Goal: Task Accomplishment & Management: Manage account settings

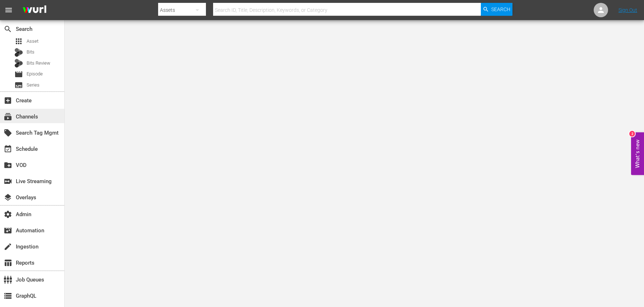
click at [32, 119] on div "subscriptions Channels" at bounding box center [20, 115] width 40 height 6
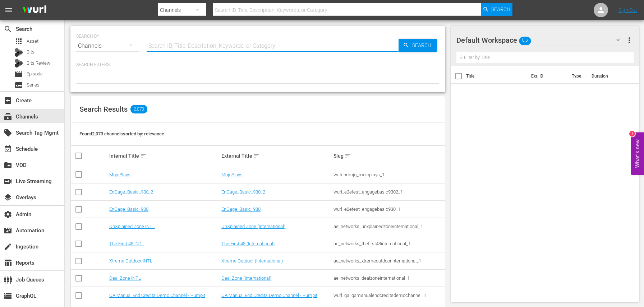
click at [178, 49] on input "text" at bounding box center [273, 45] width 252 height 17
type input "phil"
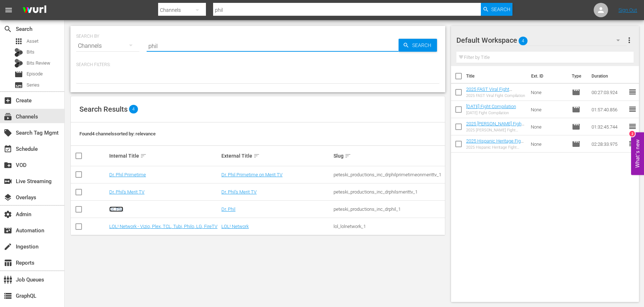
click at [115, 209] on link "Dr. Phil" at bounding box center [116, 209] width 14 height 5
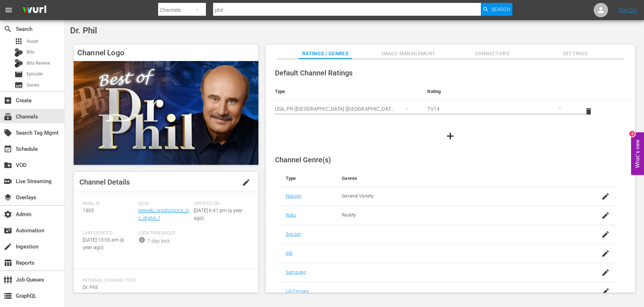
click at [170, 214] on div "Slug: peteski_productions_inc_drphil_1" at bounding box center [166, 215] width 56 height 29
click at [171, 211] on link "peteski_productions_inc_drphil_1" at bounding box center [163, 214] width 51 height 13
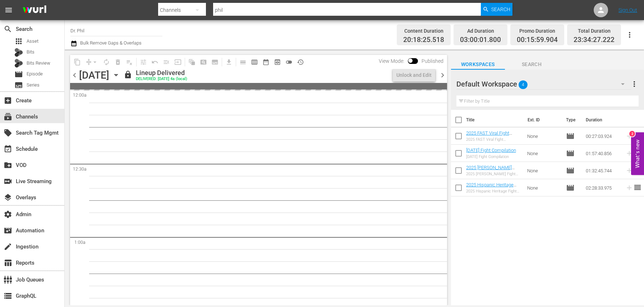
click at [120, 75] on icon "button" at bounding box center [116, 75] width 8 height 8
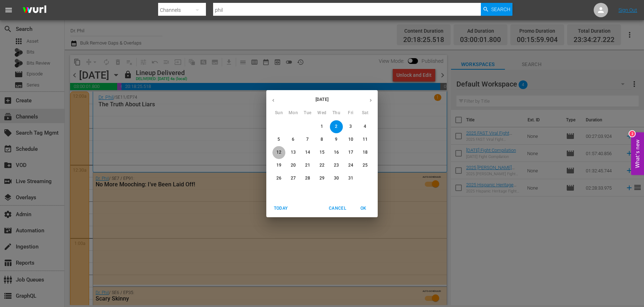
click at [280, 152] on p "12" at bounding box center [278, 153] width 5 height 6
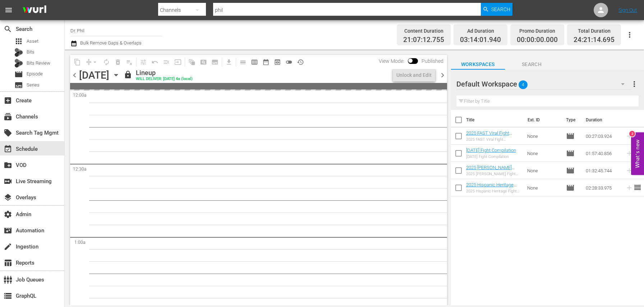
click at [448, 82] on div "content_copy compress arrow_drop_down autorenew_outlined delete_forever_outline…" at bounding box center [257, 178] width 384 height 256
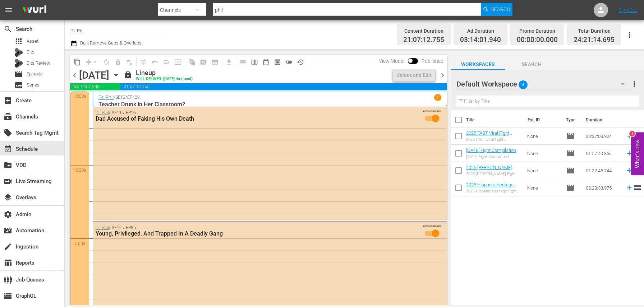
click at [443, 73] on span "chevron_right" at bounding box center [442, 75] width 9 height 9
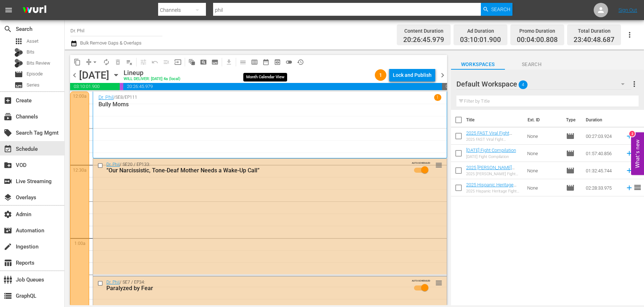
click at [265, 63] on span "date_range_outlined" at bounding box center [265, 62] width 7 height 7
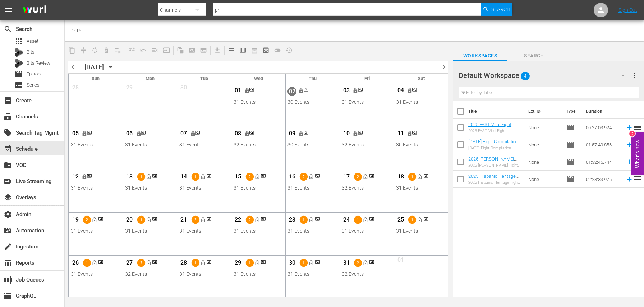
click at [245, 31] on div "Channel Title Dr. Phil" at bounding box center [225, 30] width 310 height 17
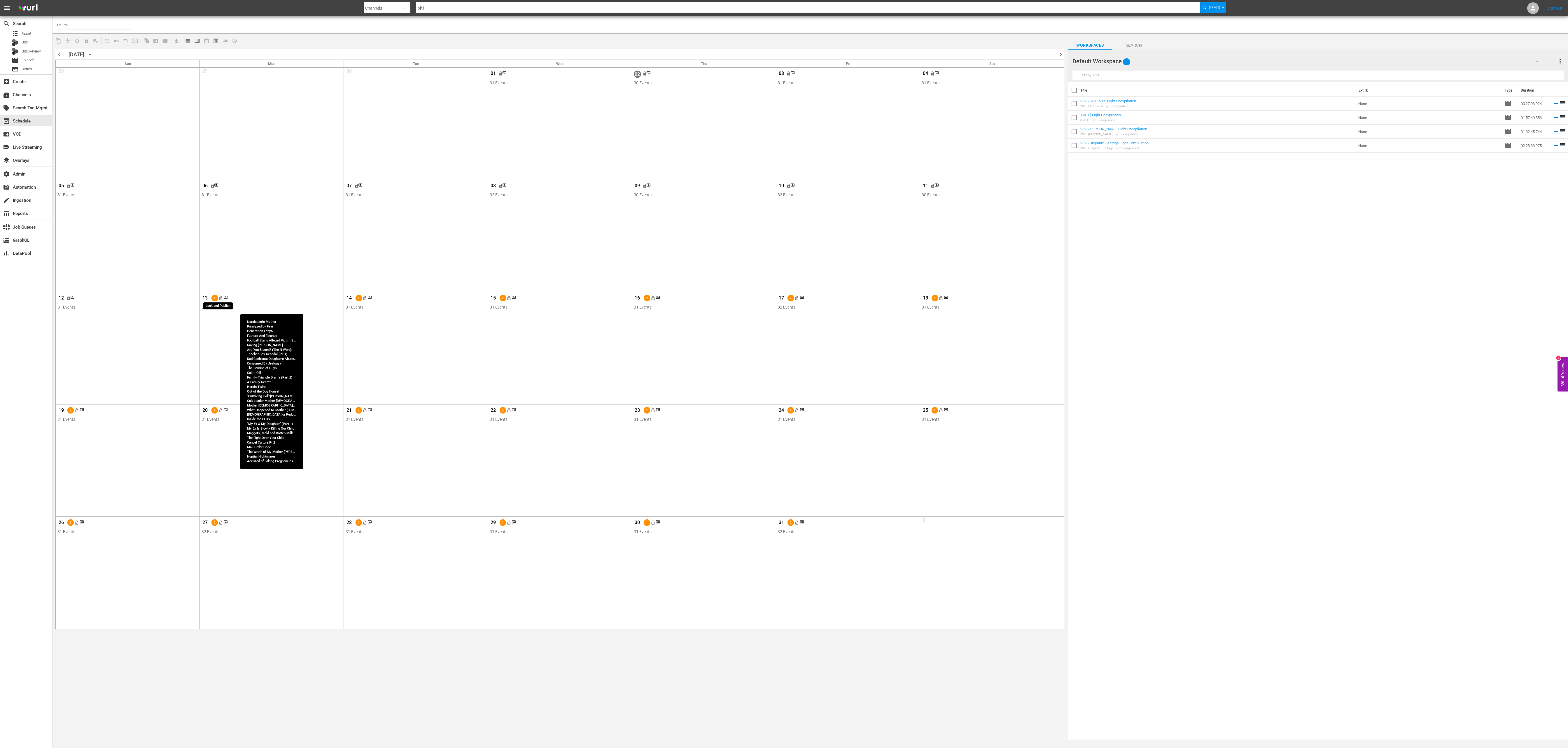
click at [218, 249] on span "lock_open" at bounding box center [221, 298] width 5 height 5
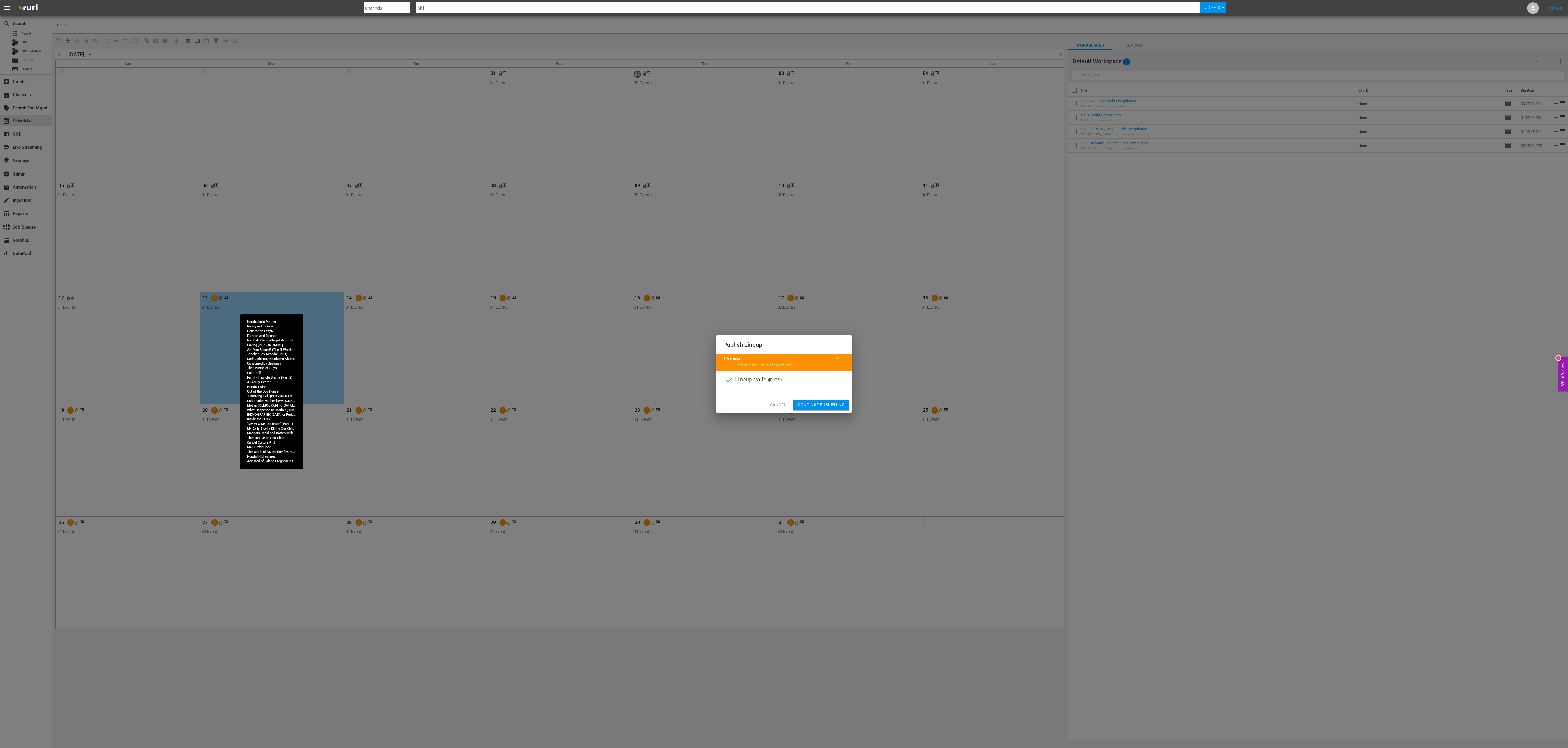
click at [523, 249] on span "Continue Publishing" at bounding box center [821, 404] width 47 height 7
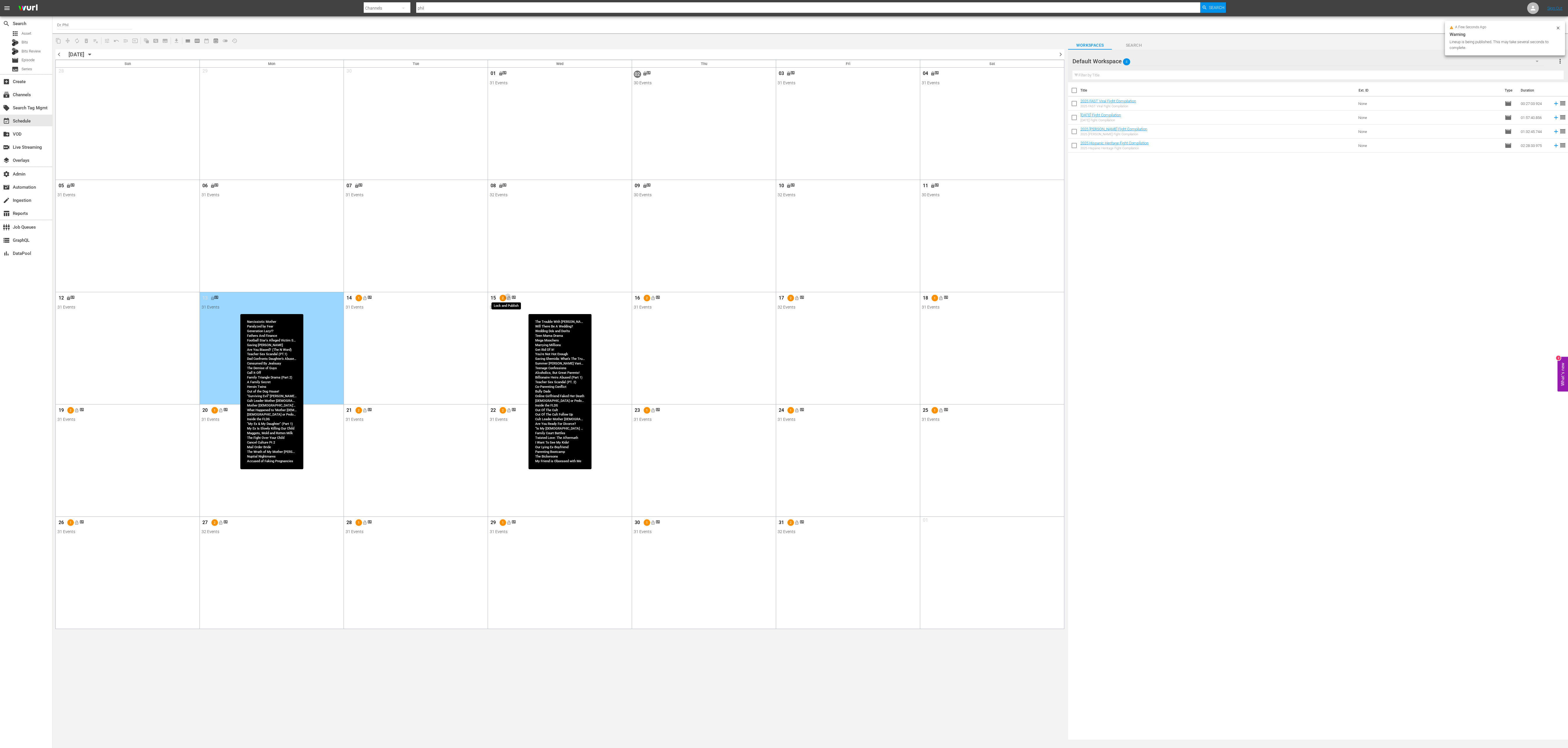
click at [507, 249] on span "lock_open" at bounding box center [509, 298] width 5 height 5
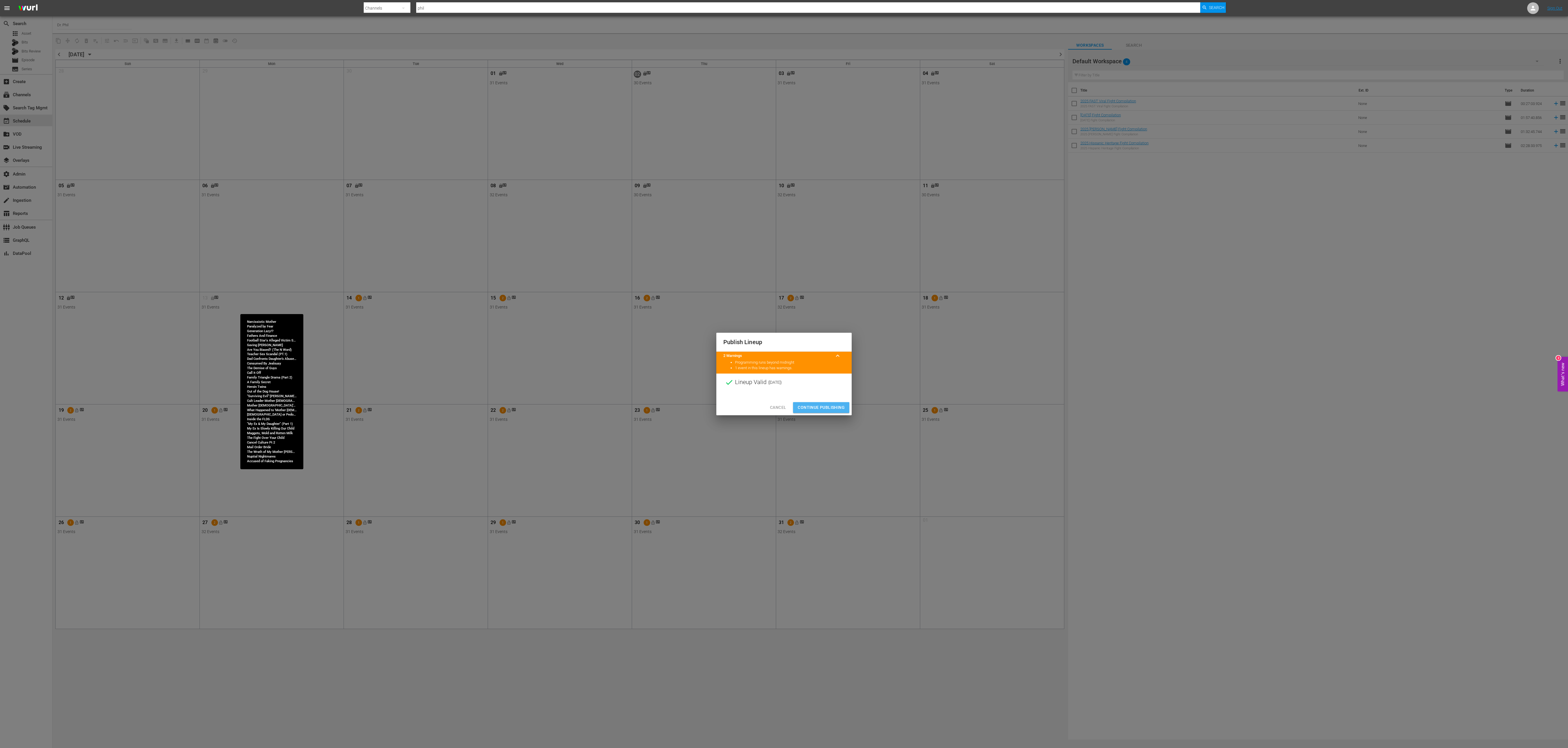
click at [523, 249] on span "Continue Publishing" at bounding box center [821, 407] width 47 height 7
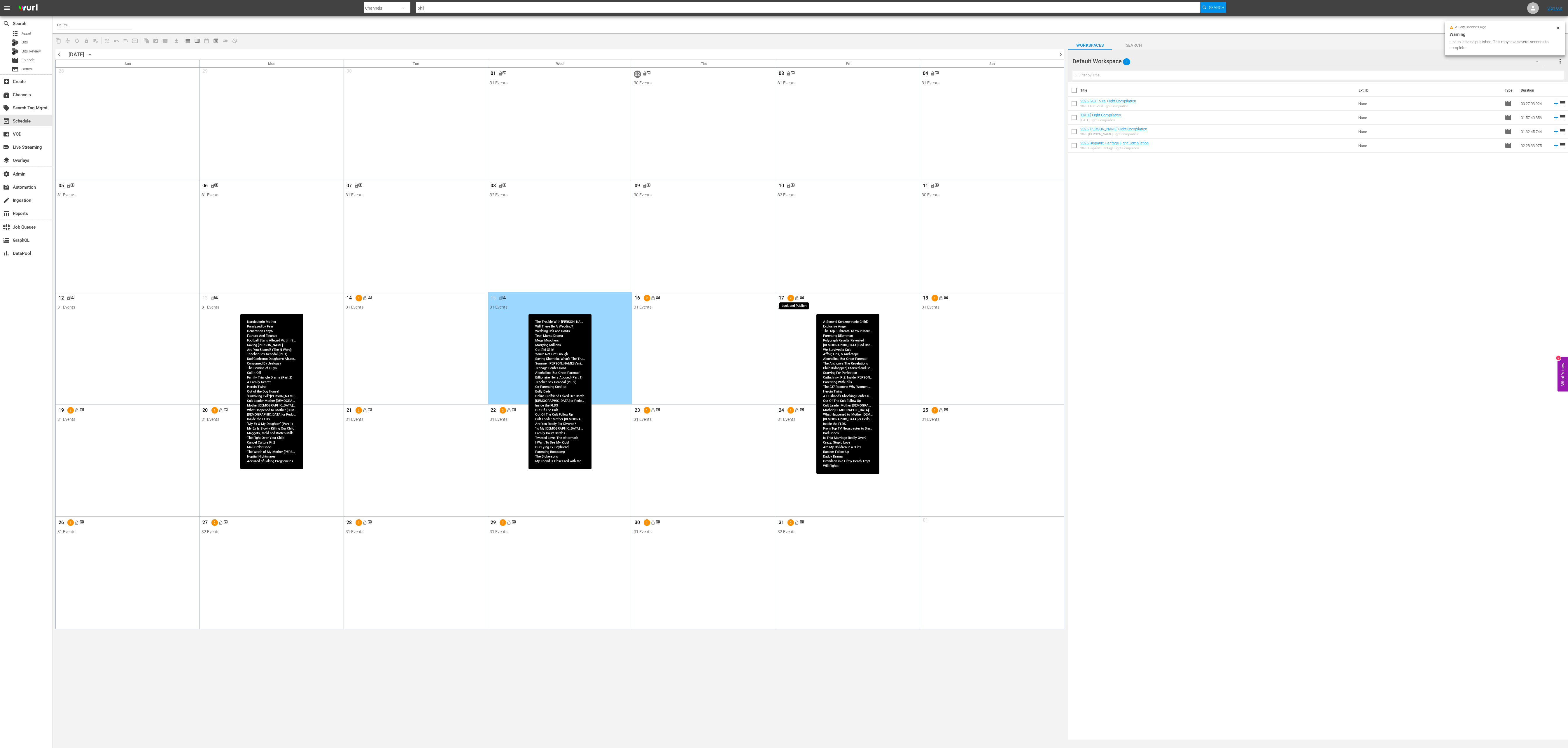
click at [523, 249] on span "lock_open" at bounding box center [797, 298] width 5 height 5
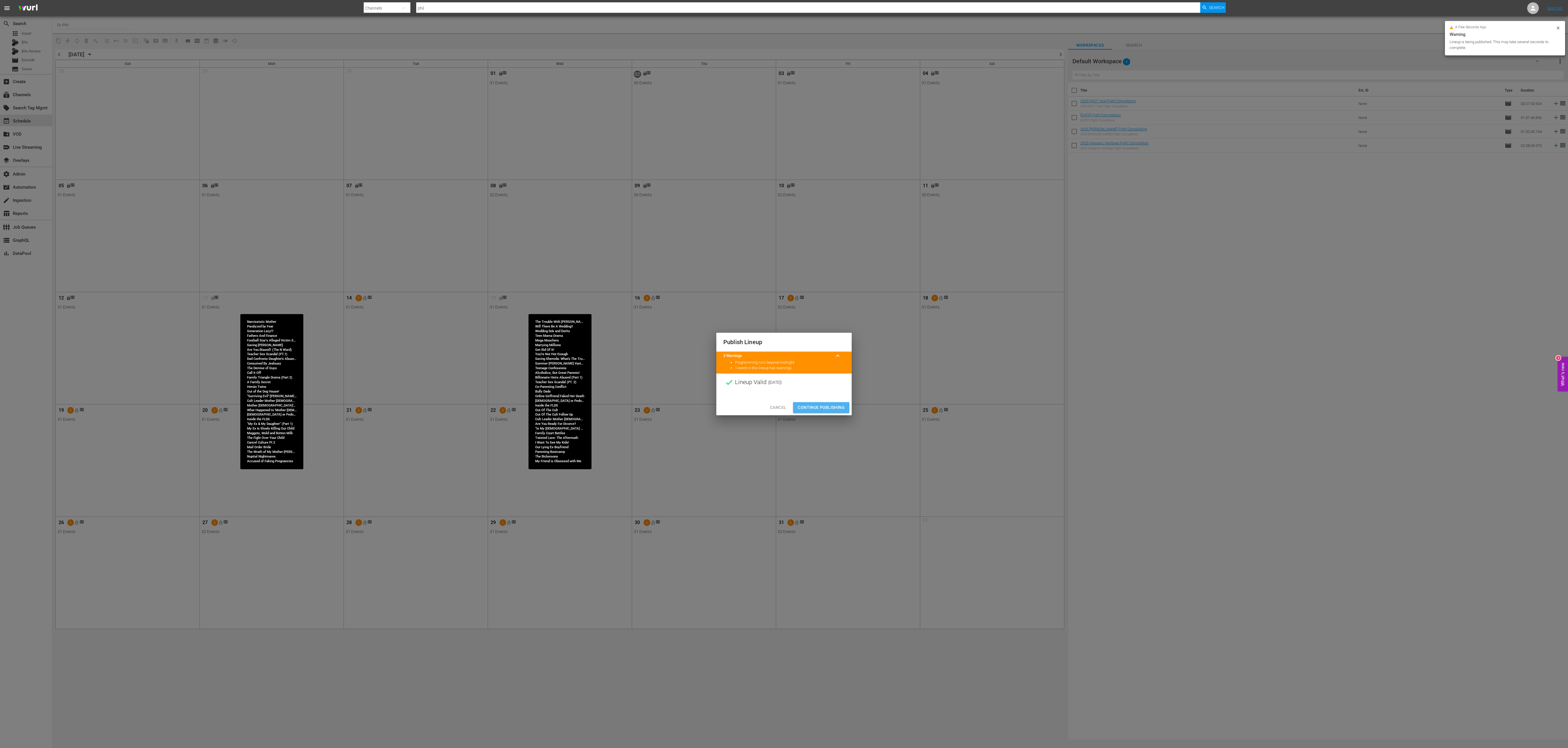
click at [523, 249] on span "Continue Publishing" at bounding box center [821, 407] width 47 height 7
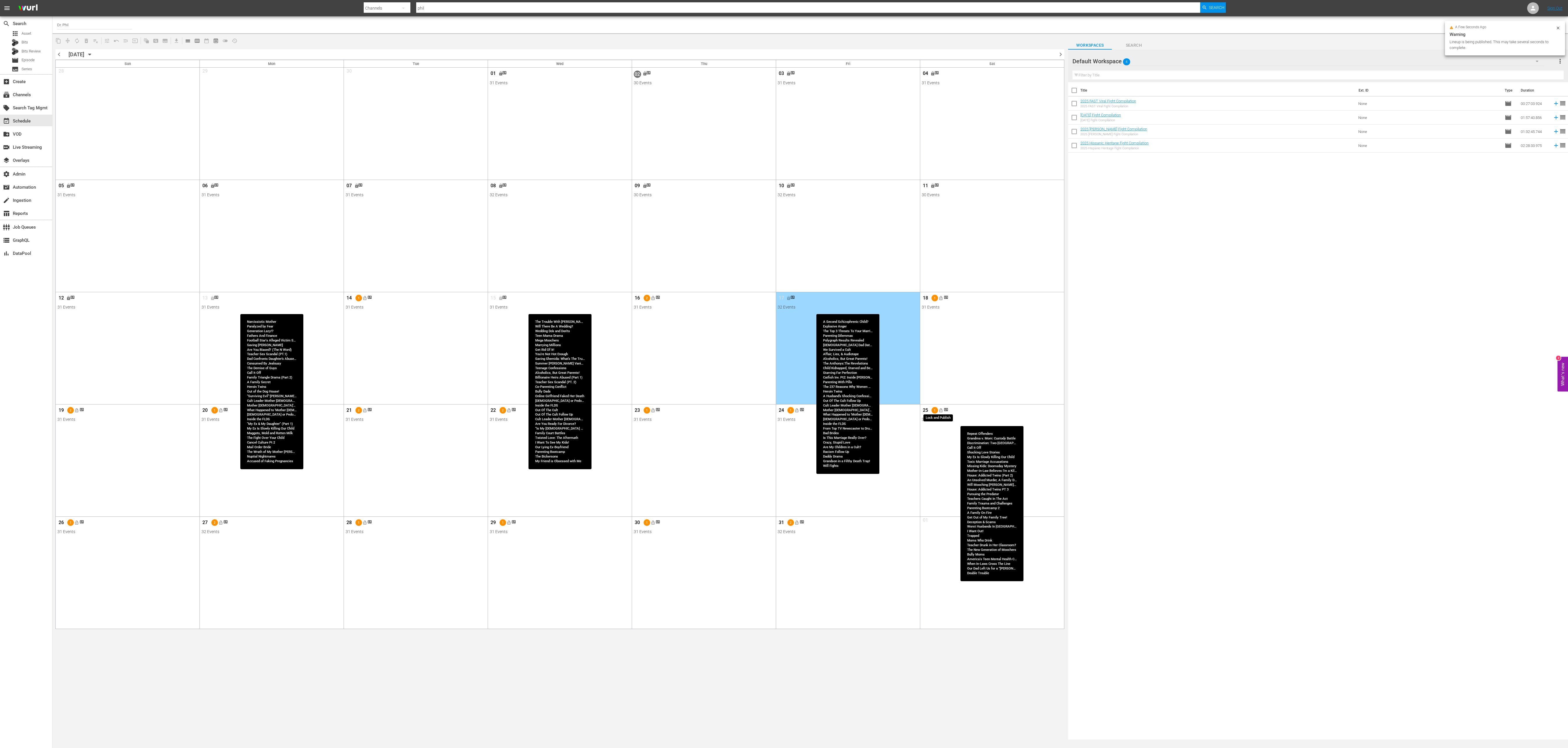
click at [523, 249] on span "lock_open" at bounding box center [941, 411] width 5 height 5
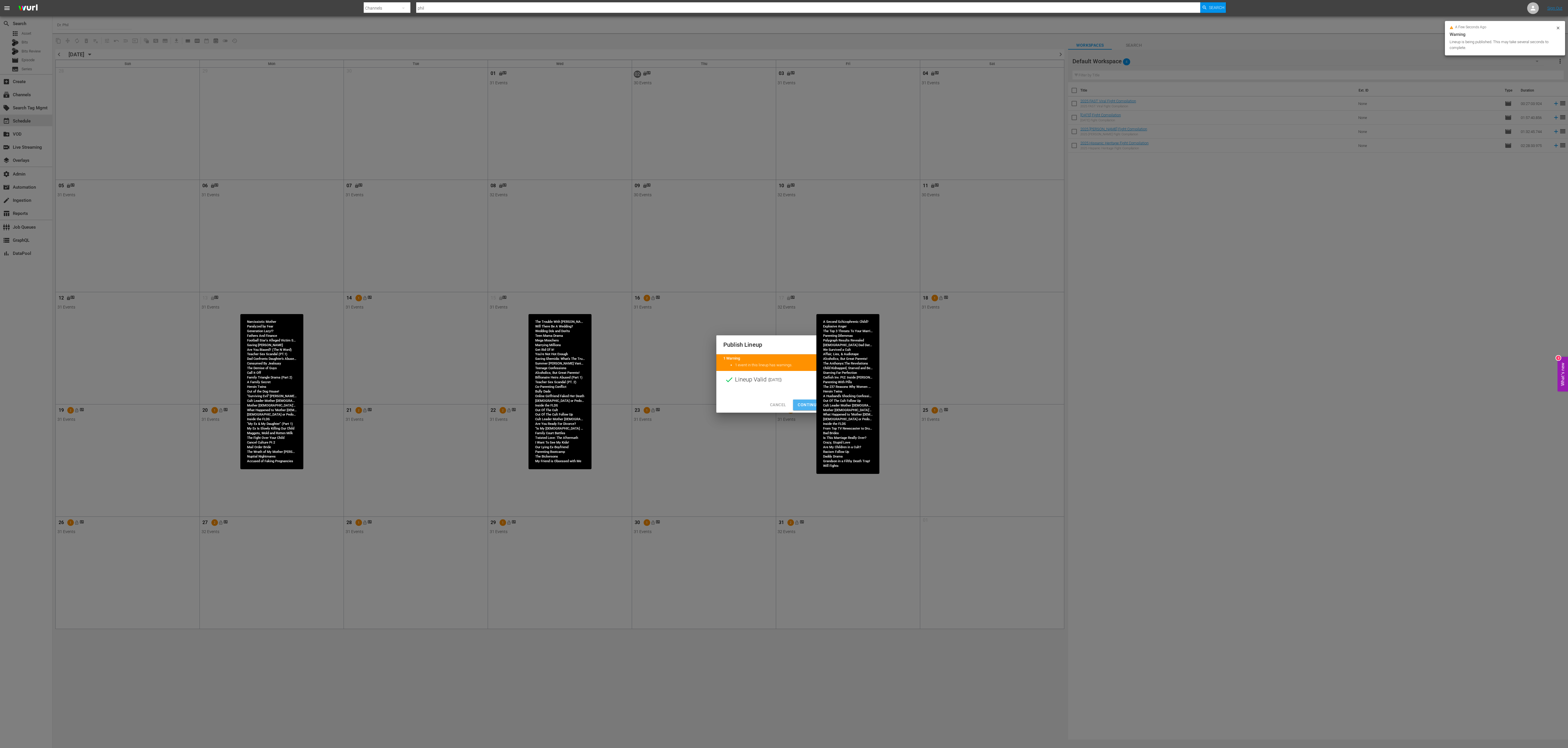
click at [523, 249] on button "Continue Publishing" at bounding box center [821, 404] width 56 height 11
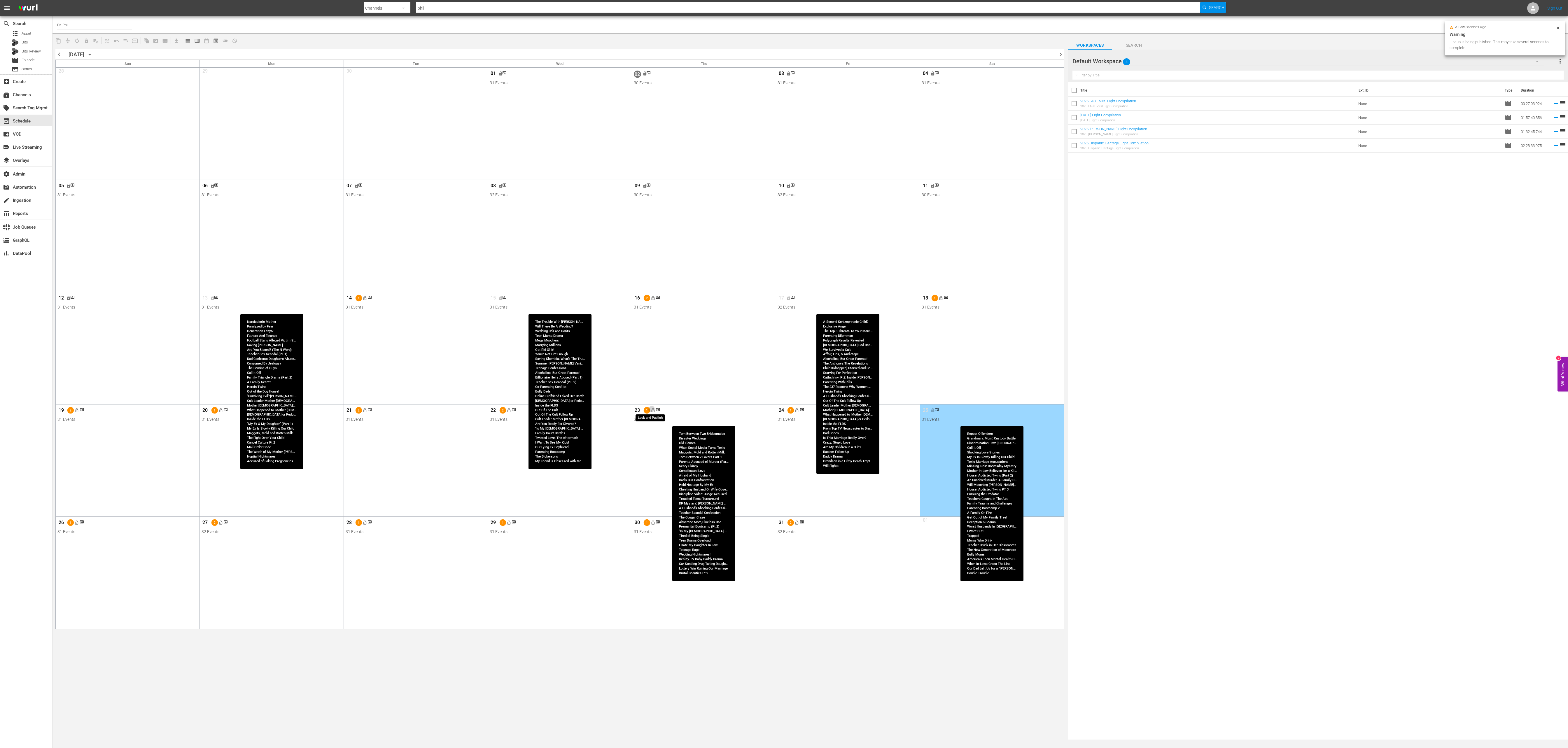
click at [523, 249] on button "lock_open" at bounding box center [653, 411] width 10 height 10
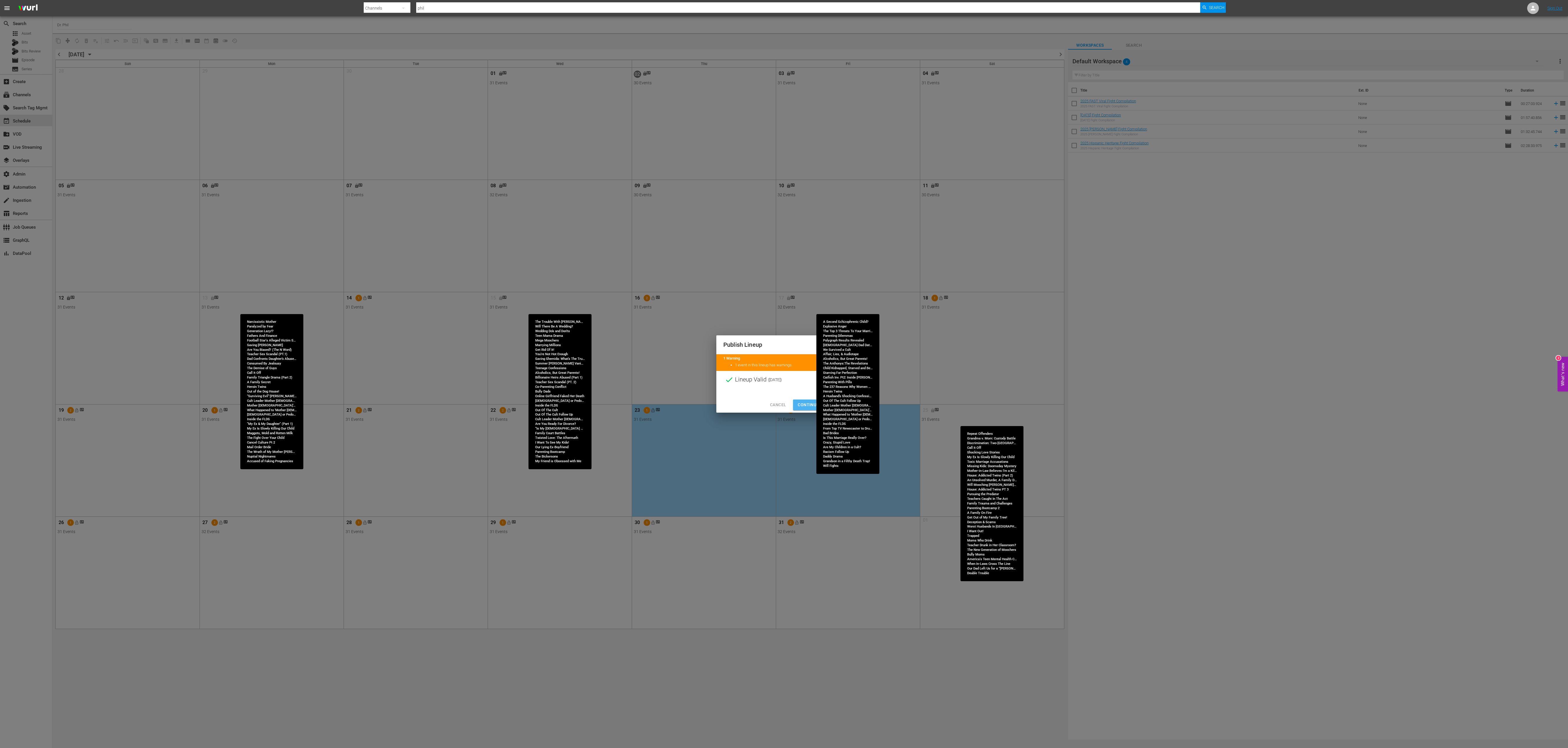
click at [523, 249] on span "Continue Publishing" at bounding box center [821, 404] width 47 height 7
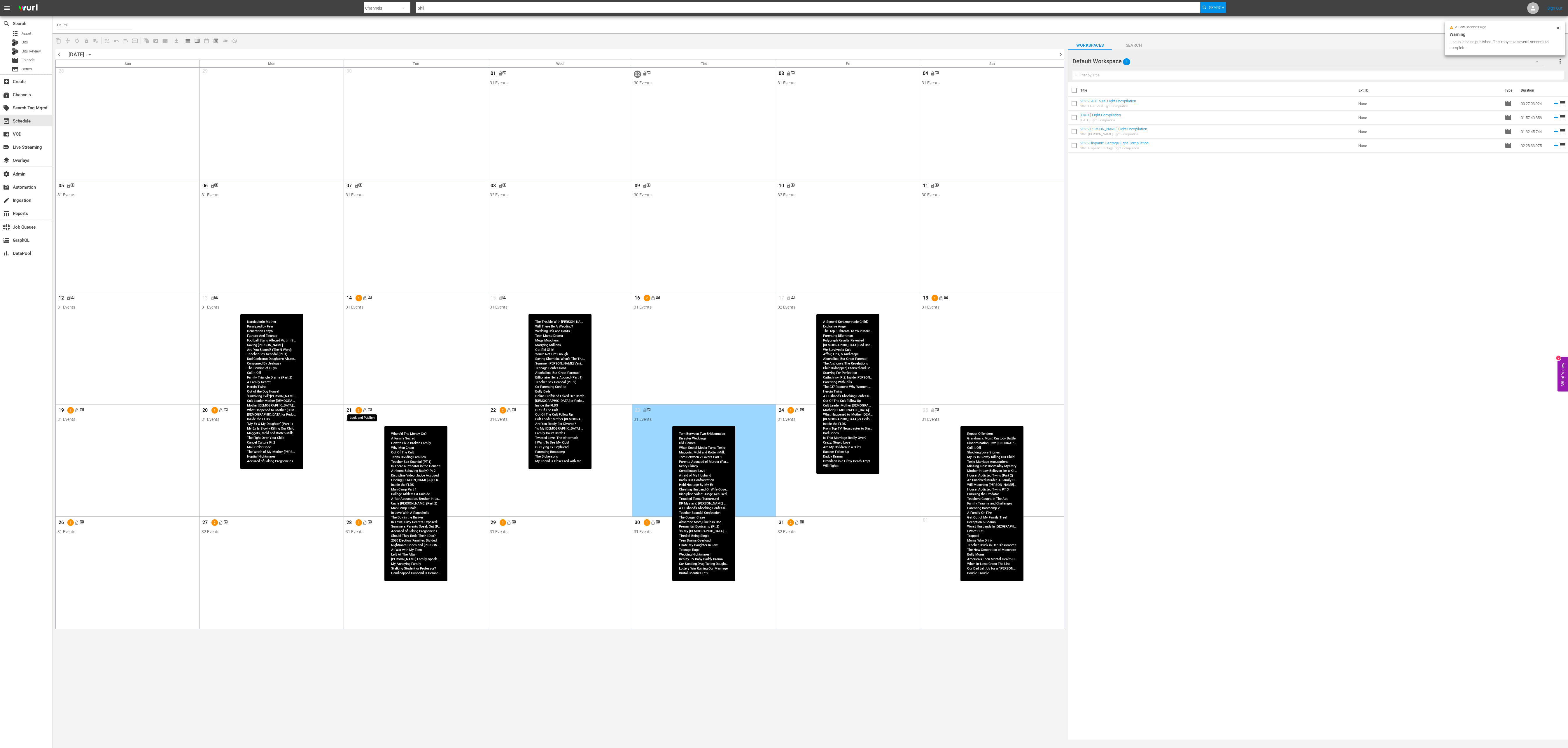
click at [367, 249] on button "lock_open" at bounding box center [364, 411] width 10 height 10
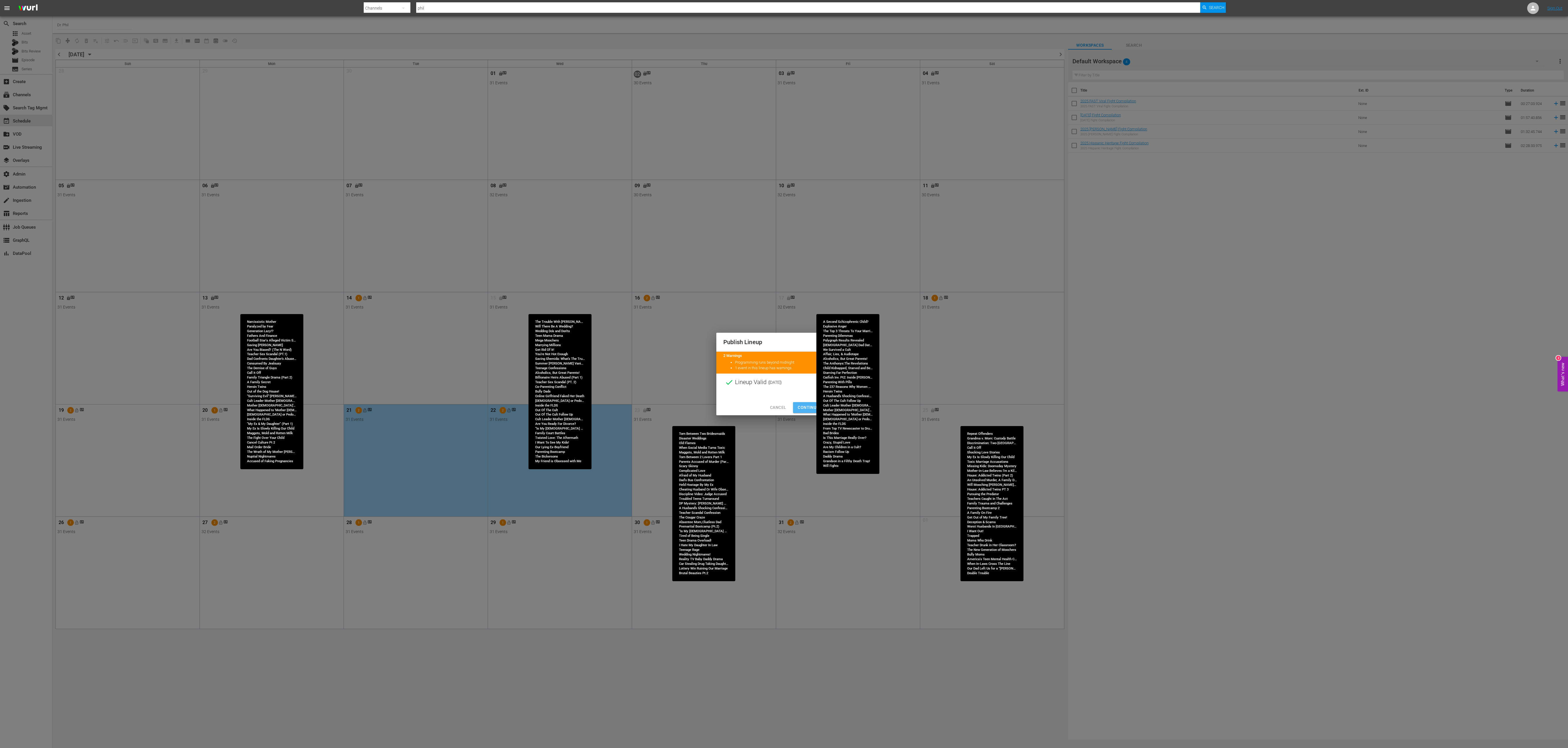
click at [523, 249] on span "Continue Publishing" at bounding box center [821, 407] width 47 height 7
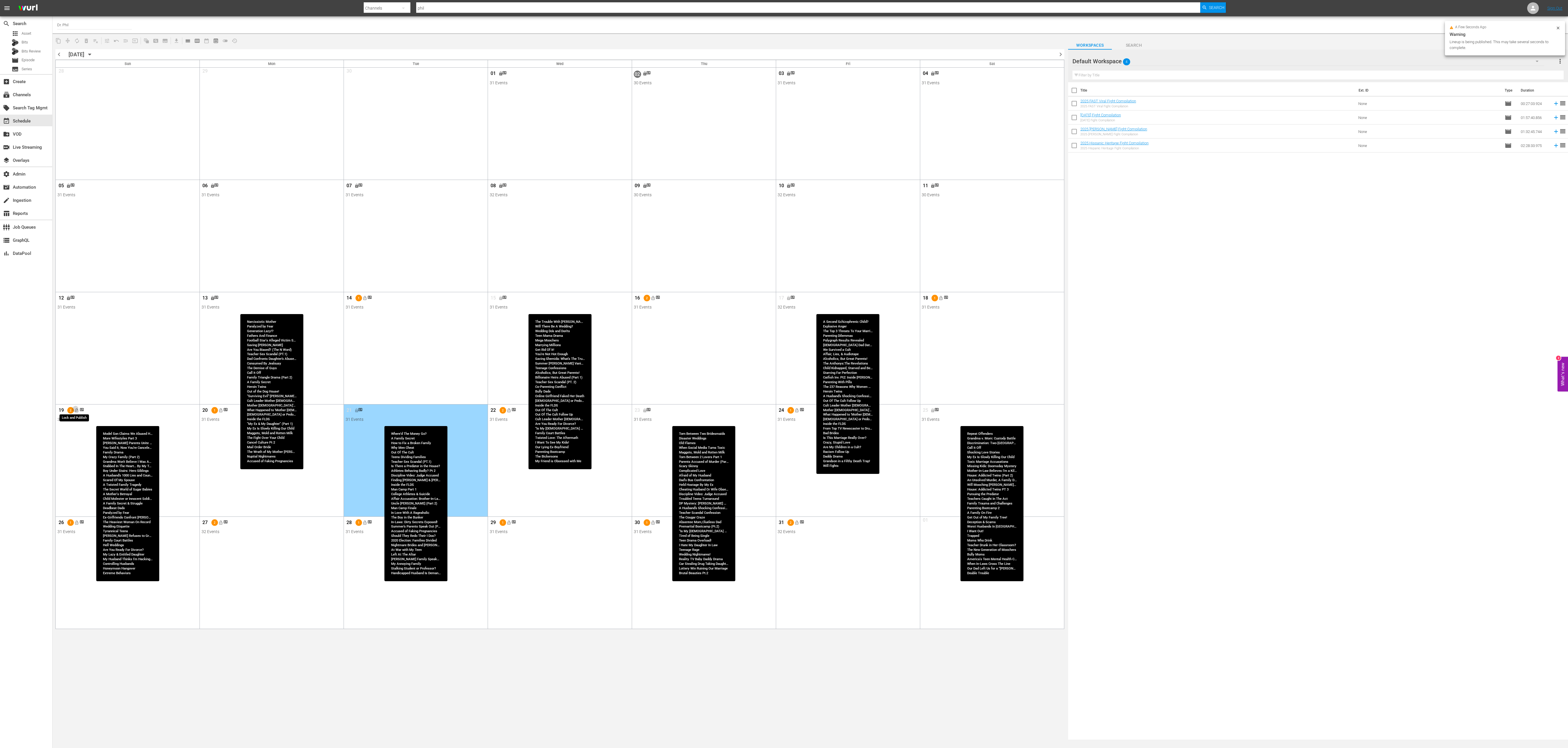
click at [75, 249] on span "lock_open" at bounding box center [77, 411] width 5 height 5
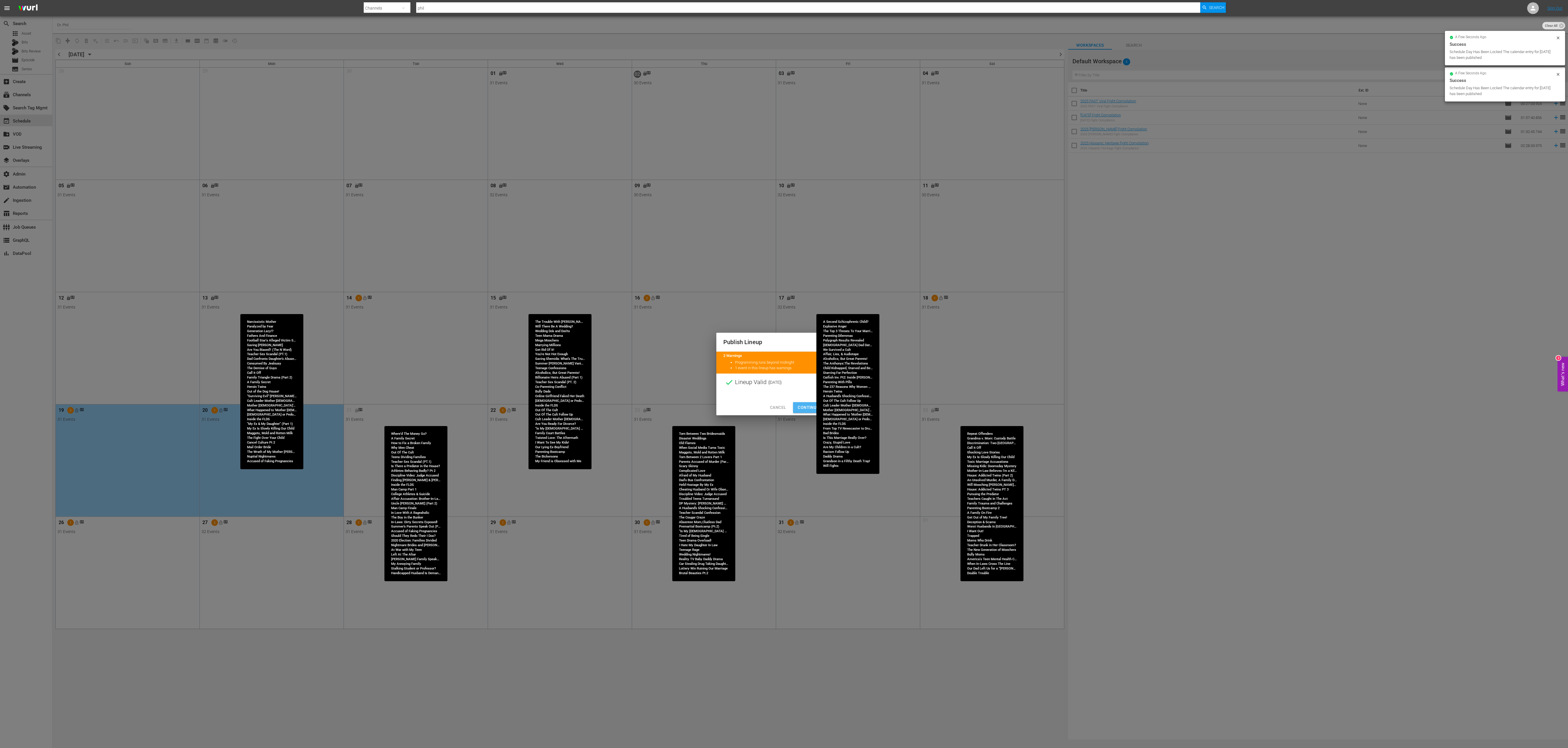
click at [523, 249] on button "Continue Publishing" at bounding box center [821, 407] width 56 height 11
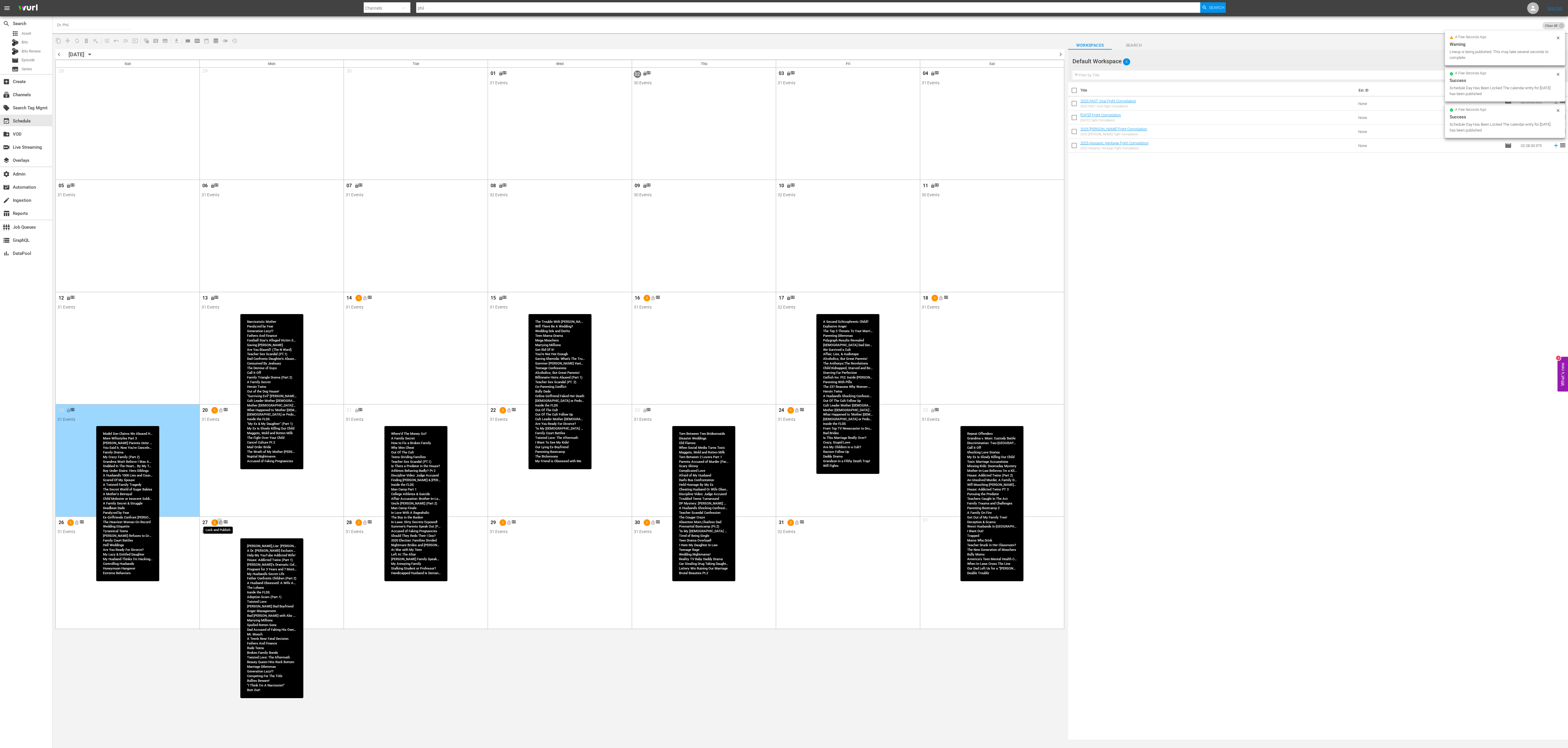
click at [220, 249] on span "lock_open" at bounding box center [221, 522] width 5 height 5
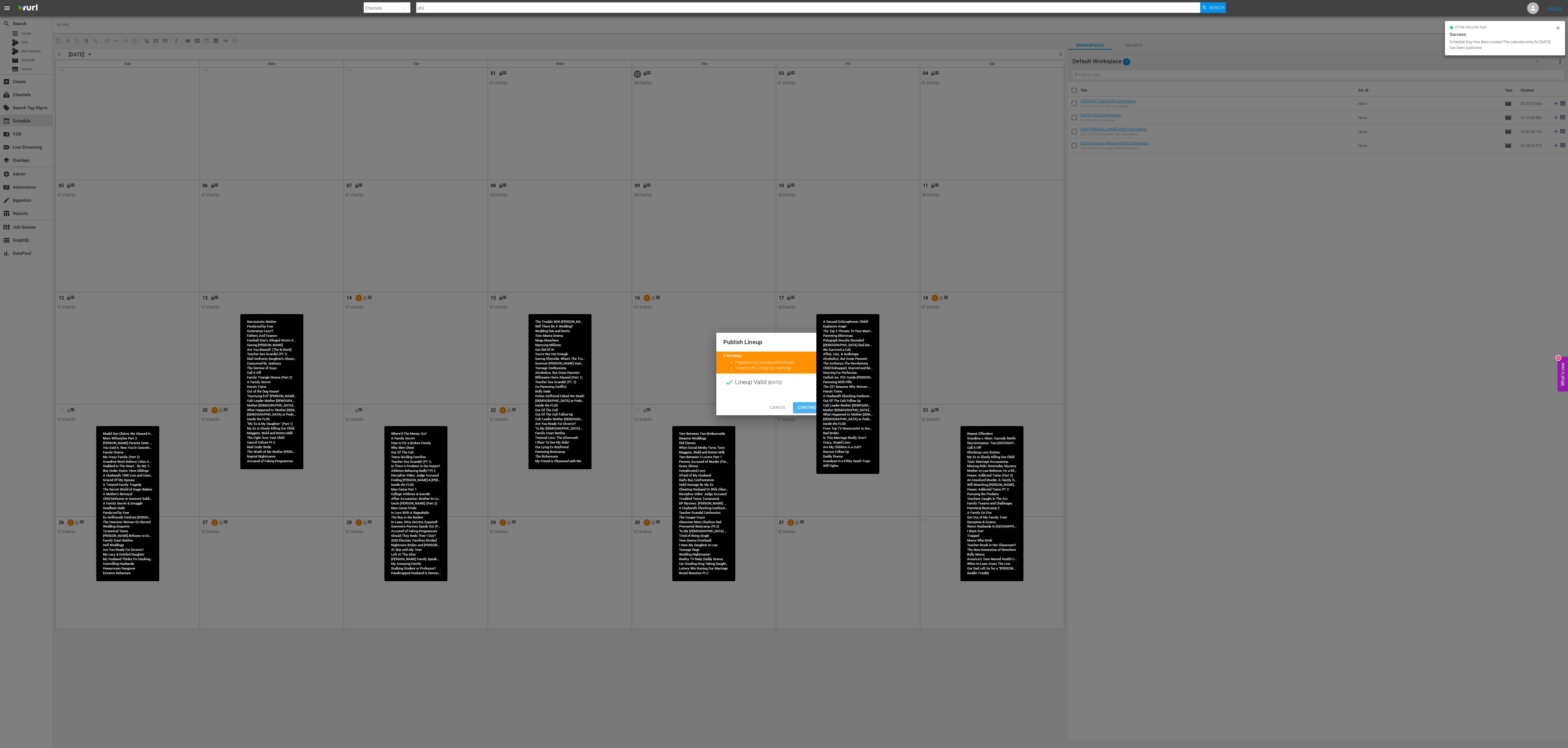
click at [523, 249] on span "Continue Publishing" at bounding box center [821, 407] width 47 height 7
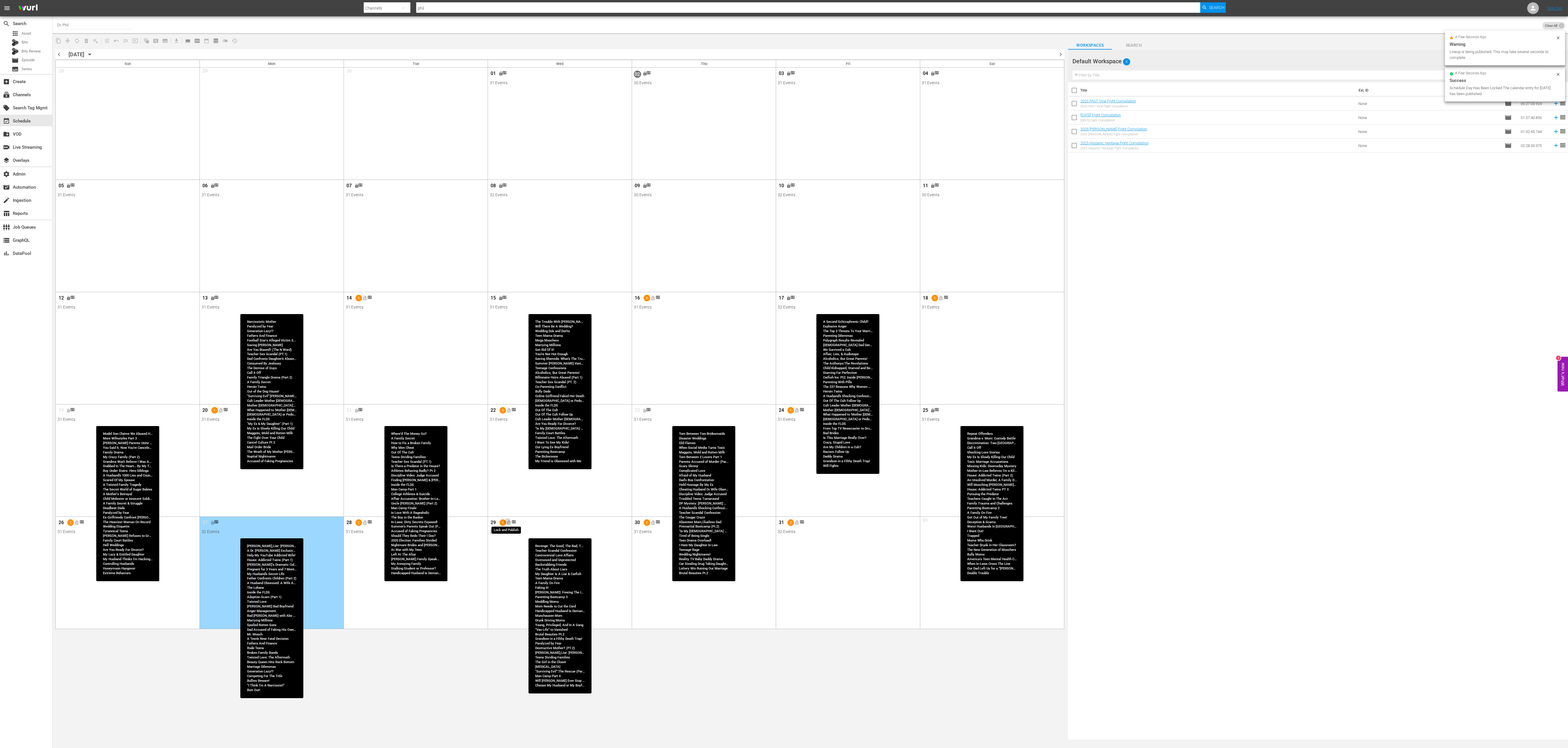
click at [508, 249] on span "lock_open" at bounding box center [509, 522] width 5 height 5
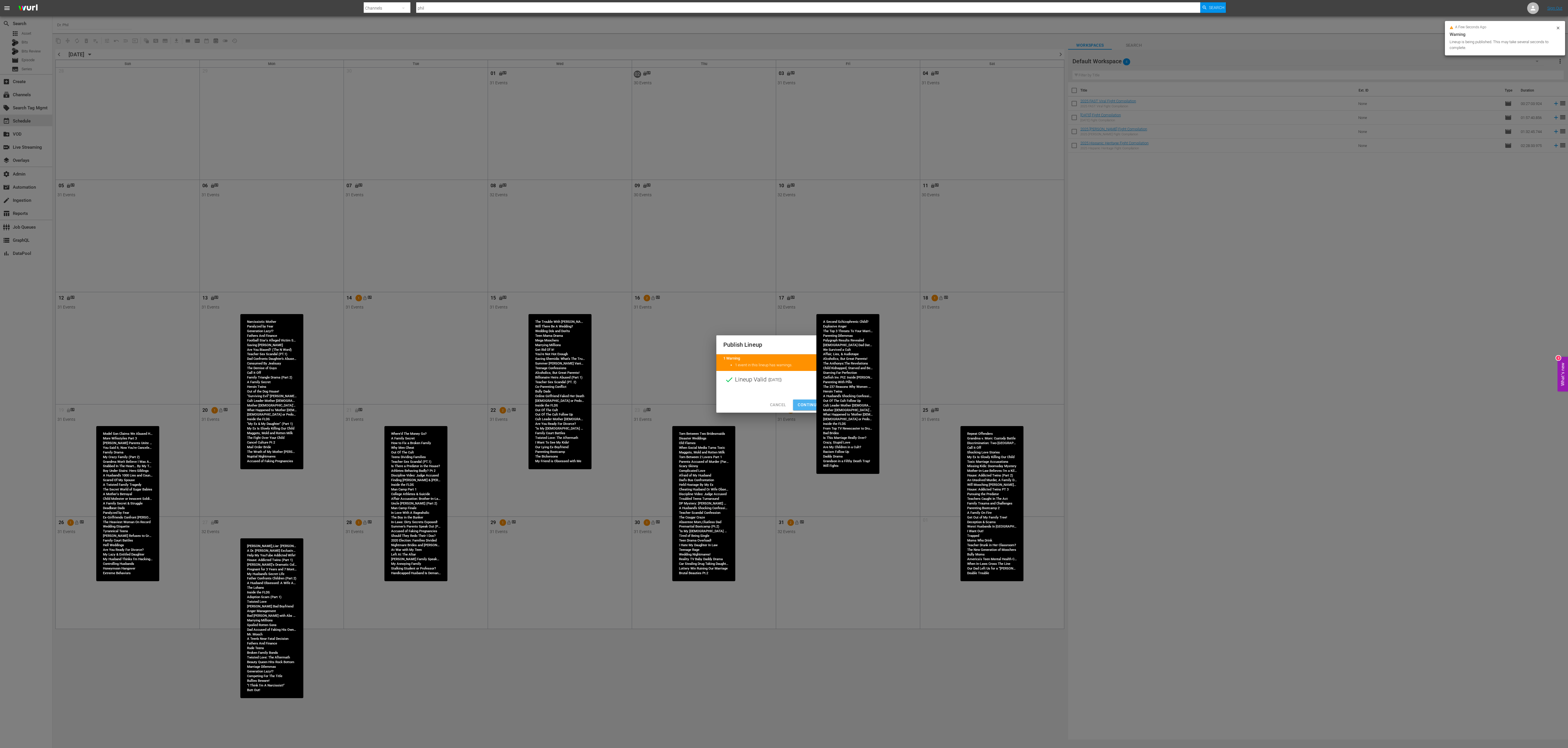
click at [523, 249] on button "Continue Publishing" at bounding box center [821, 404] width 56 height 11
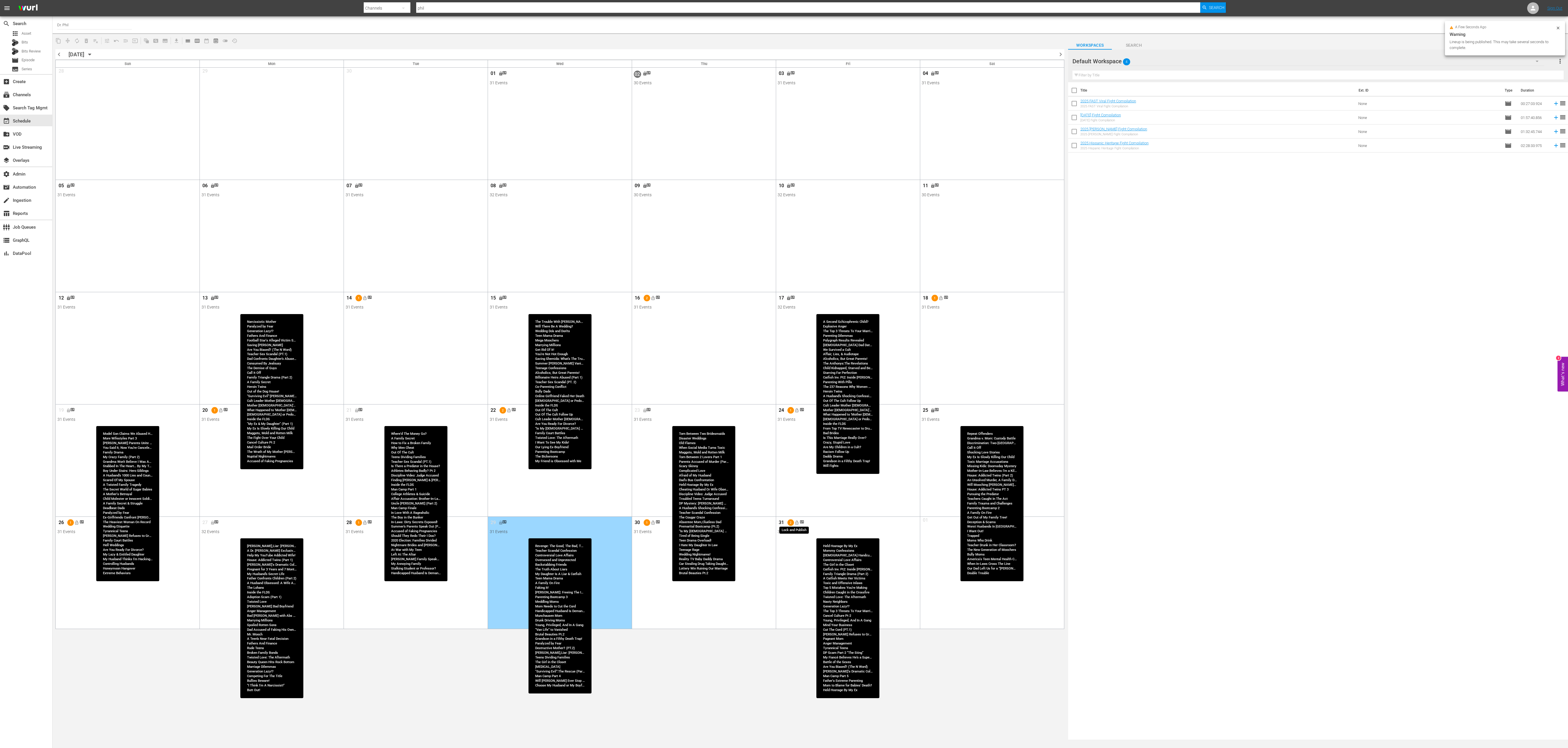
click at [523, 249] on span "lock_open" at bounding box center [797, 522] width 5 height 5
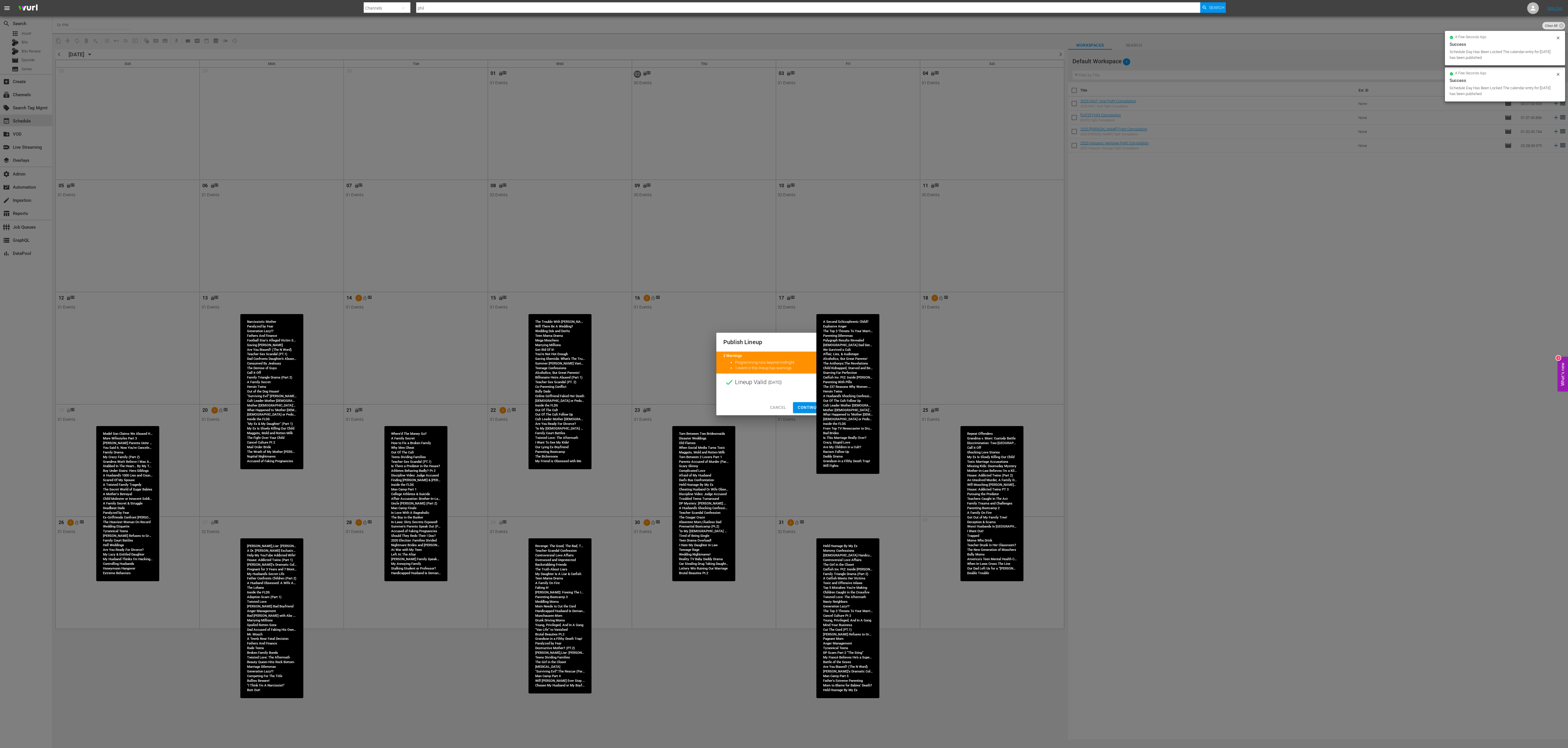
click at [523, 249] on span "Continue Publishing" at bounding box center [821, 407] width 47 height 7
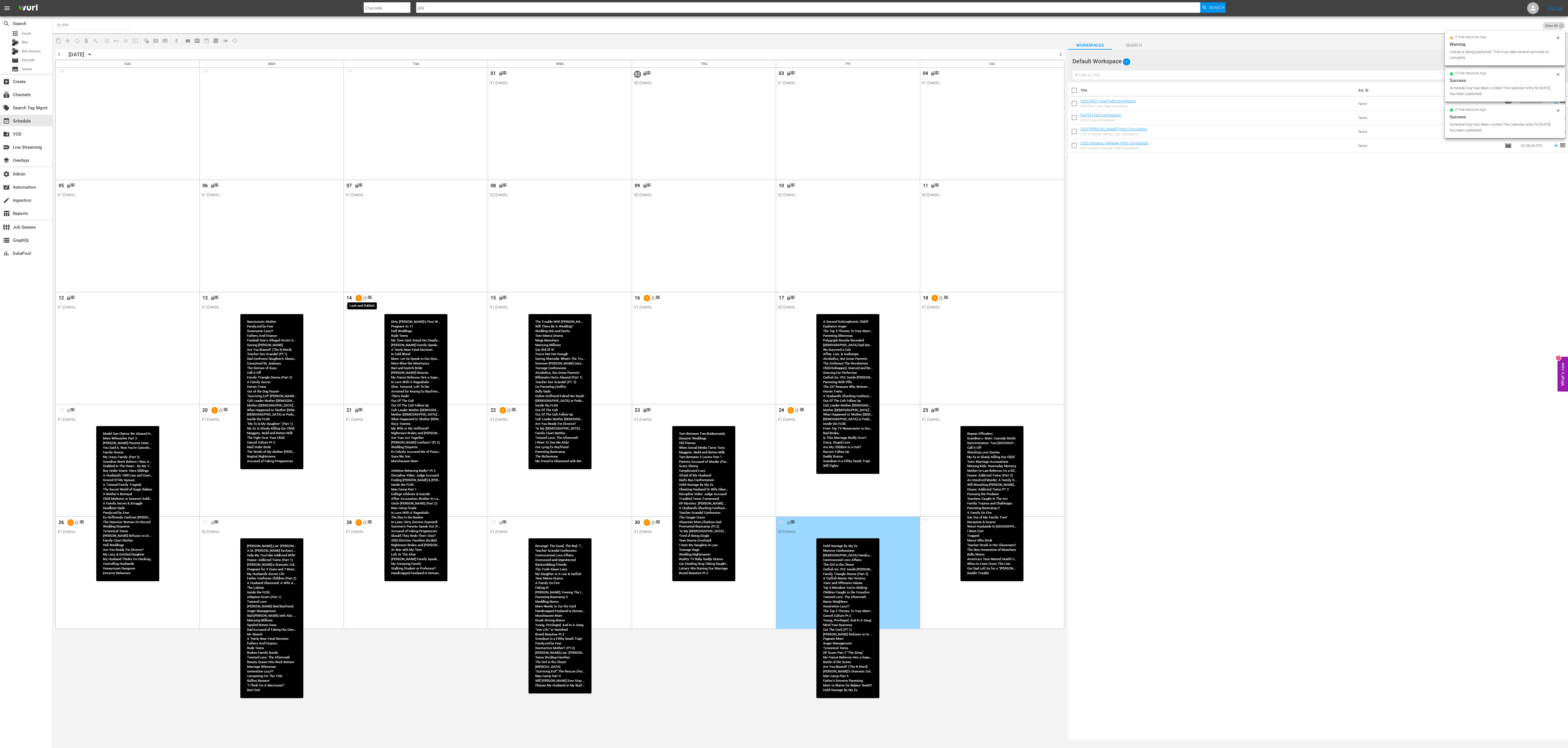
click at [366, 249] on span "lock_open" at bounding box center [364, 298] width 5 height 5
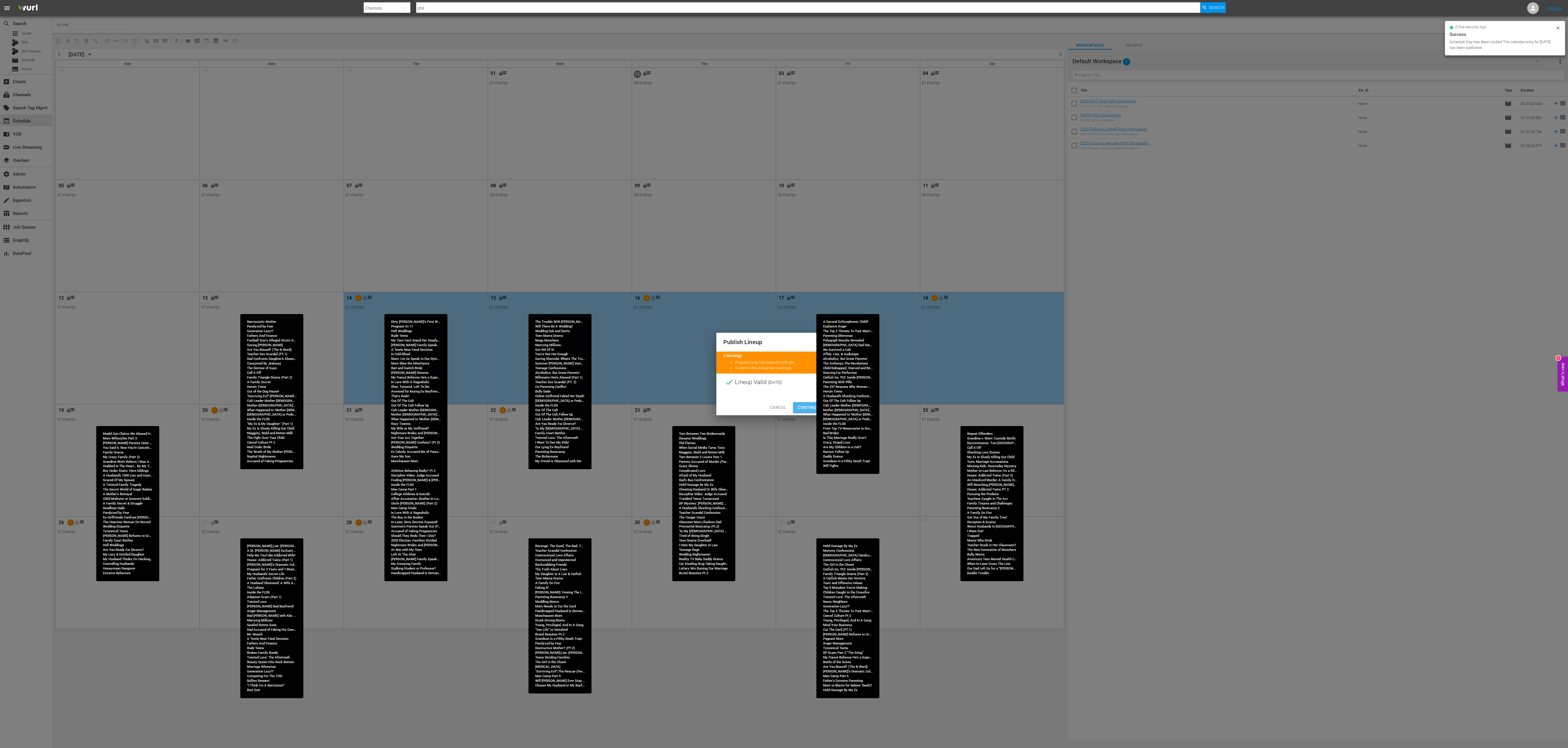
click at [523, 249] on button "Continue Publishing" at bounding box center [821, 407] width 56 height 11
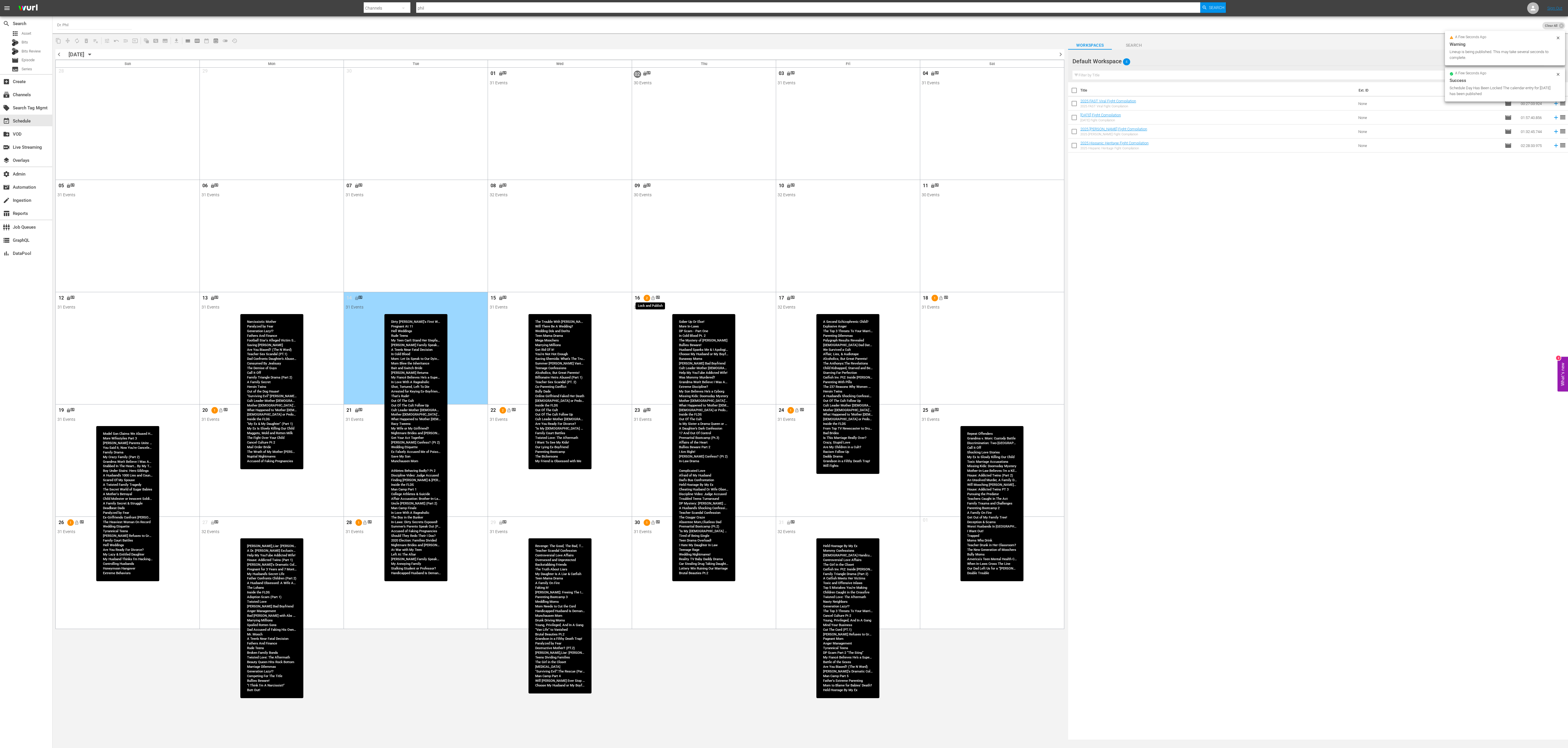
click at [523, 249] on span "lock_open" at bounding box center [653, 298] width 5 height 5
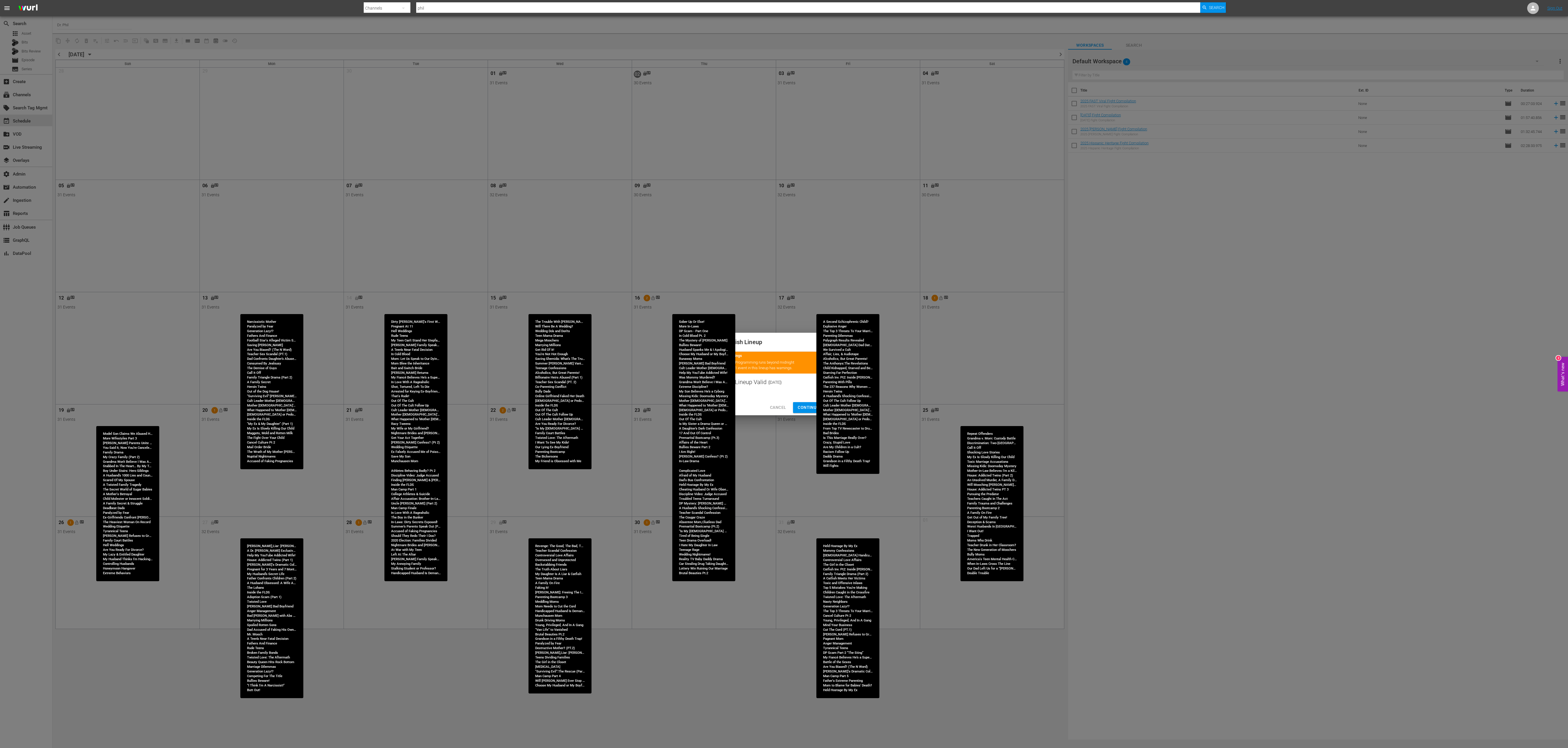
click at [523, 249] on span "Continue Publishing" at bounding box center [821, 407] width 47 height 7
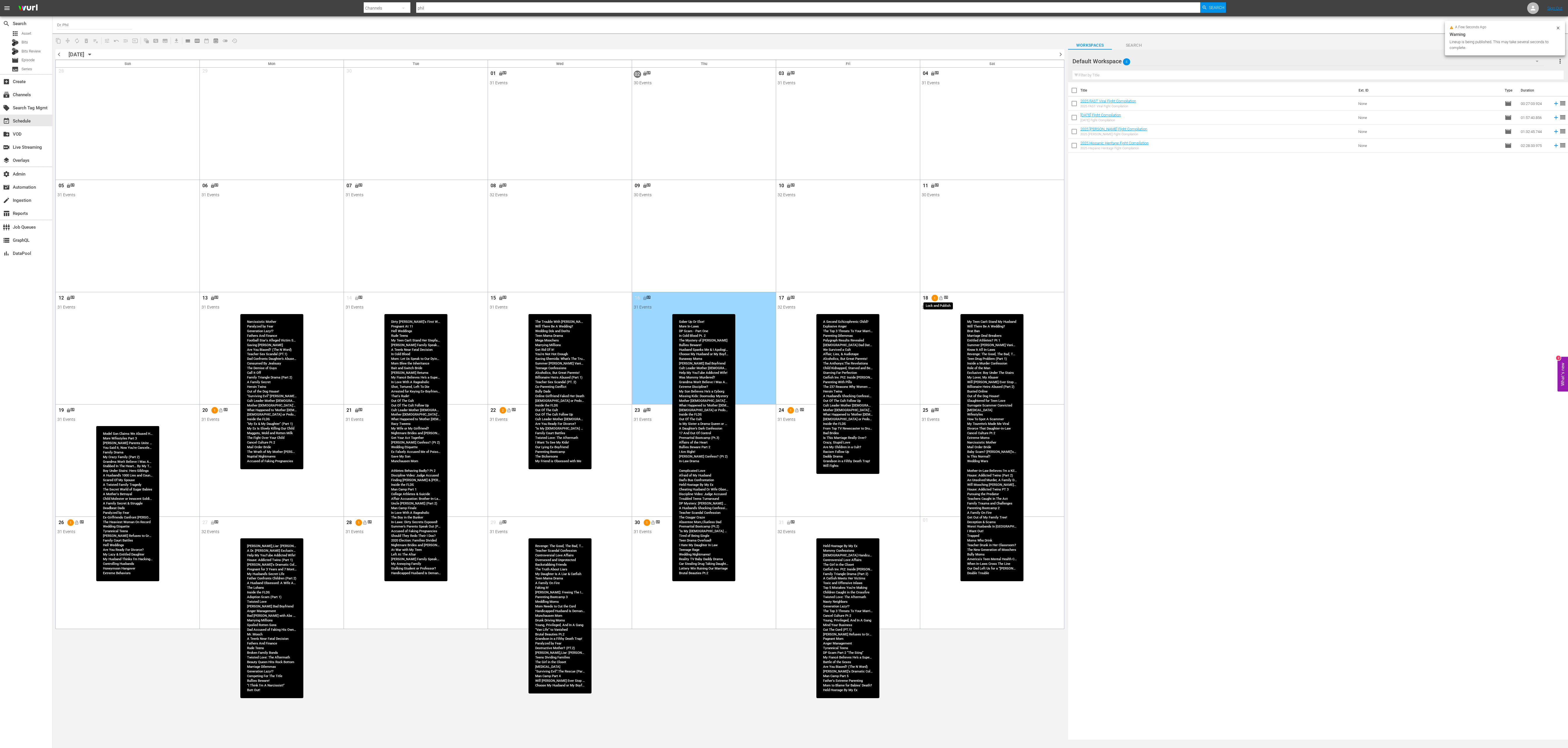
click at [523, 249] on span "lock_open" at bounding box center [941, 298] width 5 height 5
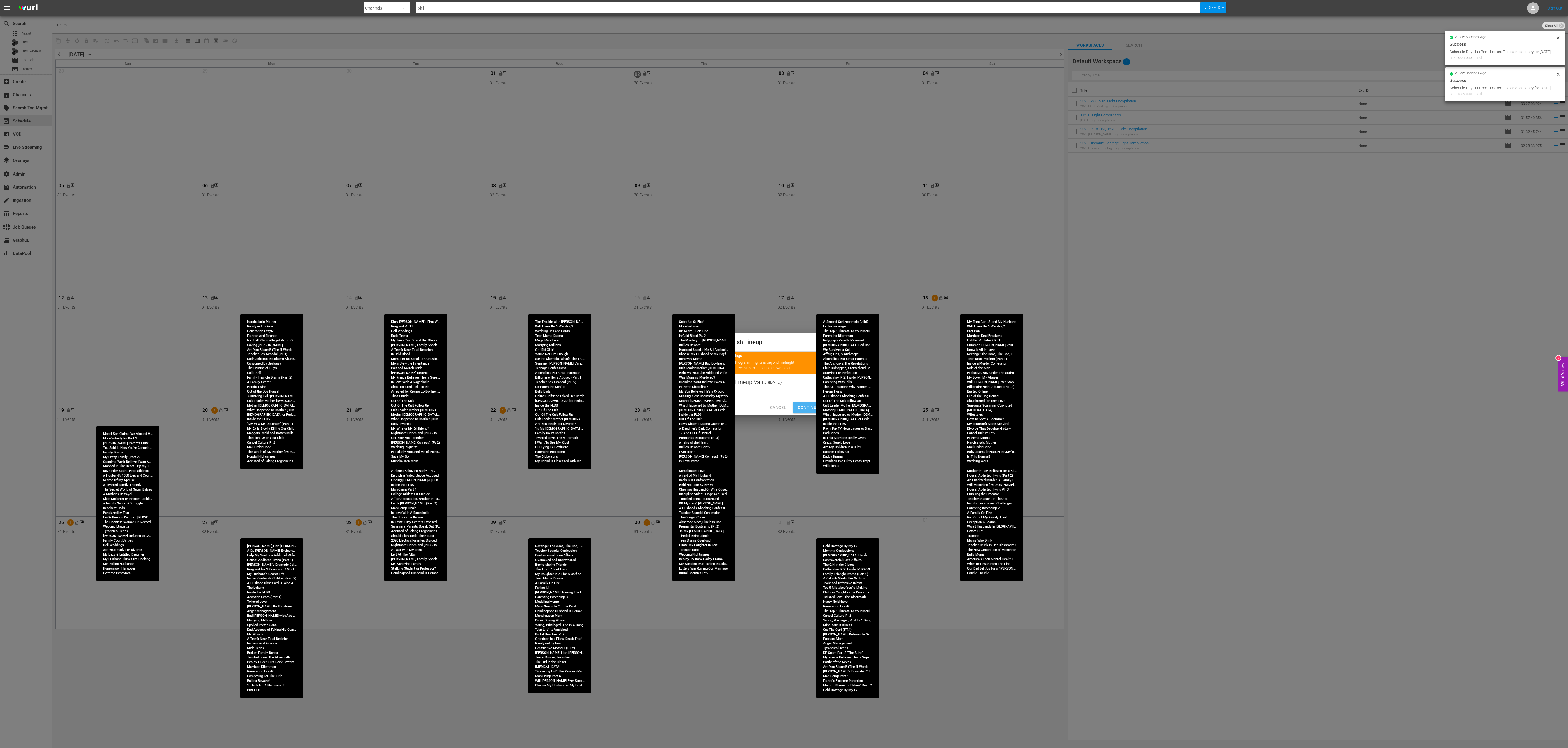
click at [523, 249] on span "Continue Publishing" at bounding box center [821, 407] width 47 height 7
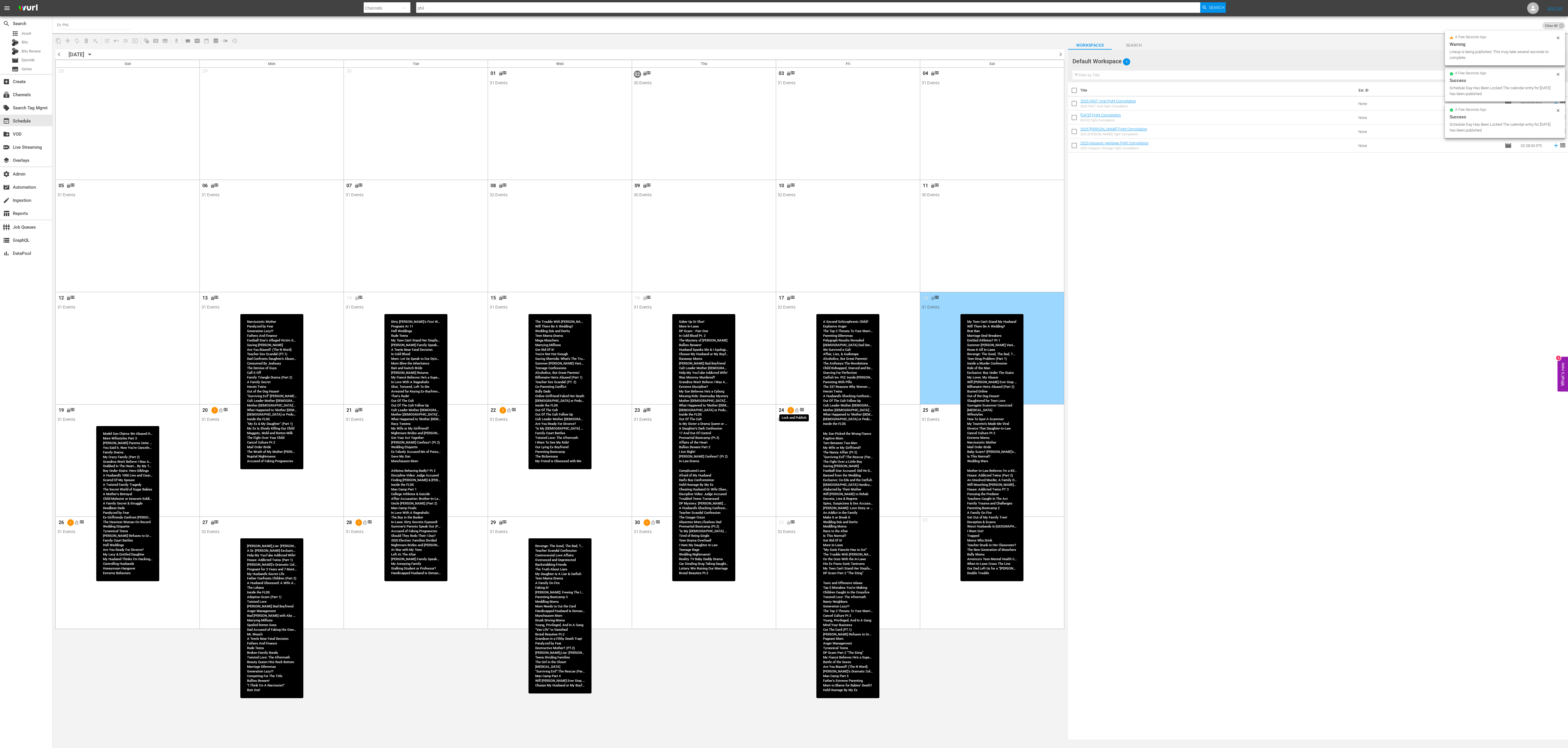
click at [523, 249] on span "lock_open" at bounding box center [797, 411] width 5 height 5
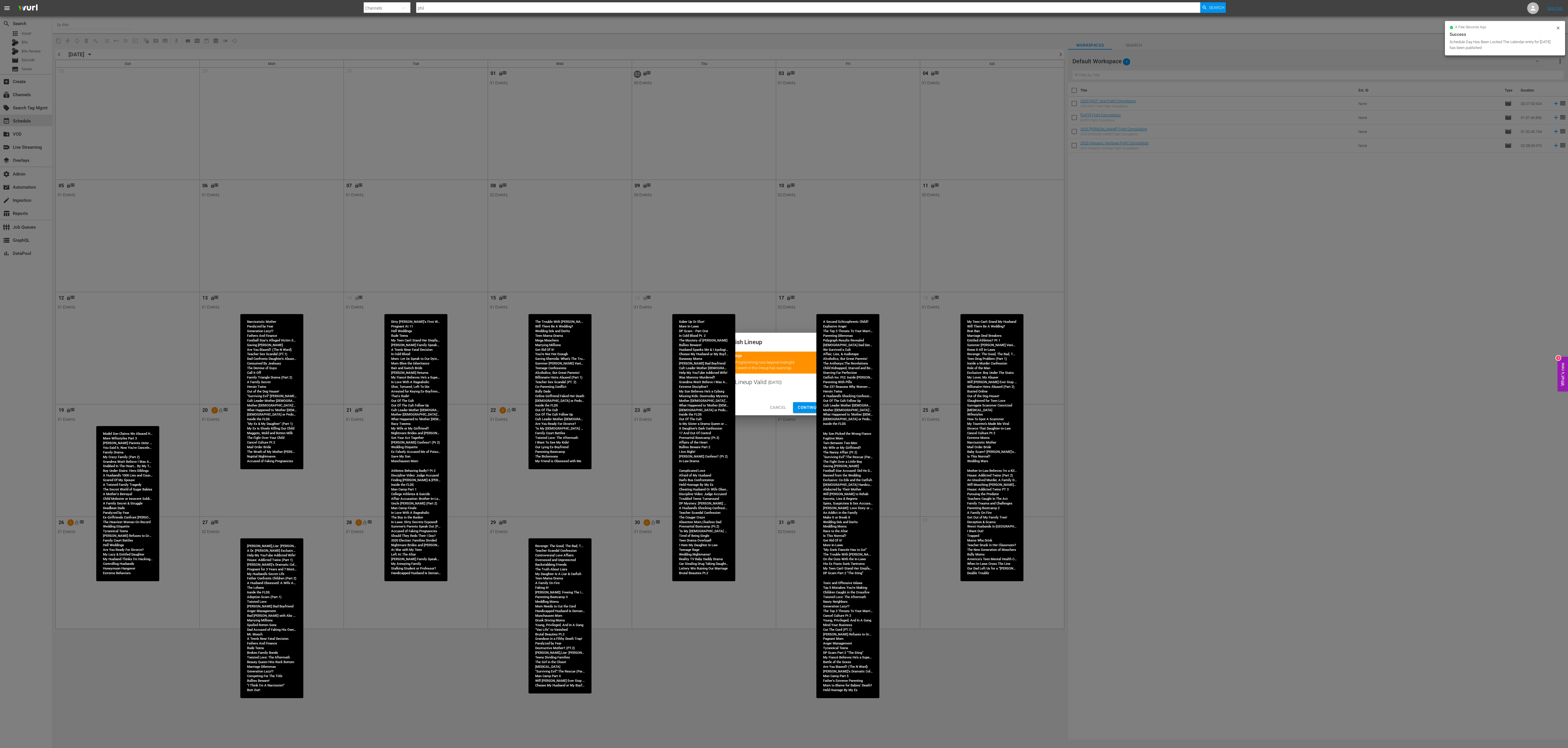
click at [523, 249] on span "Continue Publishing" at bounding box center [821, 407] width 47 height 7
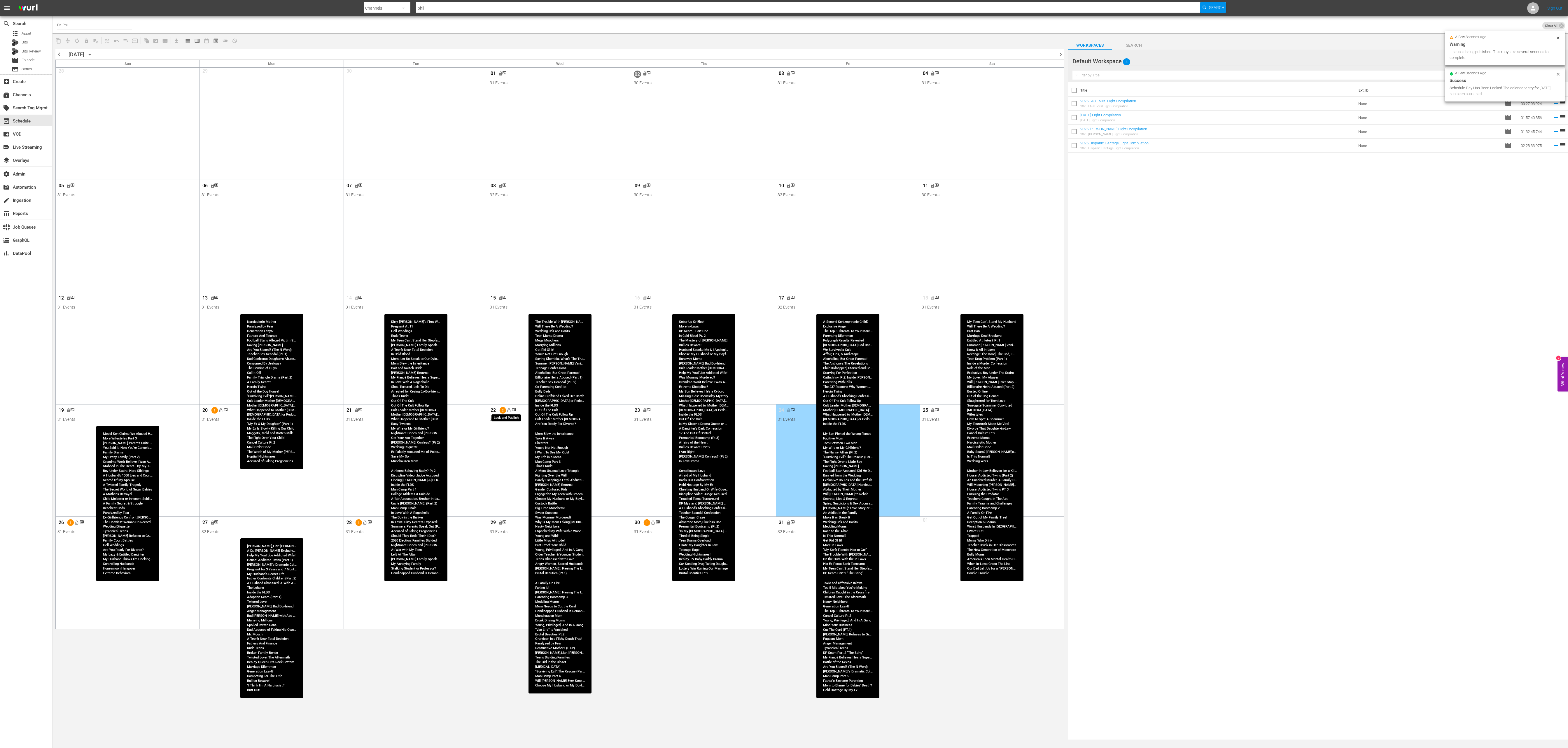
click at [510, 249] on span "lock_open" at bounding box center [509, 411] width 5 height 5
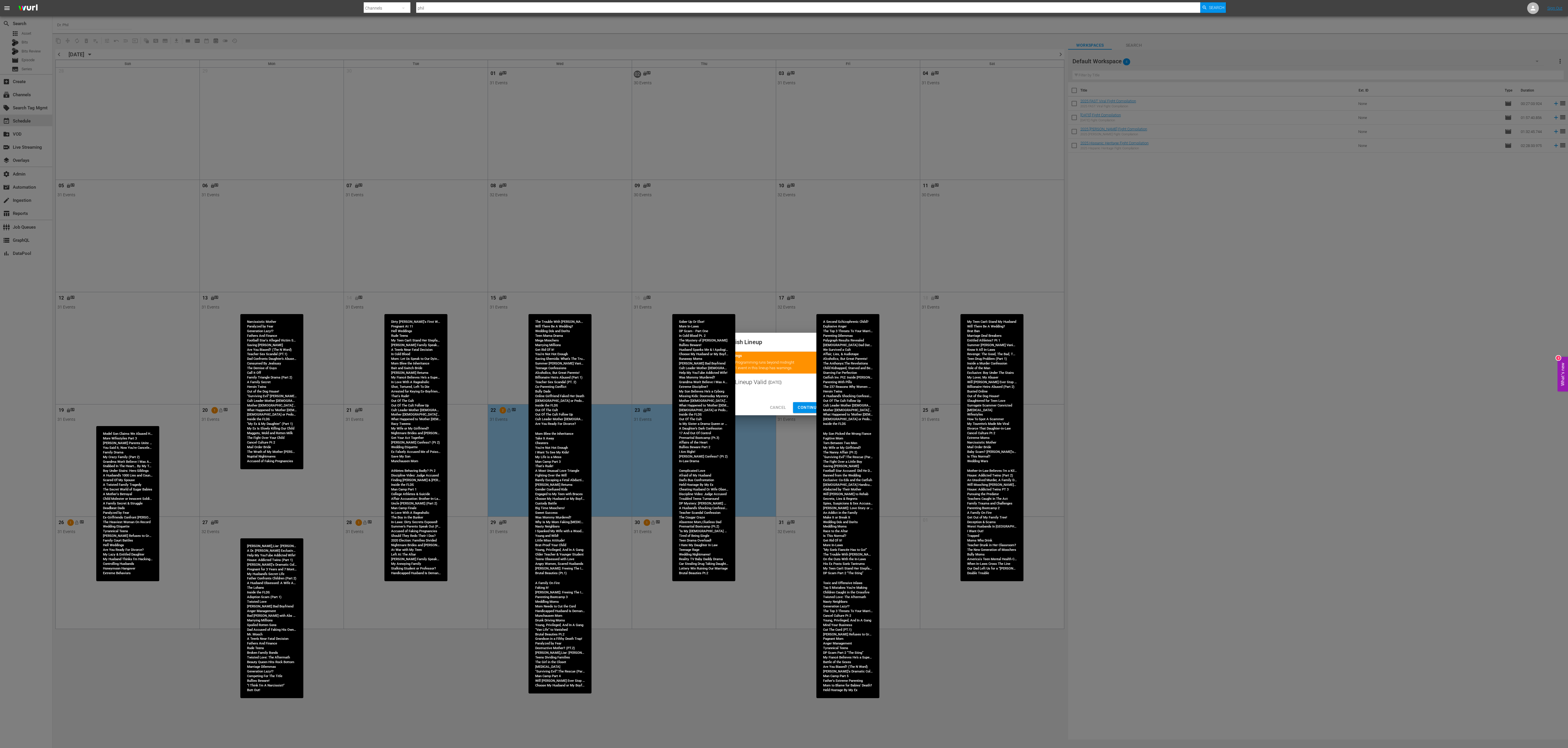
click at [523, 249] on div "Publish Lineup 2 Warnings keyboard_arrow_up Programming runs beyond midnight 1 …" at bounding box center [784, 374] width 1568 height 748
click at [523, 249] on span "Continue Publishing" at bounding box center [821, 407] width 47 height 7
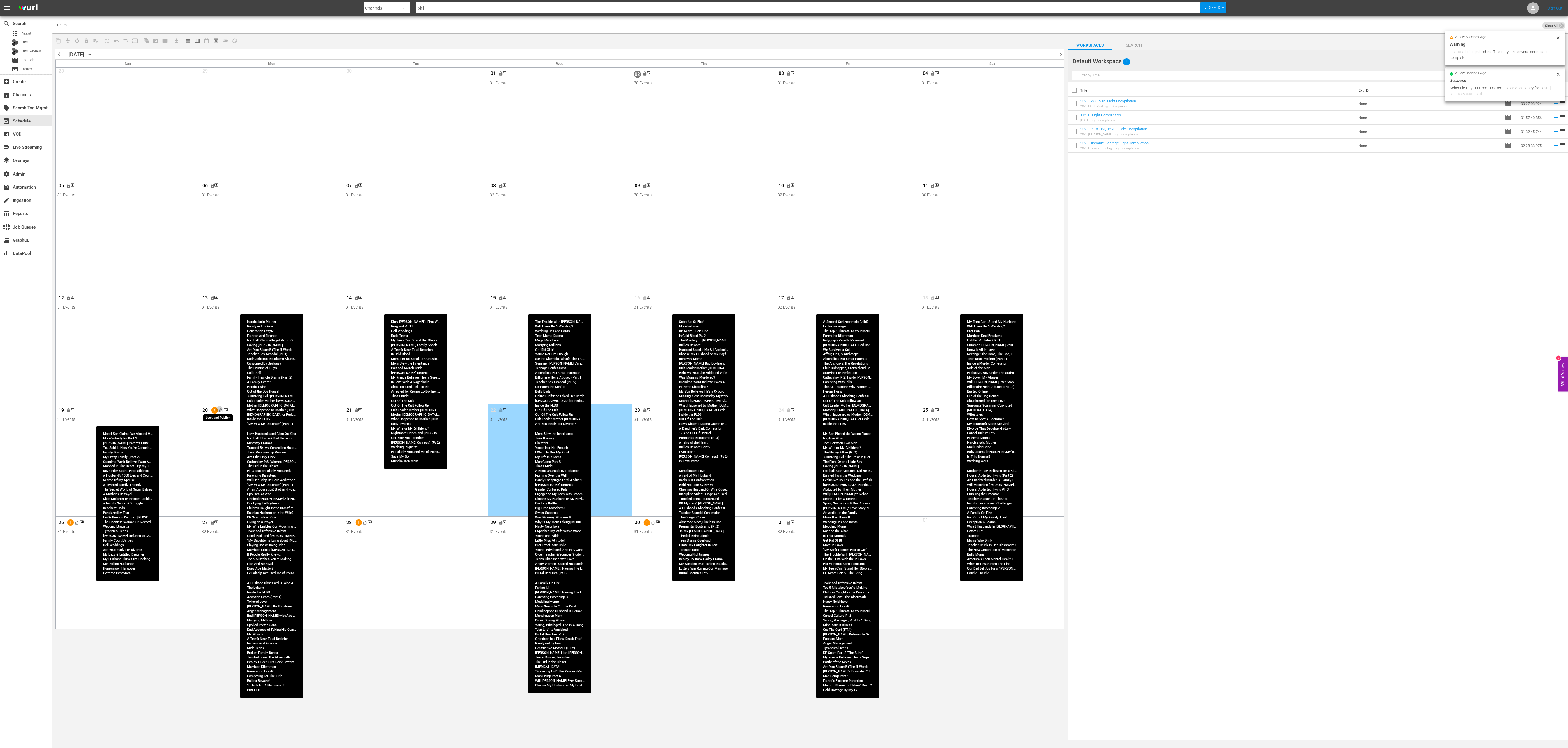
click at [221, 249] on span "lock_open" at bounding box center [221, 411] width 5 height 5
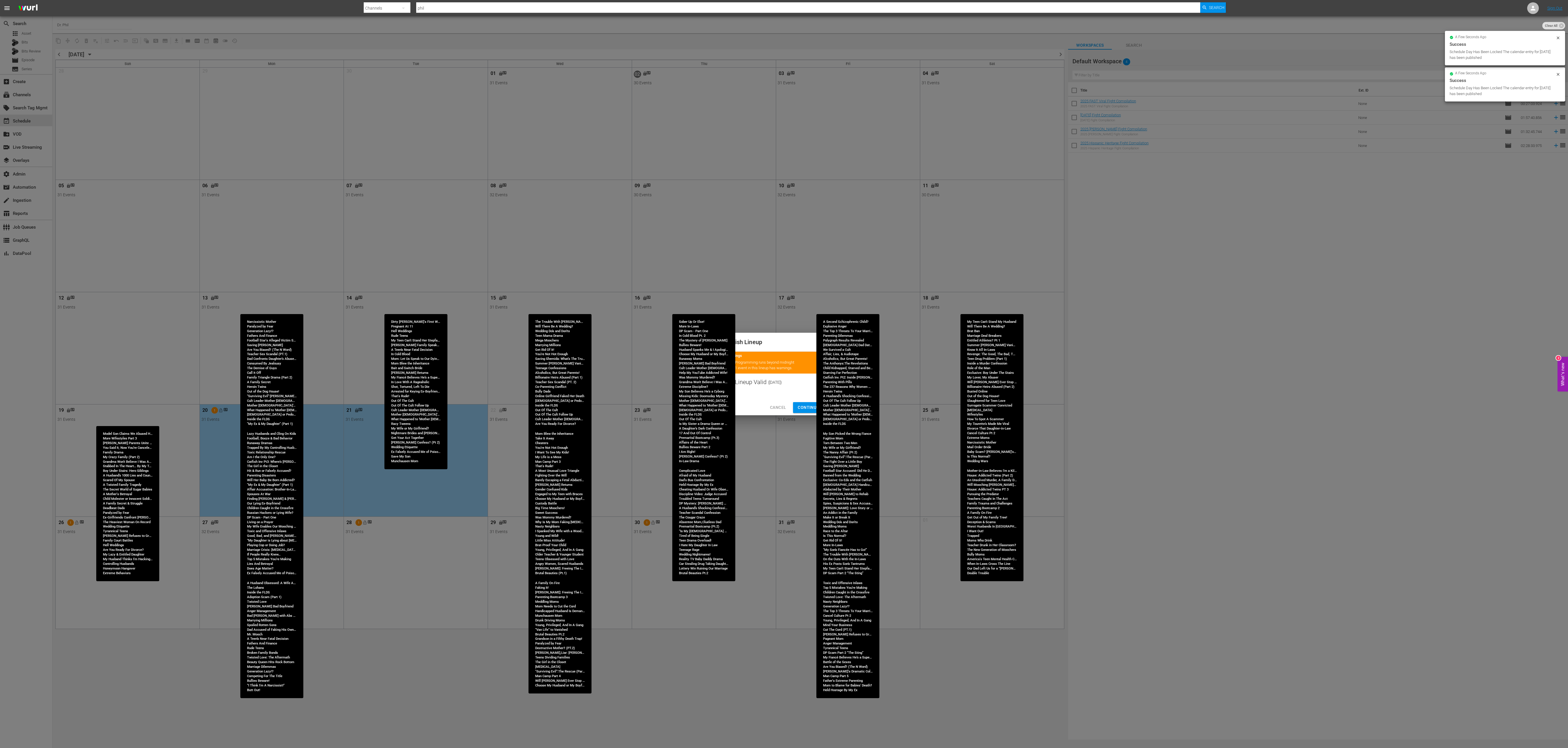
click at [523, 249] on span "Continue Publishing" at bounding box center [821, 407] width 47 height 7
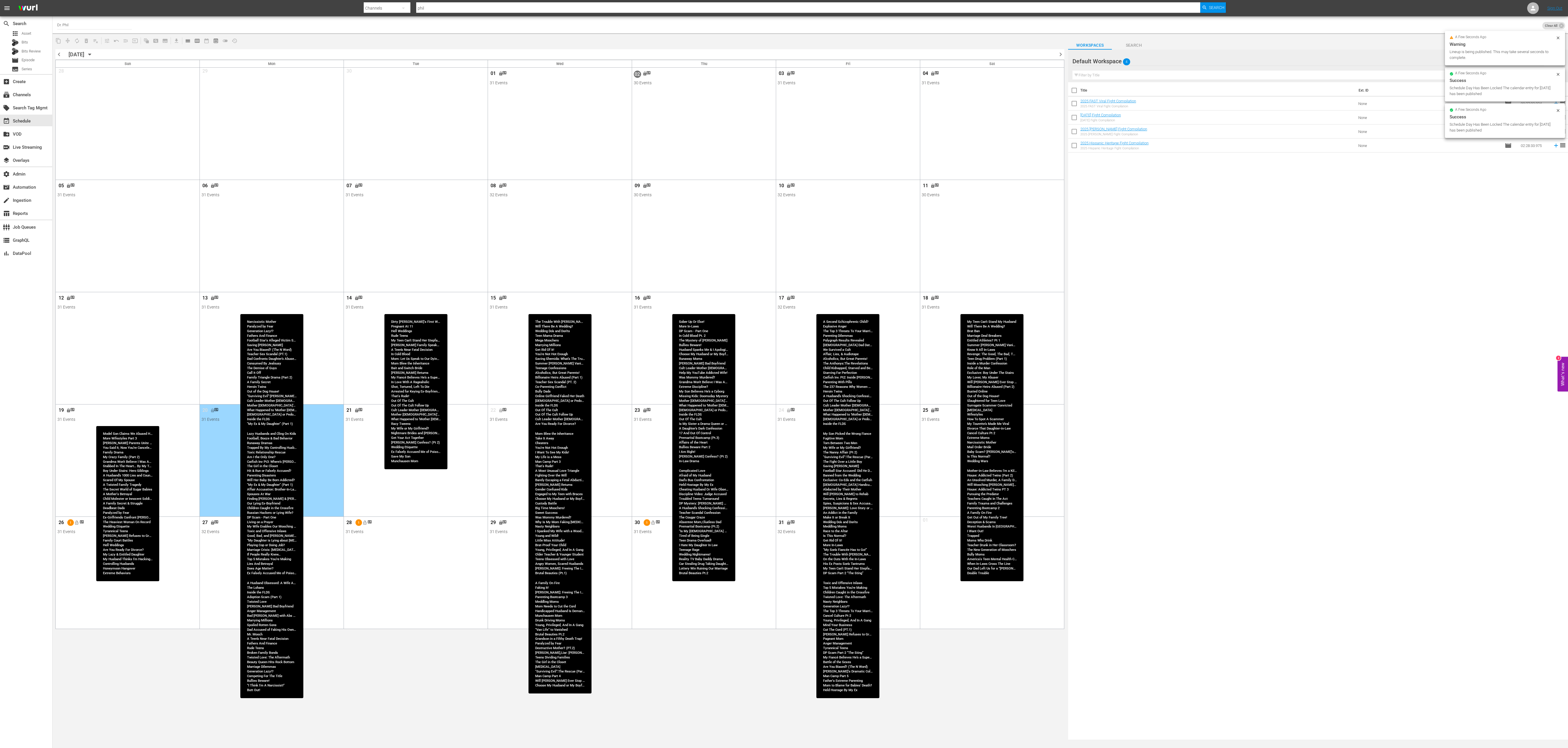
click at [523, 249] on div "Publish Lineup Lineup Invalid ( 2025-10-20 ) Cancel Continue Publishing" at bounding box center [784, 374] width 1568 height 748
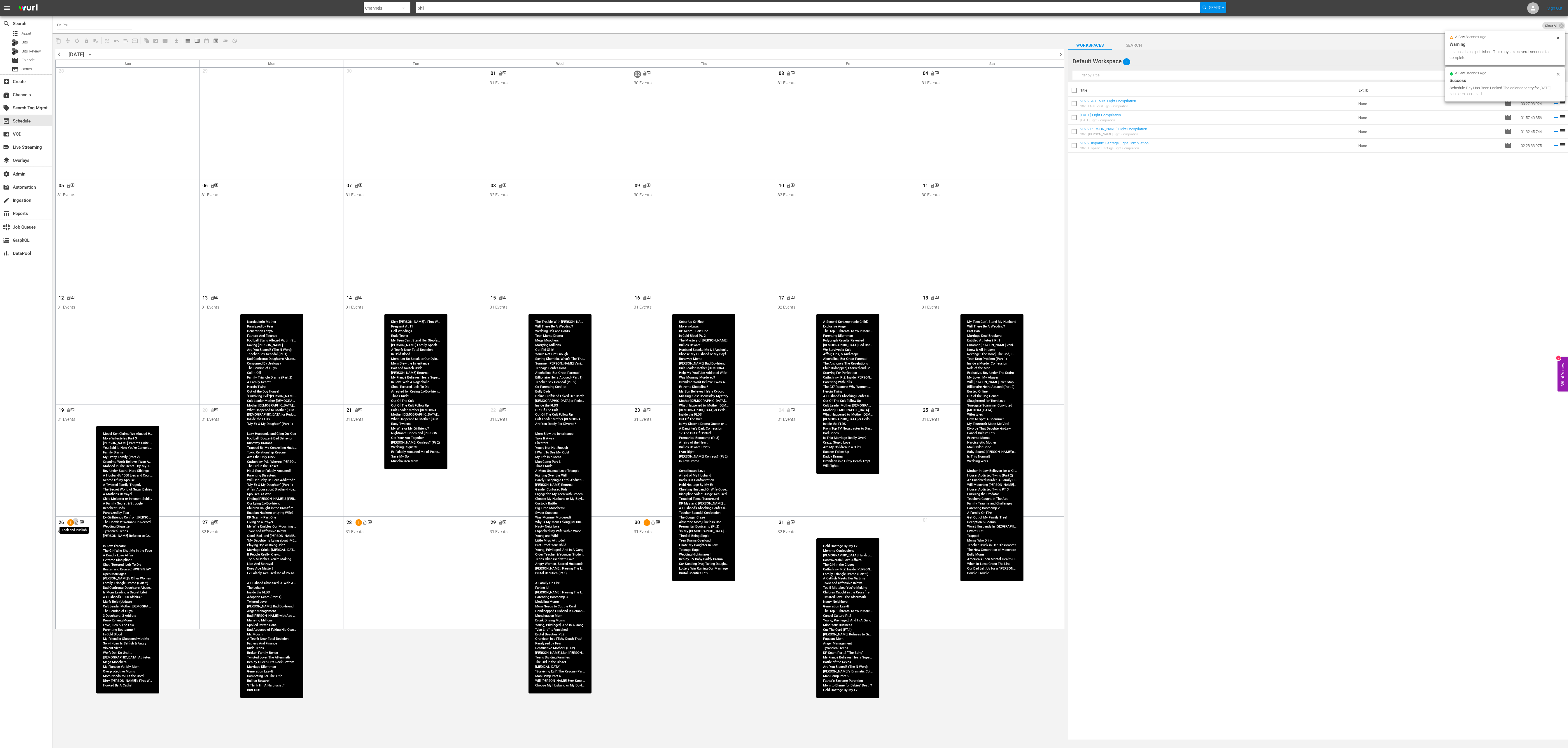
click at [79, 249] on button "lock_open" at bounding box center [76, 522] width 10 height 10
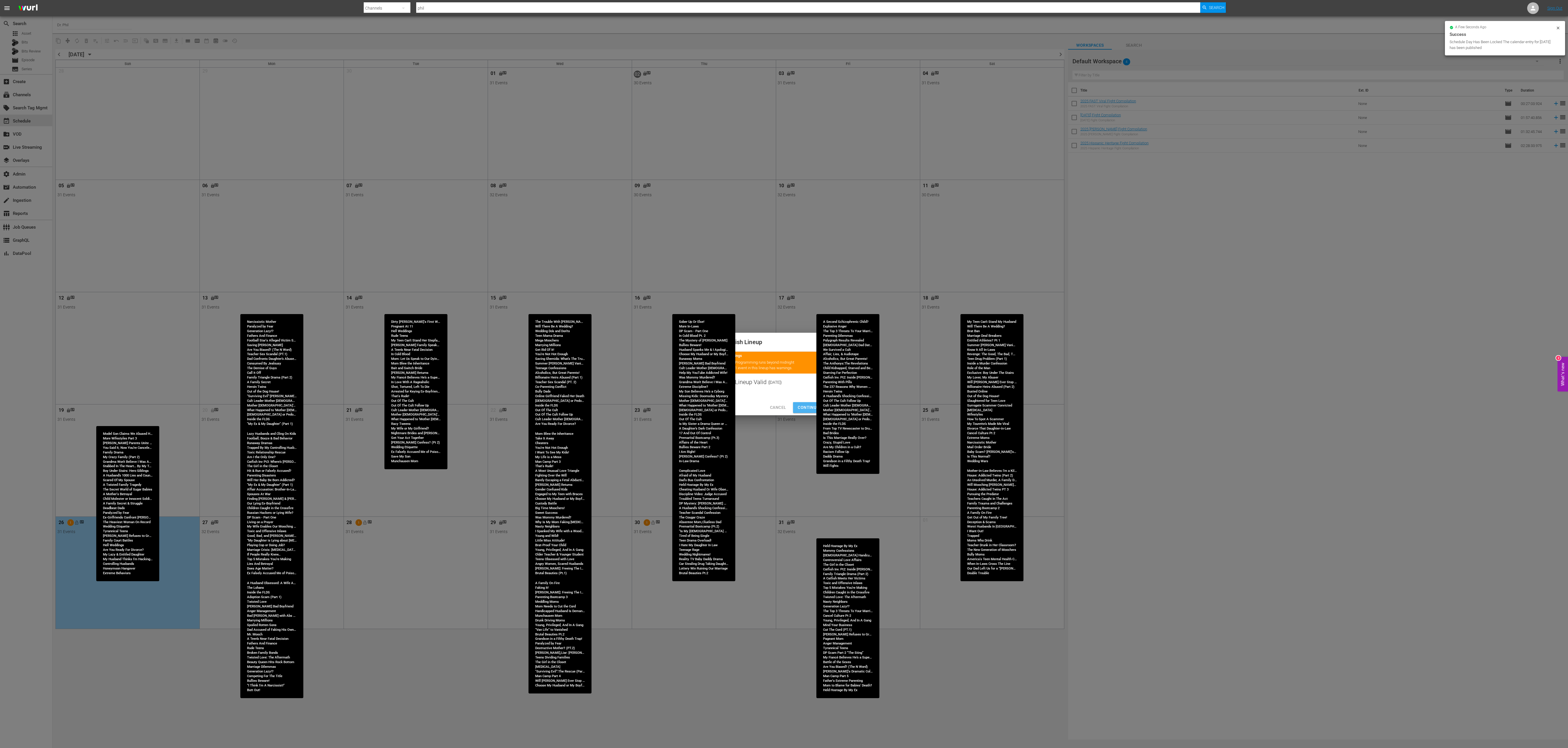
click at [523, 249] on span "Continue Publishing" at bounding box center [821, 407] width 47 height 7
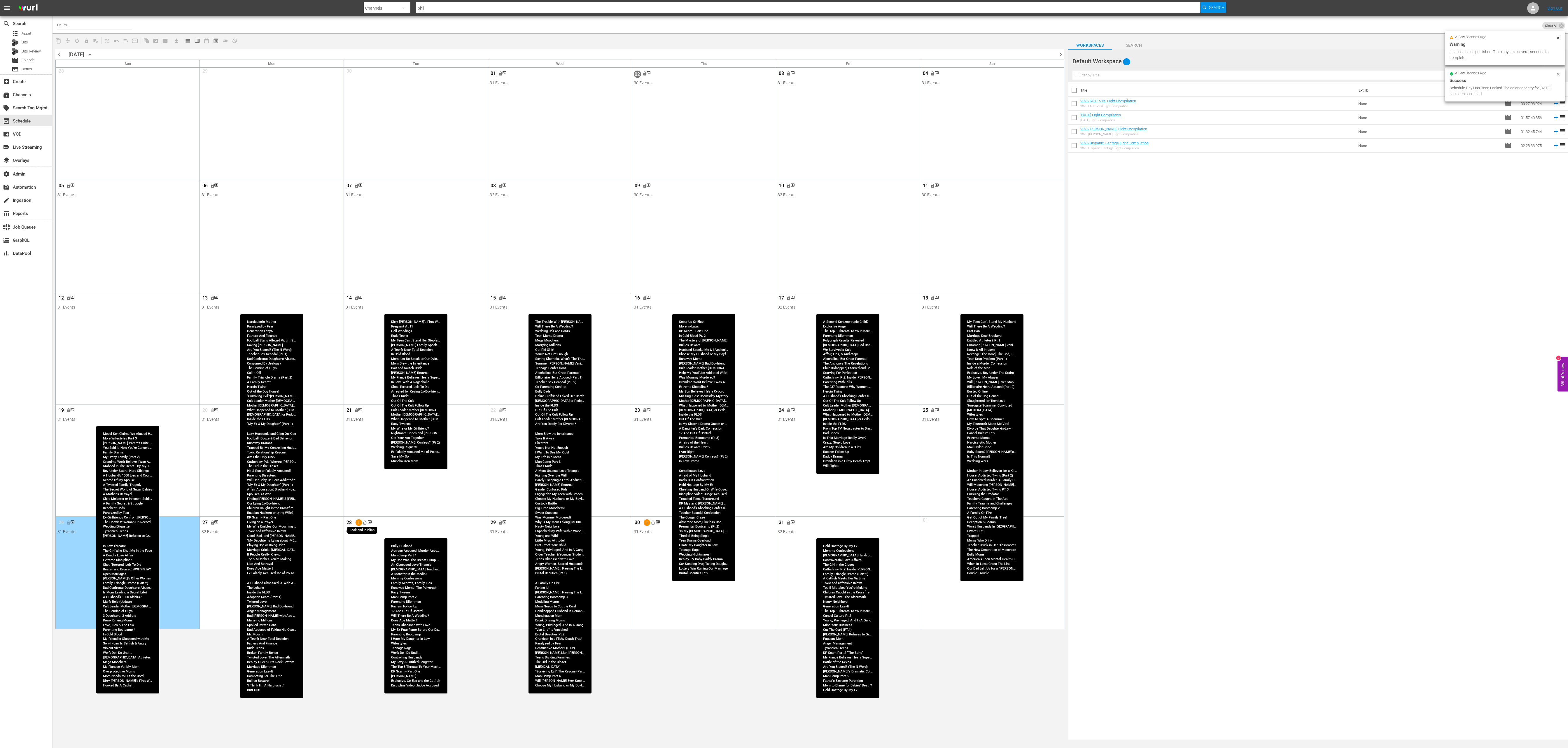
click at [365, 249] on span "lock_open" at bounding box center [364, 522] width 5 height 5
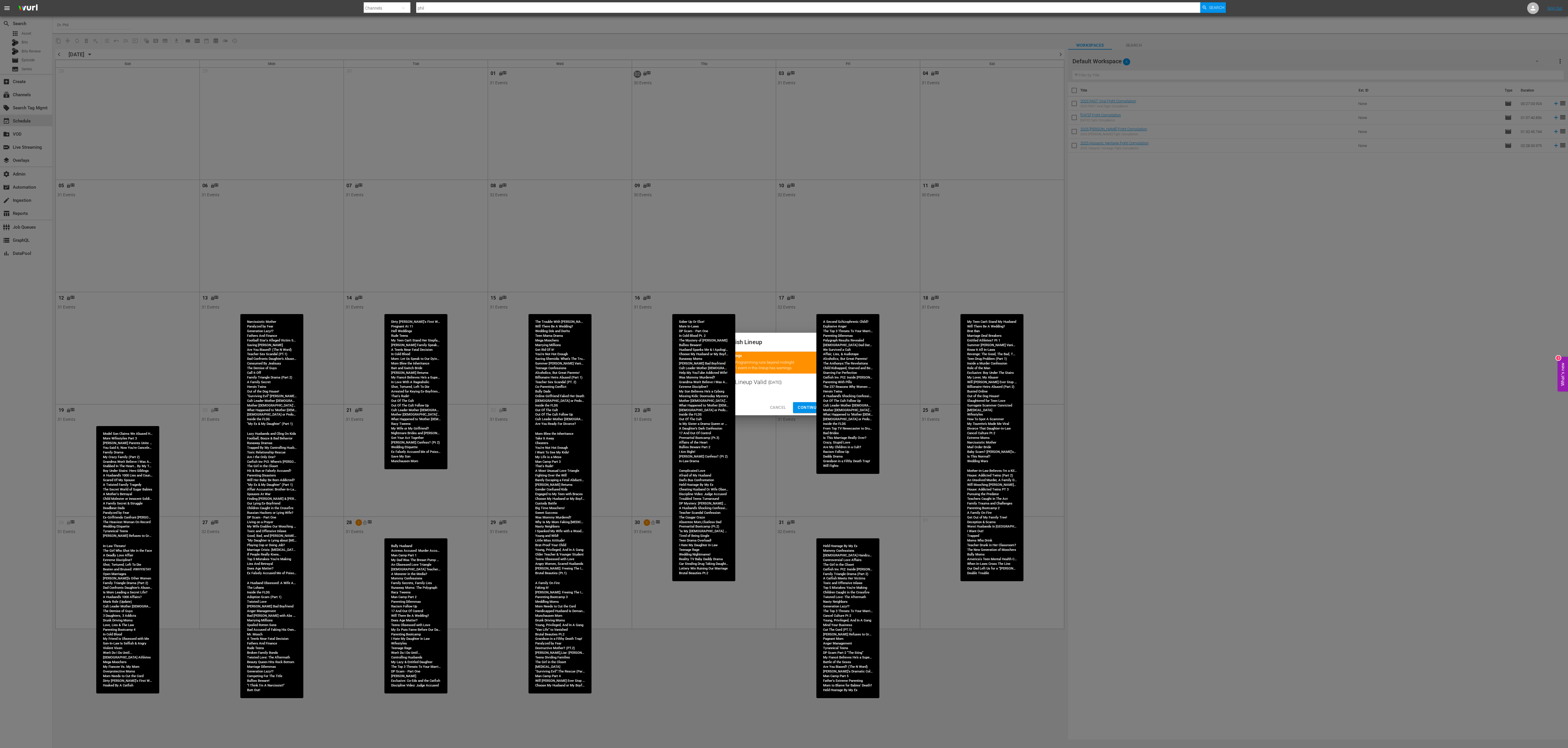
click at [523, 249] on span "Continue Publishing" at bounding box center [821, 407] width 47 height 7
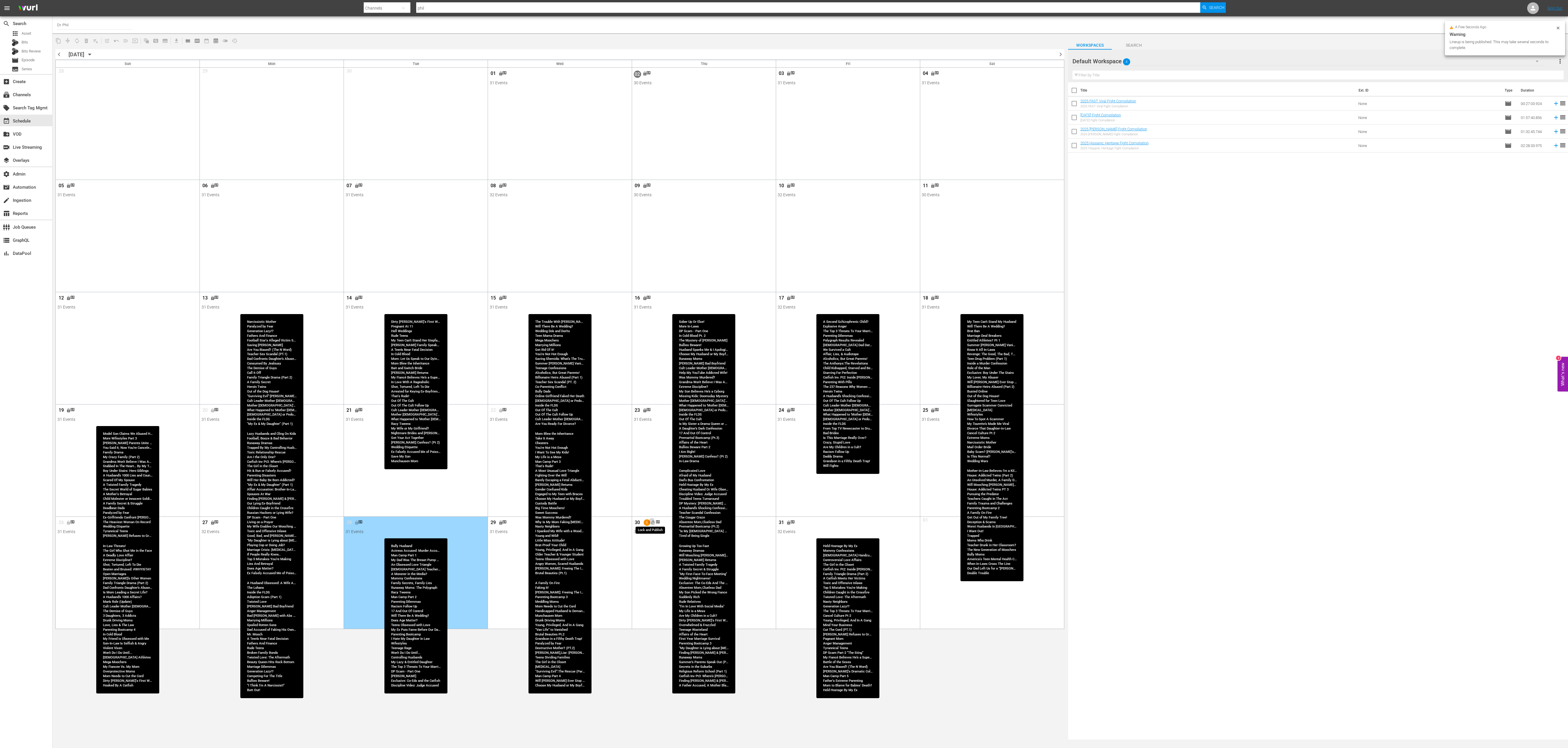
click at [523, 249] on span "lock_open" at bounding box center [653, 522] width 5 height 5
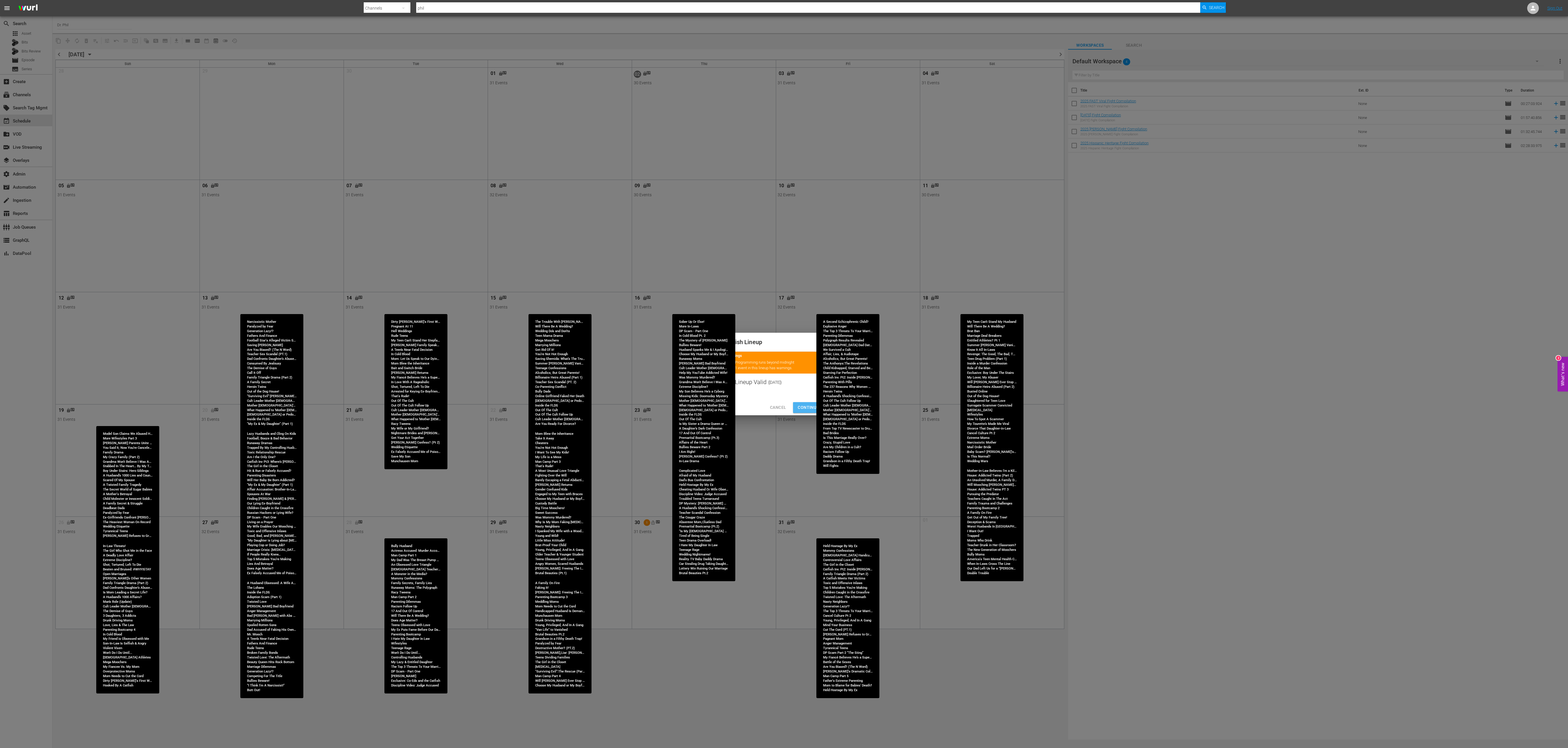
click at [523, 249] on span "Continue Publishing" at bounding box center [821, 407] width 47 height 7
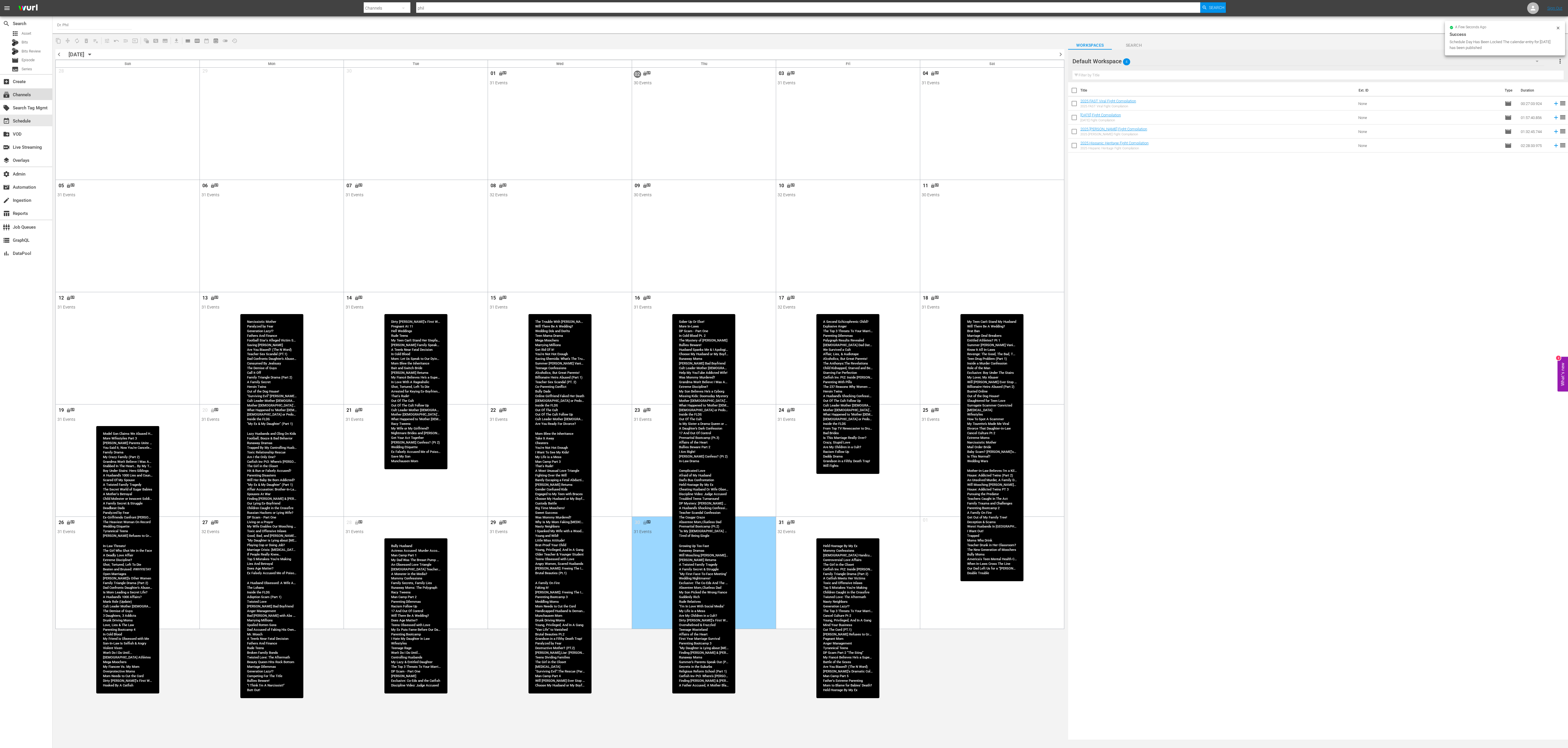
click at [37, 94] on div "subscriptions Channels" at bounding box center [26, 94] width 52 height 11
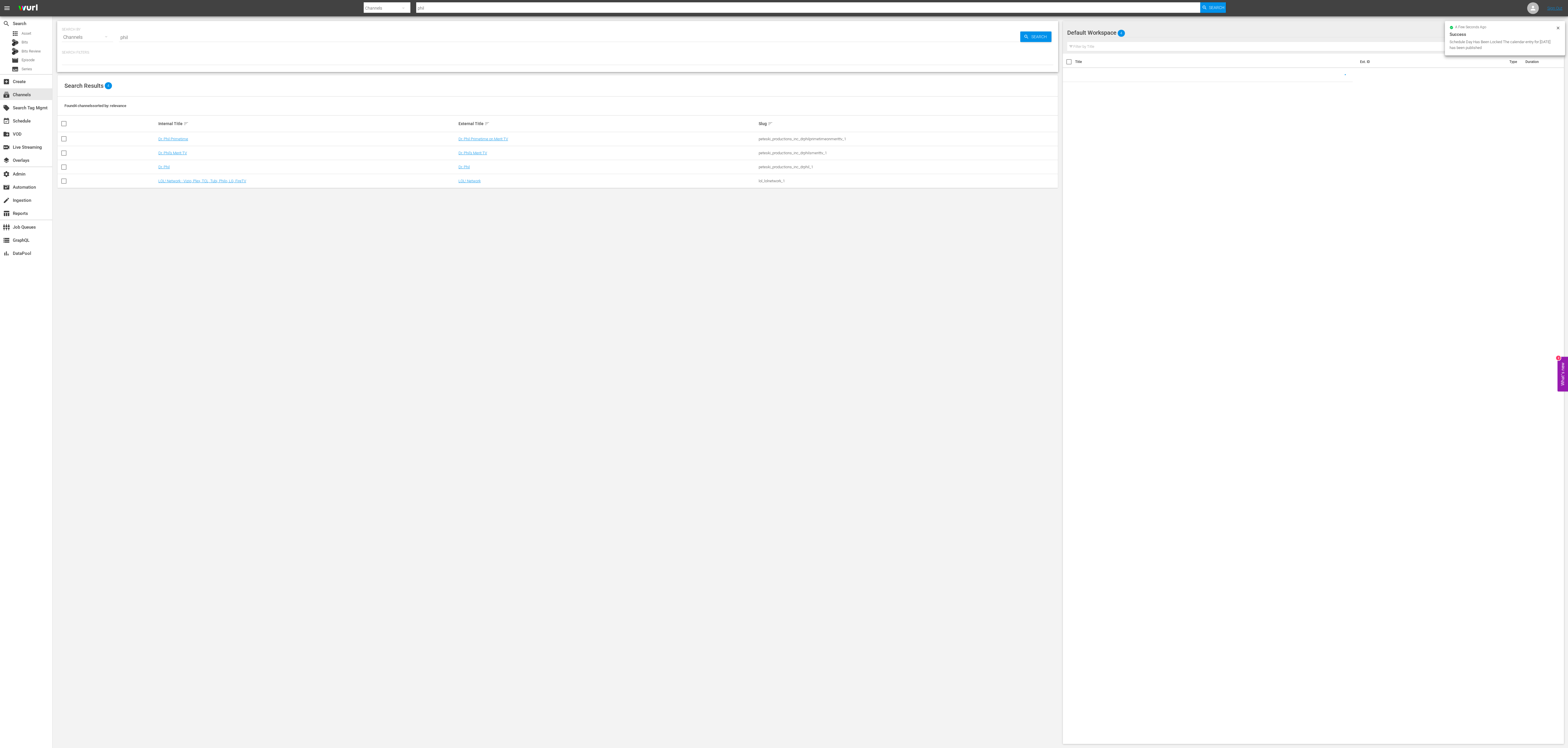
click at [389, 40] on input "phil" at bounding box center [570, 37] width 901 height 14
click at [179, 153] on link "Dr. Phil's Merit TV" at bounding box center [172, 153] width 28 height 4
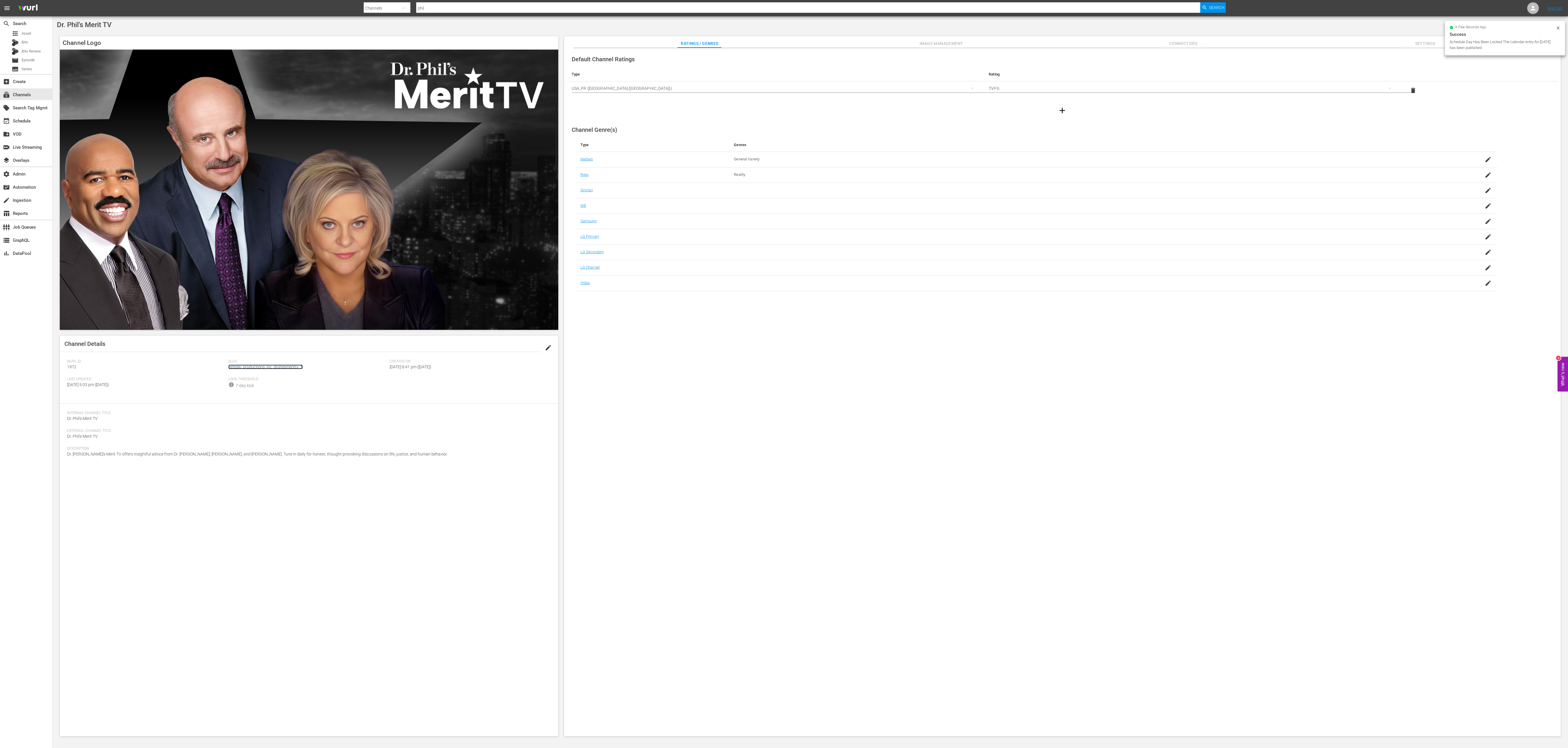
click at [248, 249] on link "peteski_productions_inc_drphilsmerittv_1" at bounding box center [265, 367] width 75 height 5
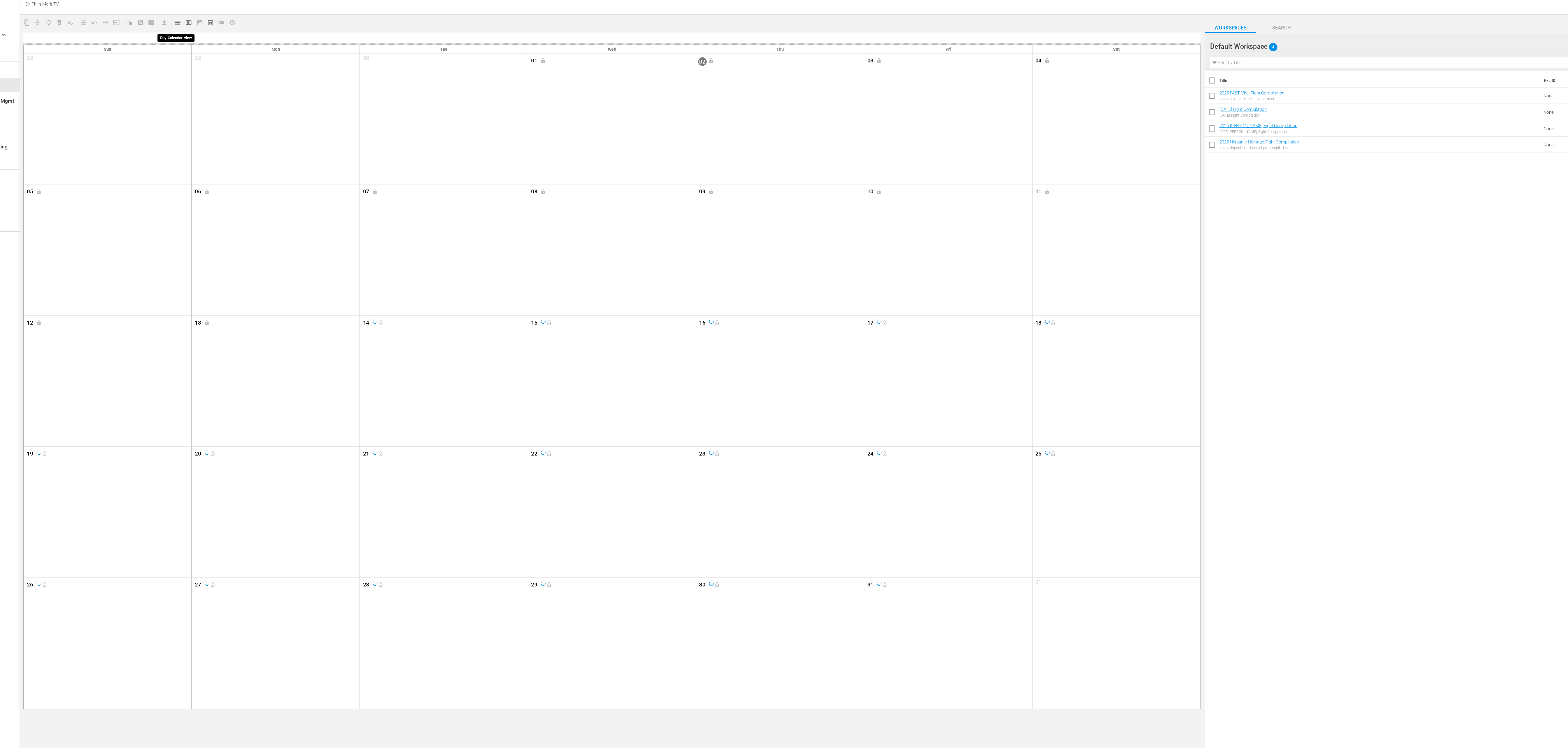
click at [189, 38] on span "calendar_view_day_outlined" at bounding box center [187, 41] width 6 height 6
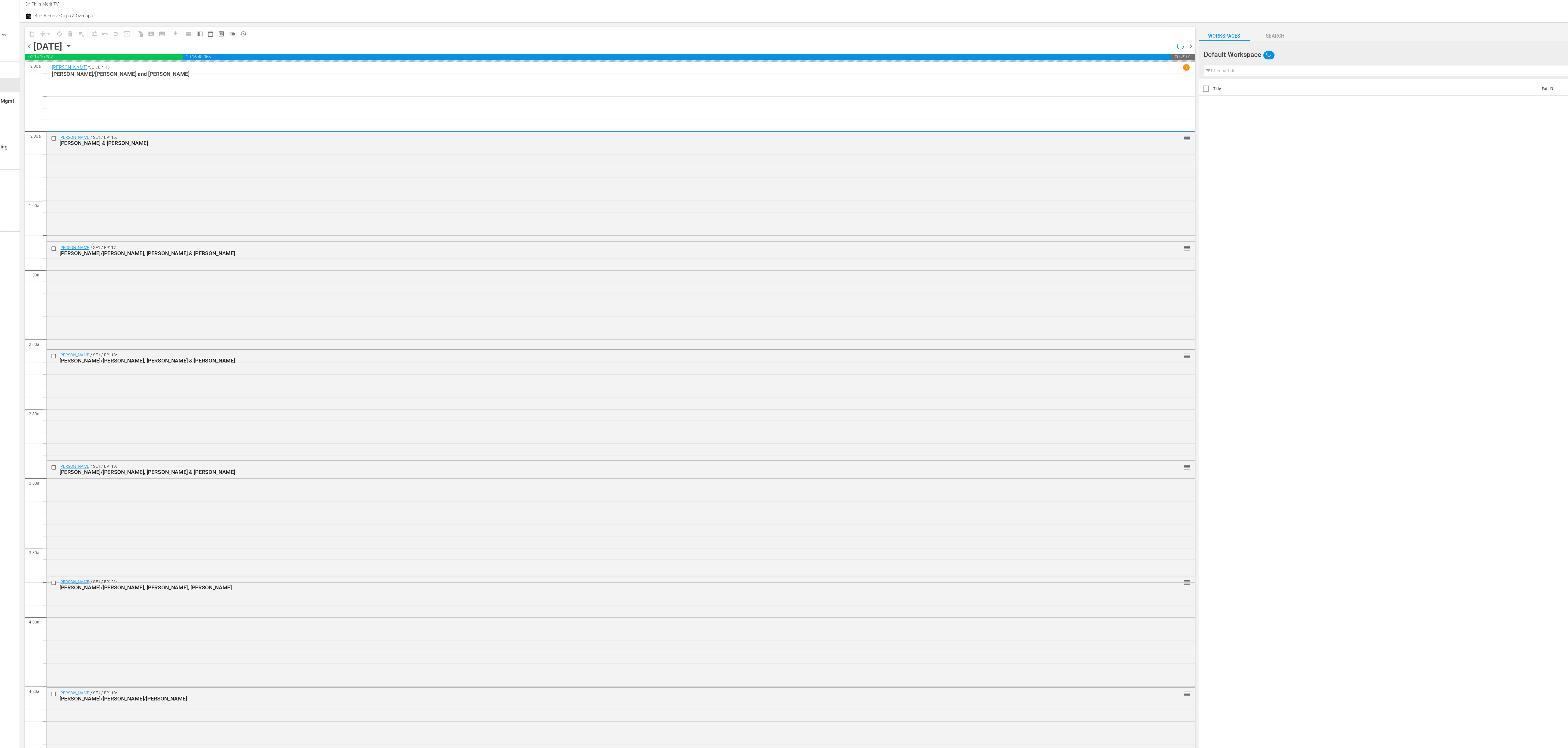
click at [187, 41] on div "content_copy compress arrow_drop_down autorenew_outlined delete_forever_outline…" at bounding box center [557, 393] width 1009 height 706
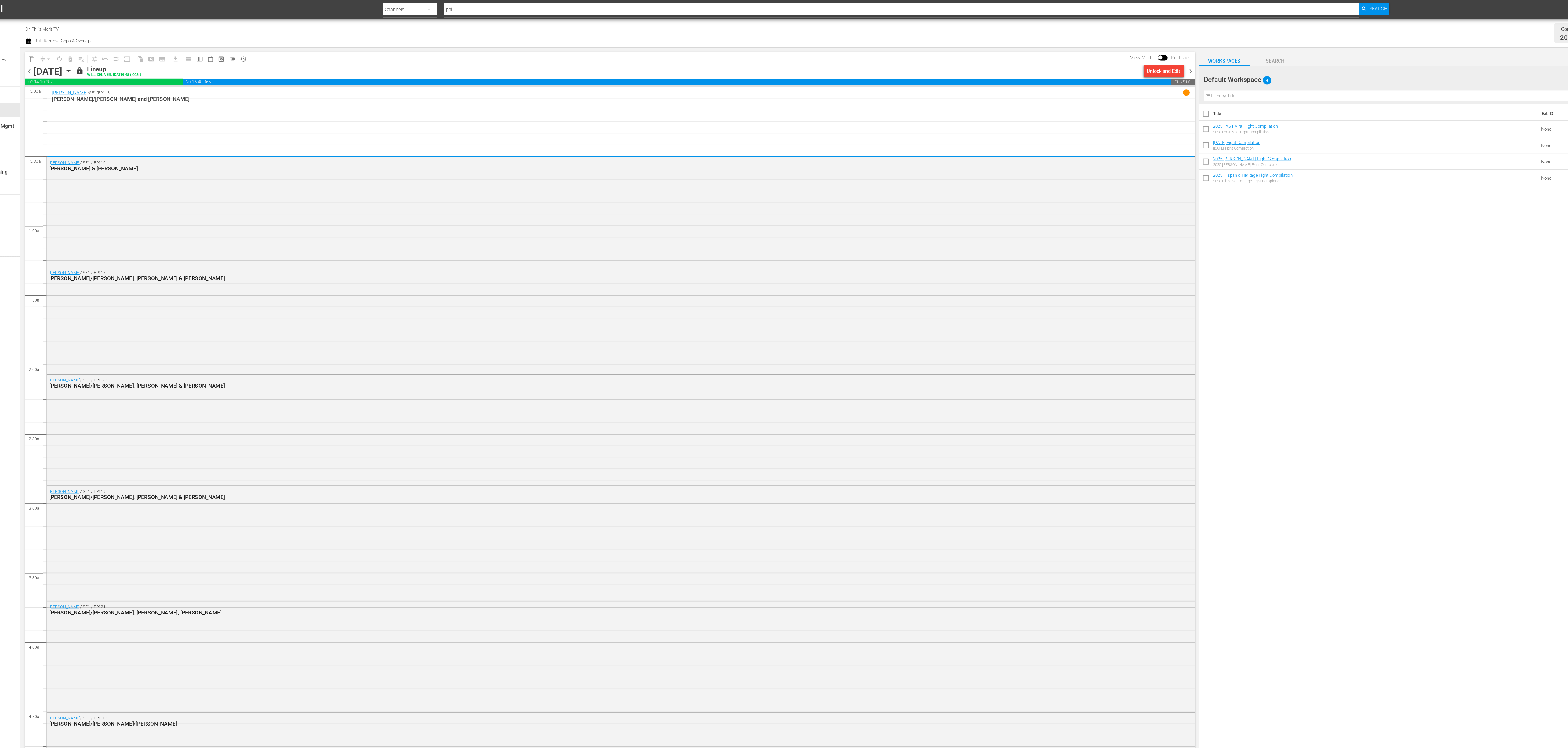
click at [523, 62] on span "chevron_right" at bounding box center [1056, 61] width 7 height 7
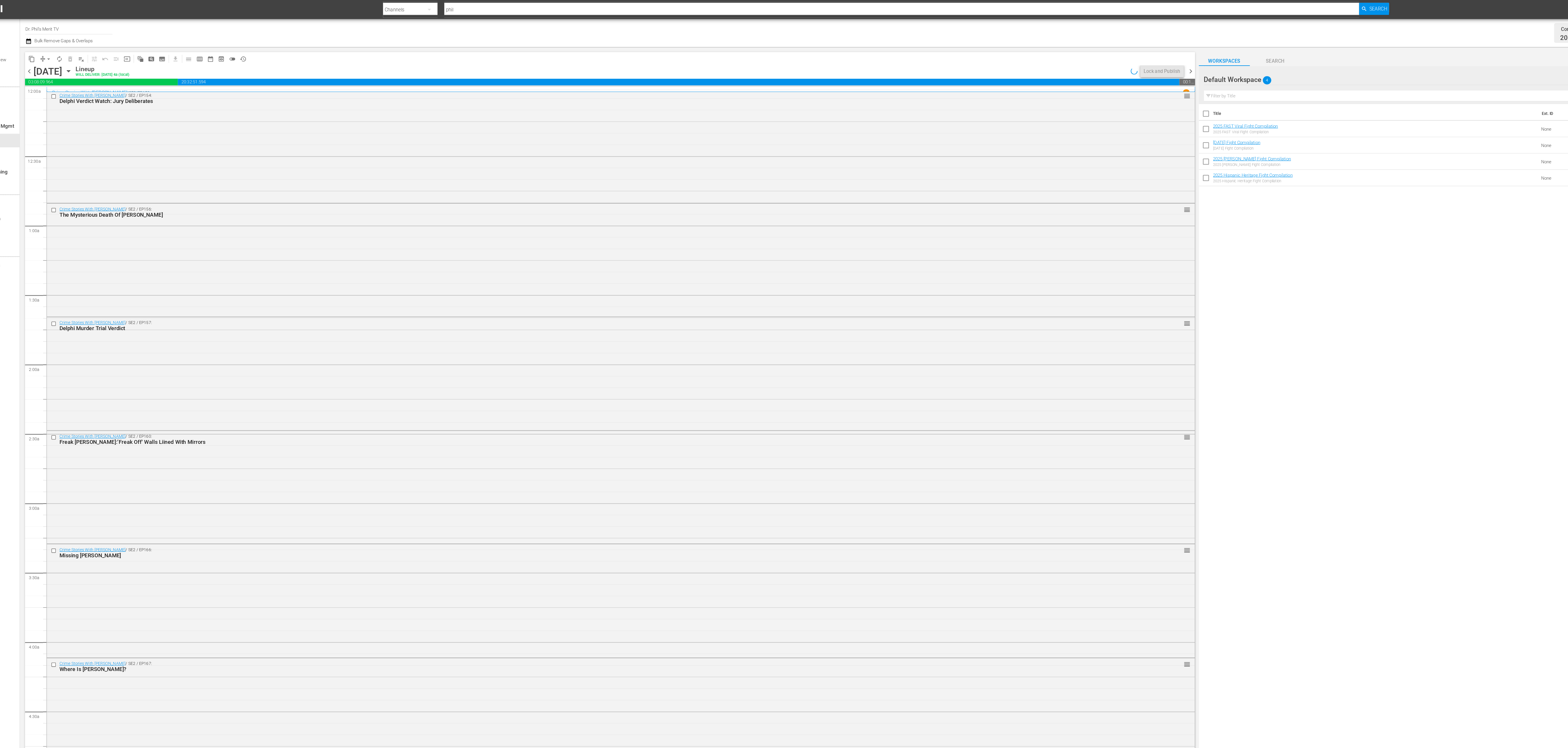
click at [523, 62] on span "chevron_right" at bounding box center [1056, 61] width 7 height 7
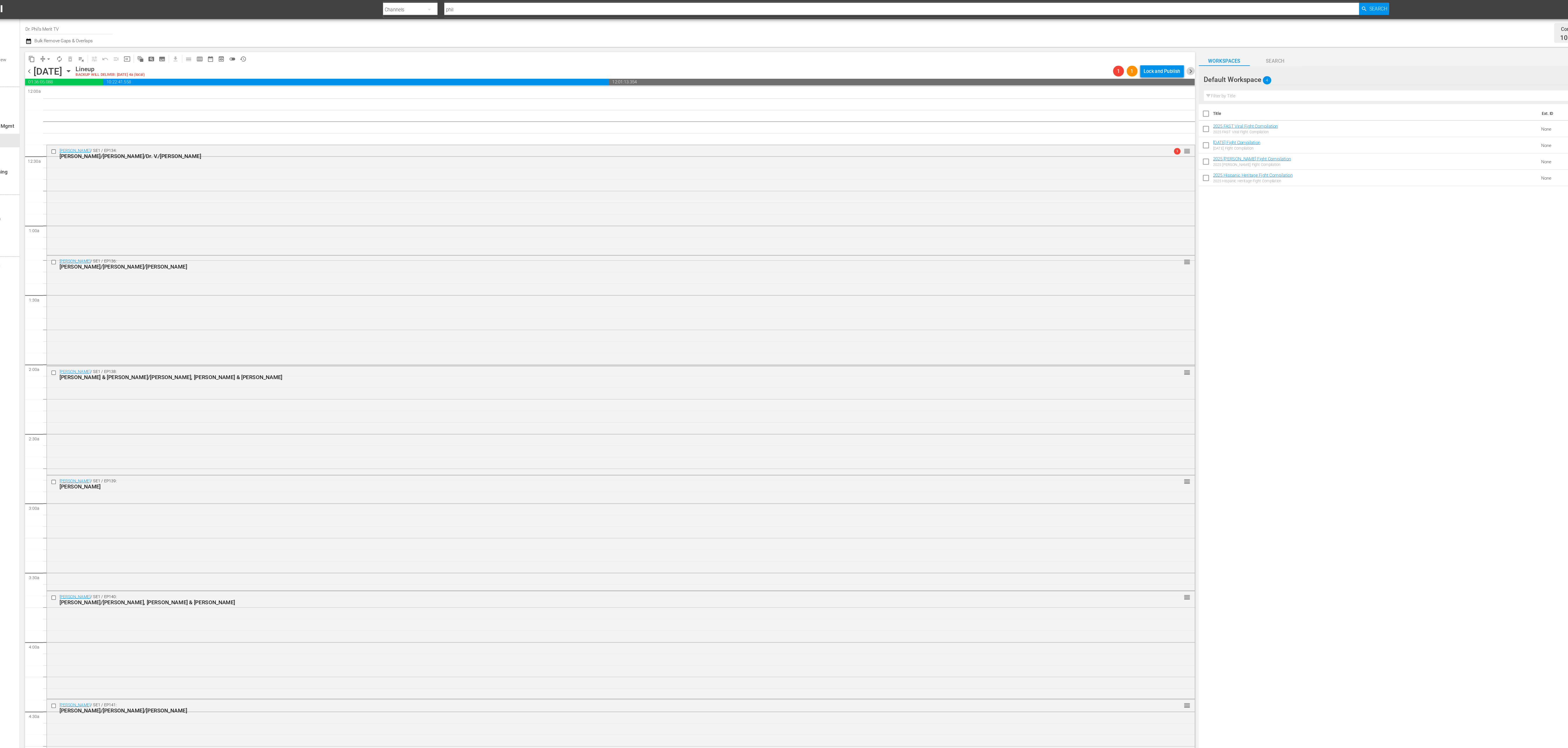
click at [523, 62] on span "chevron_right" at bounding box center [1056, 61] width 7 height 7
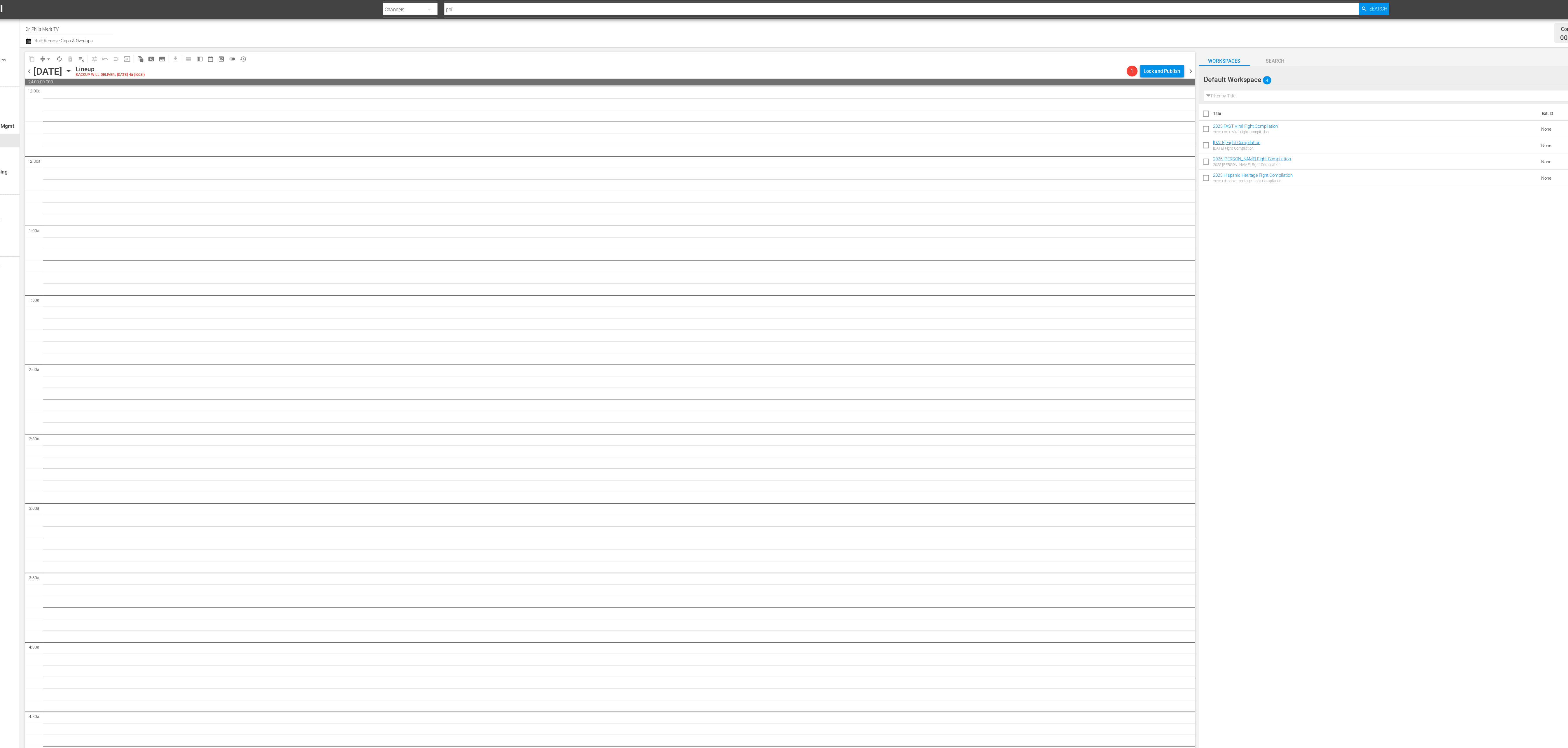
drag, startPoint x: 1058, startPoint y: 62, endPoint x: 871, endPoint y: 250, distance: 265.2
click at [523, 249] on div "content_copy compress arrow_drop_down autorenew_outlined delete_forever_outline…" at bounding box center [558, 395] width 1003 height 702
click at [97, 60] on icon "button" at bounding box center [94, 61] width 6 height 6
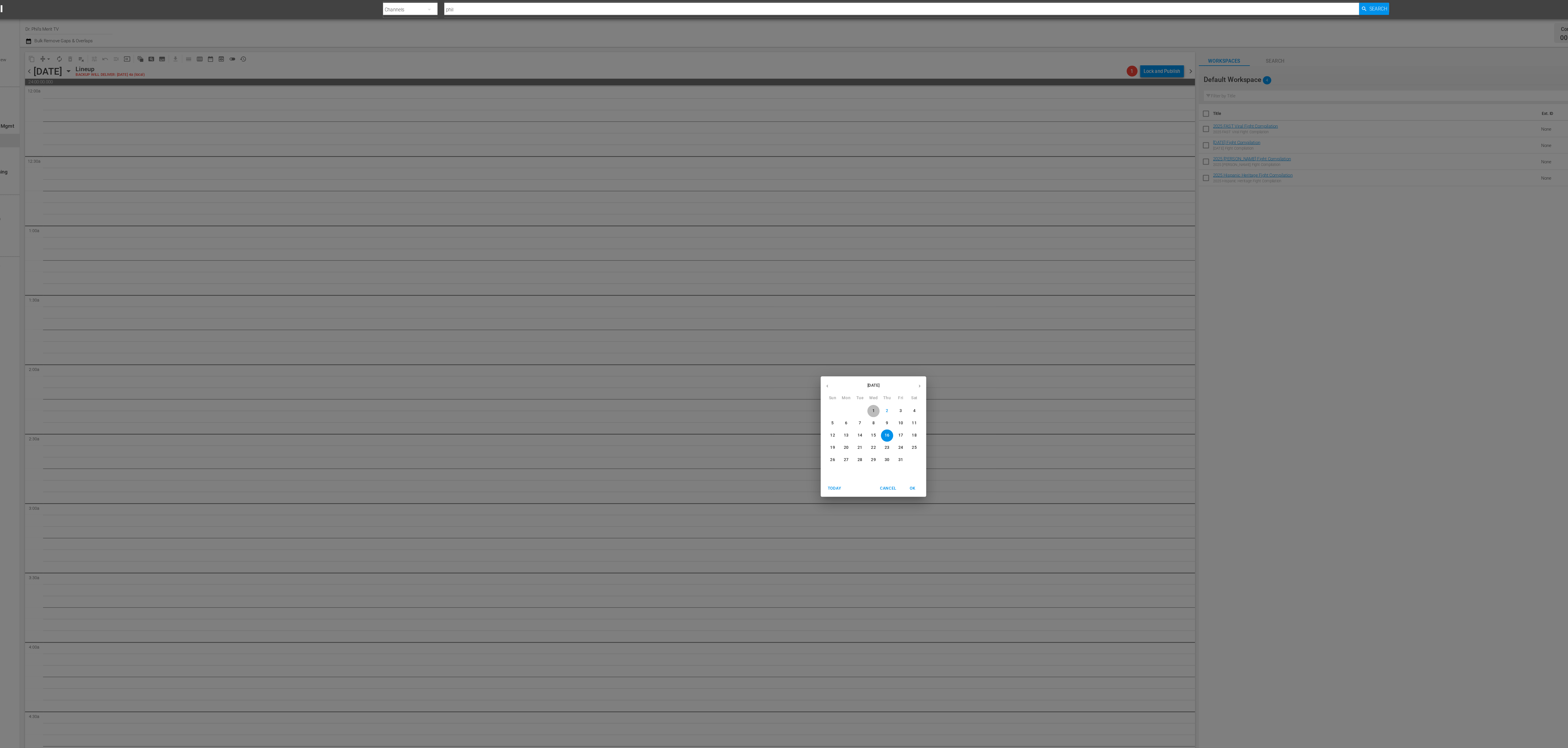
click at [523, 249] on span "1" at bounding box center [784, 352] width 11 height 5
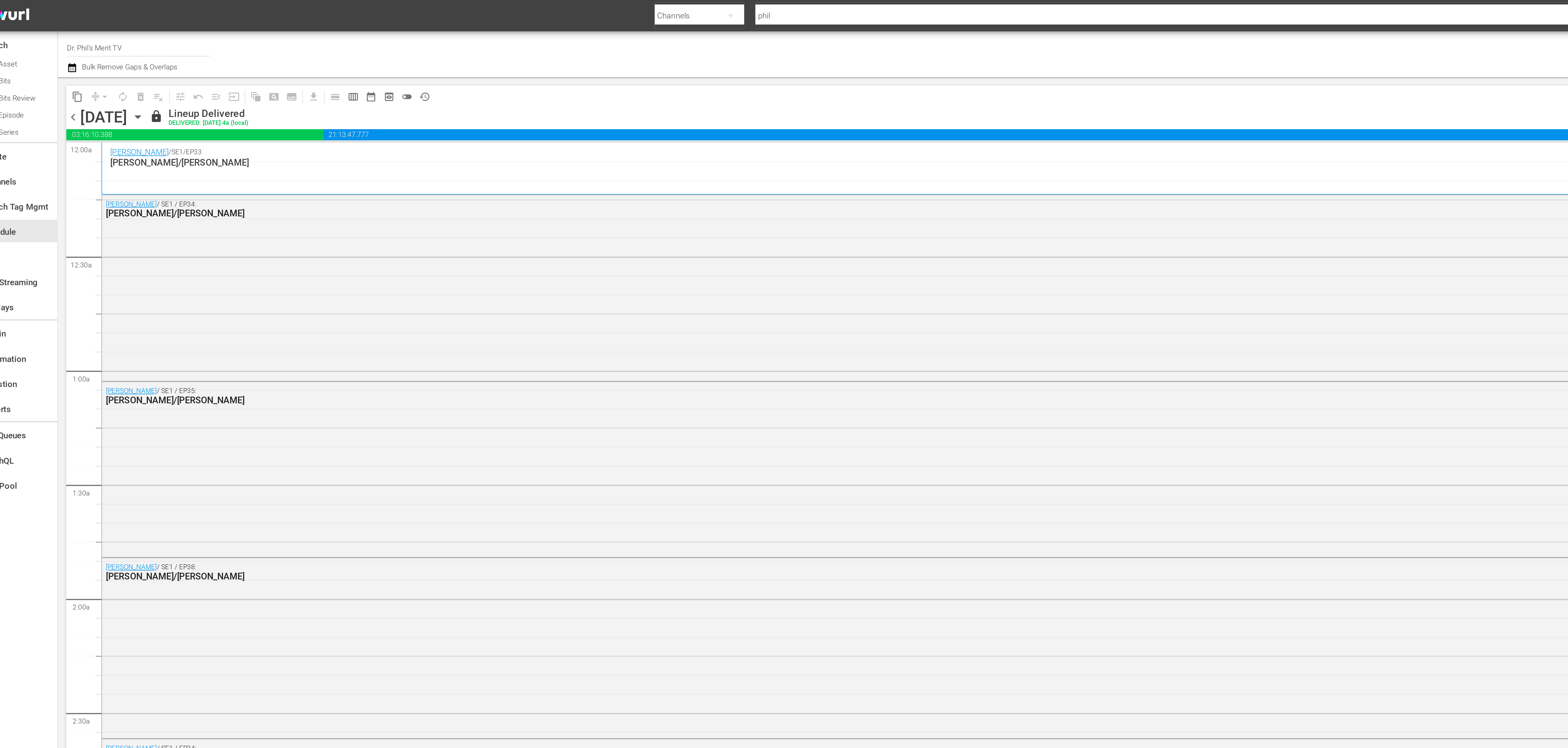
click at [97, 64] on icon "button" at bounding box center [94, 61] width 6 height 6
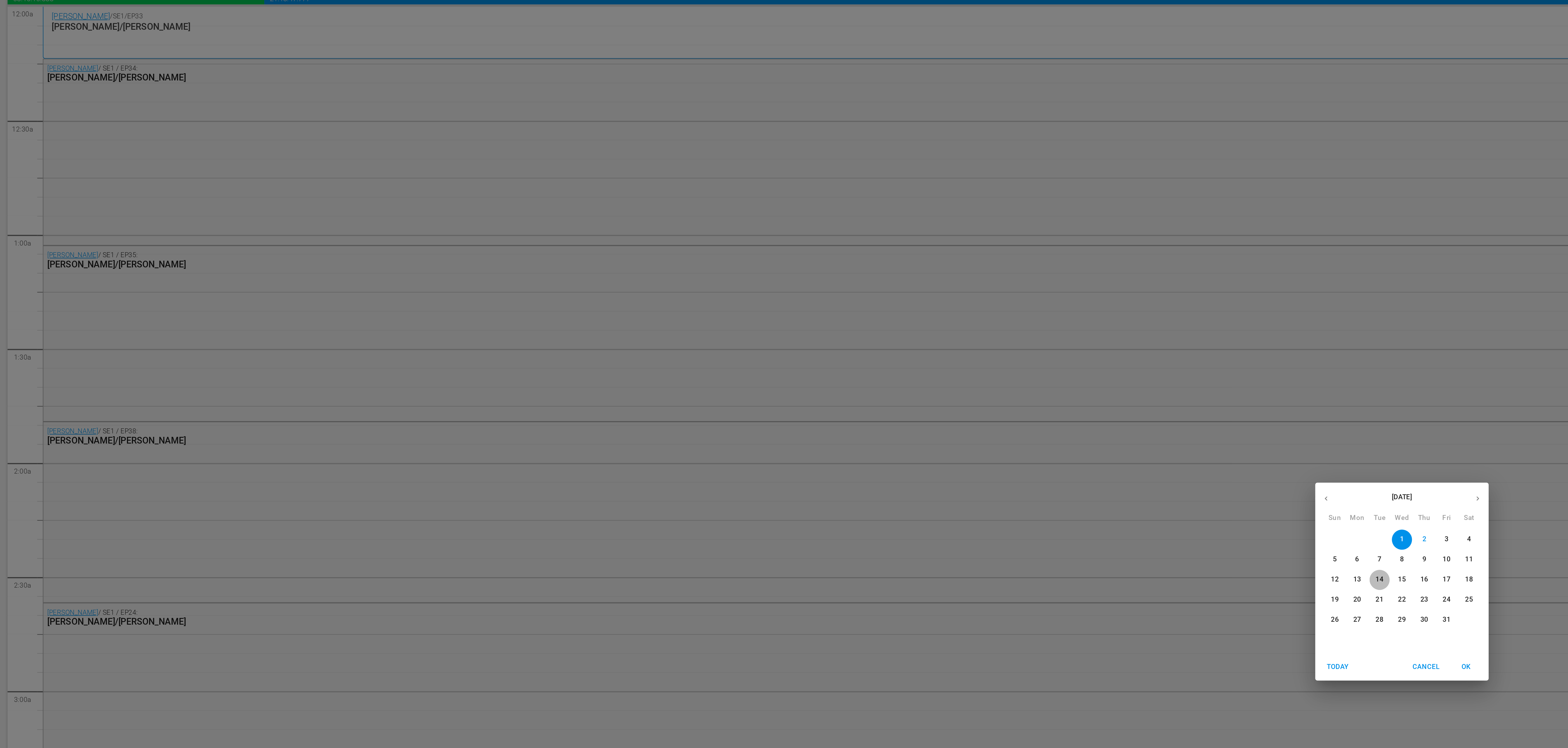
click at [523, 249] on span "14" at bounding box center [772, 373] width 11 height 5
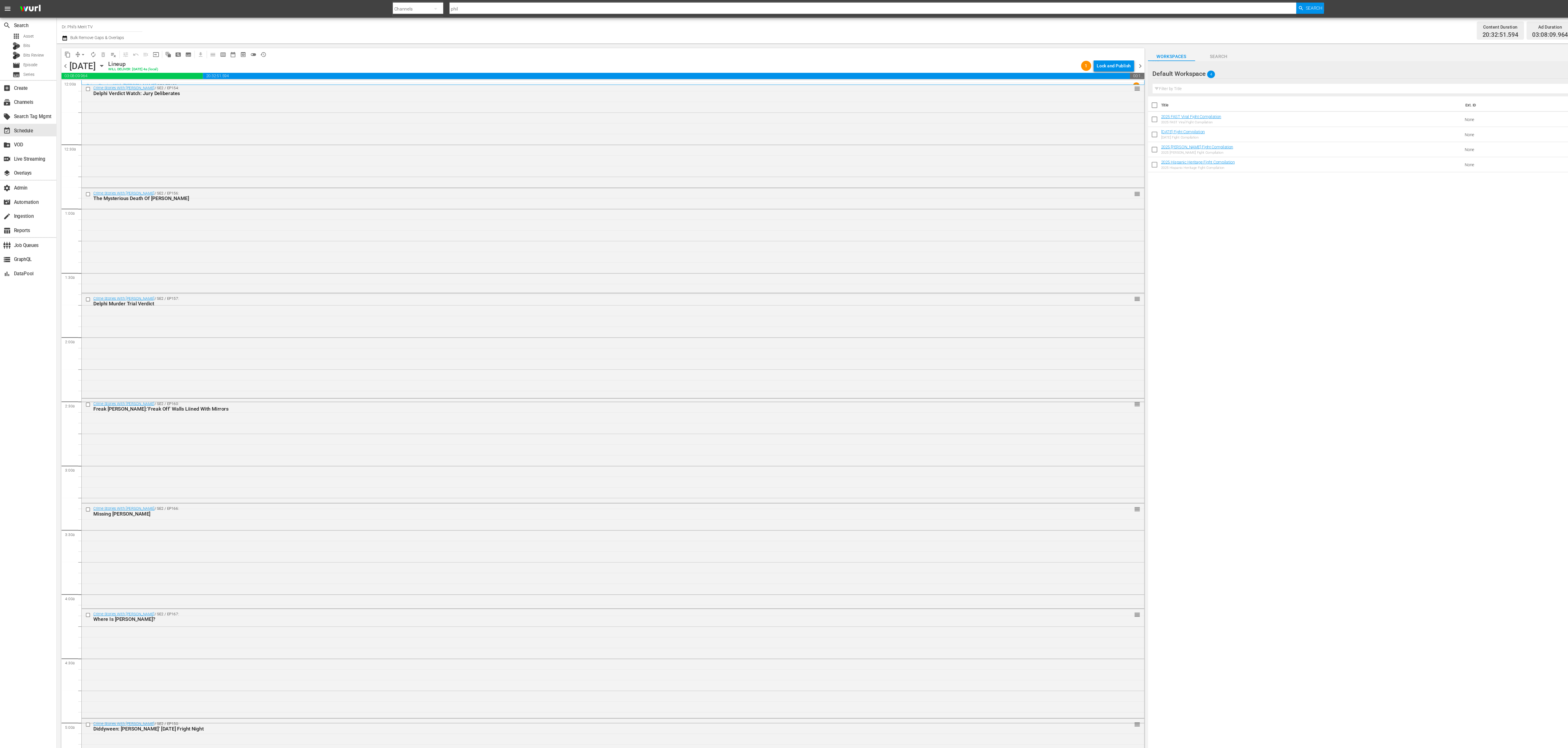
click at [523, 61] on span "chevron_right" at bounding box center [1056, 61] width 7 height 7
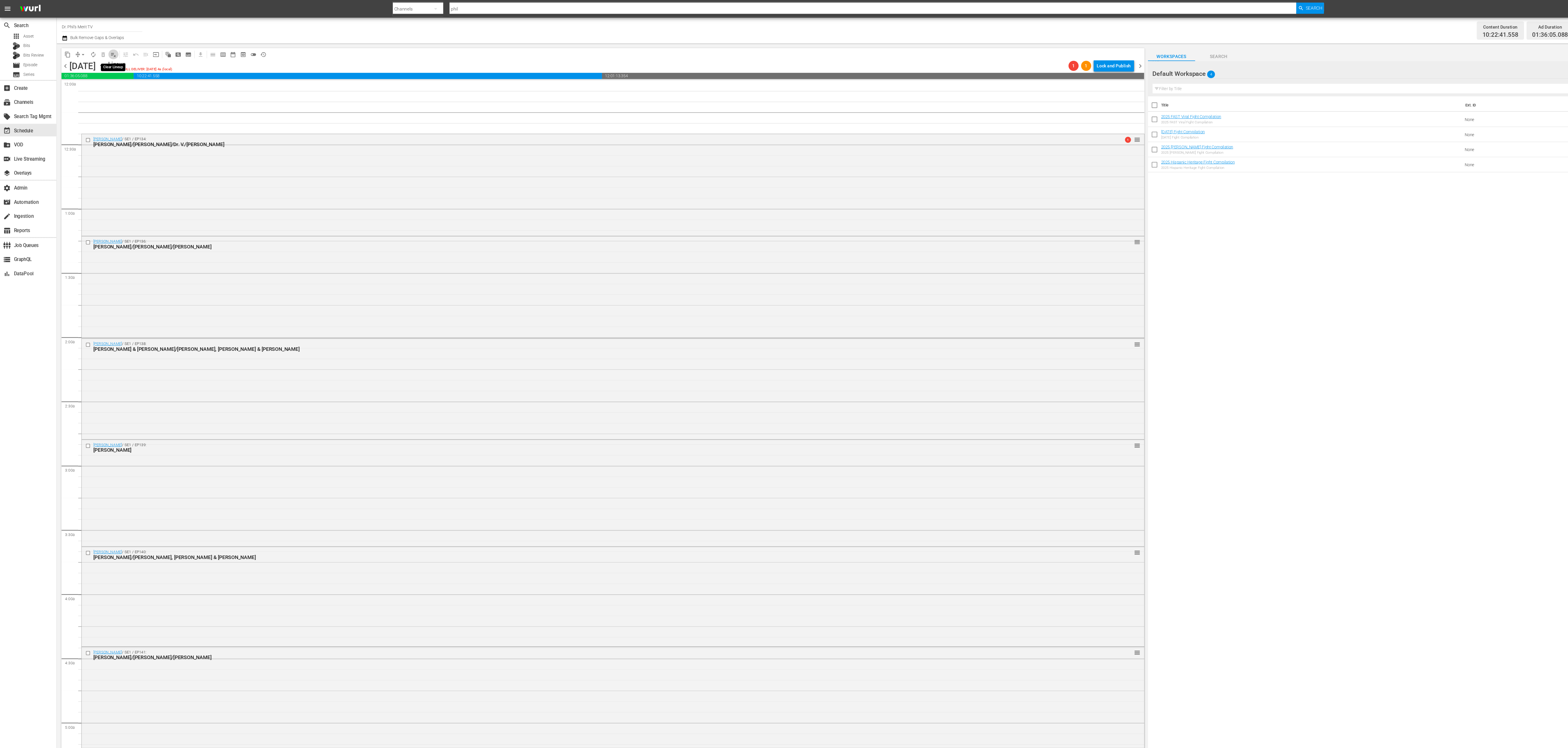
click at [104, 49] on span "playlist_remove_outlined" at bounding box center [105, 50] width 6 height 6
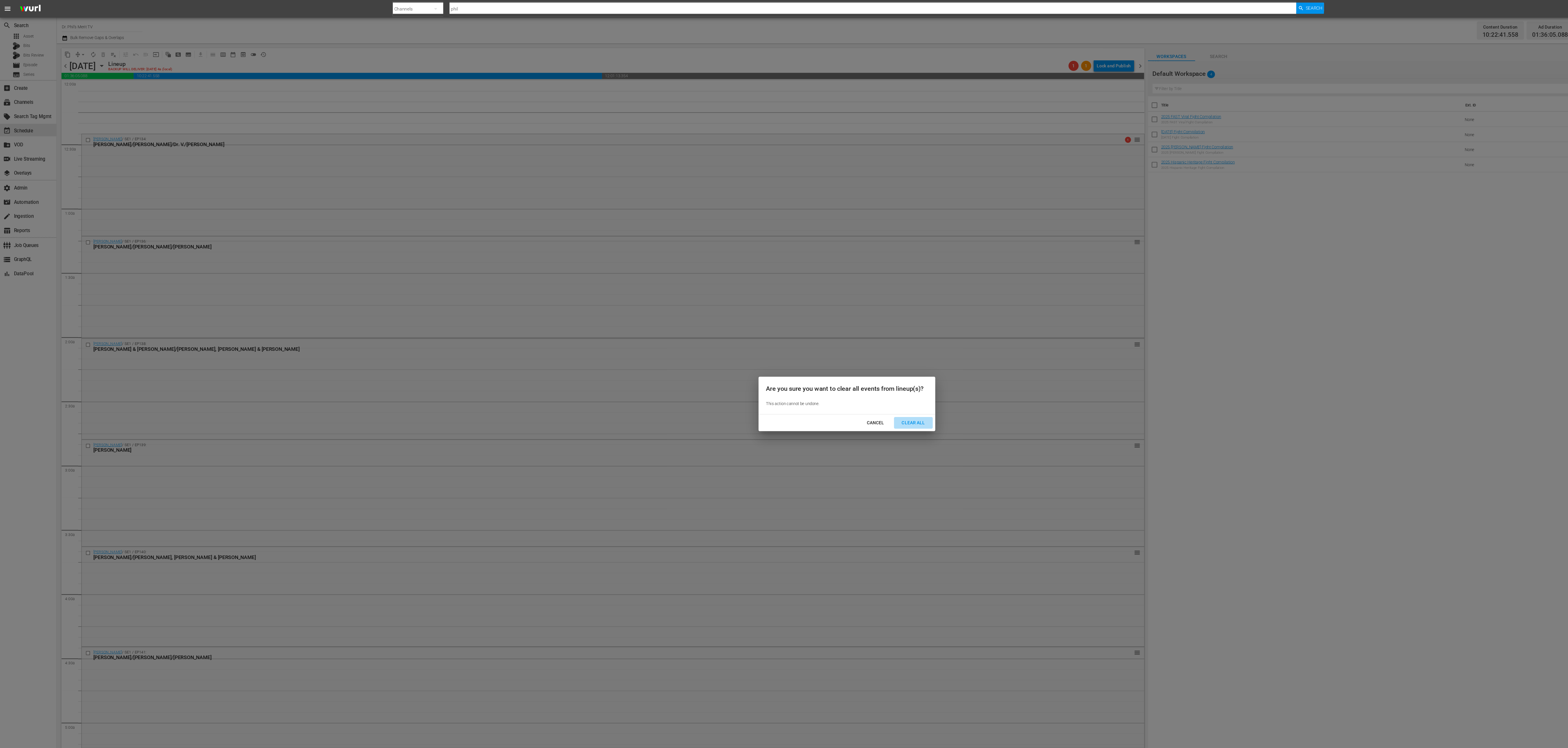
click at [523, 249] on div "Clear All" at bounding box center [846, 391] width 31 height 7
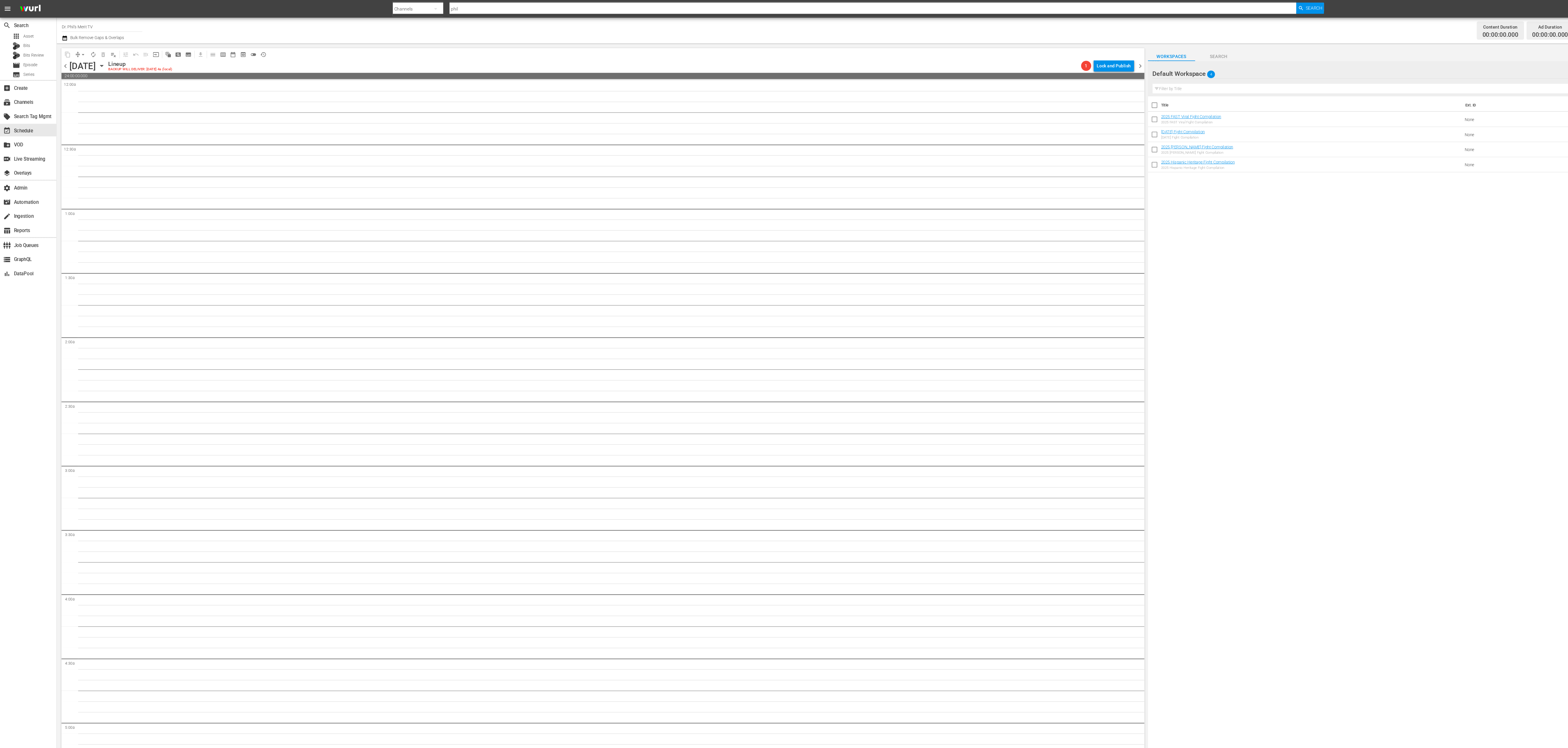
click at [523, 62] on span "chevron_right" at bounding box center [1056, 61] width 7 height 7
click at [60, 62] on span "chevron_left" at bounding box center [60, 61] width 7 height 7
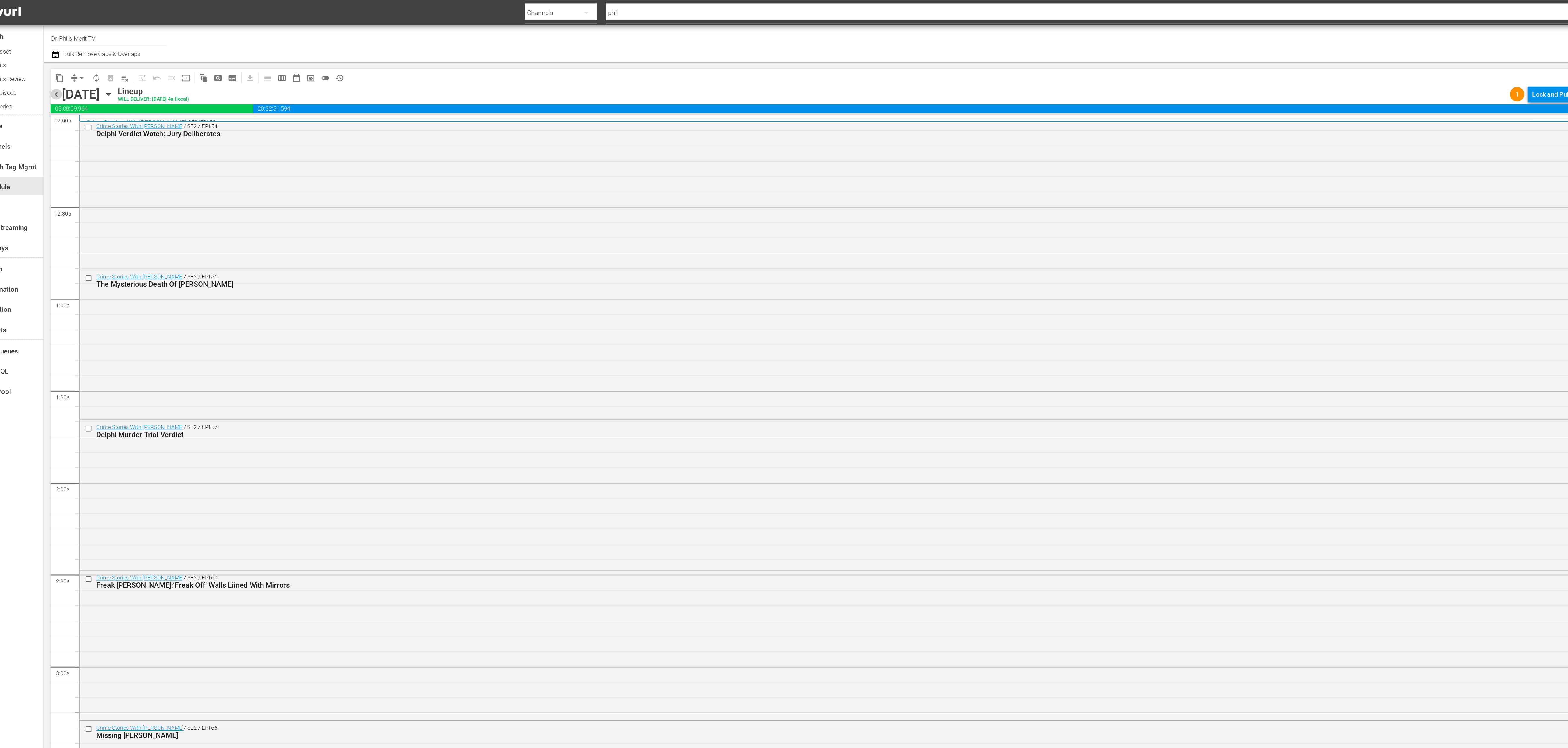
click at [60, 61] on span "chevron_left" at bounding box center [60, 61] width 7 height 7
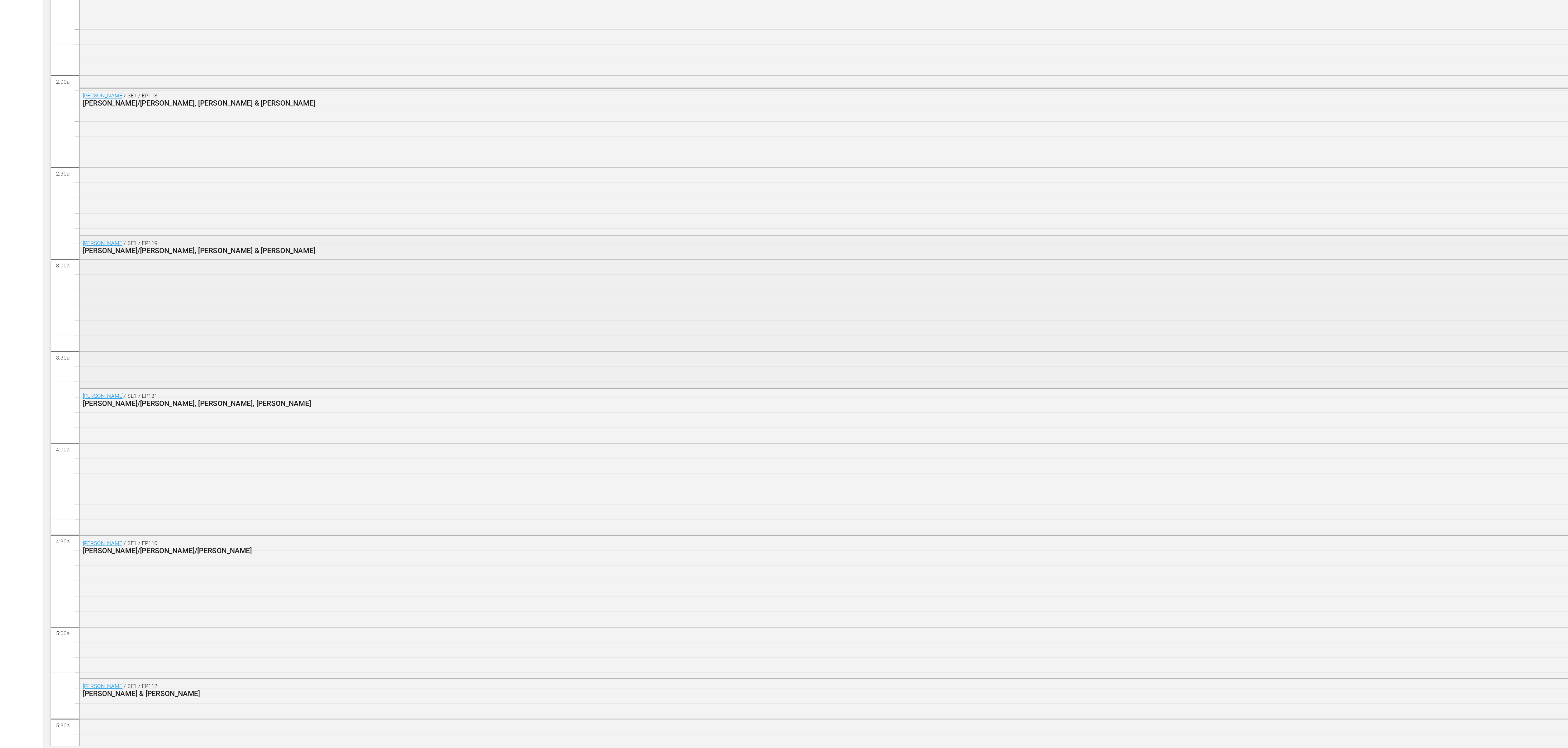
drag, startPoint x: 127, startPoint y: 407, endPoint x: 126, endPoint y: 453, distance: 46.0
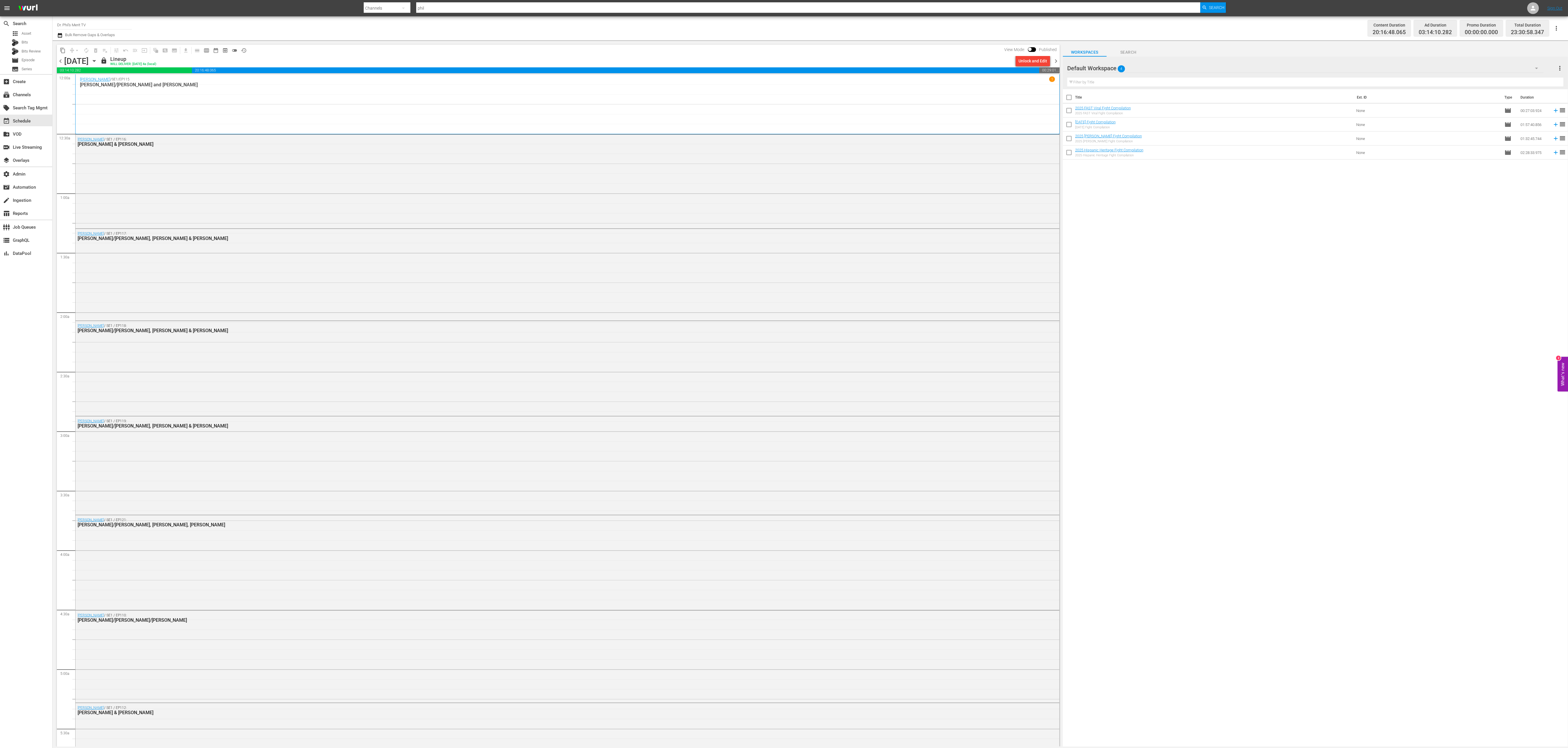
click at [61, 35] on icon "button" at bounding box center [59, 35] width 6 height 7
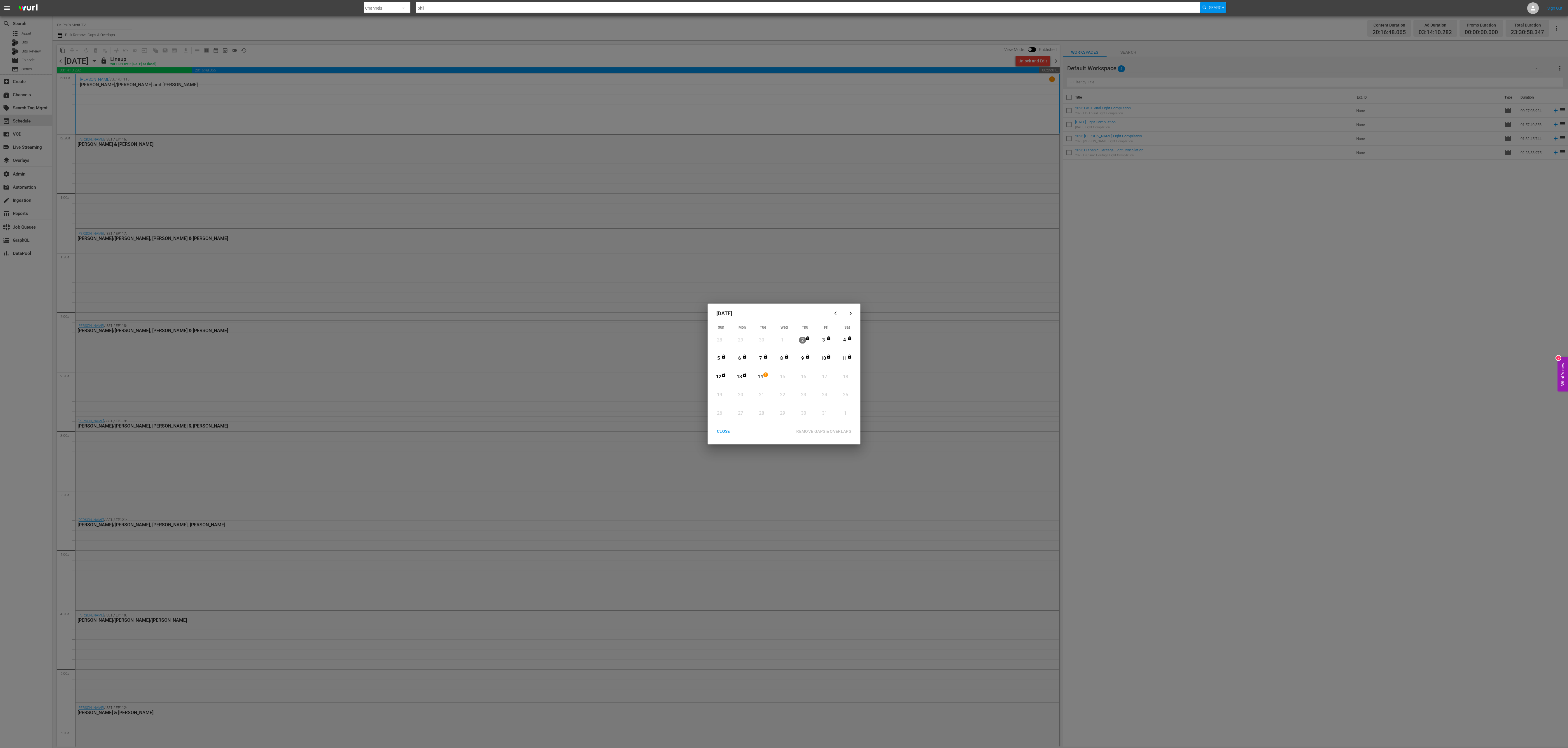
click at [523, 249] on div "CLOSE" at bounding box center [724, 431] width 23 height 7
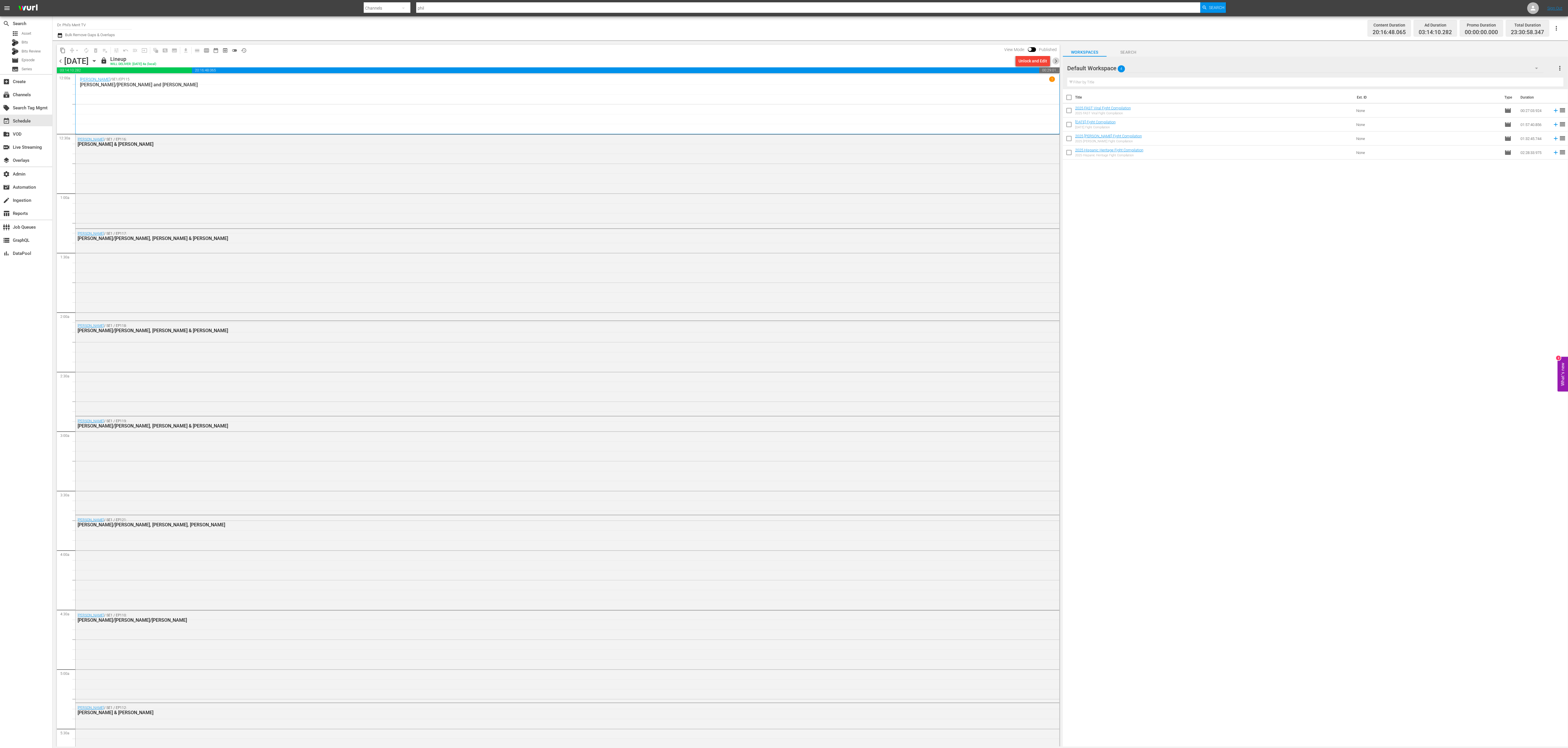
click at [523, 62] on span "chevron_right" at bounding box center [1056, 61] width 7 height 7
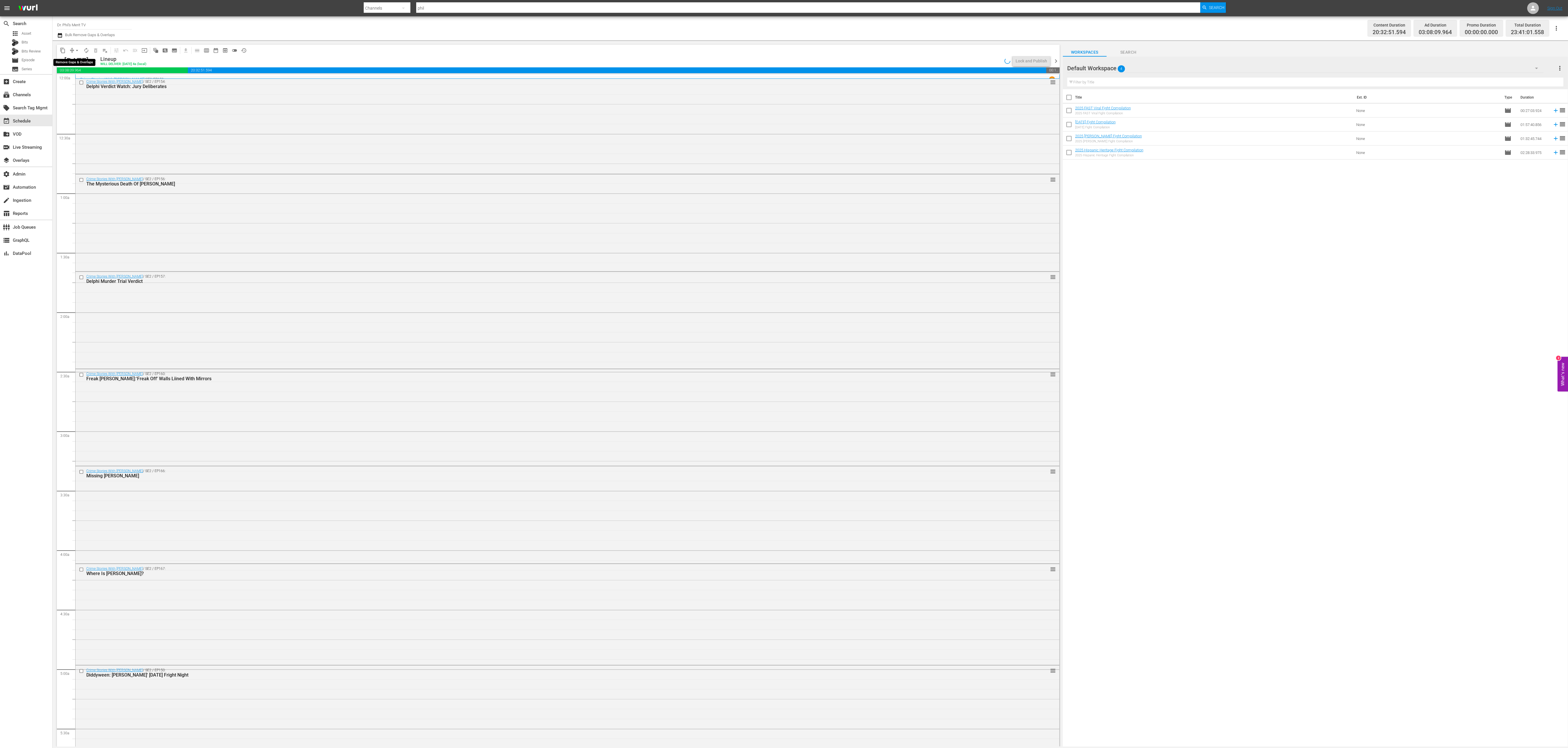
click at [75, 49] on span "arrow_drop_down" at bounding box center [76, 50] width 6 height 6
click at [83, 88] on ul "Align to Midnight Align to First Episode Align to End of Previous Day" at bounding box center [77, 71] width 61 height 33
click at [85, 84] on li "Align to End of Previous Day" at bounding box center [77, 81] width 61 height 10
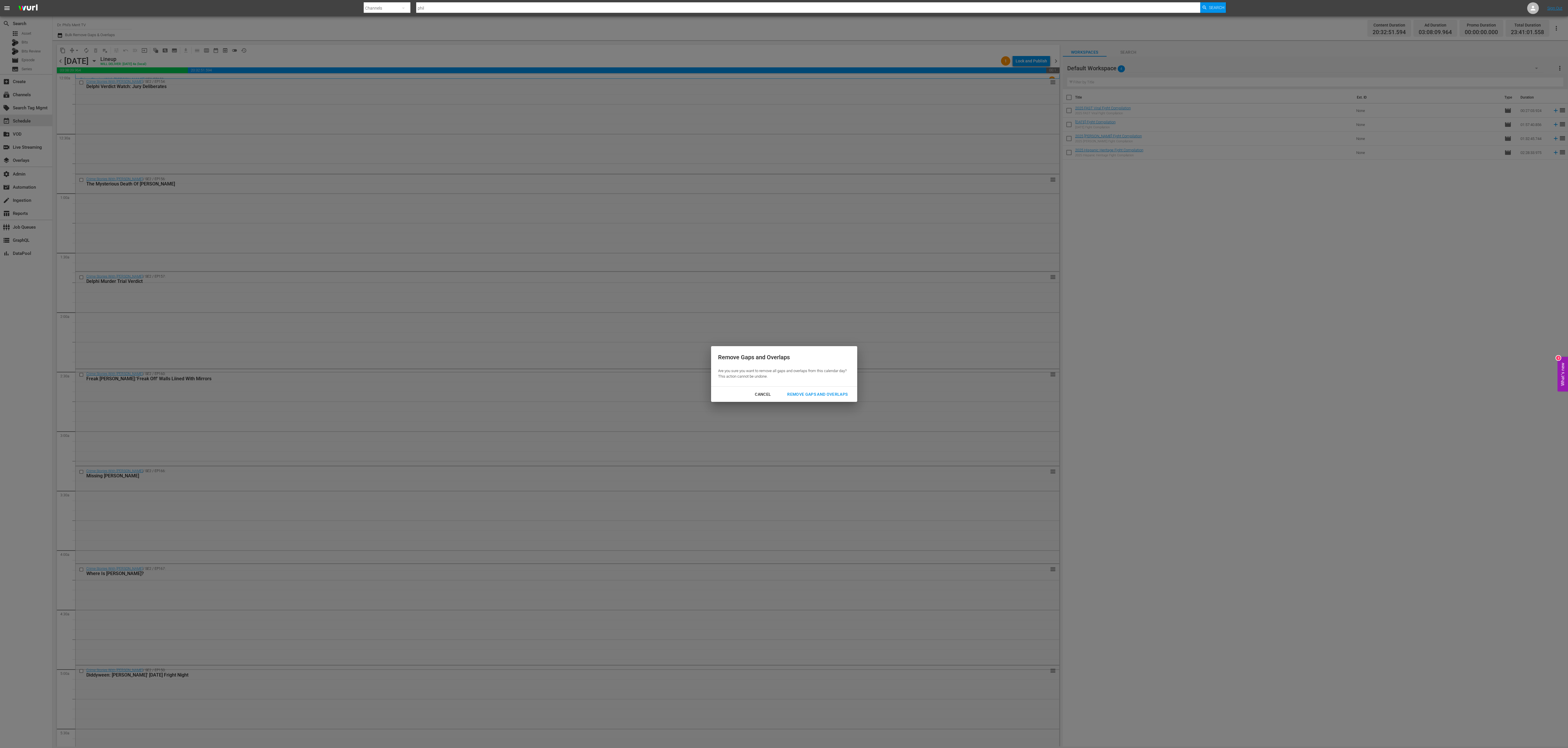
click at [523, 249] on div "Cancel Remove Gaps and Overlaps" at bounding box center [784, 394] width 146 height 15
click at [523, 249] on div "Remove Gaps and Overlaps" at bounding box center [817, 394] width 70 height 7
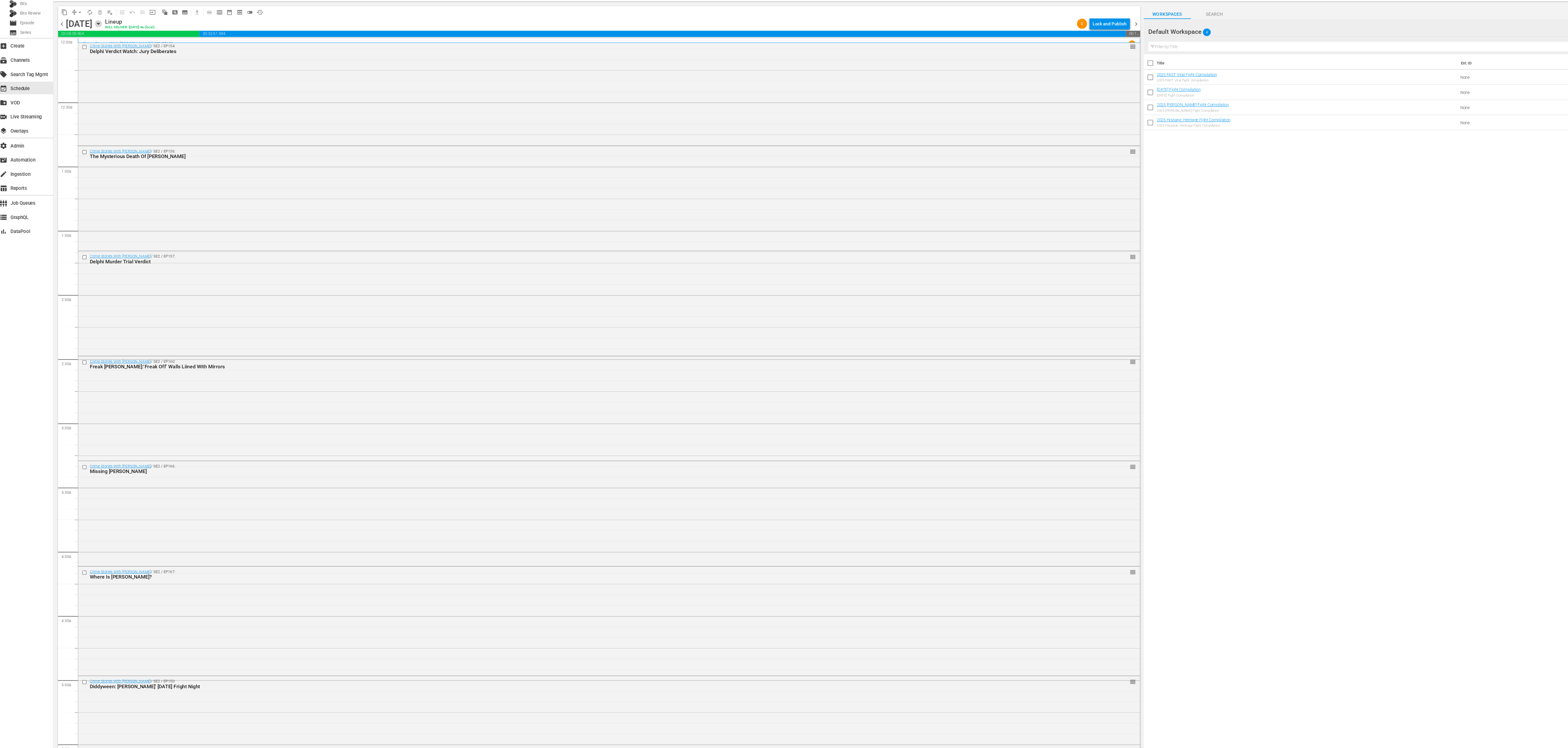
click at [97, 61] on icon "button" at bounding box center [94, 61] width 6 height 6
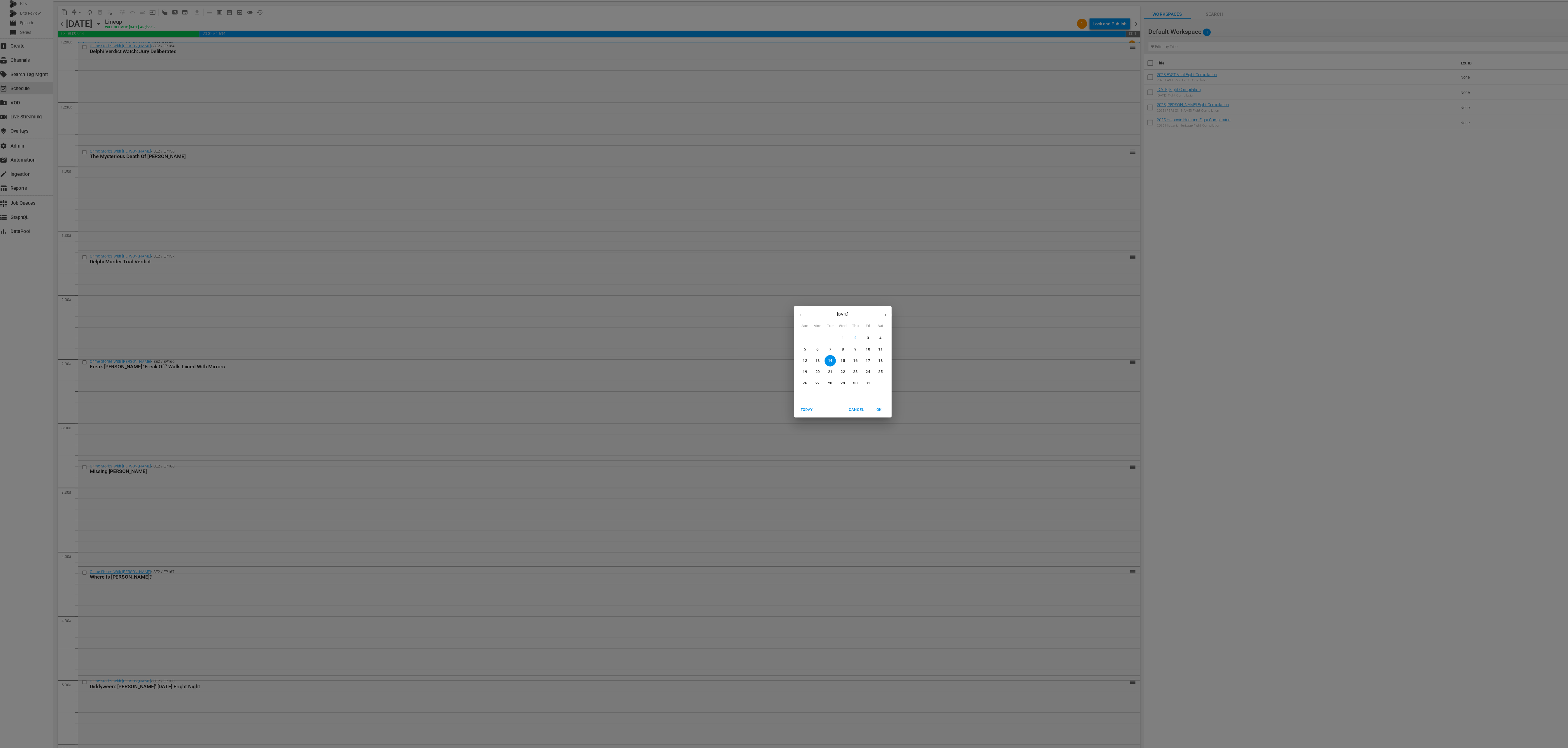
click at [523, 249] on span "1" at bounding box center [784, 352] width 11 height 5
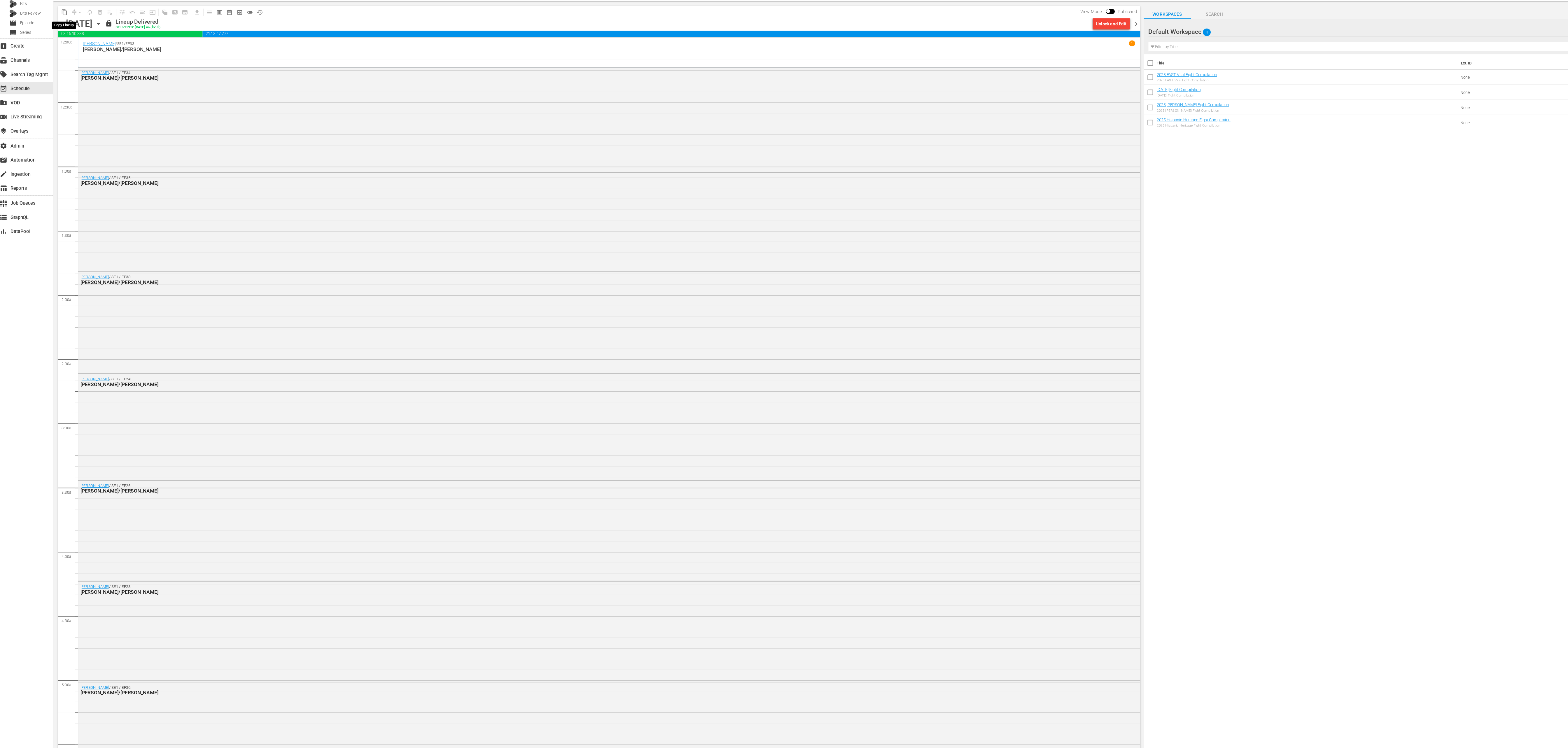
click at [63, 51] on span "content_copy" at bounding box center [62, 50] width 6 height 6
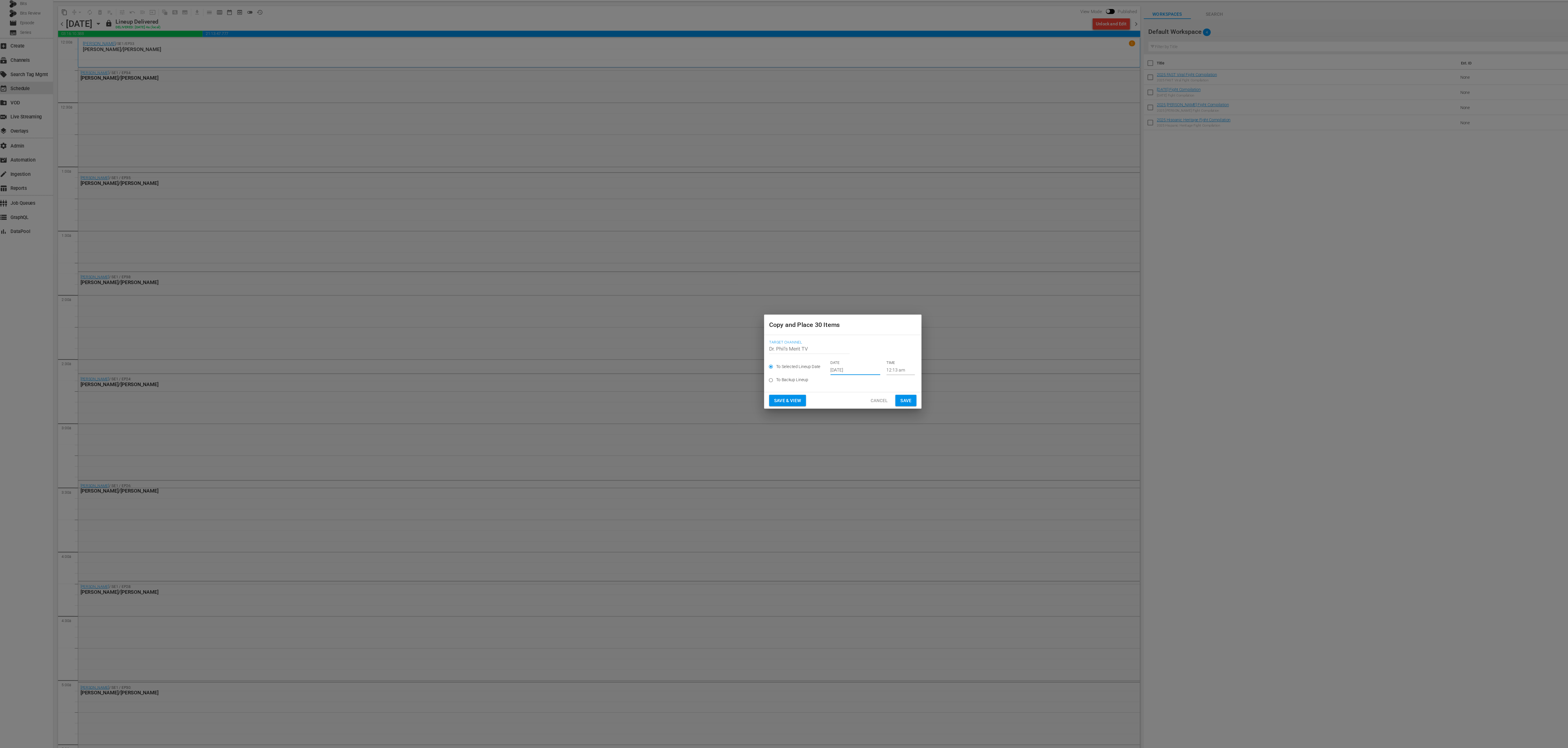
click at [523, 249] on input "Oct 4th 2025" at bounding box center [795, 381] width 46 height 9
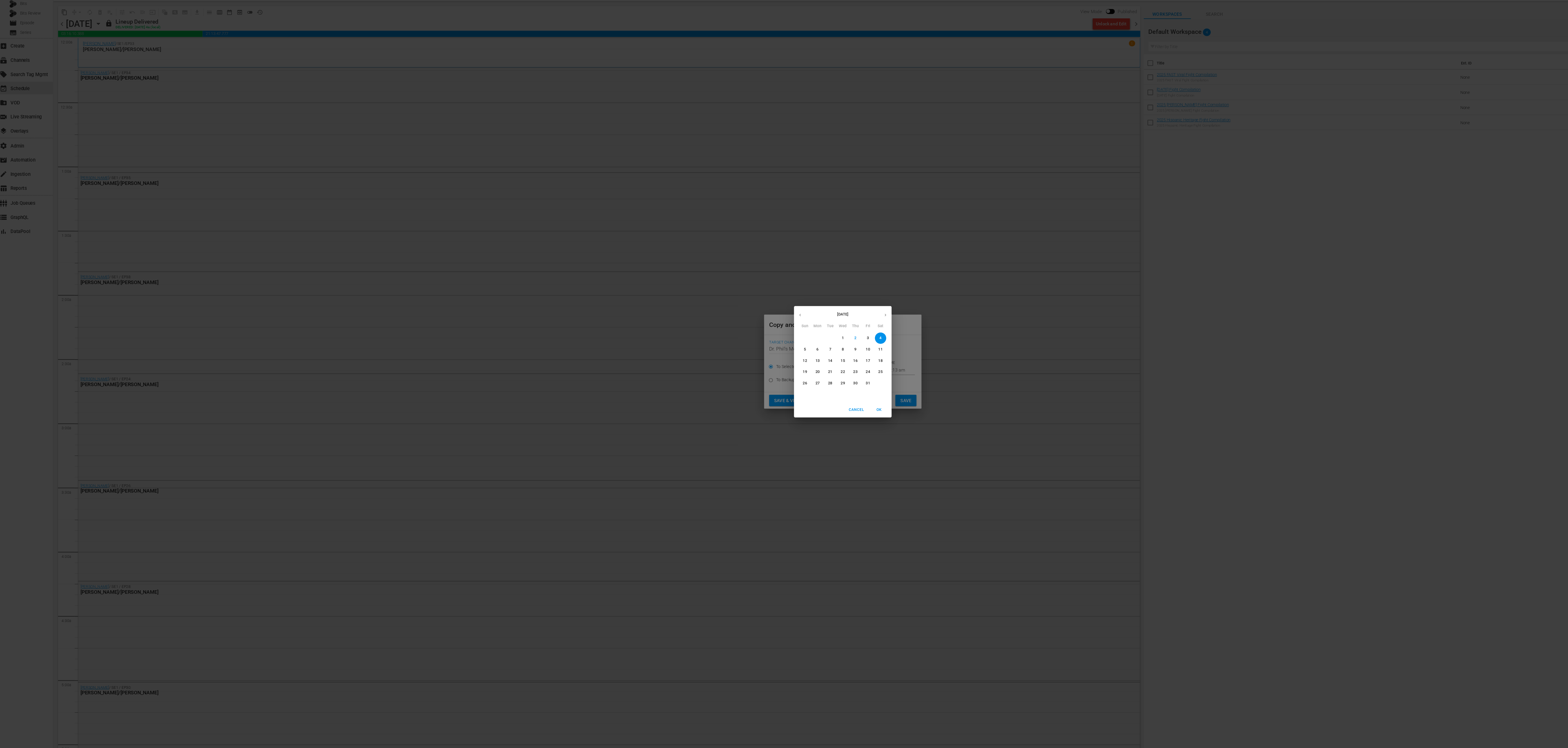
click at [523, 249] on p "15" at bounding box center [783, 373] width 4 height 5
type input "Oct 15th 2025"
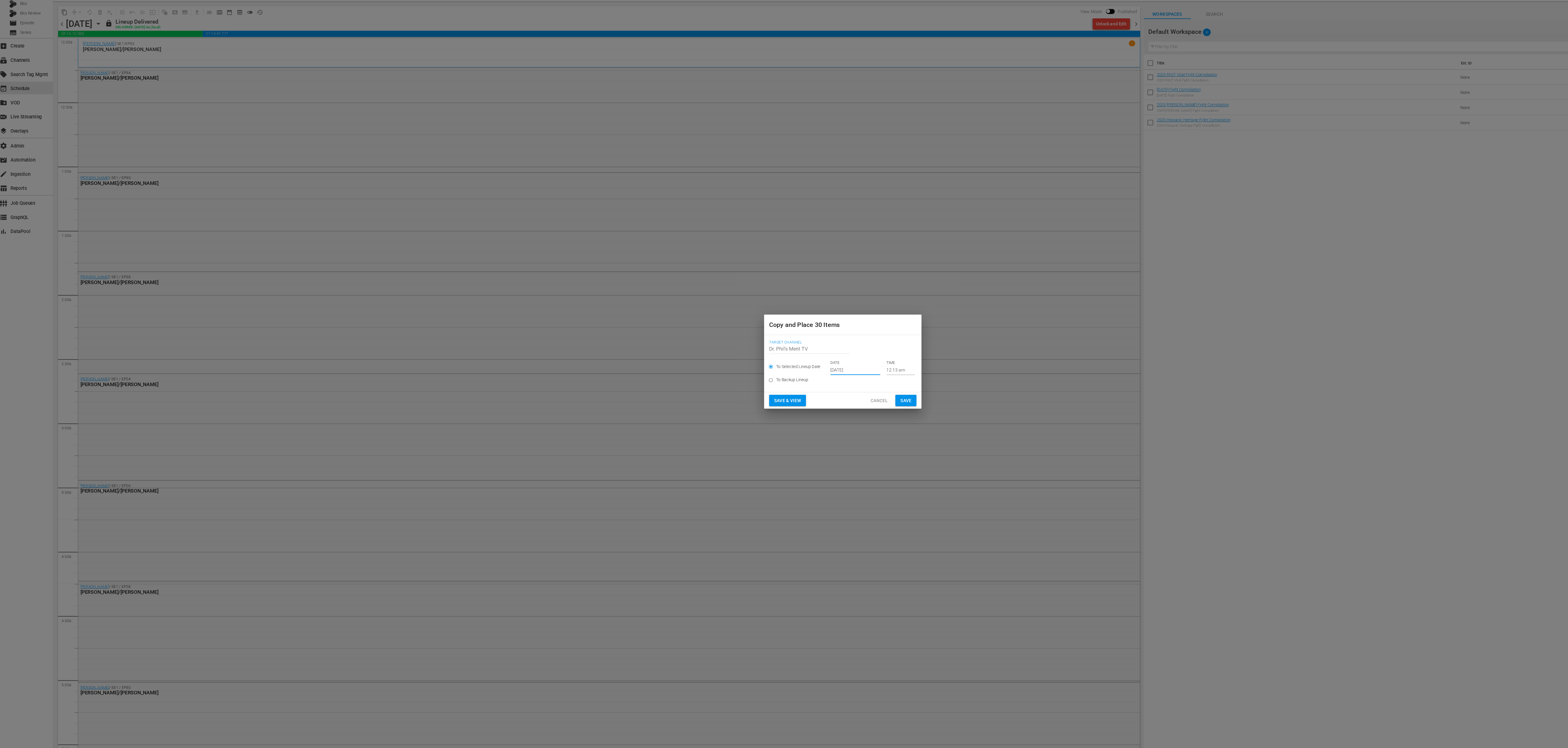
click at [523, 249] on span "Save" at bounding box center [842, 410] width 11 height 7
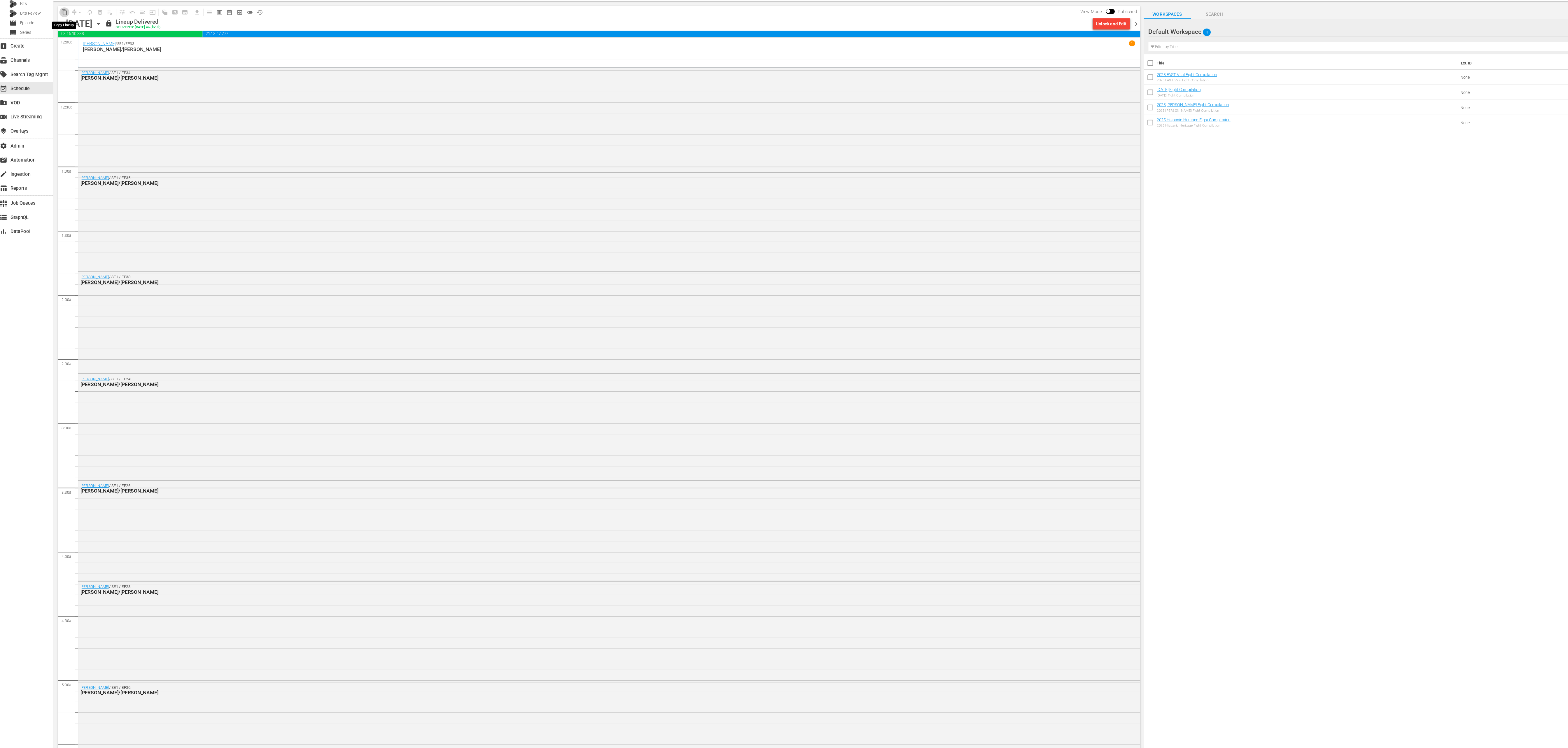
click at [62, 50] on span "content_copy" at bounding box center [62, 50] width 6 height 6
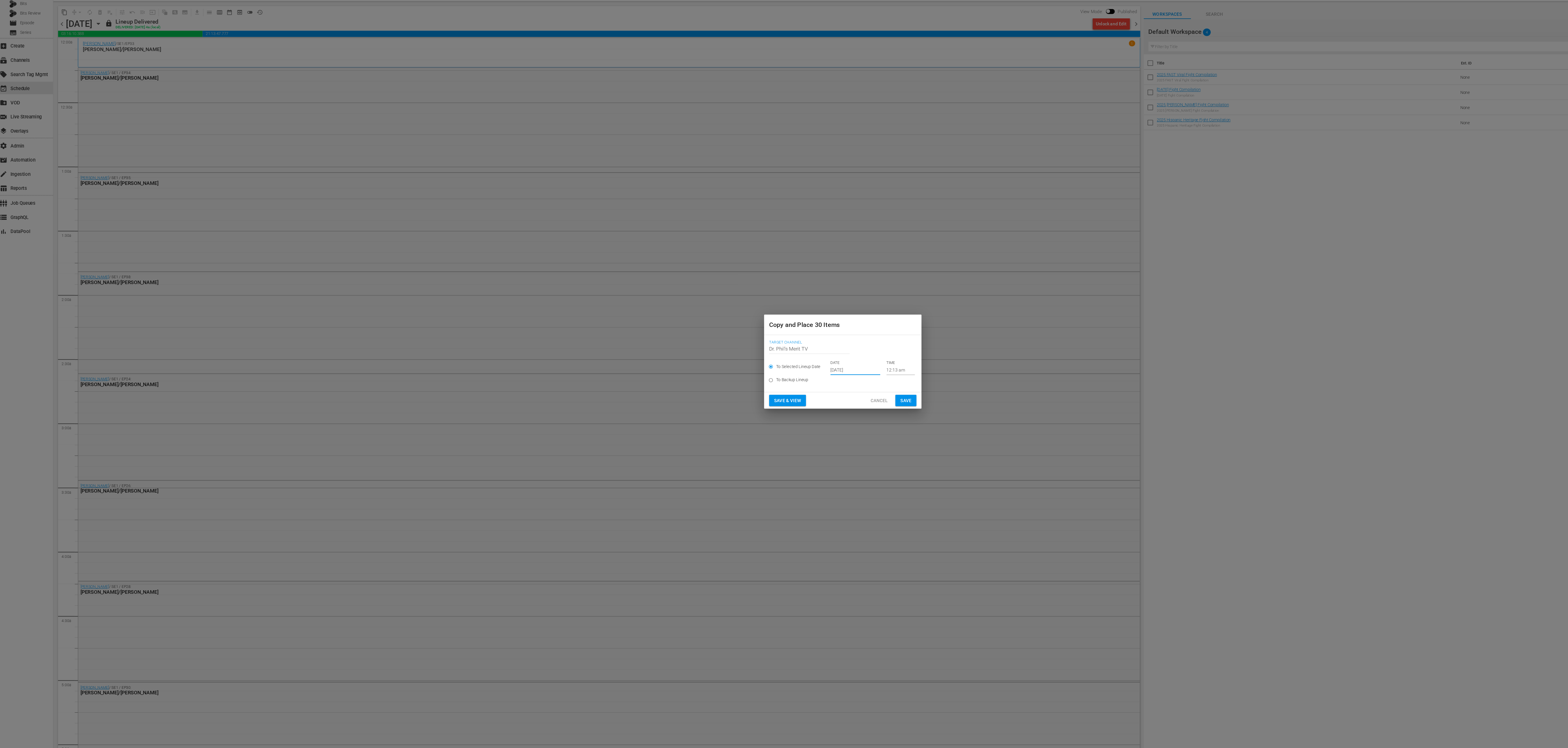
click at [523, 249] on input "Oct 4th 2025" at bounding box center [795, 381] width 46 height 9
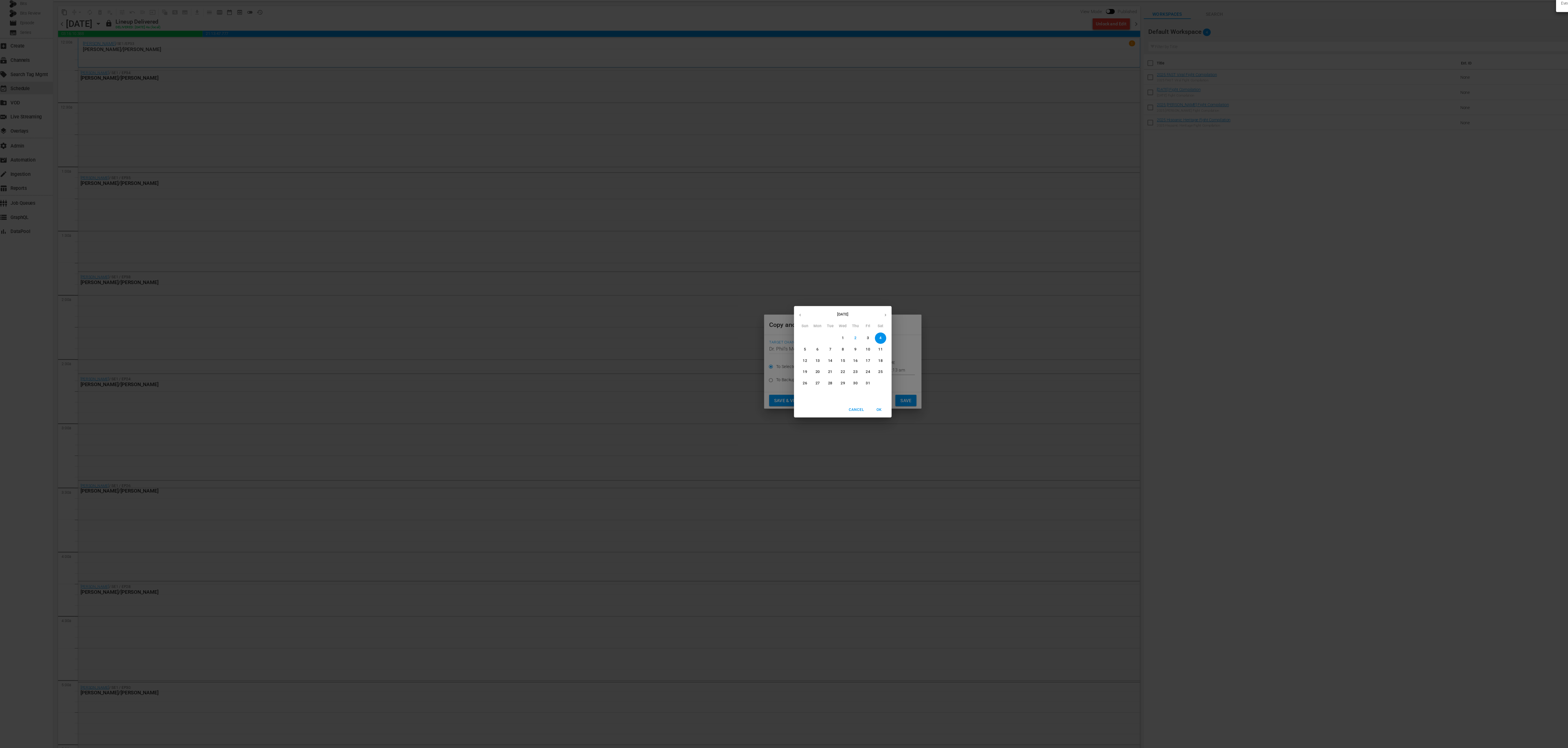
click at [523, 249] on p "29" at bounding box center [783, 394] width 4 height 5
type input "Oct 29th 2025"
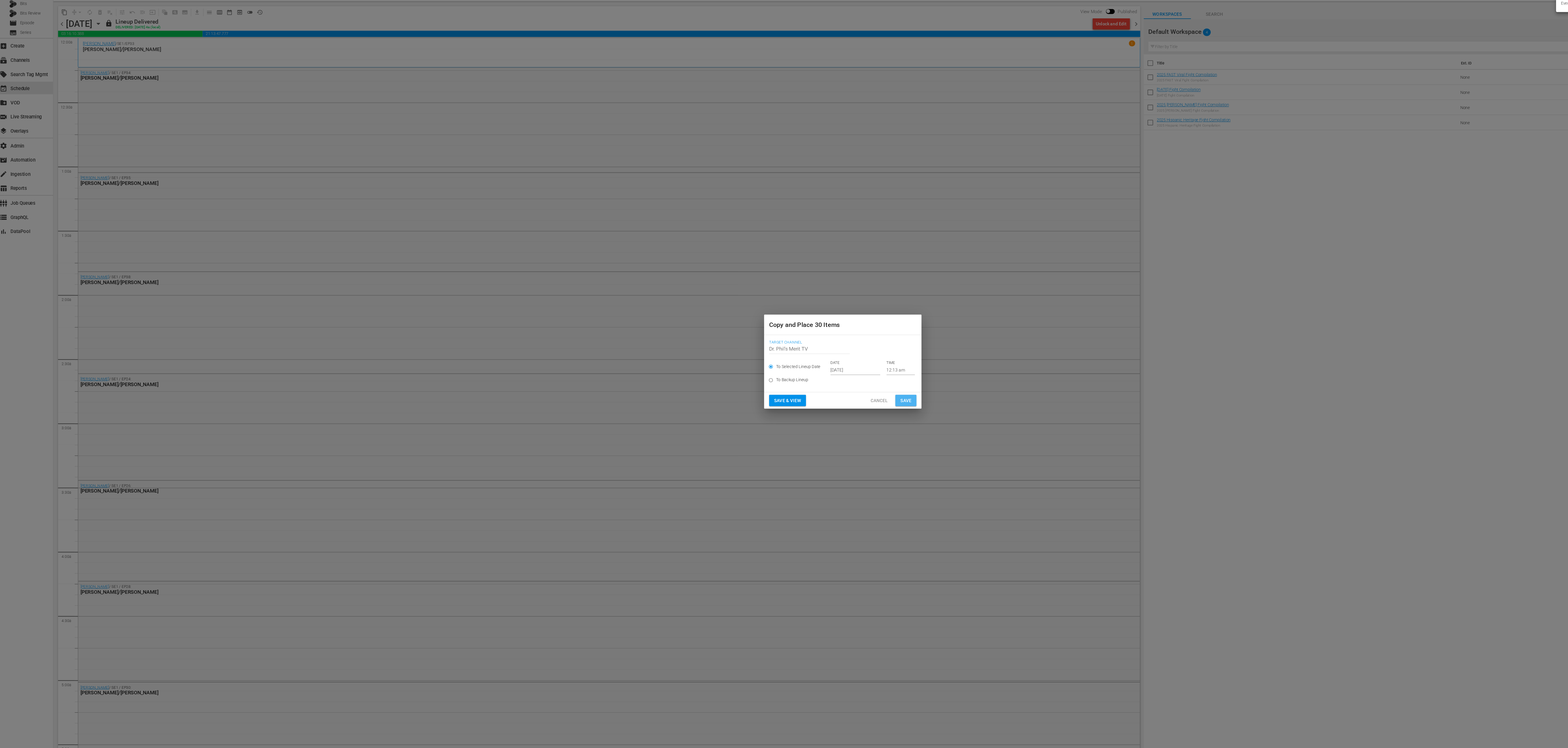
click at [523, 249] on span "Save" at bounding box center [842, 410] width 11 height 7
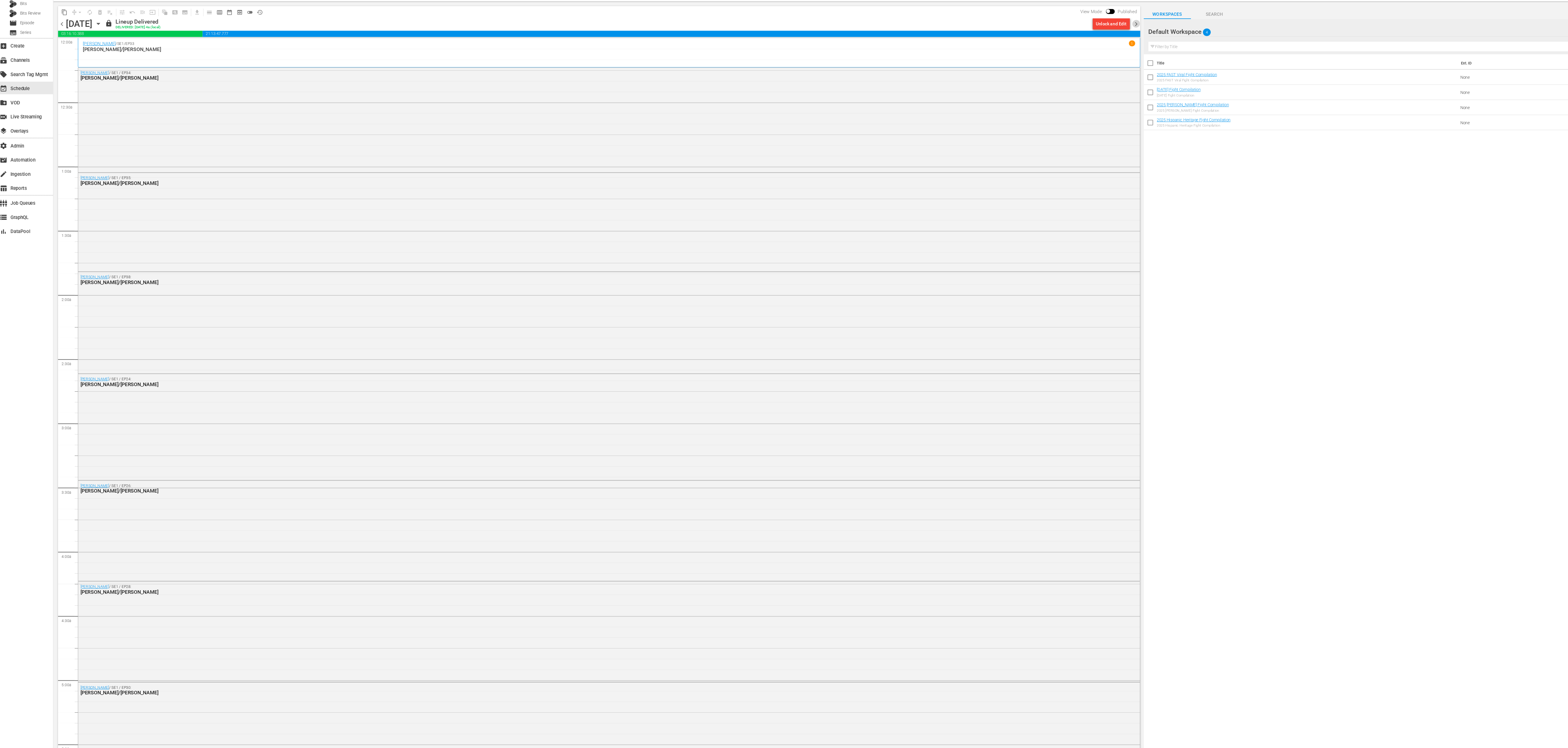
click at [523, 61] on span "chevron_right" at bounding box center [1056, 61] width 7 height 7
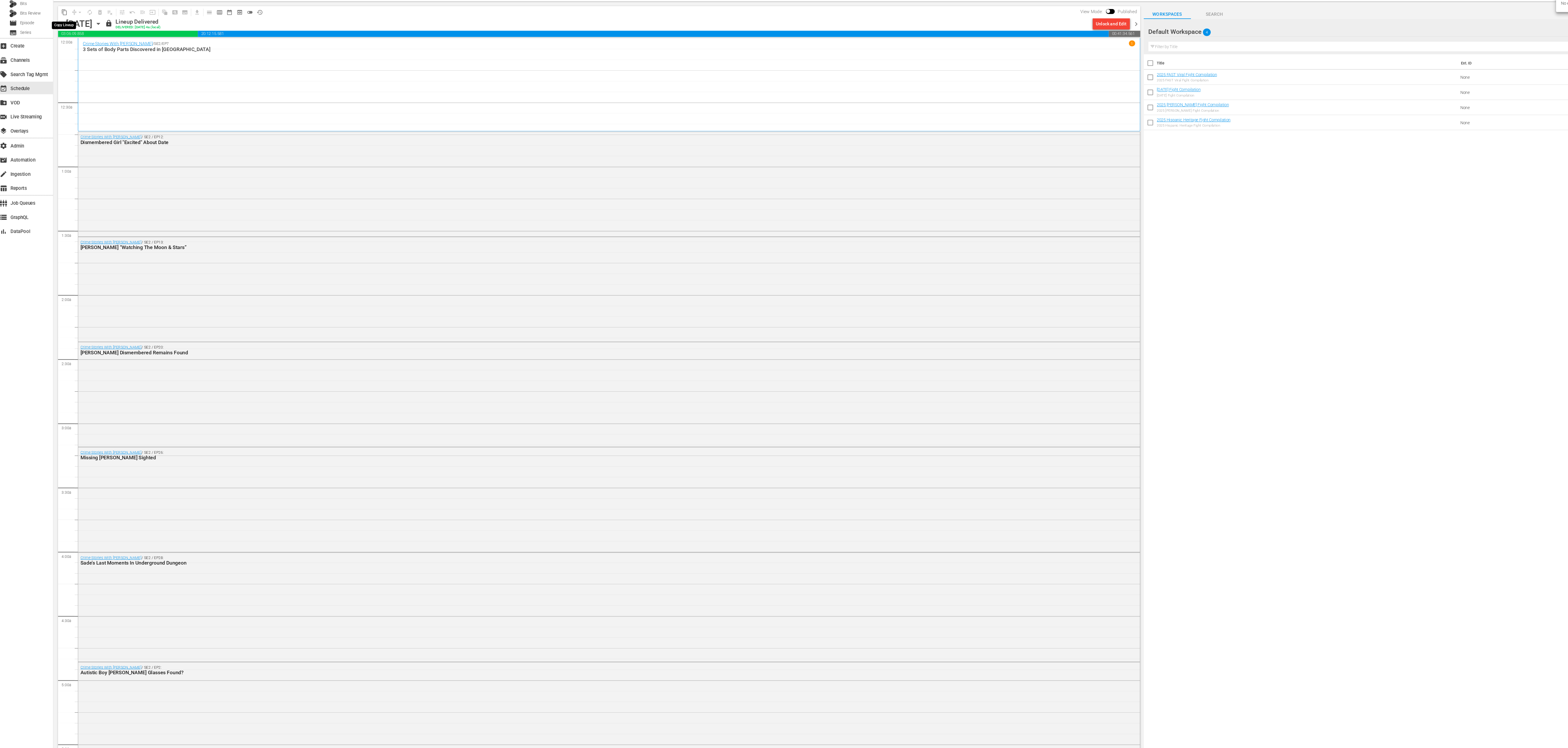
click at [62, 50] on span "content_copy" at bounding box center [62, 50] width 6 height 6
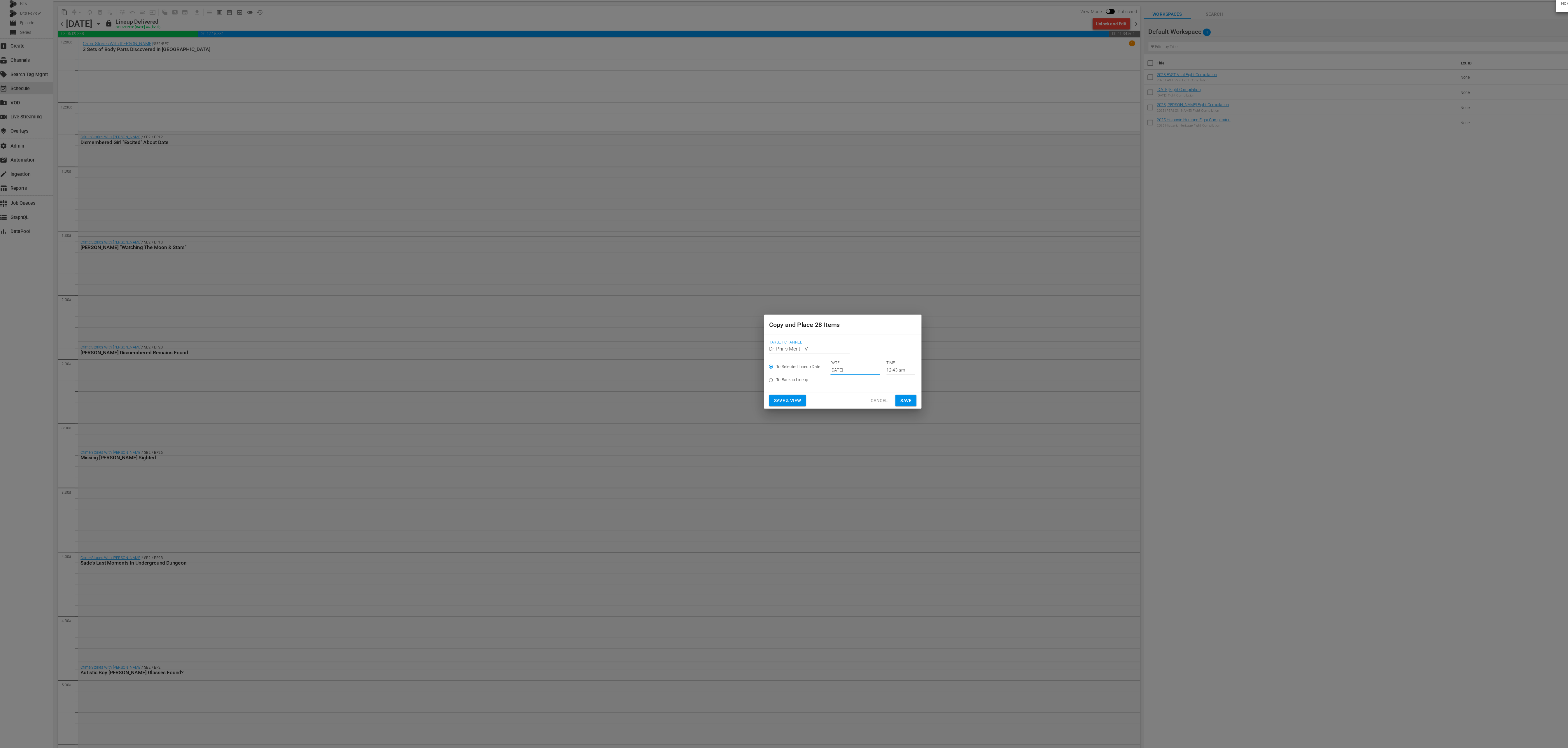
click at [523, 249] on input "Oct 4th 2025" at bounding box center [795, 381] width 46 height 9
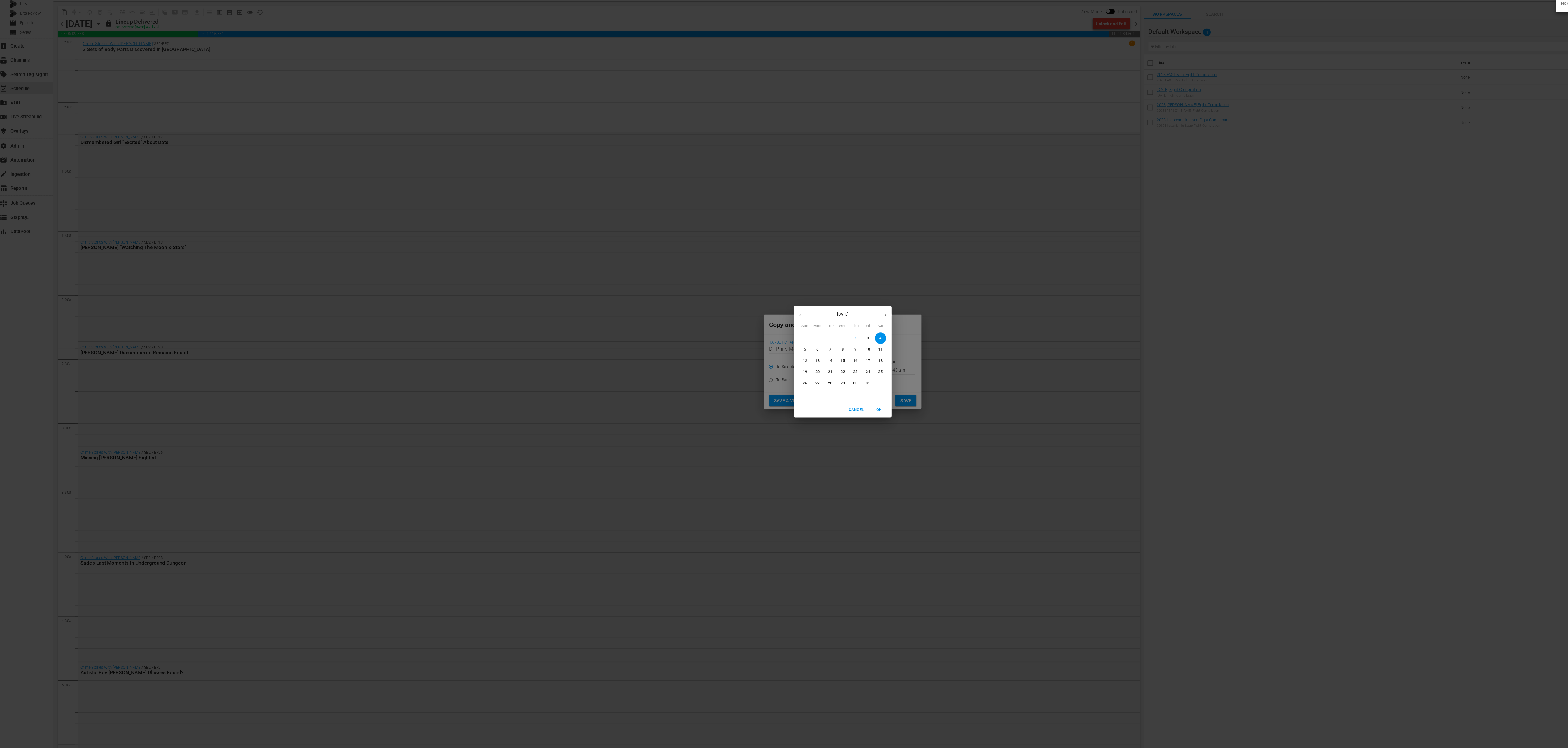
click at [523, 249] on p "16" at bounding box center [795, 373] width 4 height 5
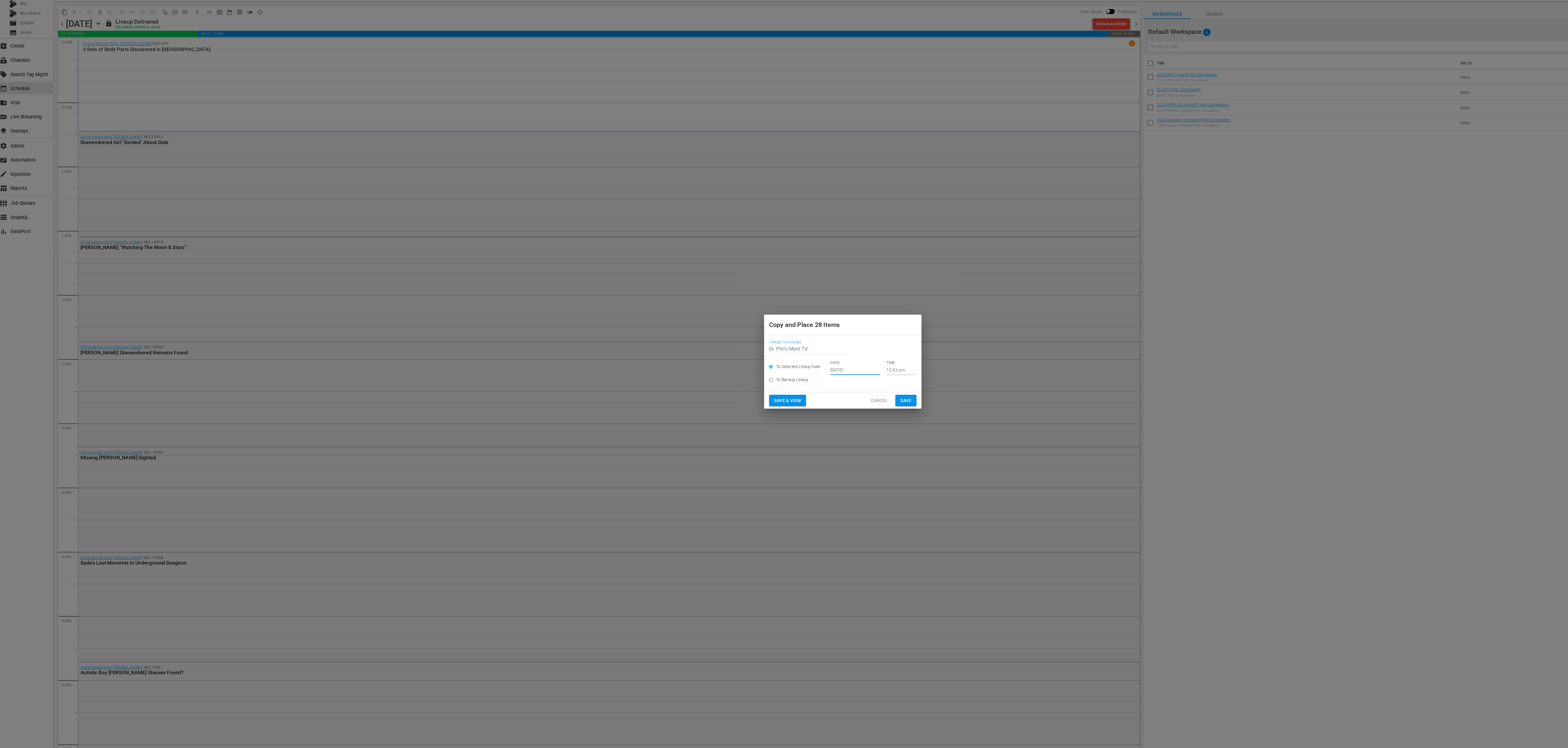
type input "Oct 16th 2025"
click at [523, 249] on button "Save" at bounding box center [842, 410] width 19 height 11
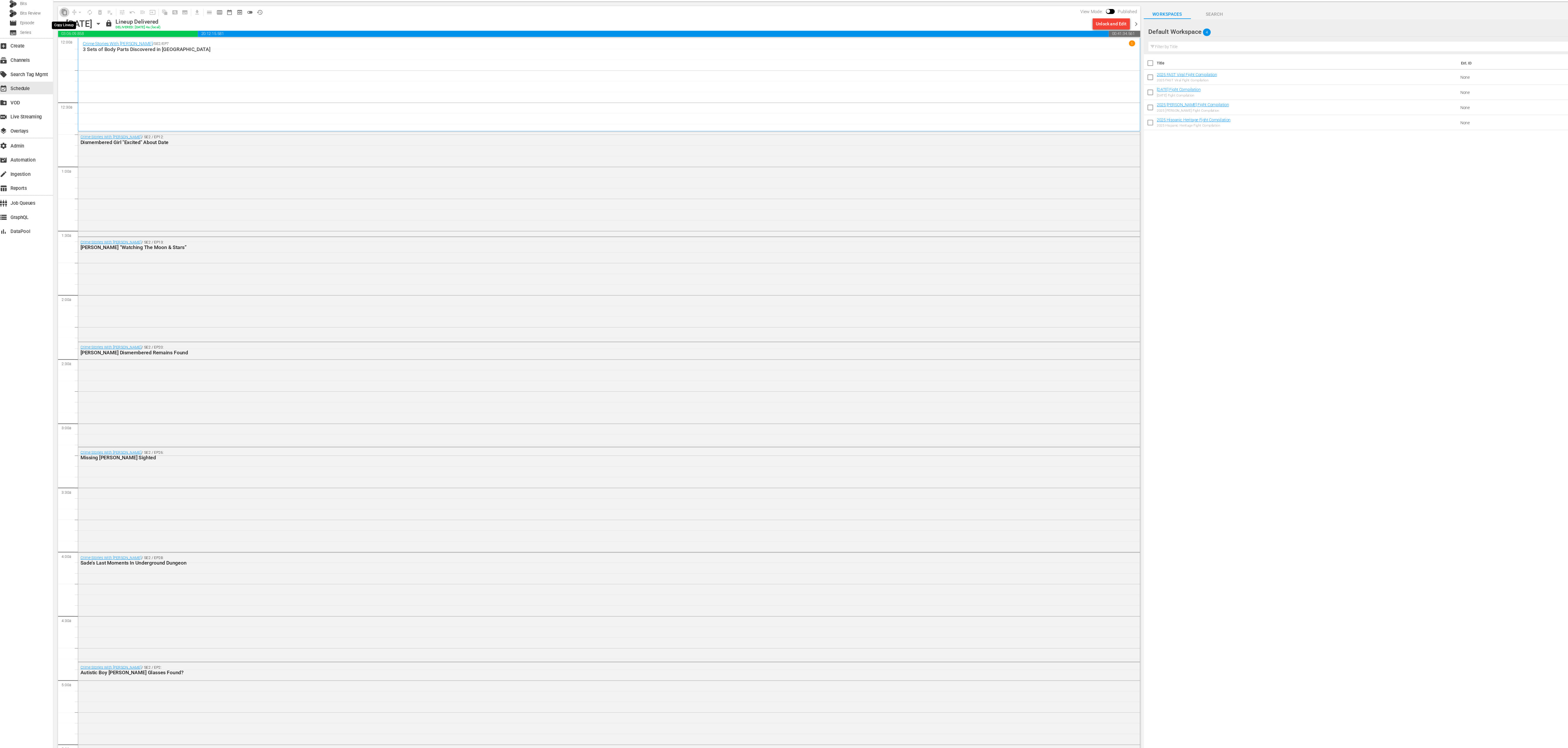
click at [62, 51] on span "content_copy" at bounding box center [62, 50] width 6 height 6
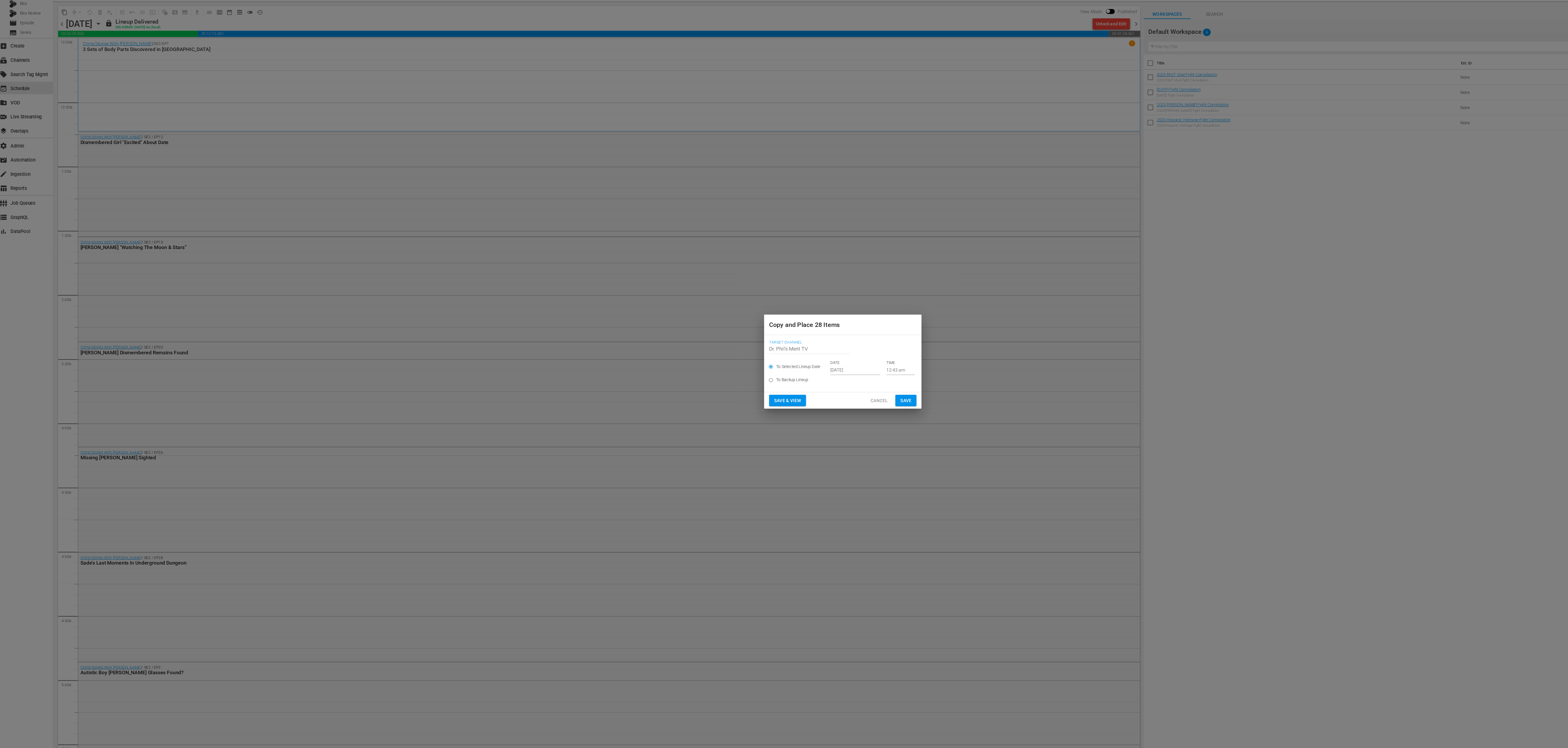
click at [523, 249] on input "Oct 4th 2025" at bounding box center [795, 381] width 46 height 9
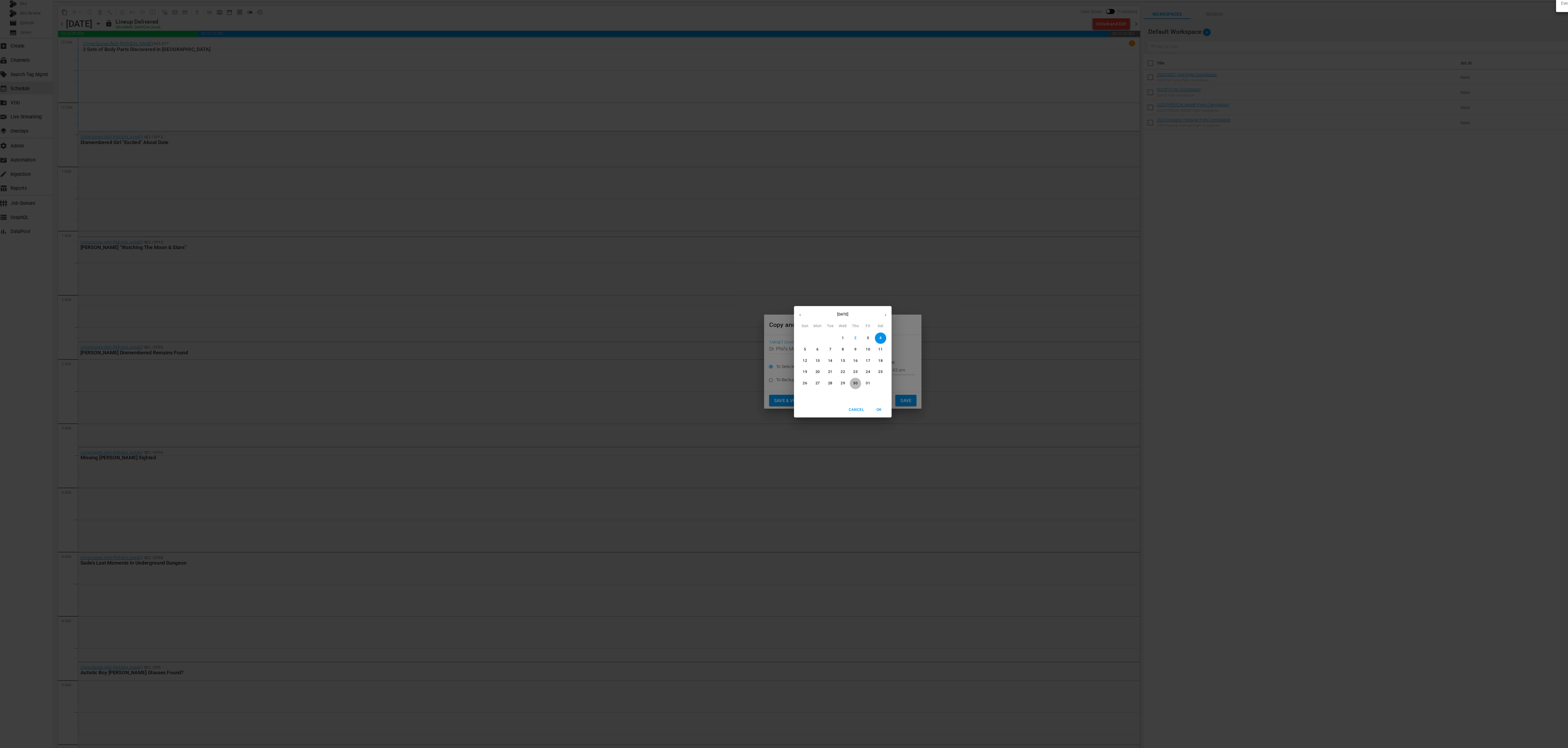
click at [523, 249] on p "30" at bounding box center [795, 394] width 4 height 5
type input "Oct 30th 2025"
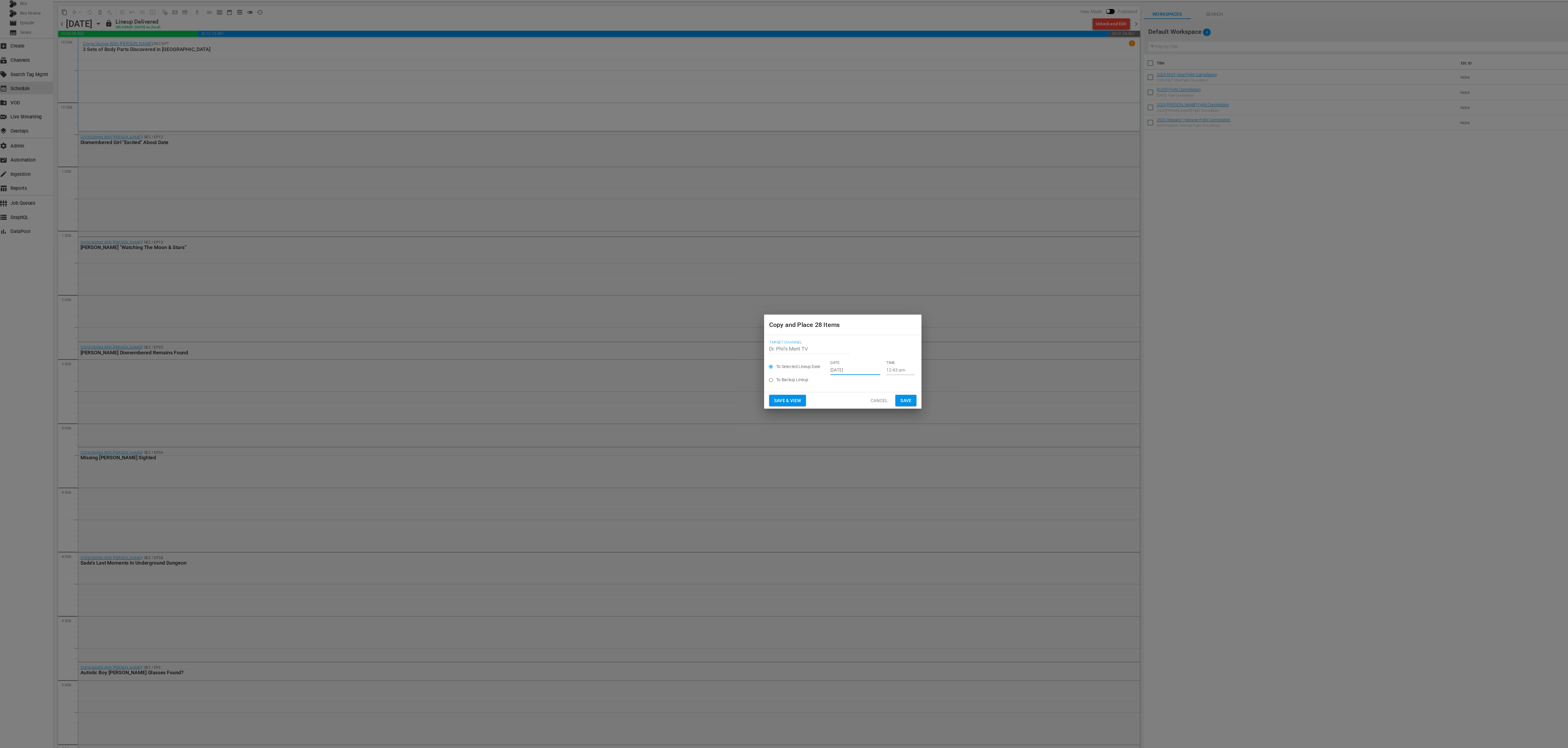
click at [523, 249] on span "Save" at bounding box center [842, 410] width 11 height 7
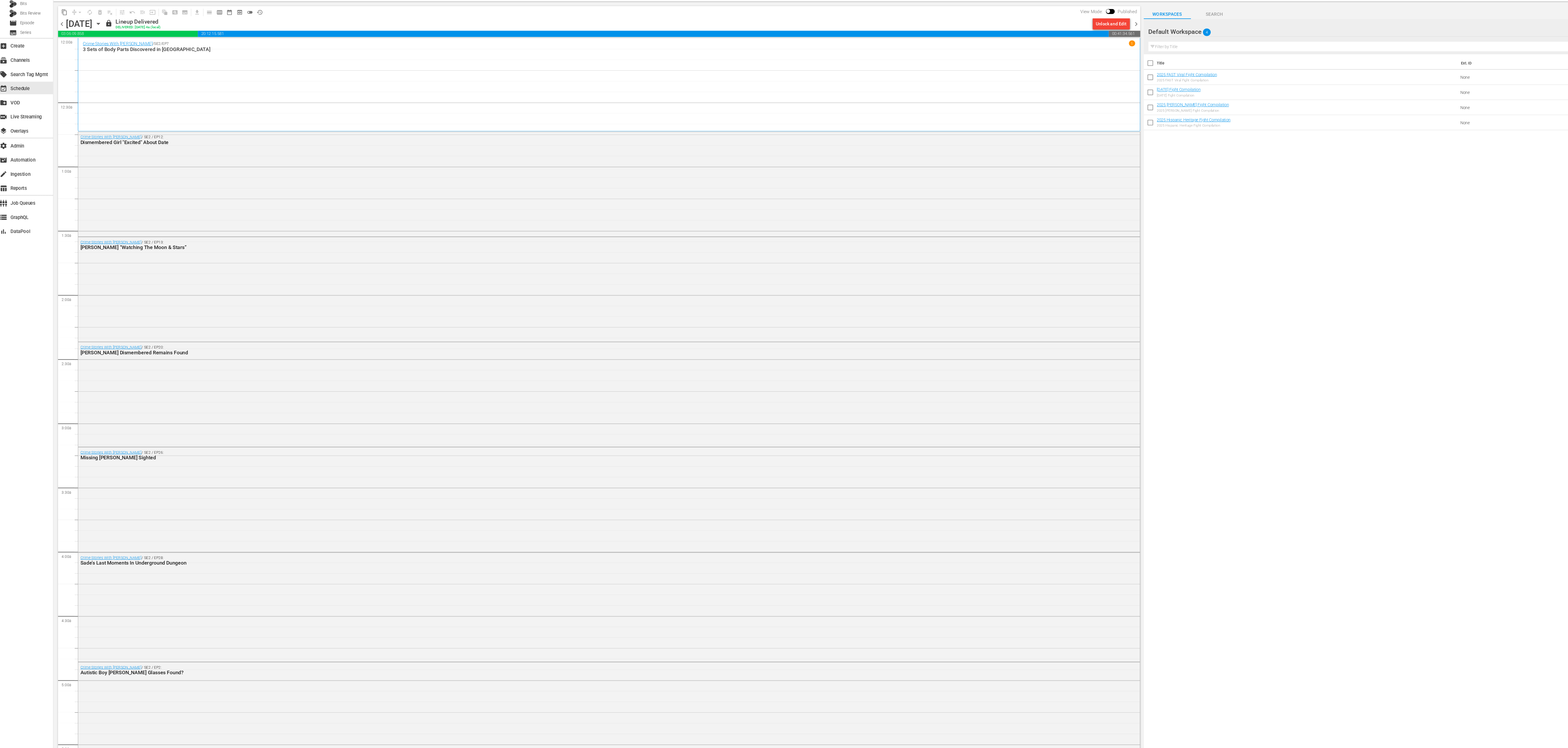
click at [523, 60] on span "chevron_right" at bounding box center [1056, 61] width 7 height 7
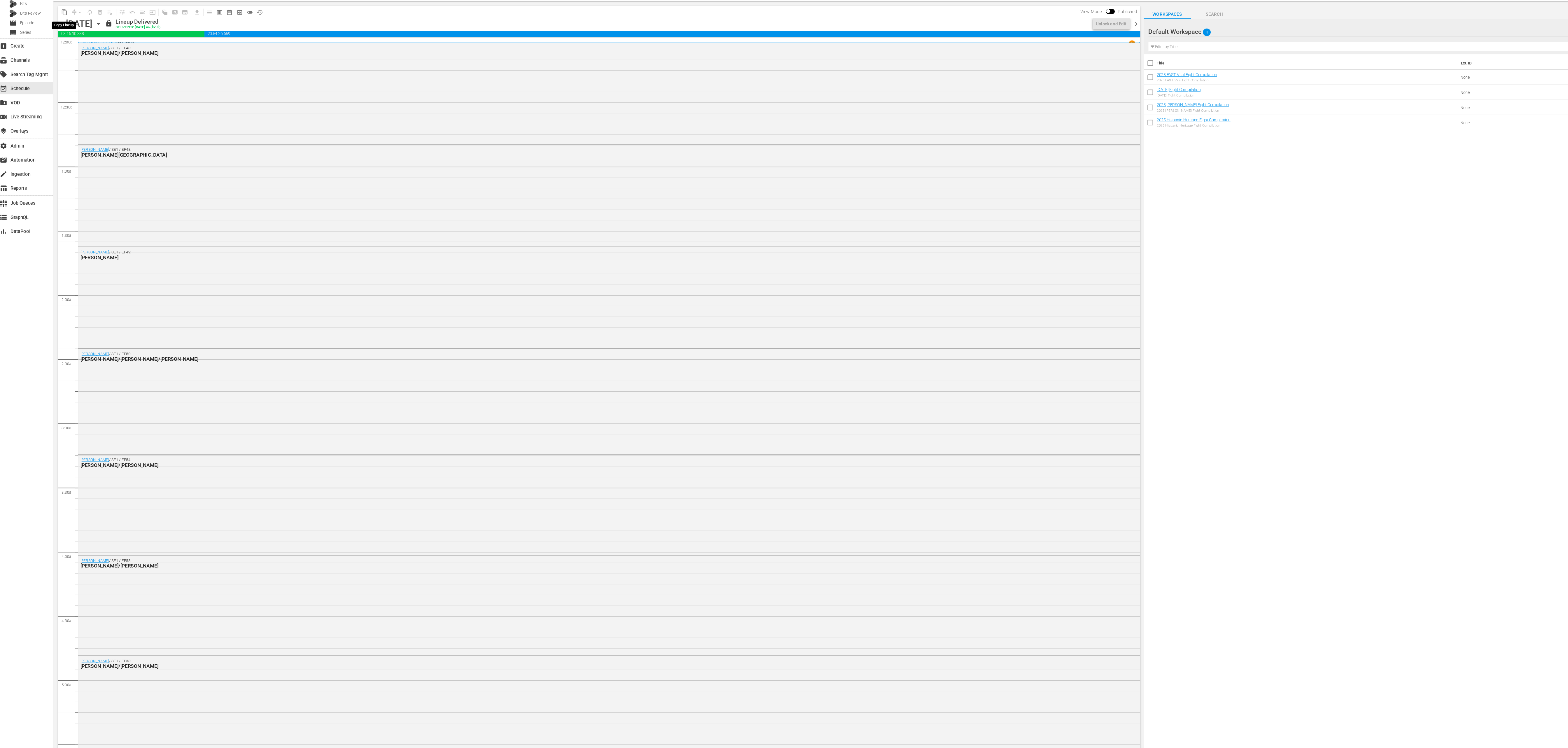
click at [62, 50] on span "content_copy" at bounding box center [62, 50] width 6 height 6
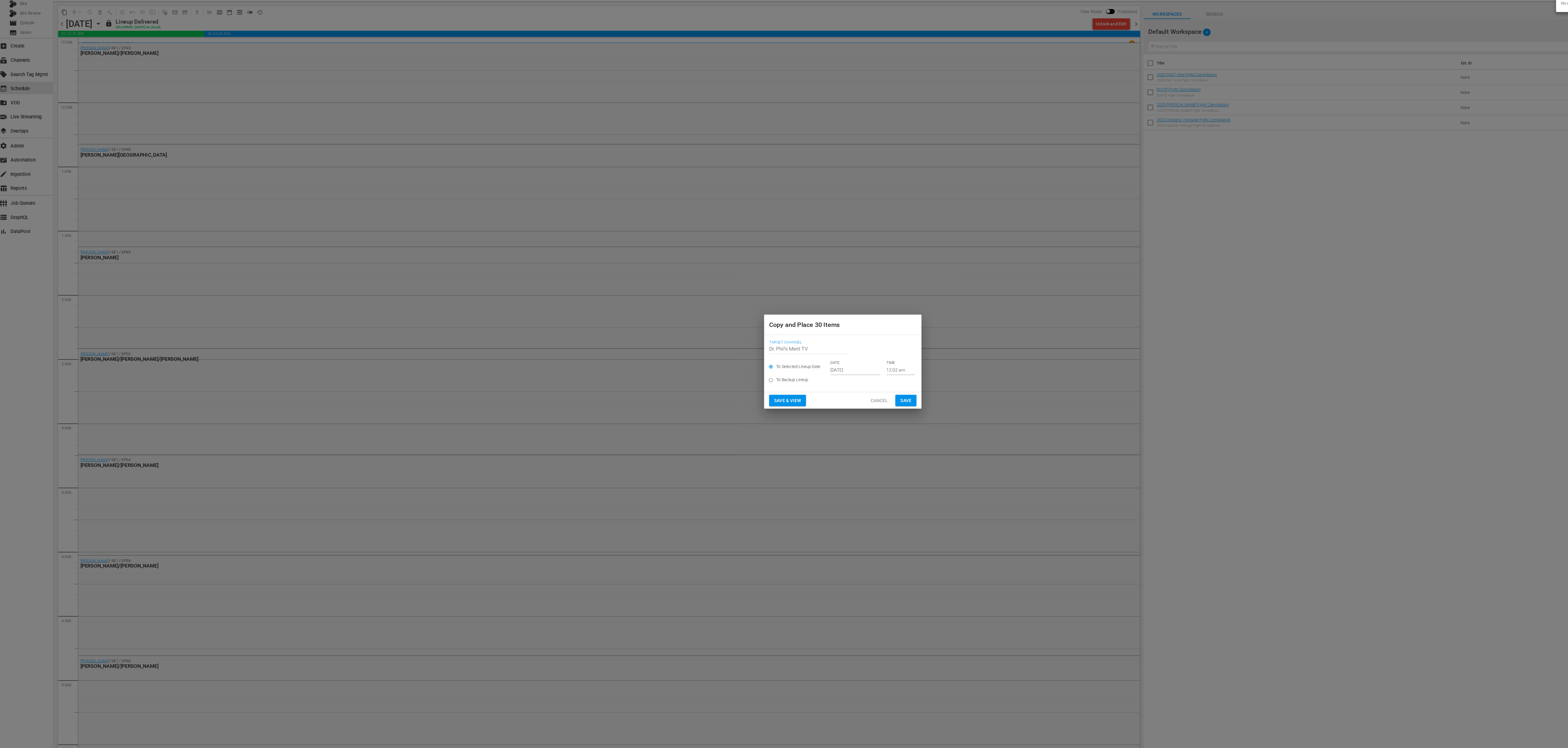
click at [523, 249] on input "Oct 4th 2025" at bounding box center [795, 381] width 46 height 9
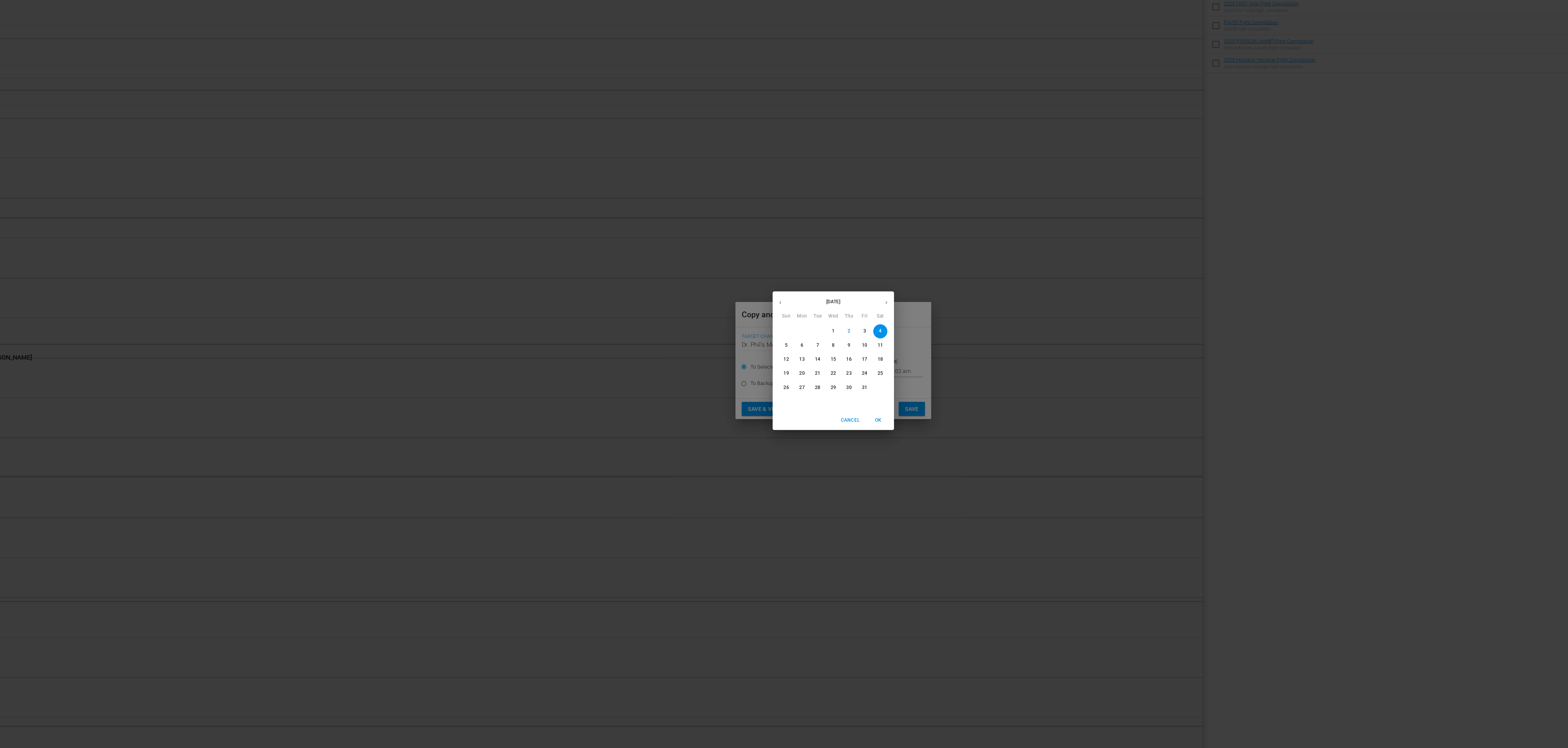
click at [523, 249] on p "17" at bounding box center [807, 373] width 4 height 5
type input "Oct 17th 2025"
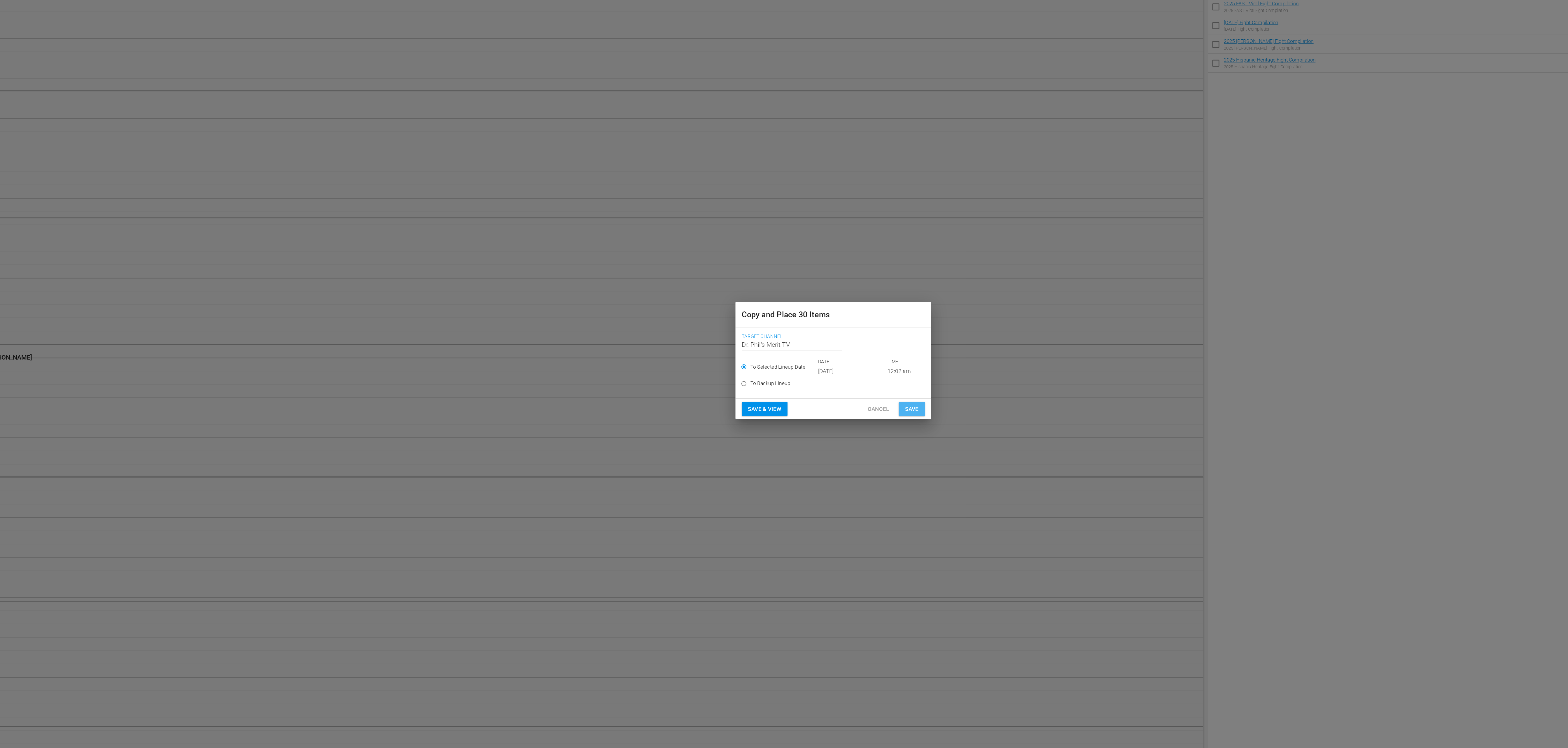
click at [523, 249] on span "Save" at bounding box center [842, 410] width 11 height 7
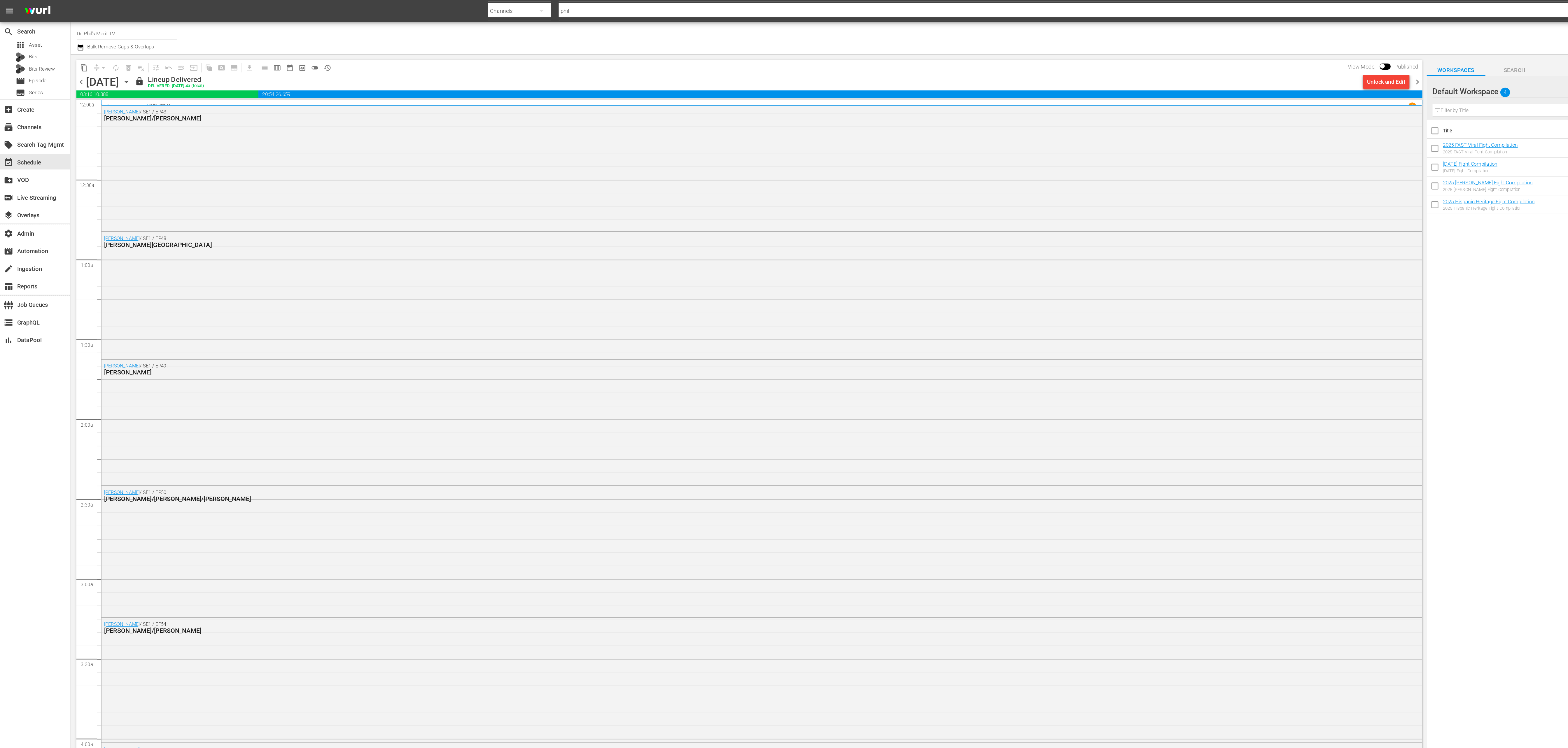
click at [63, 49] on span "content_copy" at bounding box center [62, 50] width 6 height 6
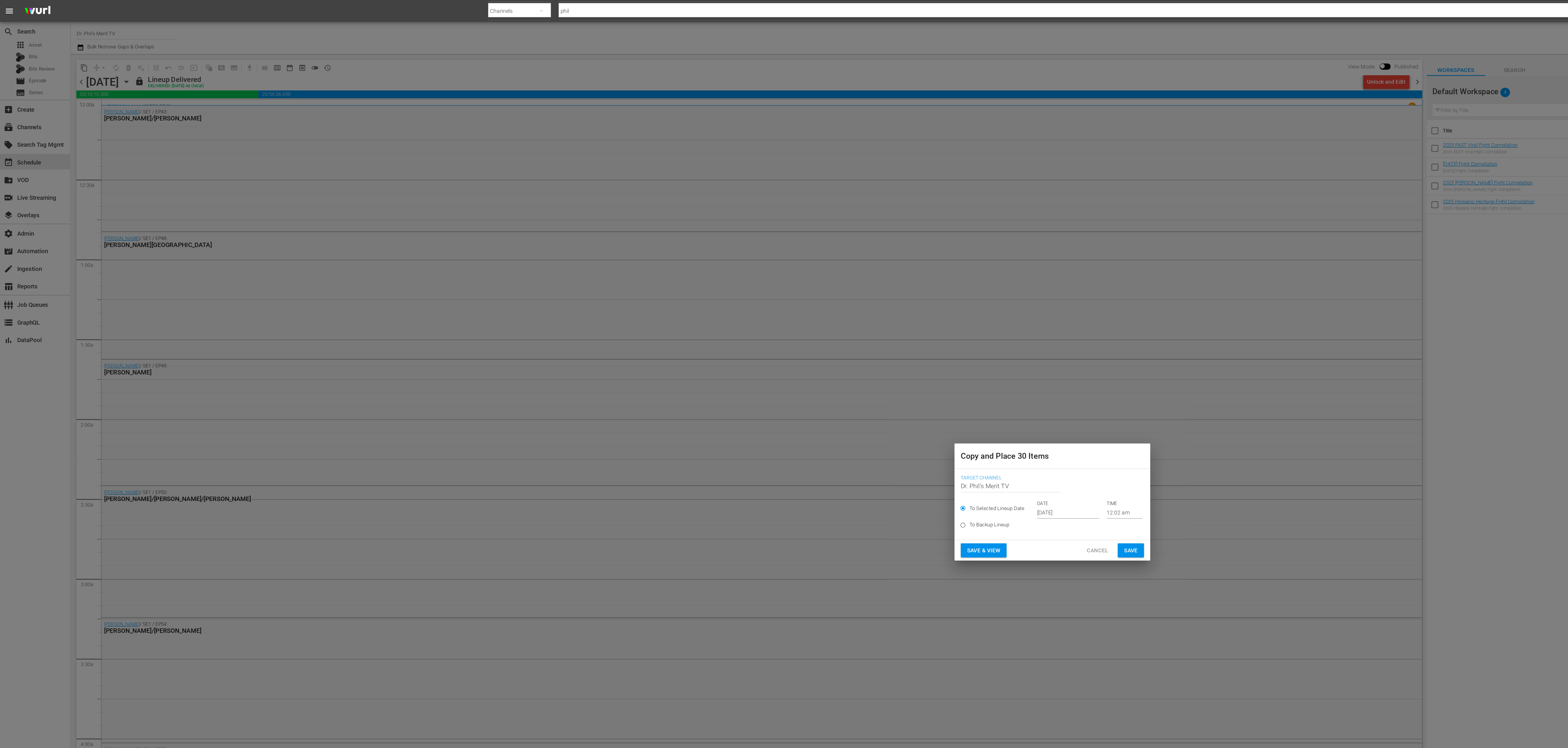
click at [523, 249] on input "Oct 4th 2025" at bounding box center [795, 381] width 46 height 9
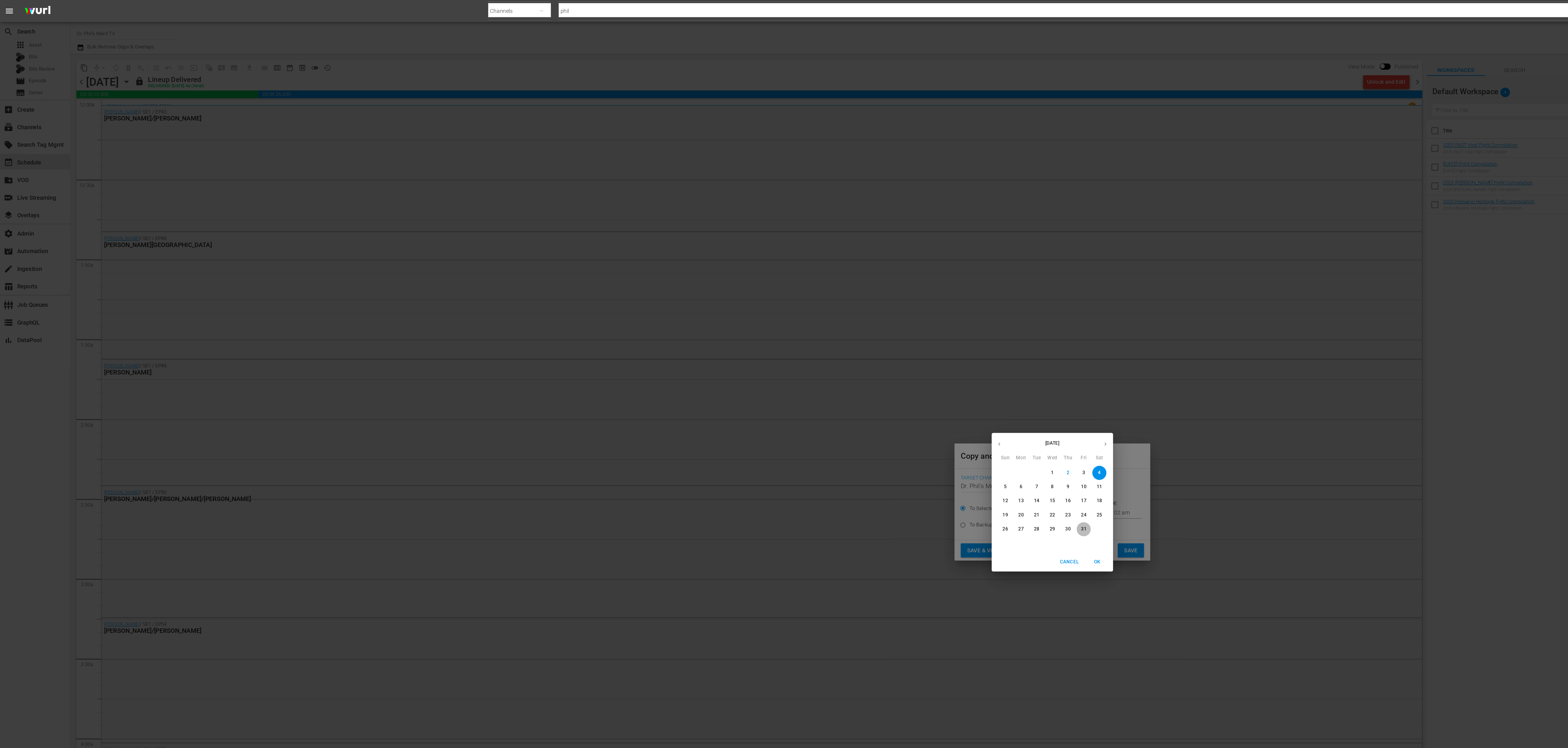
click at [523, 249] on p "31" at bounding box center [807, 394] width 4 height 5
type input "Oct 31st 2025"
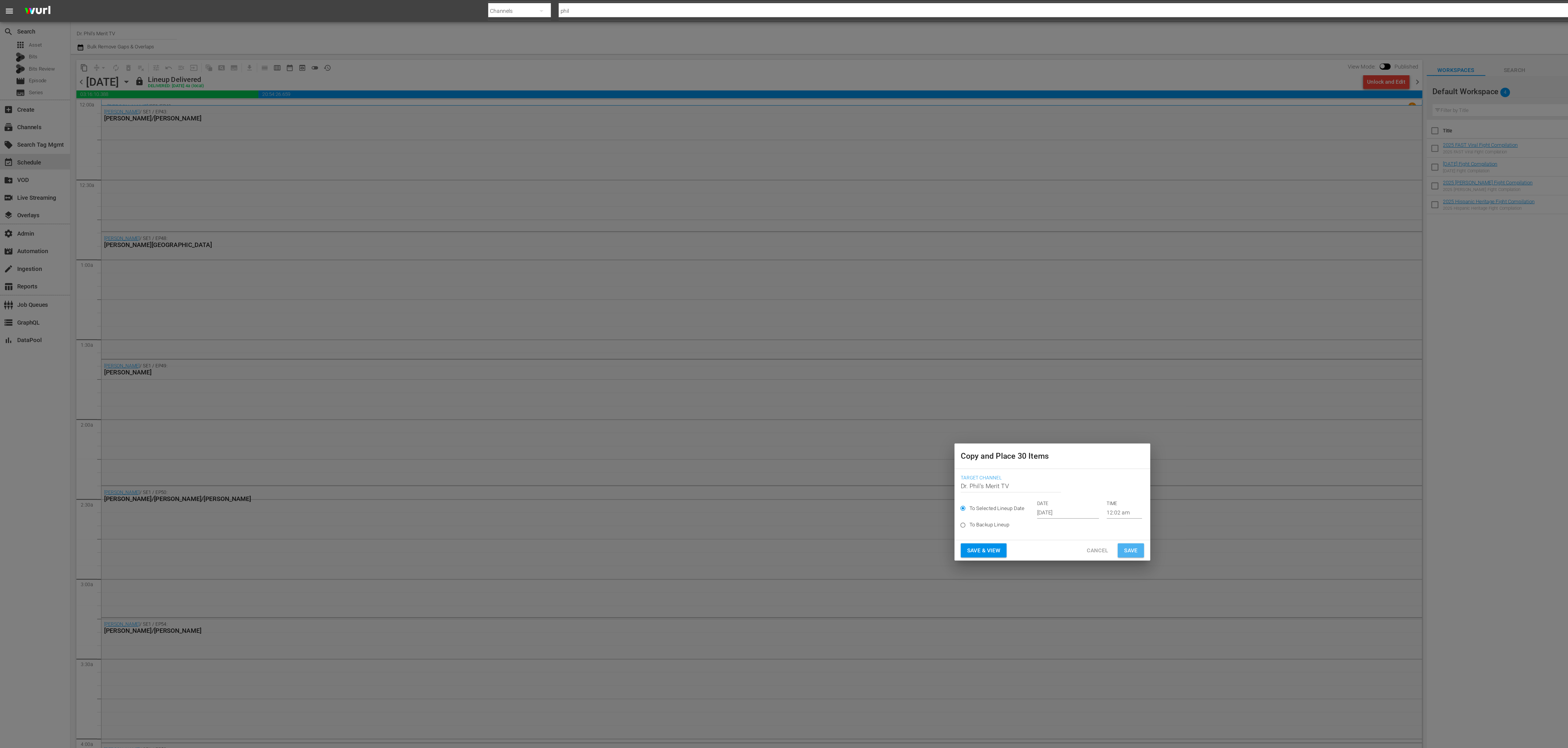
click at [523, 249] on span "Save" at bounding box center [842, 410] width 11 height 7
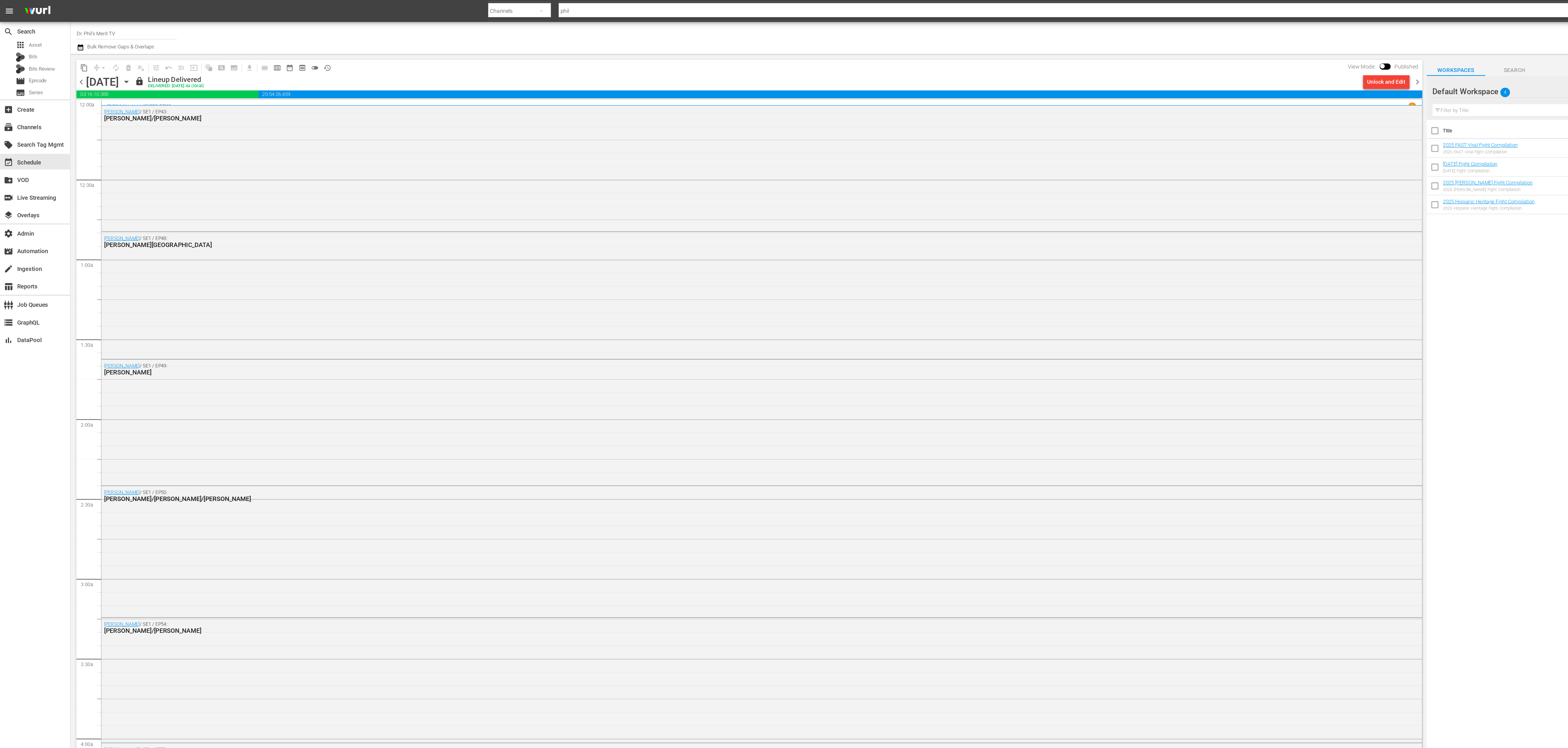
click at [523, 59] on span "chevron_right" at bounding box center [1056, 61] width 7 height 7
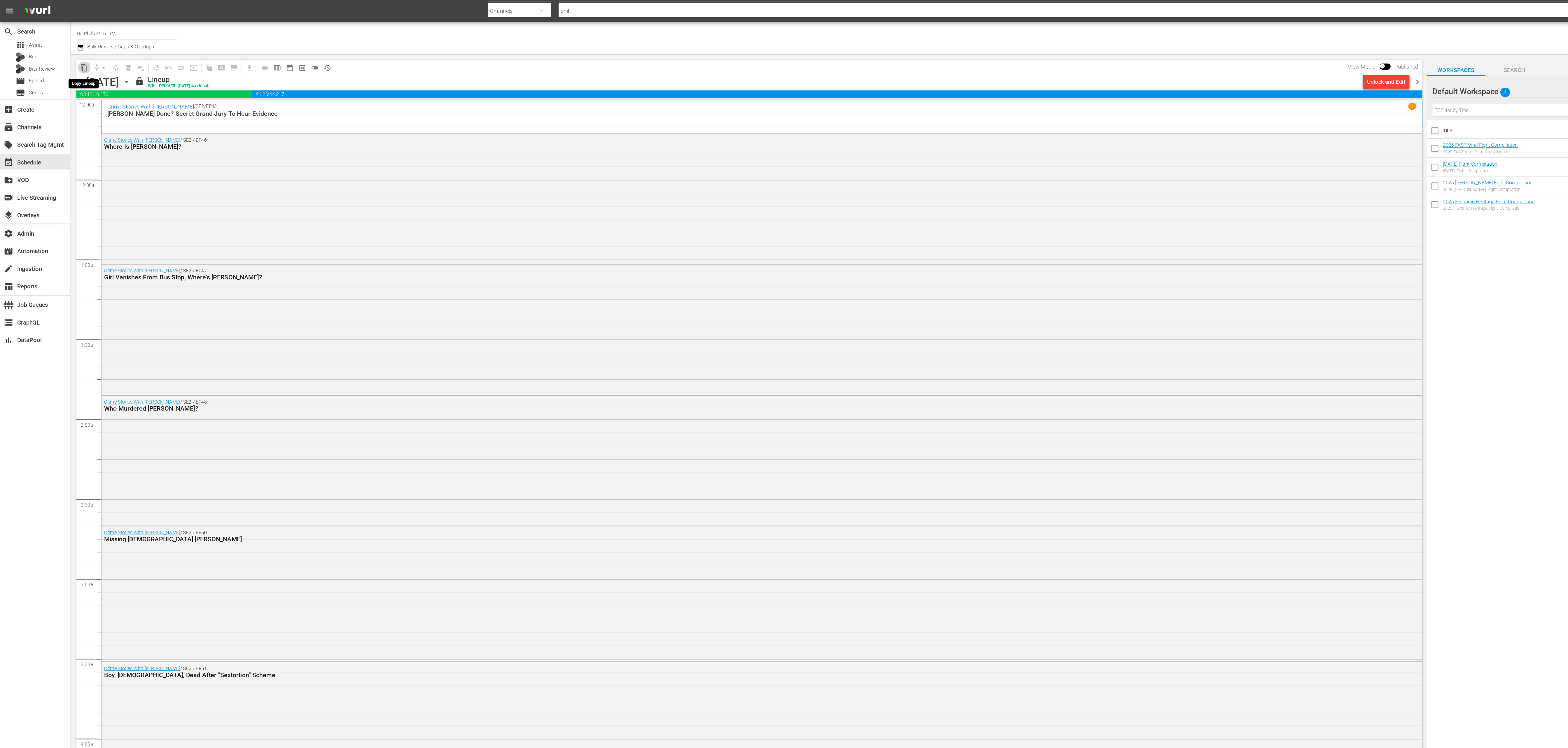
click at [63, 50] on span "content_copy" at bounding box center [62, 50] width 6 height 6
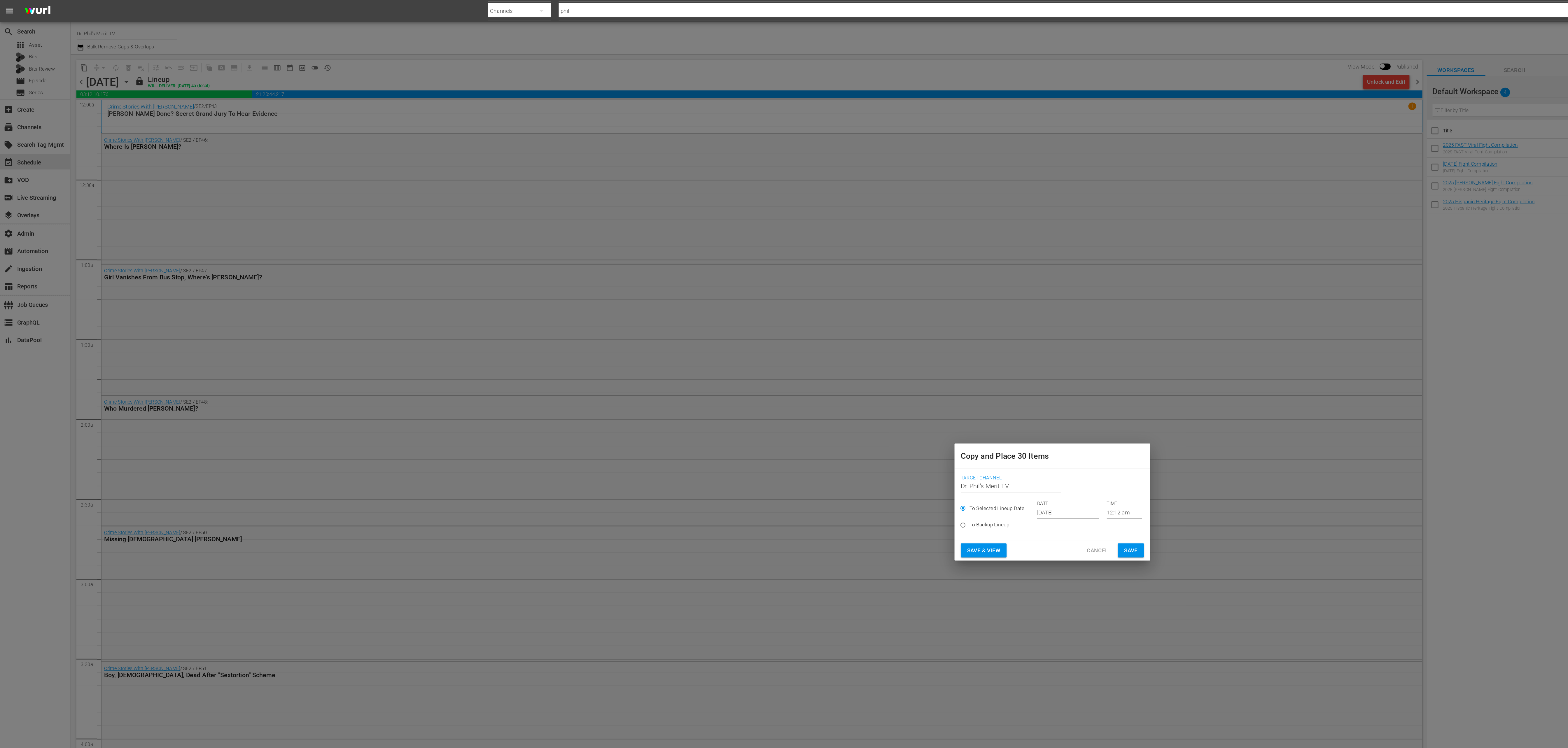
click at [523, 249] on input "Oct 4th 2025" at bounding box center [795, 381] width 46 height 9
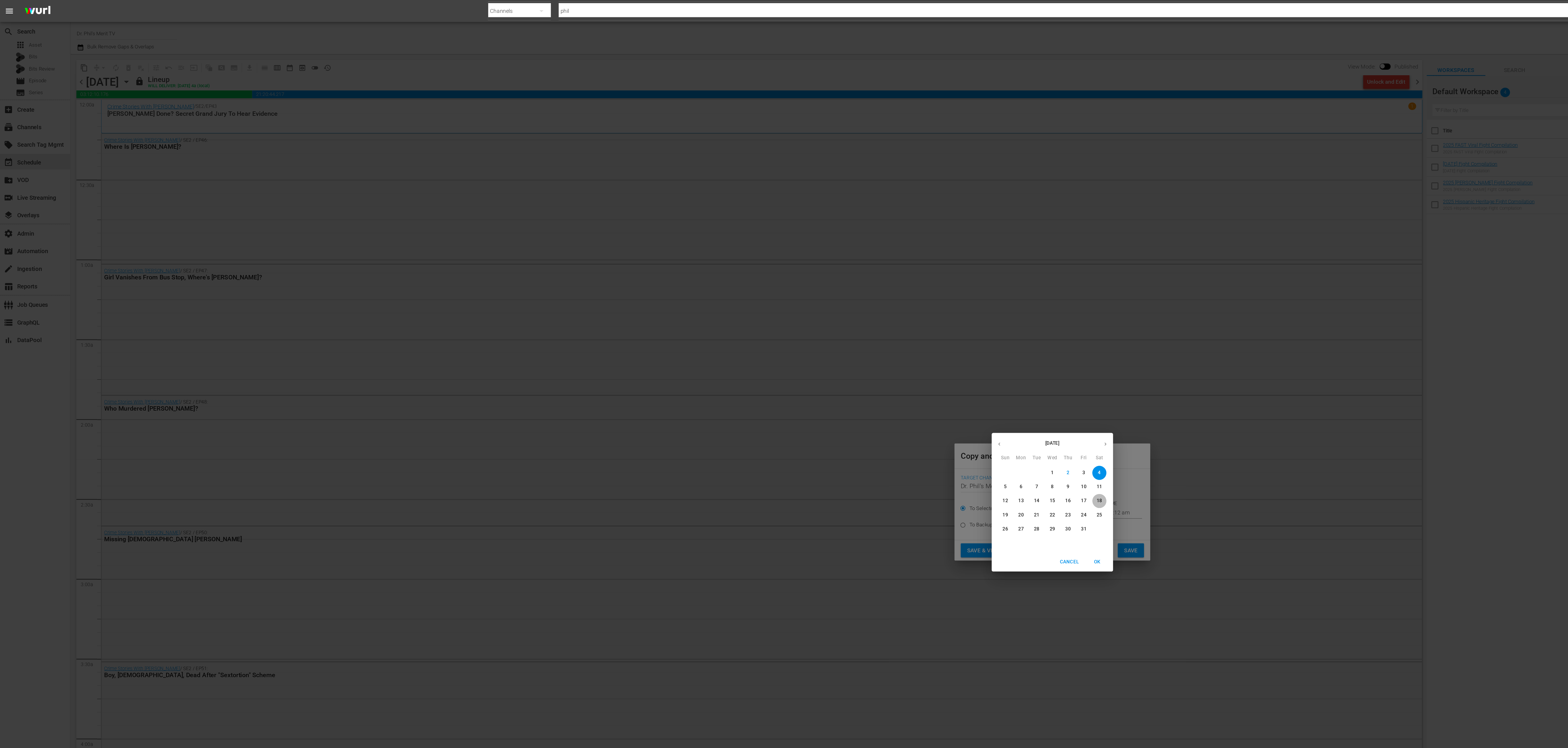
click at [523, 249] on p "18" at bounding box center [819, 373] width 4 height 5
type input "Oct 18th 2025"
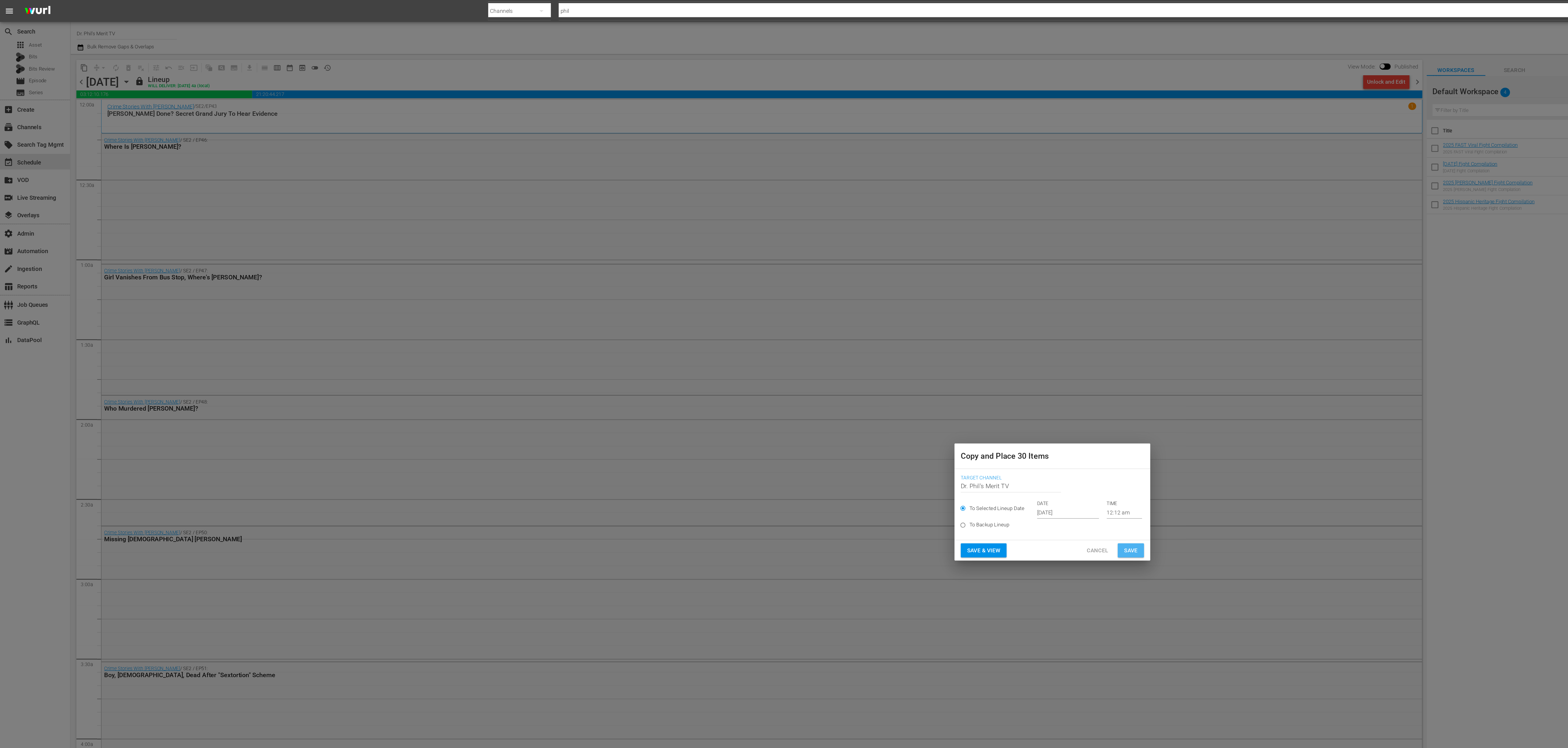
click at [523, 249] on span "Save" at bounding box center [842, 410] width 11 height 7
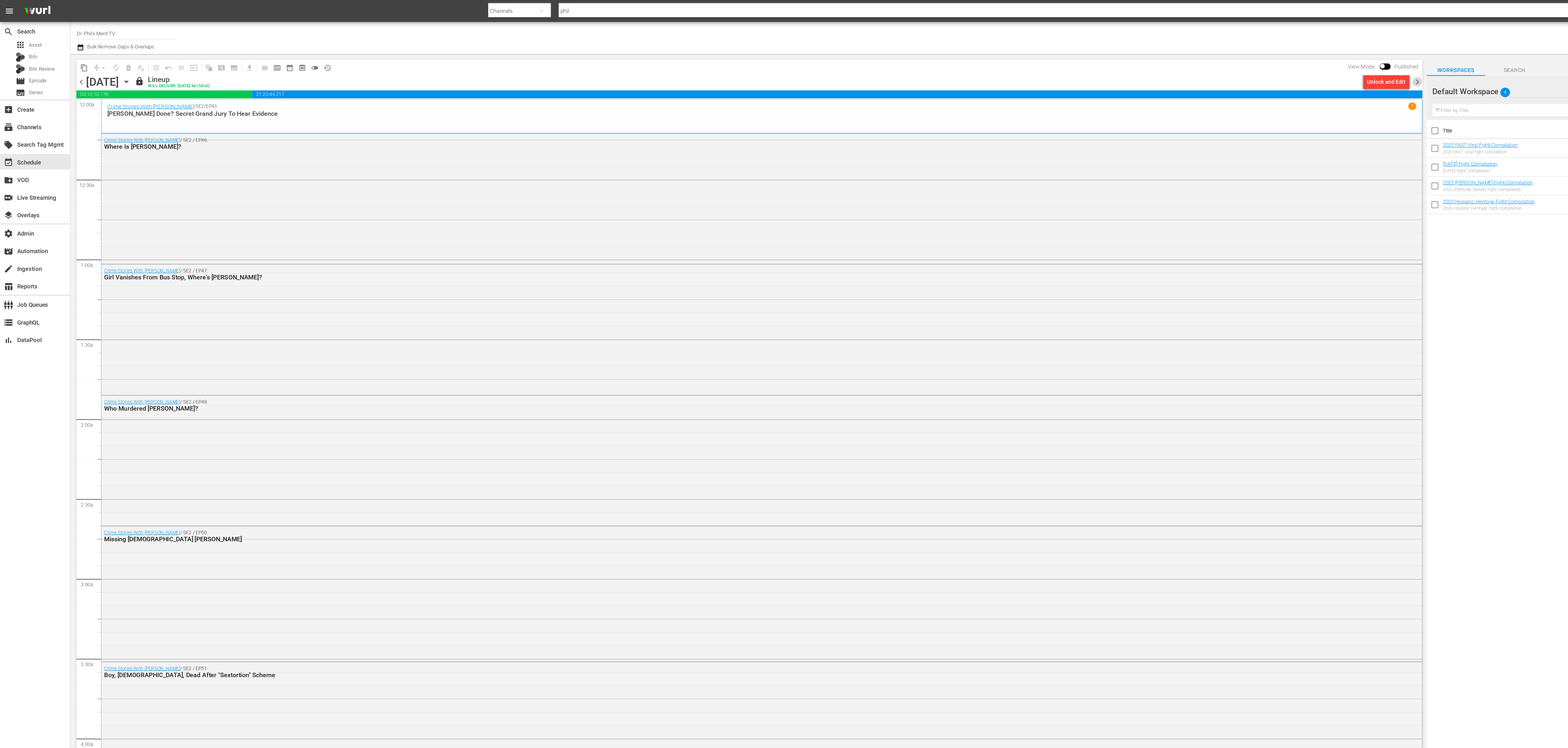
click at [523, 59] on span "chevron_right" at bounding box center [1056, 61] width 7 height 7
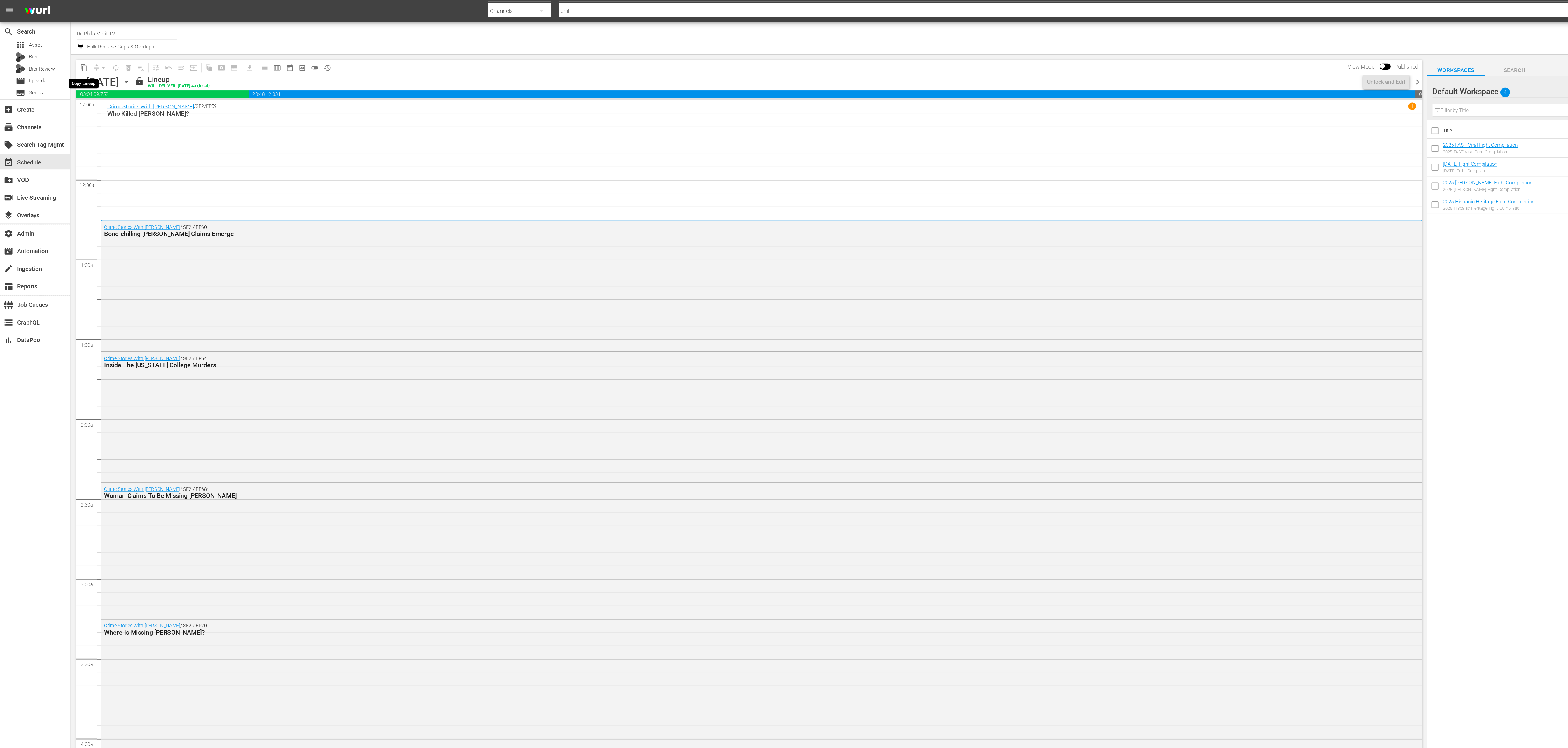
click at [62, 51] on span "content_copy" at bounding box center [62, 50] width 6 height 6
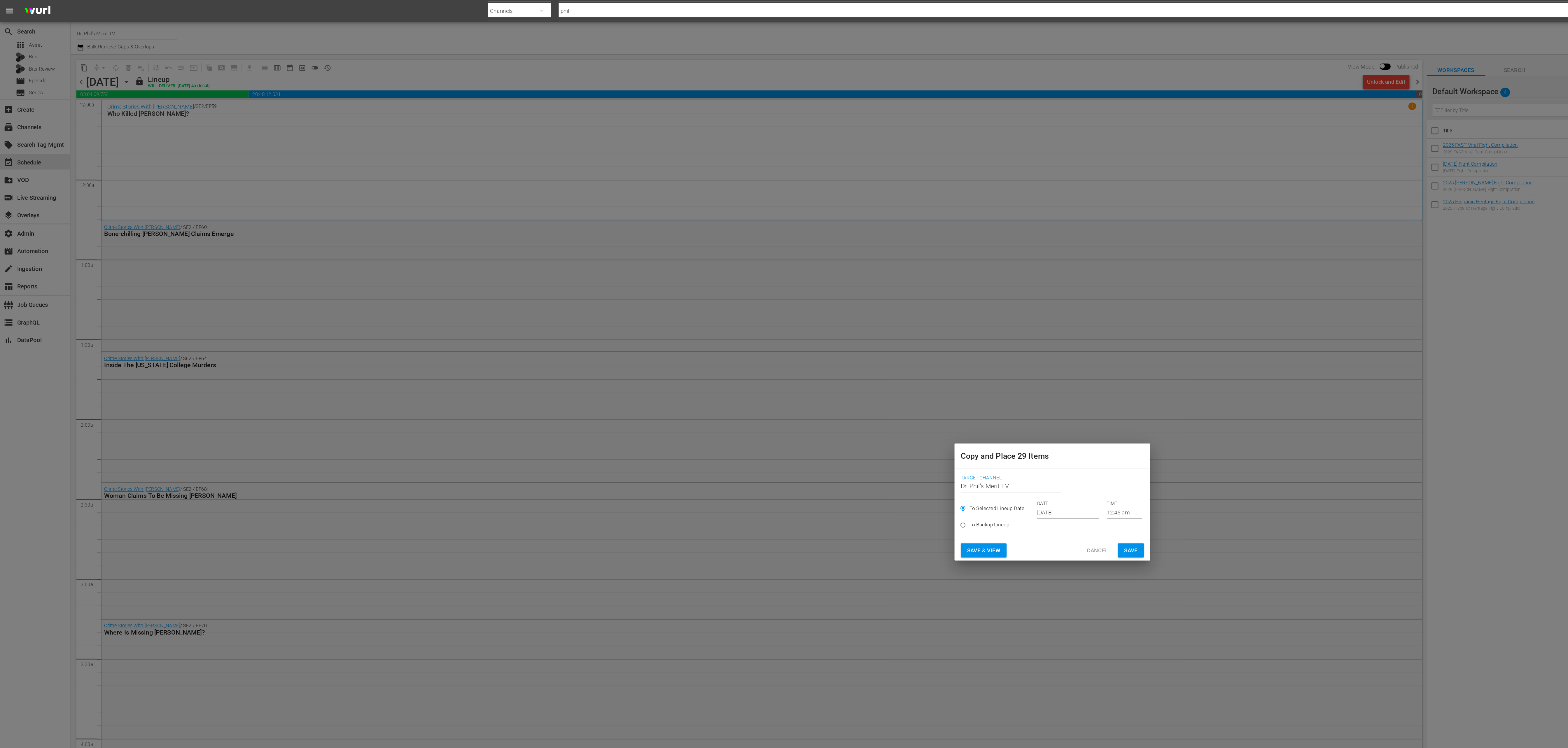
click at [523, 249] on input "Oct 4th 2025" at bounding box center [795, 381] width 46 height 9
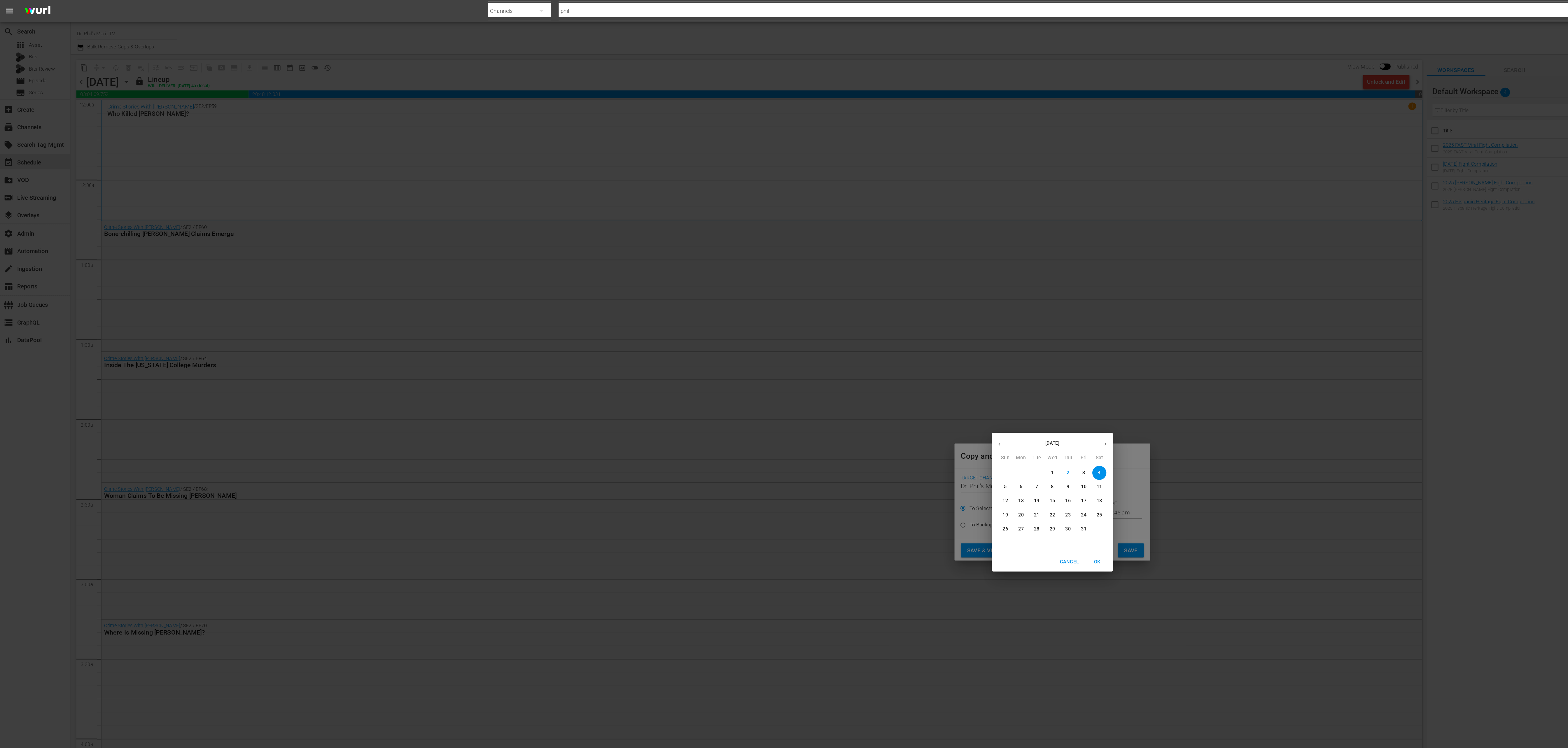
click at [523, 249] on p "19" at bounding box center [748, 384] width 4 height 5
type input "Oct 19th 2025"
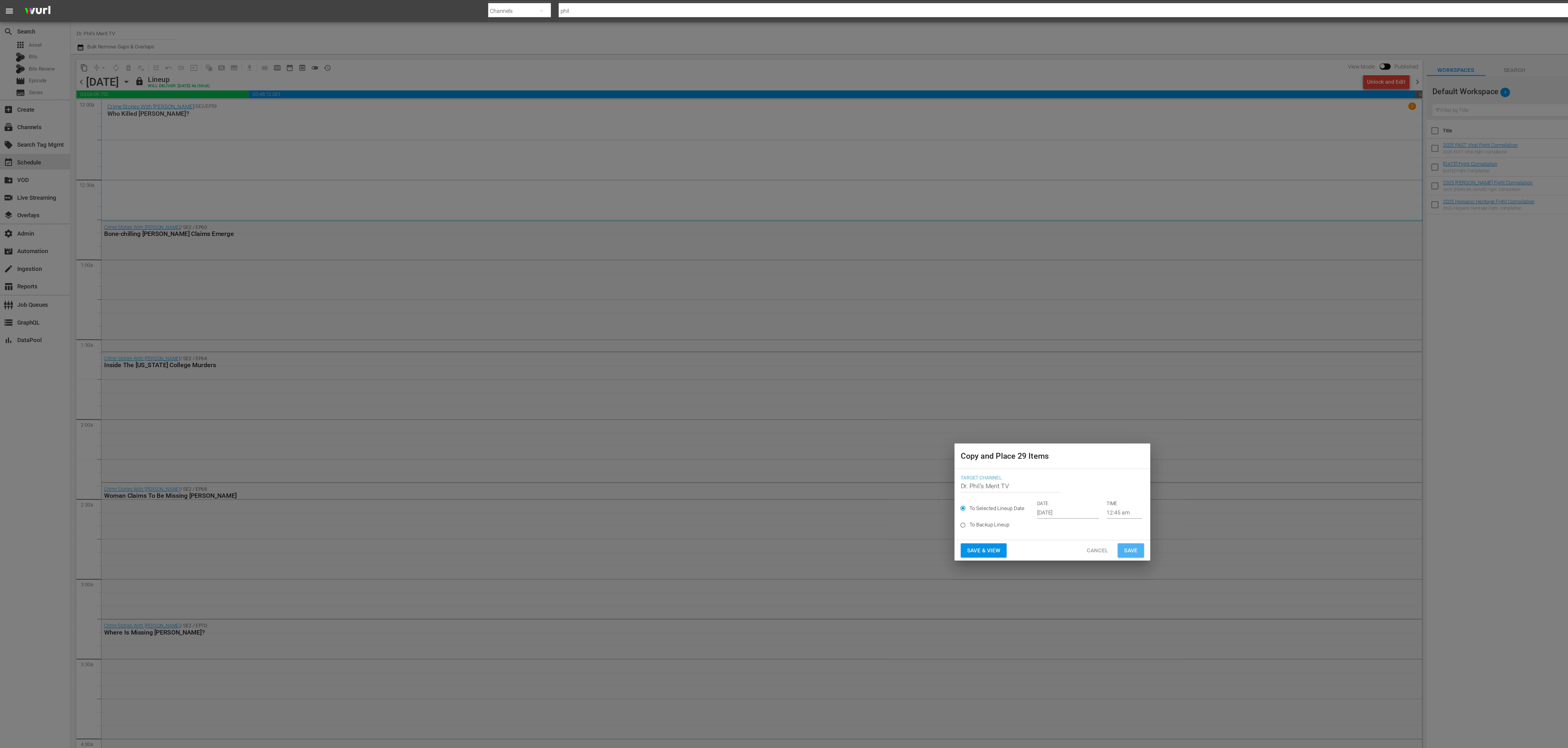
click at [523, 249] on span "Save" at bounding box center [842, 410] width 11 height 7
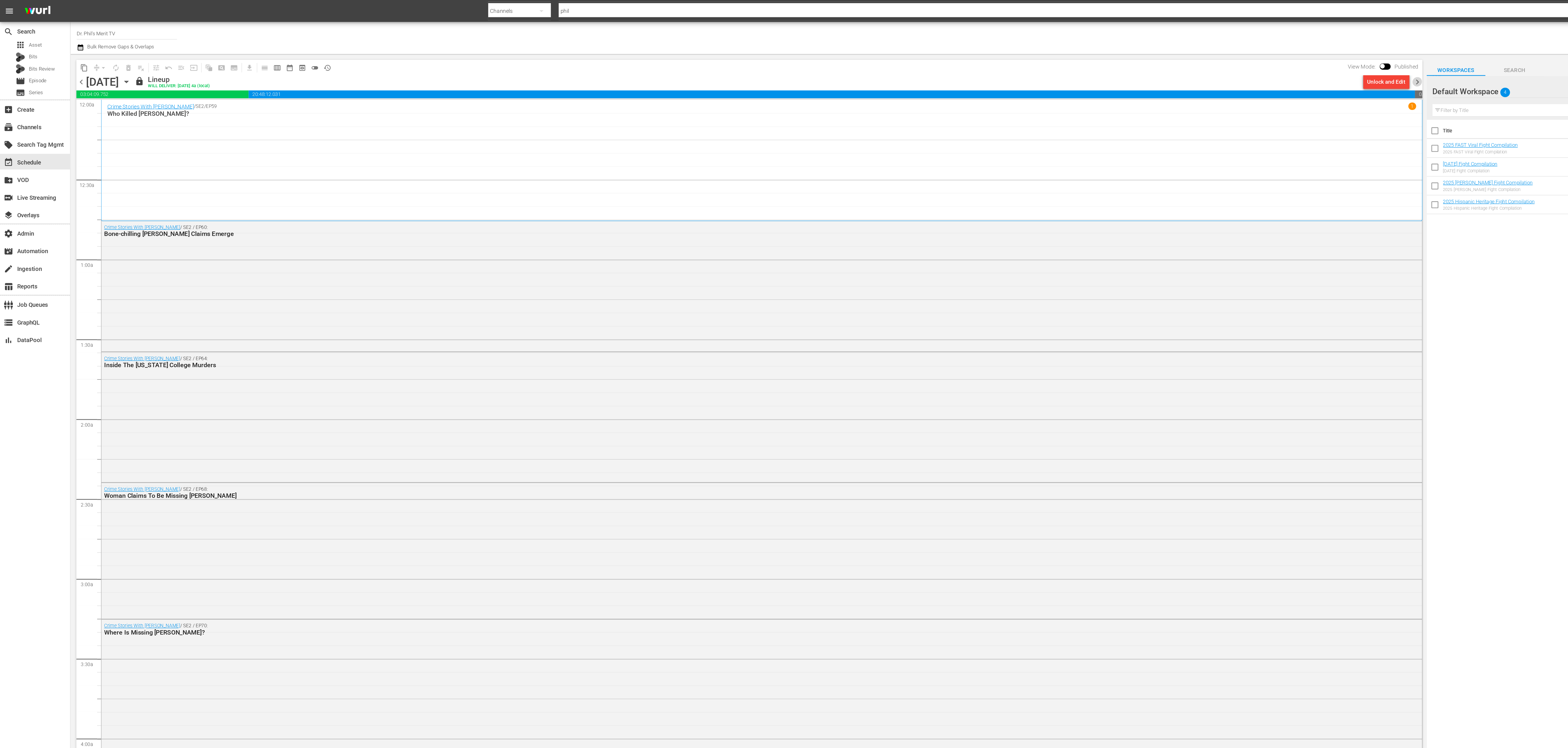
click at [523, 59] on span "chevron_right" at bounding box center [1056, 61] width 7 height 7
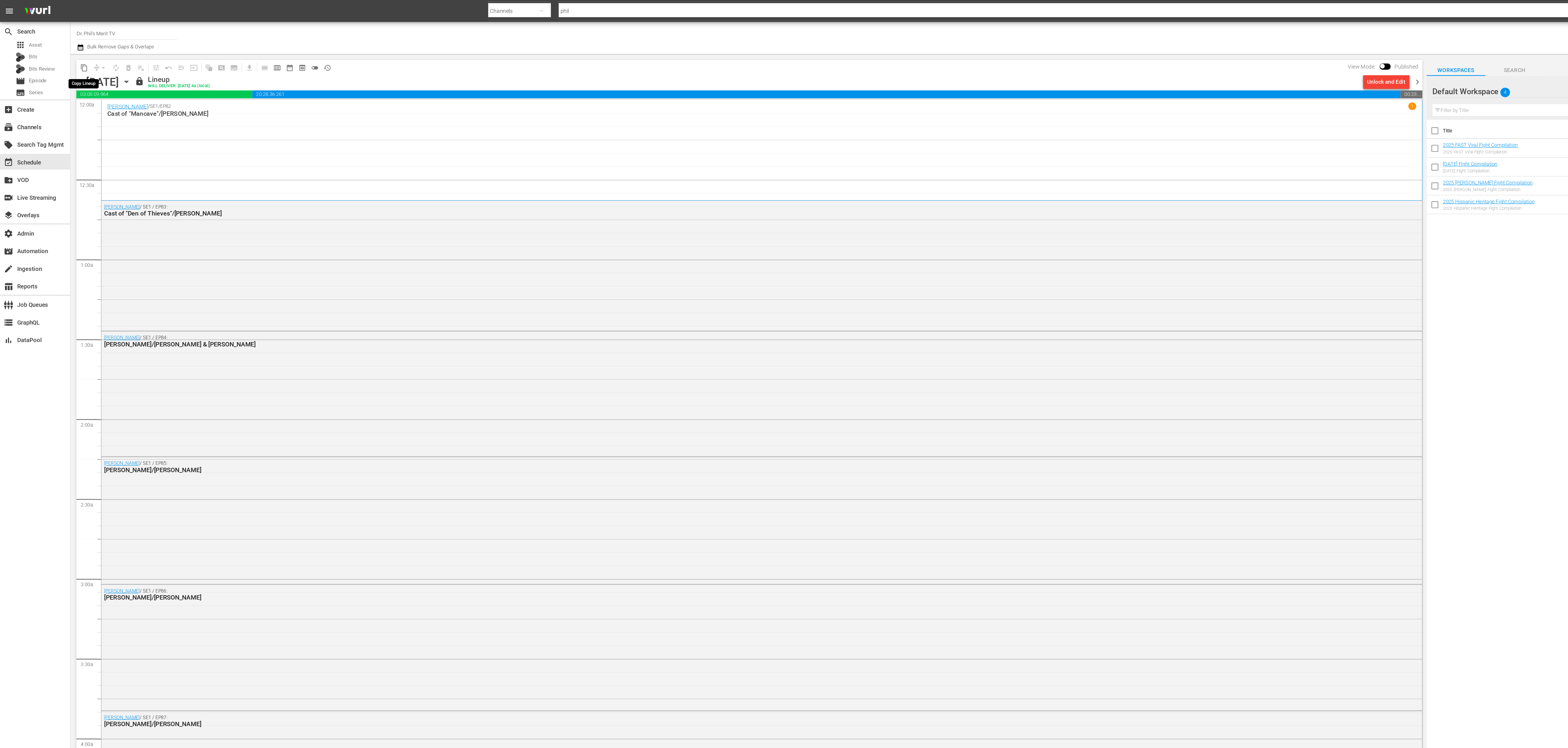
click at [62, 51] on span "content_copy" at bounding box center [62, 50] width 6 height 6
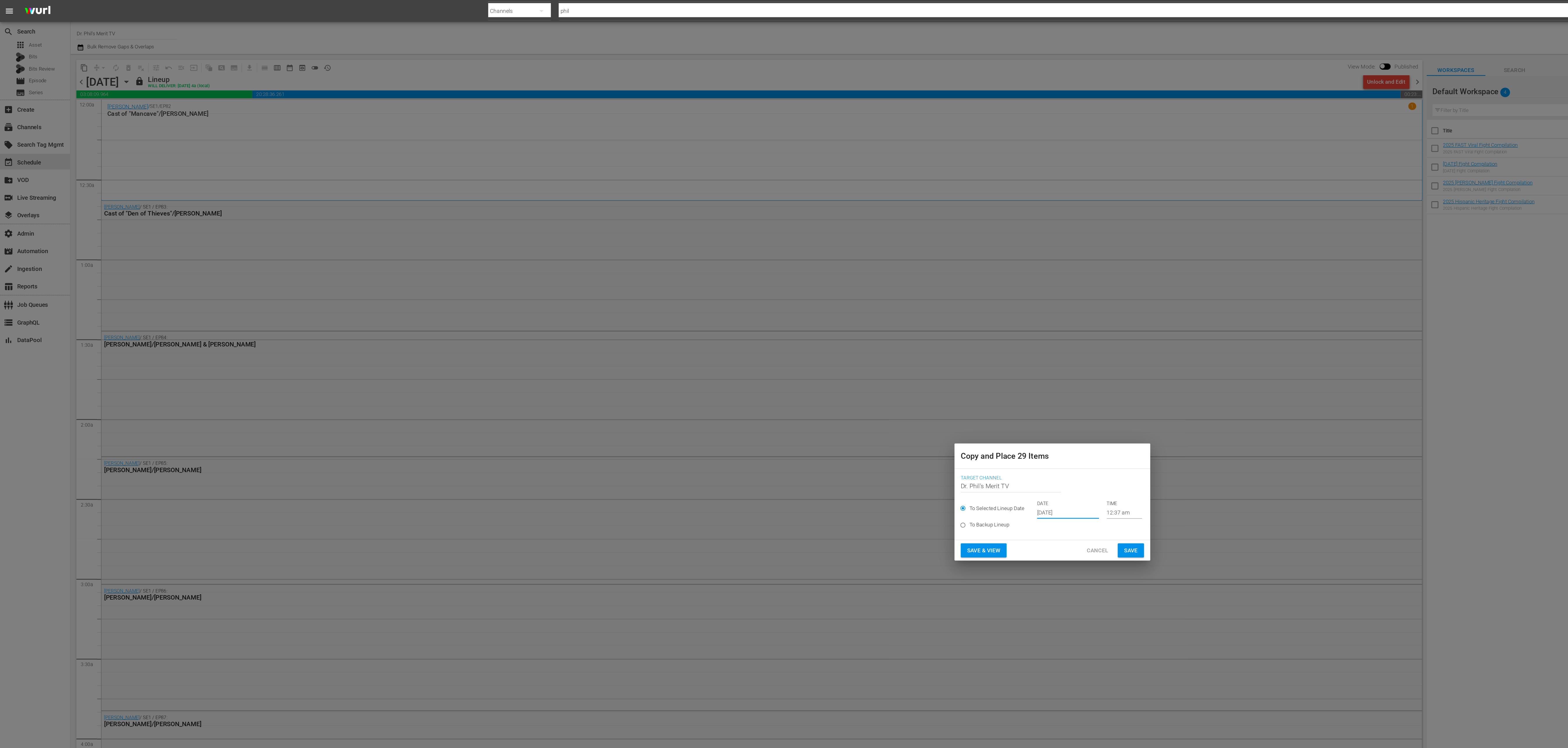
click at [523, 249] on input "Oct 4th 2025" at bounding box center [795, 381] width 46 height 9
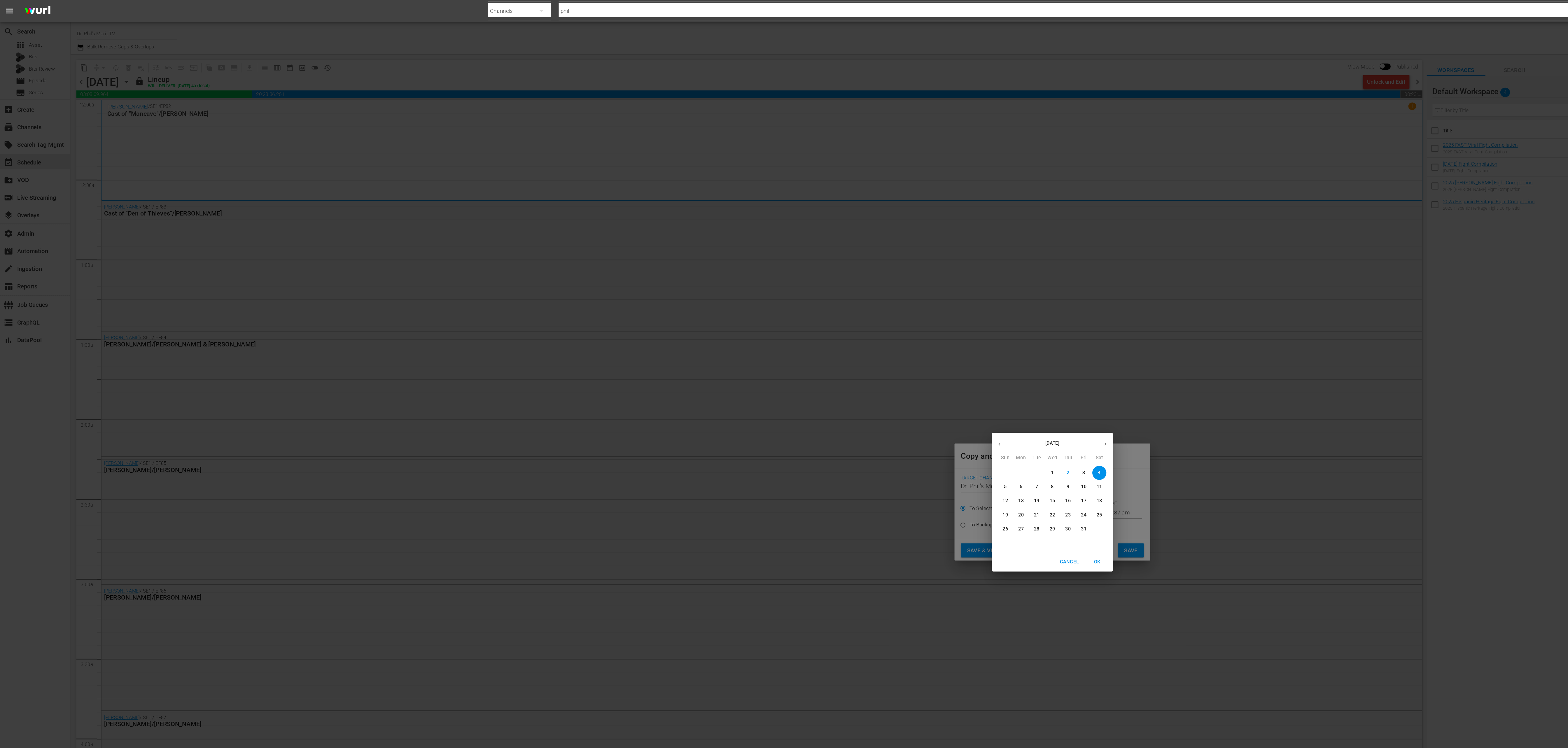
click at [523, 249] on p "20" at bounding box center [760, 384] width 4 height 5
type input "Oct 20th 2025"
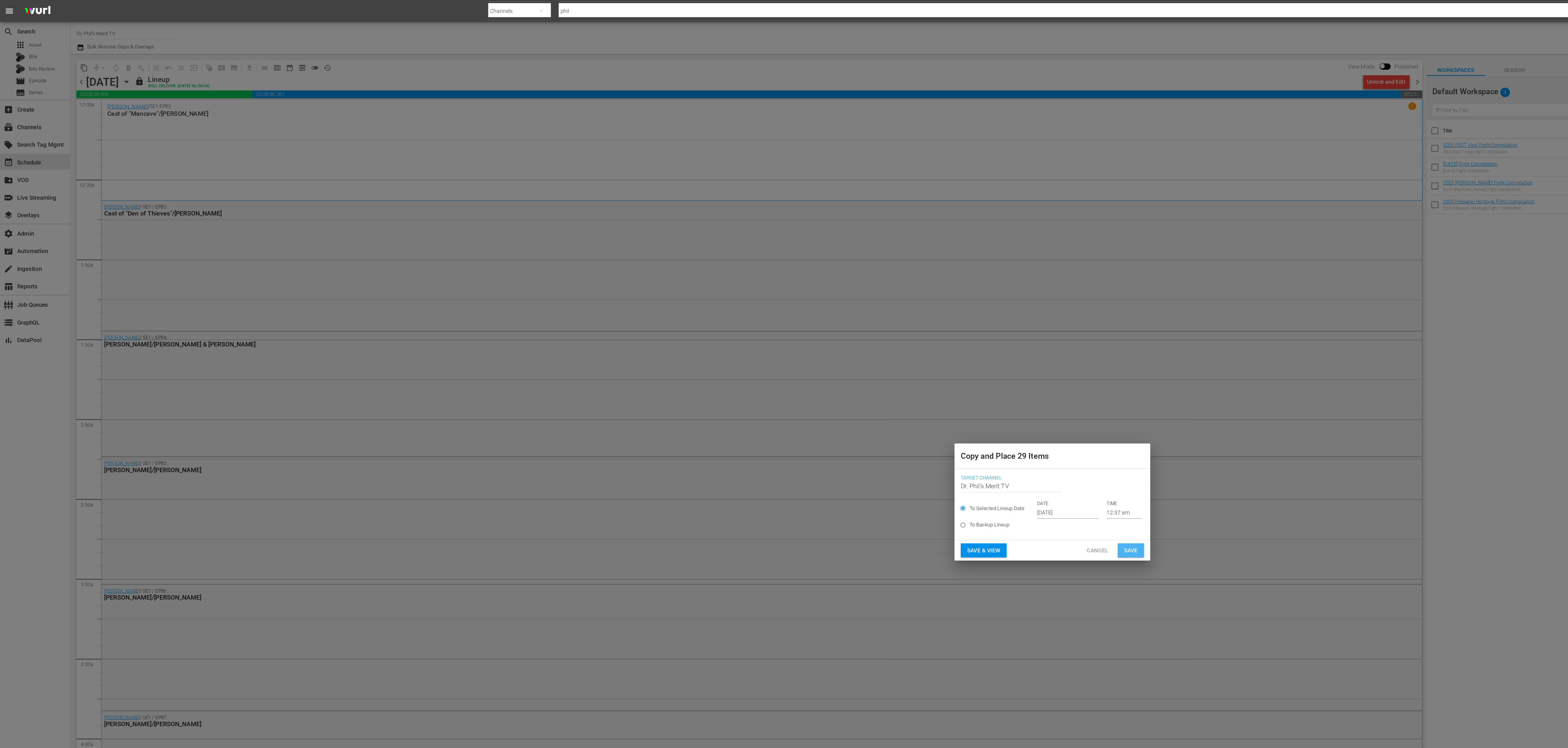
click at [523, 249] on span "Save" at bounding box center [842, 410] width 11 height 7
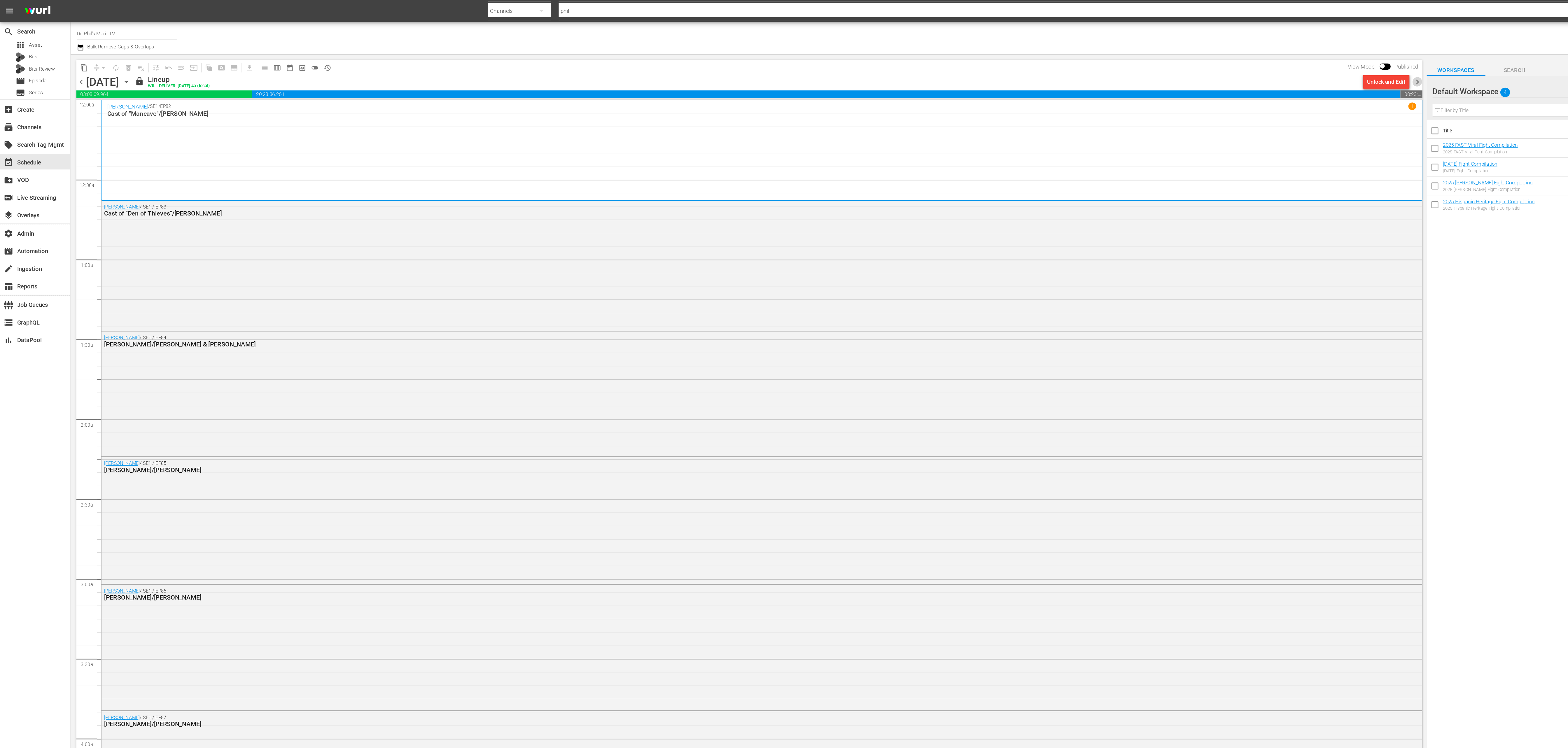
click at [523, 59] on span "chevron_right" at bounding box center [1056, 61] width 7 height 7
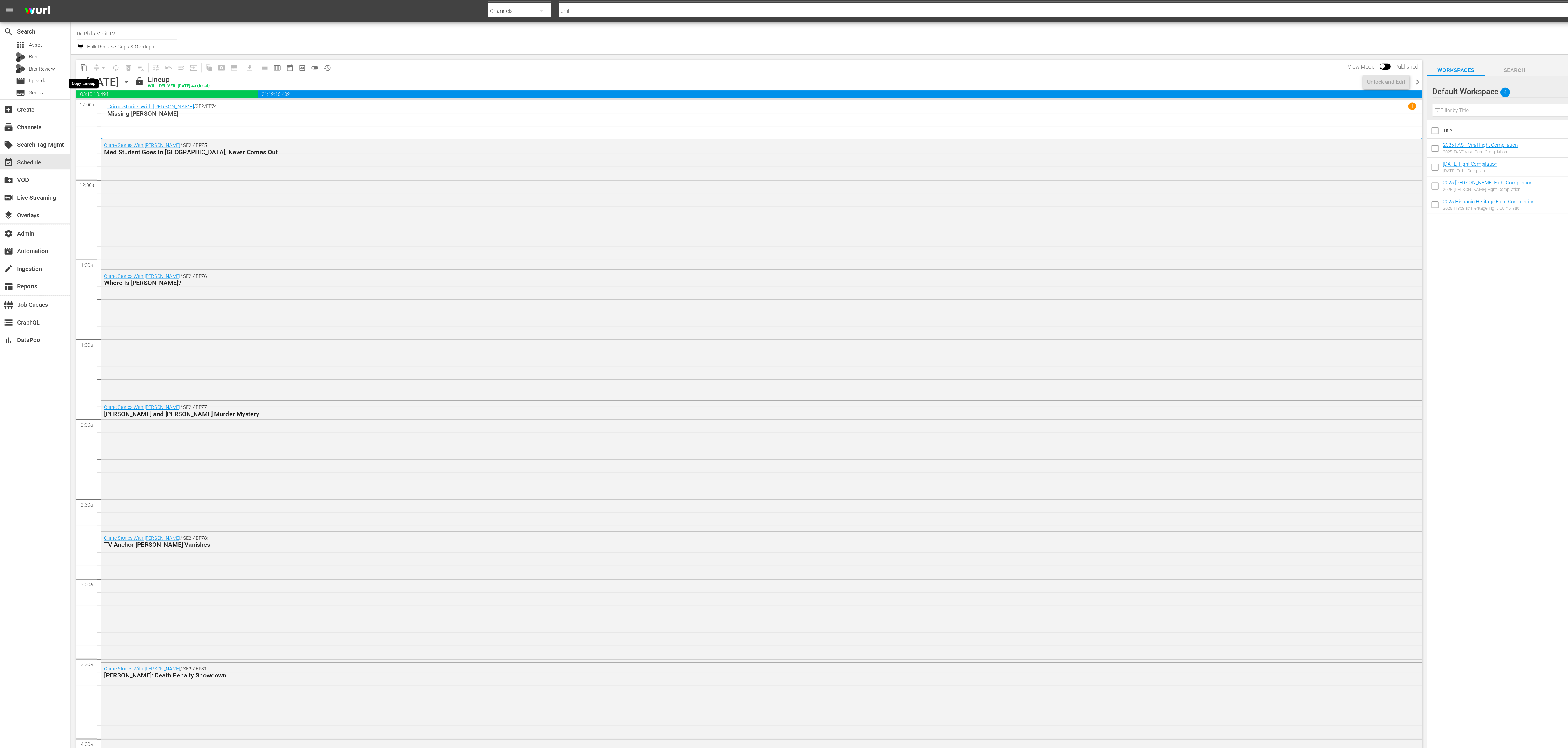
click at [62, 51] on span "content_copy" at bounding box center [62, 50] width 6 height 6
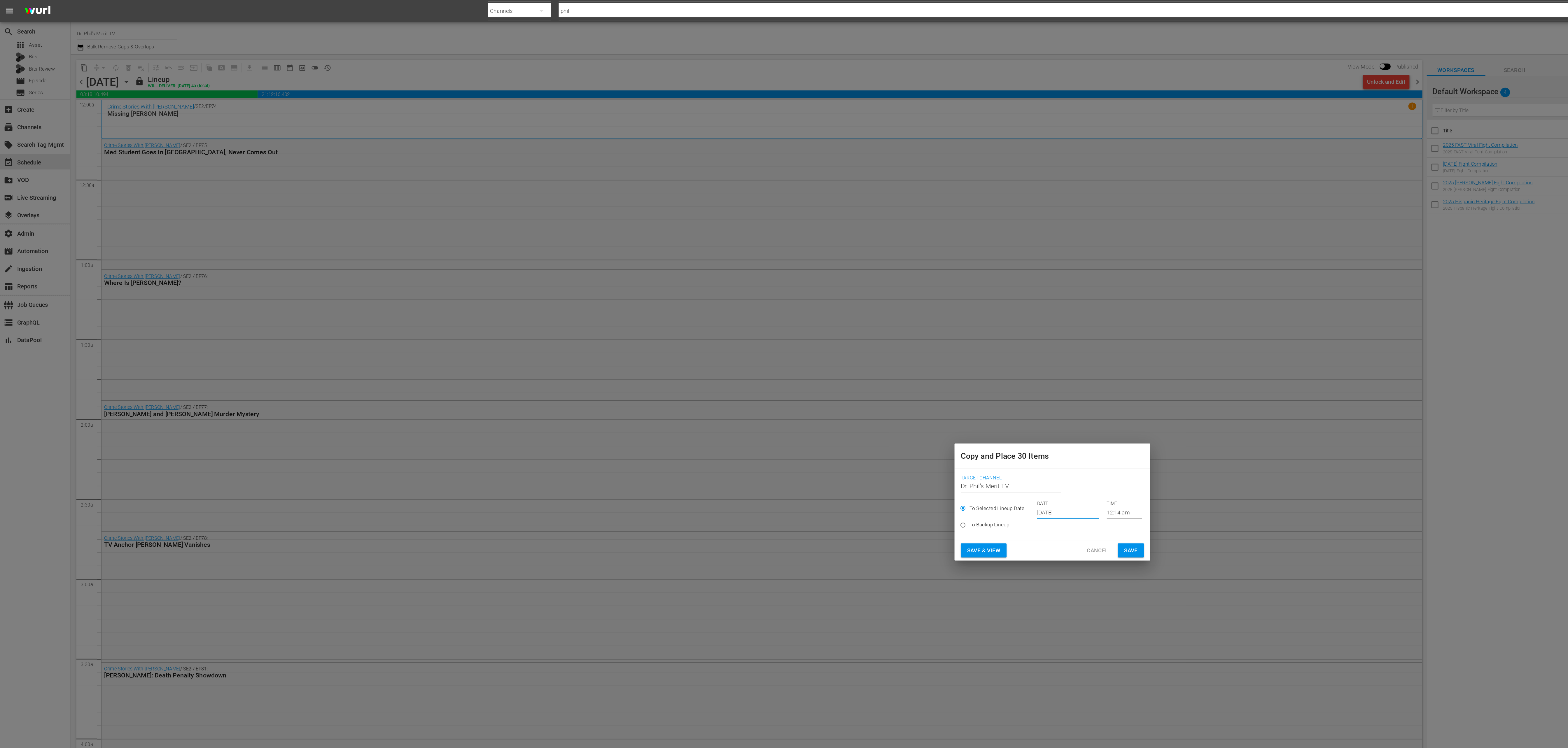
click at [523, 249] on input "Oct 4th 2025" at bounding box center [795, 381] width 46 height 9
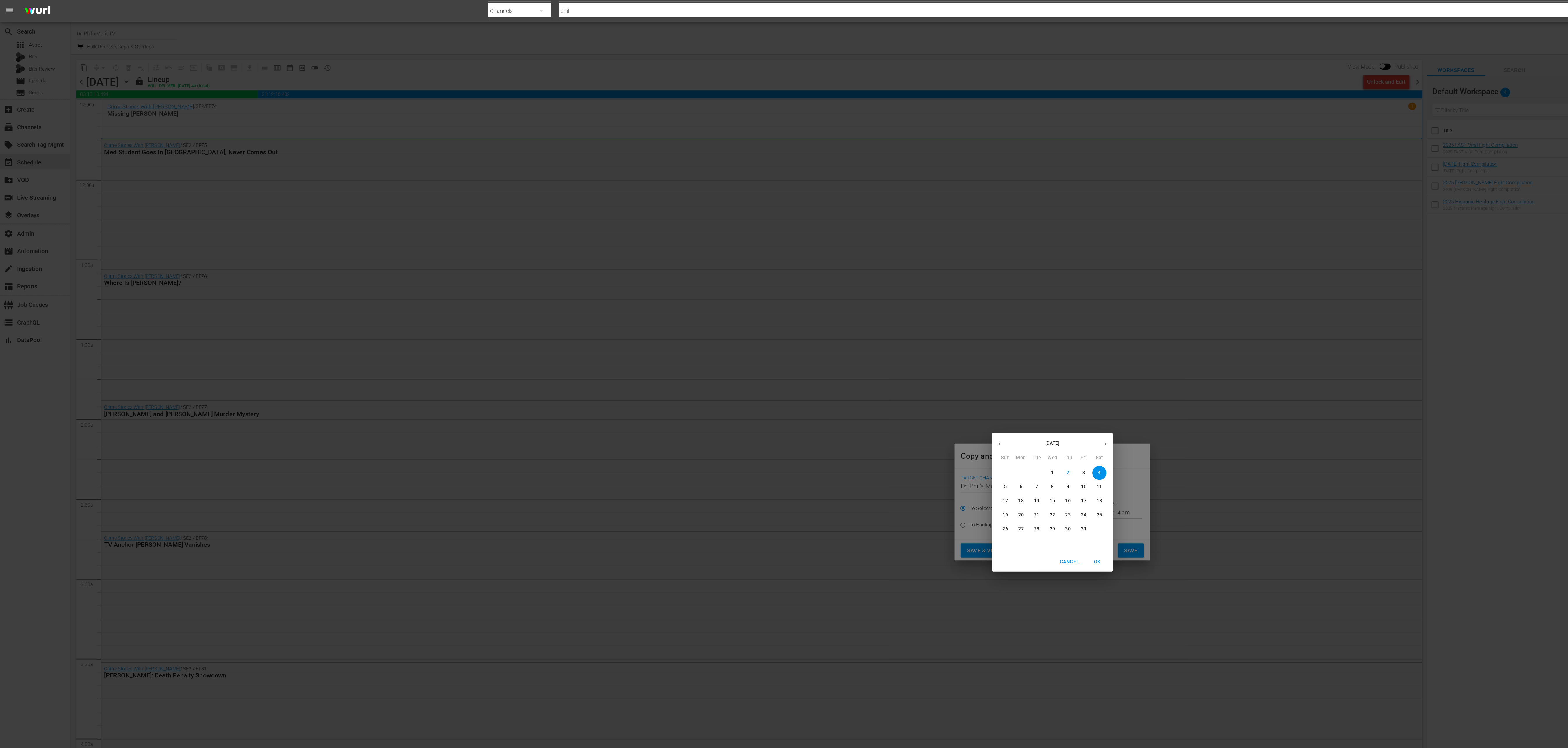
click at [523, 249] on p "21" at bounding box center [772, 384] width 4 height 5
type input "Oct 21st 2025"
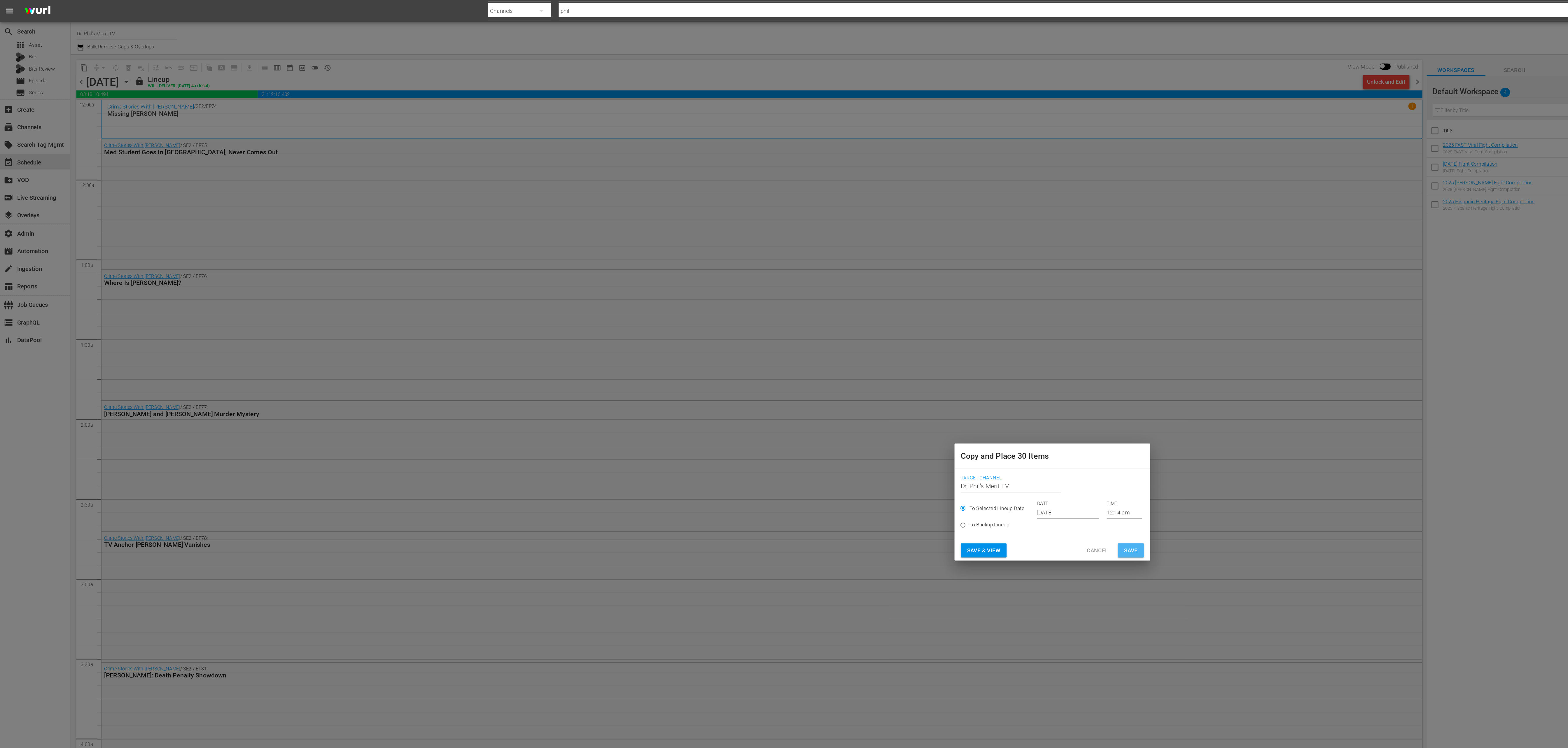
click at [523, 249] on span "Save" at bounding box center [842, 410] width 11 height 7
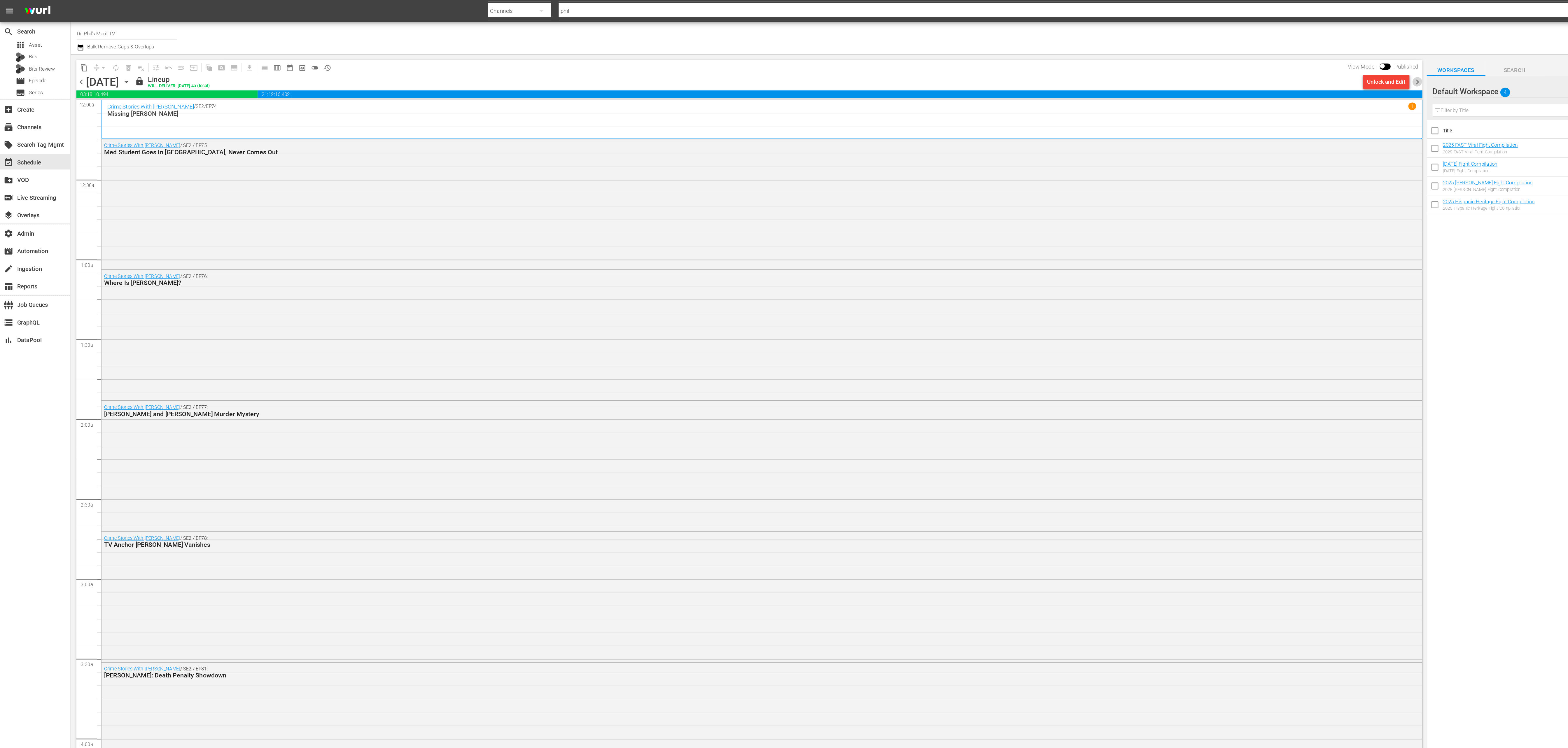
click at [523, 62] on span "chevron_right" at bounding box center [1056, 61] width 7 height 7
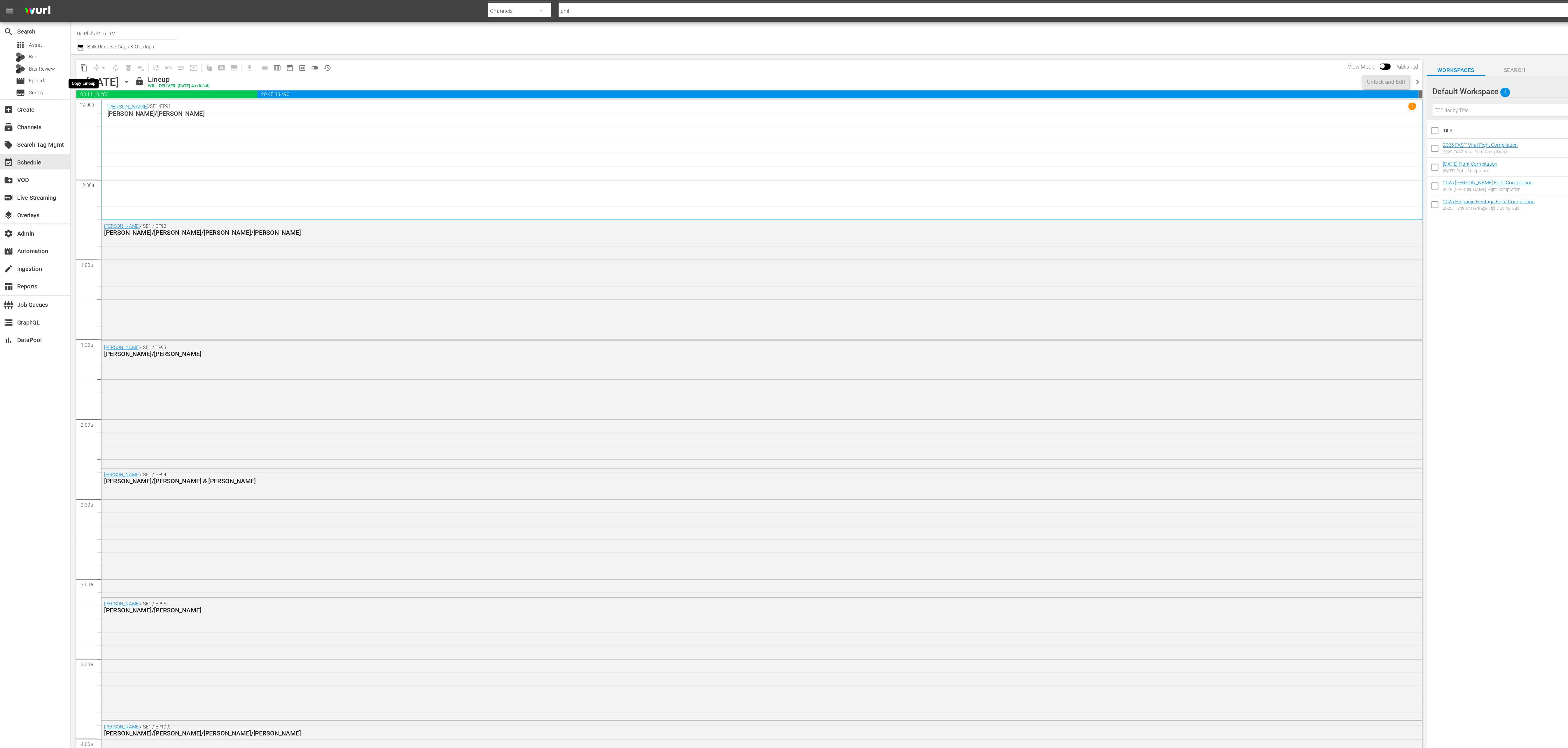
click at [65, 51] on span "content_copy" at bounding box center [62, 50] width 6 height 6
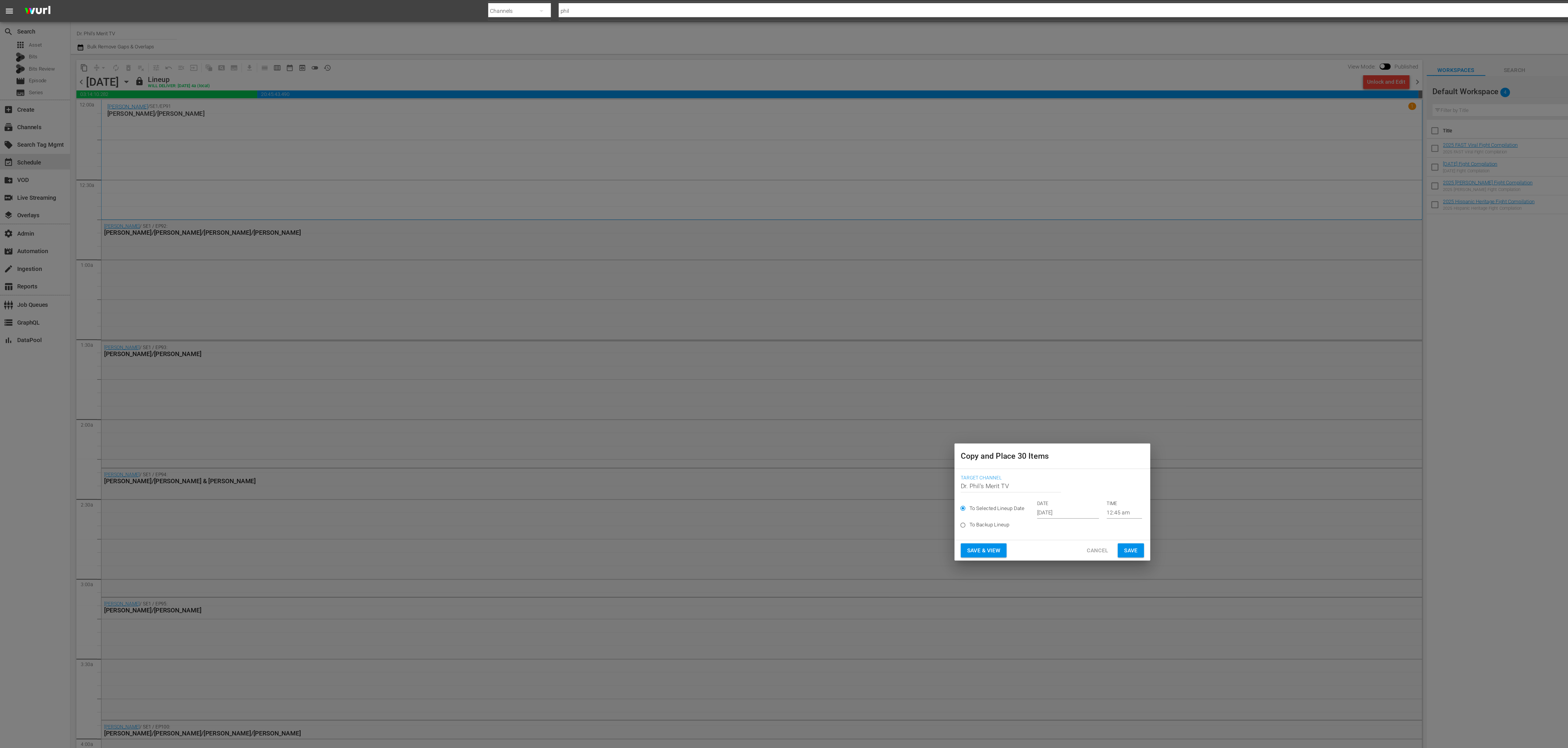
click at [523, 249] on input "Oct 4th 2025" at bounding box center [795, 381] width 46 height 9
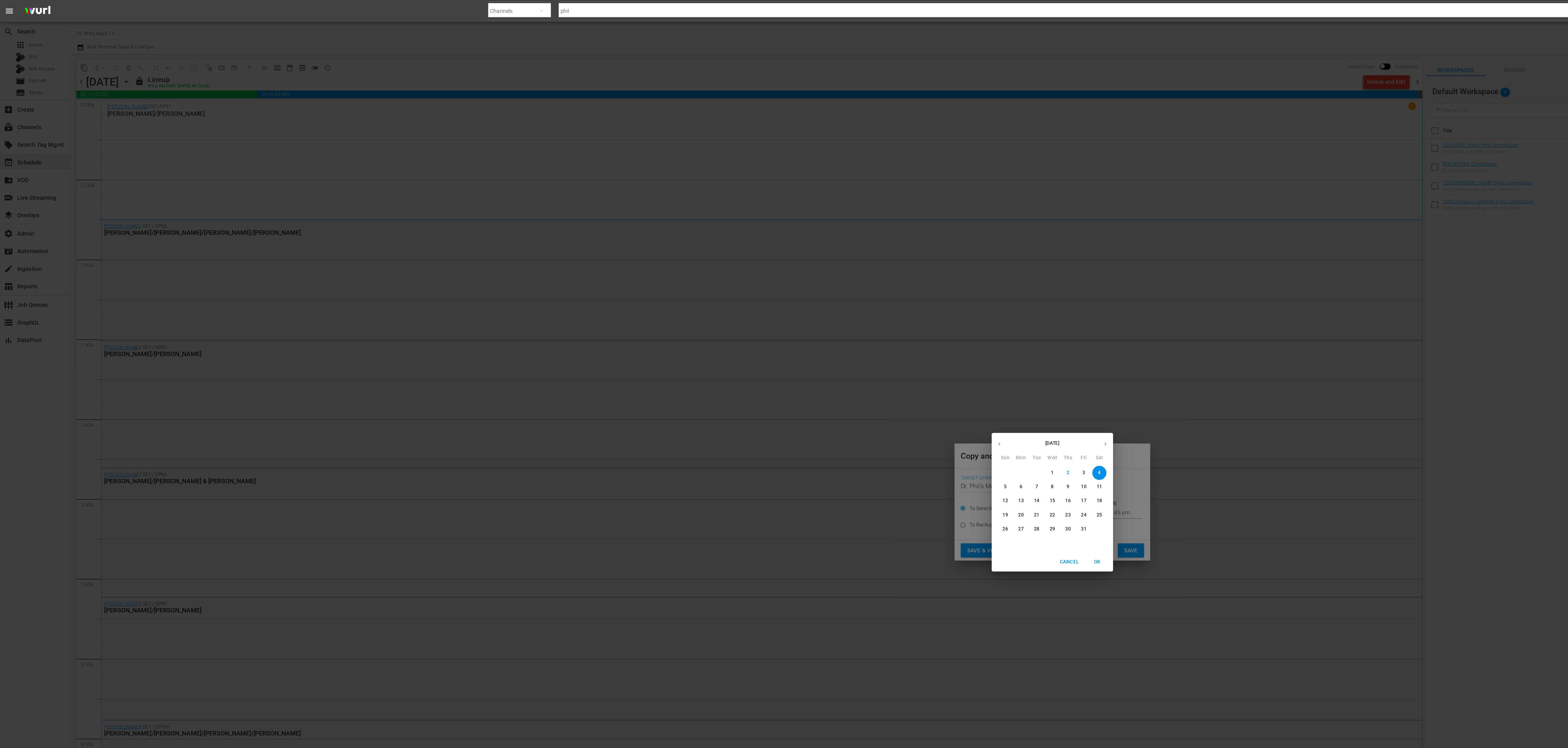
click at [523, 249] on p "22" at bounding box center [783, 384] width 4 height 5
type input "Oct 22nd 2025"
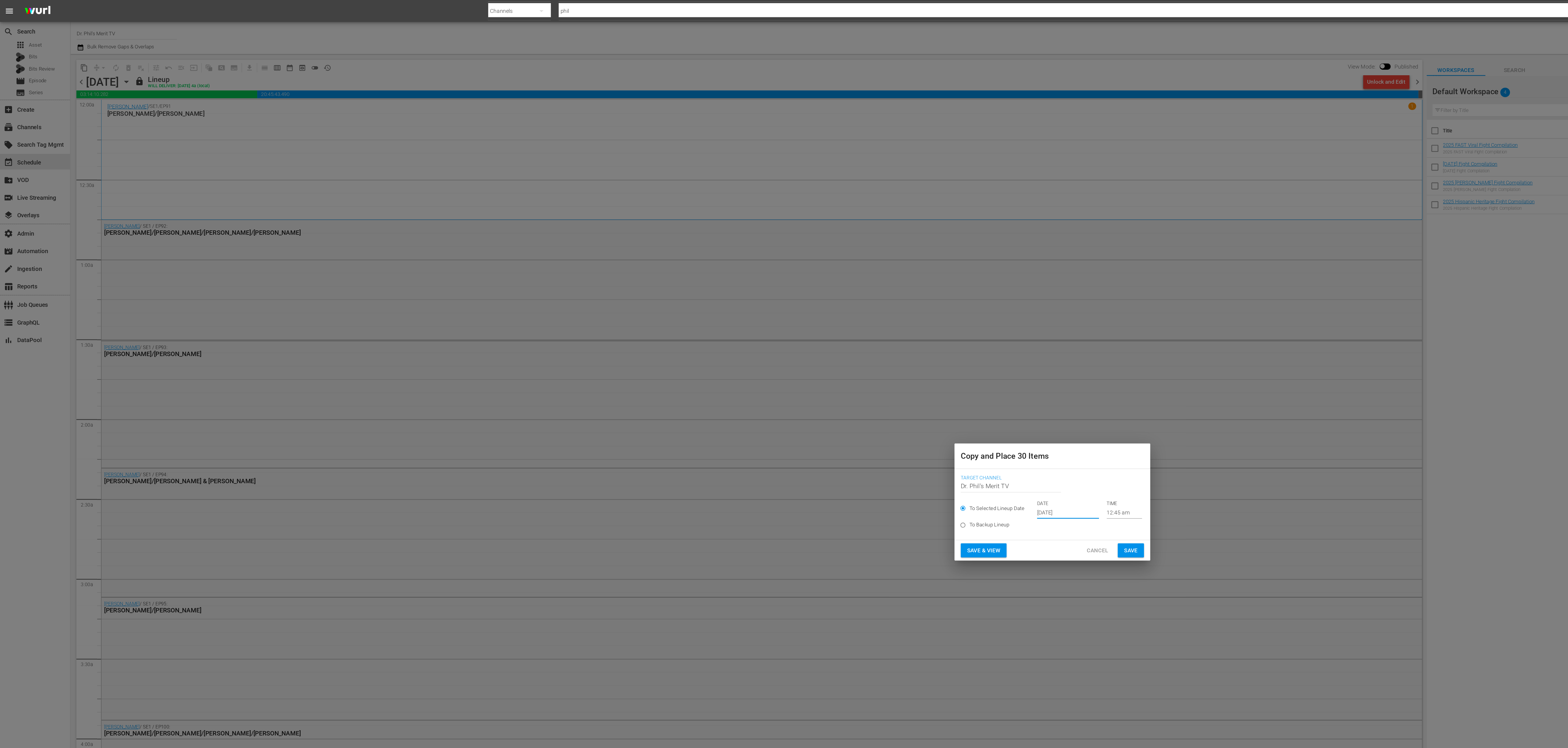
click at [523, 249] on button "Save" at bounding box center [842, 410] width 19 height 11
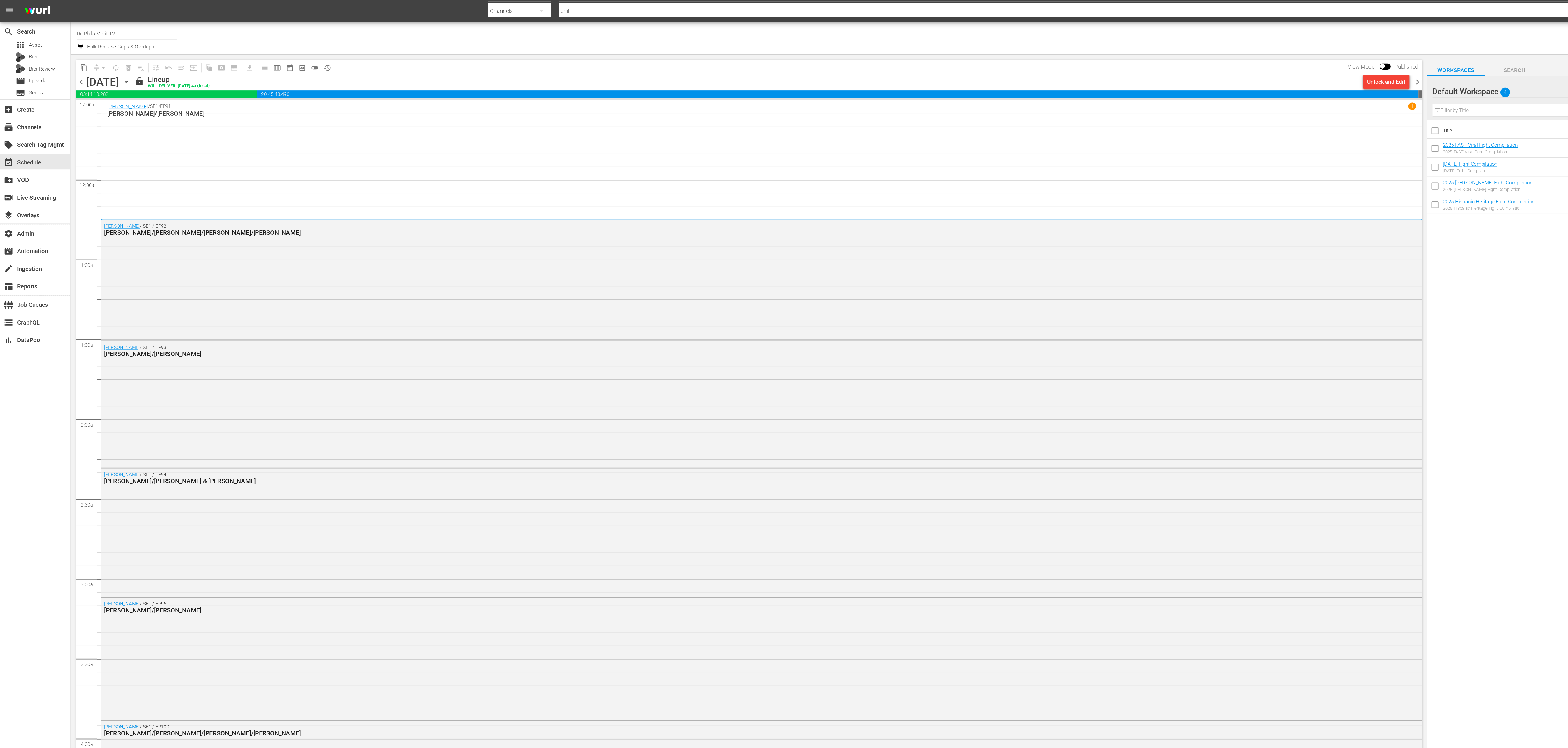
click at [97, 60] on icon "button" at bounding box center [94, 61] width 6 height 6
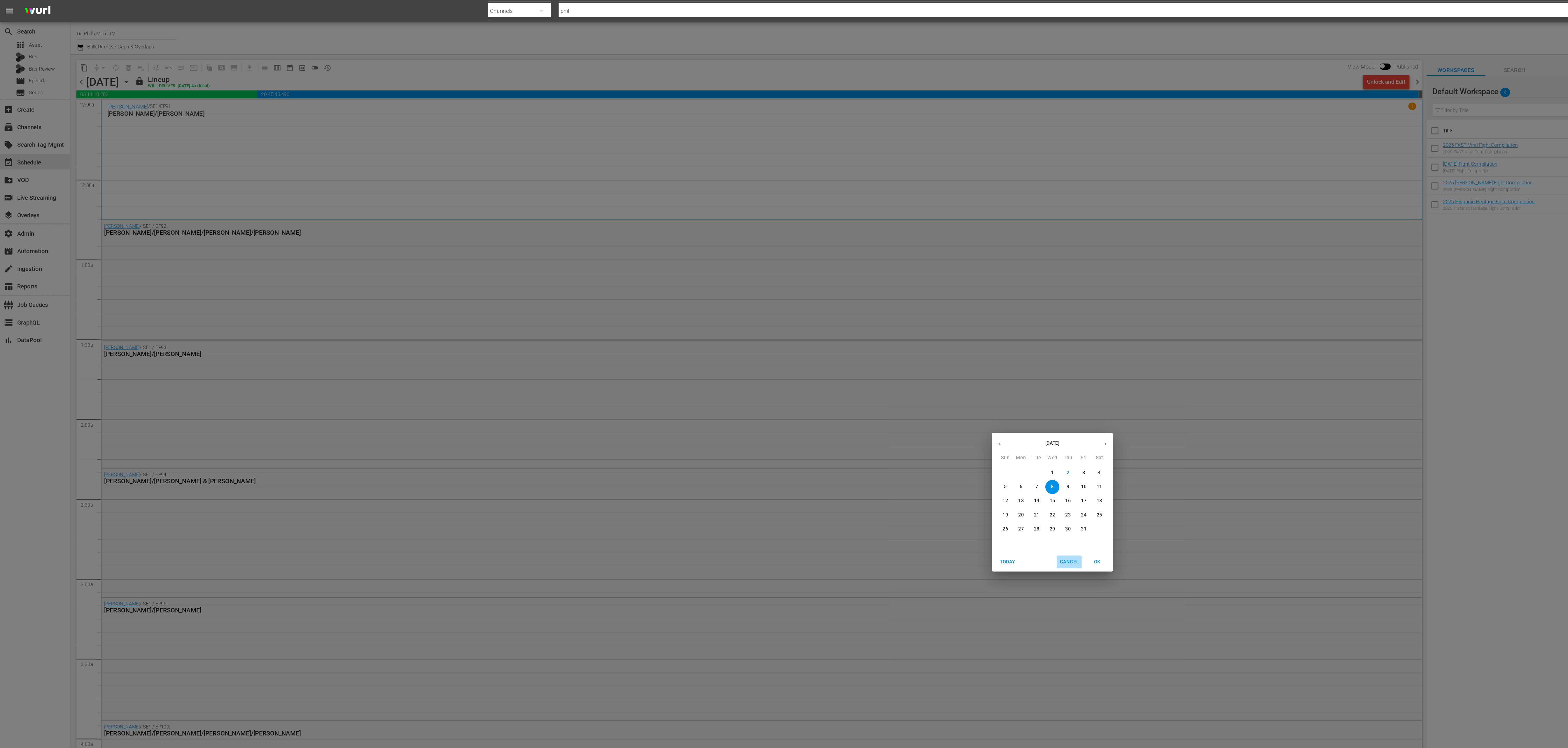
click at [523, 249] on span "Cancel" at bounding box center [796, 419] width 14 height 6
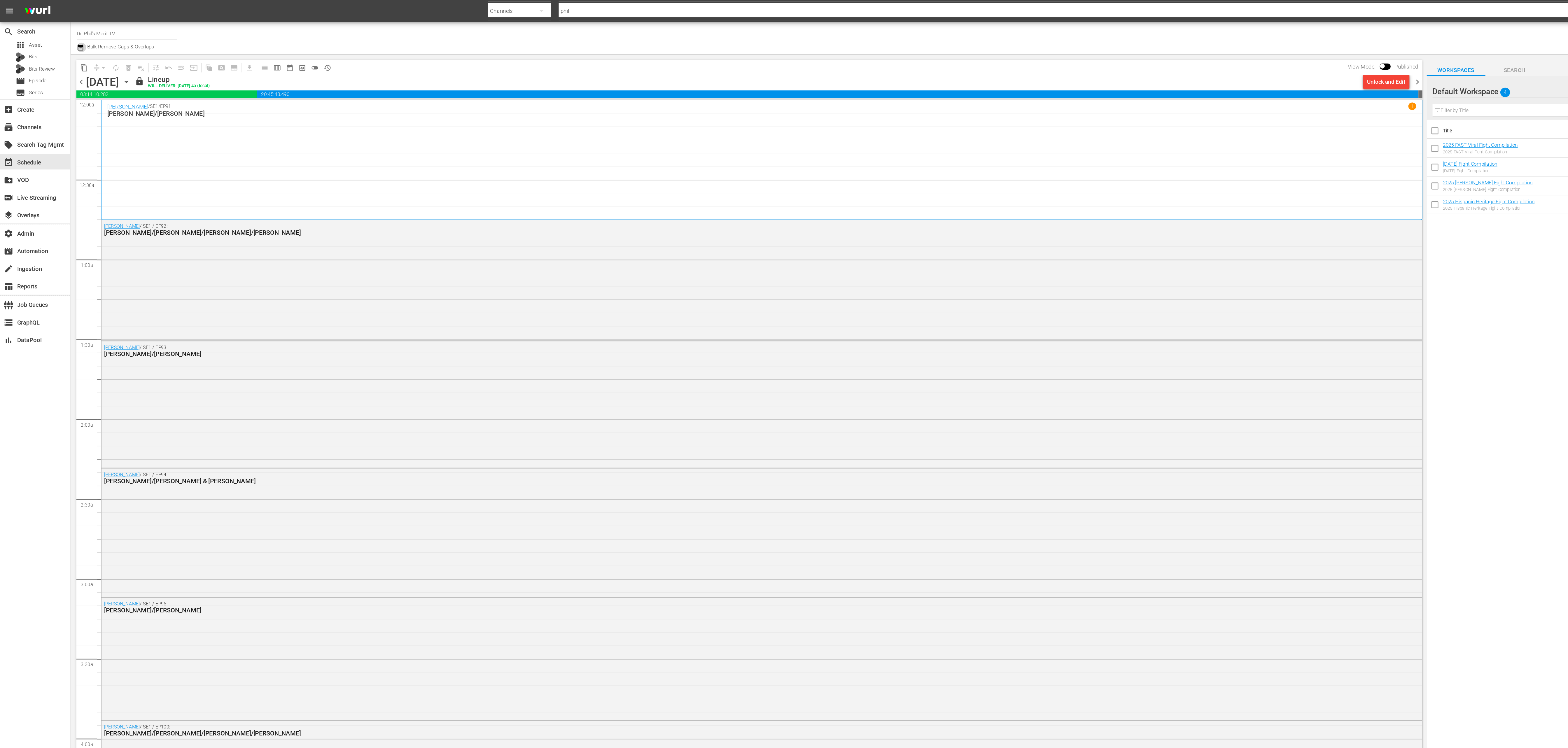
click at [62, 35] on icon "button" at bounding box center [59, 36] width 4 height 5
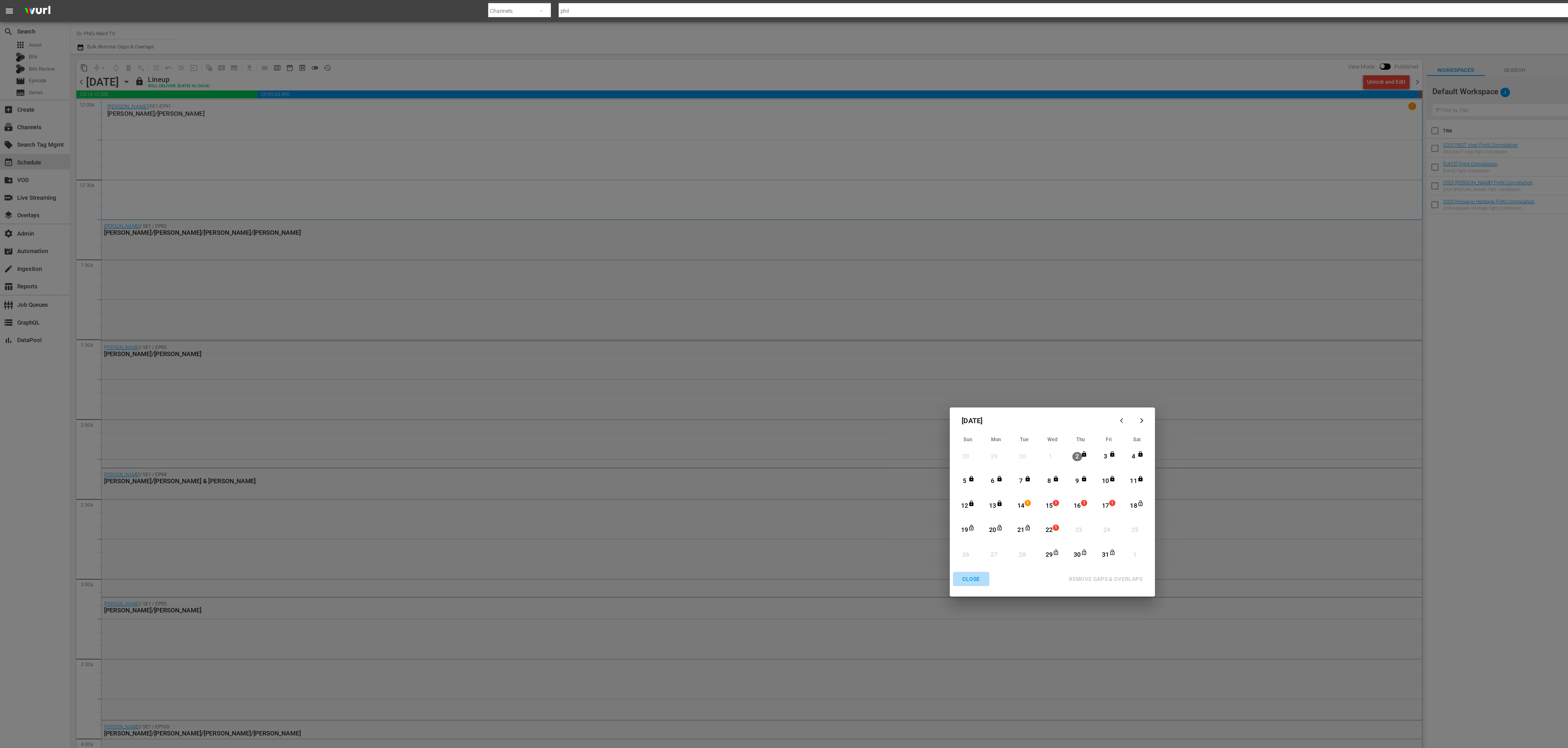
click at [523, 249] on div "CLOSE" at bounding box center [724, 431] width 23 height 7
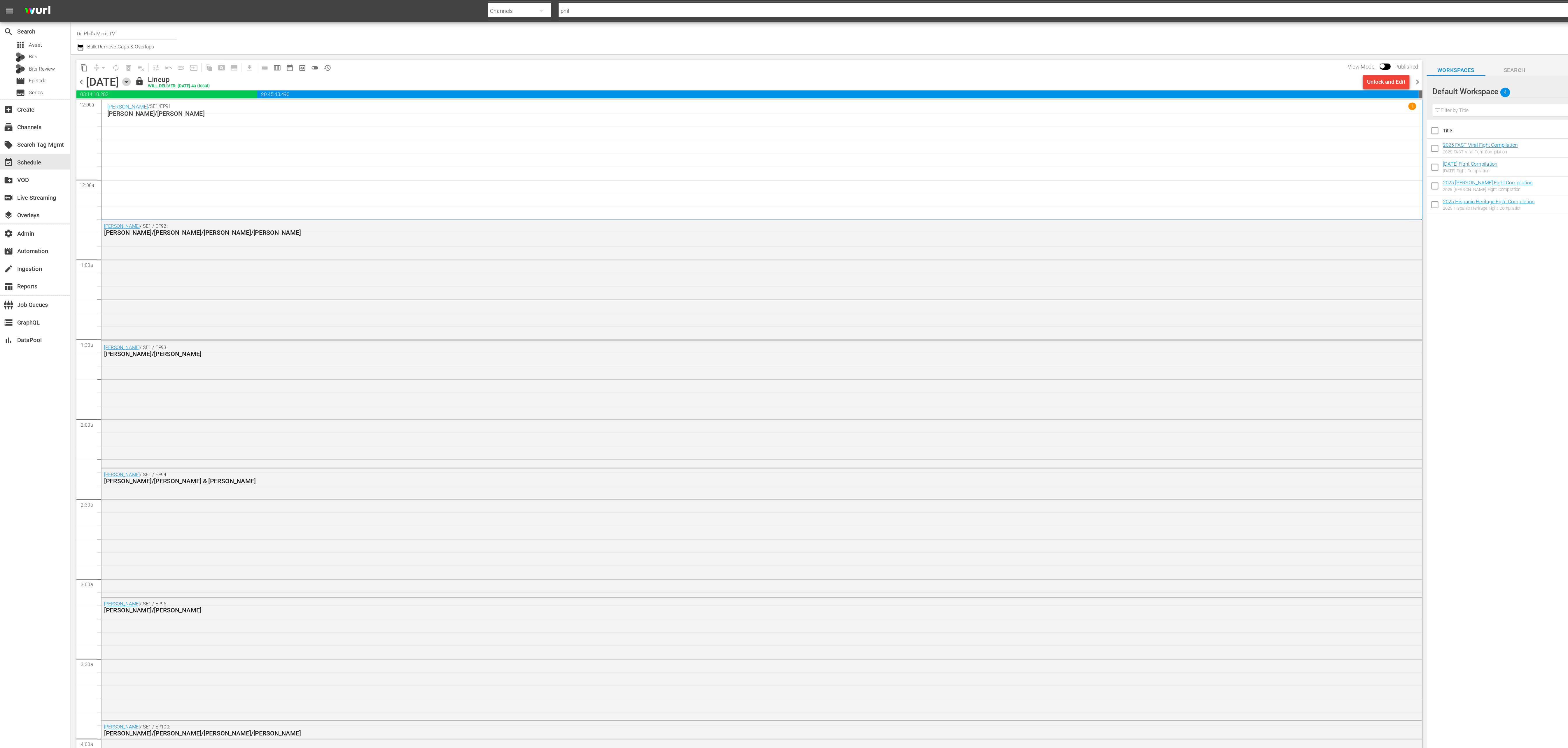
click at [96, 60] on icon "button" at bounding box center [93, 61] width 2 height 2
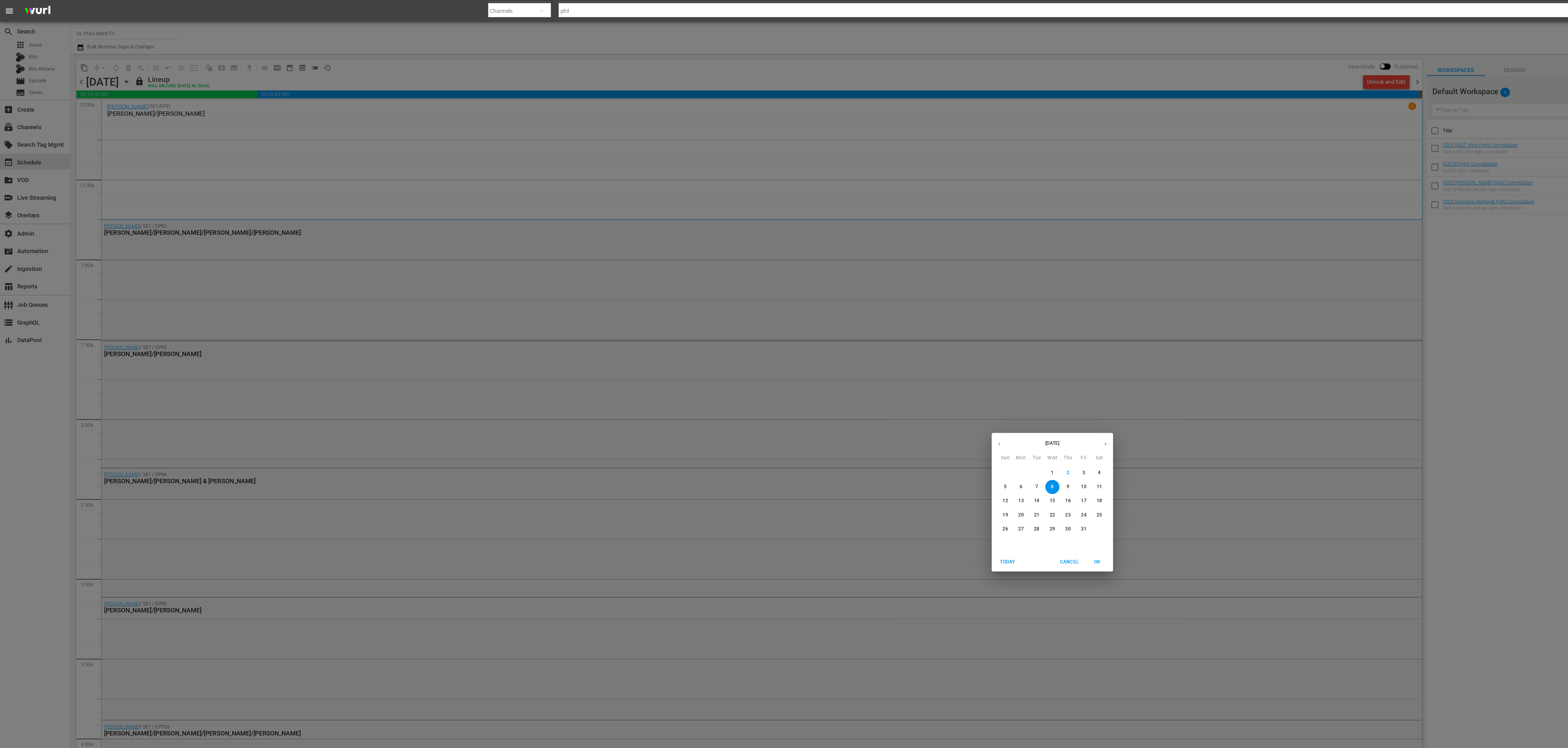
click at [523, 249] on p "22" at bounding box center [783, 384] width 4 height 5
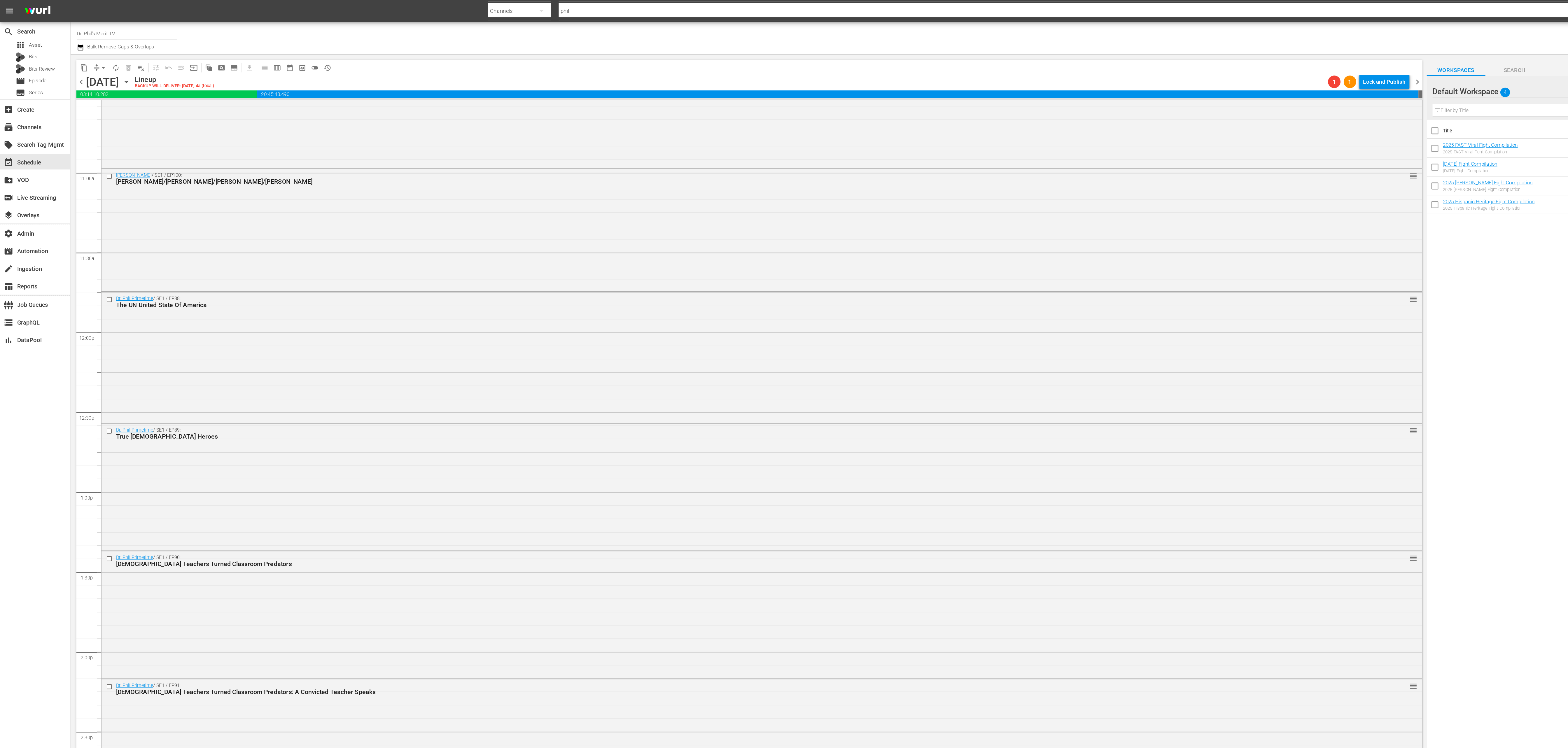
scroll to position [83, 0]
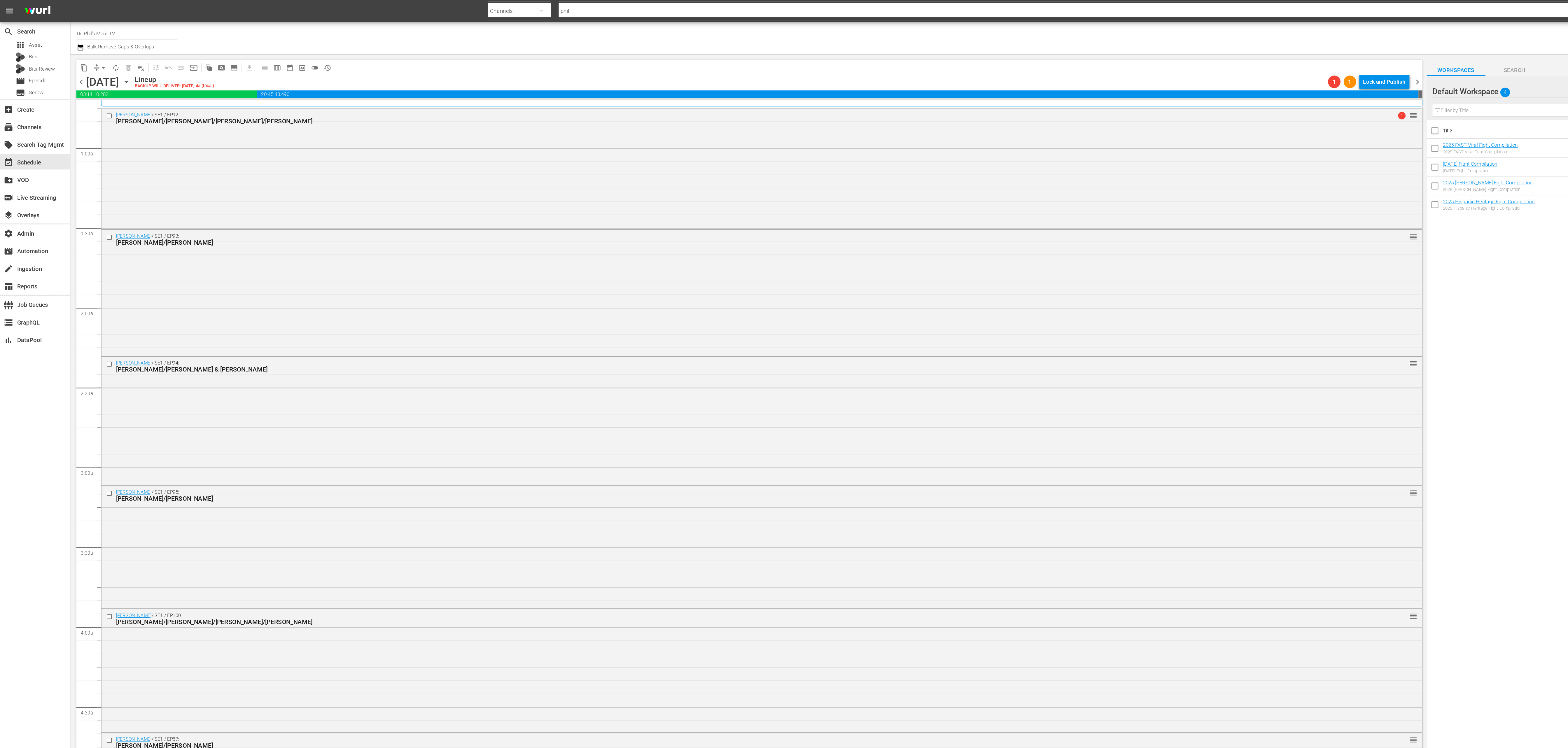
click at [96, 62] on icon "button" at bounding box center [93, 61] width 2 height 2
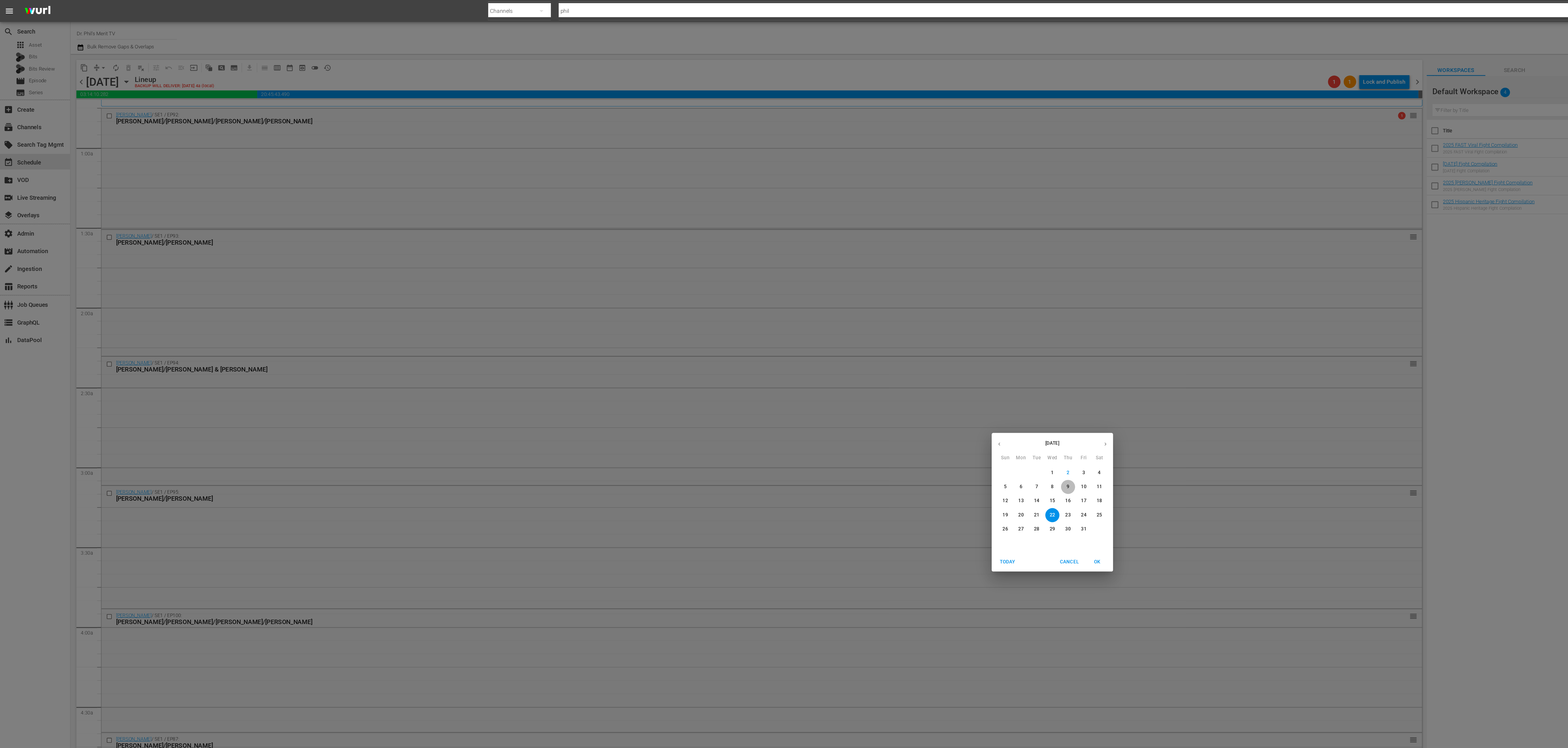
click at [523, 249] on p "9" at bounding box center [795, 363] width 2 height 5
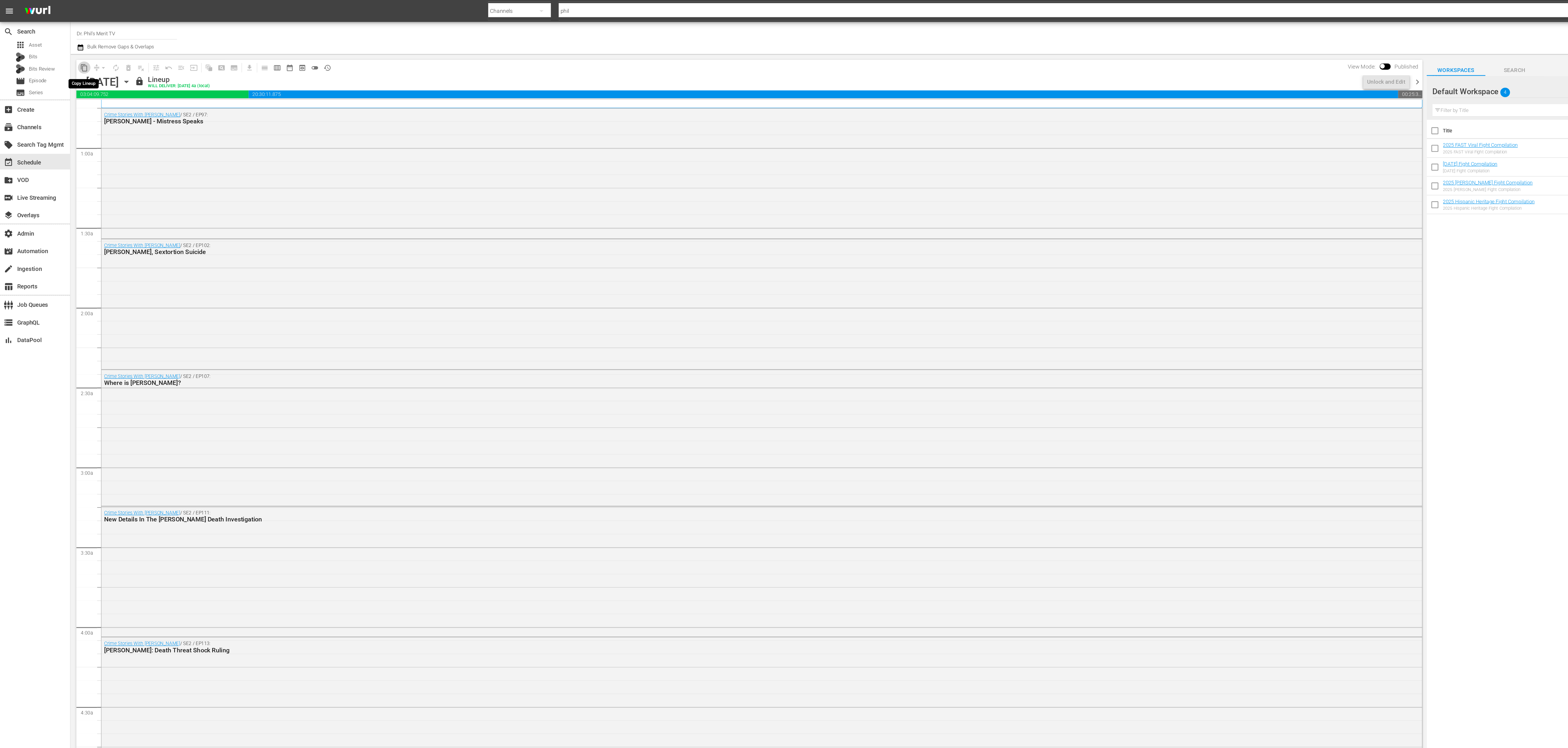
click at [64, 50] on span "content_copy" at bounding box center [62, 50] width 6 height 6
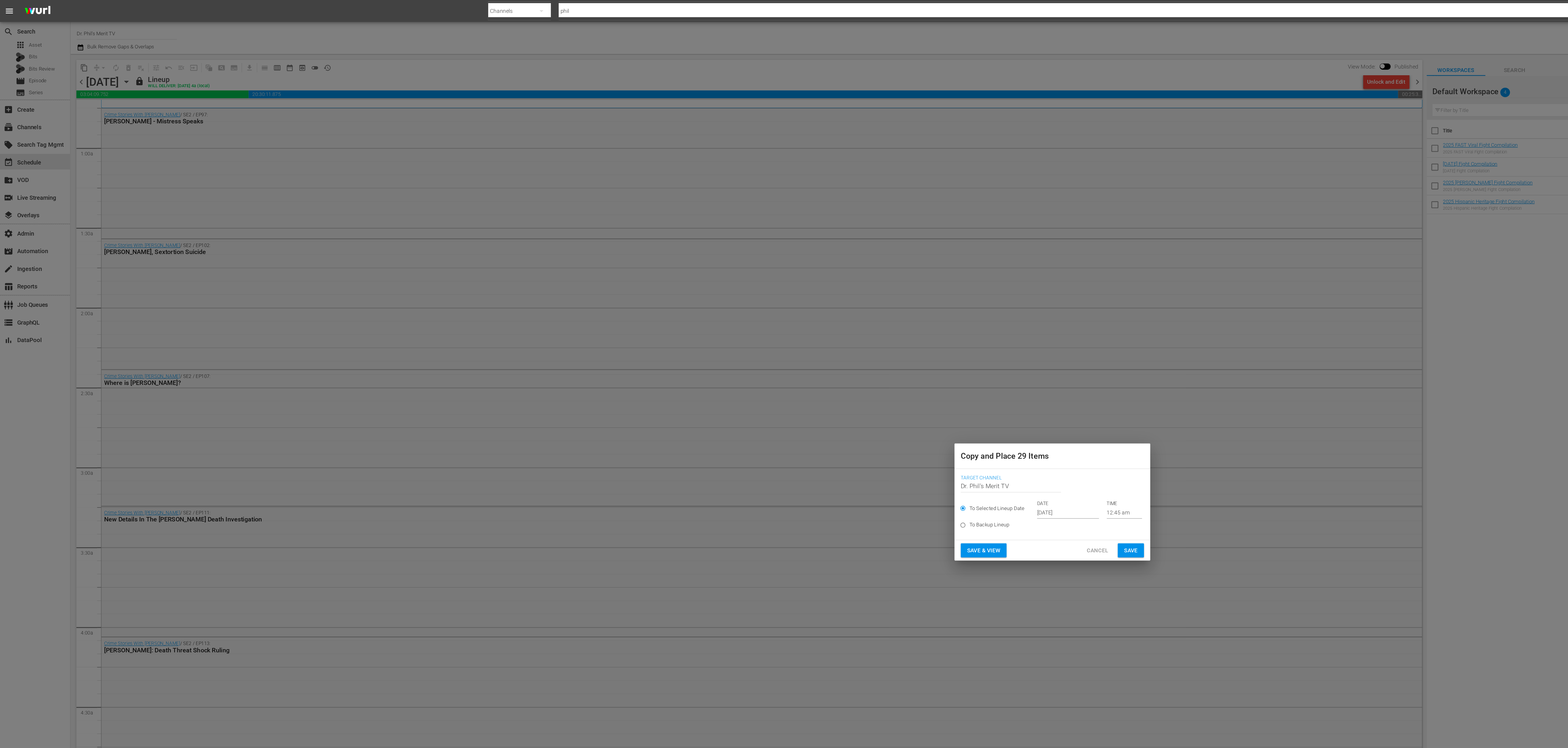
click at [523, 249] on p "DATE" at bounding box center [795, 375] width 46 height 5
click at [523, 249] on input "Oct 4th 2025" at bounding box center [795, 381] width 46 height 9
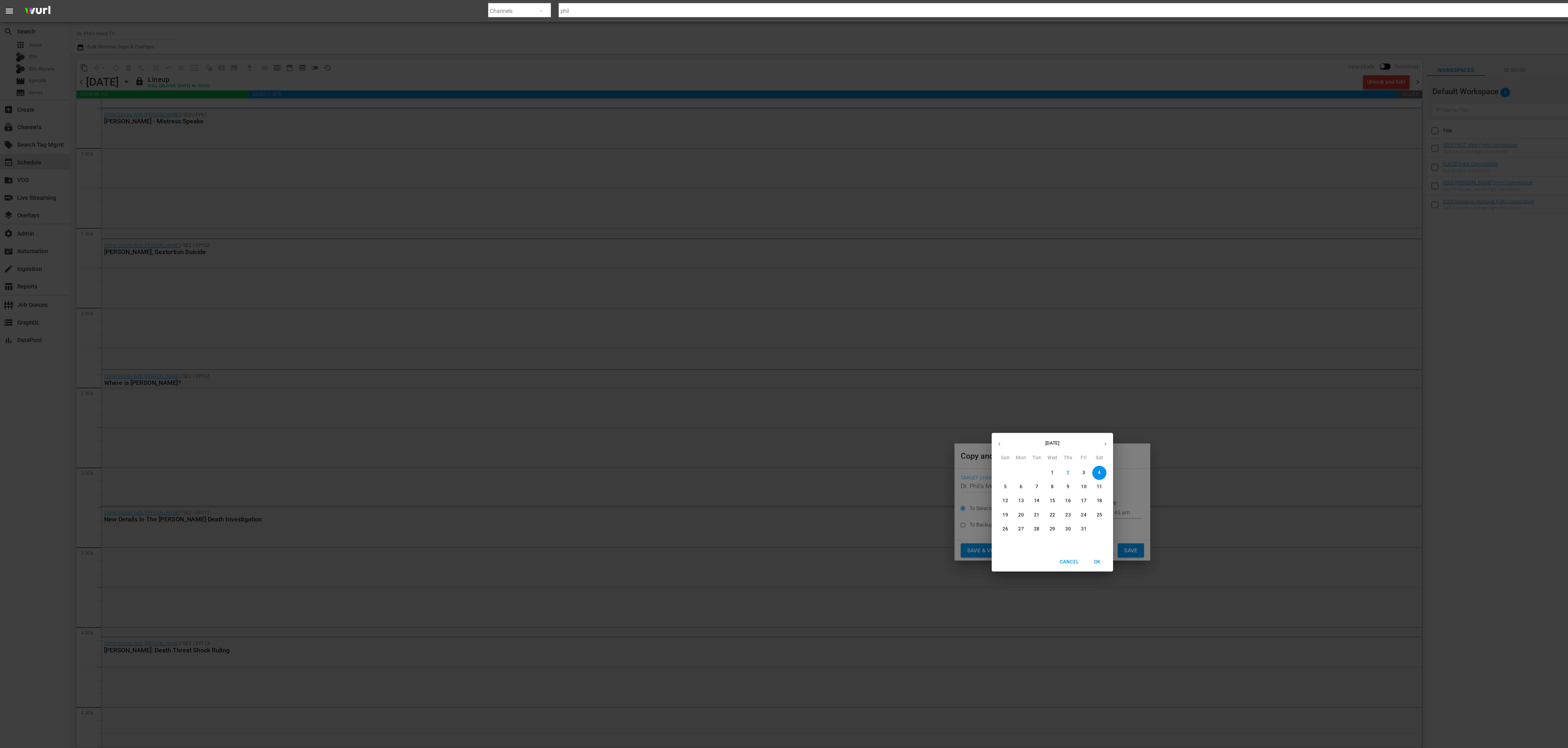
drag, startPoint x: 800, startPoint y: 387, endPoint x: 796, endPoint y: 383, distance: 5.7
click at [523, 249] on div "23" at bounding box center [795, 383] width 11 height 11
type input "Oct 23rd 2025"
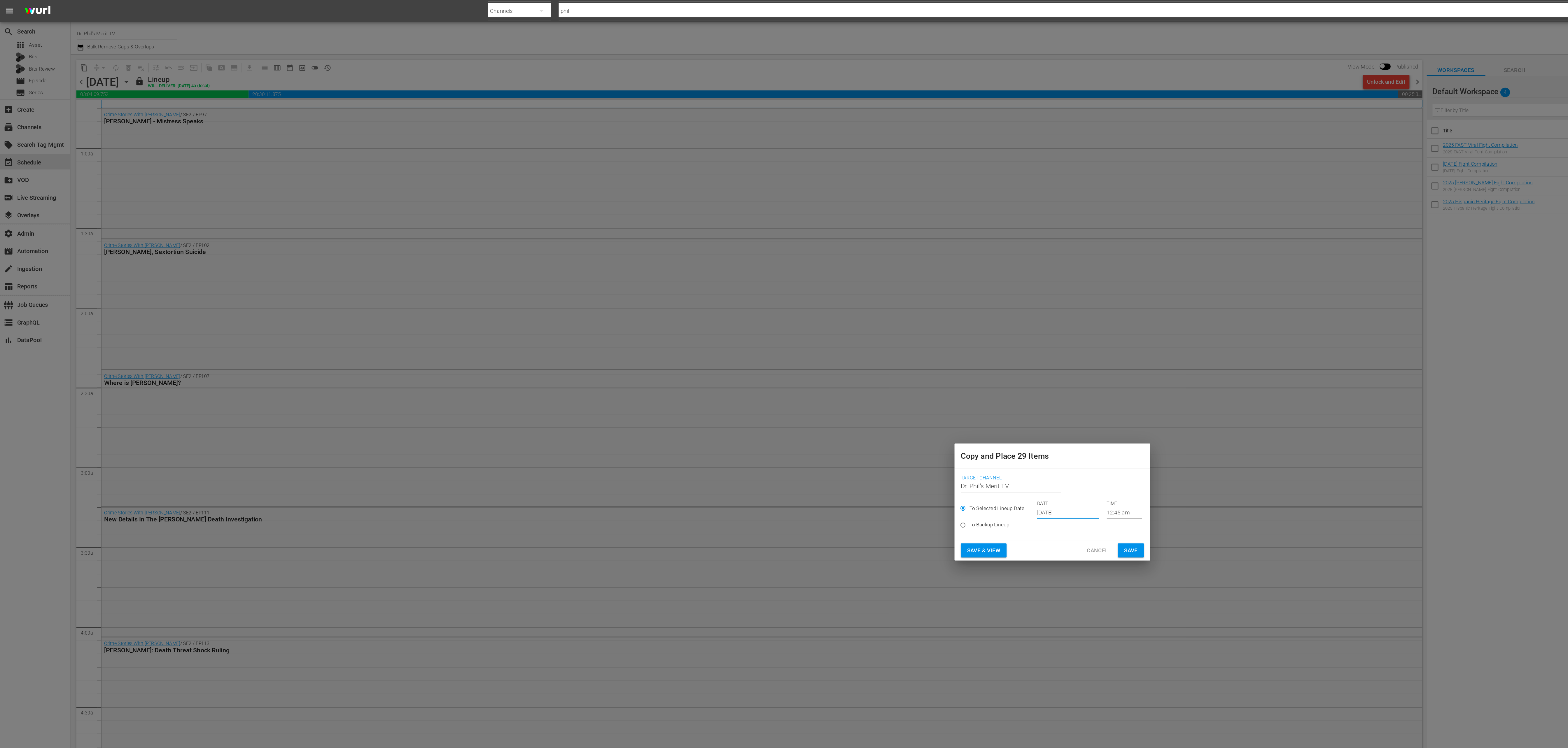
click at [523, 249] on p "23" at bounding box center [795, 384] width 4 height 5
click at [523, 249] on span "Save" at bounding box center [842, 410] width 11 height 7
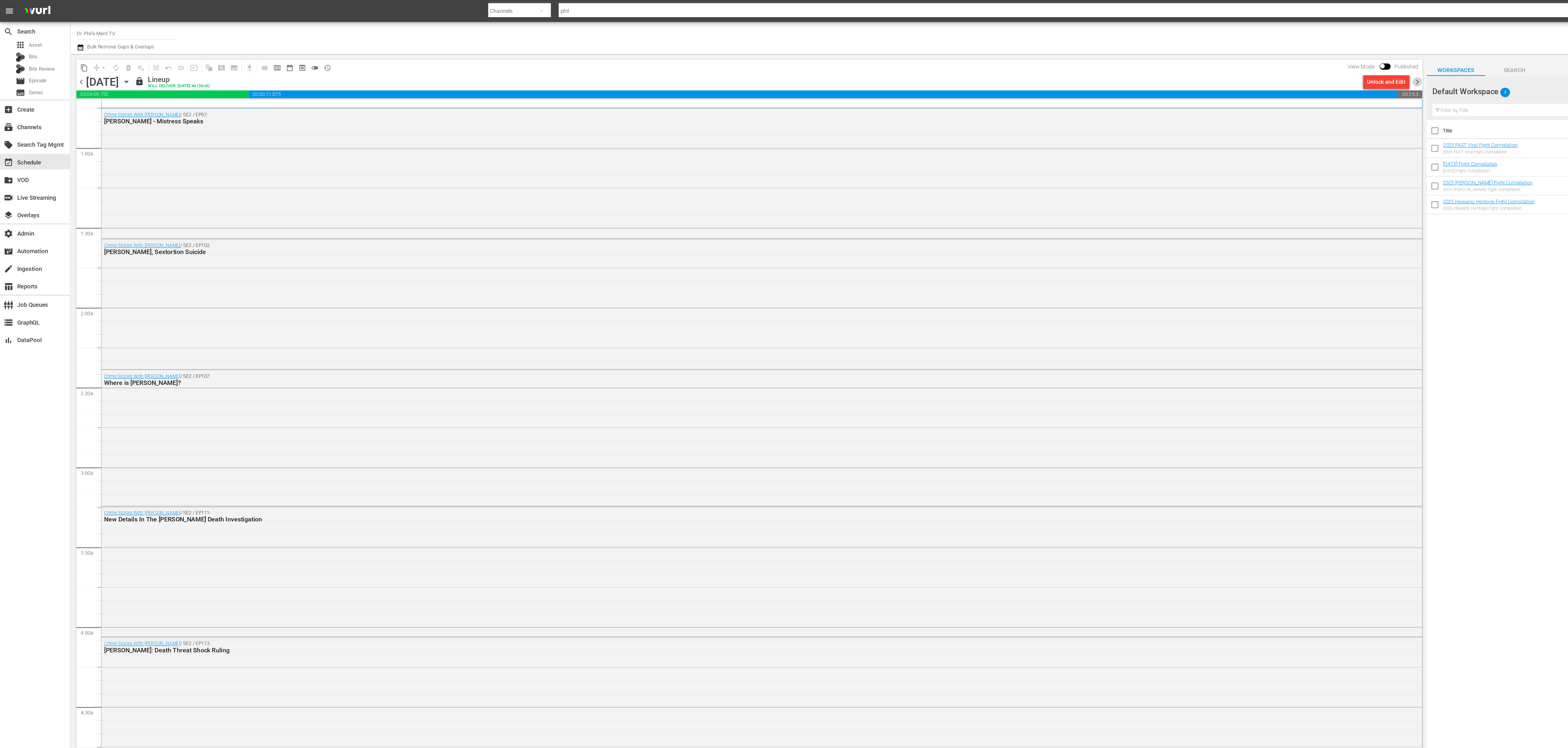
click at [523, 61] on span "chevron_right" at bounding box center [1056, 61] width 7 height 7
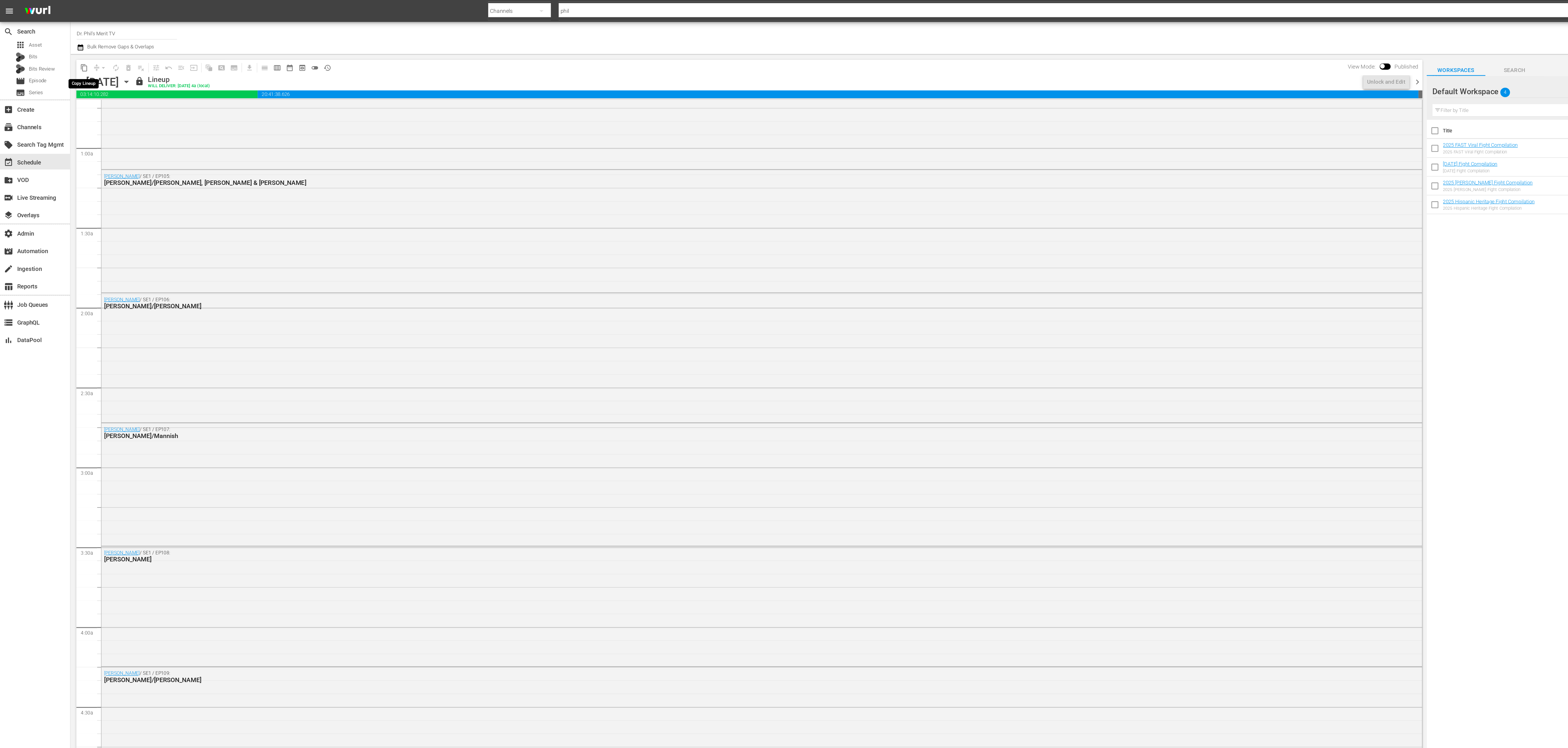
click at [62, 49] on span "content_copy" at bounding box center [62, 50] width 6 height 6
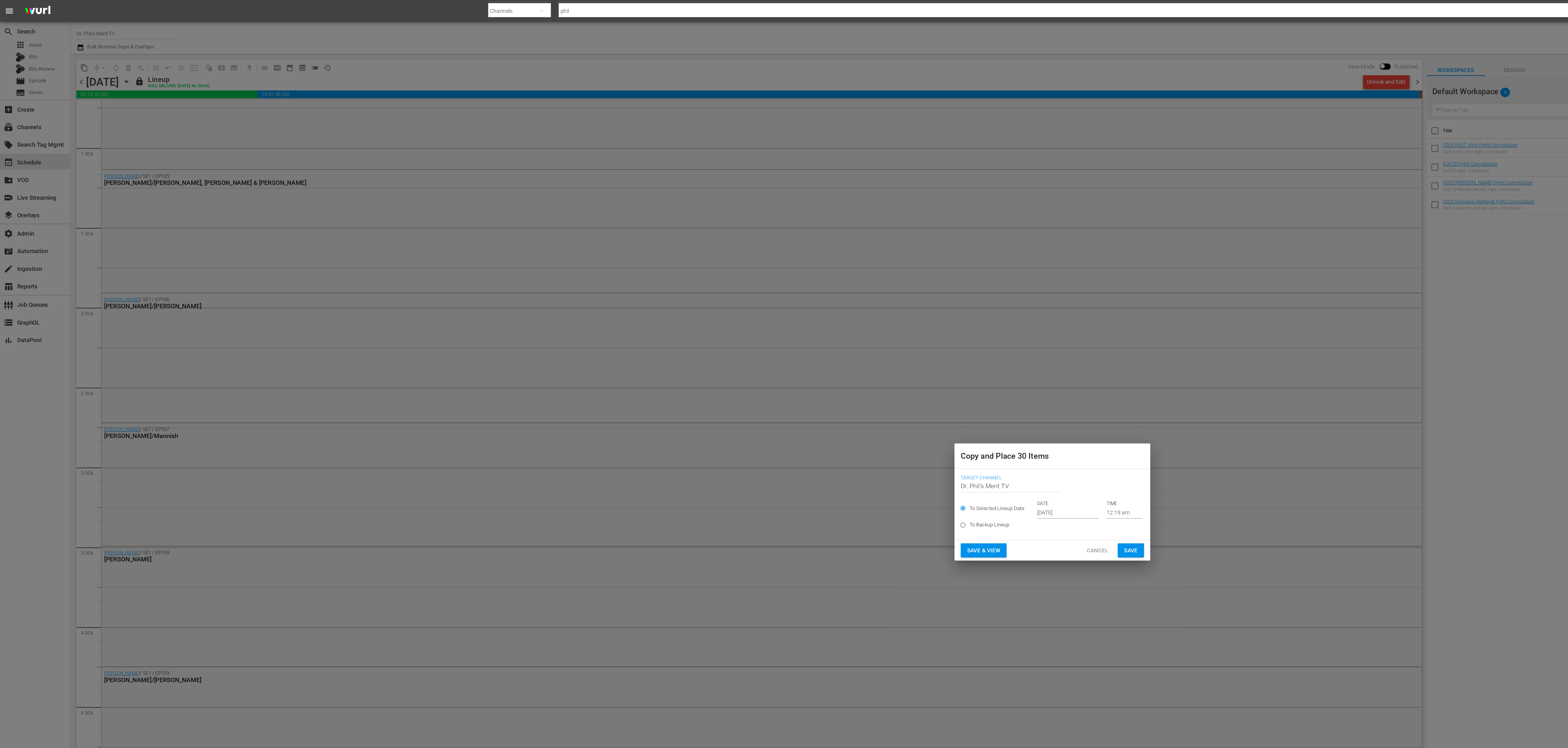
click at [523, 249] on input "Oct 4th 2025" at bounding box center [795, 381] width 46 height 9
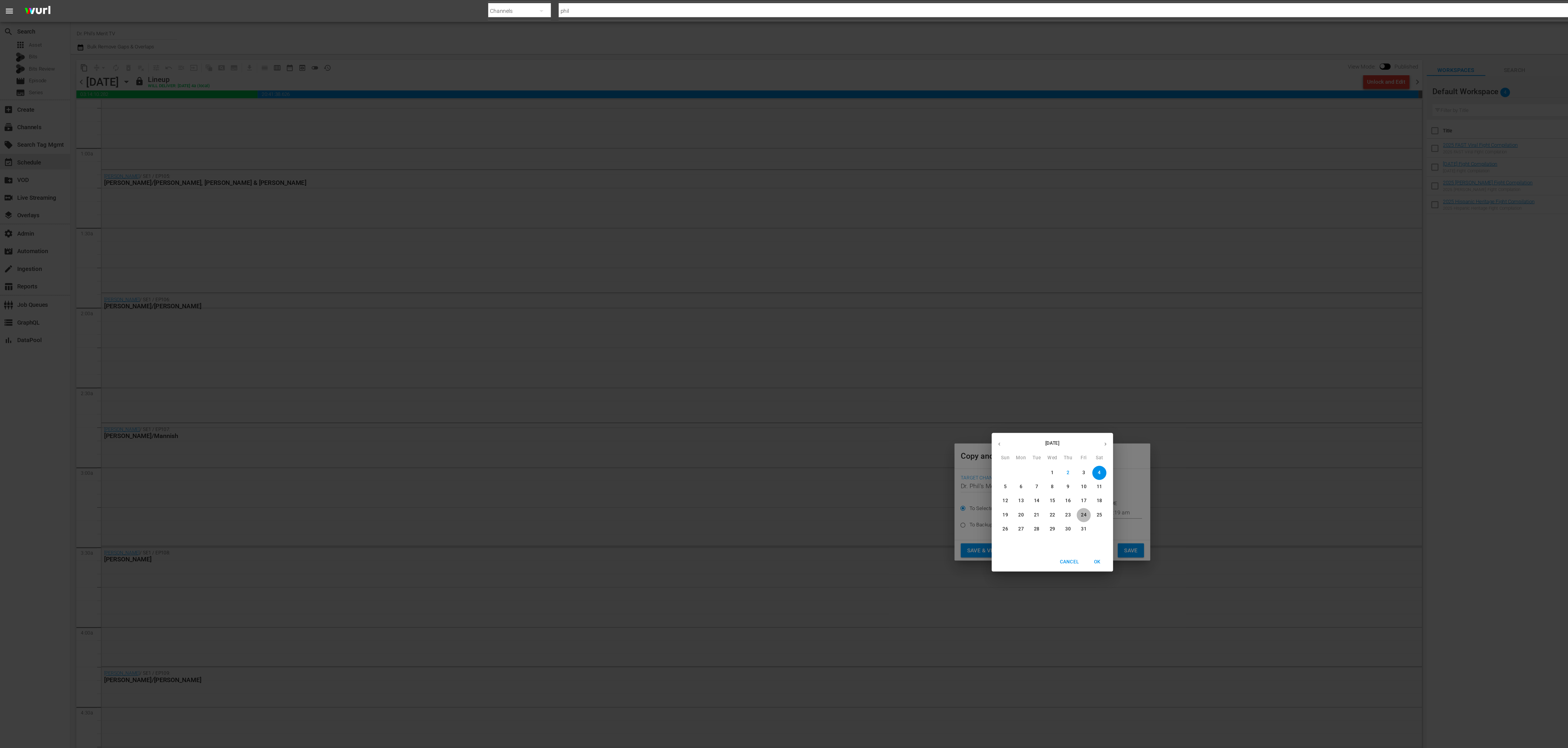
click at [523, 249] on p "24" at bounding box center [807, 384] width 4 height 5
type input "Oct 24th 2025"
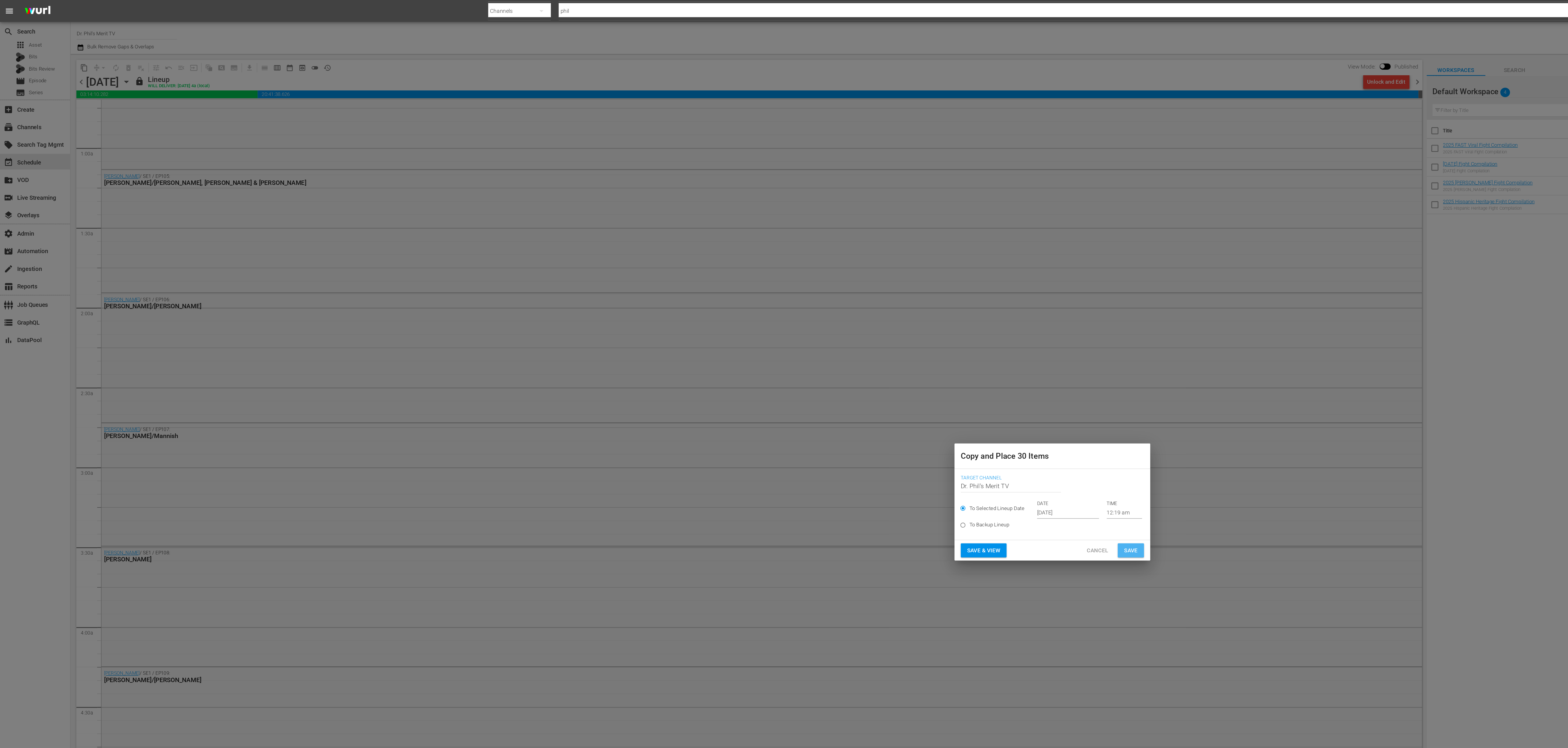
click at [523, 249] on button "Save" at bounding box center [842, 410] width 19 height 11
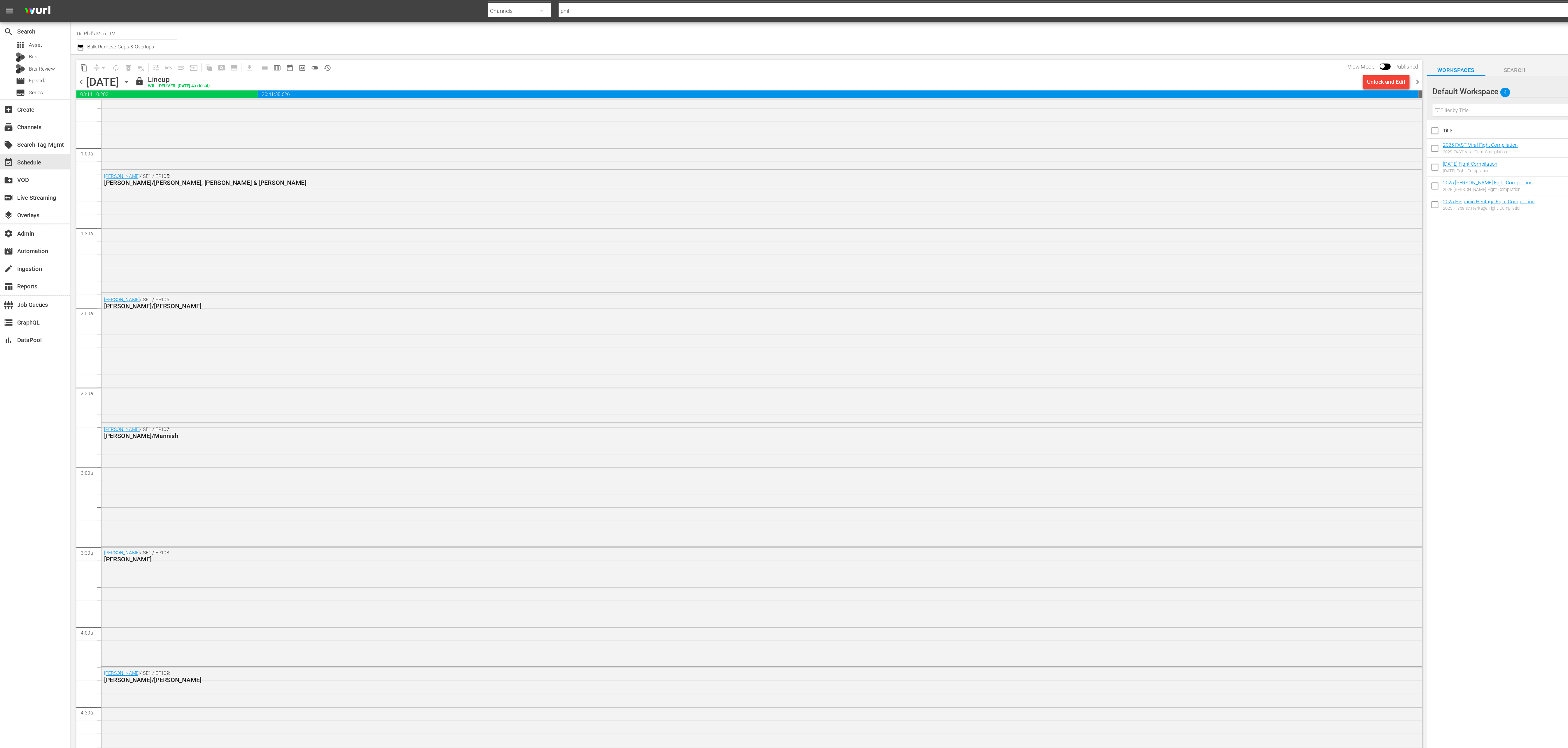
click at [523, 60] on span "chevron_right" at bounding box center [1056, 61] width 7 height 7
click at [62, 50] on span "content_copy" at bounding box center [62, 50] width 6 height 6
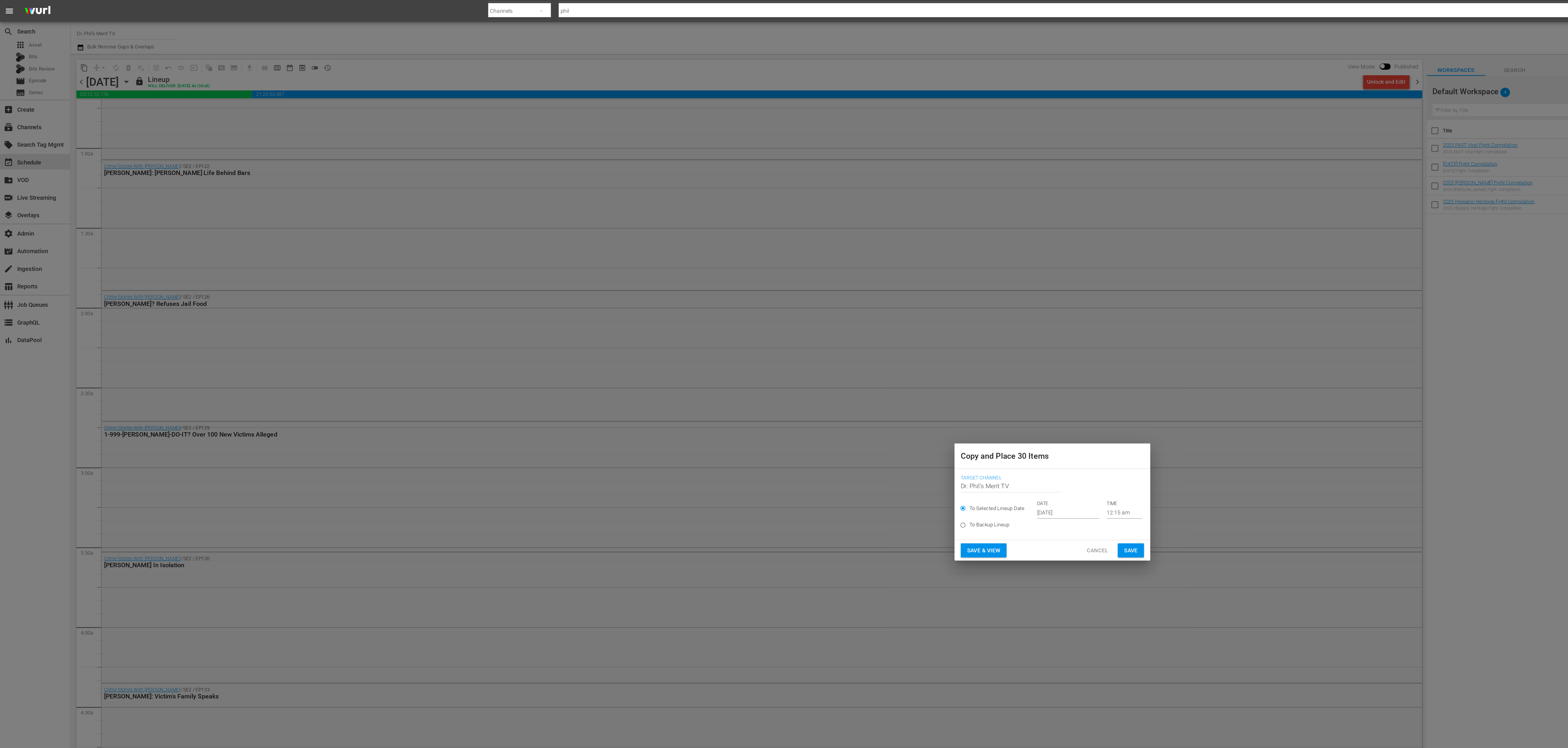
click at [523, 249] on label "To Backup Lineup" at bounding box center [780, 391] width 135 height 10
click at [523, 249] on input "To Backup Lineup" at bounding box center [717, 393] width 10 height 10
radio input "true"
click at [523, 249] on div "To Selected Lineup Date DATE Oct 4th 2025 TIME 12:15 am" at bounding box center [784, 379] width 136 height 14
click at [523, 249] on span "Cancel" at bounding box center [818, 410] width 16 height 7
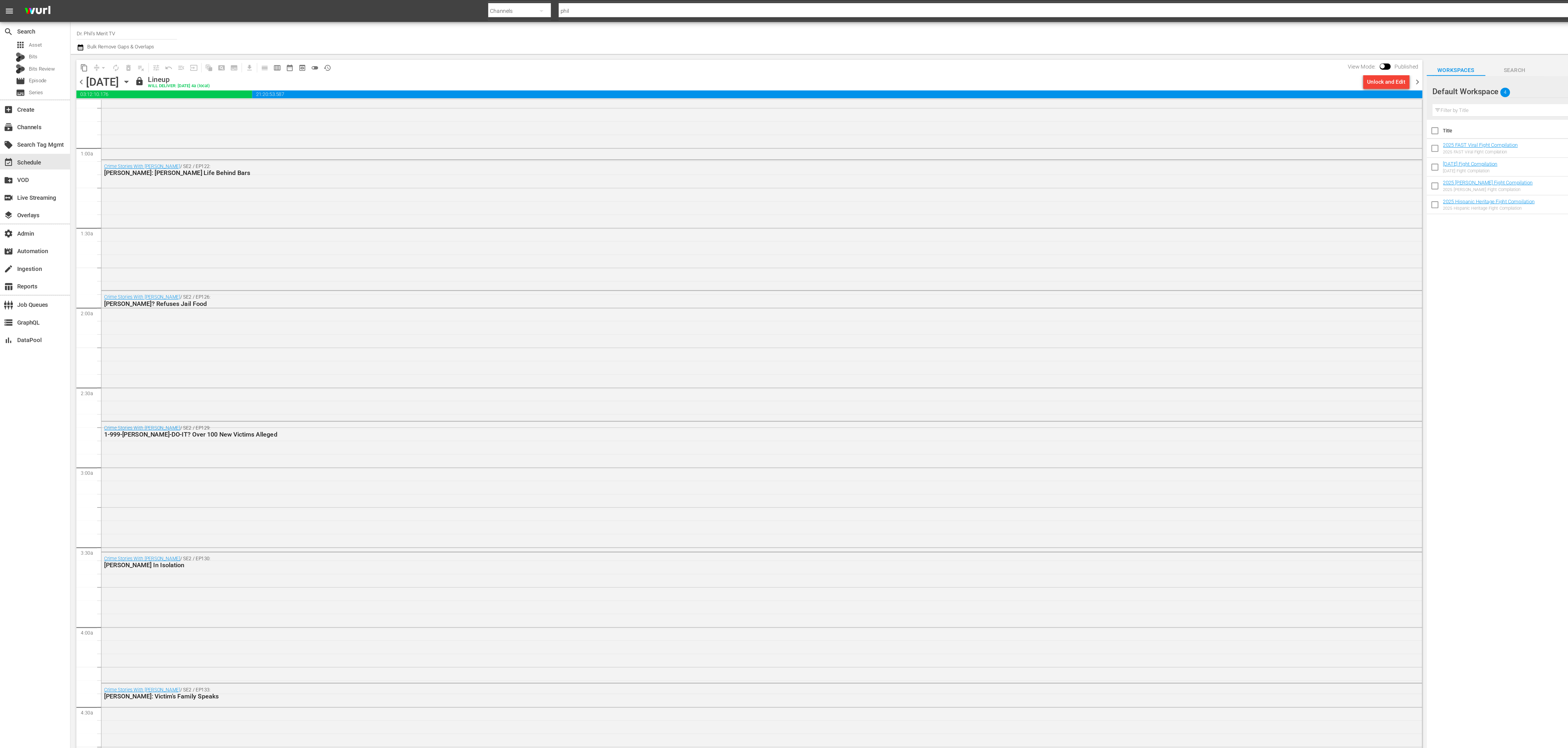
click at [62, 51] on span "content_copy" at bounding box center [62, 50] width 6 height 6
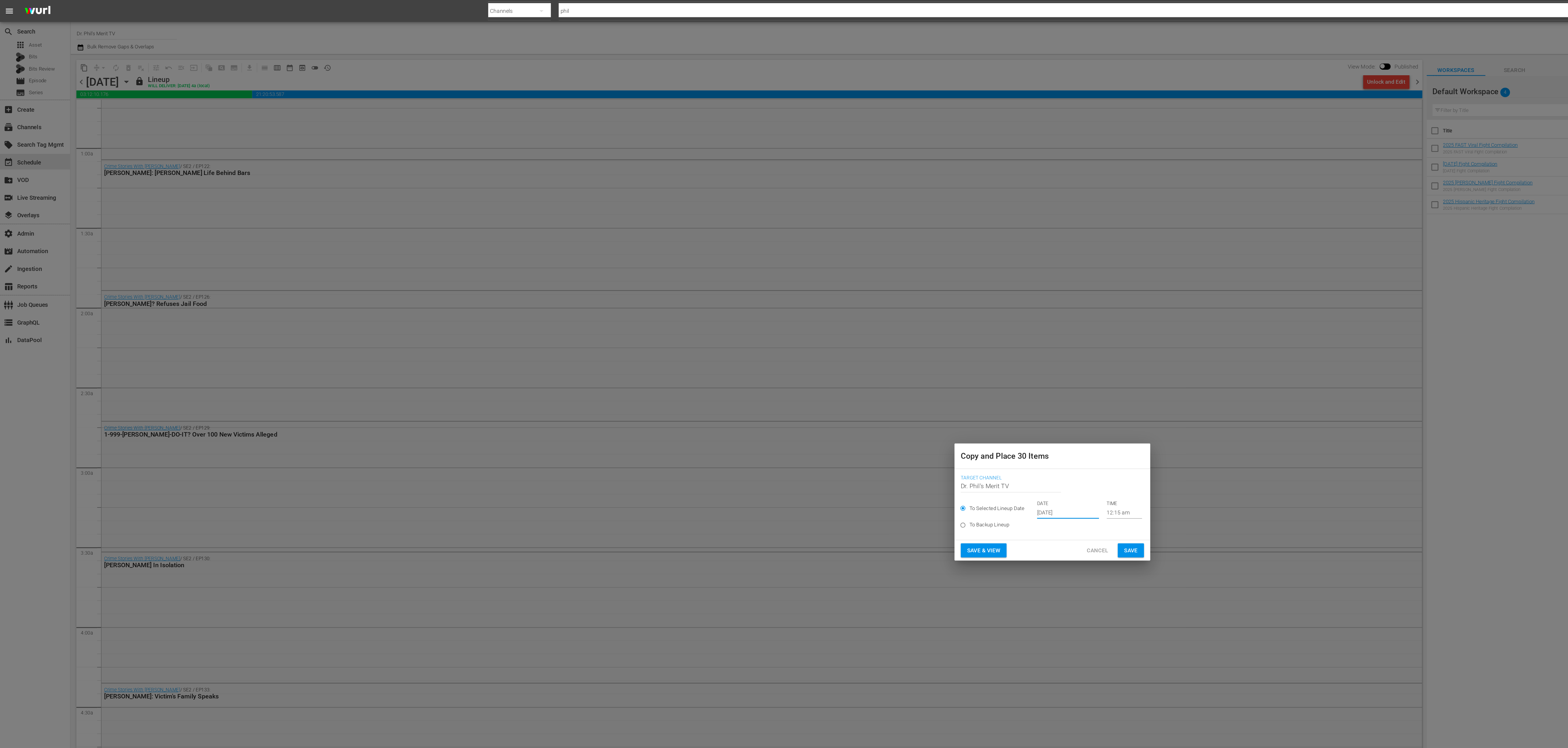
click at [523, 249] on input "Oct 4th 2025" at bounding box center [795, 381] width 46 height 9
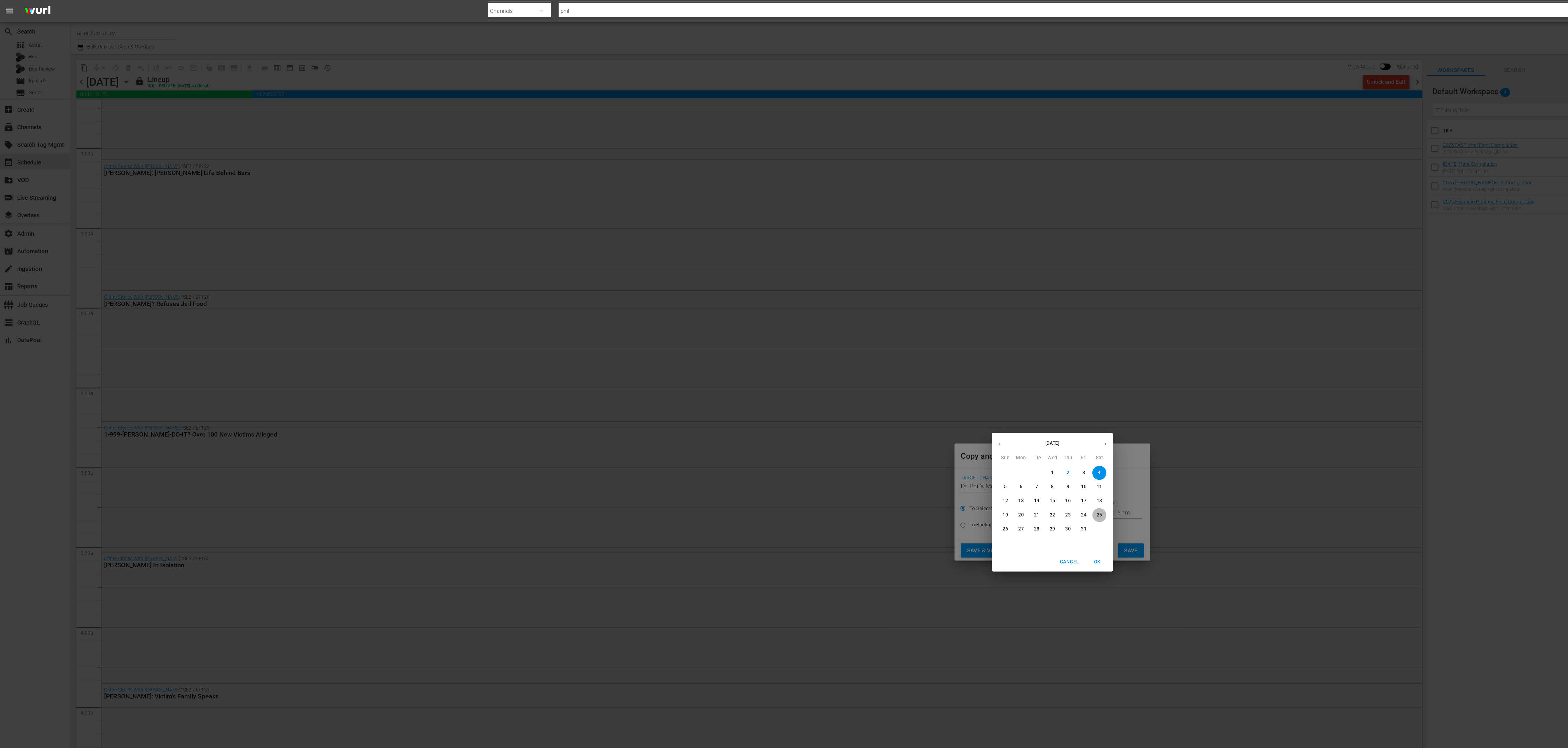
click at [523, 249] on span "25" at bounding box center [819, 384] width 11 height 5
type input "Oct 25th 2025"
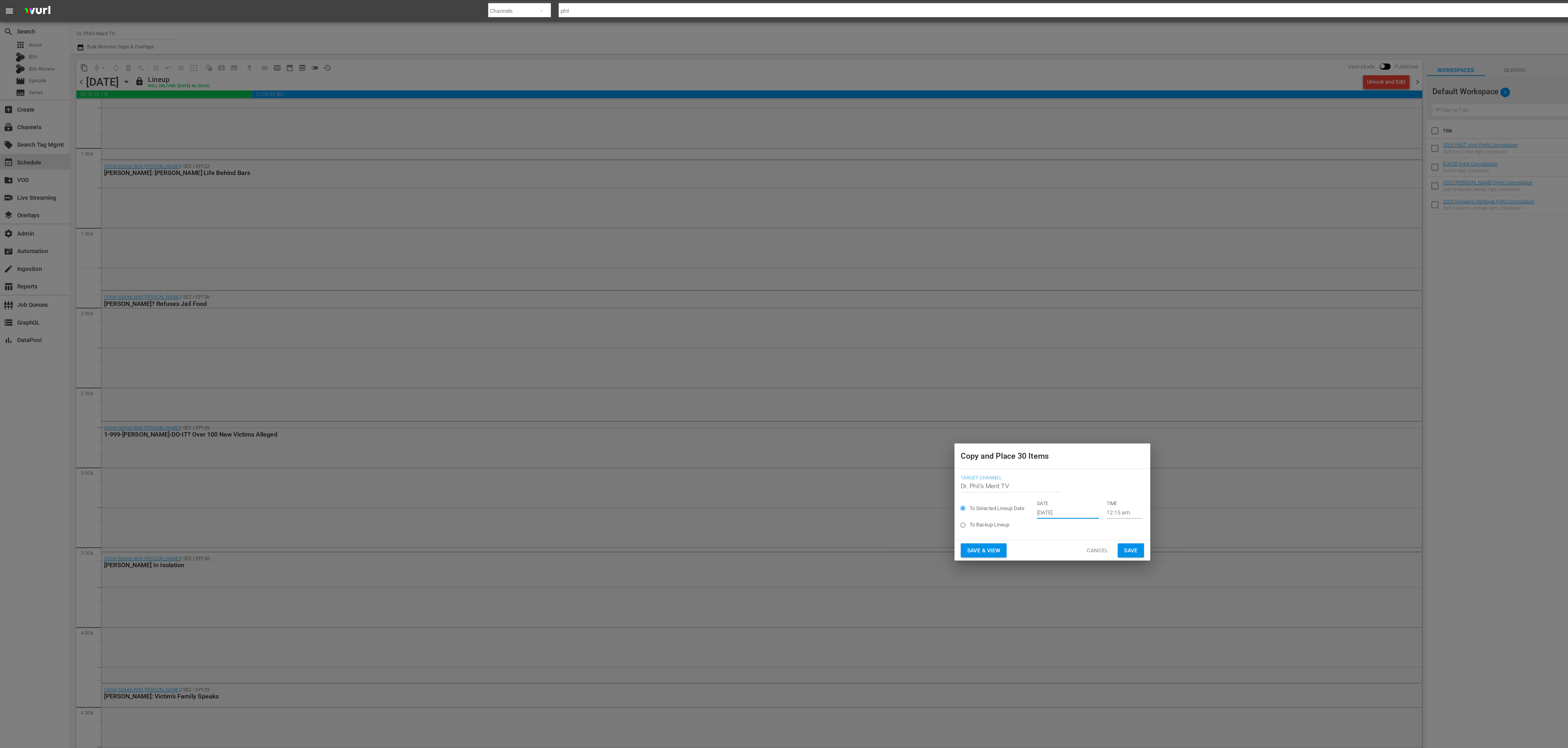
click at [523, 249] on button "Save" at bounding box center [842, 410] width 19 height 11
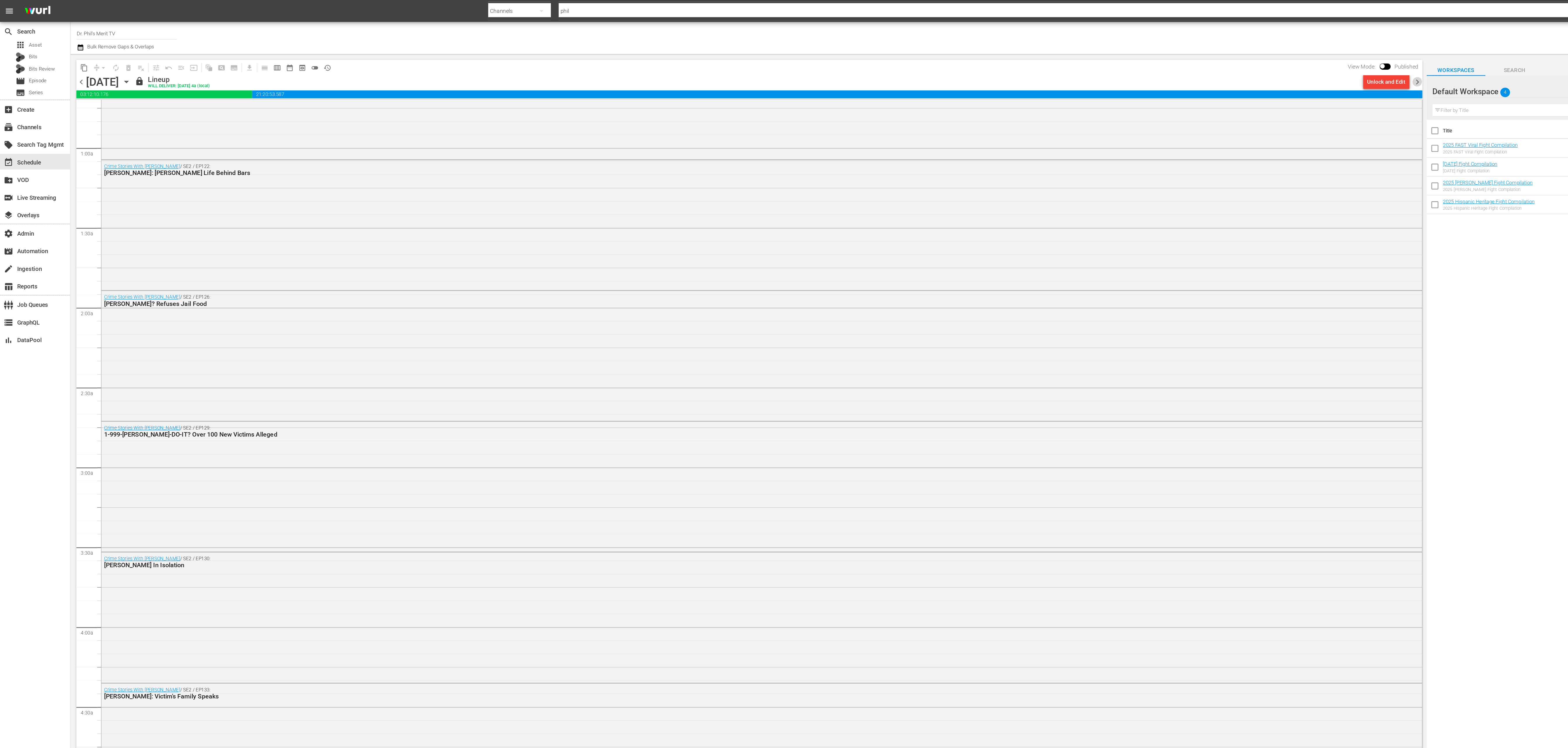
click at [523, 60] on span "chevron_right" at bounding box center [1056, 61] width 7 height 7
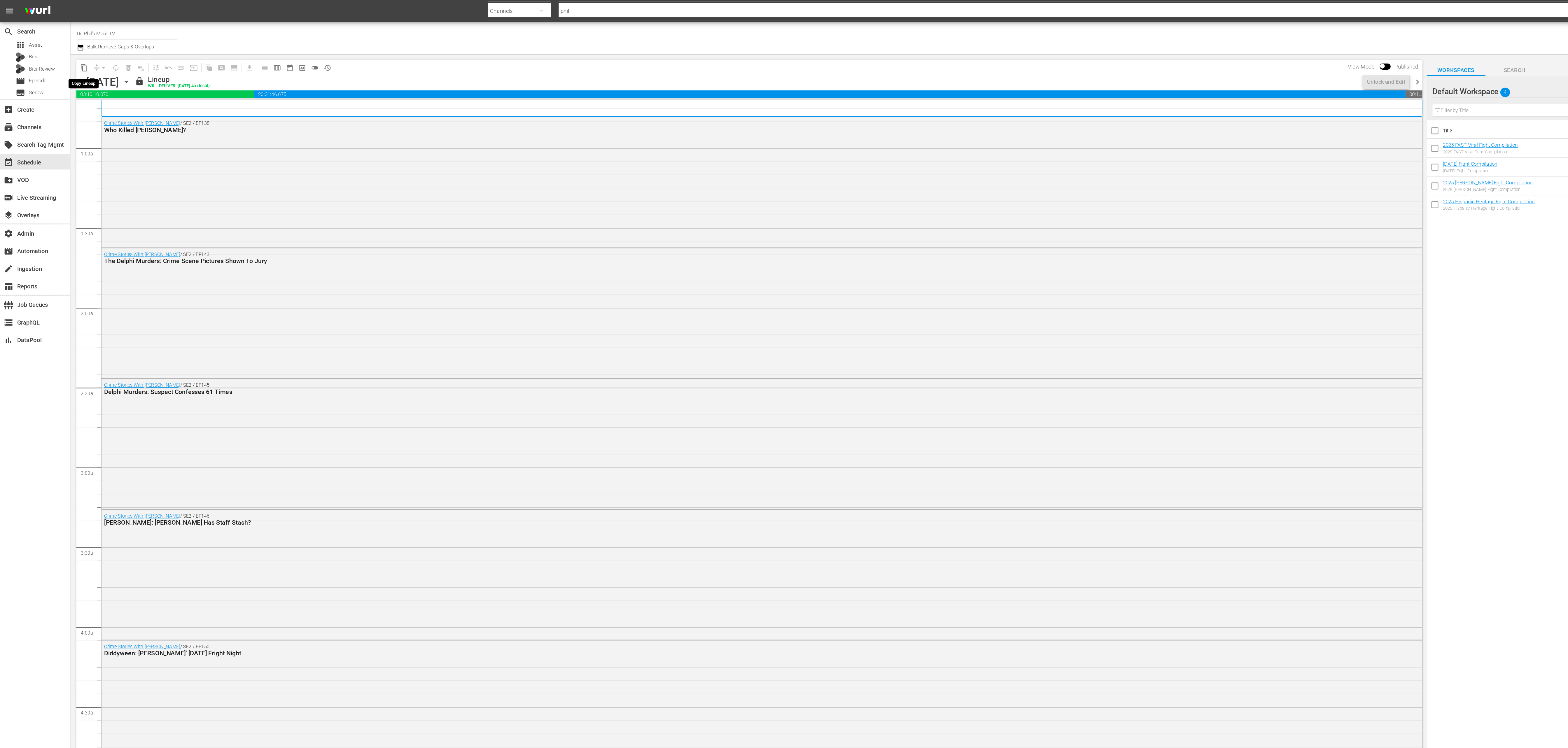
click at [64, 50] on span "content_copy" at bounding box center [62, 50] width 6 height 6
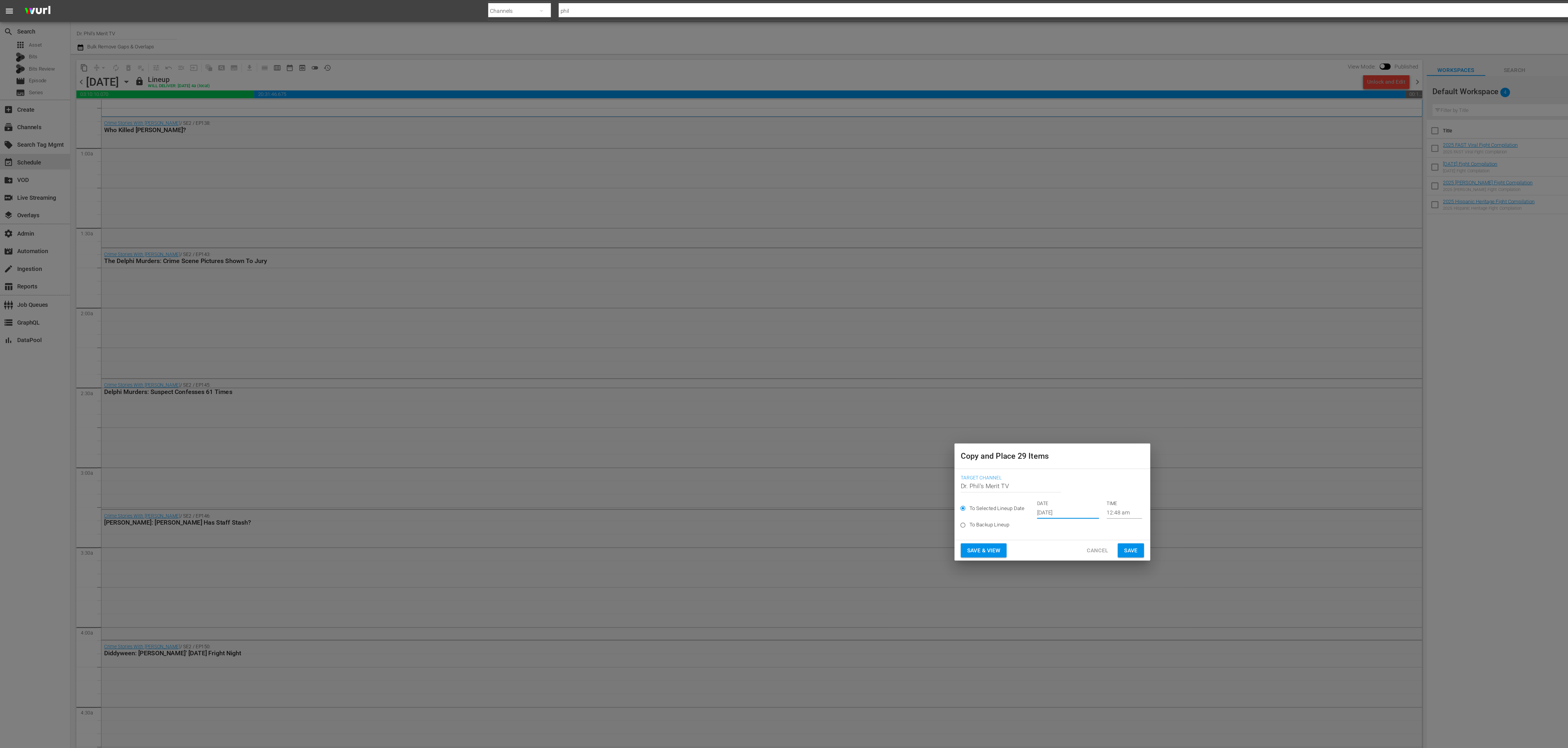
click at [523, 249] on input "Oct 4th 2025" at bounding box center [795, 381] width 46 height 9
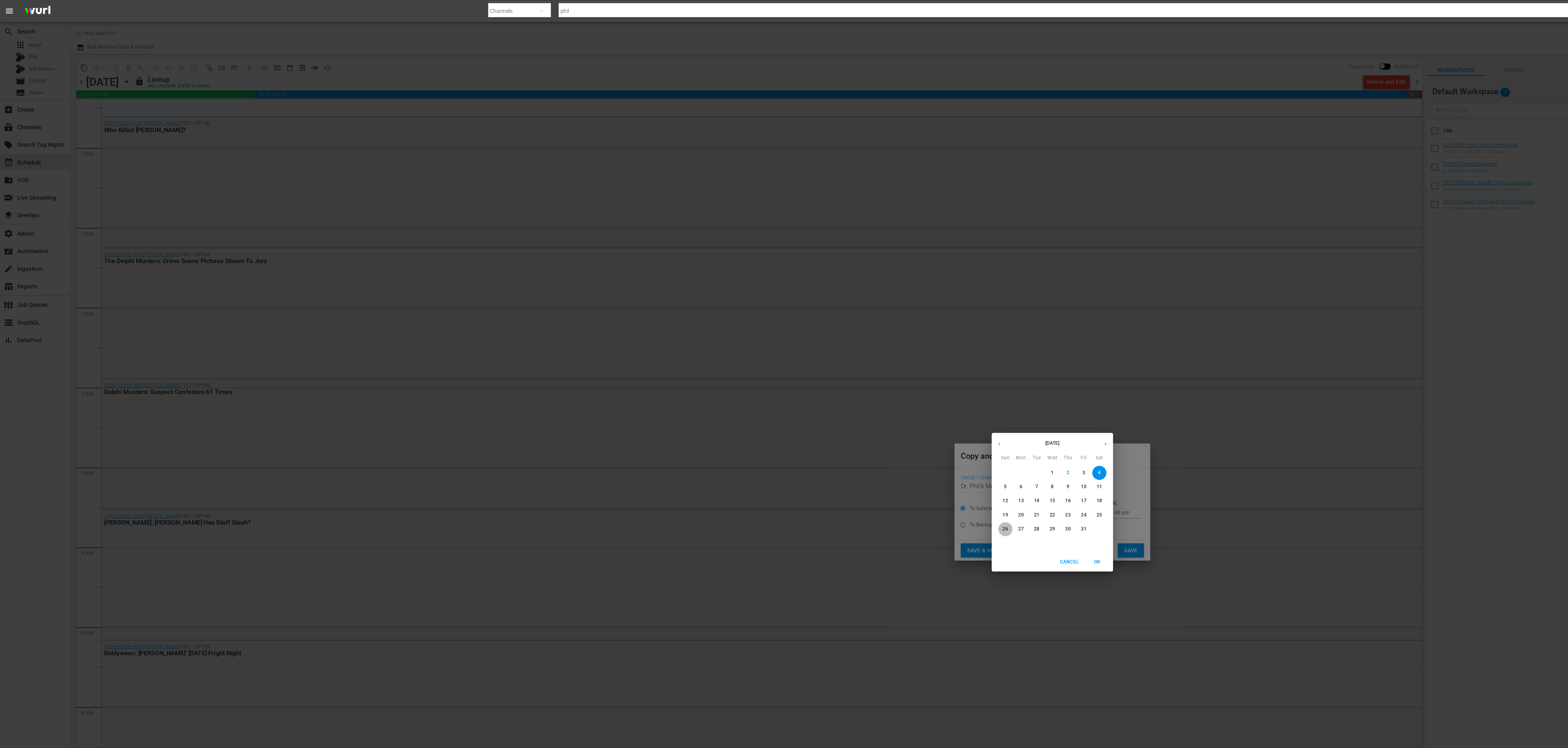
click at [523, 249] on p "26" at bounding box center [748, 394] width 4 height 5
type input "Oct 26th 2025"
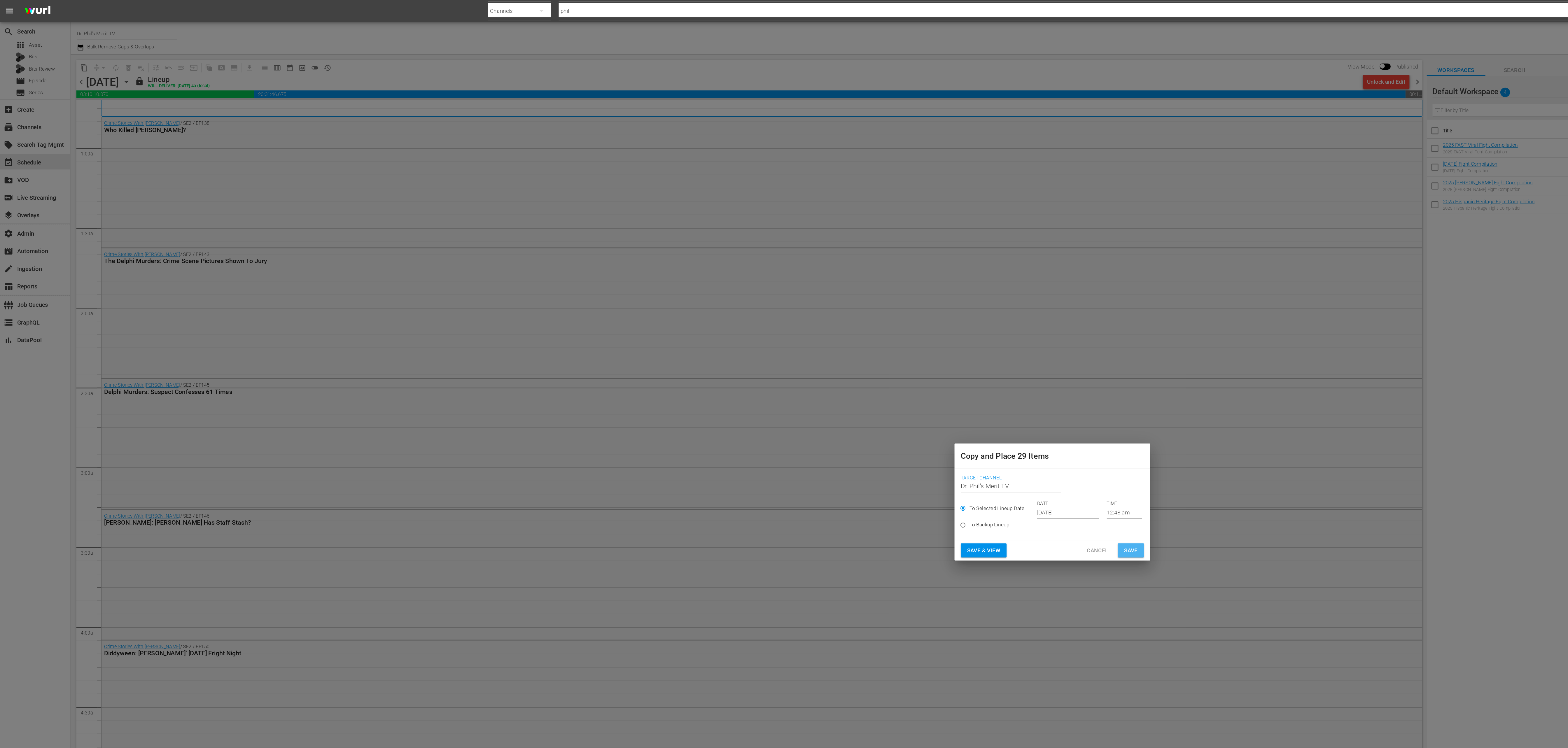
click at [523, 249] on span "Save" at bounding box center [842, 410] width 11 height 7
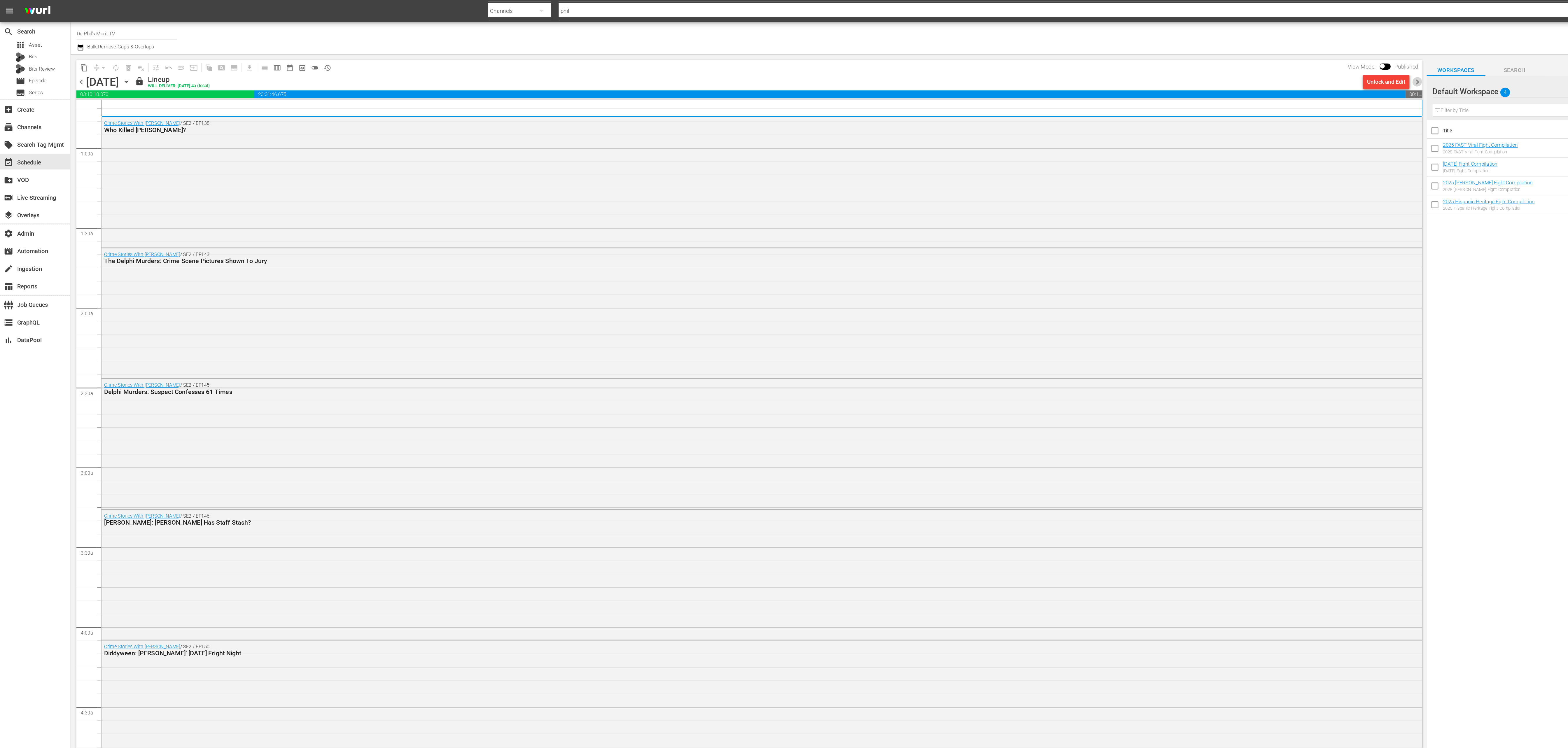
click at [523, 59] on span "chevron_right" at bounding box center [1056, 61] width 7 height 7
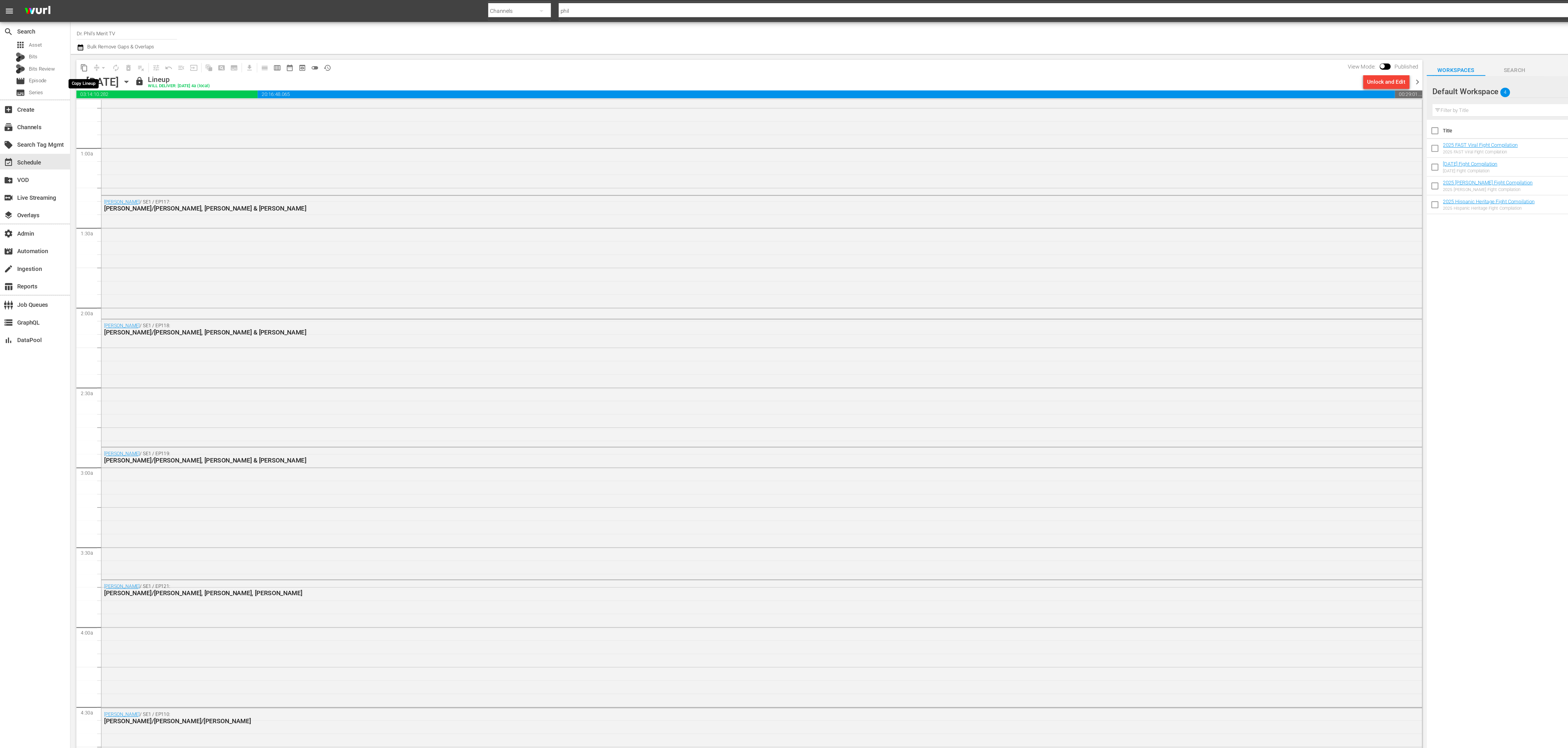
click at [59, 50] on button "content_copy" at bounding box center [63, 50] width 10 height 10
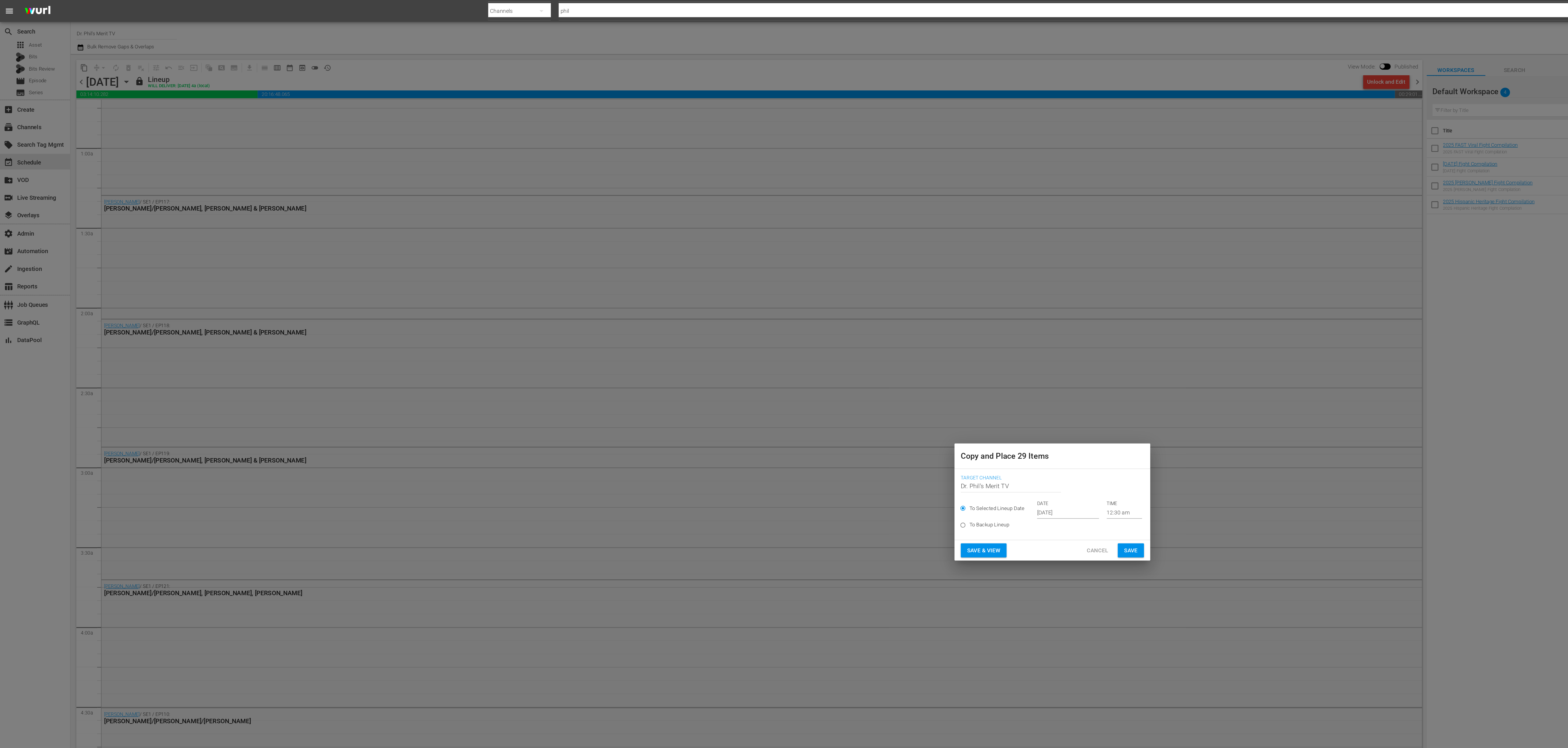
click at [523, 249] on input "Oct 4th 2025" at bounding box center [795, 381] width 46 height 9
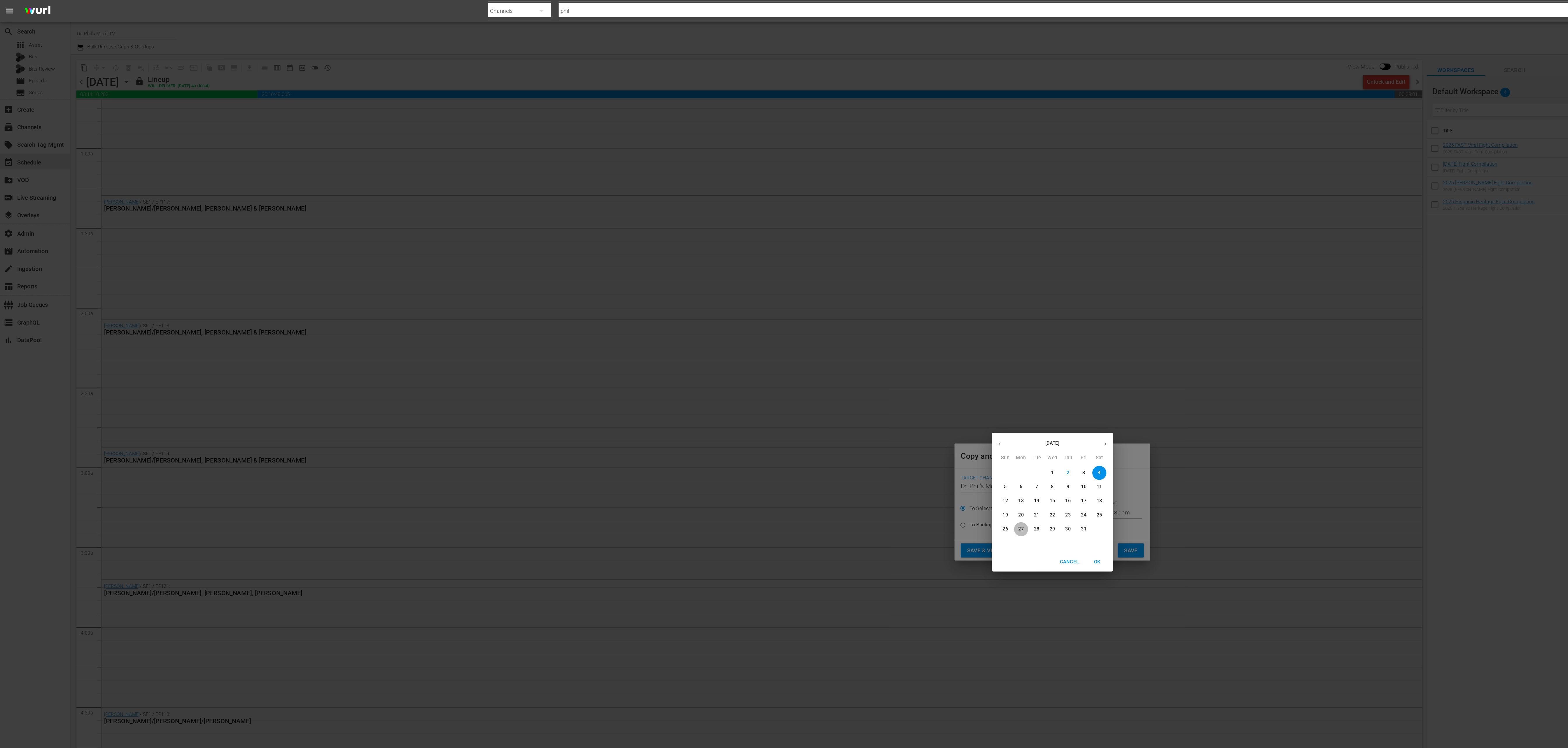
click at [523, 249] on p "27" at bounding box center [760, 394] width 4 height 5
type input "Oct 27th 2025"
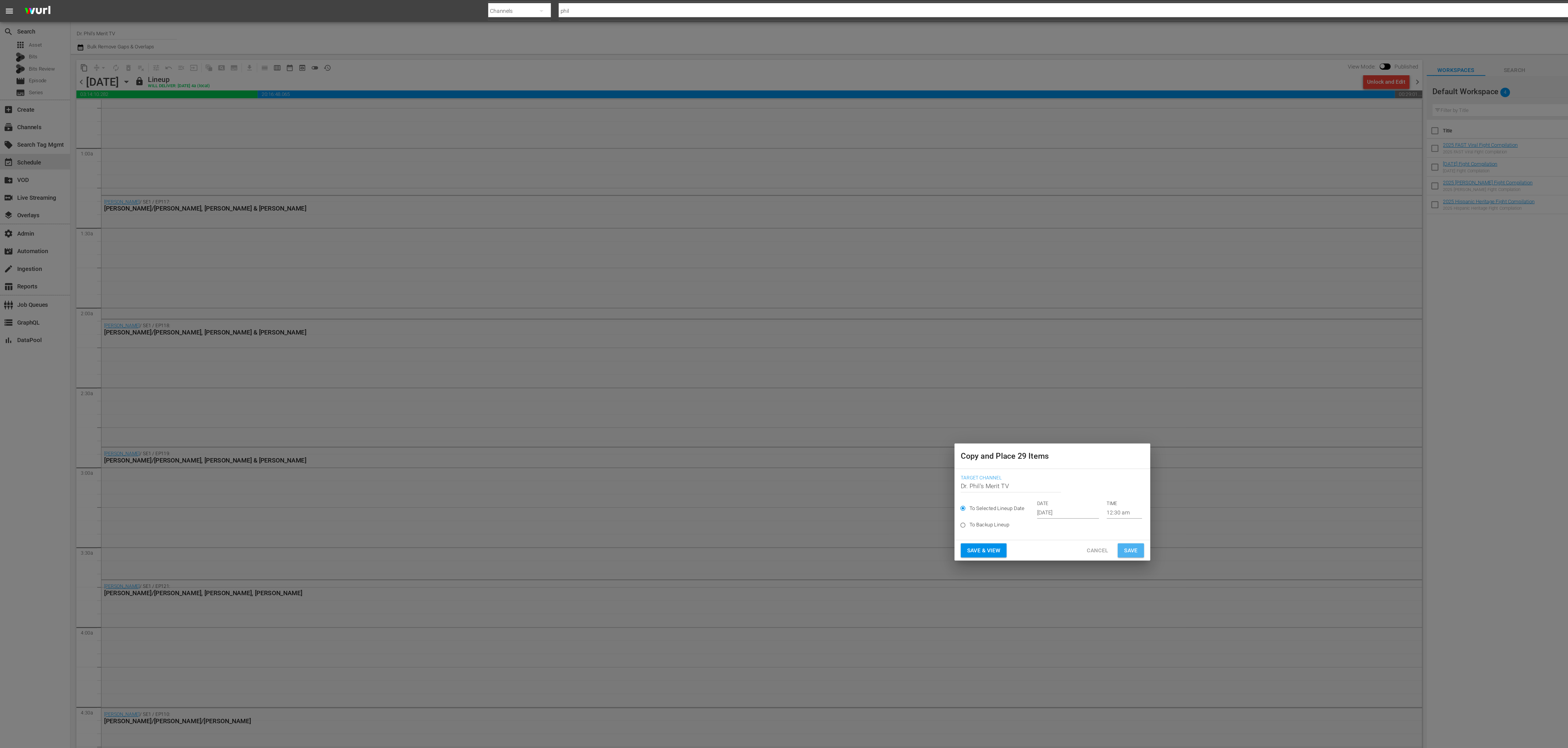
click at [523, 249] on span "Save" at bounding box center [842, 410] width 11 height 7
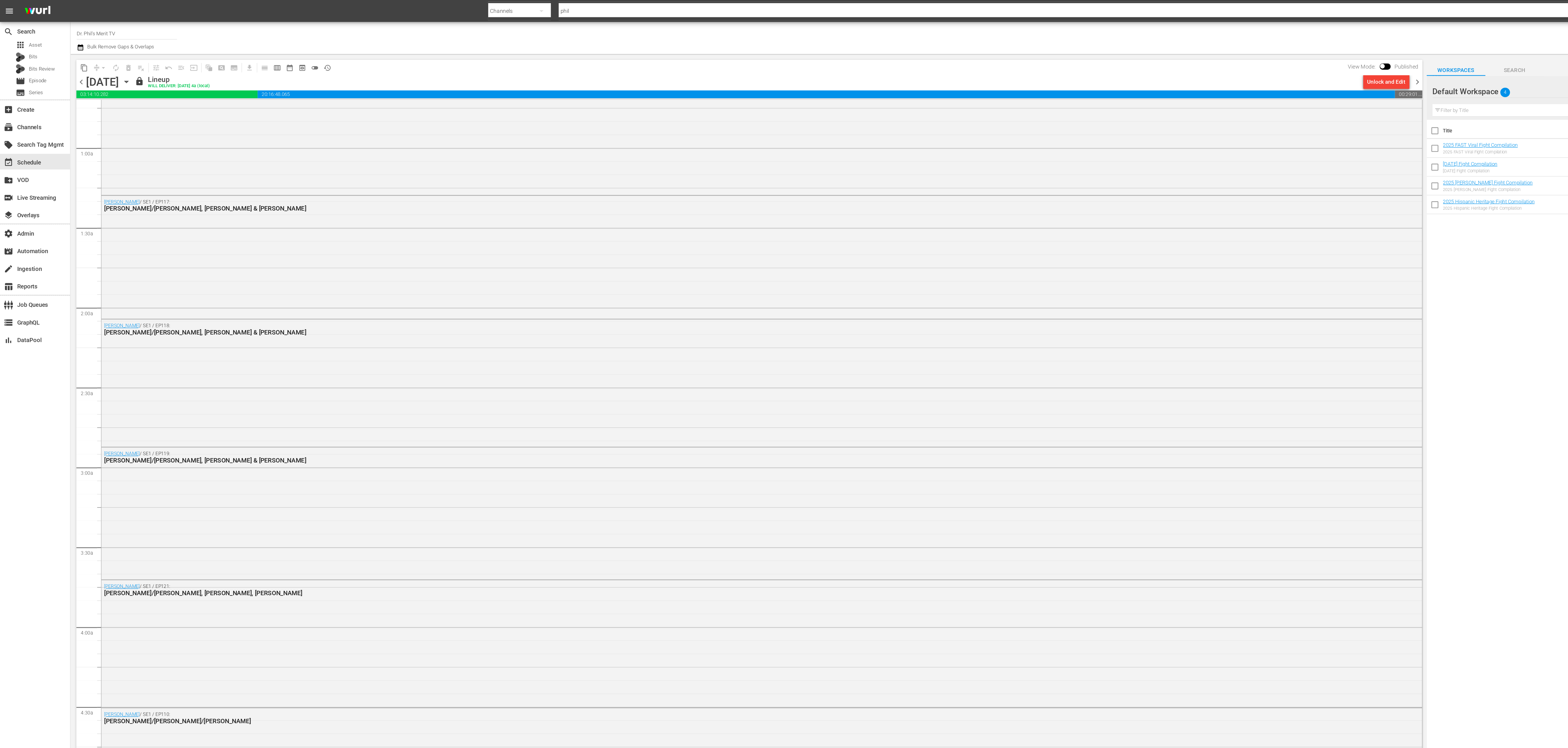
click at [523, 59] on span "chevron_right" at bounding box center [1056, 61] width 7 height 7
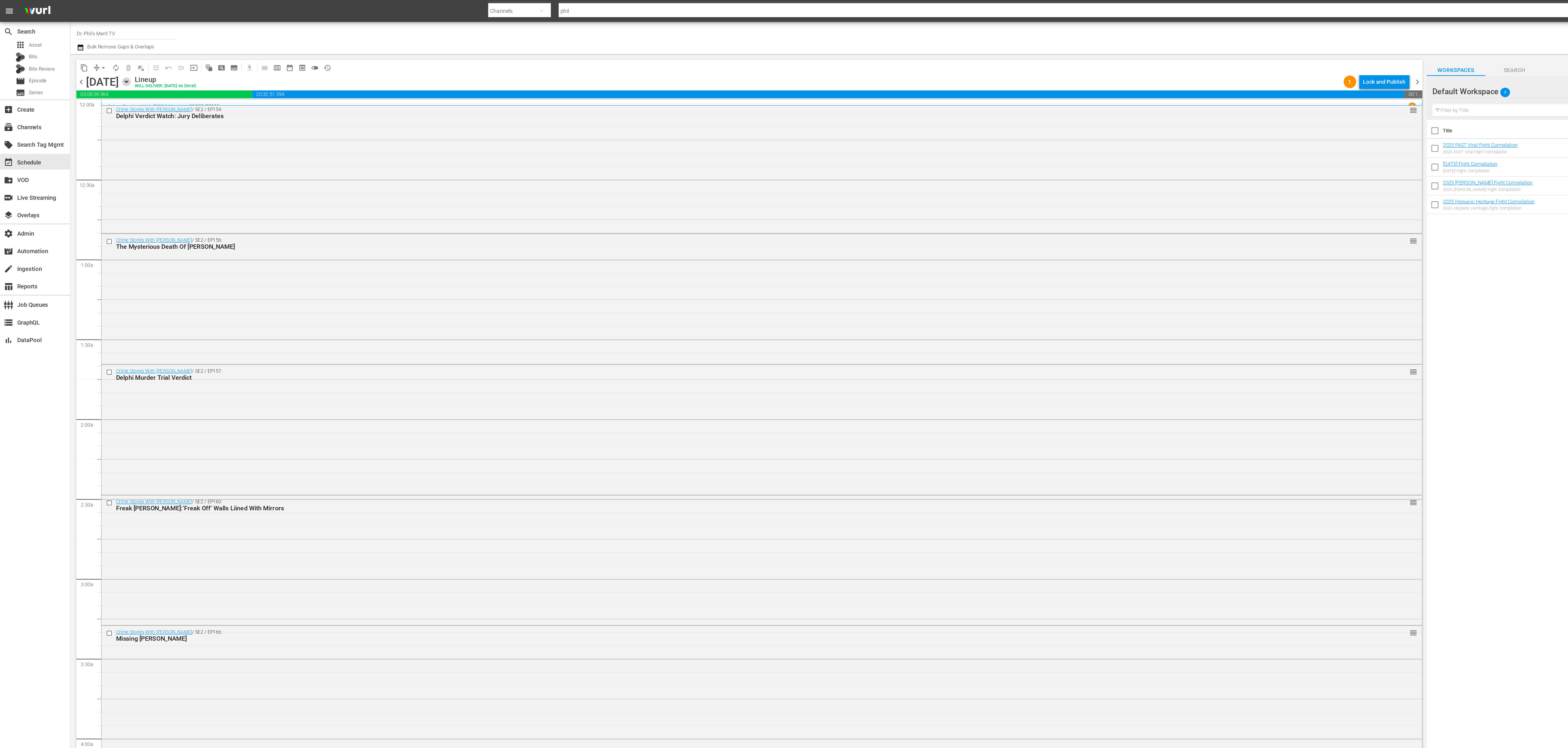
click at [97, 62] on icon "button" at bounding box center [94, 61] width 6 height 6
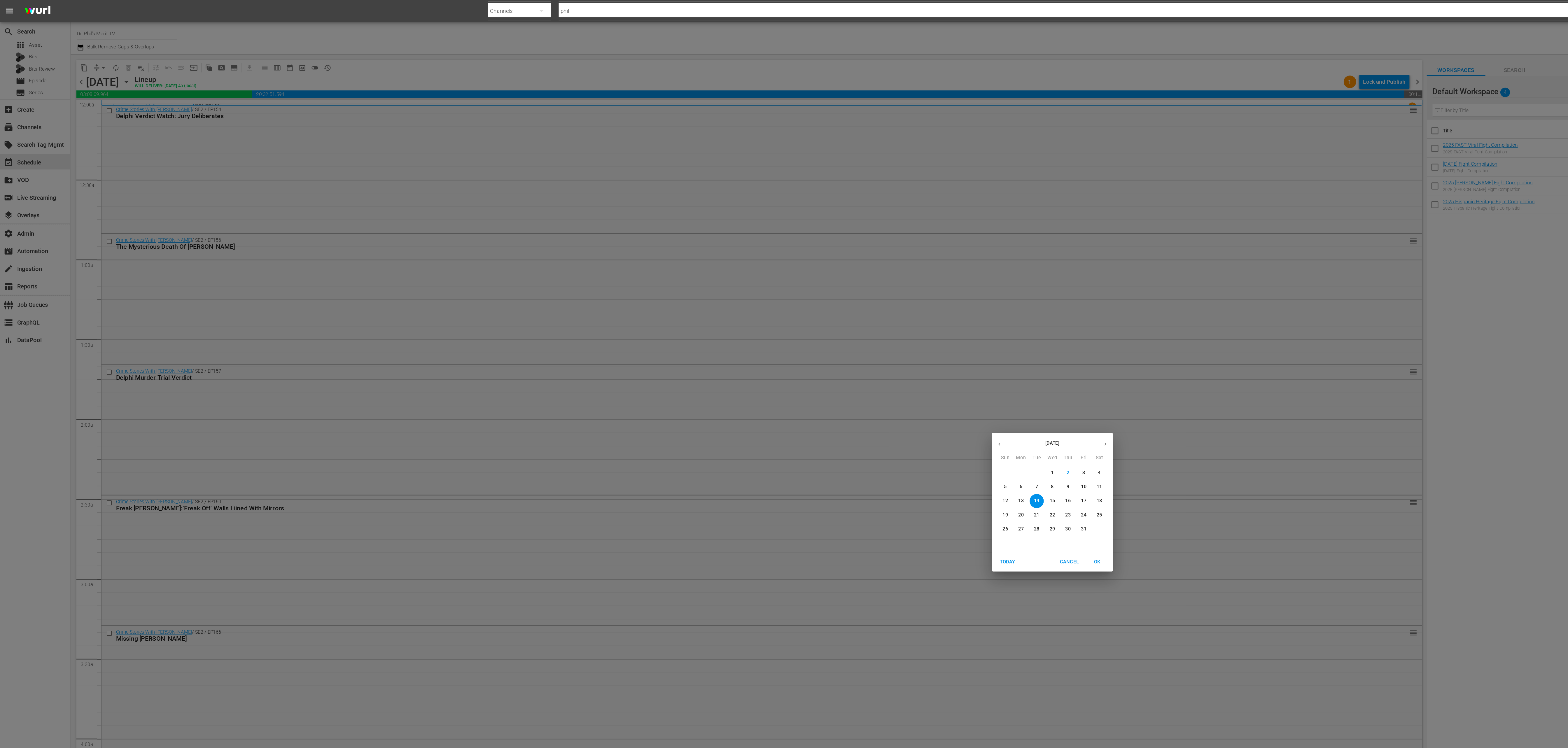
click at [523, 249] on p "28" at bounding box center [772, 394] width 4 height 5
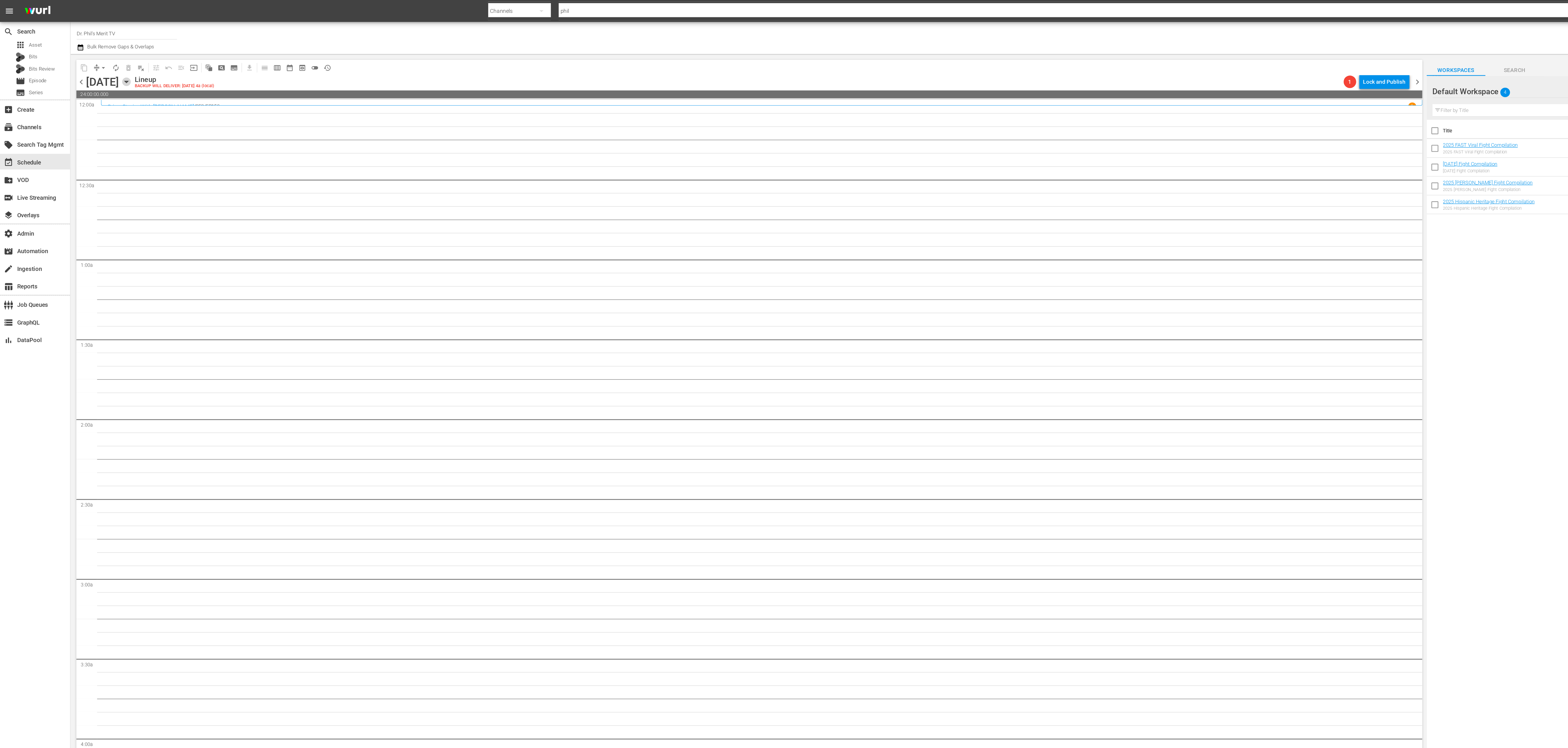
click at [97, 61] on icon "button" at bounding box center [94, 61] width 6 height 6
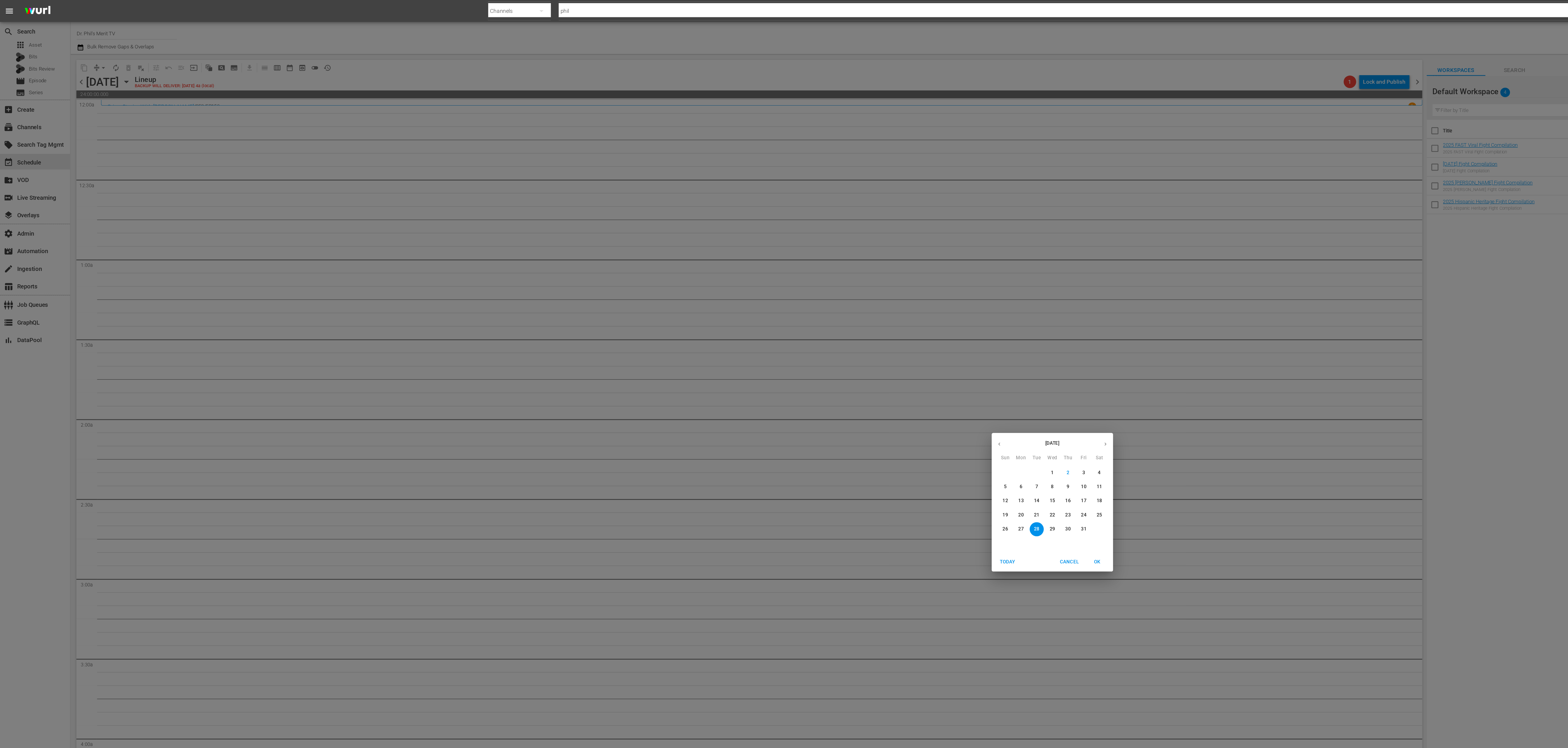
click at [523, 249] on p "14" at bounding box center [772, 373] width 4 height 5
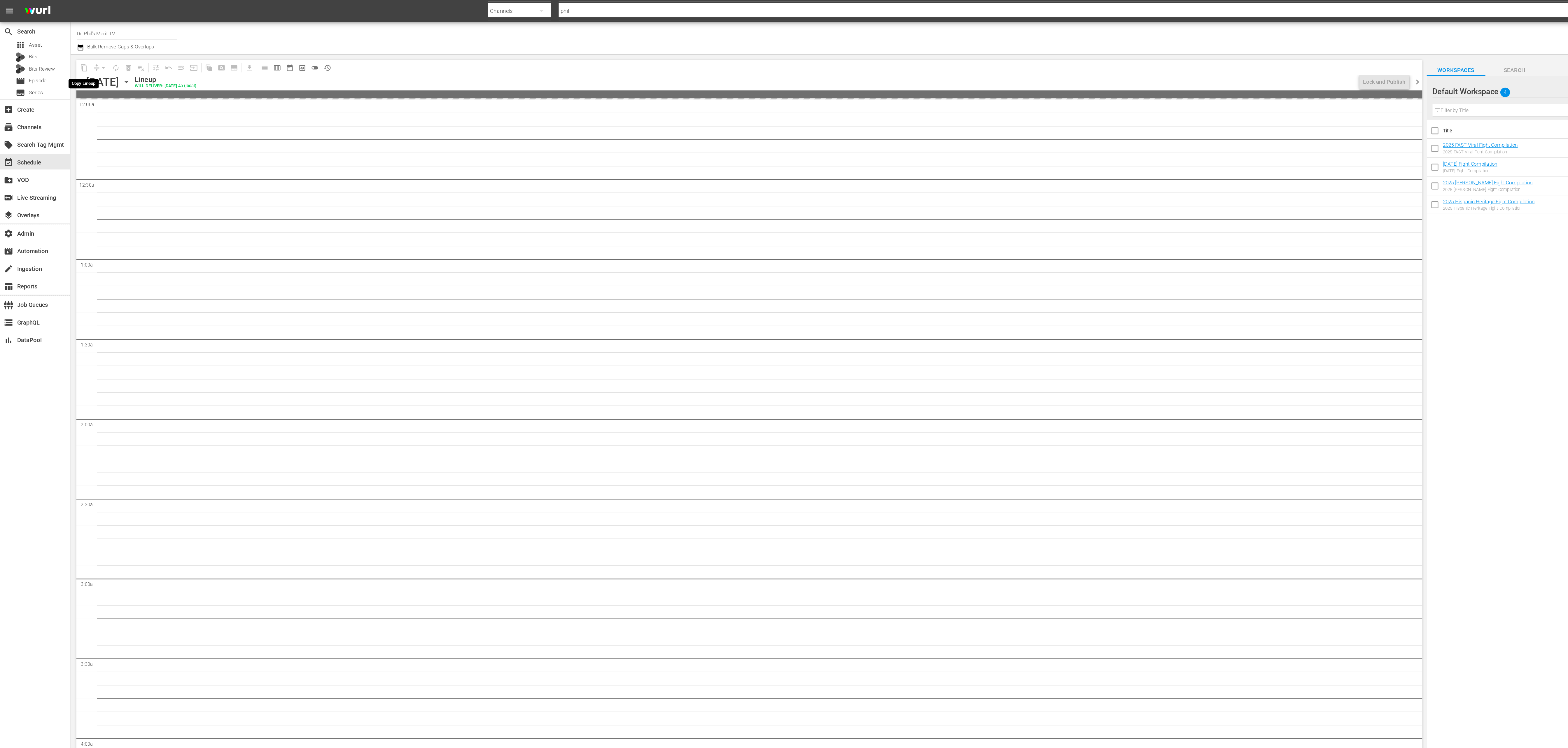
click at [62, 51] on span "content_copy" at bounding box center [63, 50] width 10 height 10
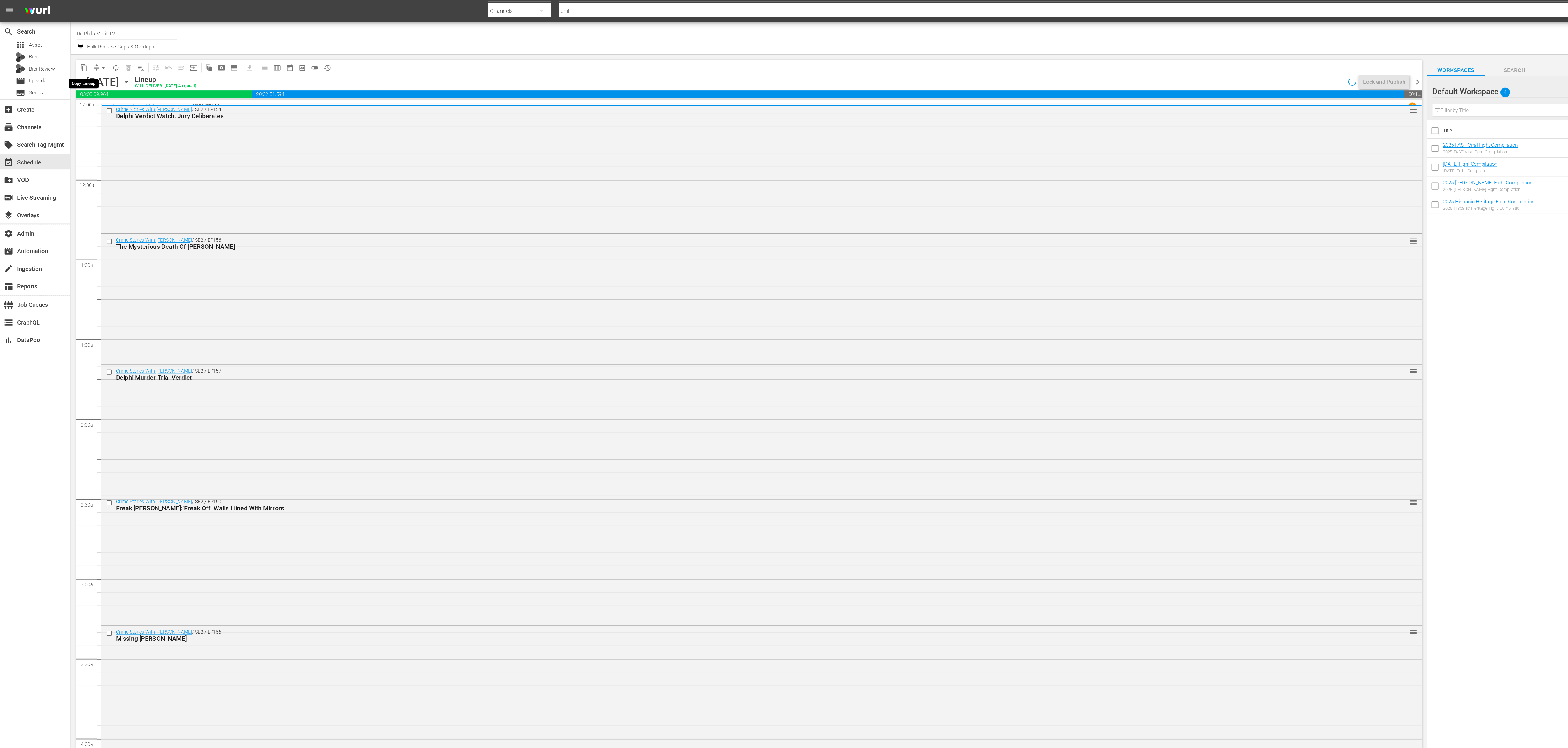
click at [61, 51] on span "content_copy" at bounding box center [62, 50] width 6 height 6
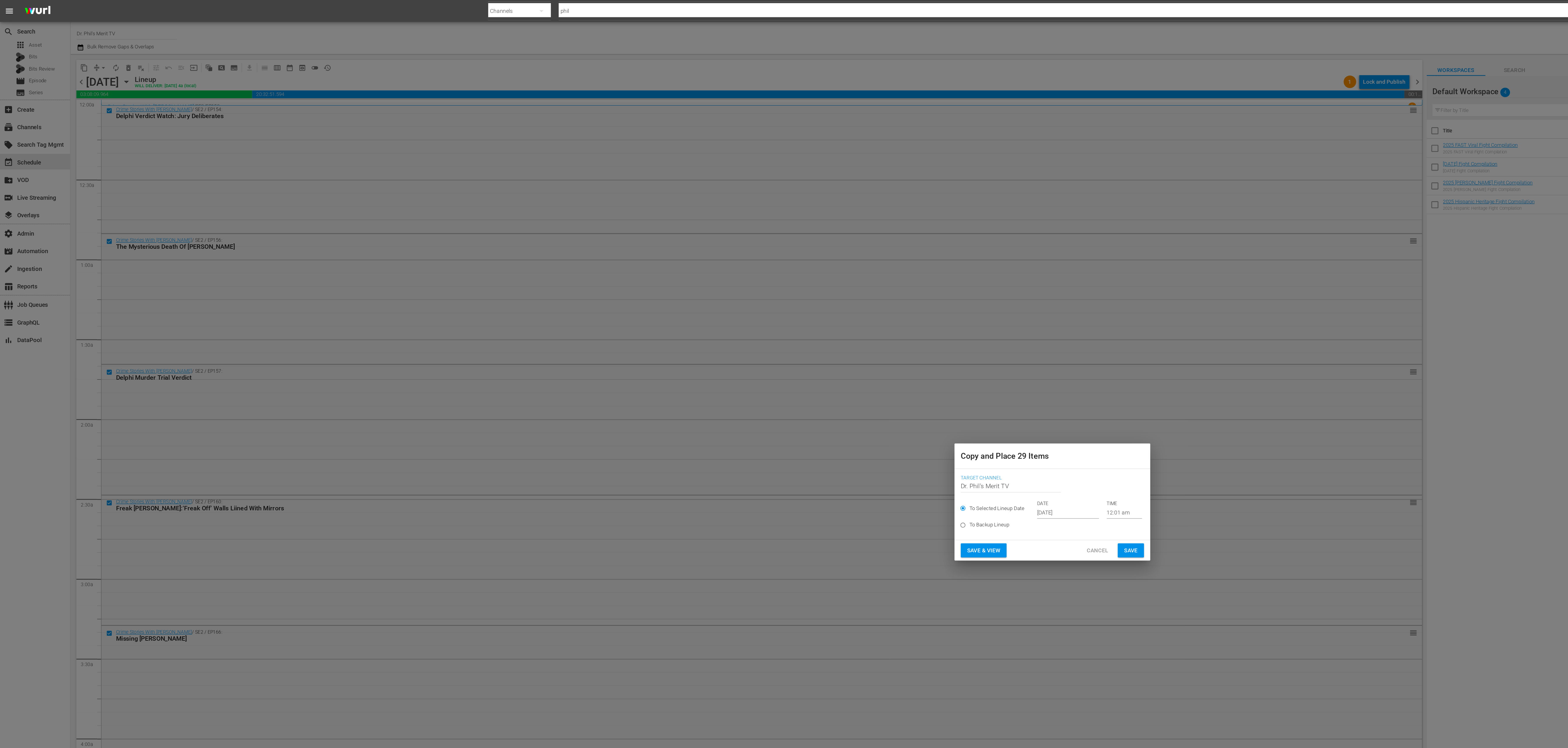
click at [523, 249] on p "DATE" at bounding box center [795, 375] width 46 height 5
click at [523, 249] on input "Oct 4th 2025" at bounding box center [795, 381] width 46 height 9
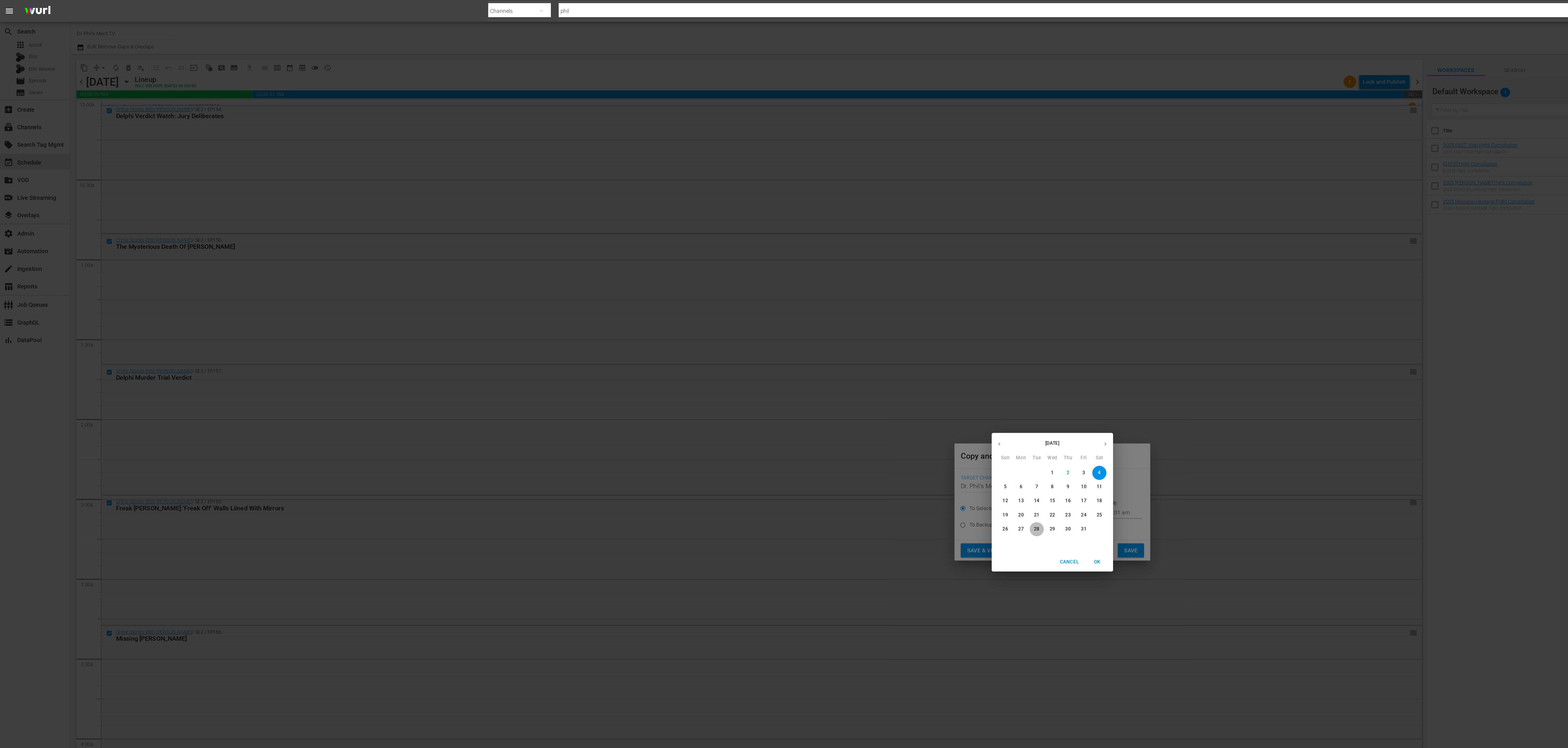
click at [523, 249] on p "28" at bounding box center [772, 394] width 4 height 5
type input "Oct 28th 2025"
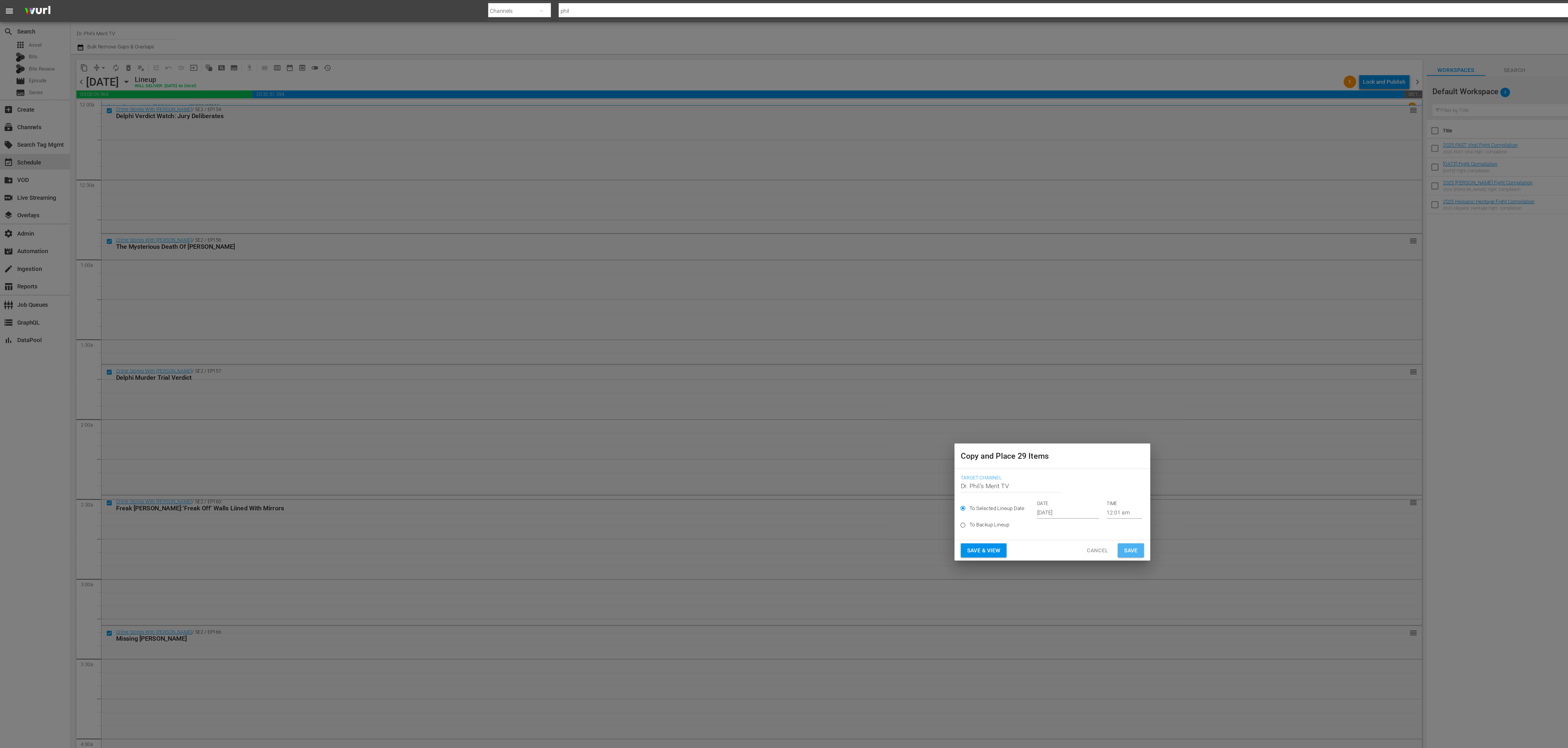
click at [523, 249] on span "Save" at bounding box center [842, 410] width 11 height 7
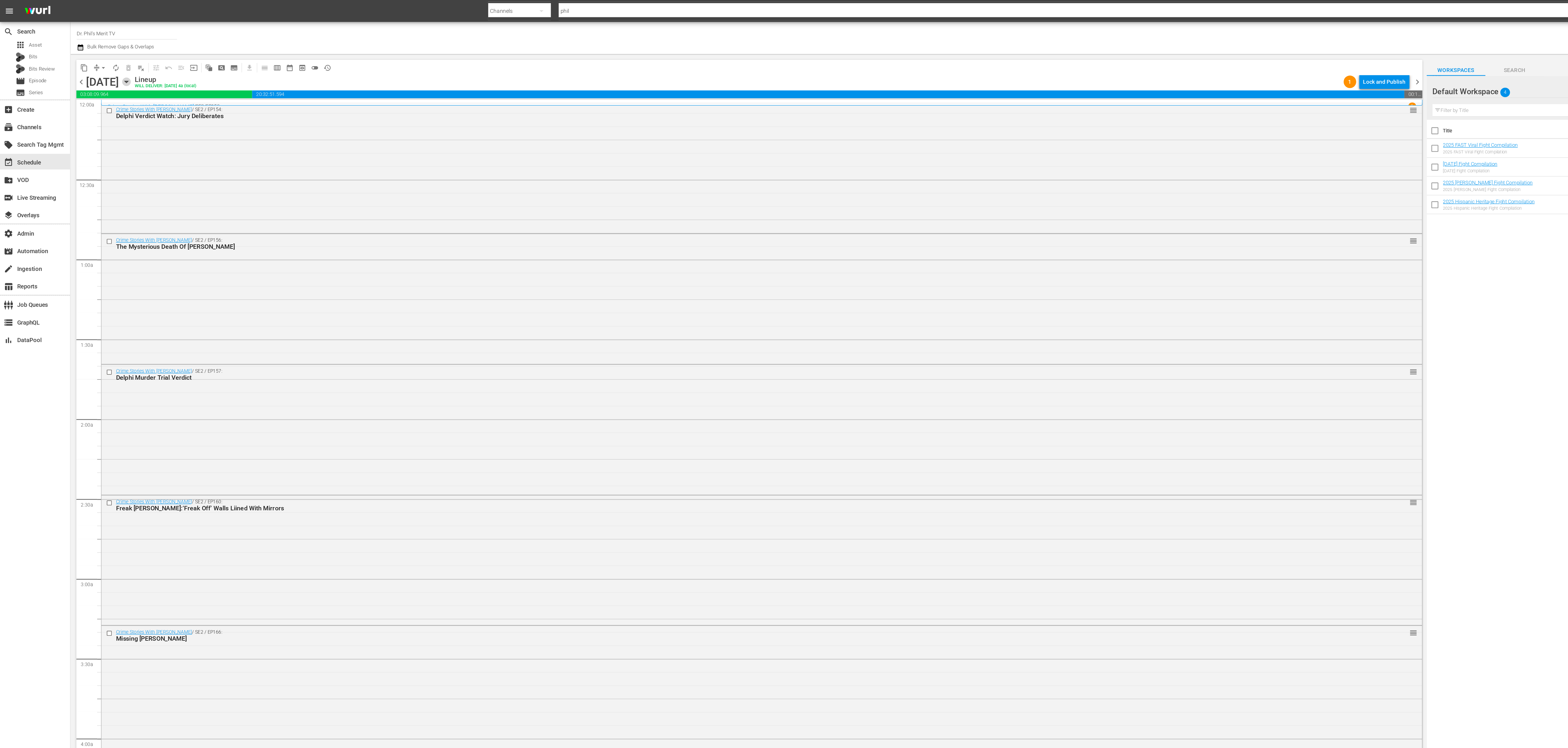
click at [97, 60] on icon "button" at bounding box center [94, 61] width 6 height 6
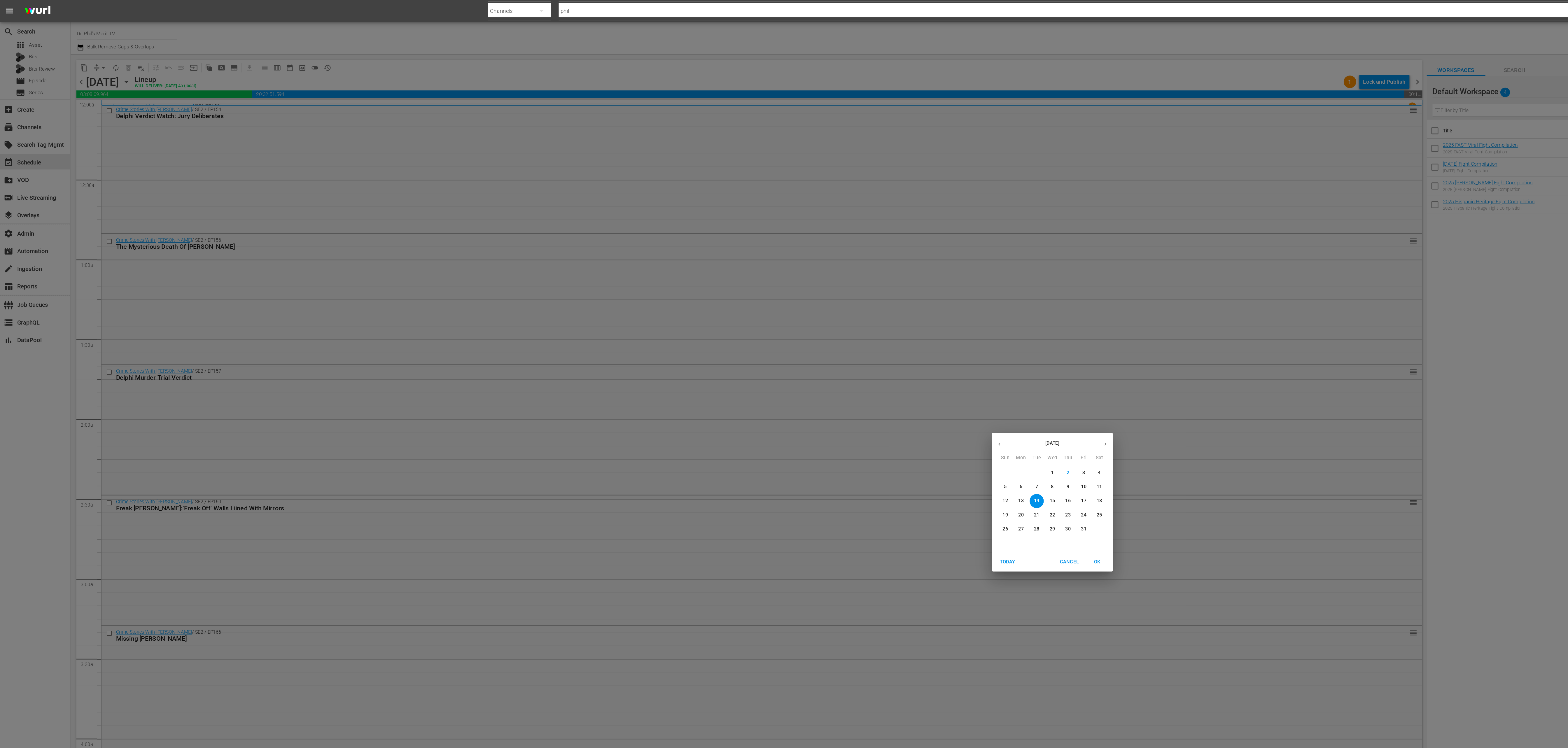
click at [523, 249] on p "14" at bounding box center [772, 373] width 4 height 5
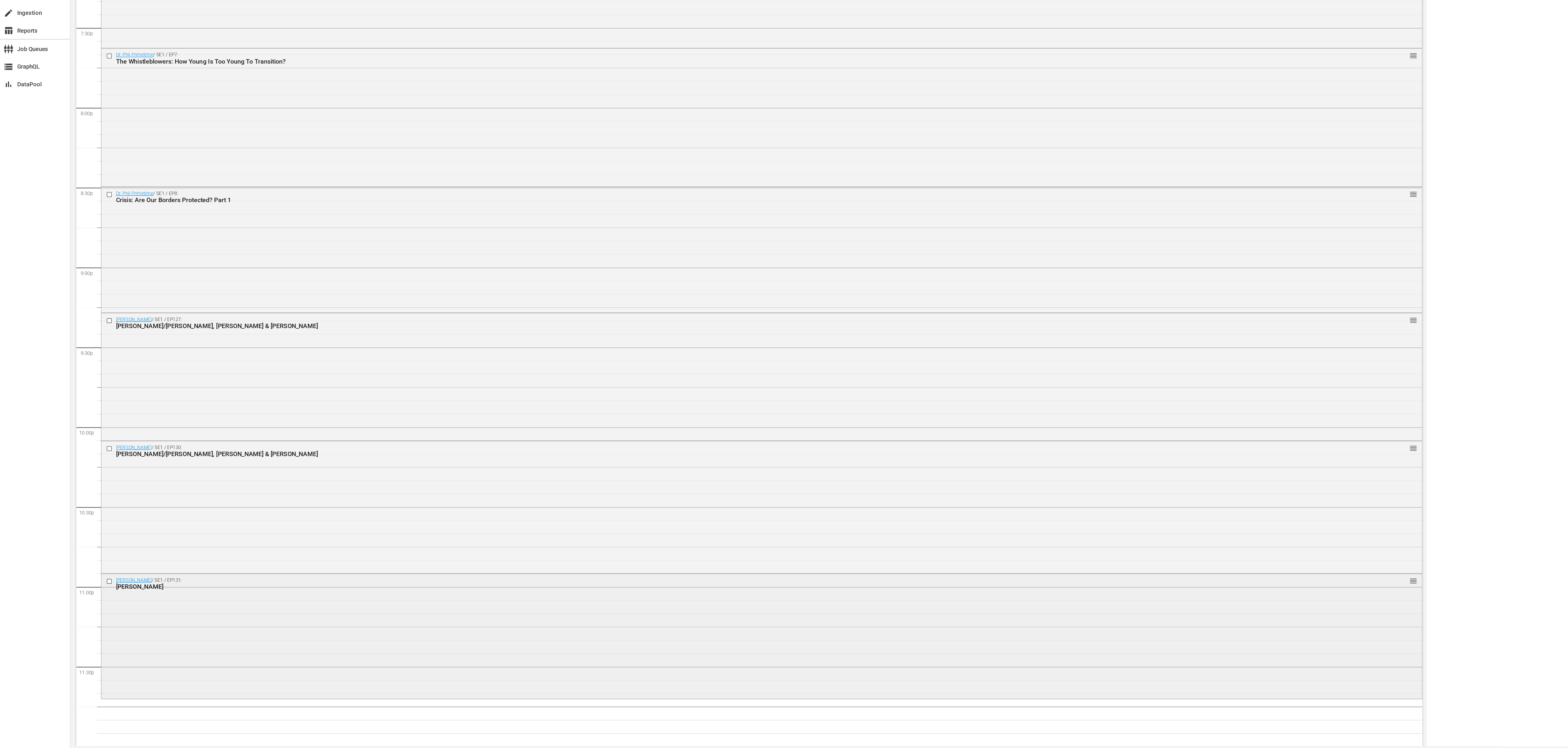
click at [230, 249] on div "Steve / SE1 / EP131: Cress Williams reorder" at bounding box center [567, 664] width 984 height 92
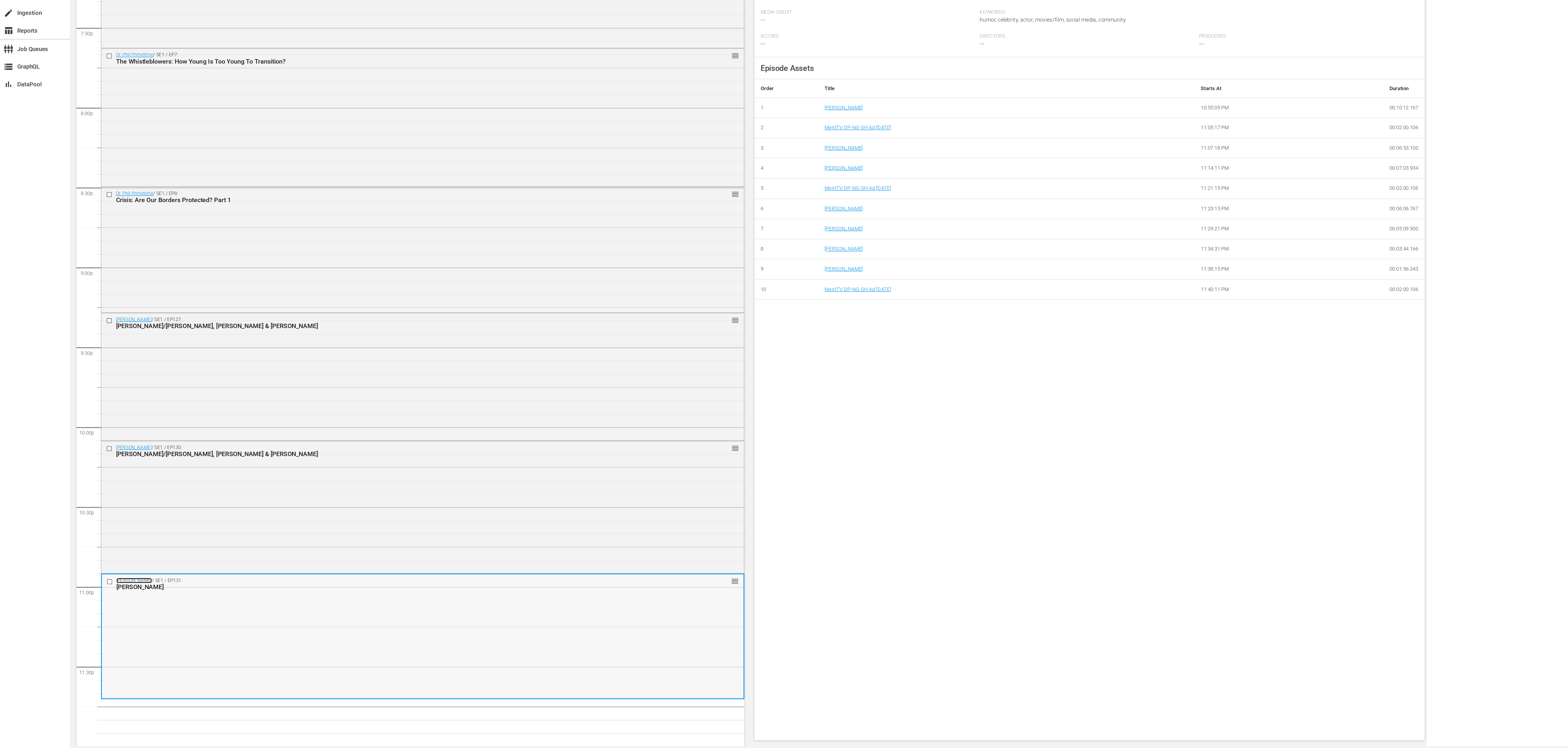
click at [92, 249] on link "Steve" at bounding box center [100, 622] width 27 height 4
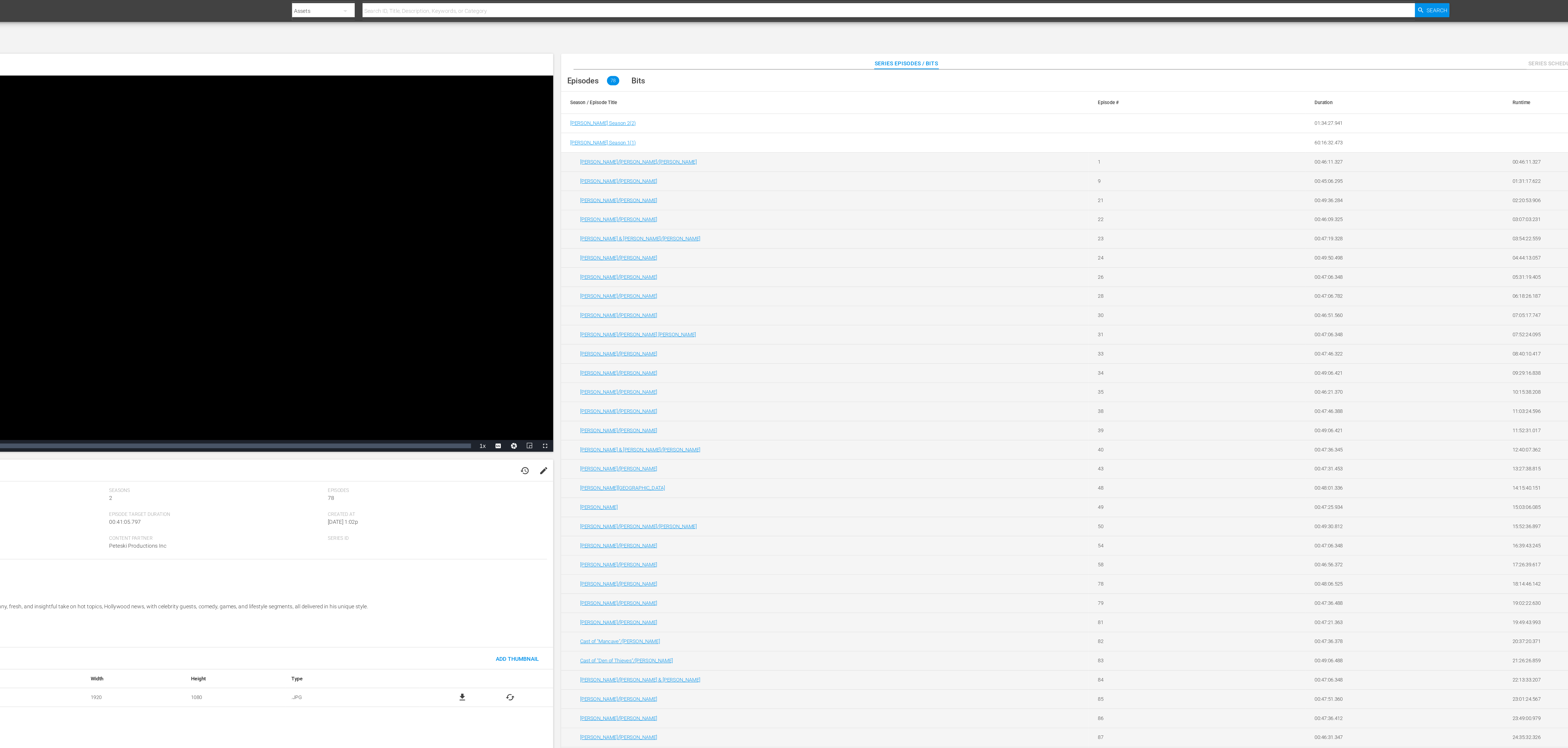
click at [832, 69] on th "Season / Episode Title" at bounding box center [760, 76] width 393 height 16
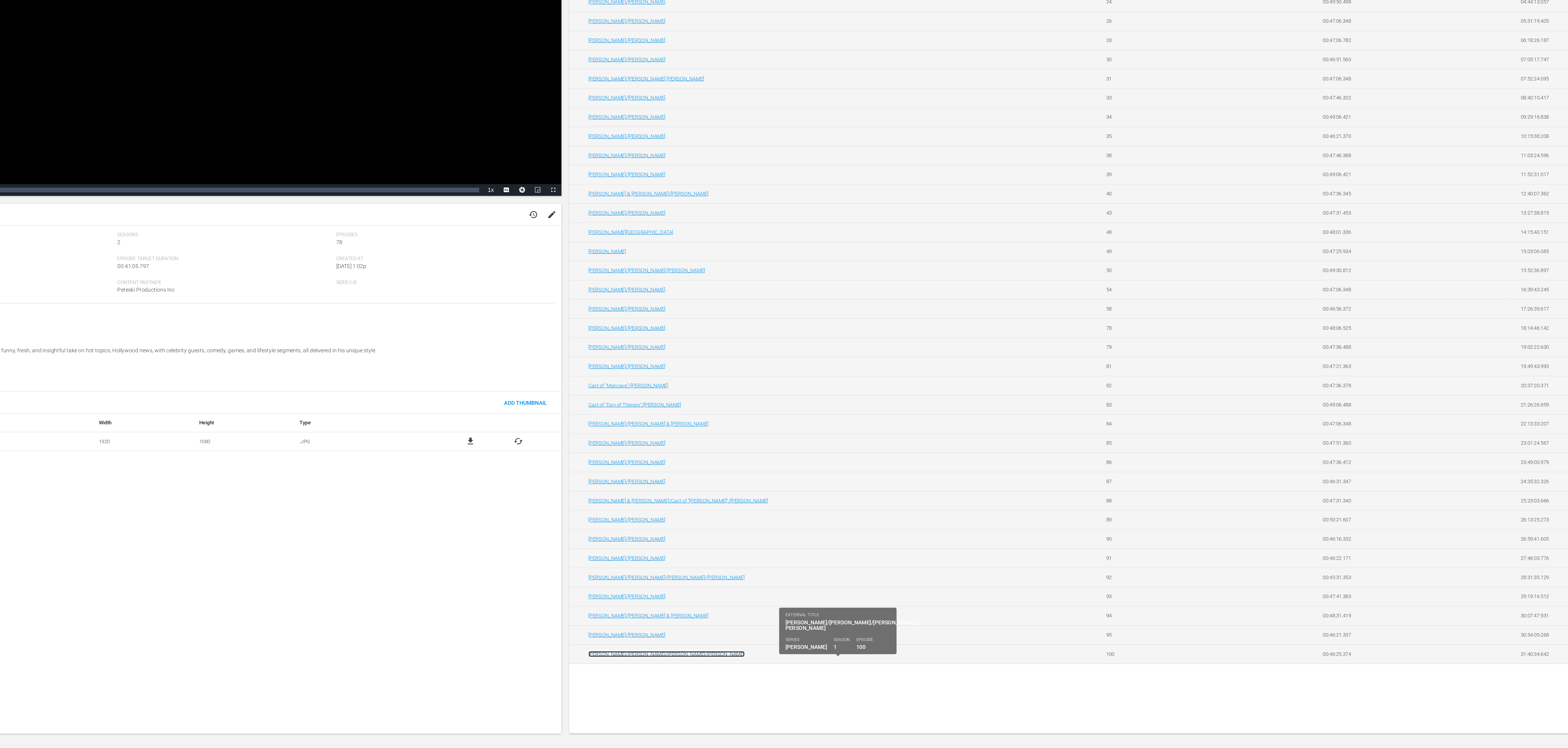
click at [657, 680] on link "[PERSON_NAME]/[PERSON_NAME]/[PERSON_NAME]/[PERSON_NAME]" at bounding box center [636, 677] width 116 height 4
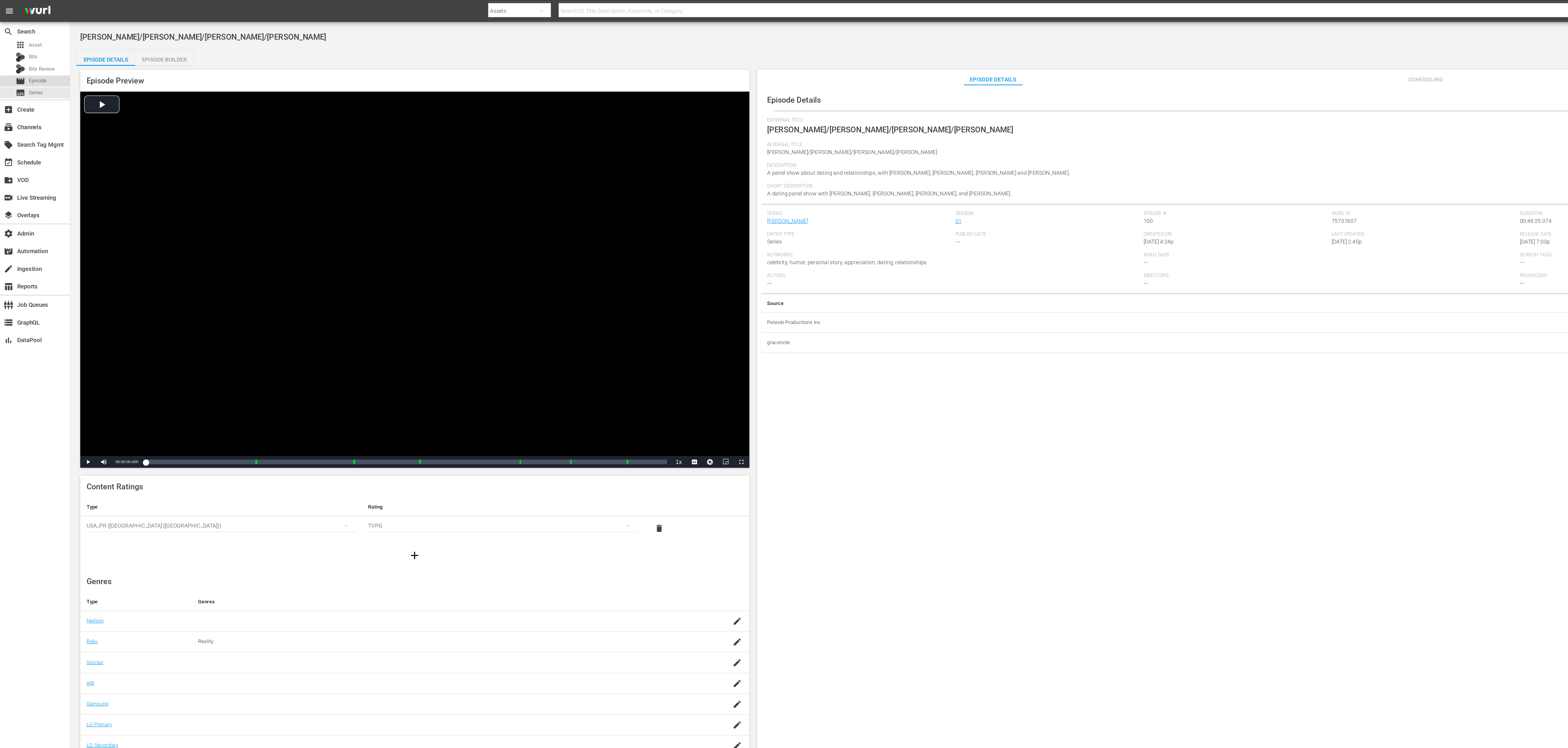
click at [32, 57] on div "movie Episode" at bounding box center [23, 60] width 23 height 8
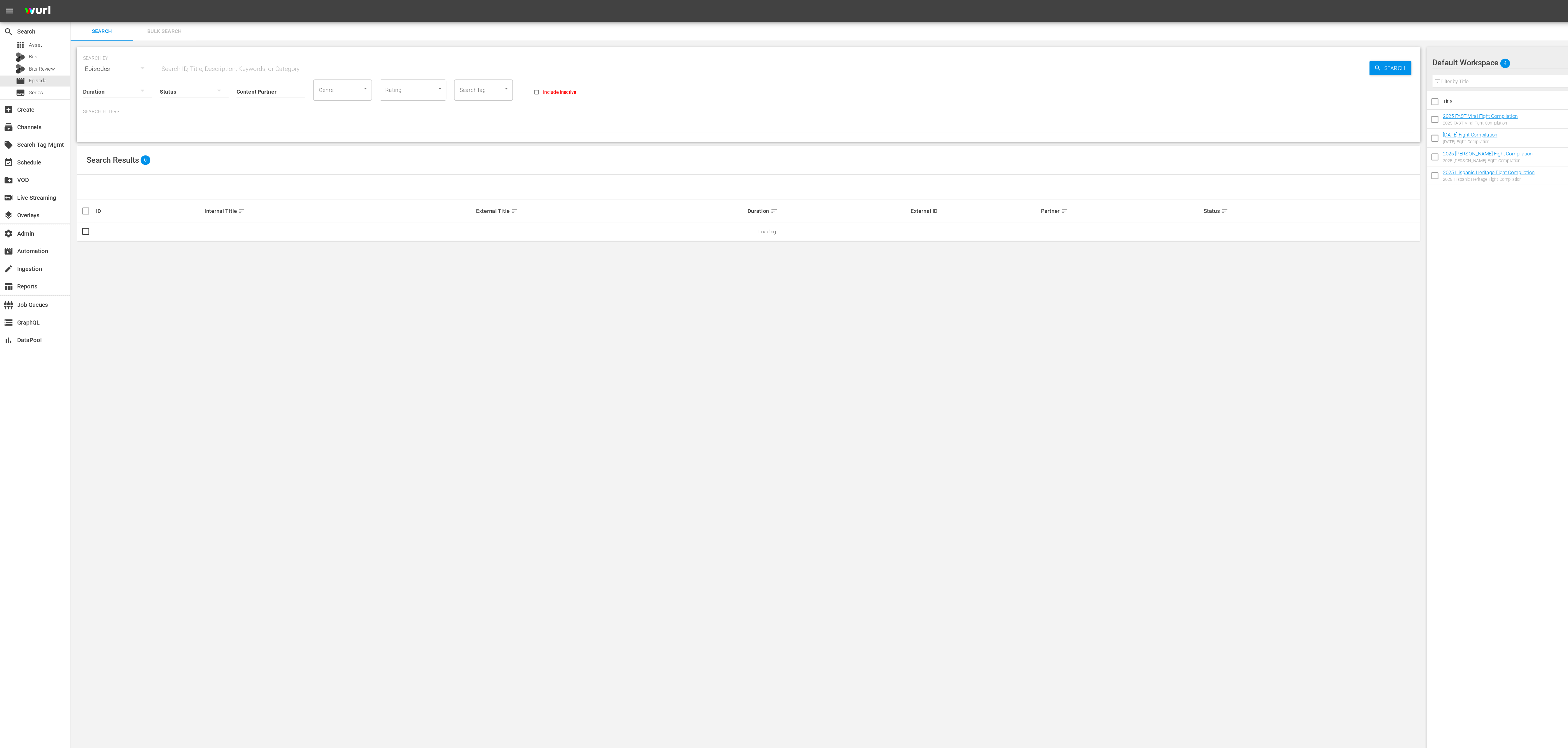
drag, startPoint x: 355, startPoint y: 65, endPoint x: 281, endPoint y: 87, distance: 77.2
click at [355, 65] on input "SearchTag" at bounding box center [351, 67] width 22 height 11
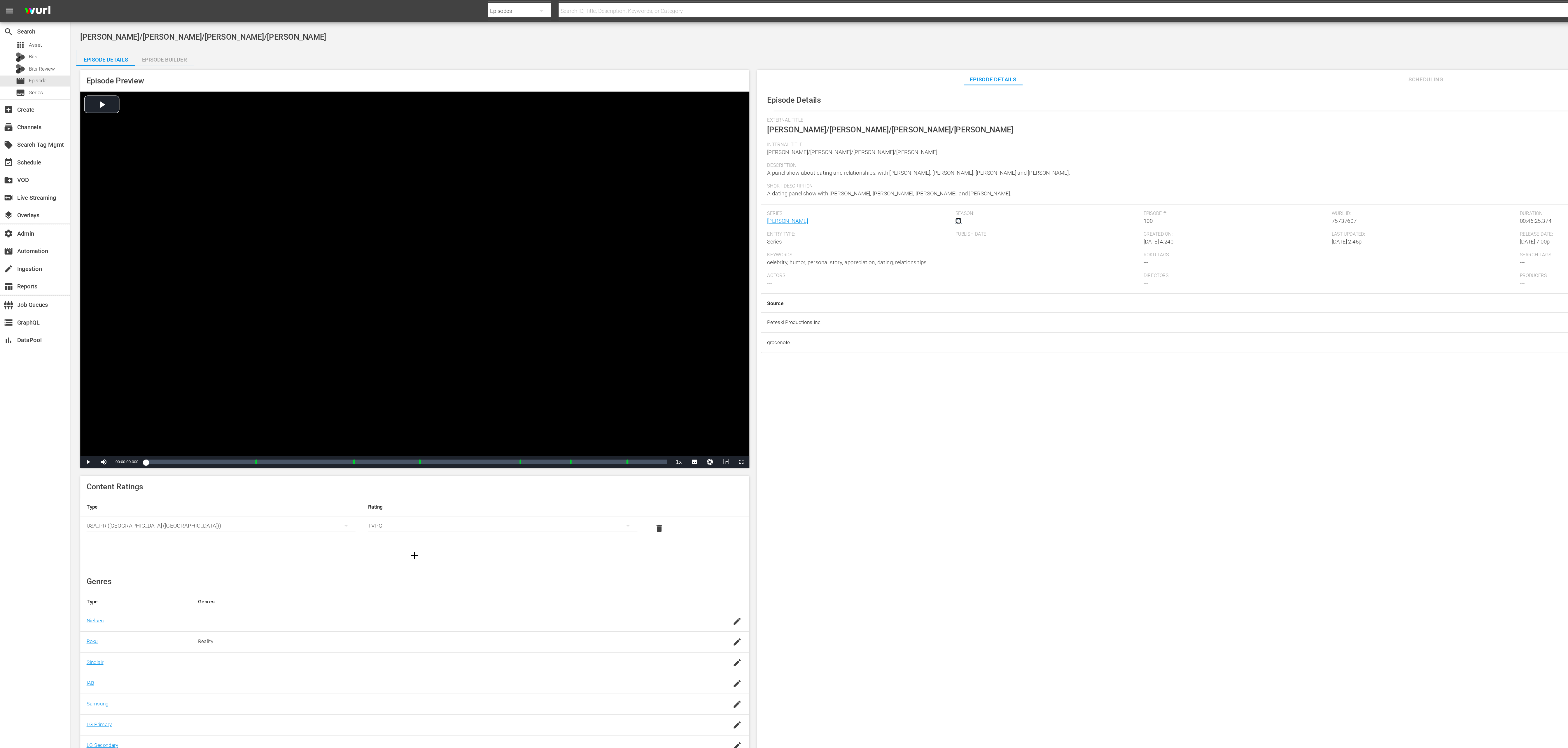
click at [713, 164] on link "01" at bounding box center [714, 165] width 5 height 5
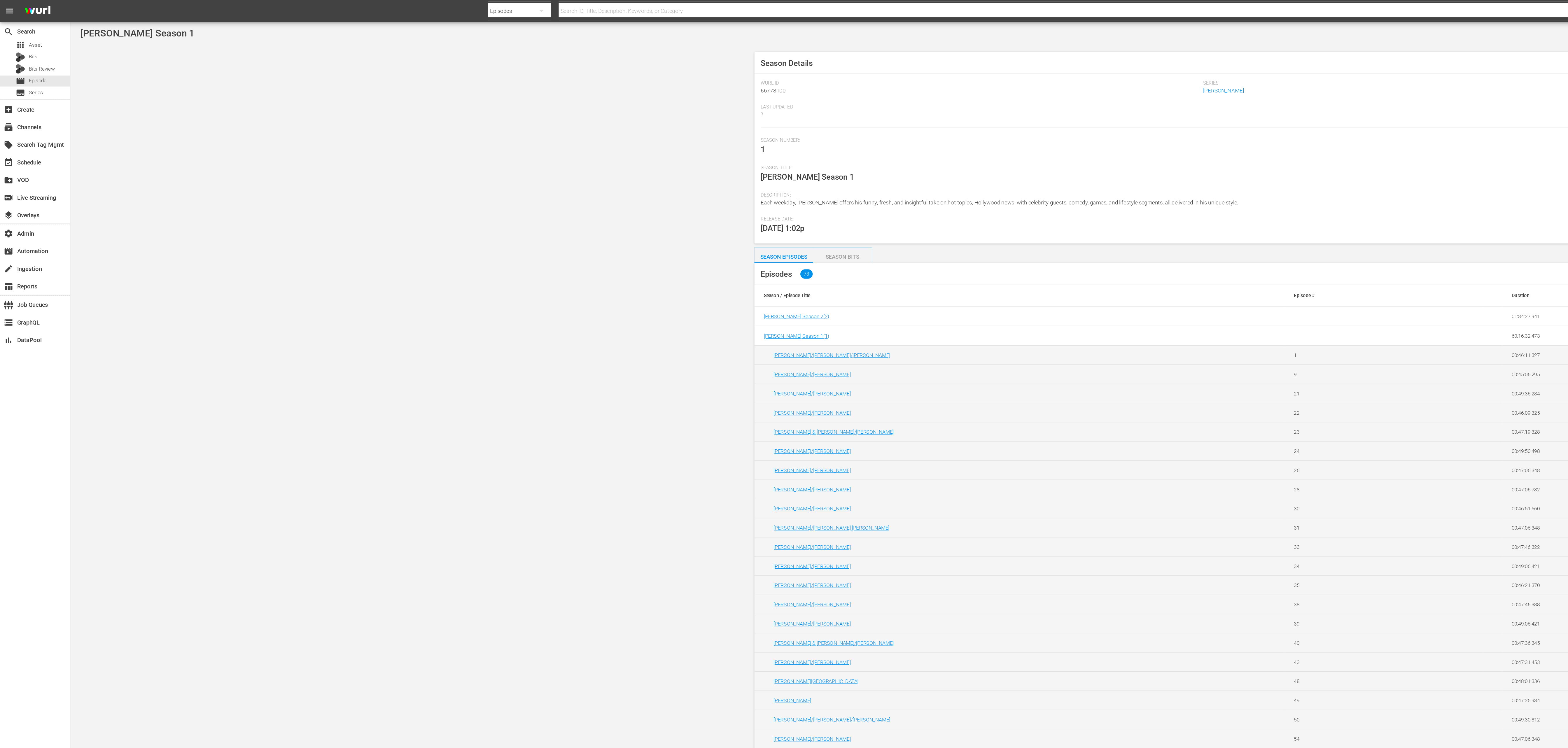
scroll to position [380, 0]
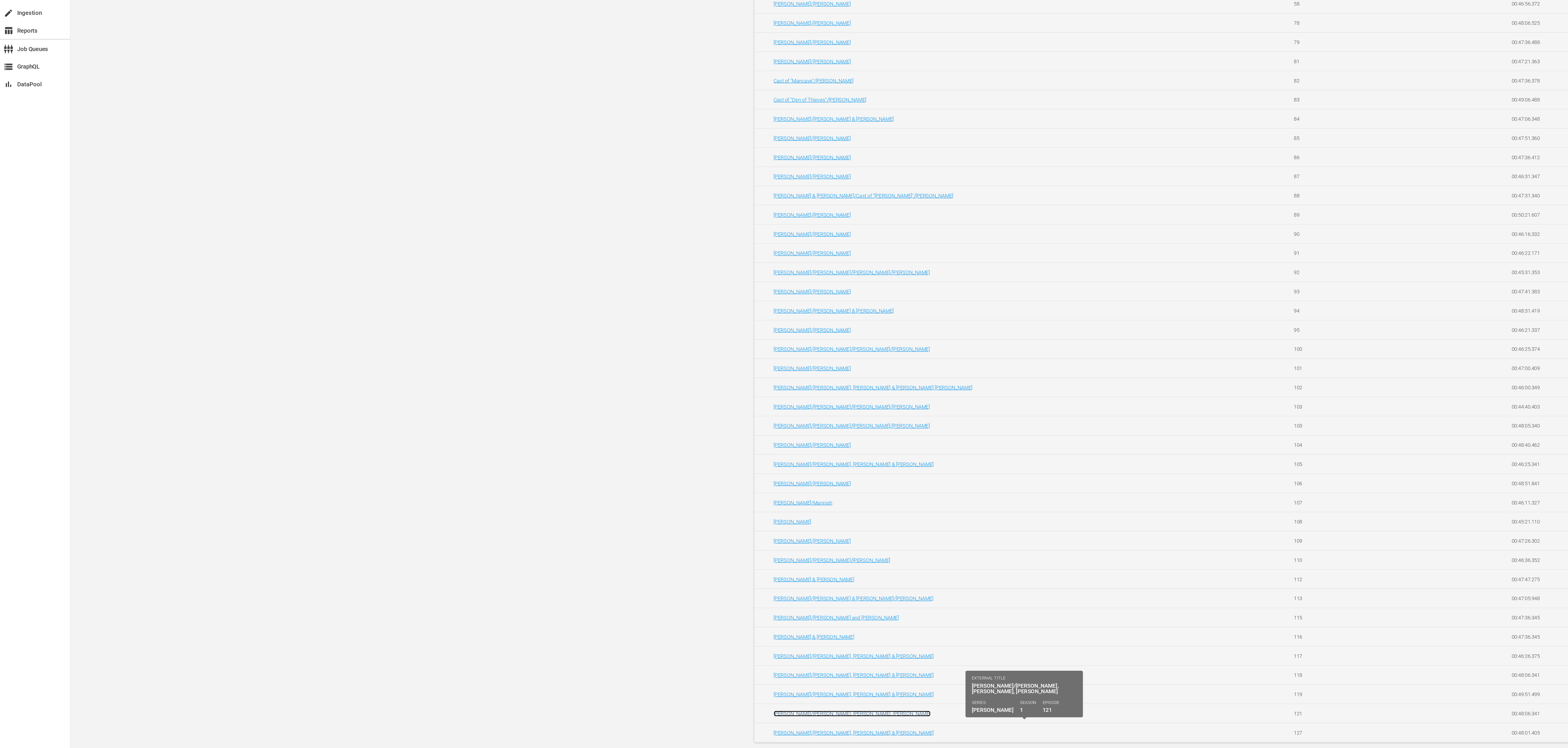
click at [665, 720] on link "[PERSON_NAME]/[PERSON_NAME], [PERSON_NAME], [PERSON_NAME]" at bounding box center [635, 721] width 117 height 4
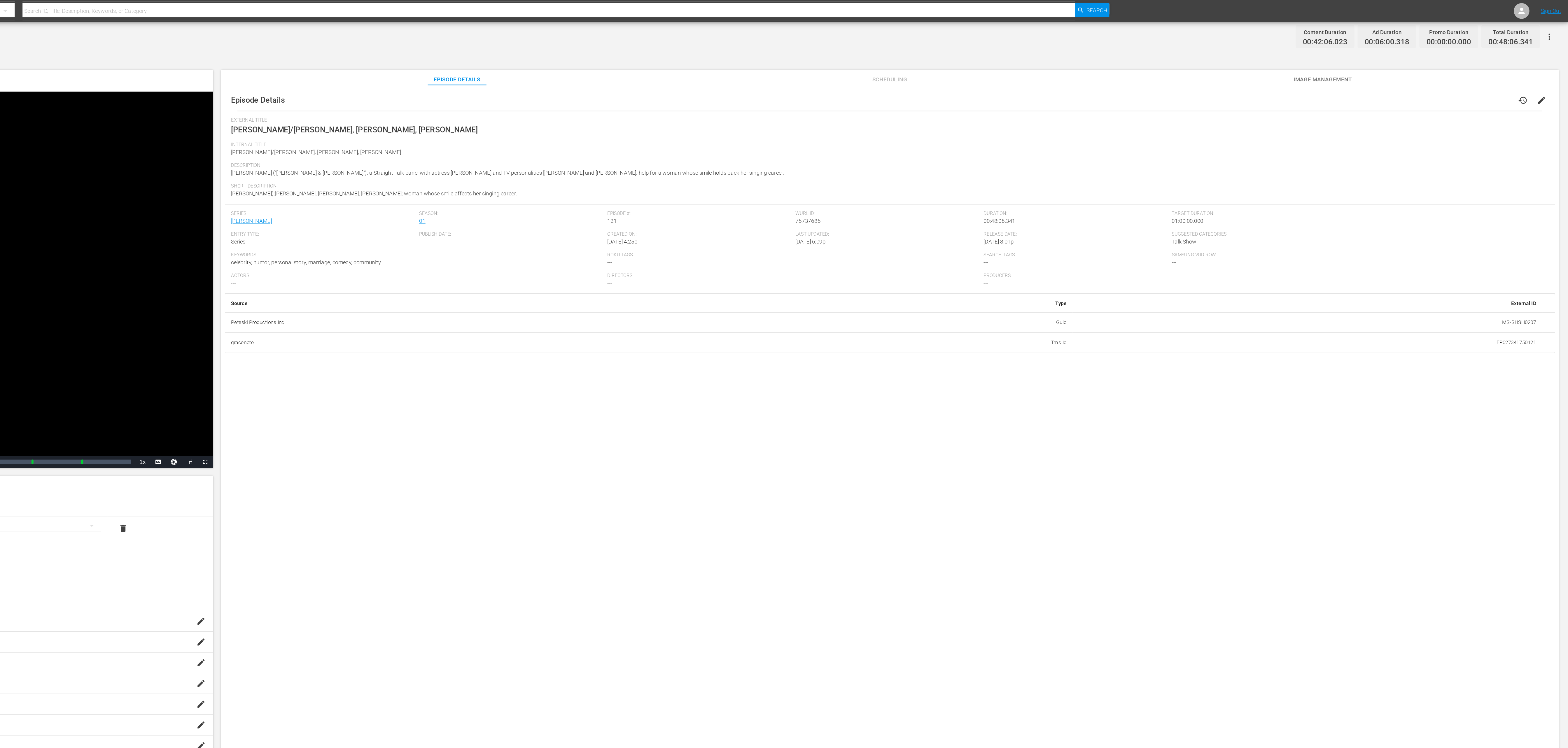
click at [1551, 35] on div "Tiffani Thiessen/Ta'Rhonda Jones, Jenni Pulos, Diann Valentine Content Duration…" at bounding box center [810, 377] width 1515 height 723
click at [1551, 26] on icon "button" at bounding box center [1553, 27] width 7 height 7
click at [1527, 28] on div "Add Episode to Workspace" at bounding box center [1512, 29] width 89 height 14
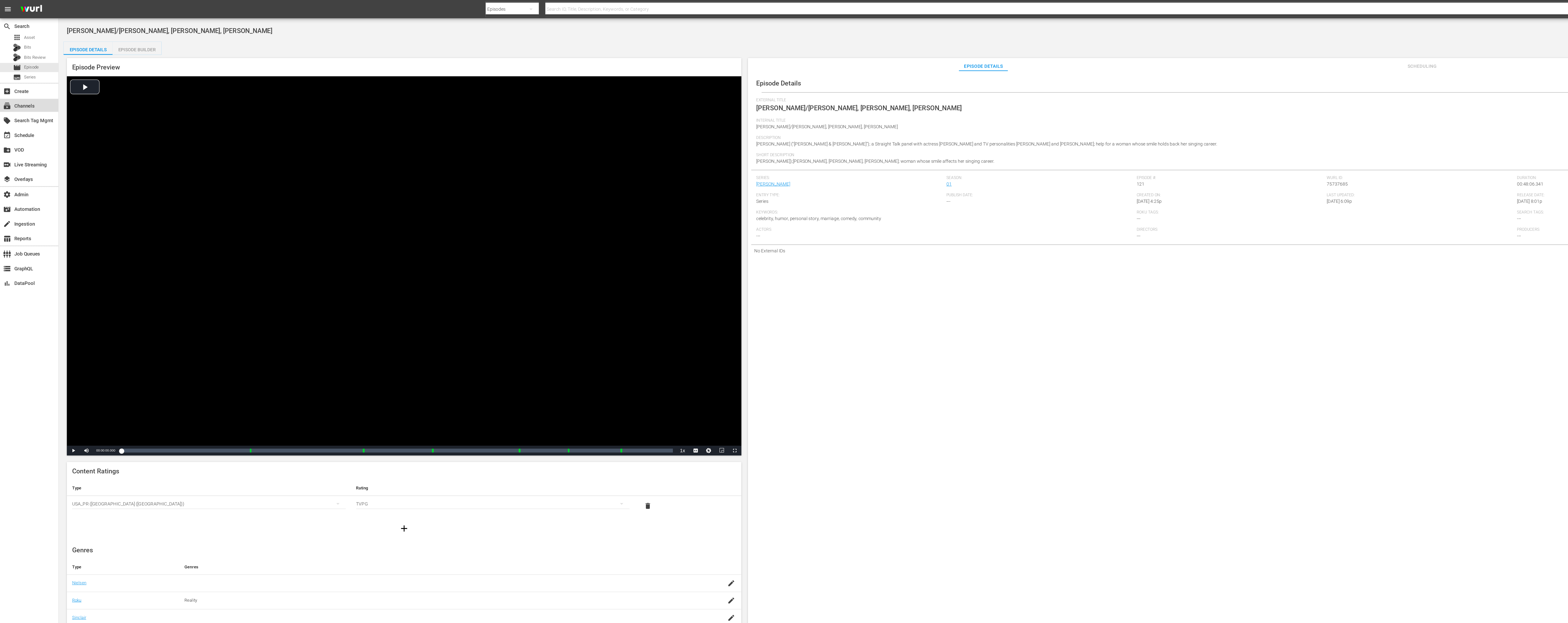
click at [18, 79] on div "subscriptions Channels" at bounding box center [14, 78] width 27 height 4
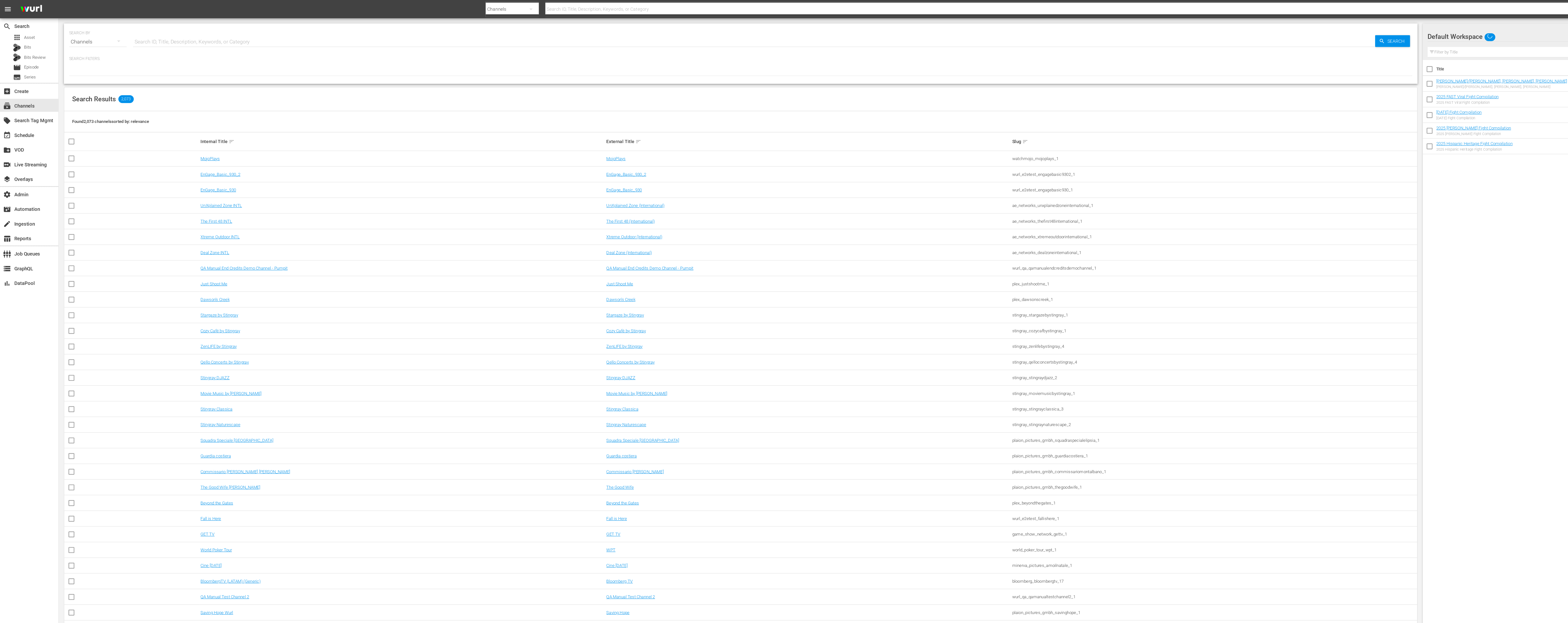
click at [231, 28] on input "text" at bounding box center [562, 30] width 925 height 11
type input "merit"
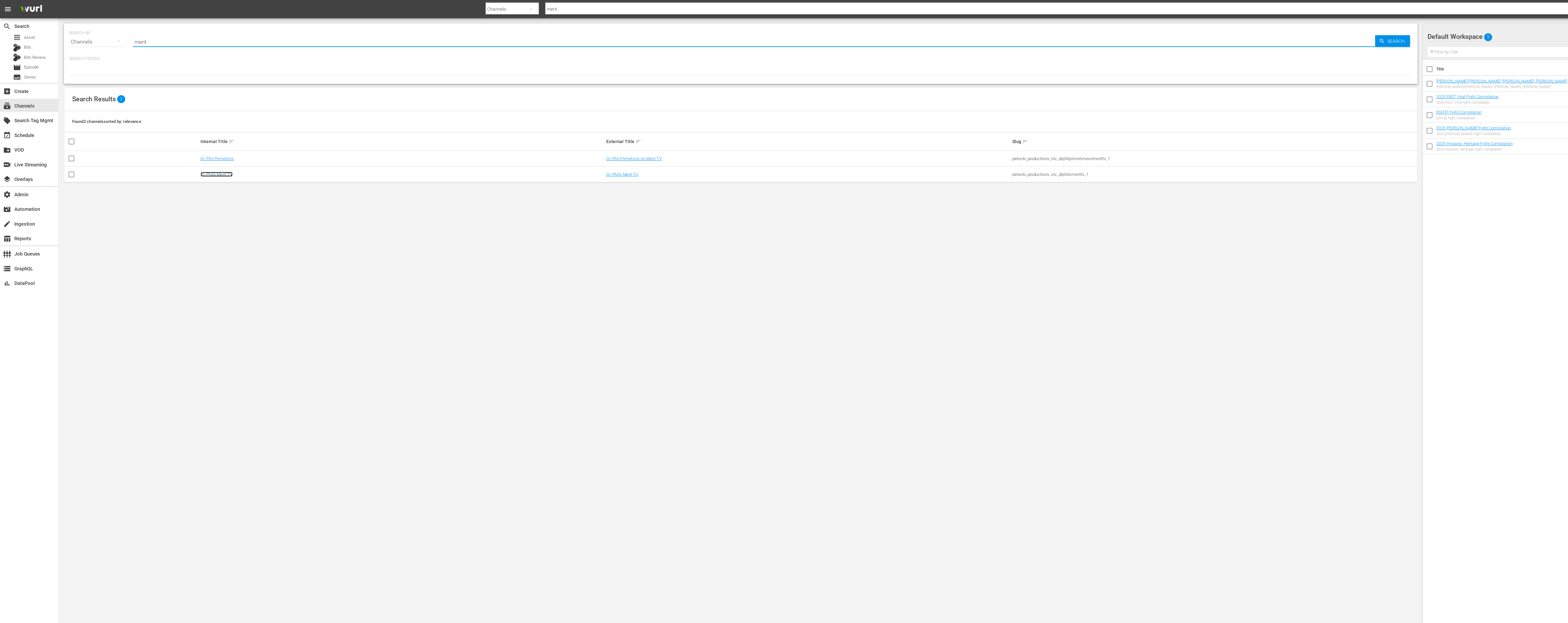
click at [164, 131] on link "Dr. Phil's Merit TV" at bounding box center [161, 129] width 24 height 3
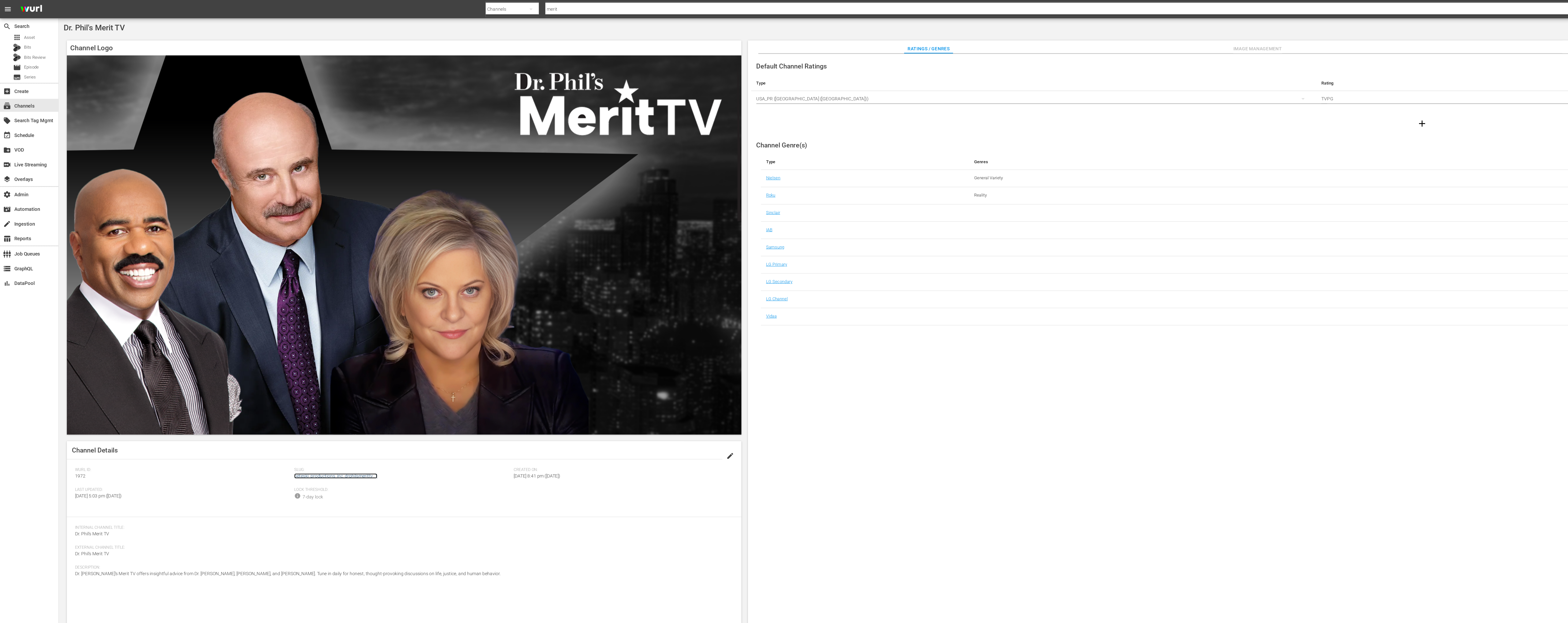
click at [256, 353] on link "peteski_productions_inc_drphilsmerittv_1" at bounding box center [250, 355] width 62 height 4
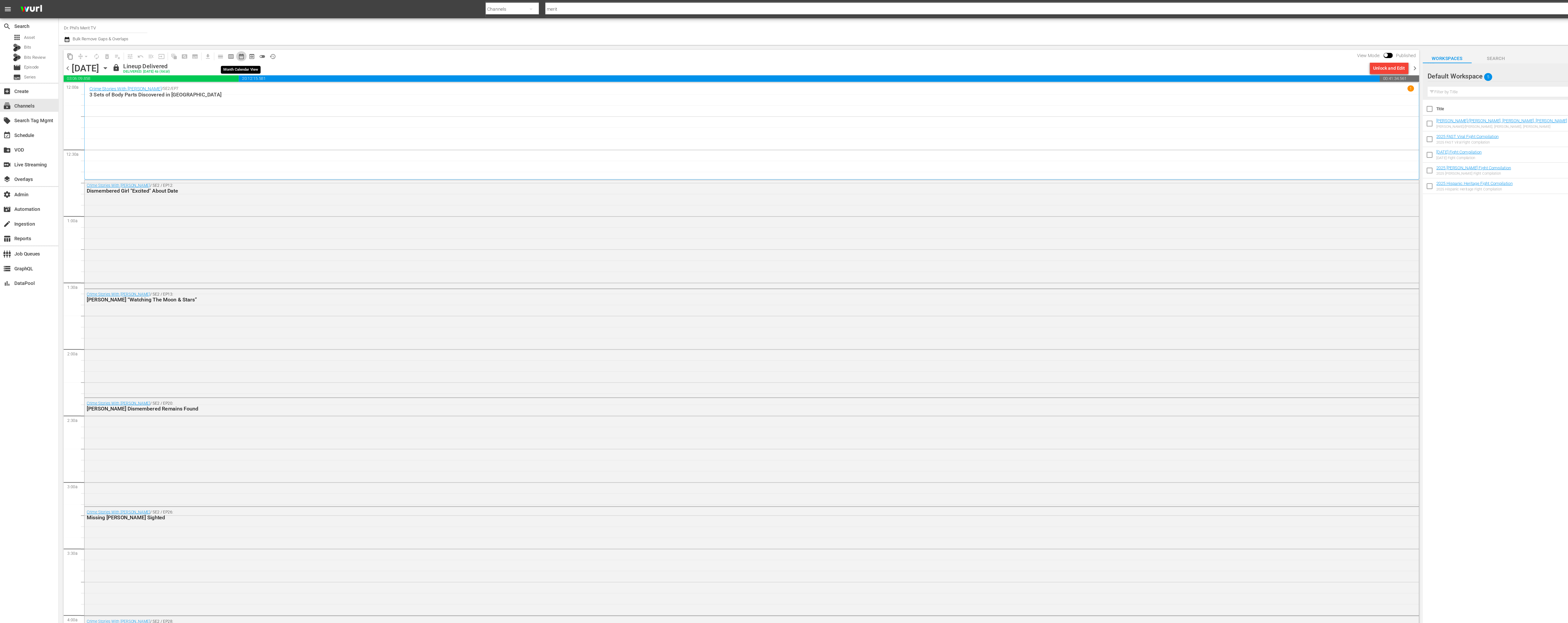
click at [179, 41] on span "date_range_outlined" at bounding box center [179, 42] width 5 height 5
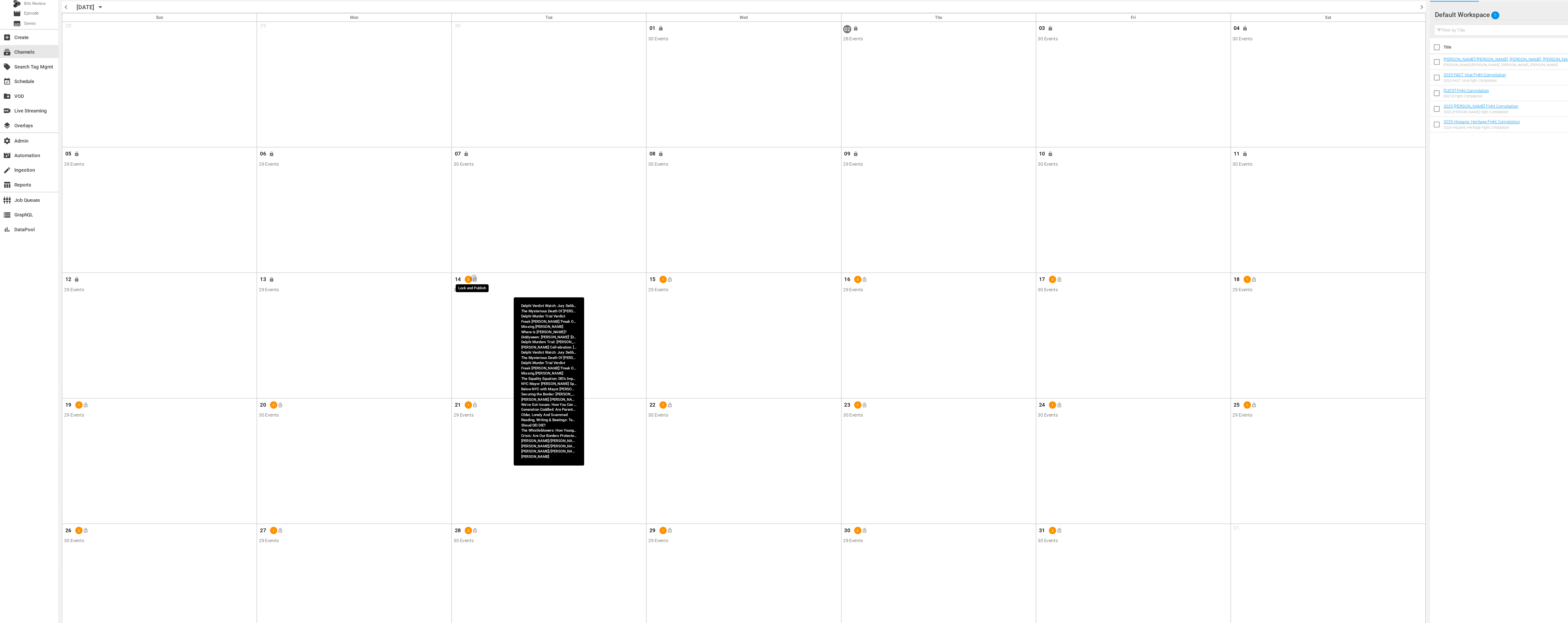
click at [354, 247] on span "lock_open" at bounding box center [354, 248] width 4 height 4
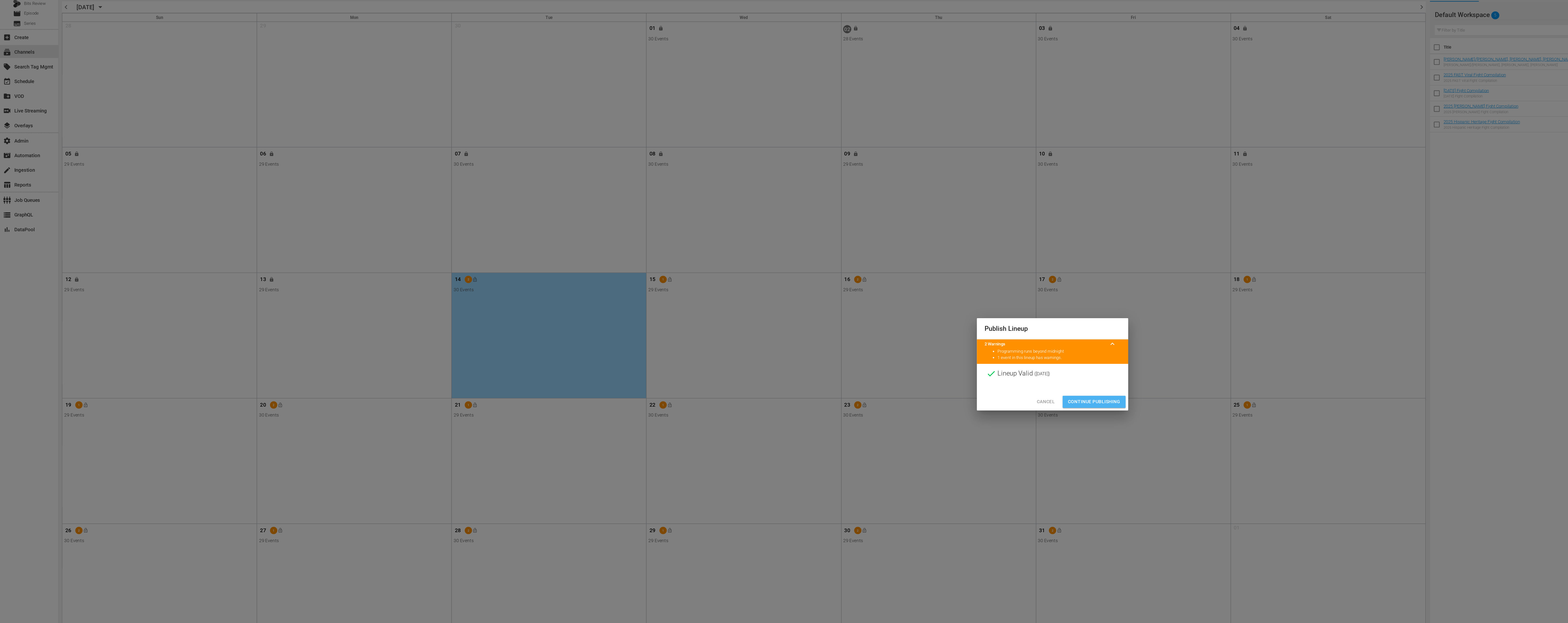
click at [811, 338] on span "Continue Publishing" at bounding box center [815, 339] width 39 height 6
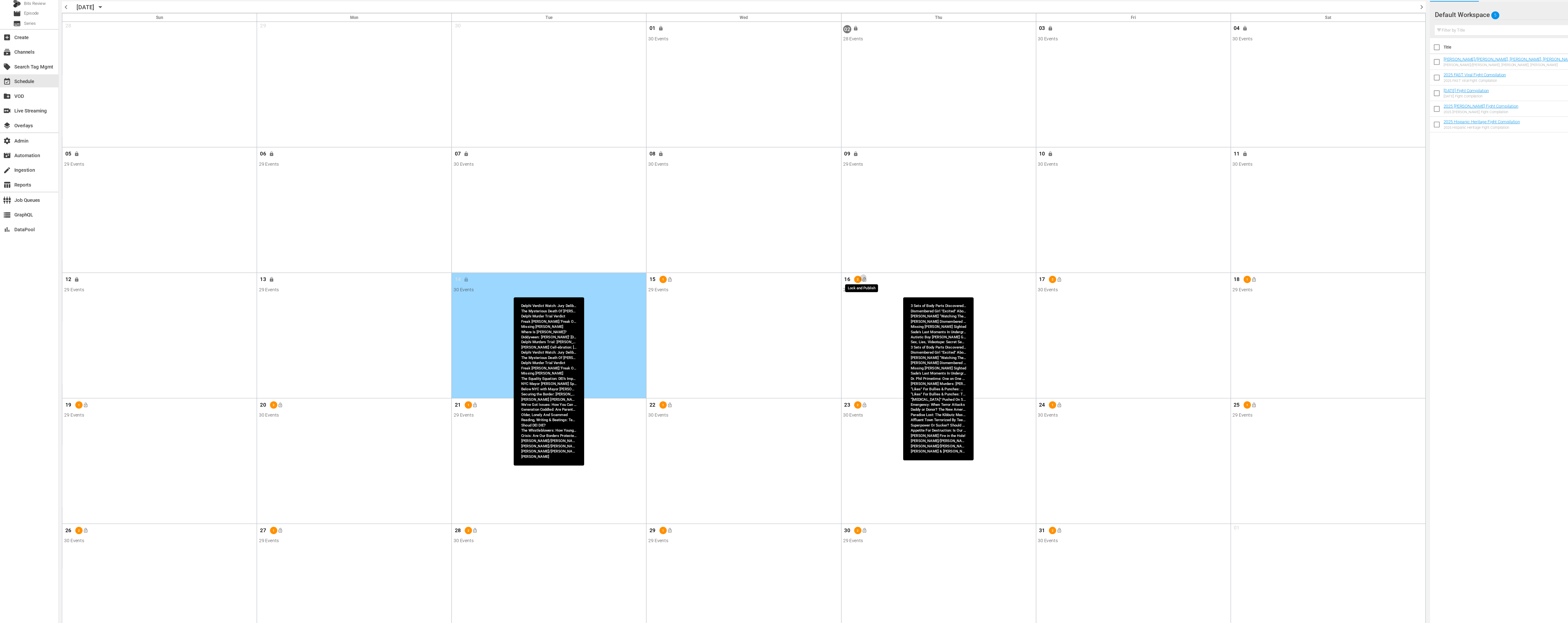
click at [644, 249] on span "lock_open" at bounding box center [644, 248] width 4 height 4
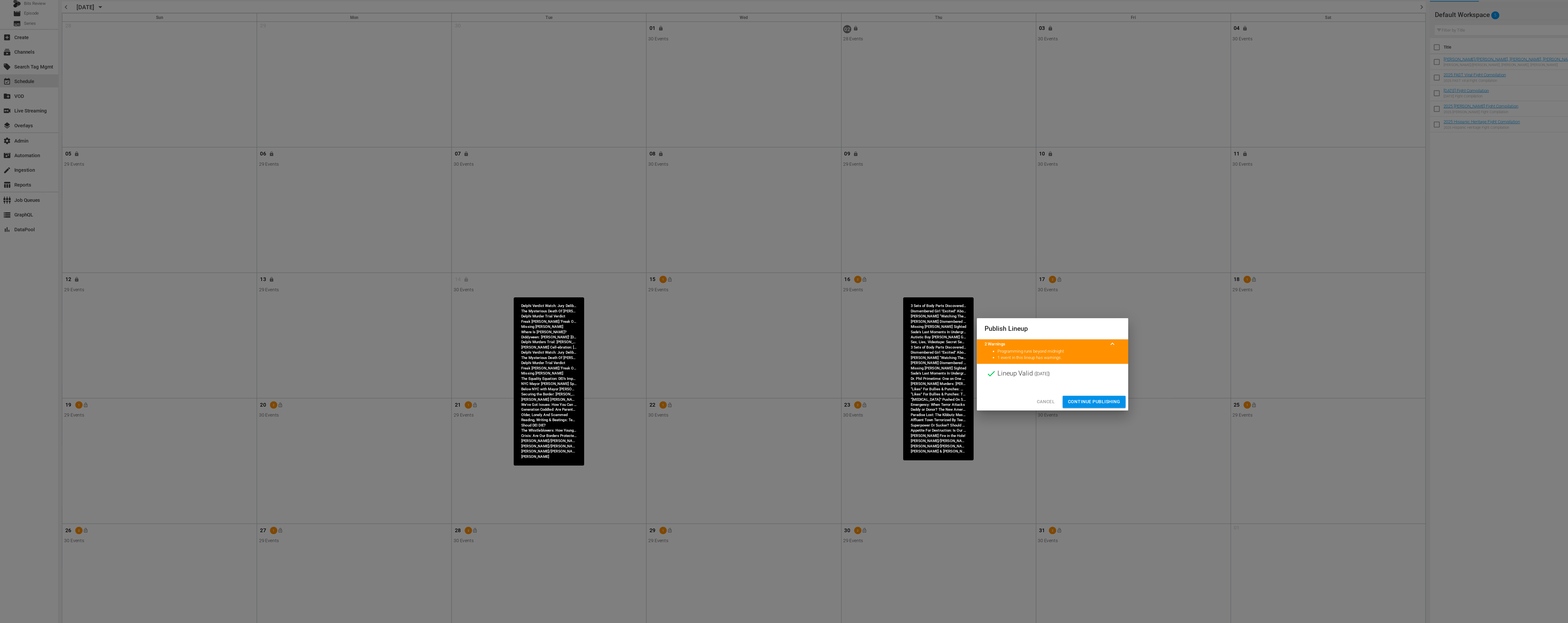
click at [811, 333] on div "Cancel Continue Publishing" at bounding box center [784, 339] width 113 height 13
click at [809, 340] on span "Continue Publishing" at bounding box center [815, 339] width 39 height 6
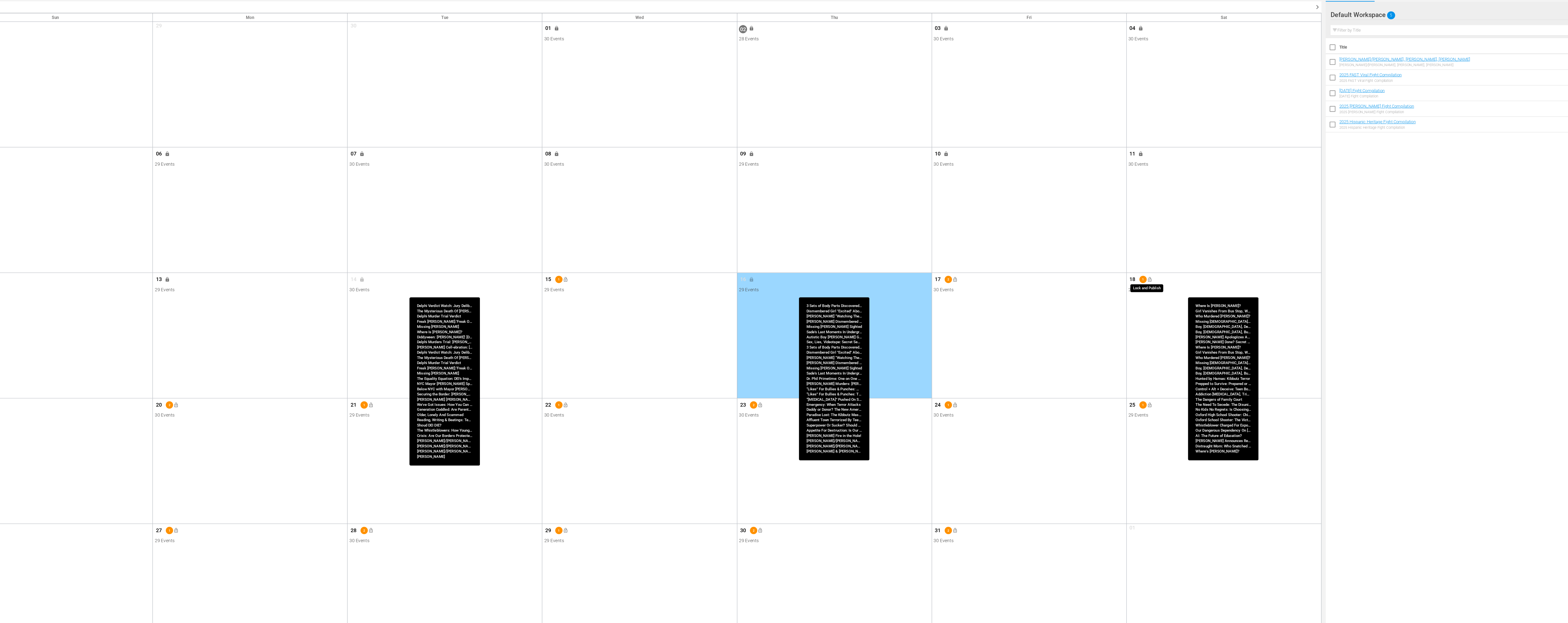
click at [932, 249] on span "lock_open" at bounding box center [934, 248] width 4 height 4
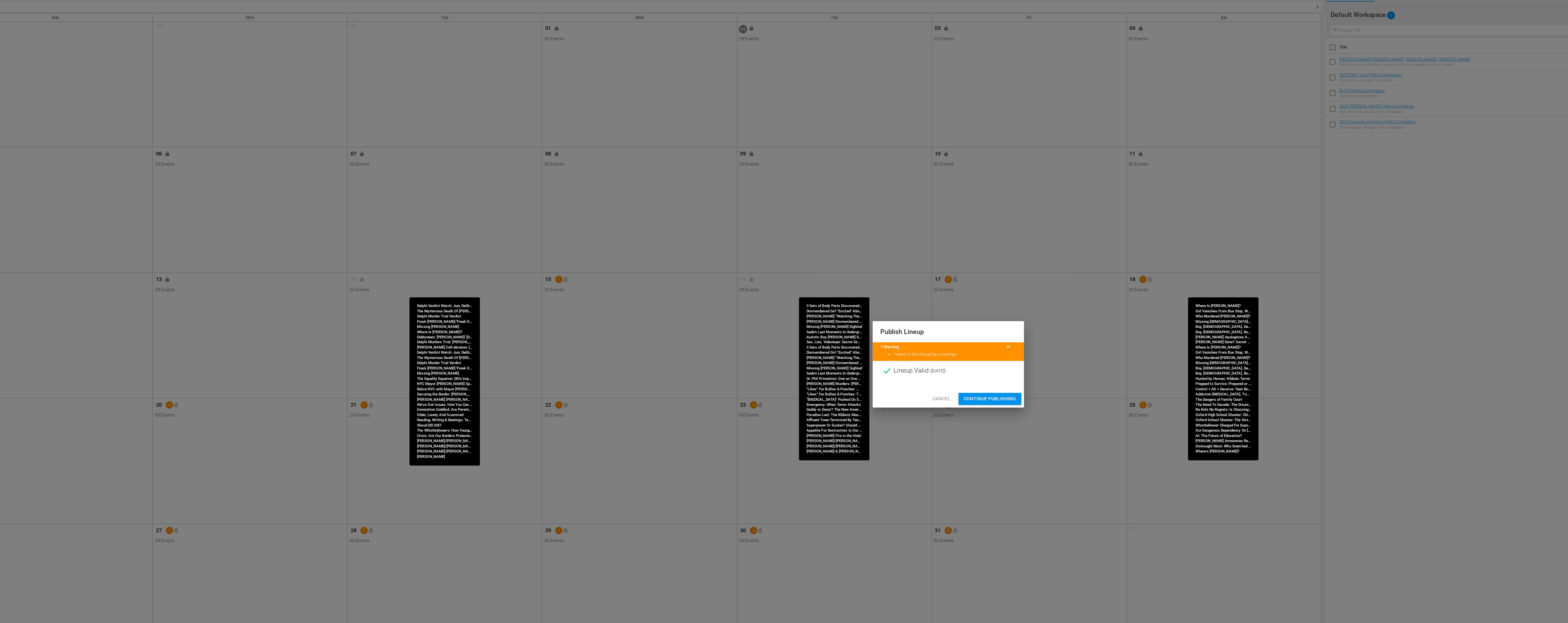
click at [821, 332] on div "Cancel Continue Publishing" at bounding box center [784, 337] width 113 height 13
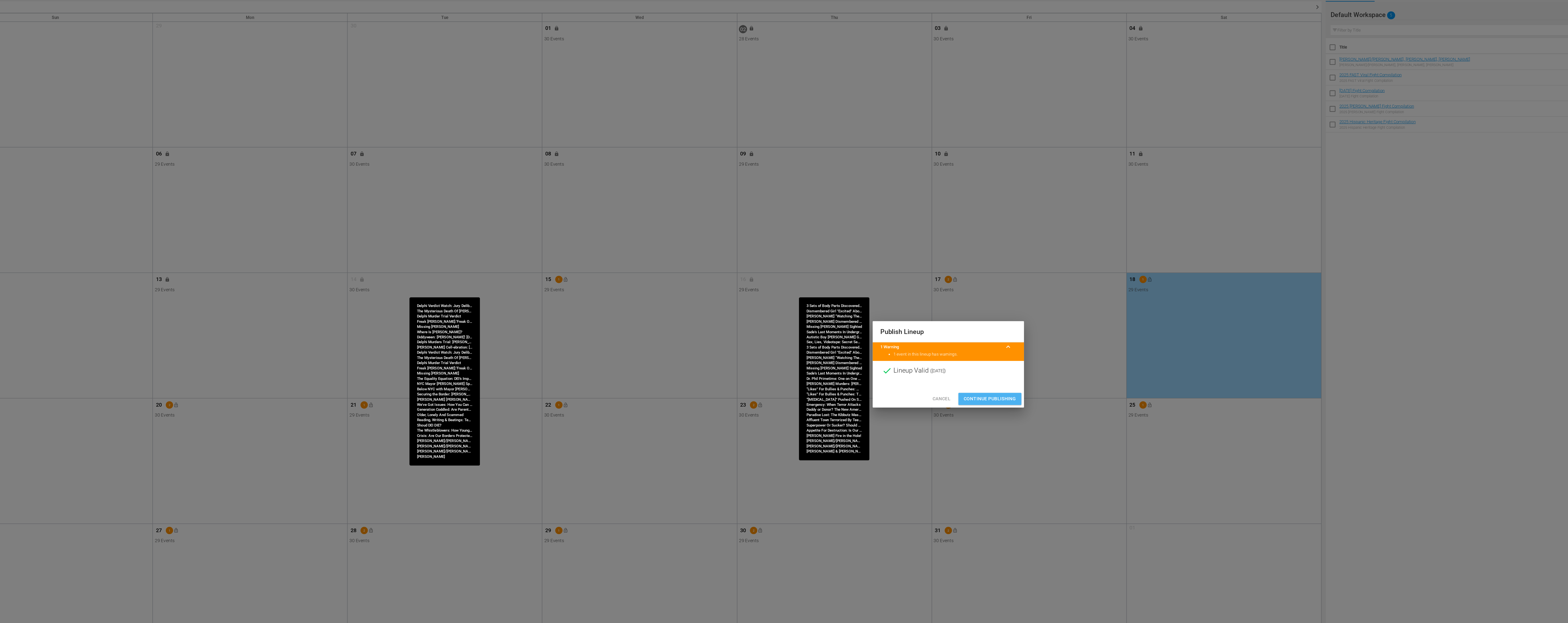
click at [821, 334] on span "Continue Publishing" at bounding box center [815, 337] width 39 height 6
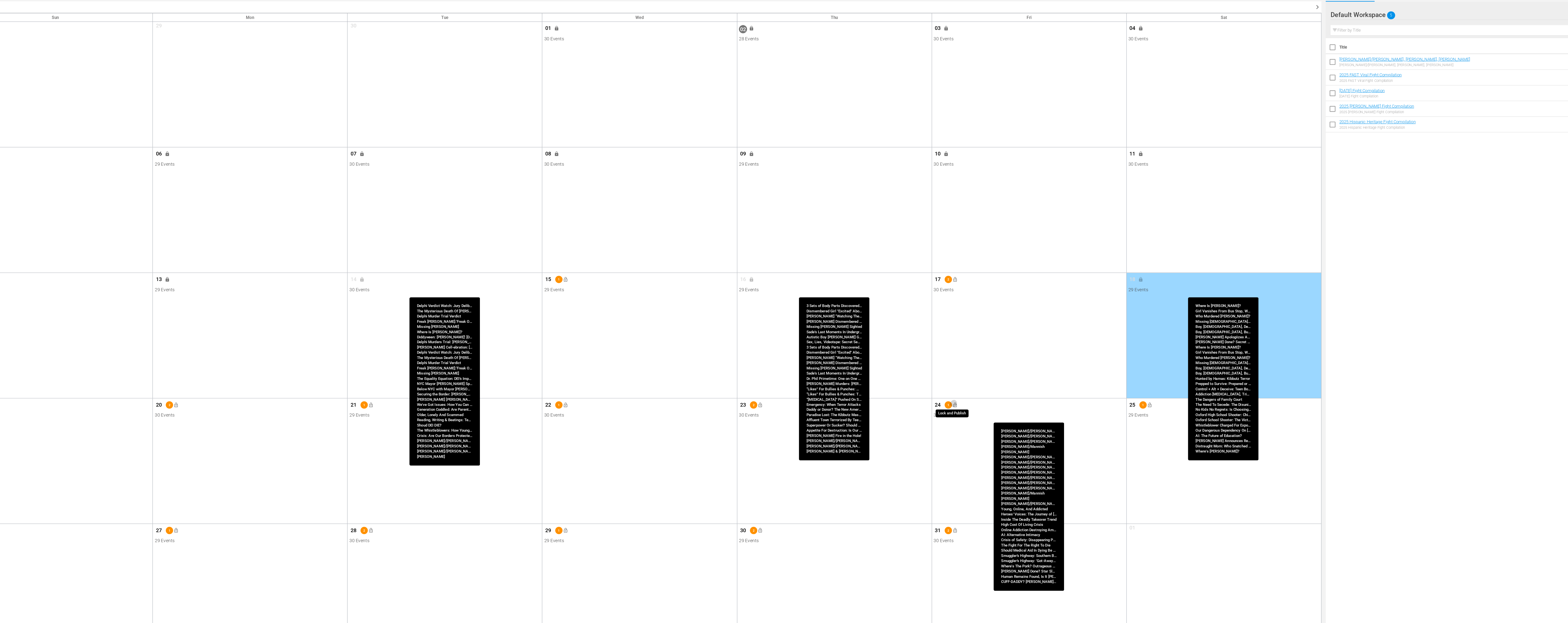
click at [789, 343] on span "lock_open" at bounding box center [789, 342] width 4 height 4
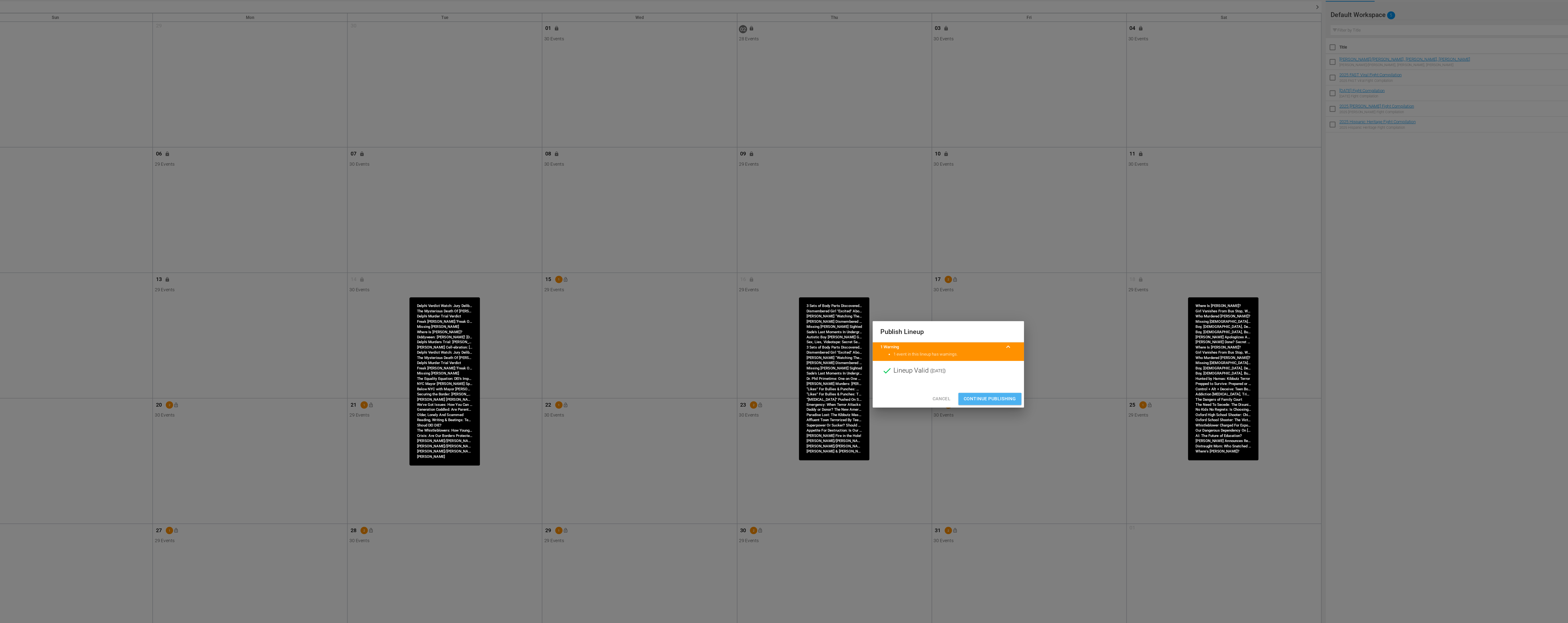
click at [814, 338] on span "Continue Publishing" at bounding box center [815, 337] width 39 height 6
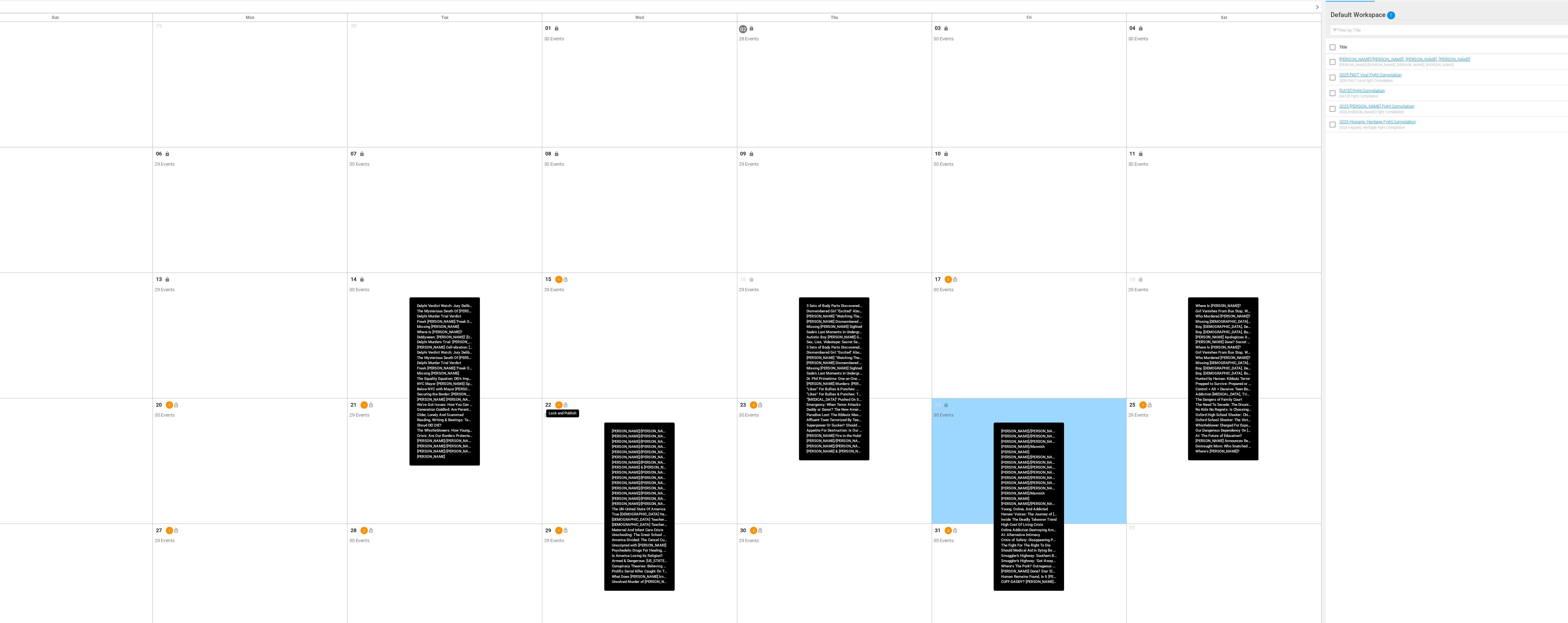
click at [500, 342] on span "lock_open" at bounding box center [499, 342] width 4 height 4
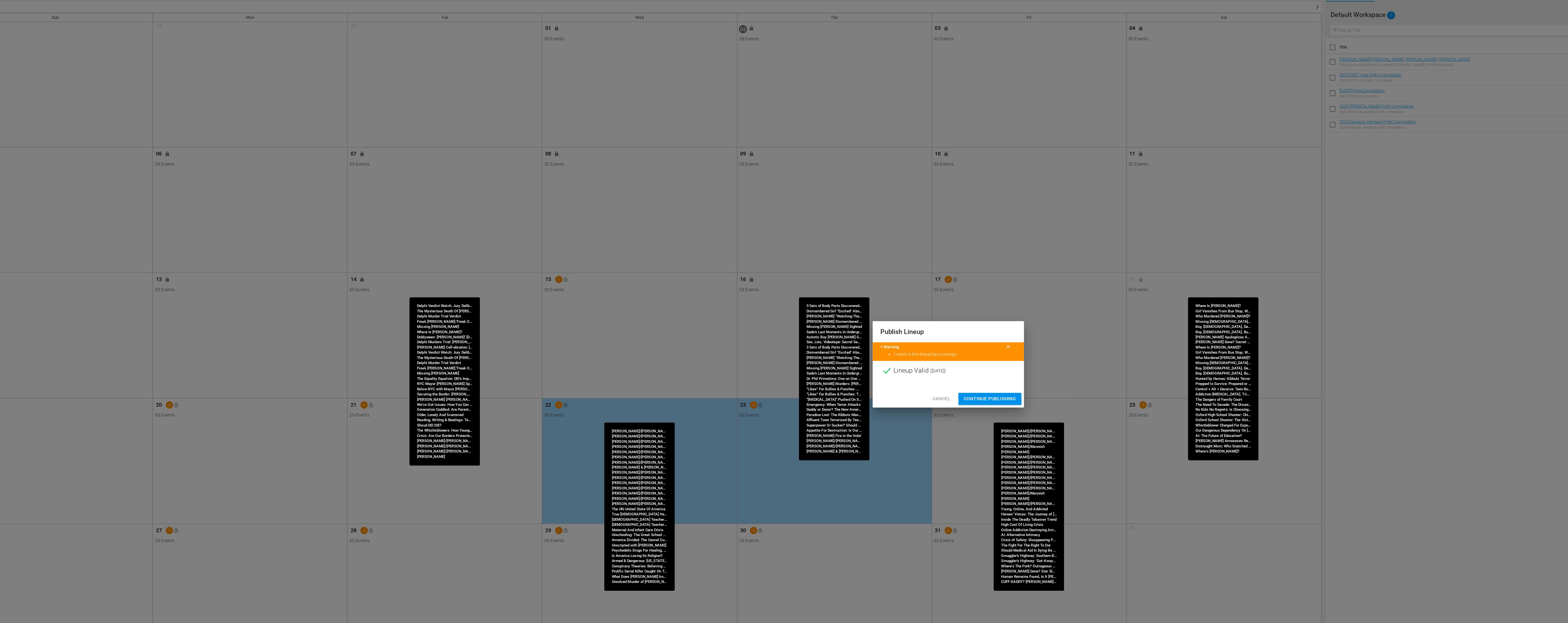
click at [810, 337] on span "Continue Publishing" at bounding box center [815, 337] width 39 height 6
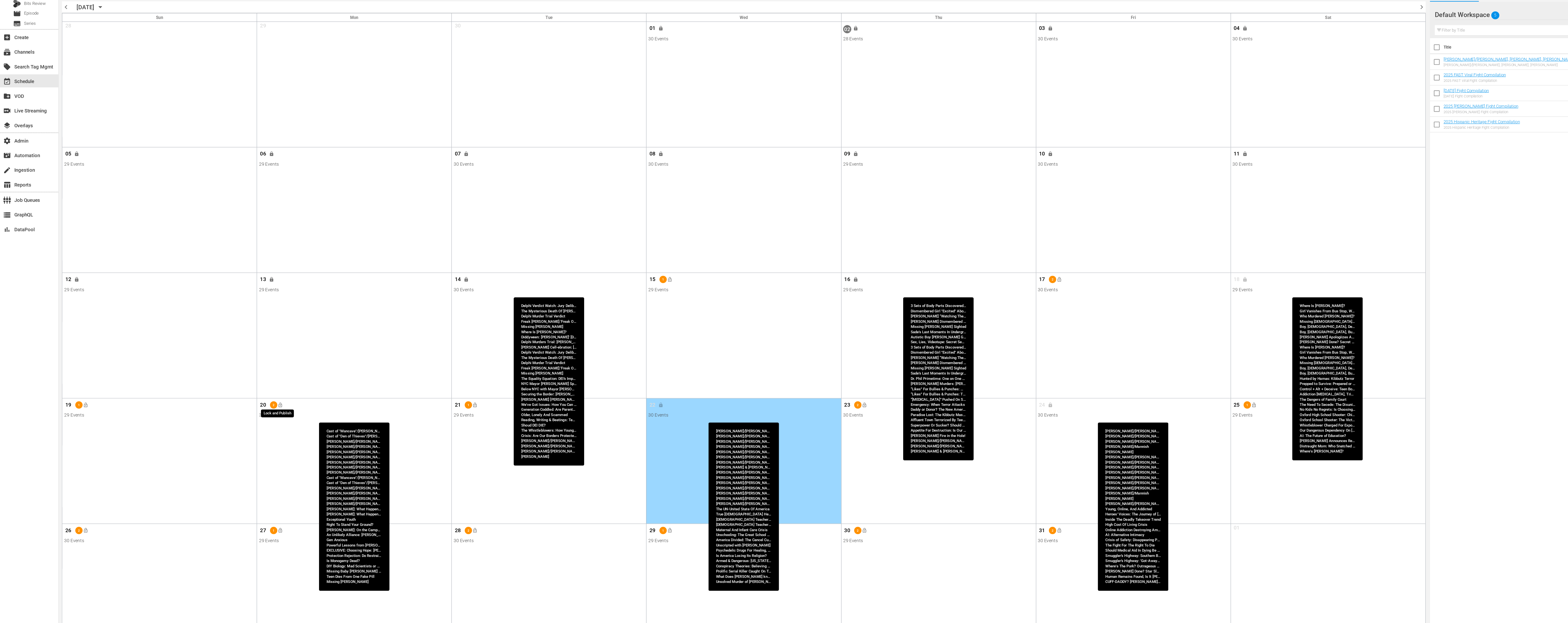
click at [209, 341] on span "lock_open" at bounding box center [209, 342] width 4 height 4
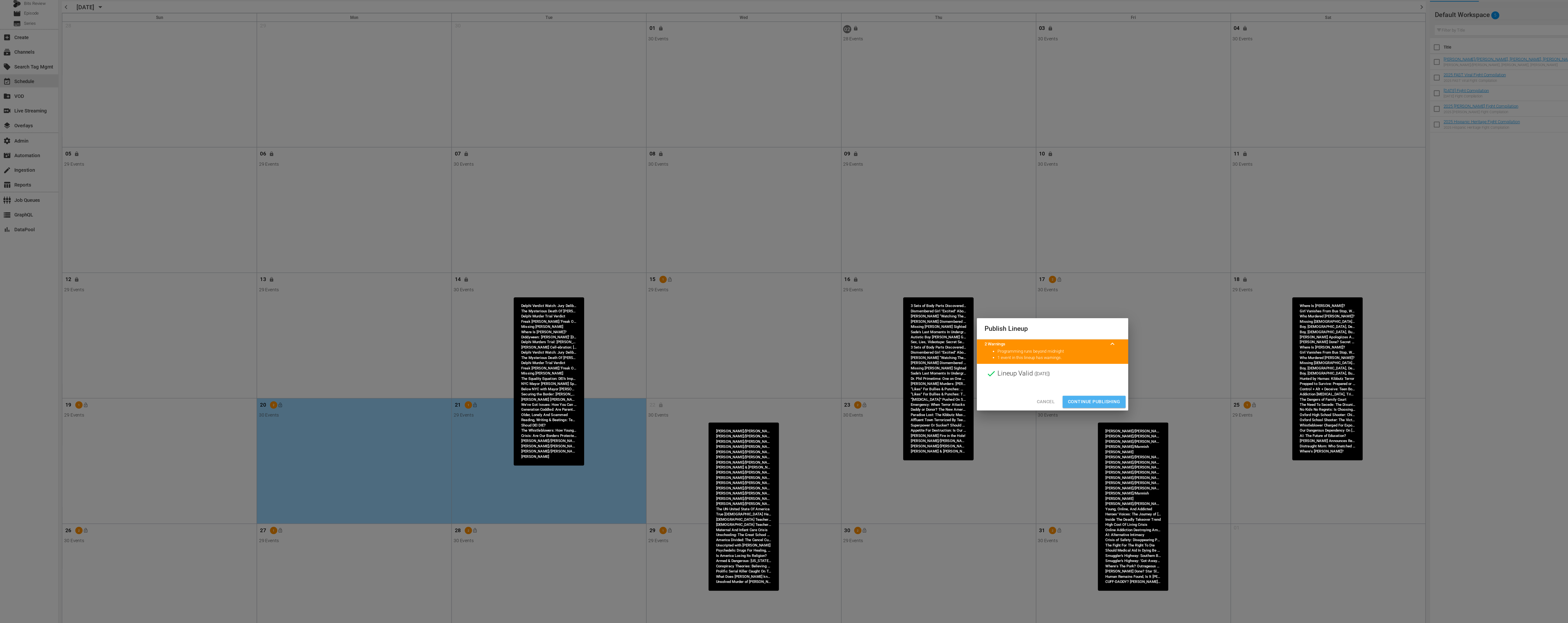
click at [805, 336] on button "Continue Publishing" at bounding box center [815, 339] width 47 height 9
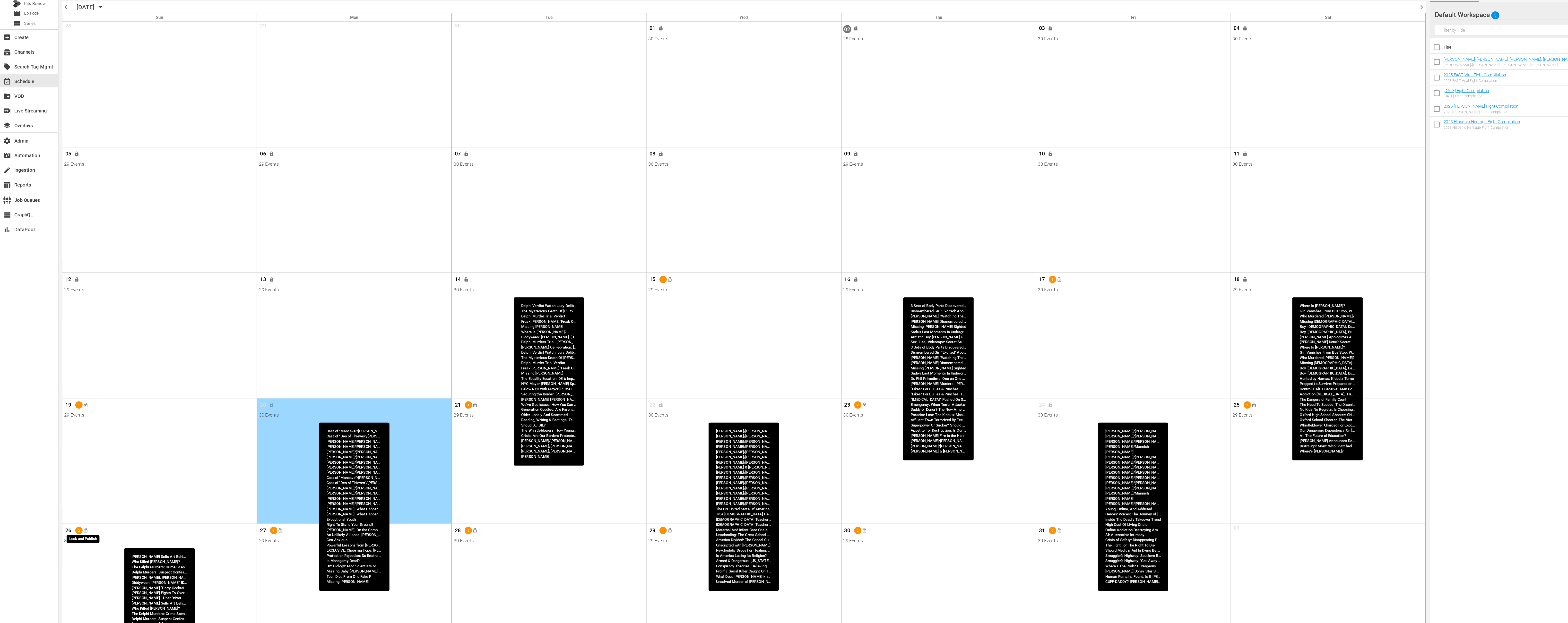
click at [64, 436] on span "lock_open" at bounding box center [64, 435] width 4 height 4
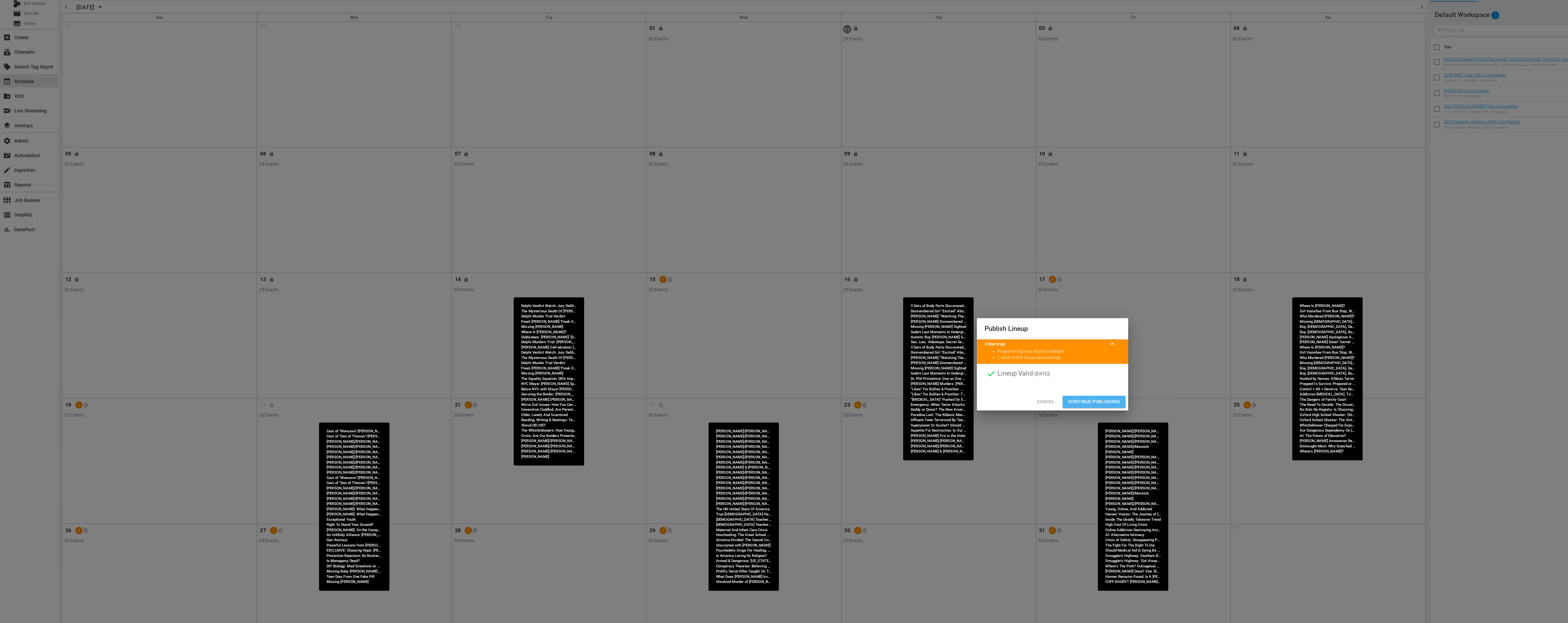
click at [808, 335] on button "Continue Publishing" at bounding box center [815, 339] width 47 height 9
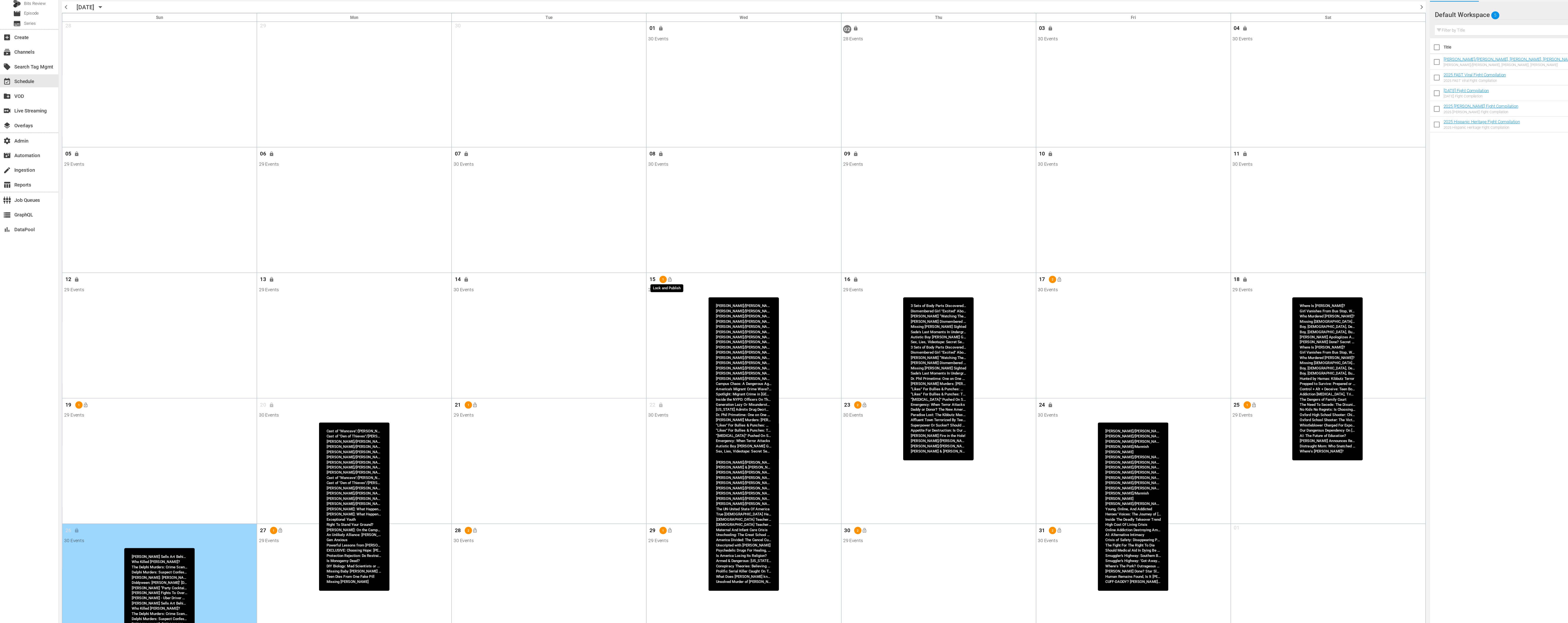
click at [502, 249] on button "lock_open" at bounding box center [499, 249] width 8 height 8
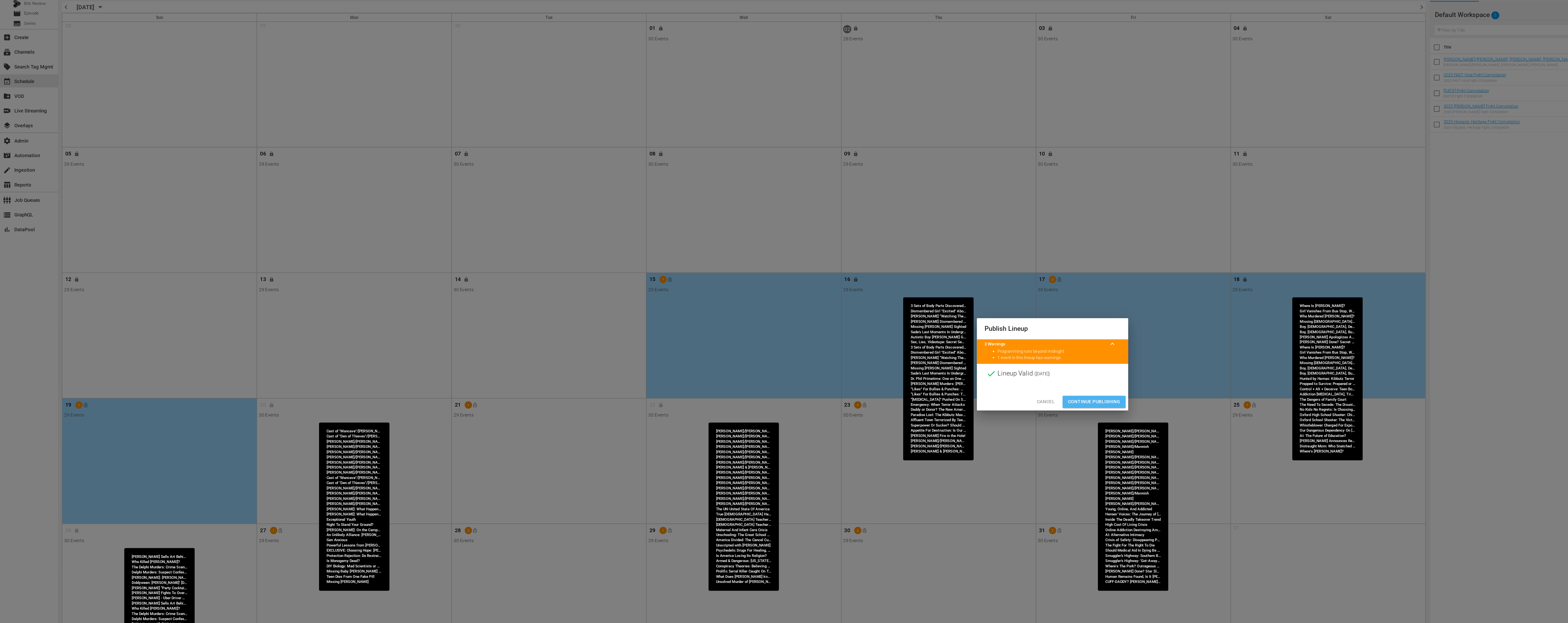
click at [813, 337] on span "Continue Publishing" at bounding box center [815, 339] width 39 height 6
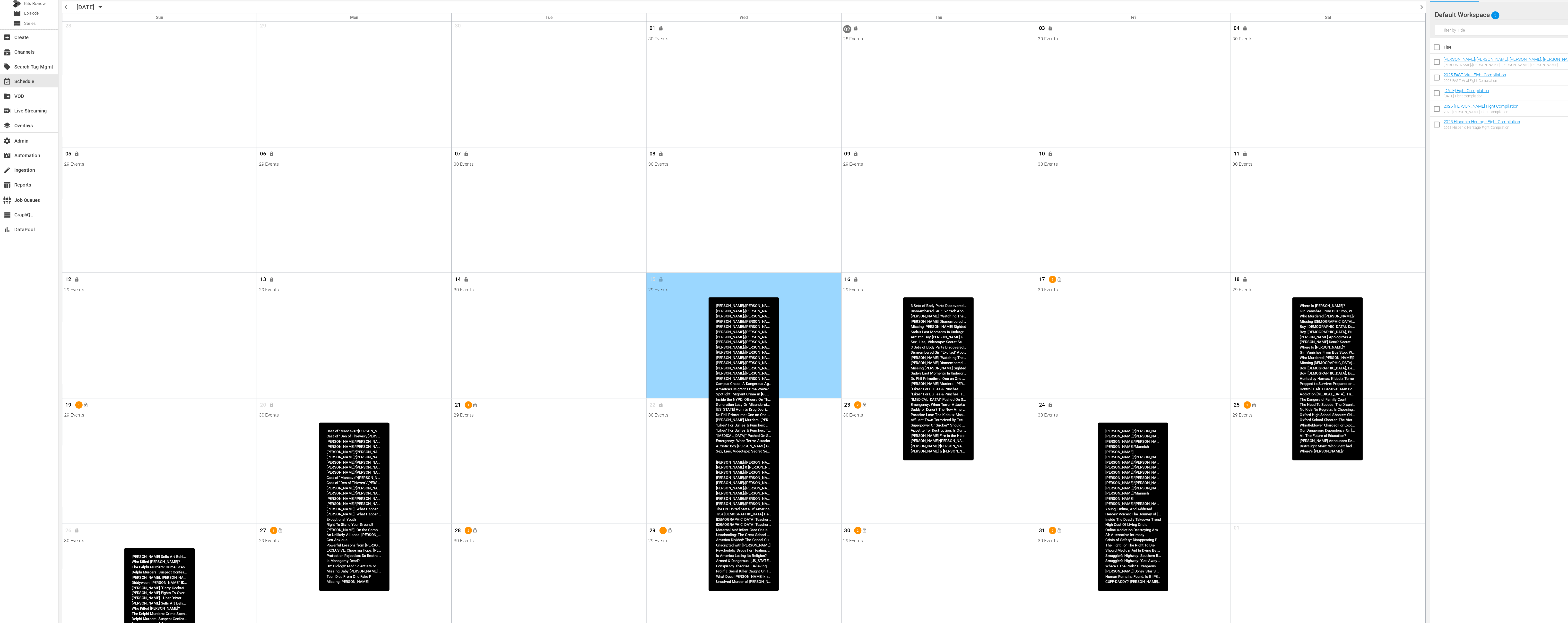
click at [790, 249] on span "lock_open" at bounding box center [789, 248] width 4 height 4
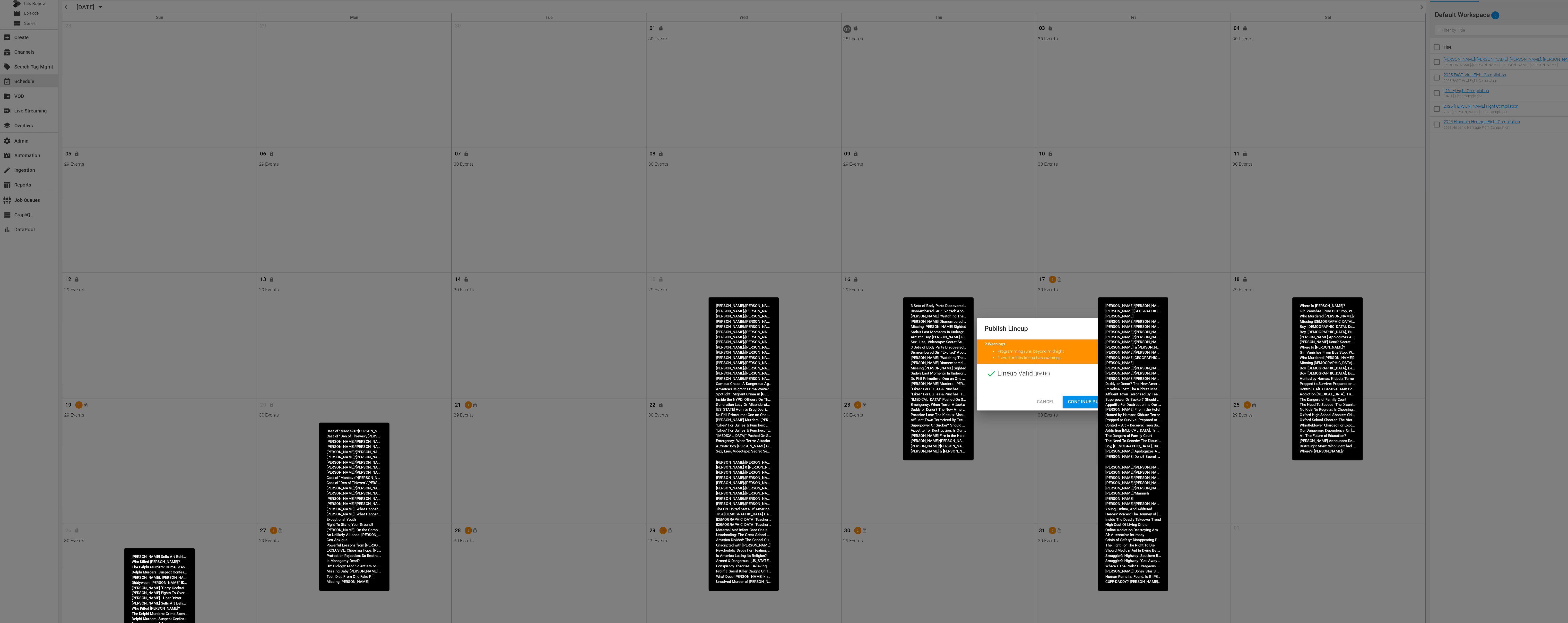
click at [805, 338] on span "Continue Publishing" at bounding box center [815, 339] width 39 height 6
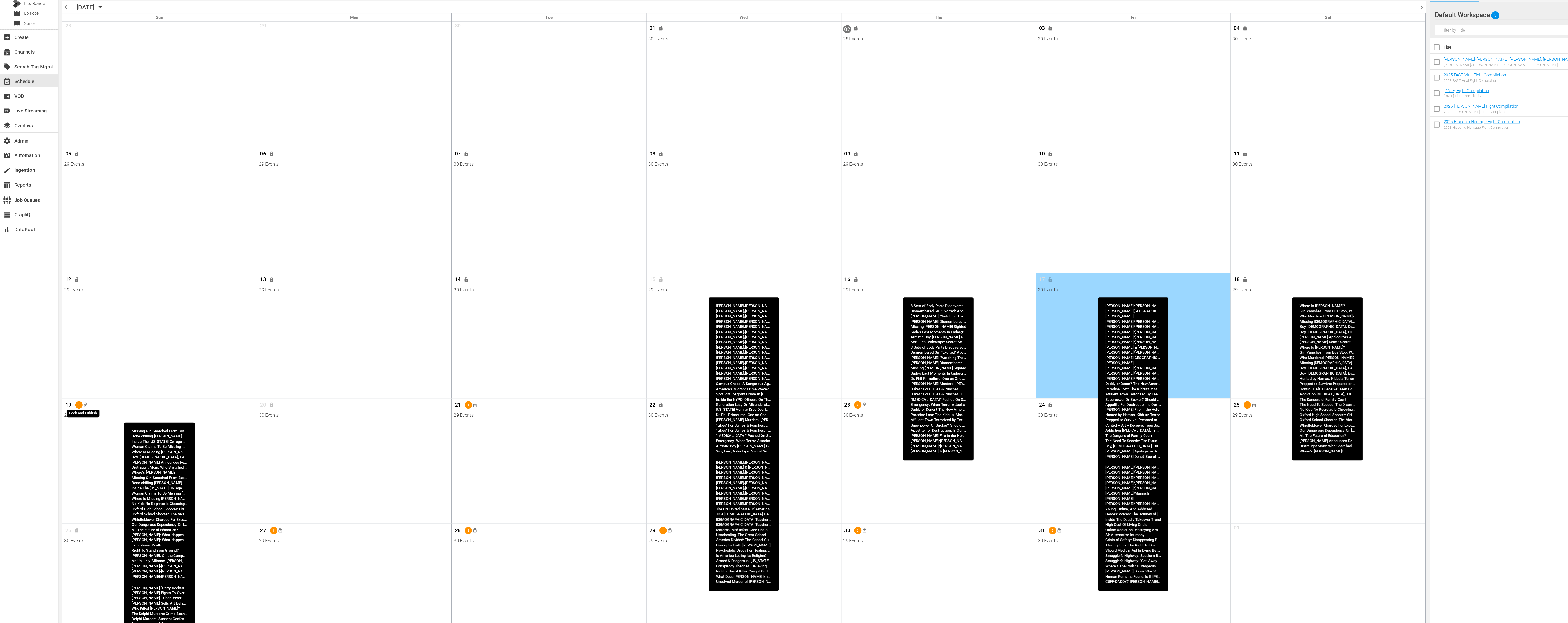
click at [62, 342] on span "lock_open" at bounding box center [64, 342] width 4 height 4
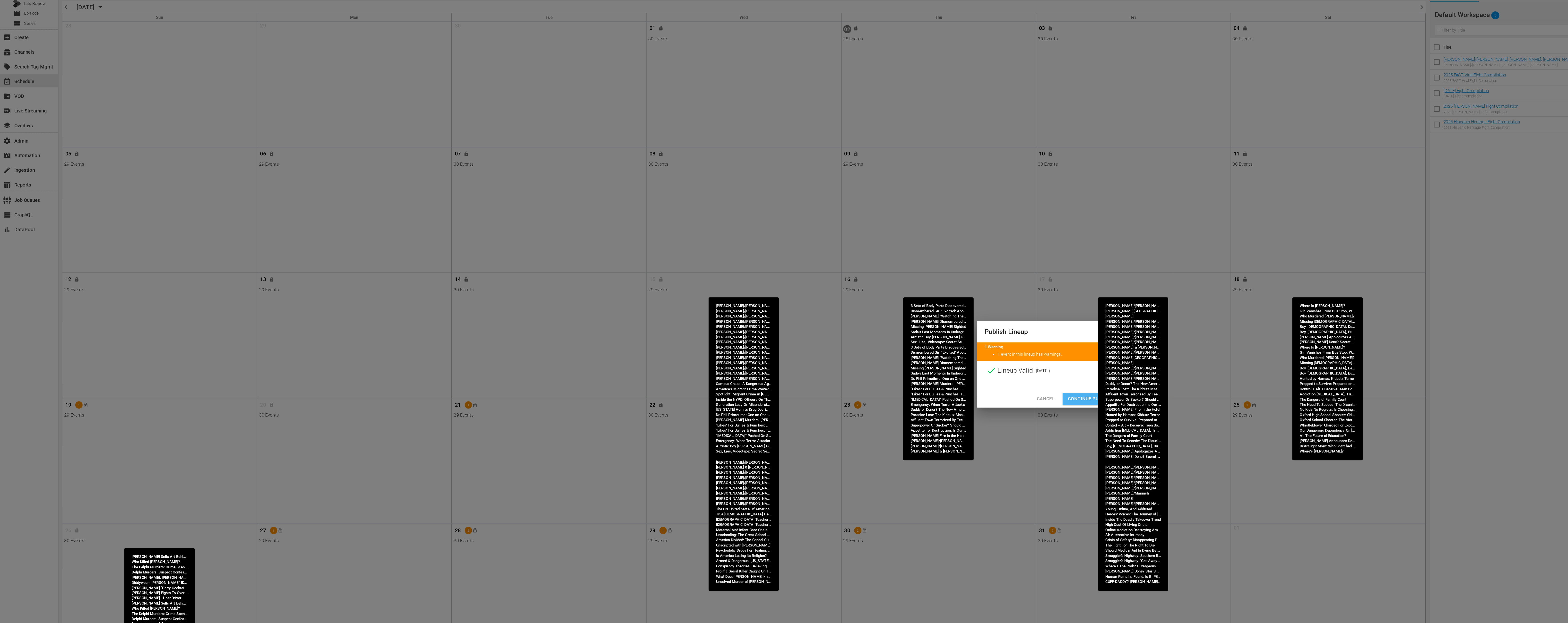
click at [805, 337] on span "Continue Publishing" at bounding box center [815, 337] width 39 height 6
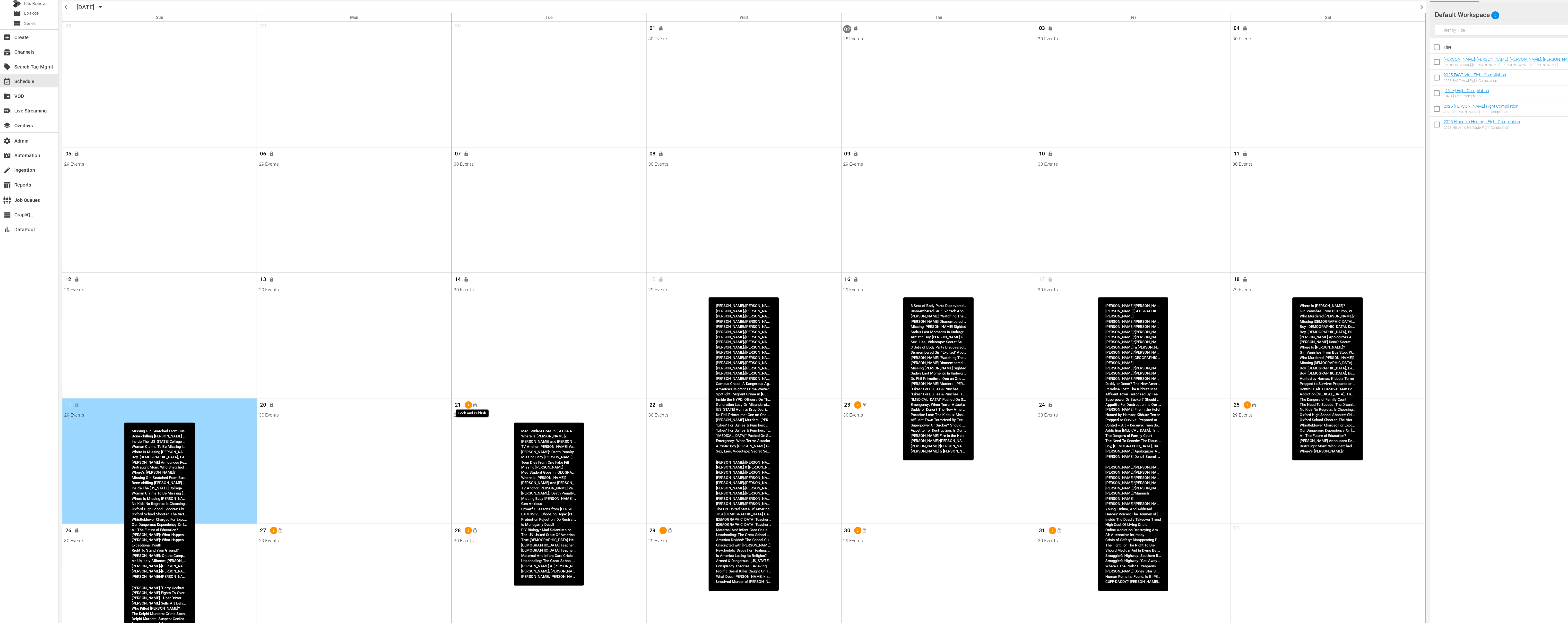
click at [354, 342] on span "lock_open" at bounding box center [354, 342] width 4 height 4
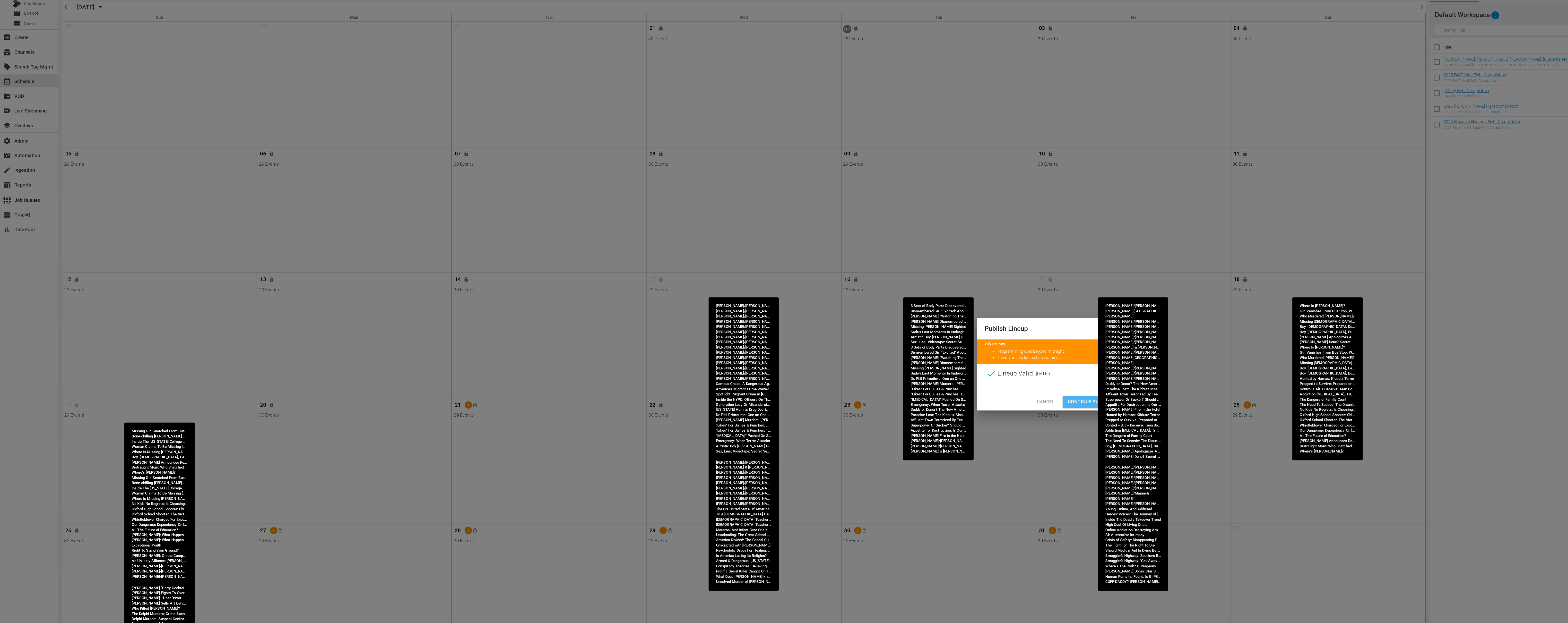
click at [805, 337] on span "Continue Publishing" at bounding box center [815, 339] width 39 height 6
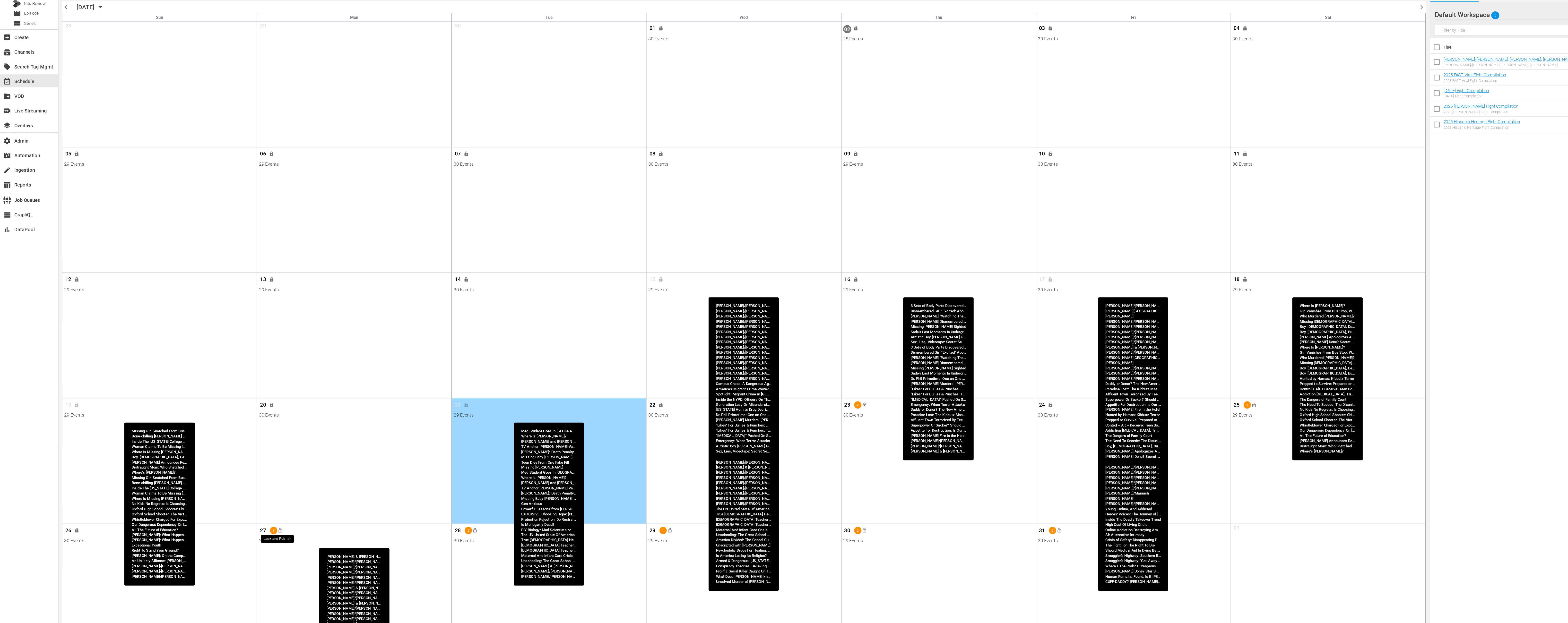
click at [210, 435] on span "lock_open" at bounding box center [209, 435] width 4 height 4
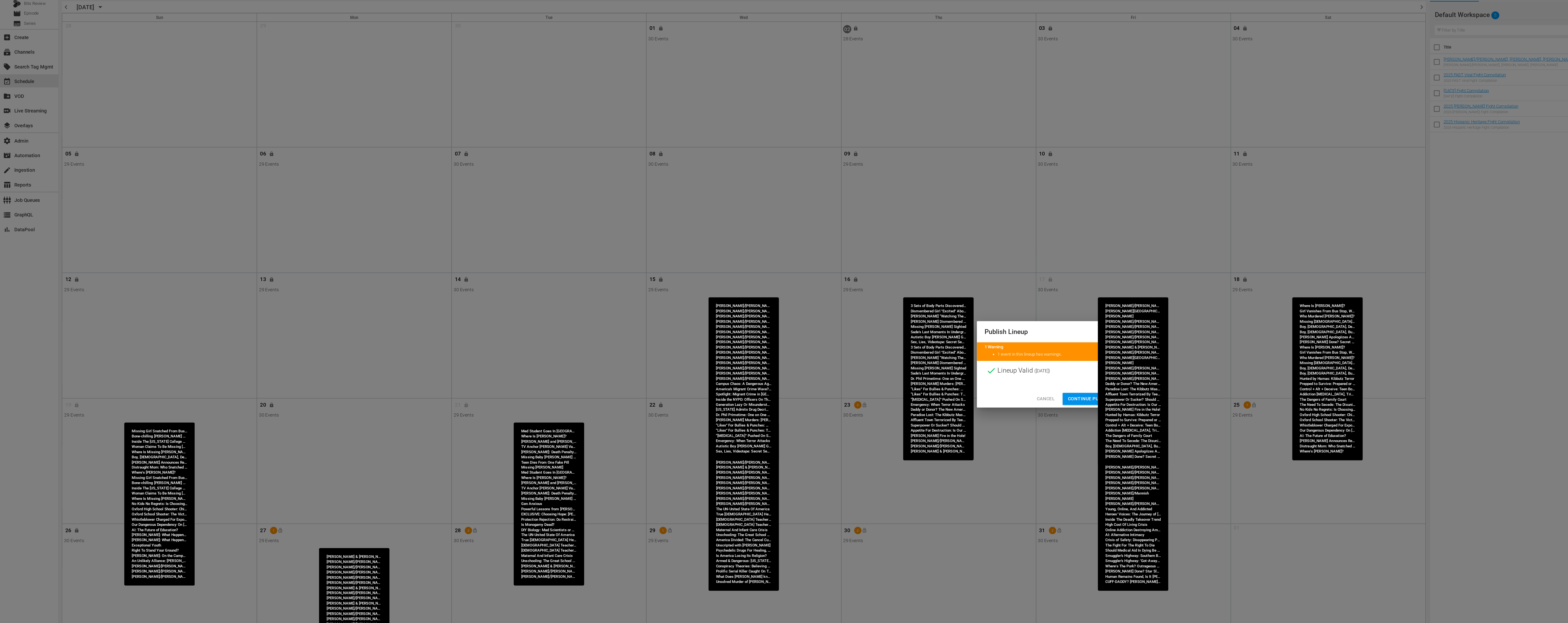
click at [805, 337] on span "Continue Publishing" at bounding box center [815, 337] width 39 height 6
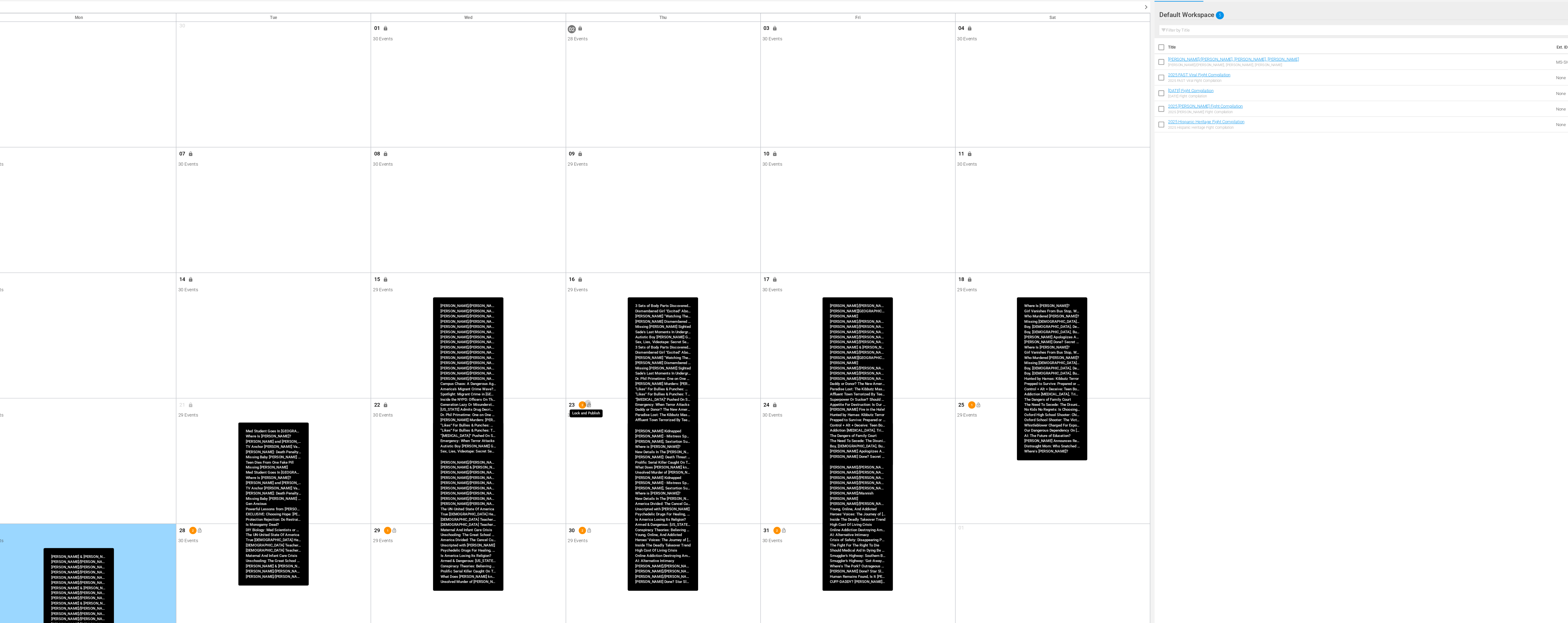
click at [645, 342] on span "lock_open" at bounding box center [644, 342] width 4 height 4
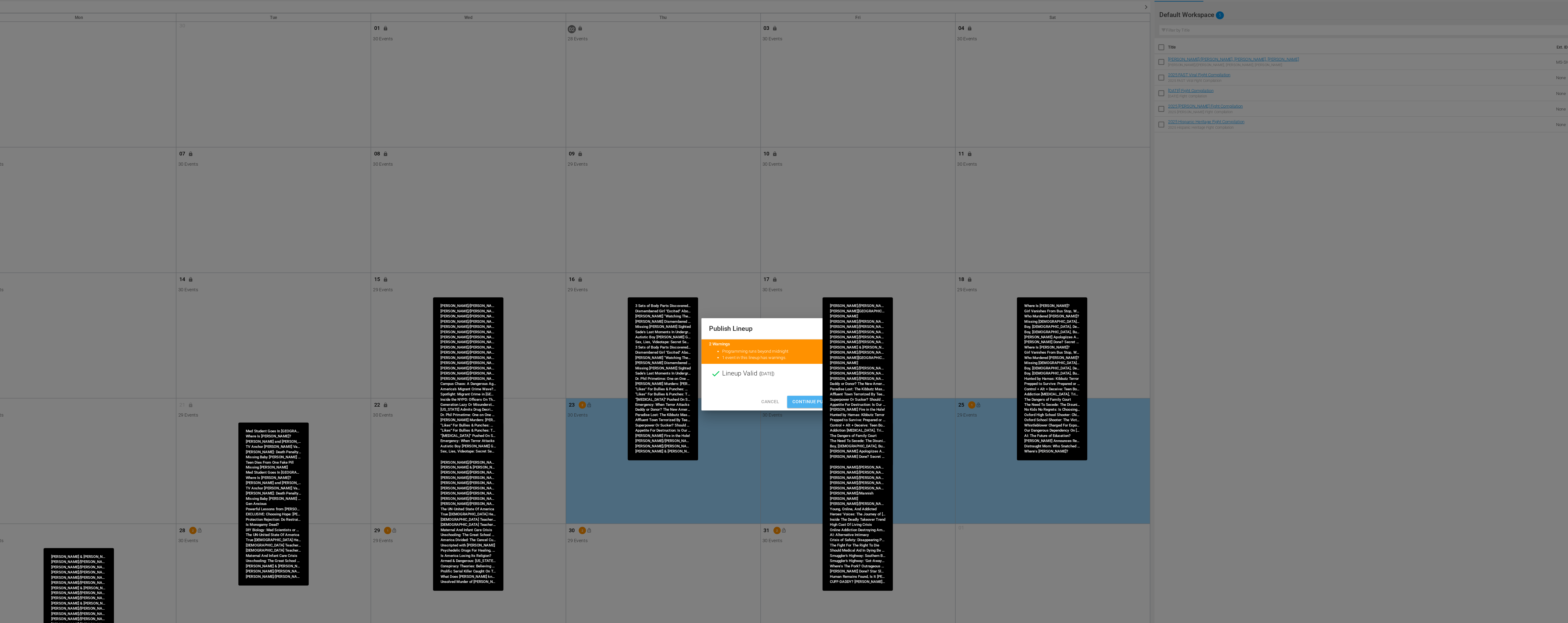
click at [808, 337] on span "Continue Publishing" at bounding box center [815, 339] width 39 height 6
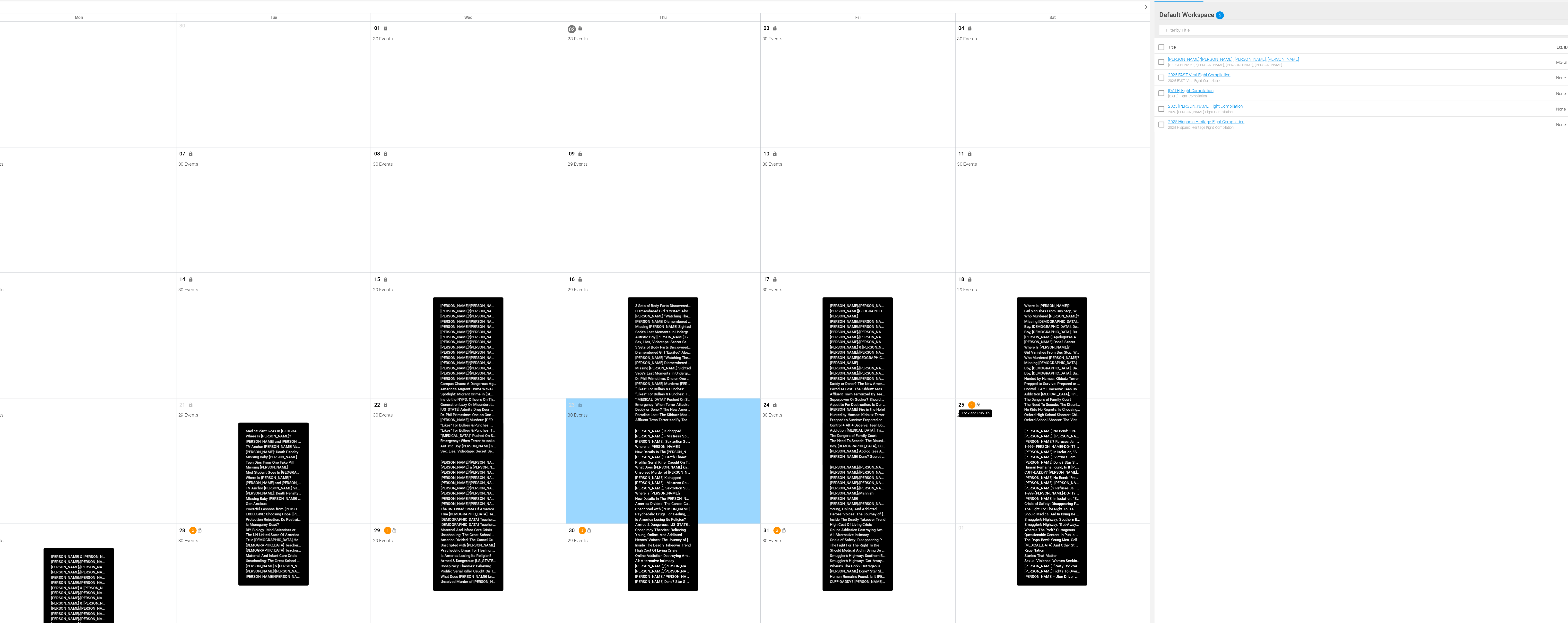
click at [934, 343] on span "lock_open" at bounding box center [934, 342] width 4 height 4
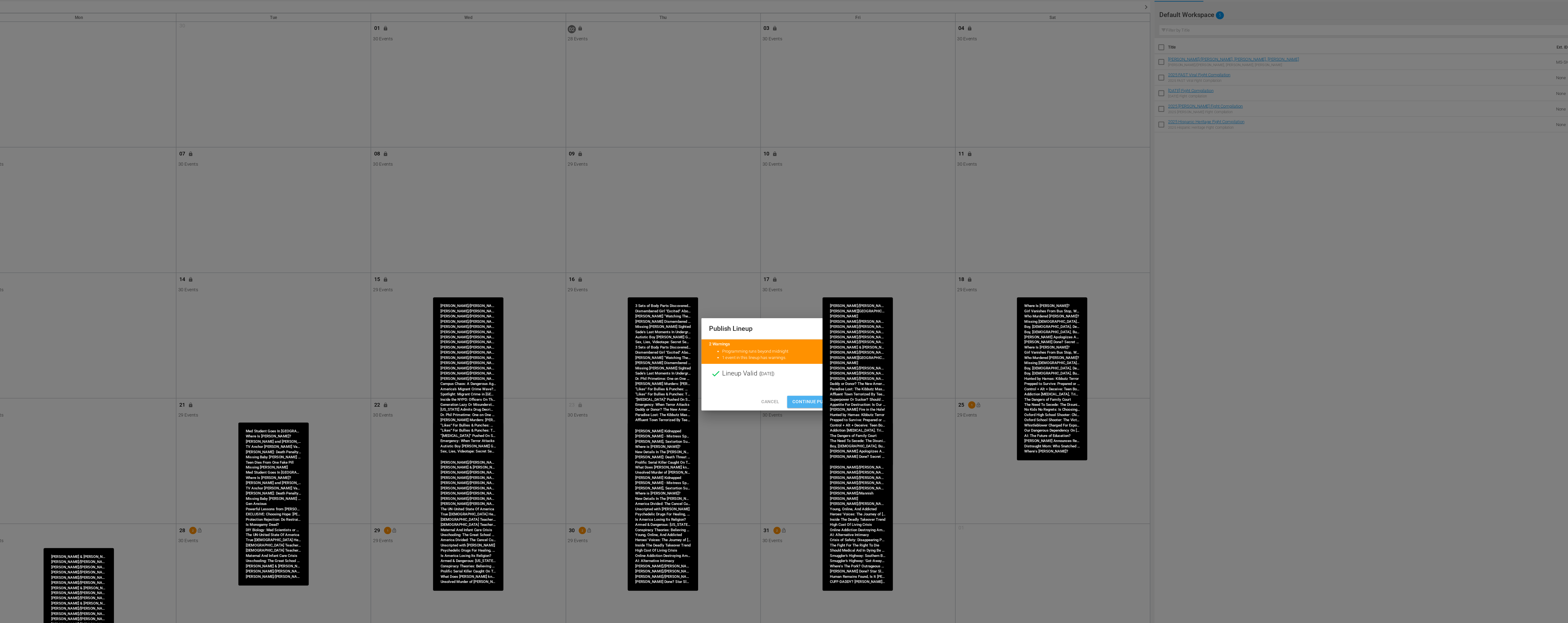
click at [815, 340] on span "Continue Publishing" at bounding box center [815, 339] width 39 height 6
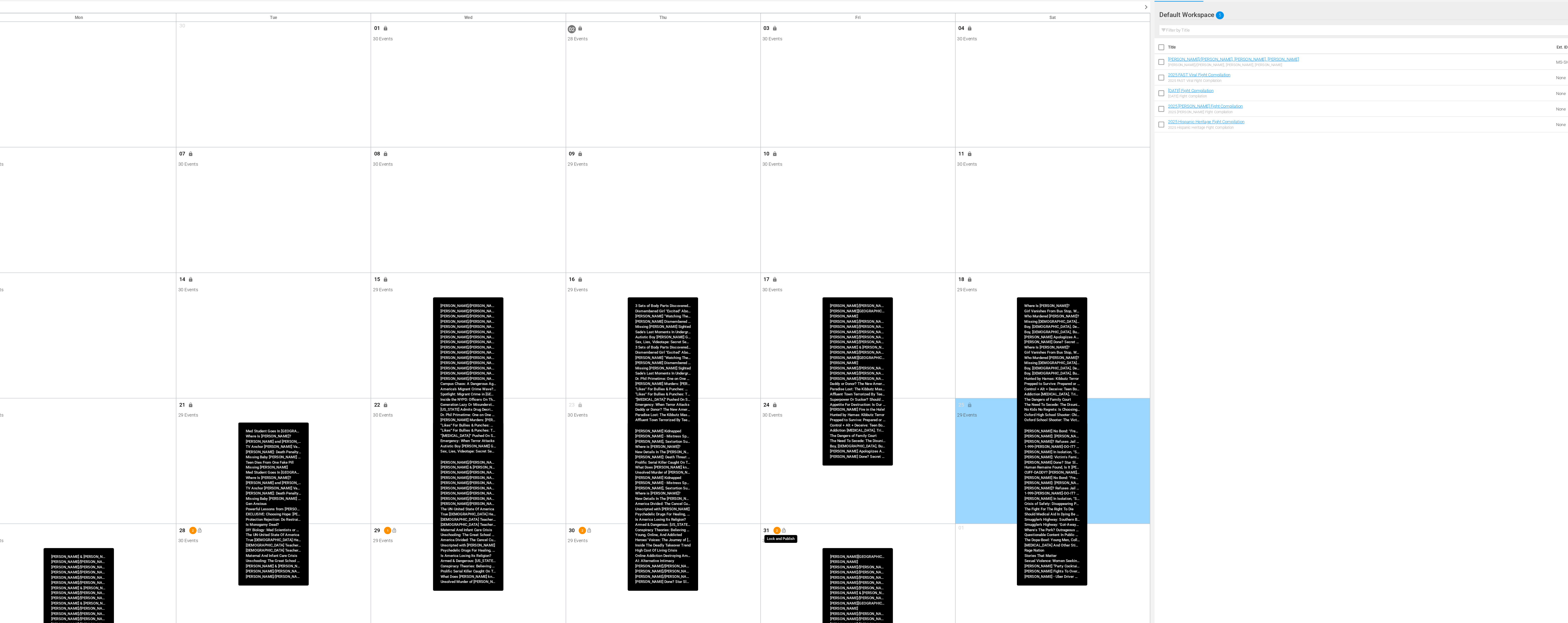
click at [790, 434] on span "lock_open" at bounding box center [789, 435] width 4 height 4
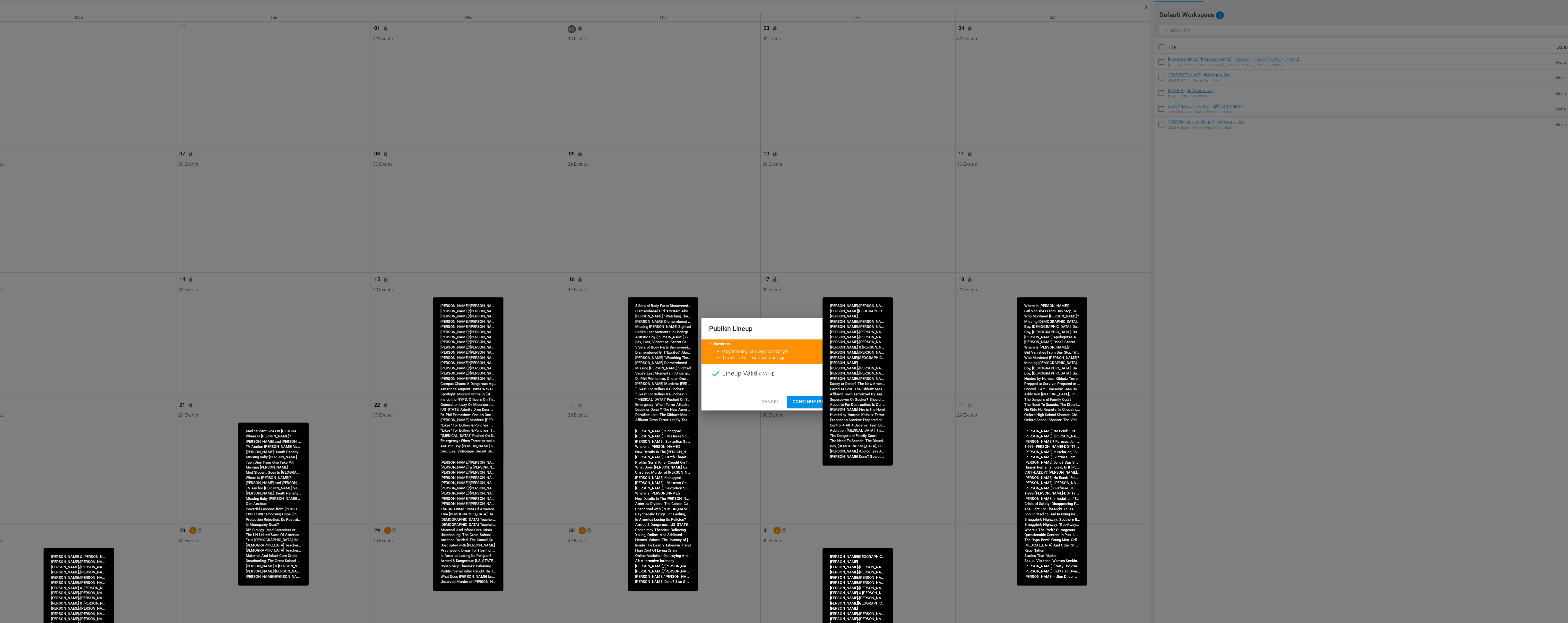
click at [805, 333] on div "Cancel Continue Publishing" at bounding box center [784, 339] width 113 height 13
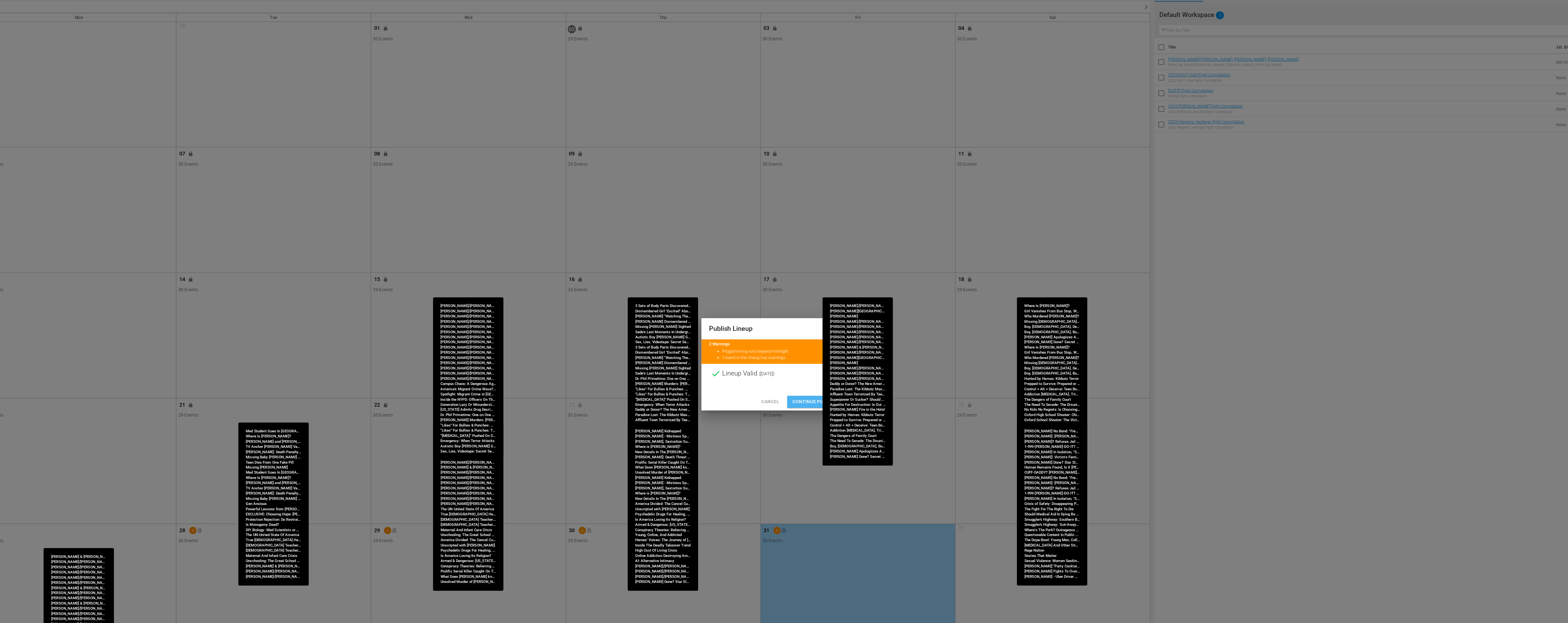
click at [804, 341] on span "Continue Publishing" at bounding box center [815, 339] width 39 height 6
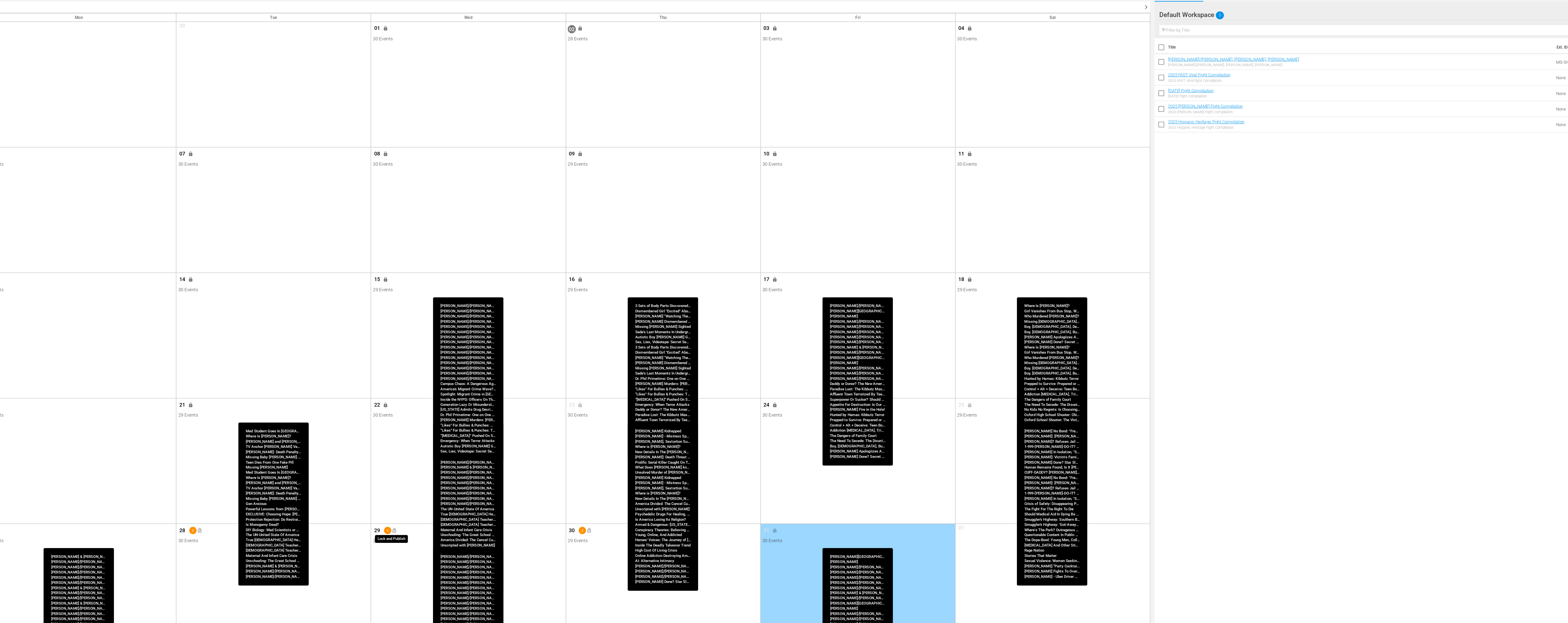
click at [500, 436] on span "lock_open" at bounding box center [499, 435] width 4 height 4
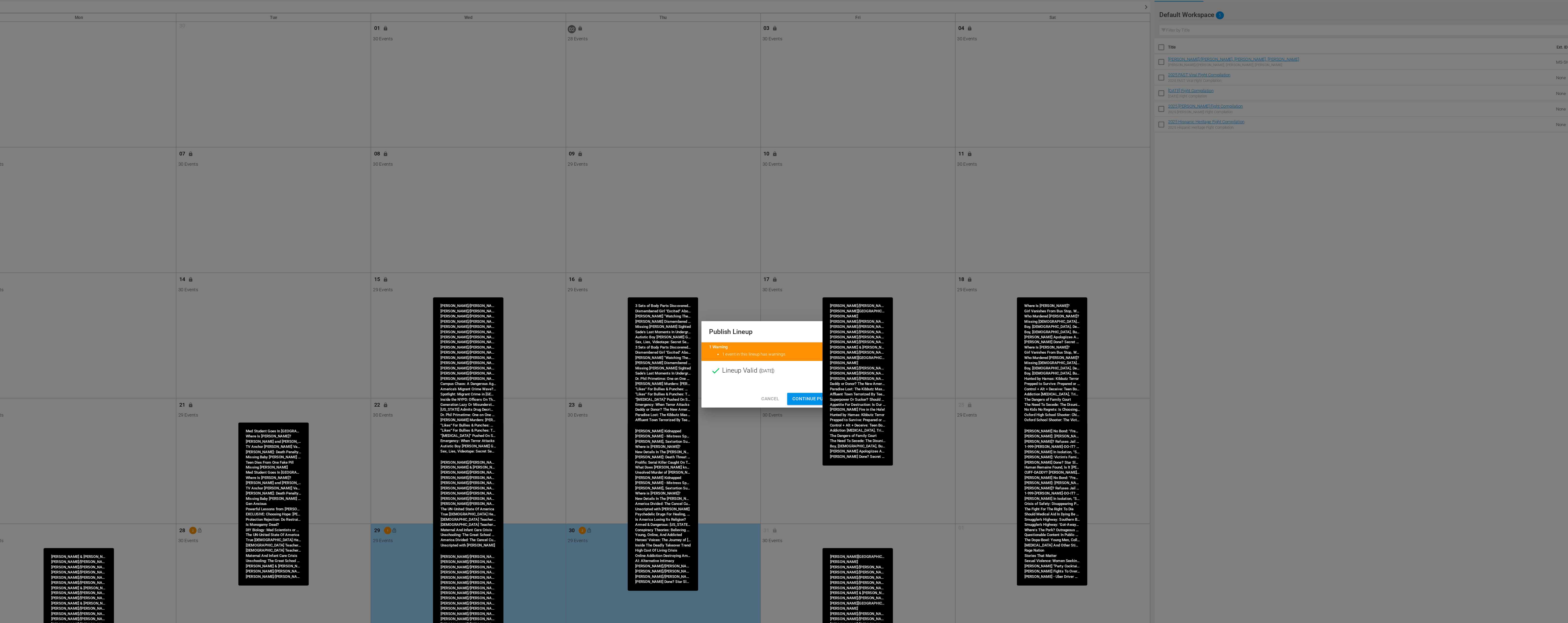
click at [801, 335] on span "Continue Publishing" at bounding box center [815, 337] width 39 height 6
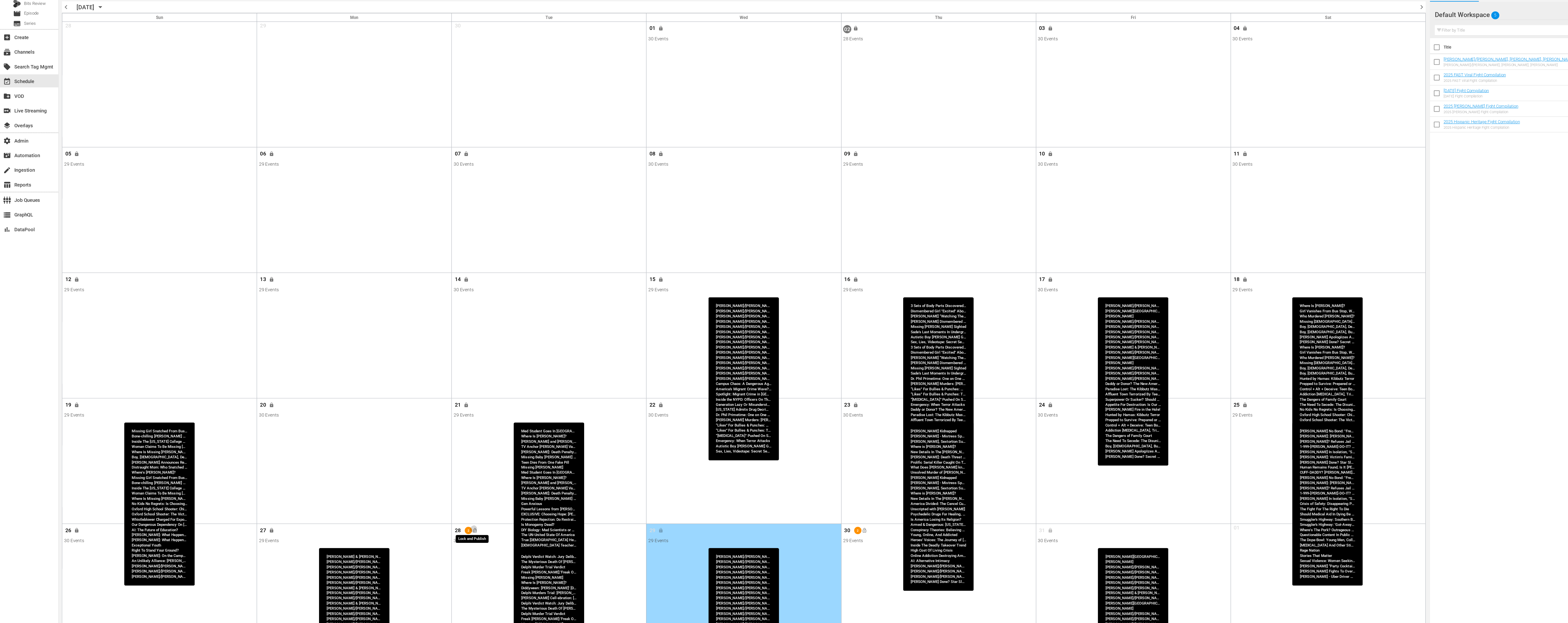
click at [356, 436] on button "lock_open" at bounding box center [354, 435] width 8 height 8
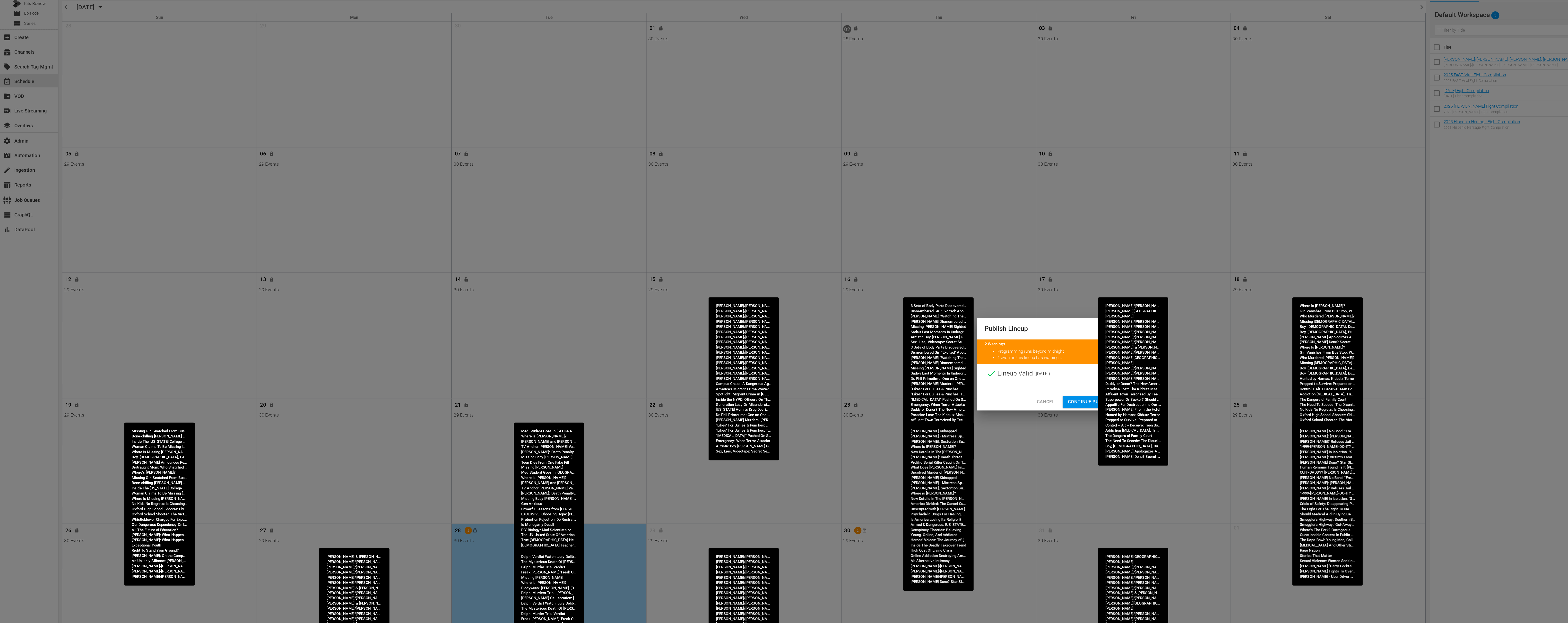
click at [803, 339] on span "Continue Publishing" at bounding box center [815, 339] width 39 height 6
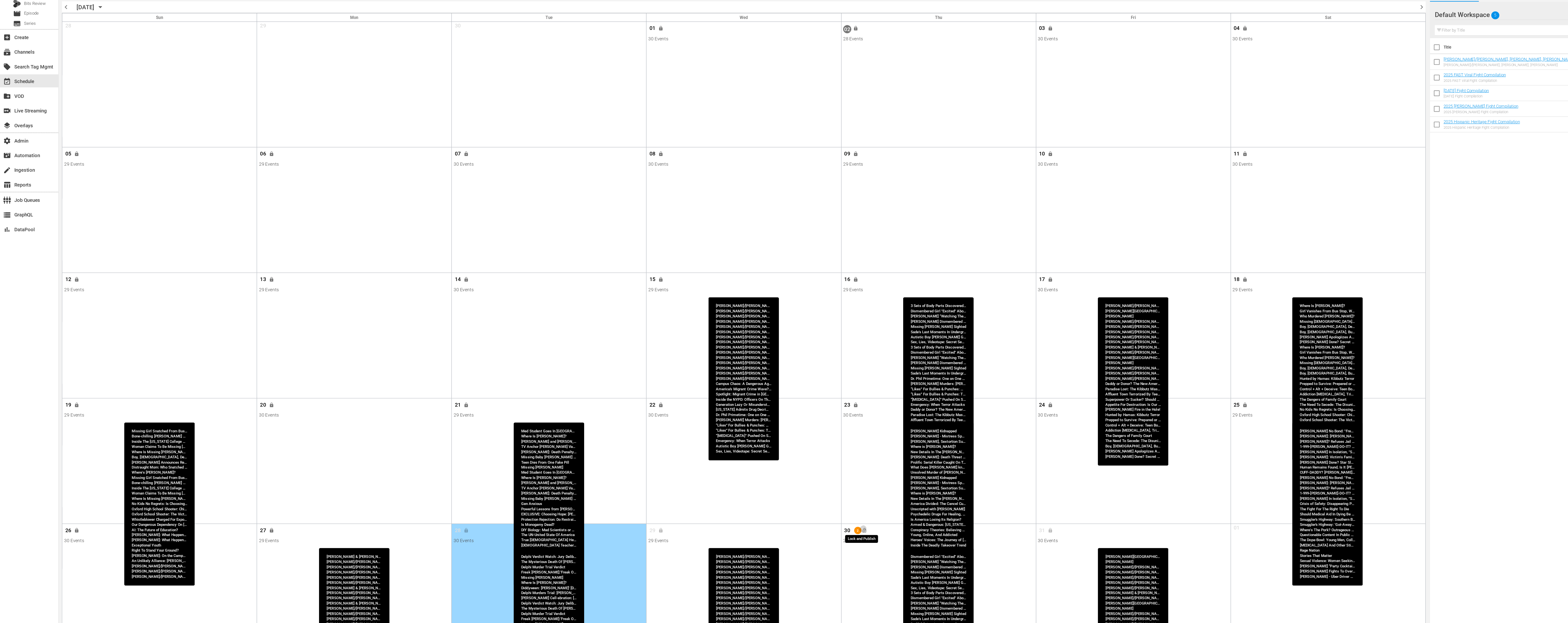
click at [645, 434] on span "lock_open" at bounding box center [644, 435] width 4 height 4
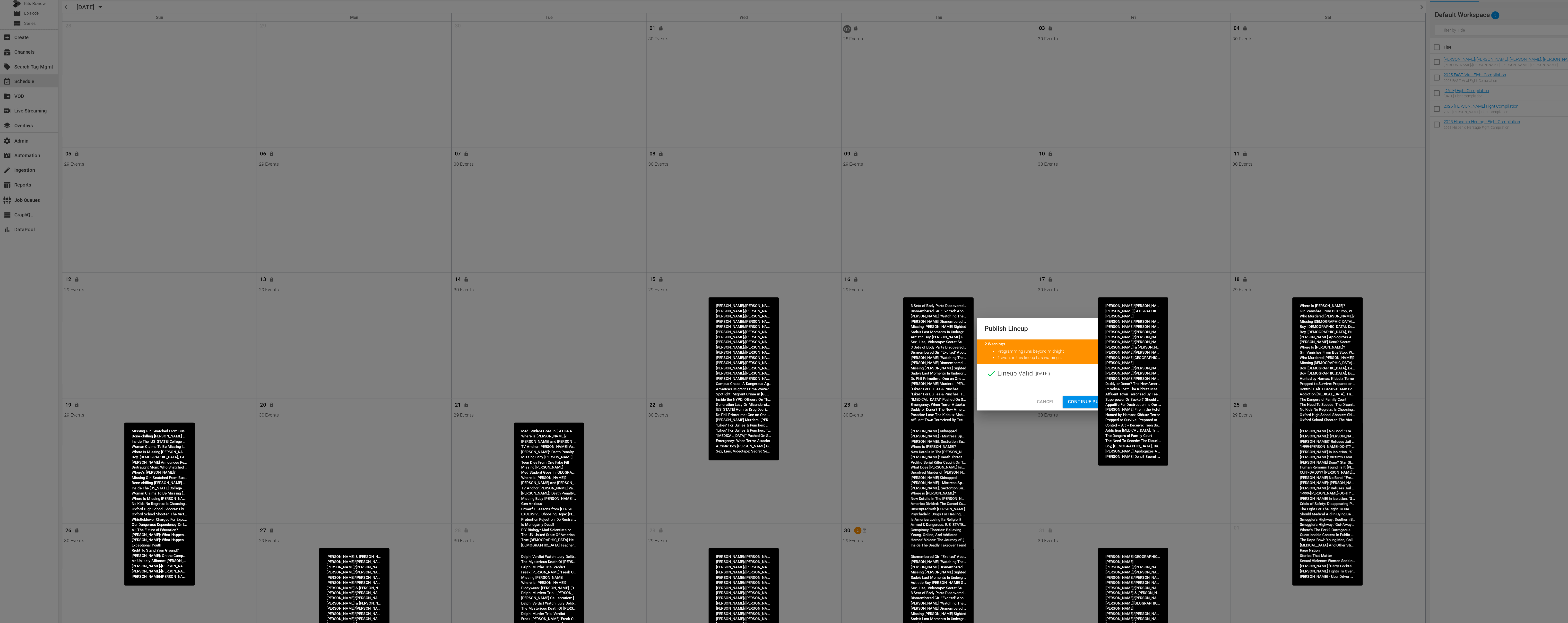
click at [807, 339] on span "Continue Publishing" at bounding box center [815, 339] width 39 height 6
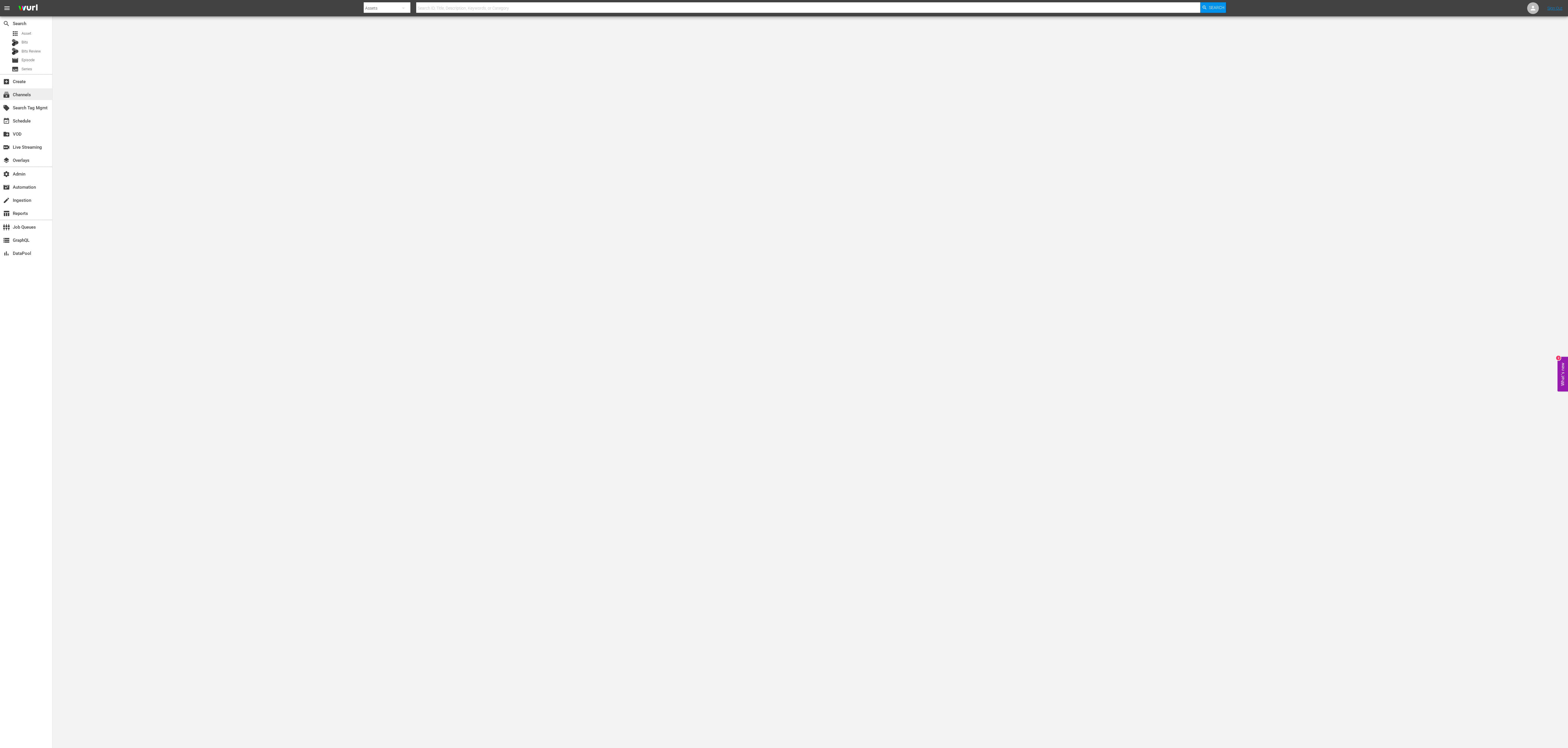
click at [37, 96] on div "subscriptions Channels" at bounding box center [26, 94] width 52 height 11
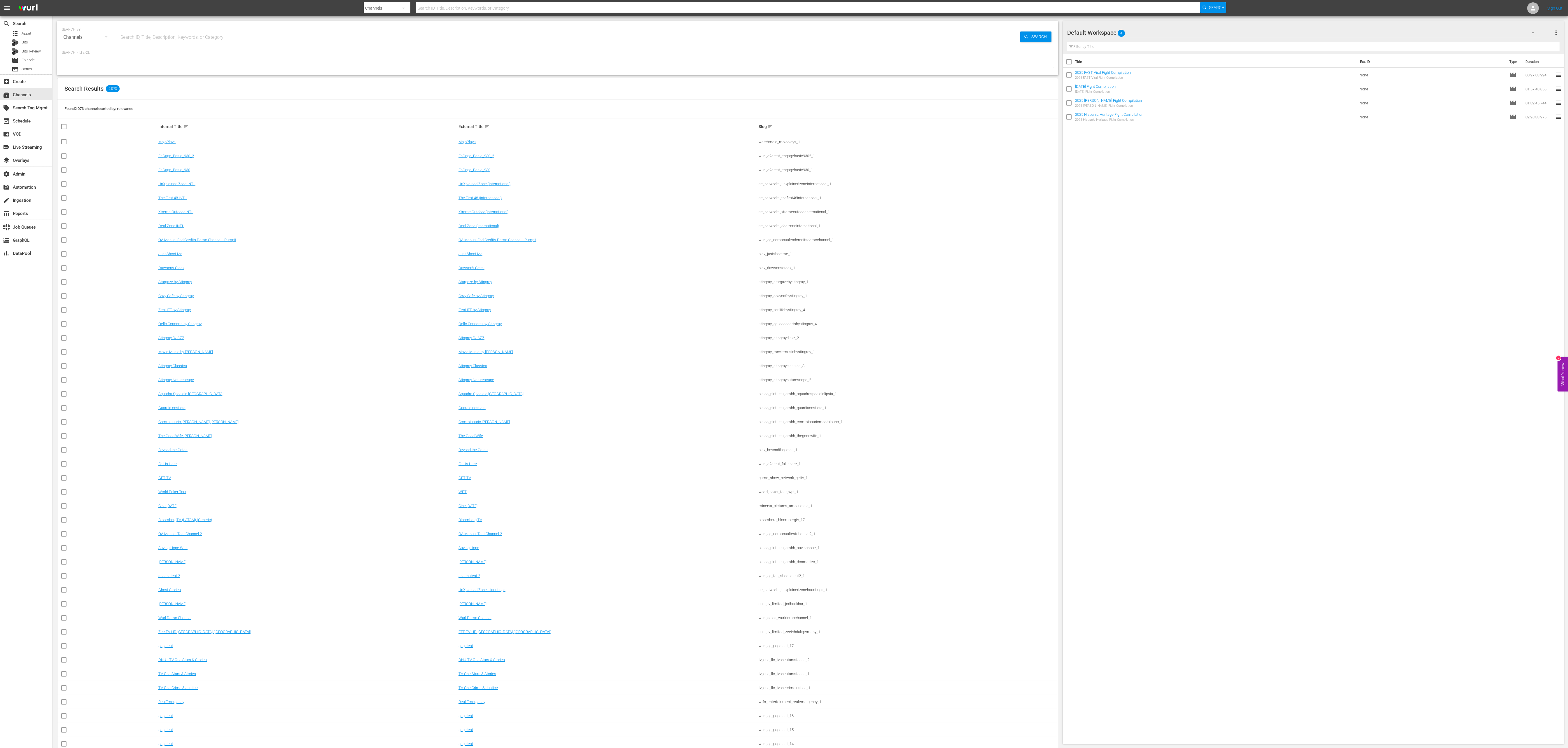
click at [299, 37] on input "text" at bounding box center [570, 37] width 901 height 14
type input "merit"
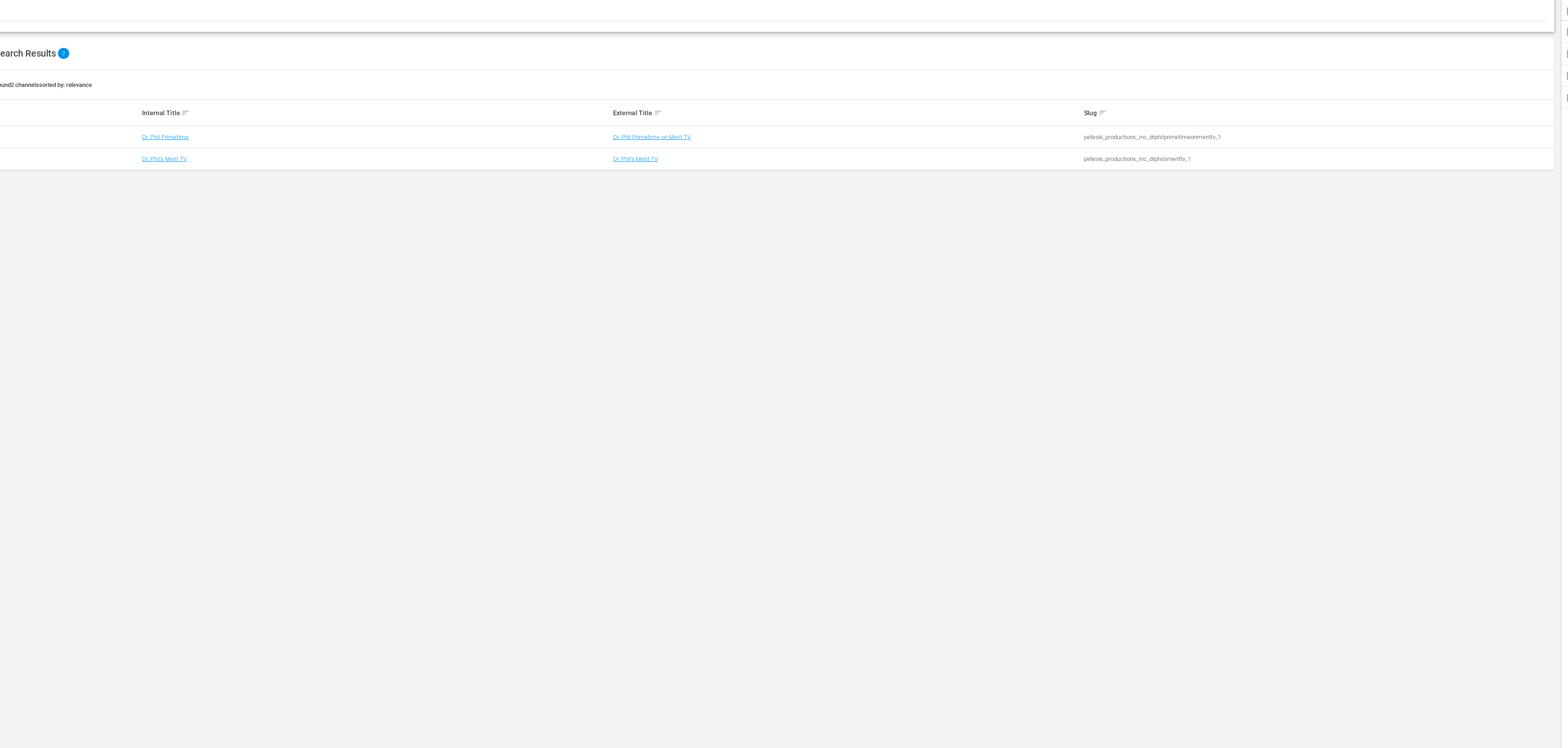
click at [183, 153] on td "Dr. Phil's Merit TV" at bounding box center [308, 156] width 300 height 14
click at [183, 155] on link "Dr. Phil's Merit TV" at bounding box center [172, 155] width 28 height 4
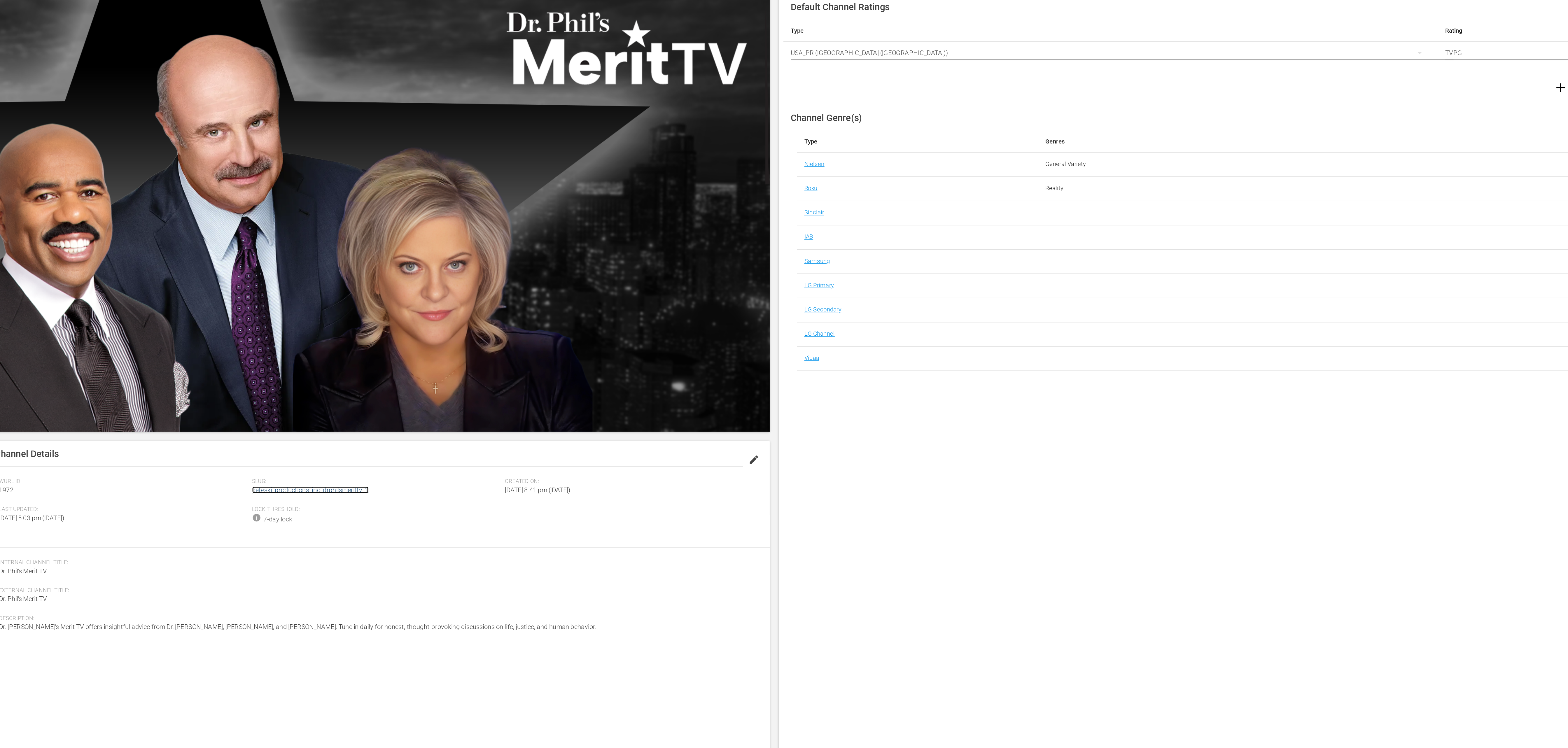
click at [238, 367] on link "peteski_productions_inc_drphilsmerittv_1" at bounding box center [265, 367] width 75 height 5
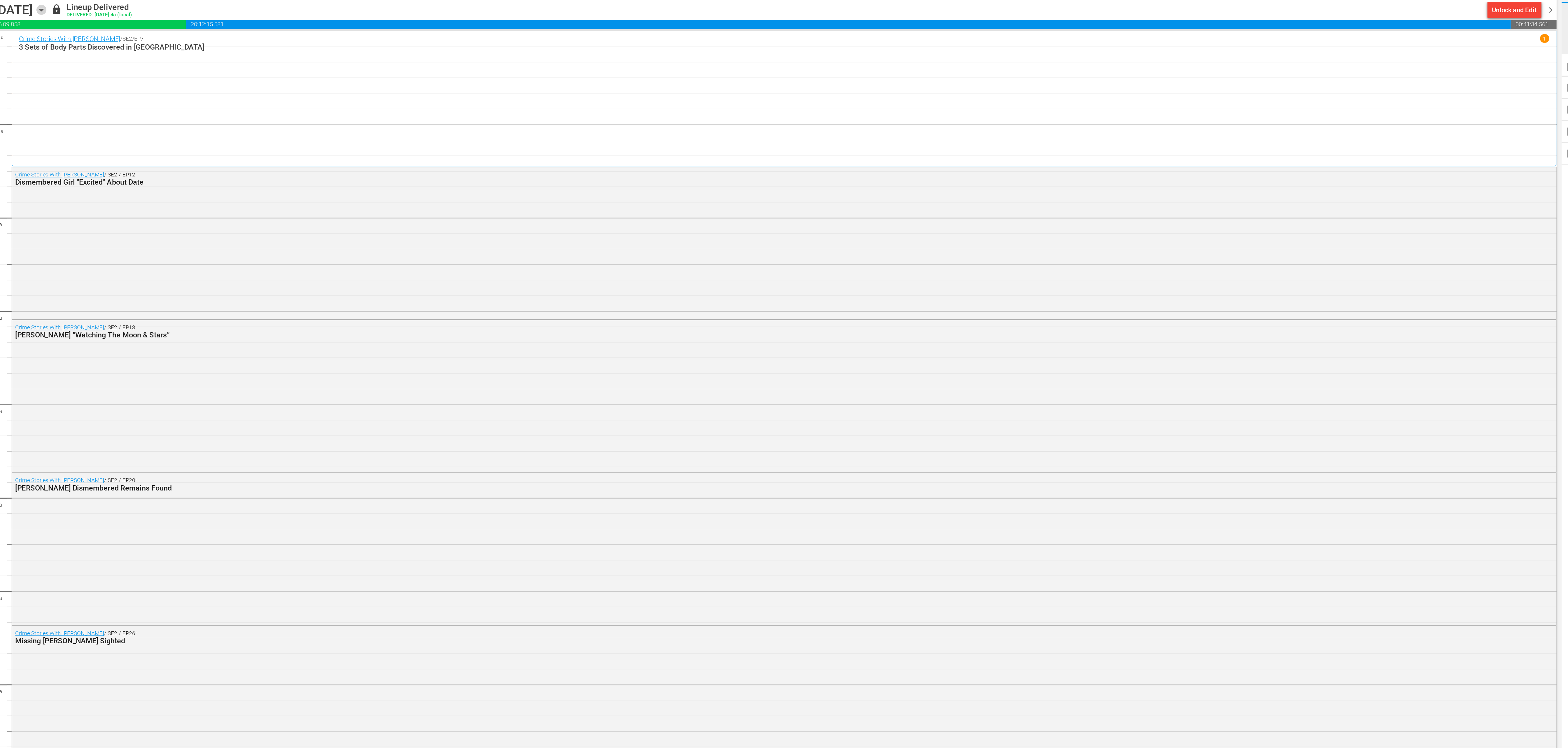
click at [97, 62] on icon "button" at bounding box center [94, 61] width 6 height 6
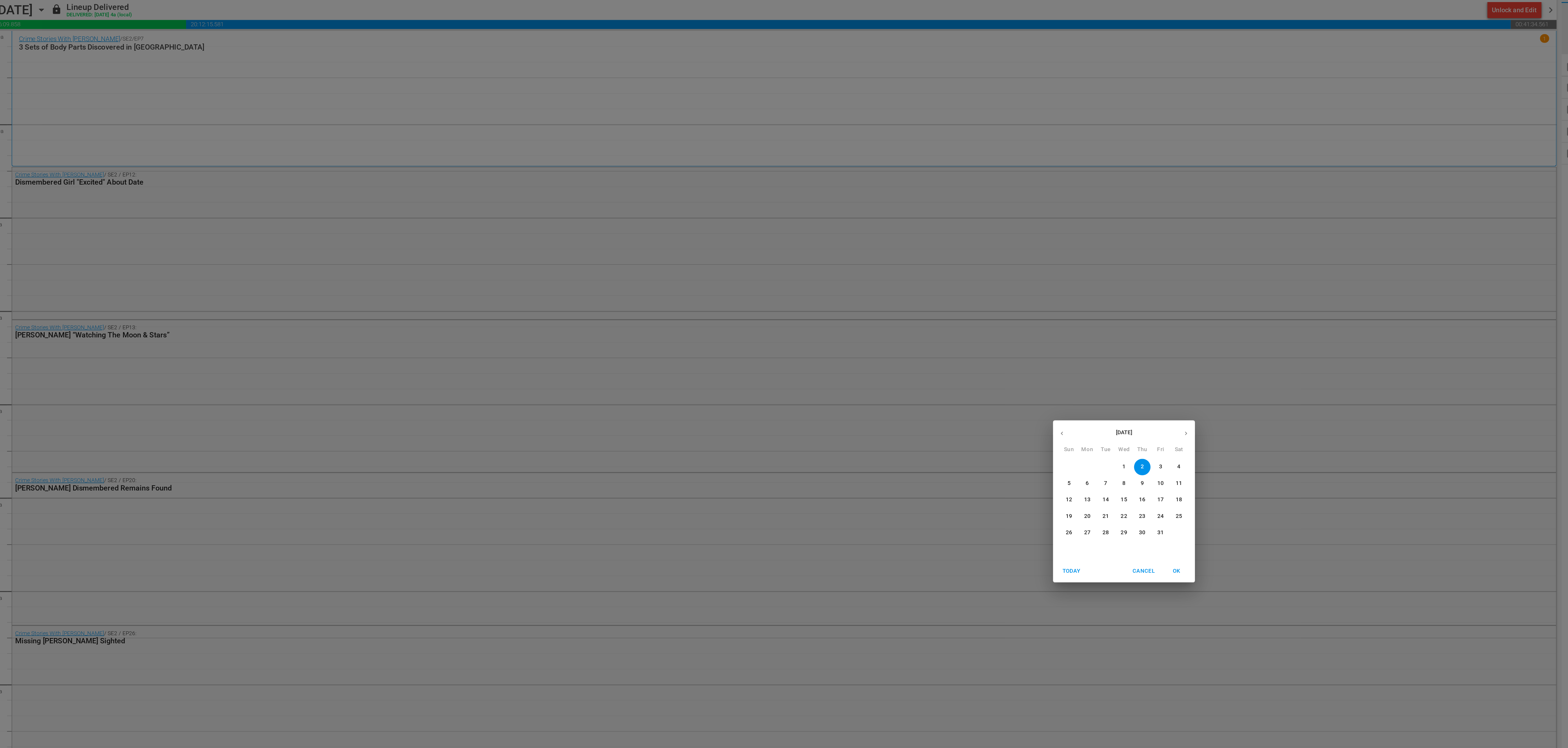
click at [773, 373] on p "14" at bounding box center [772, 373] width 4 height 5
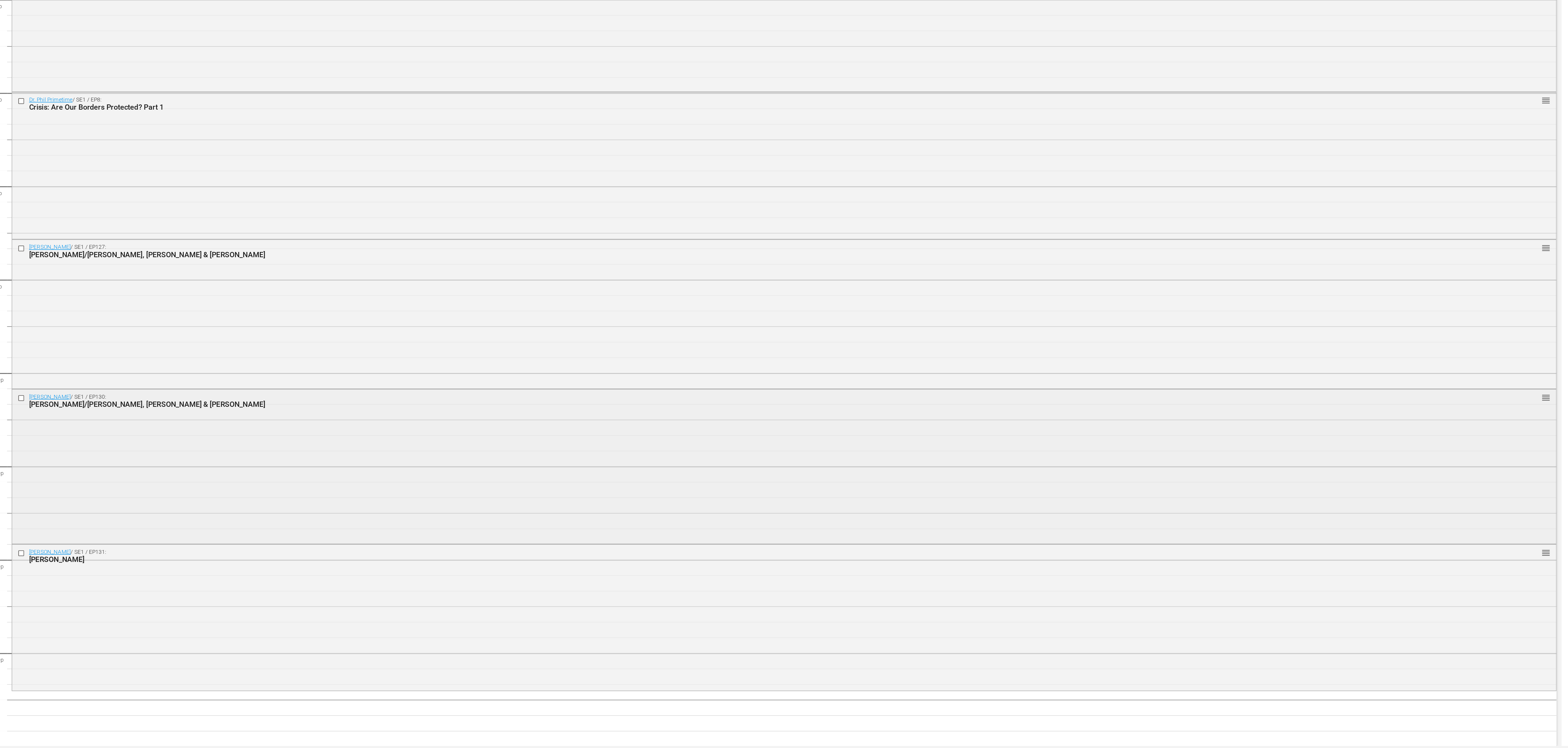
scroll to position [2147, 0]
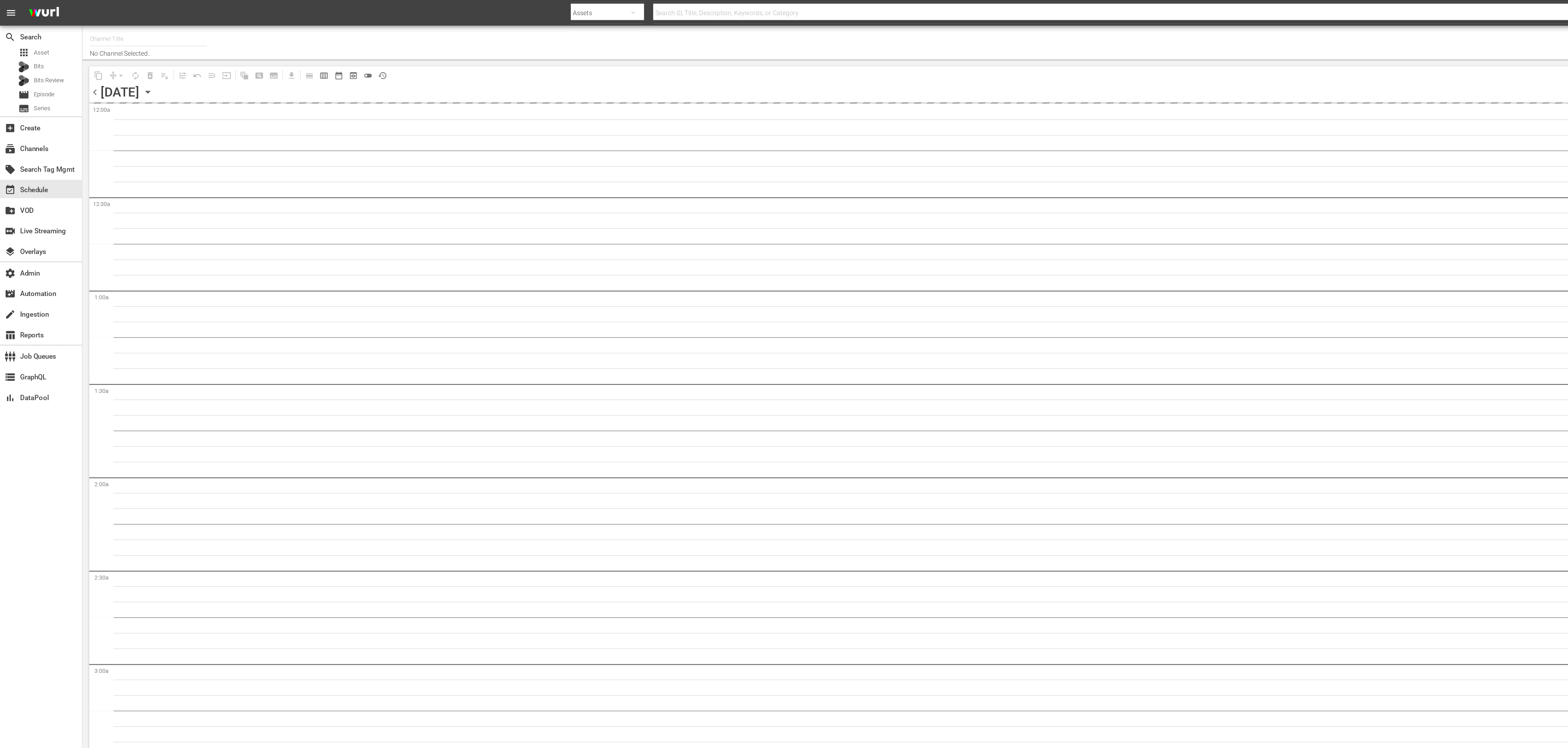
type input "Dr. Phil's Merit TV (1972)"
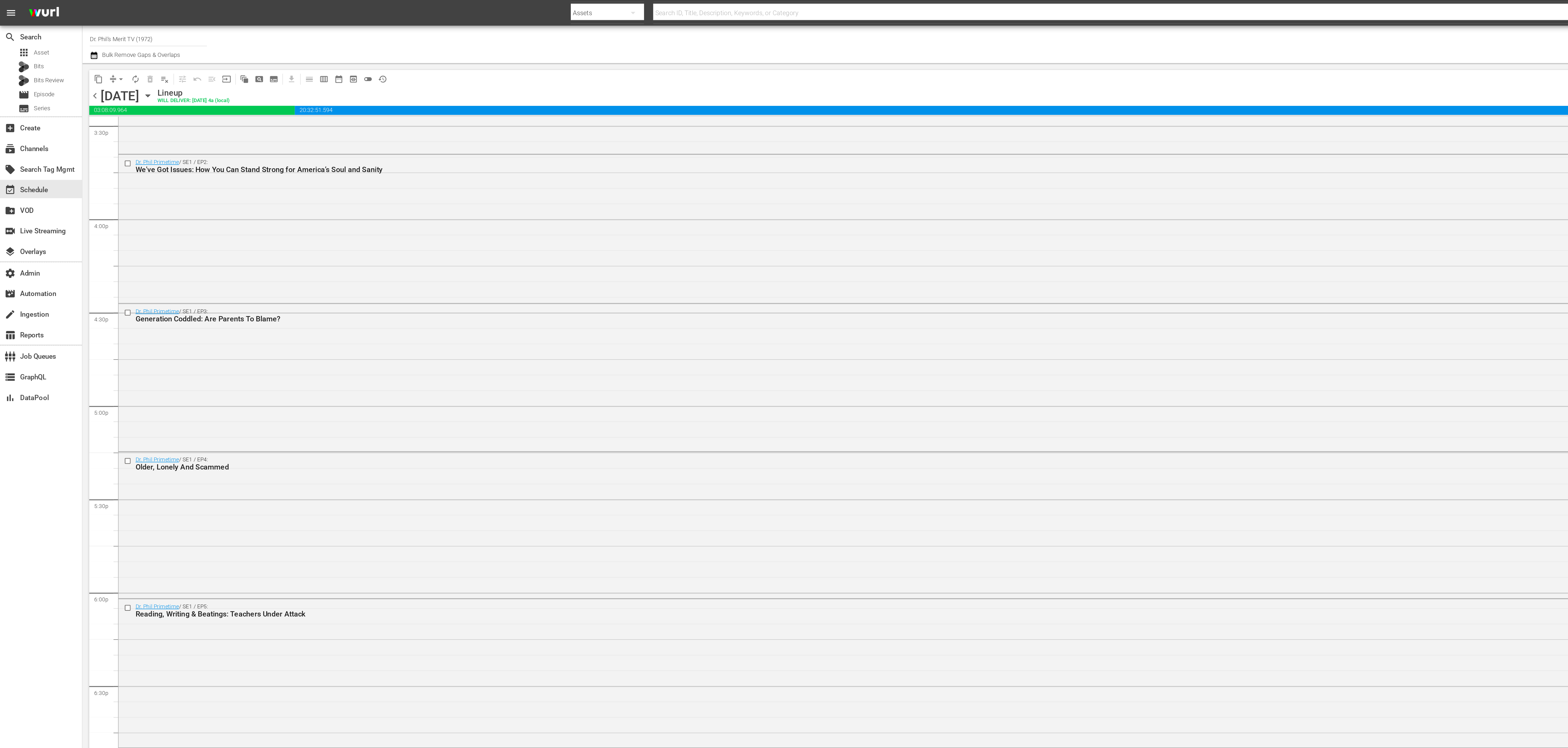
scroll to position [2182, 0]
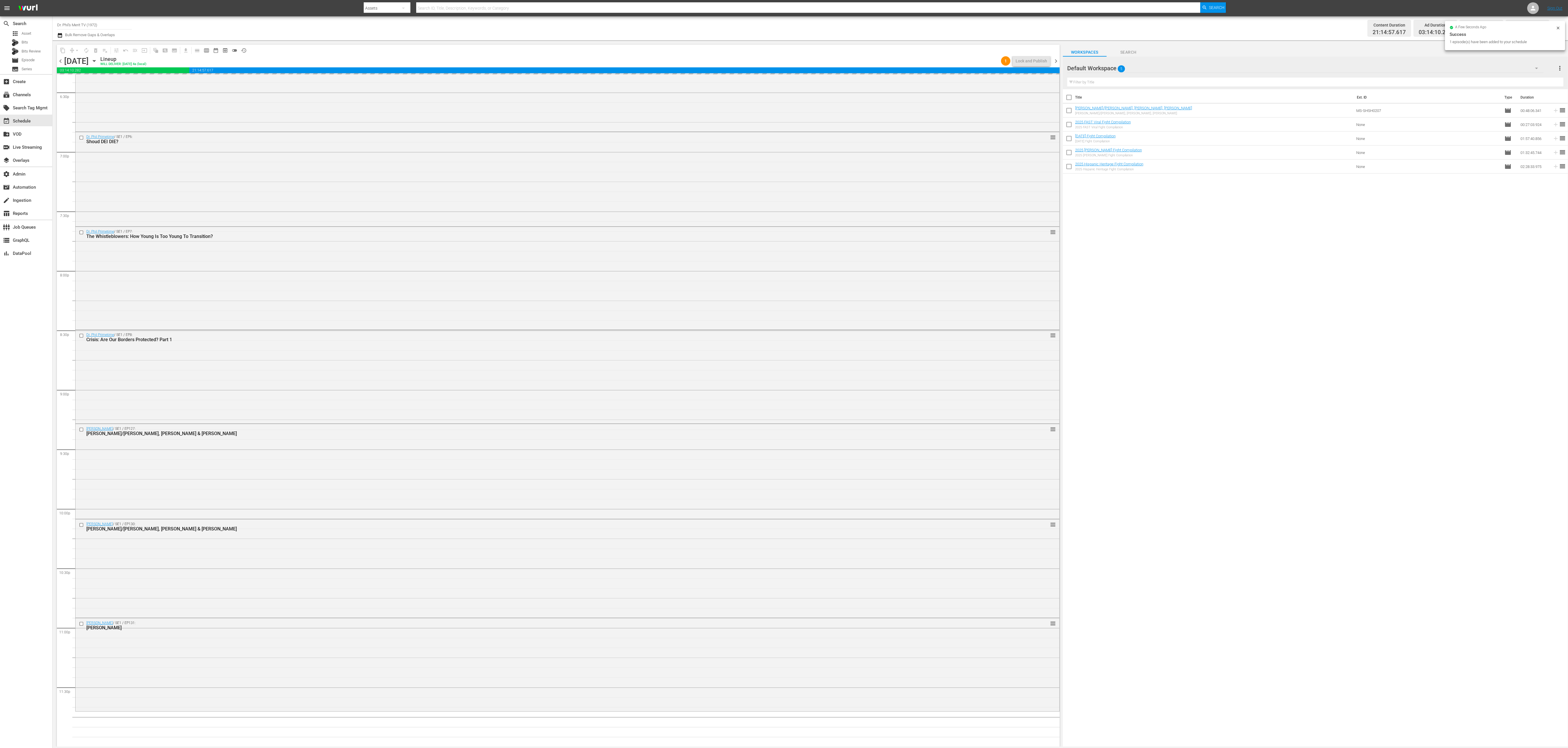
click at [59, 37] on icon "button" at bounding box center [59, 35] width 6 height 7
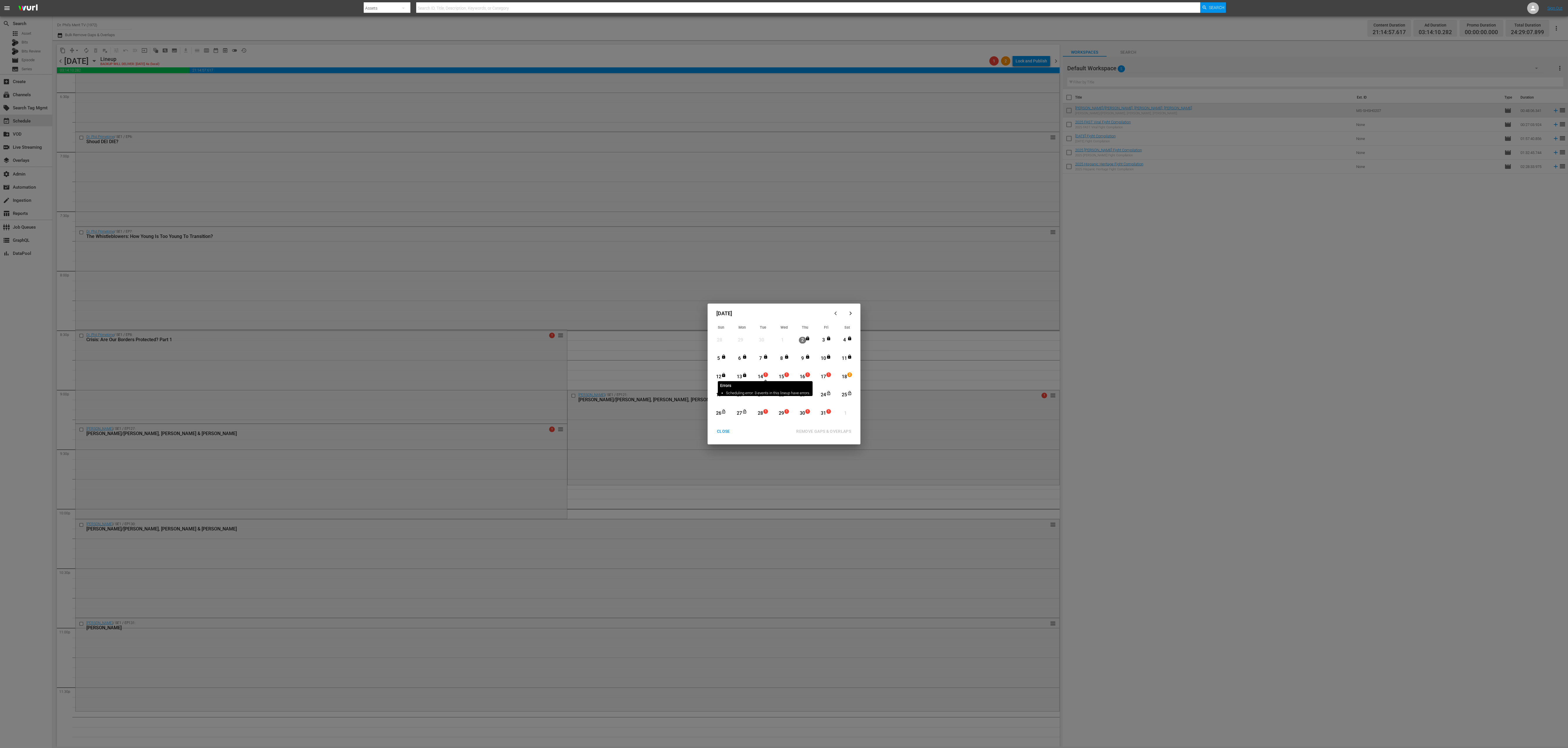
click at [766, 375] on span "1" at bounding box center [765, 375] width 4 height 5
click at [829, 415] on div "1" at bounding box center [829, 413] width 5 height 6
click at [838, 436] on button "REMOVE GAPS & OVERLAPS" at bounding box center [823, 431] width 69 height 11
click at [743, 416] on div "1" at bounding box center [746, 413] width 5 height 6
click at [737, 414] on div "27" at bounding box center [739, 413] width 7 height 6
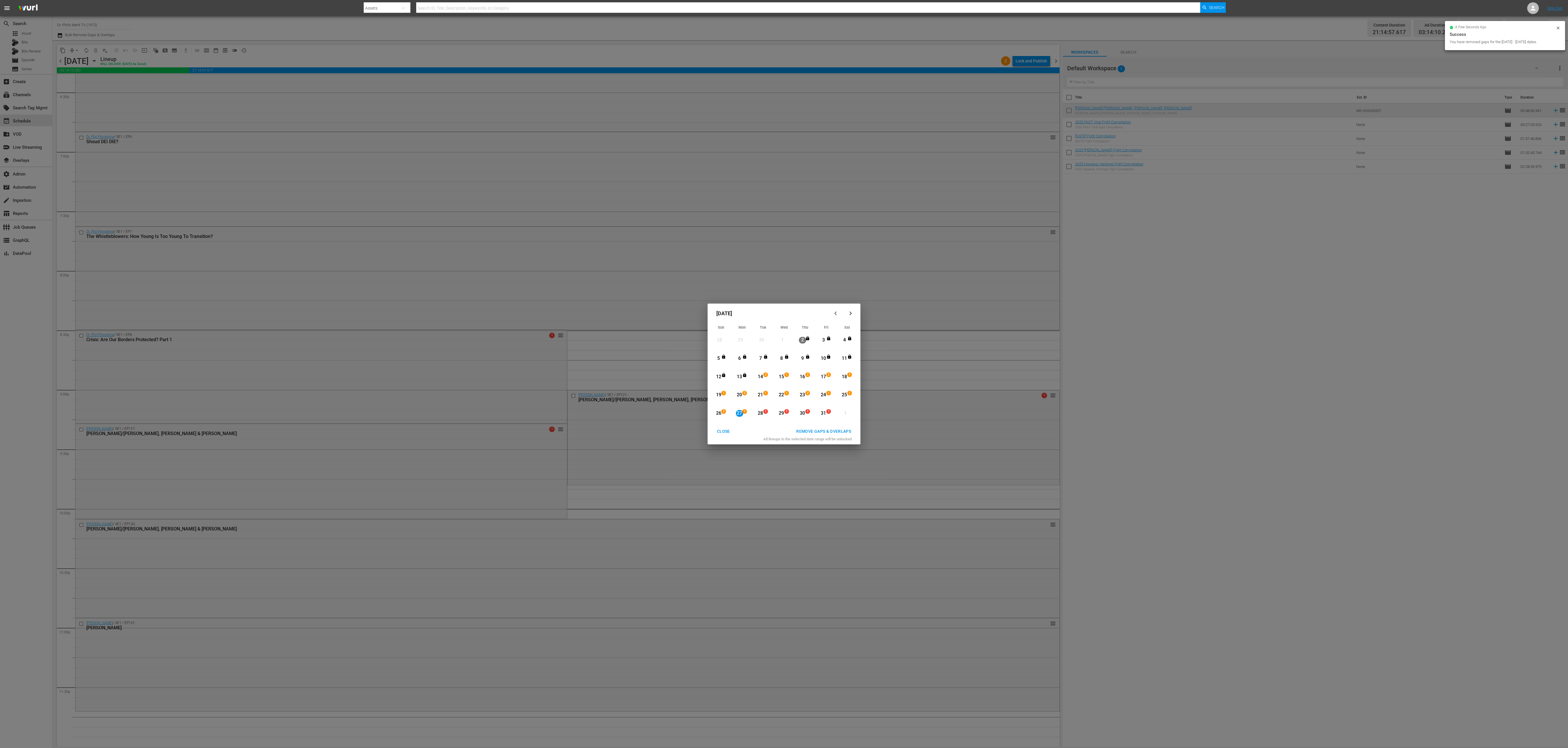
click at [829, 415] on div "1" at bounding box center [829, 413] width 5 height 6
click at [834, 429] on div "REMOVE GAPS & OVERLAPS" at bounding box center [823, 431] width 64 height 7
click at [717, 432] on div "CLOSE" at bounding box center [724, 431] width 23 height 7
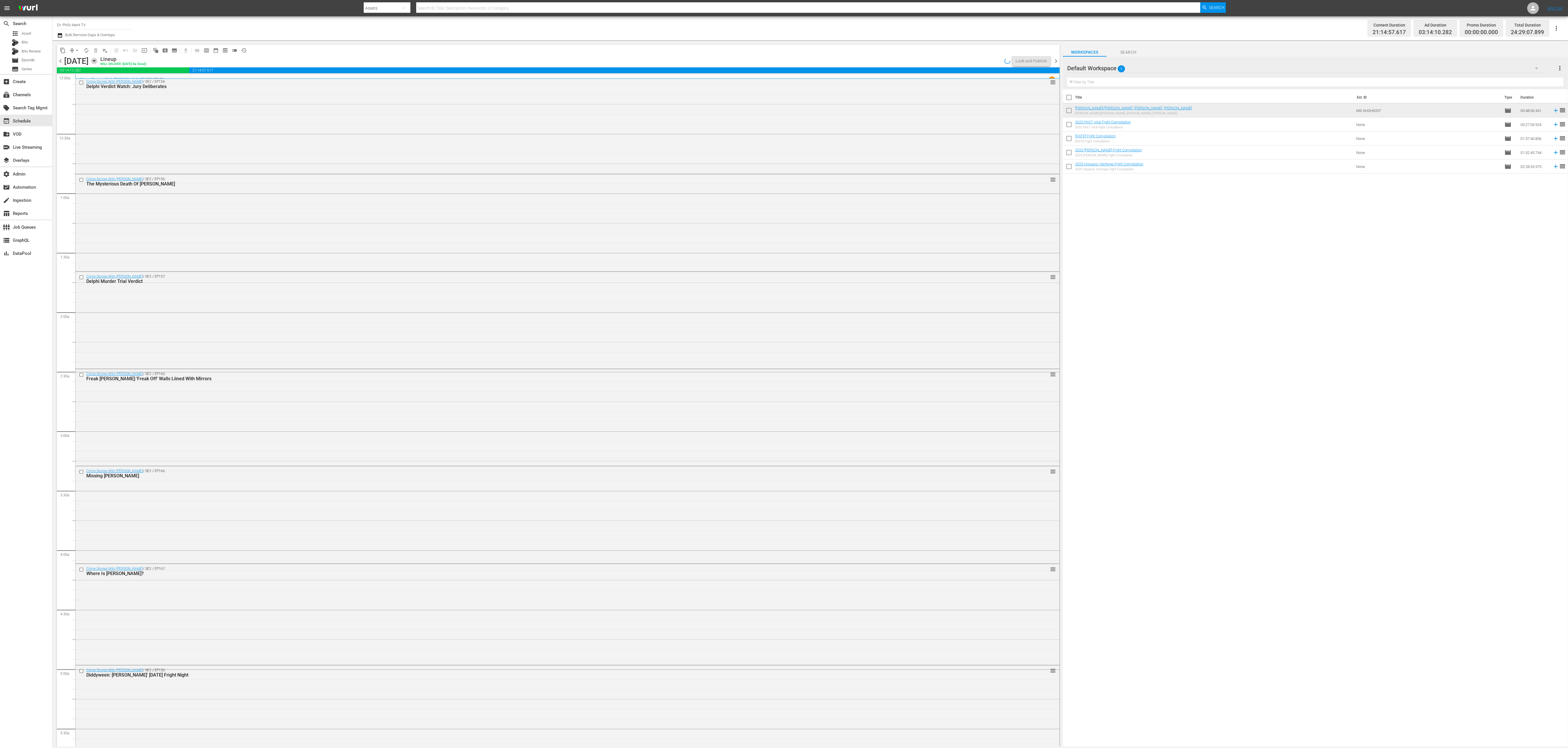
click at [97, 59] on icon "button" at bounding box center [94, 61] width 6 height 6
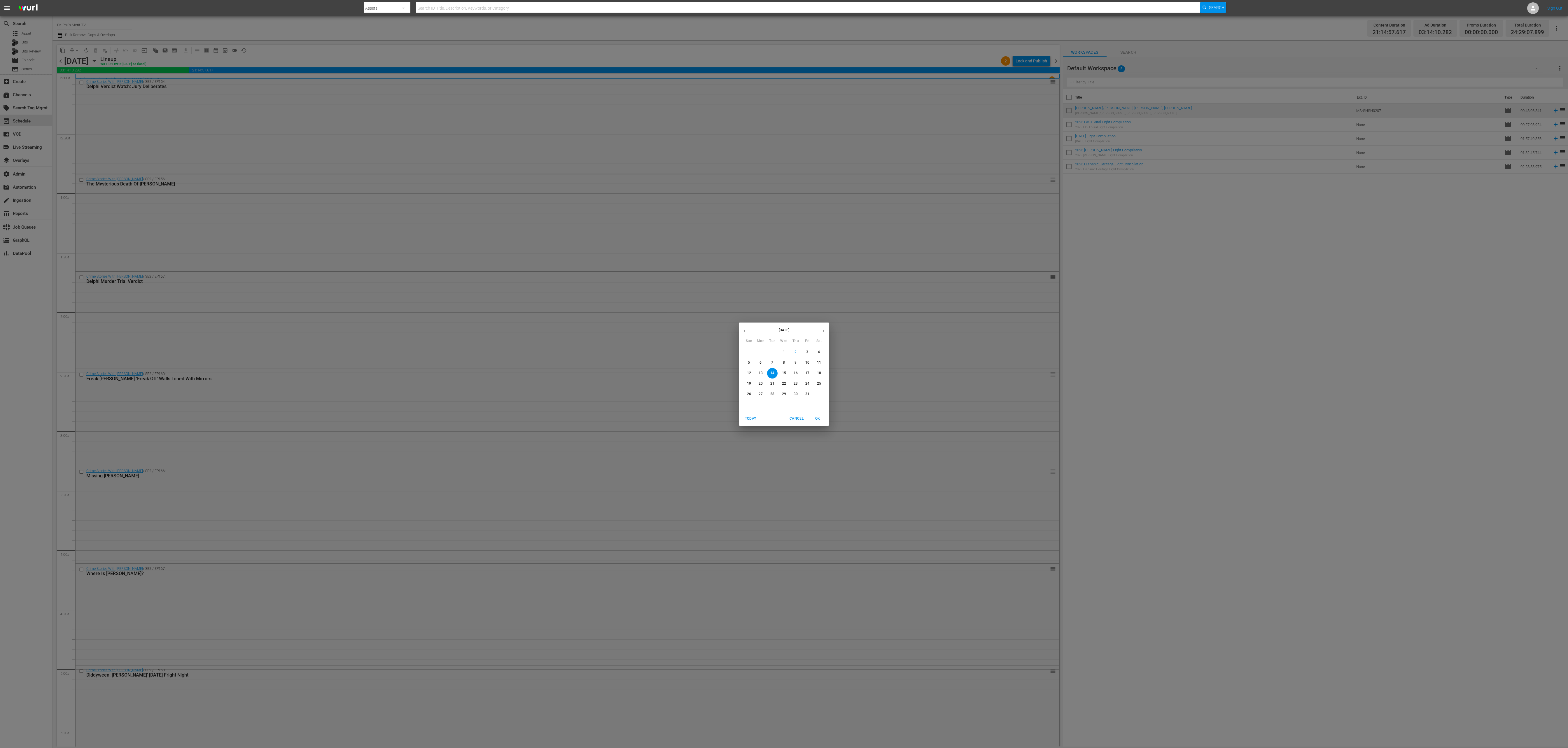
click at [812, 390] on div "31" at bounding box center [808, 393] width 11 height 11
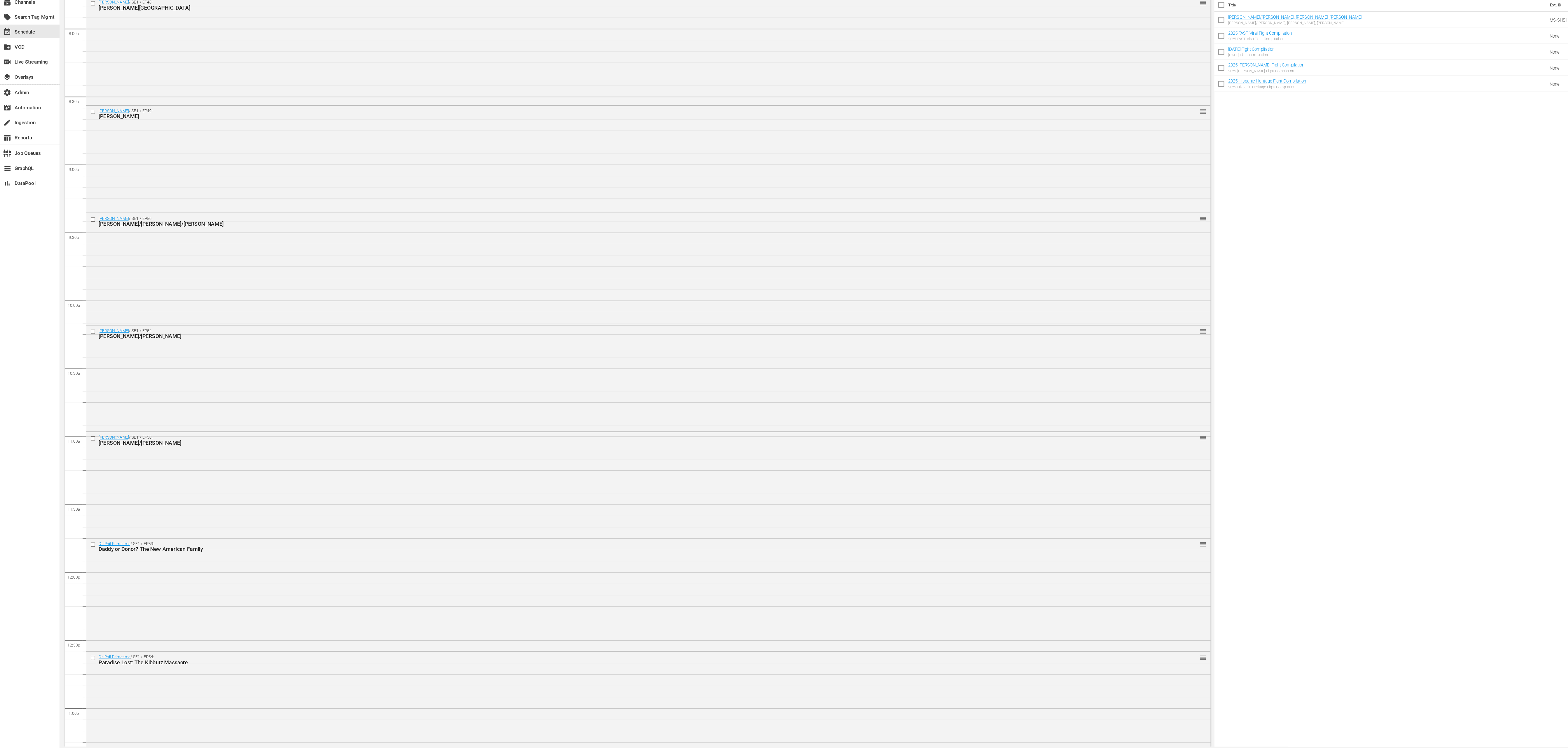
scroll to position [253, 0]
drag, startPoint x: 254, startPoint y: 634, endPoint x: 332, endPoint y: 264, distance: 378.1
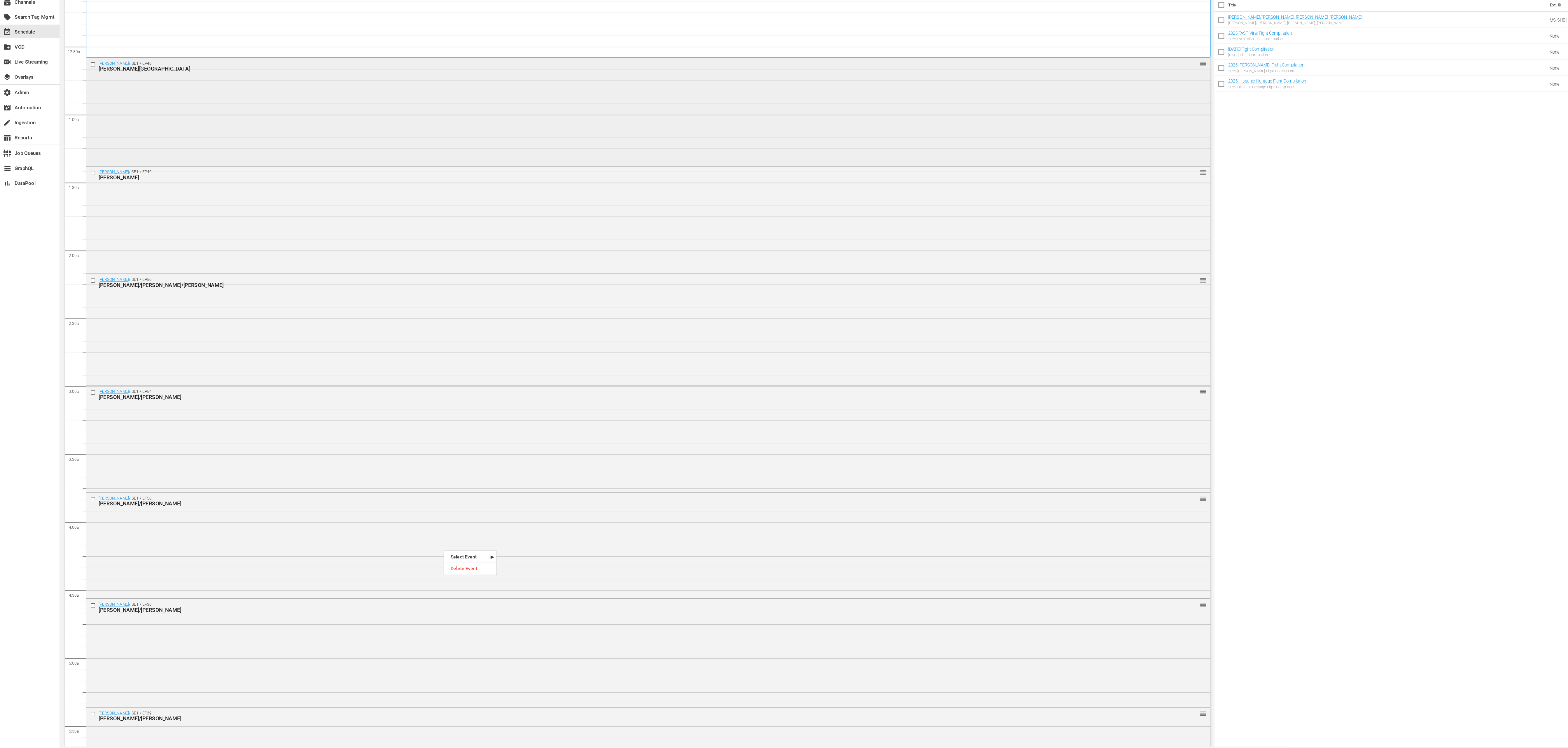
scroll to position [0, 0]
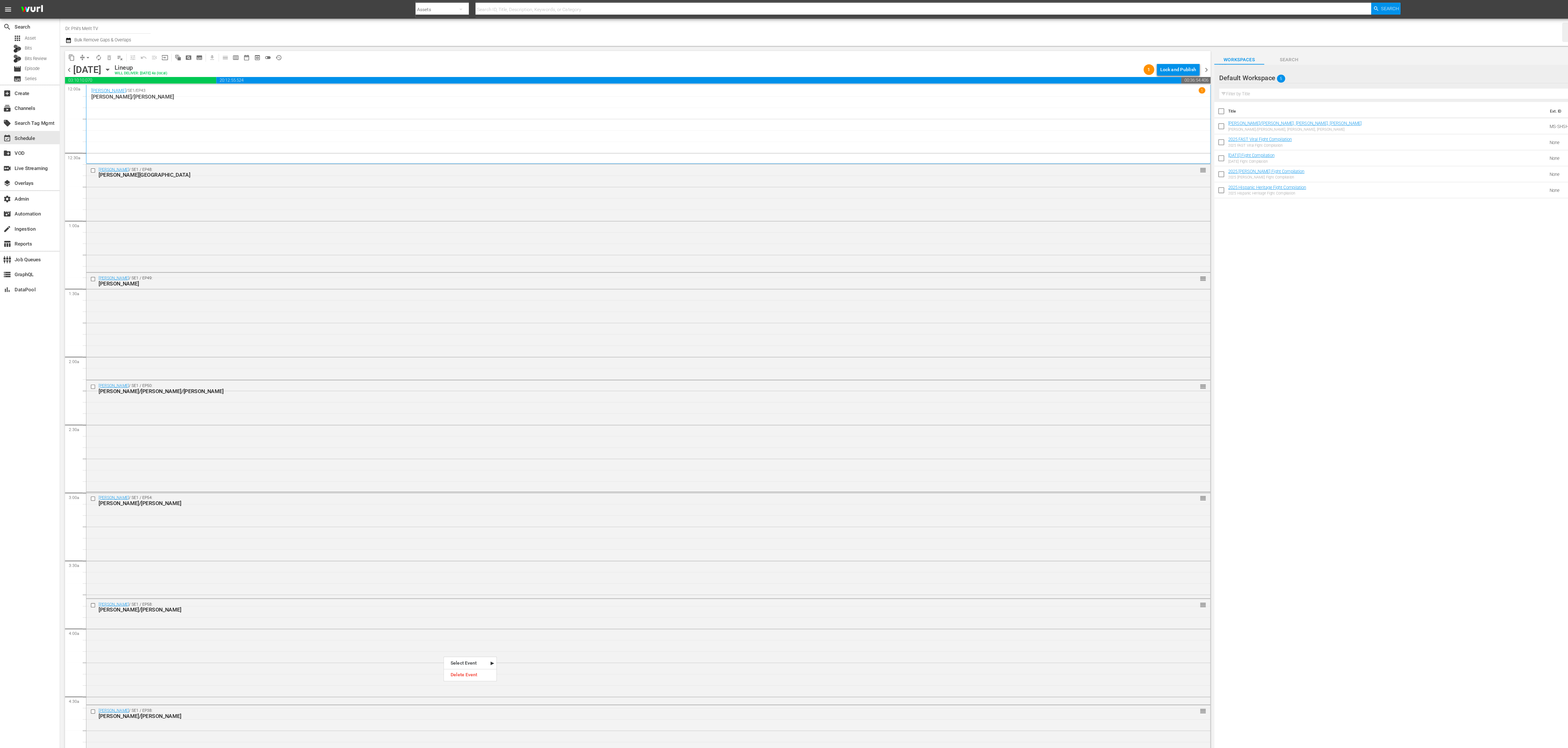
click at [97, 59] on icon "button" at bounding box center [94, 61] width 6 height 6
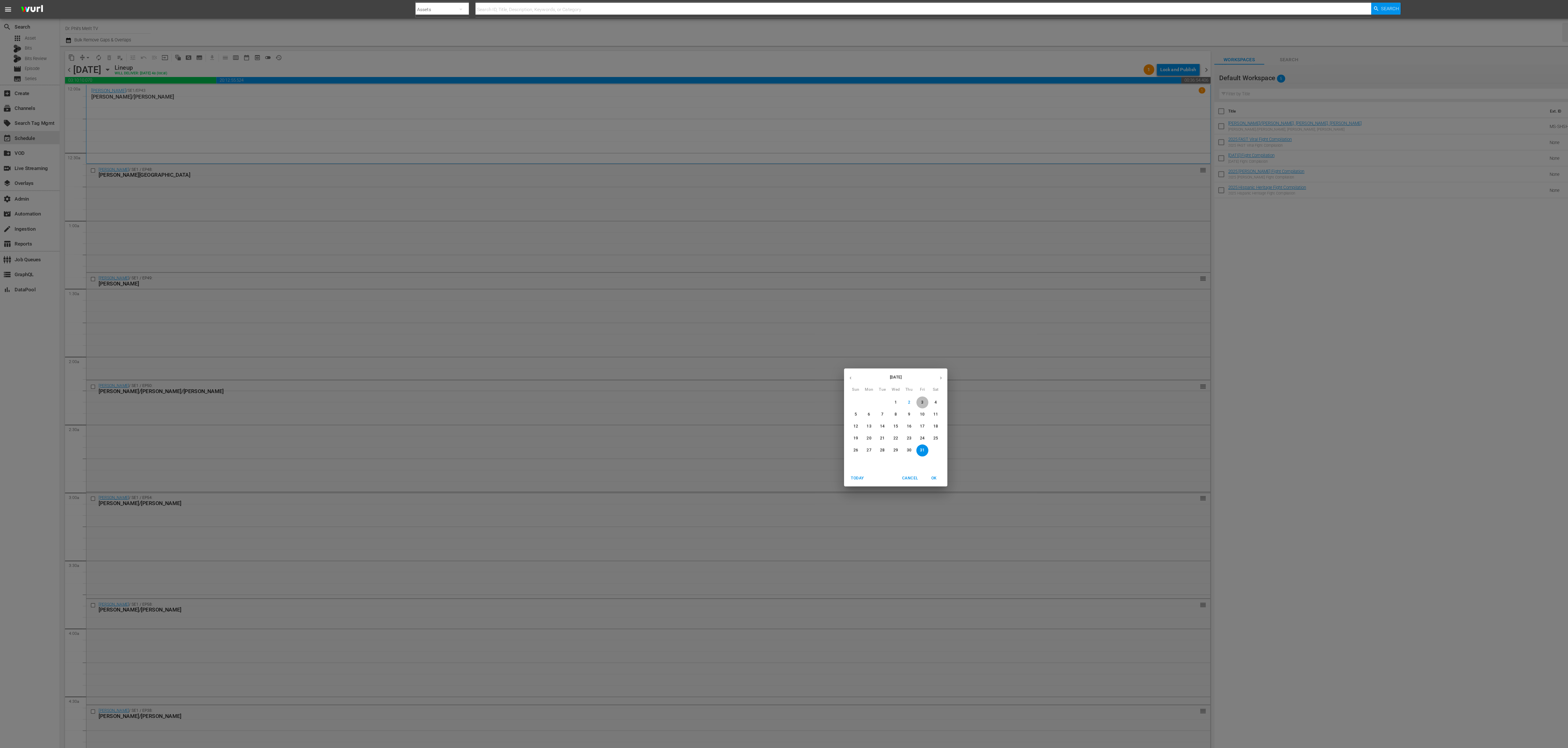
click at [809, 351] on span "3" at bounding box center [807, 352] width 11 height 5
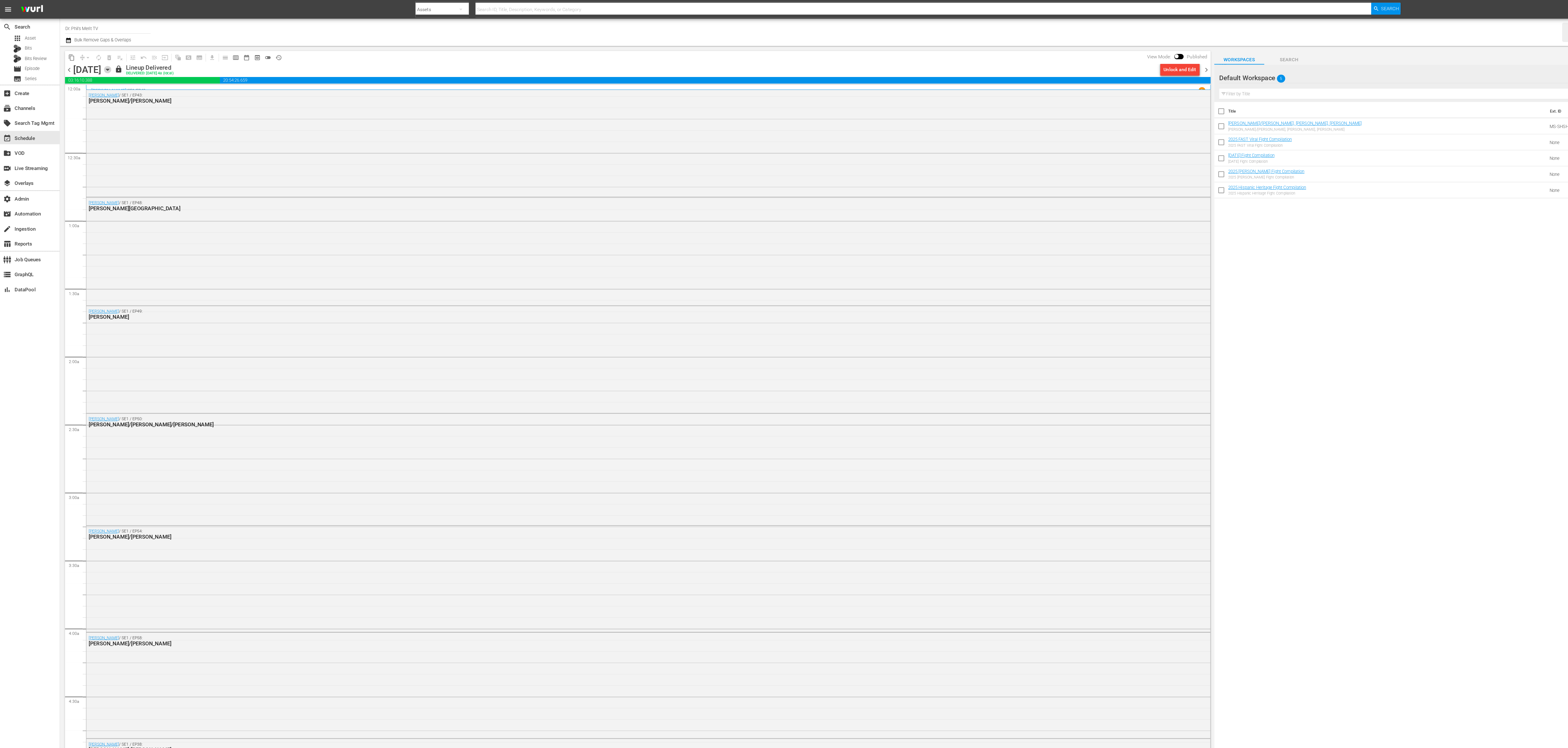
click at [96, 60] on icon "button" at bounding box center [93, 61] width 2 height 2
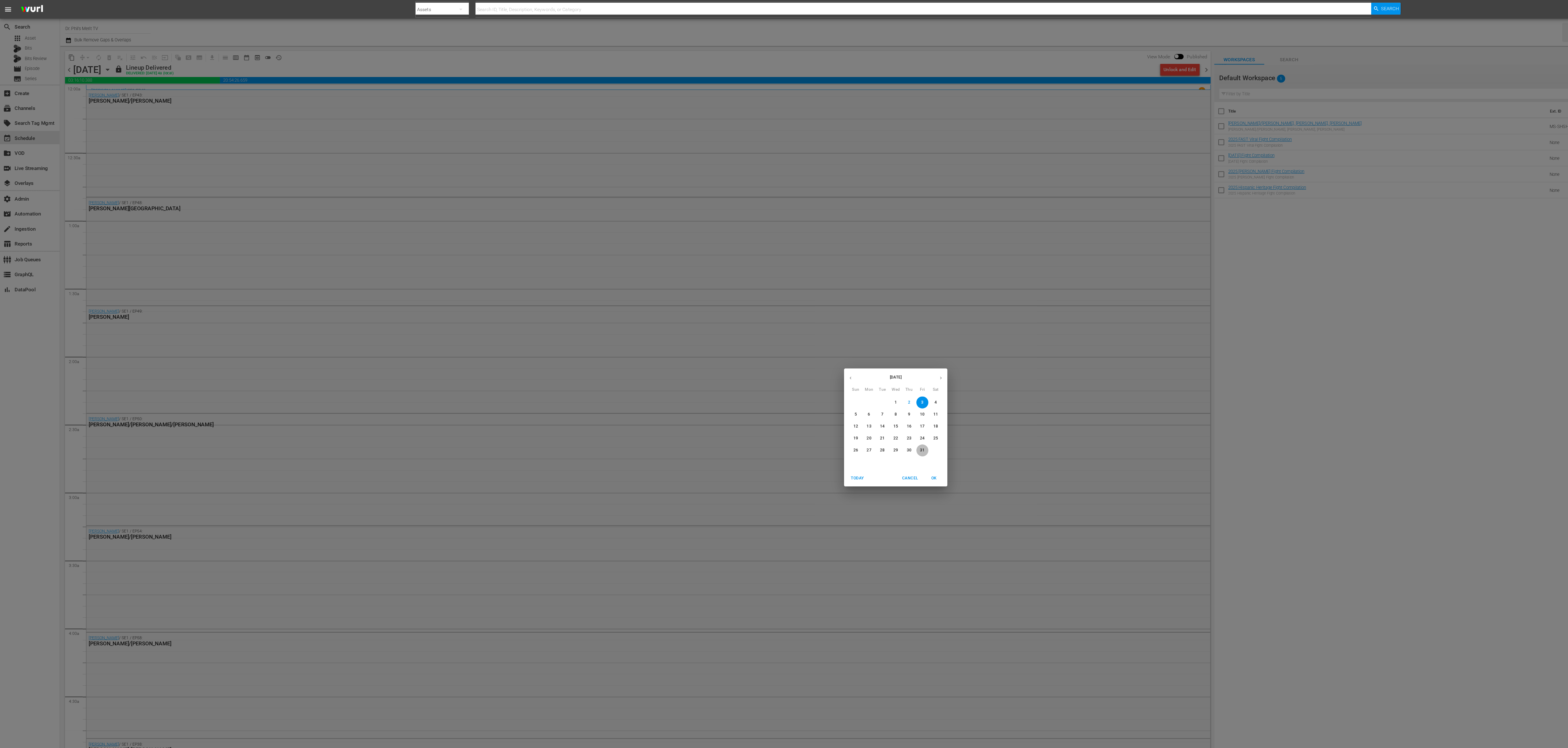
click at [806, 393] on p "31" at bounding box center [807, 394] width 4 height 5
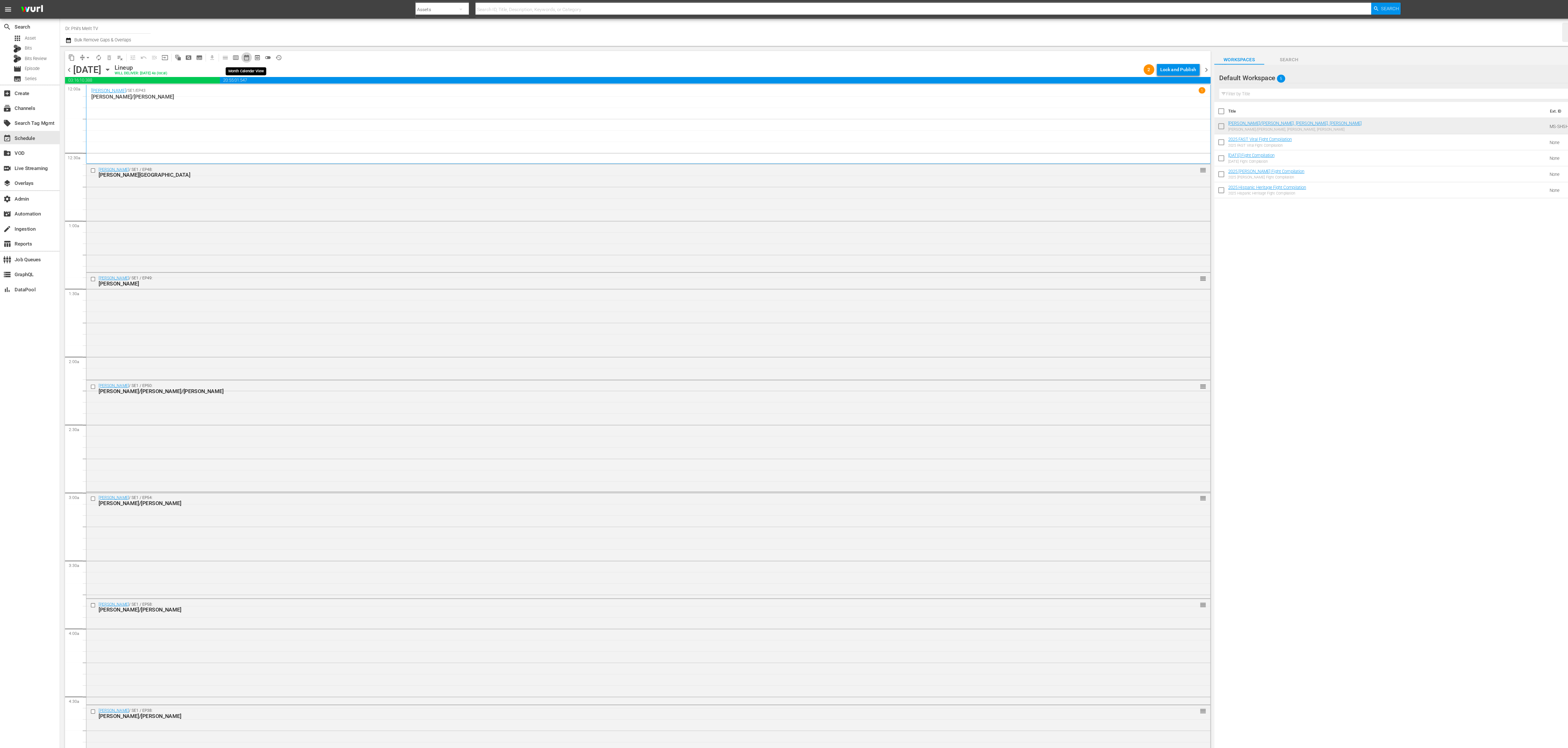
click at [218, 50] on span "date_range_outlined" at bounding box center [215, 50] width 6 height 6
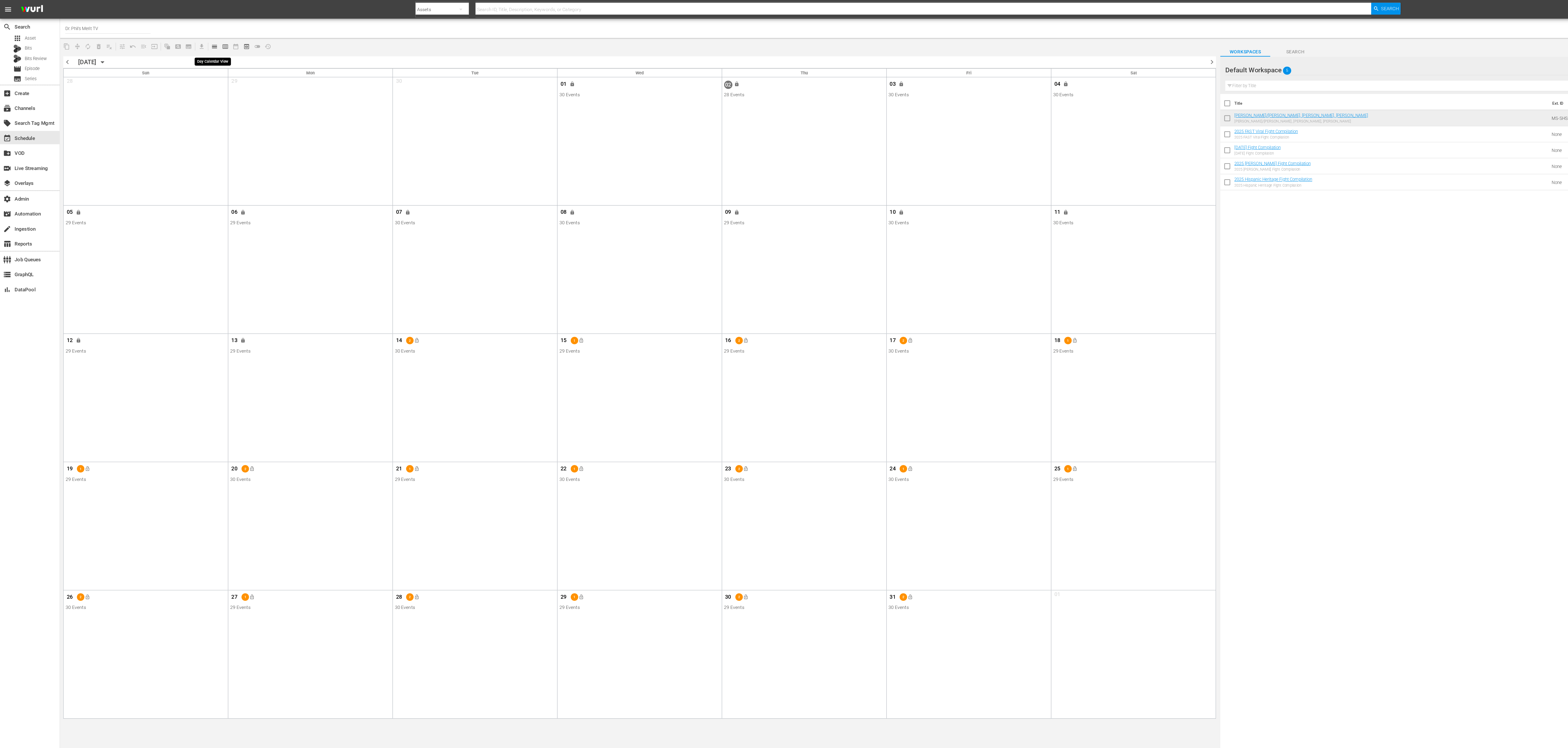
click at [189, 40] on span "calendar_view_day_outlined" at bounding box center [187, 41] width 6 height 6
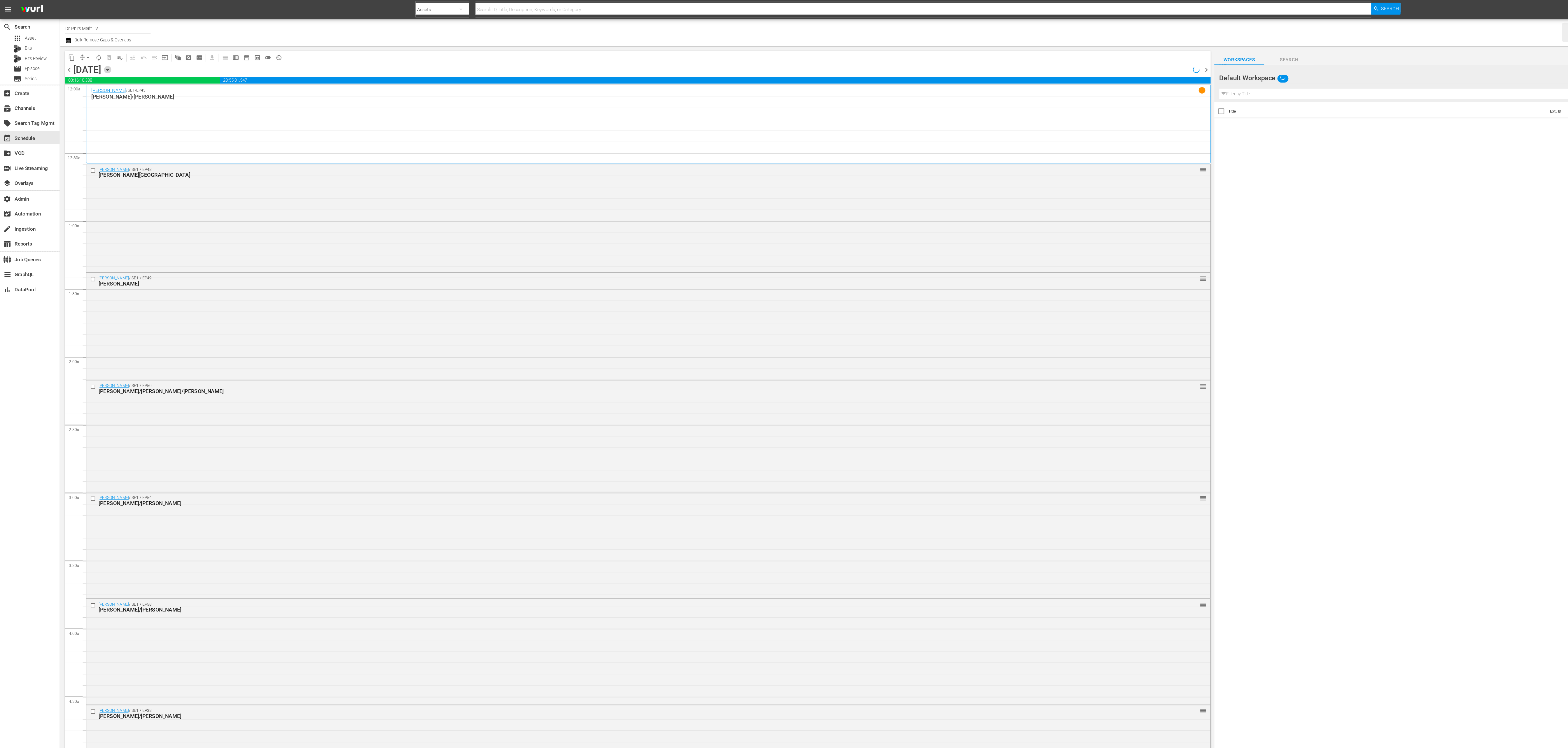
click at [97, 61] on icon "button" at bounding box center [94, 61] width 6 height 6
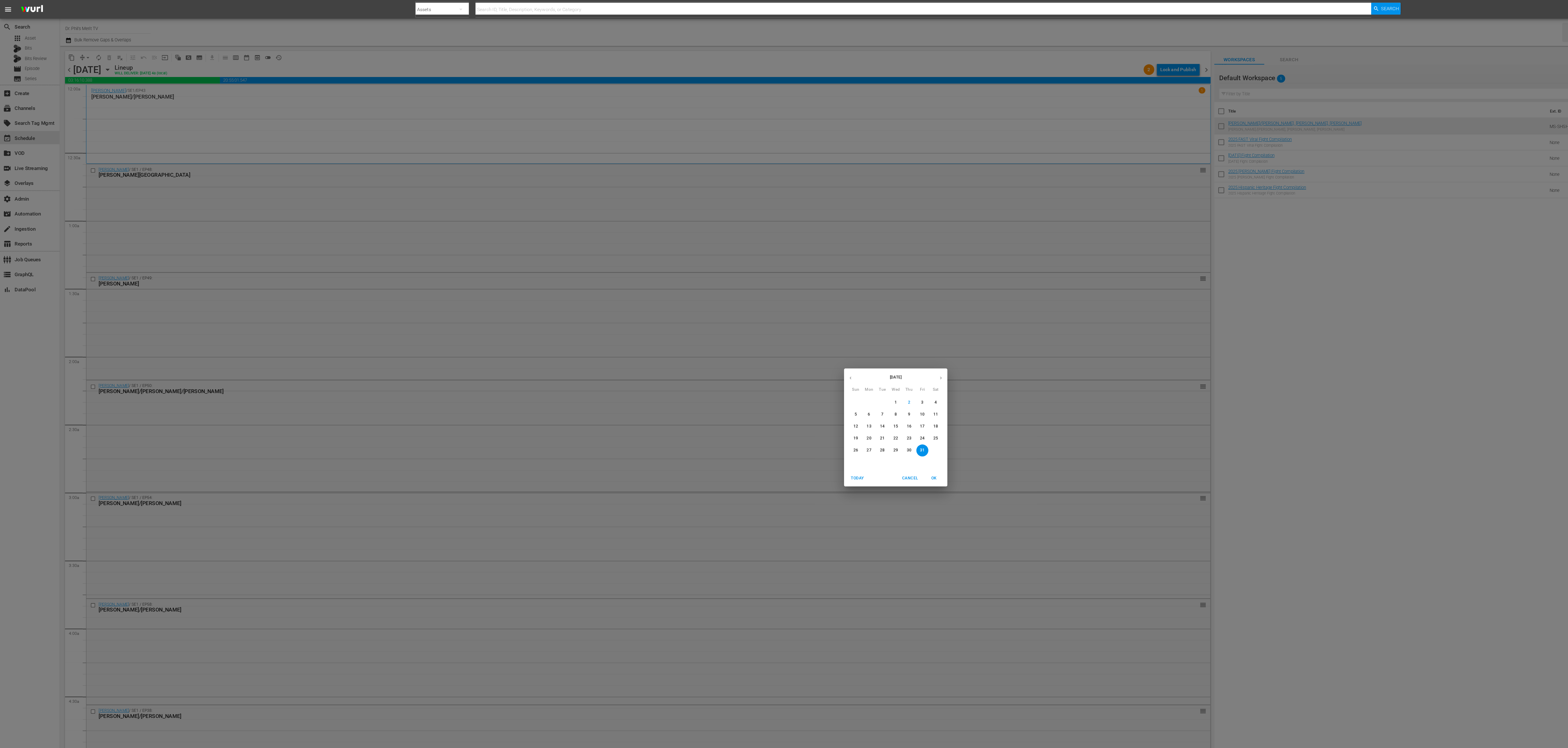
click at [743, 329] on icon "button" at bounding box center [744, 330] width 4 height 4
click at [760, 350] on p "1" at bounding box center [760, 352] width 2 height 5
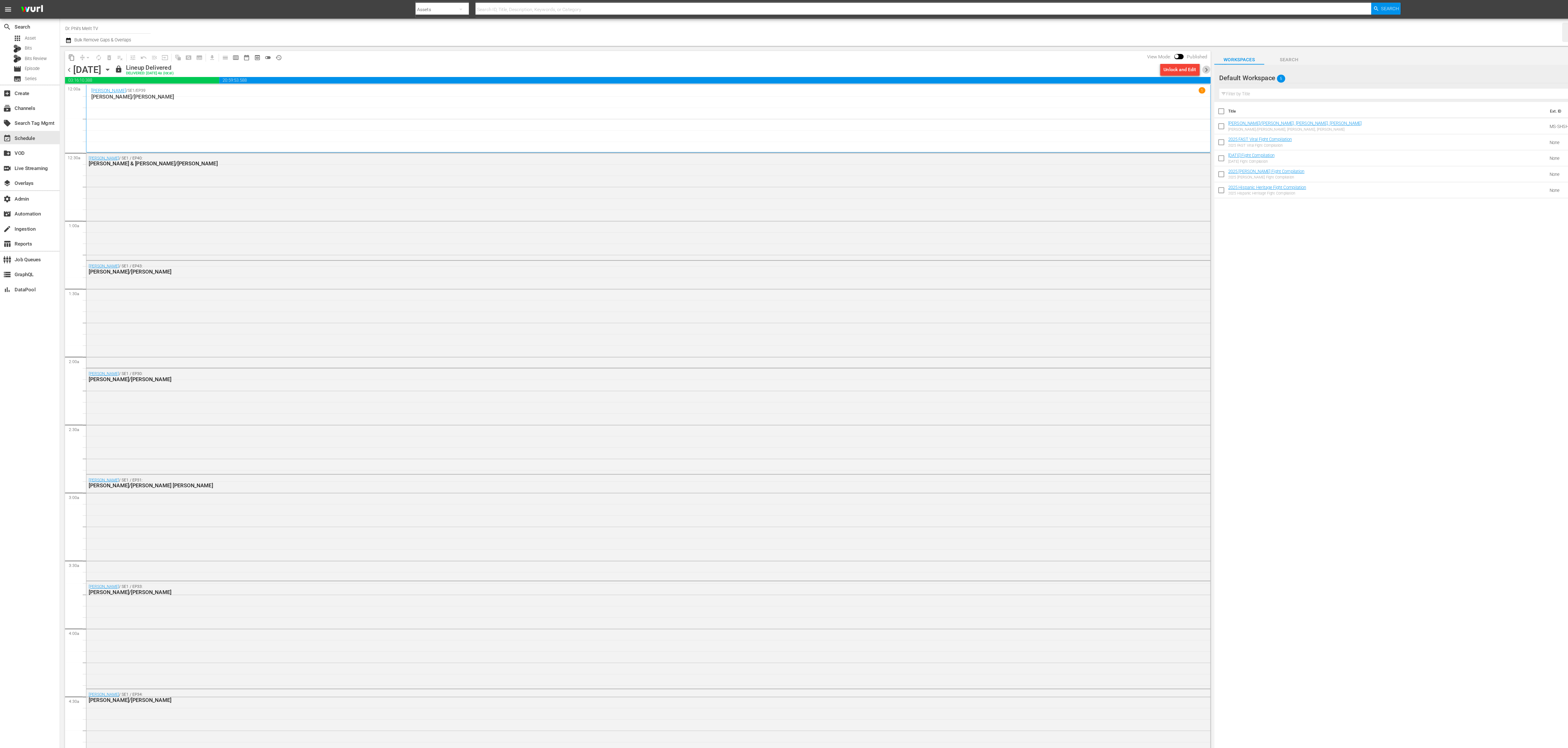
click at [1057, 61] on span "chevron_right" at bounding box center [1056, 61] width 7 height 7
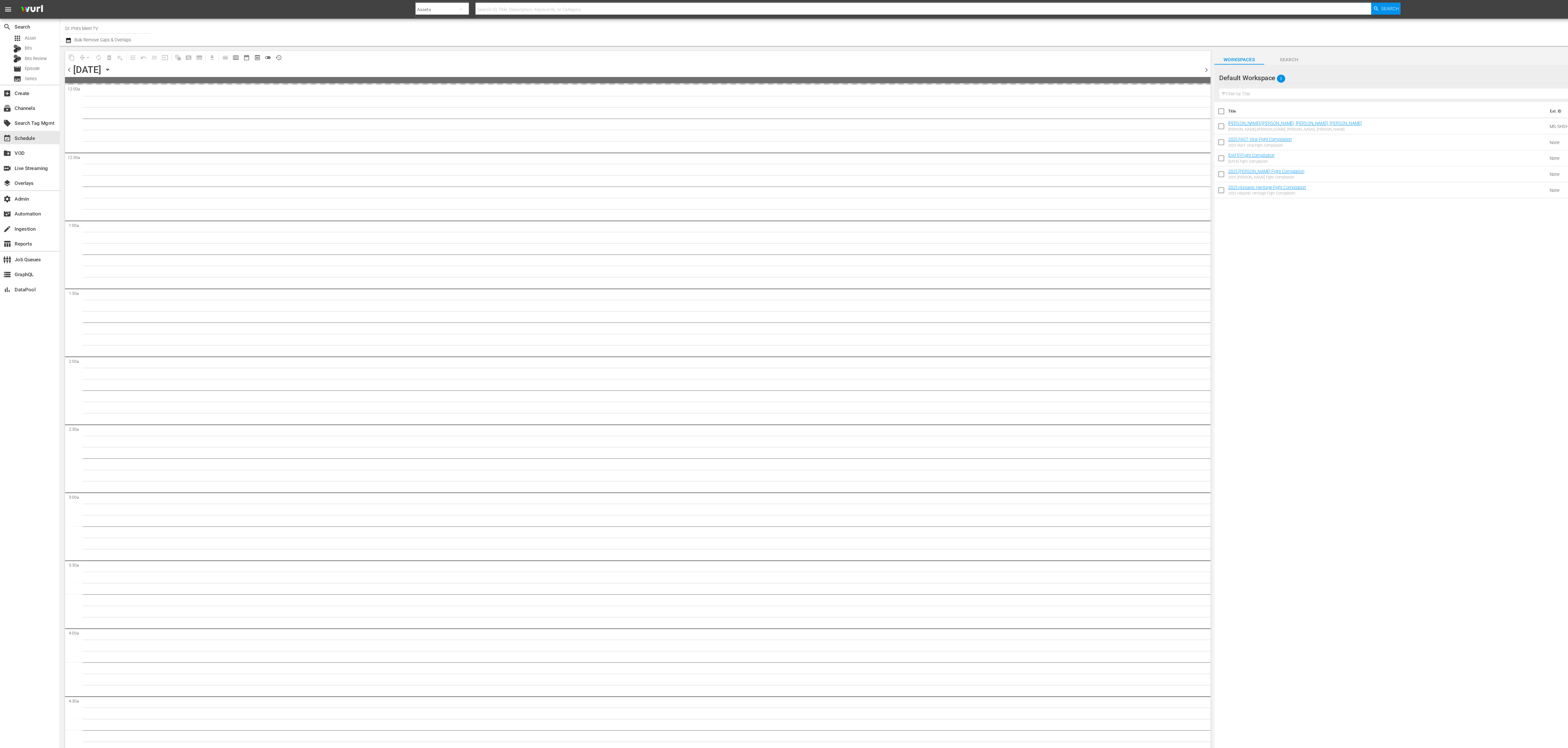
click at [1057, 61] on span "chevron_right" at bounding box center [1056, 61] width 7 height 7
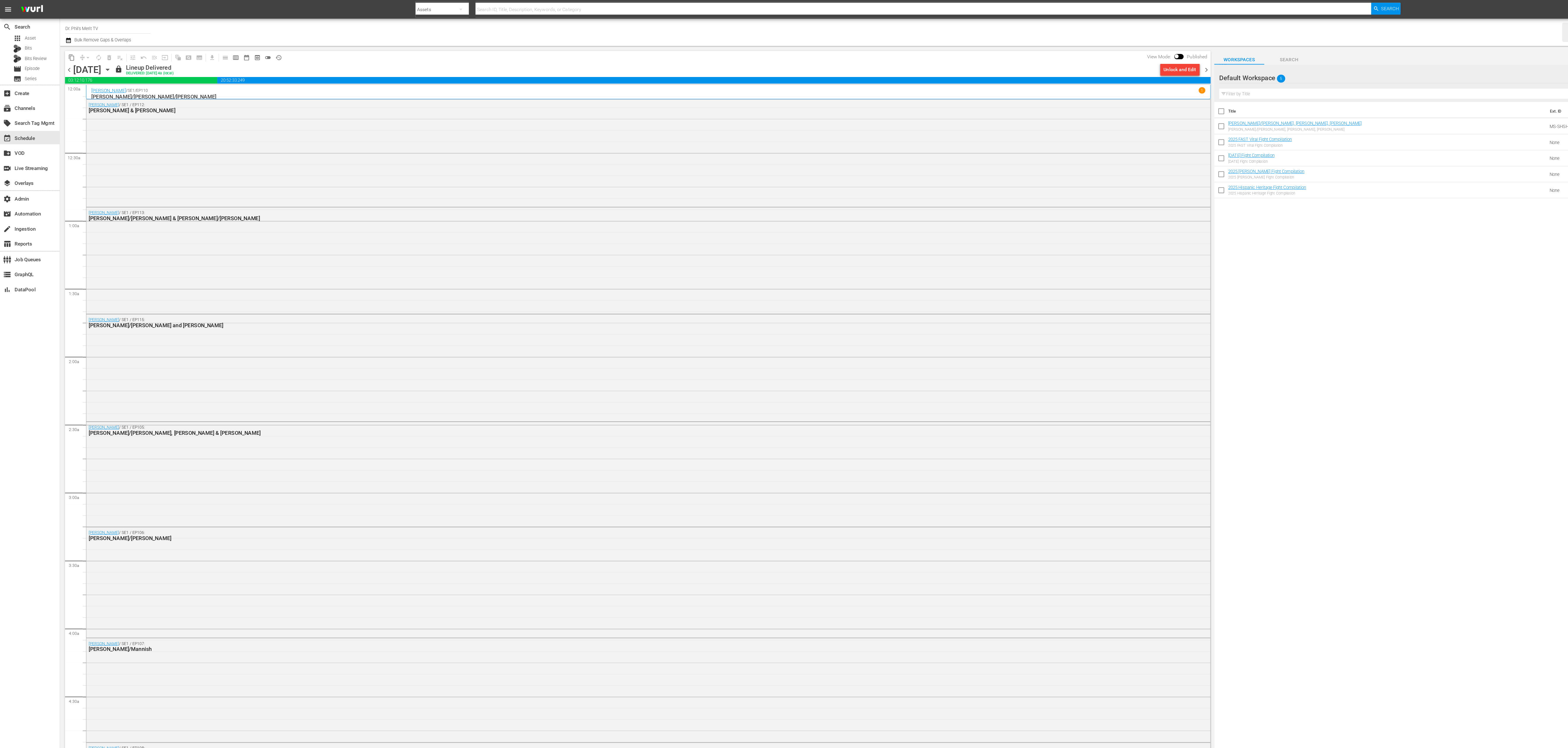
click at [245, 48] on span "history_outlined" at bounding box center [243, 50] width 6 height 6
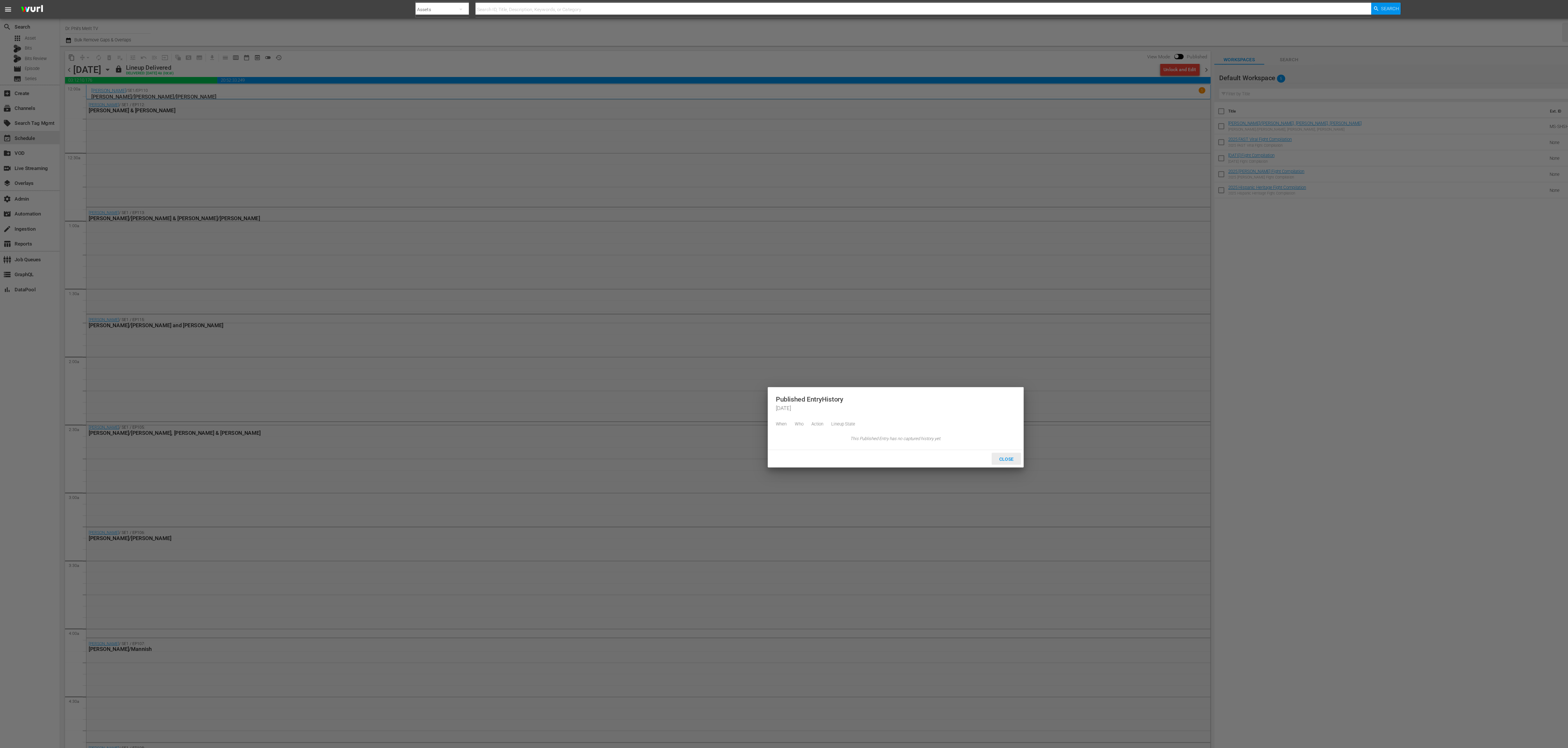
click at [875, 397] on div "Close" at bounding box center [881, 401] width 26 height 11
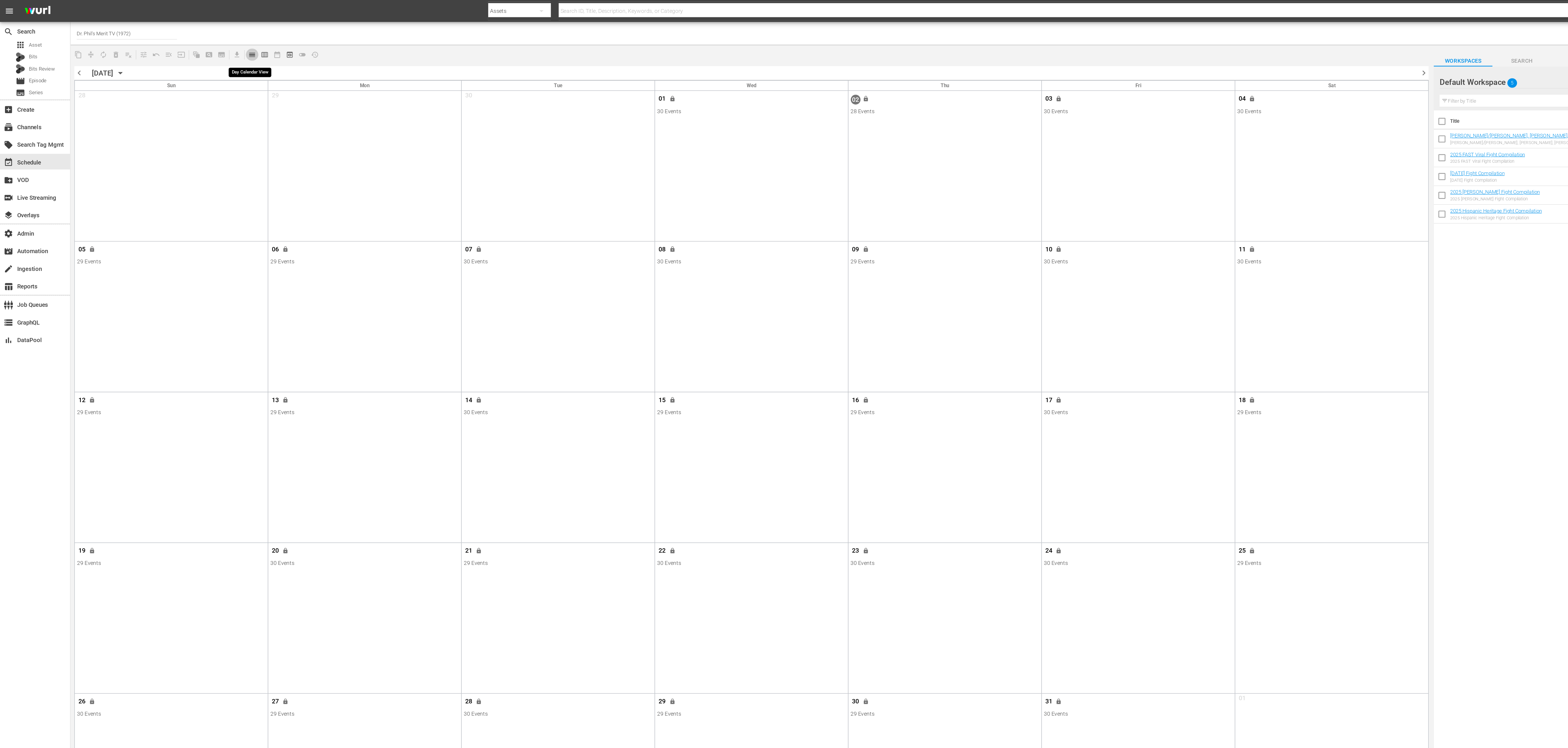
click at [187, 40] on span "calendar_view_day_outlined" at bounding box center [187, 41] width 6 height 6
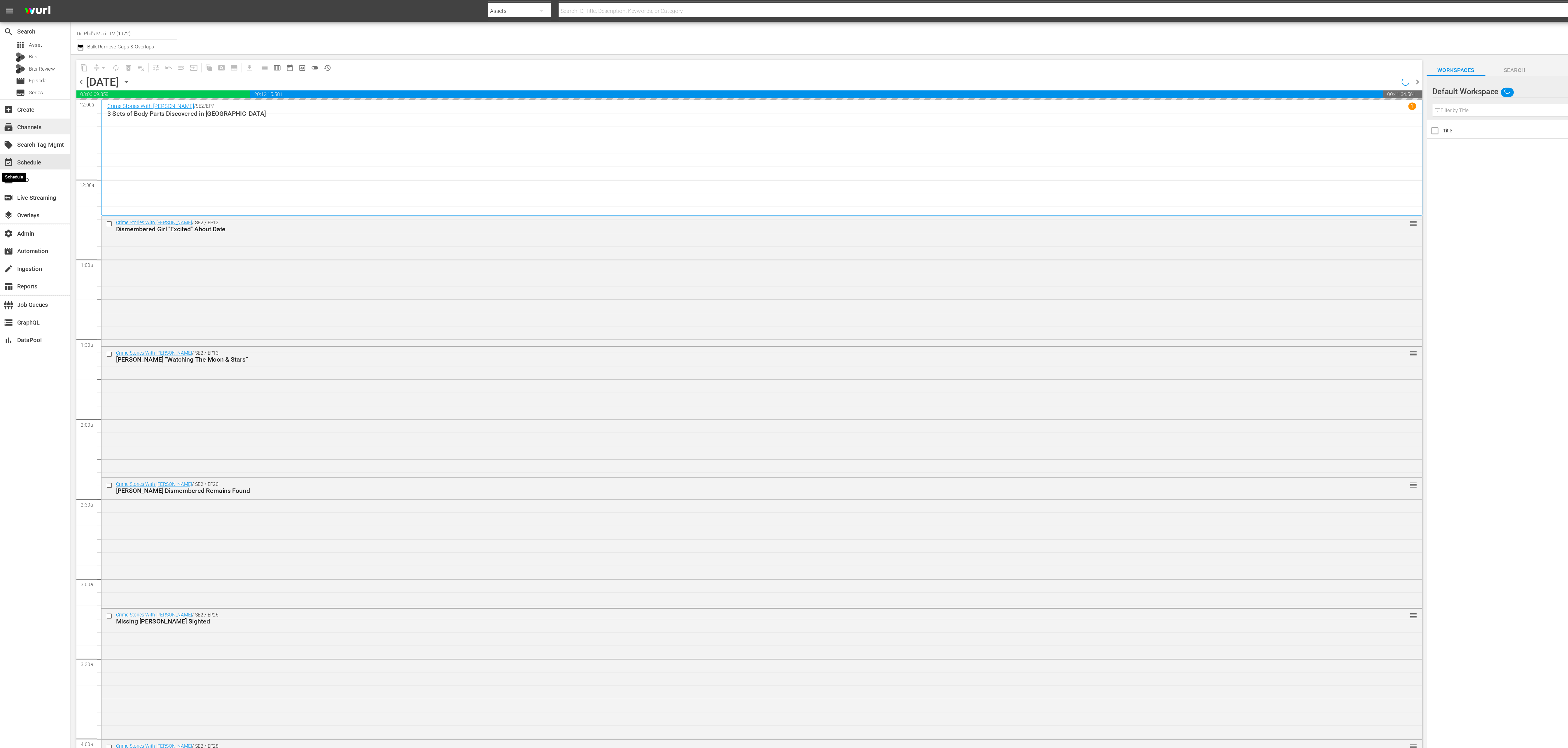
click at [26, 92] on div "subscriptions Channels" at bounding box center [16, 93] width 32 height 5
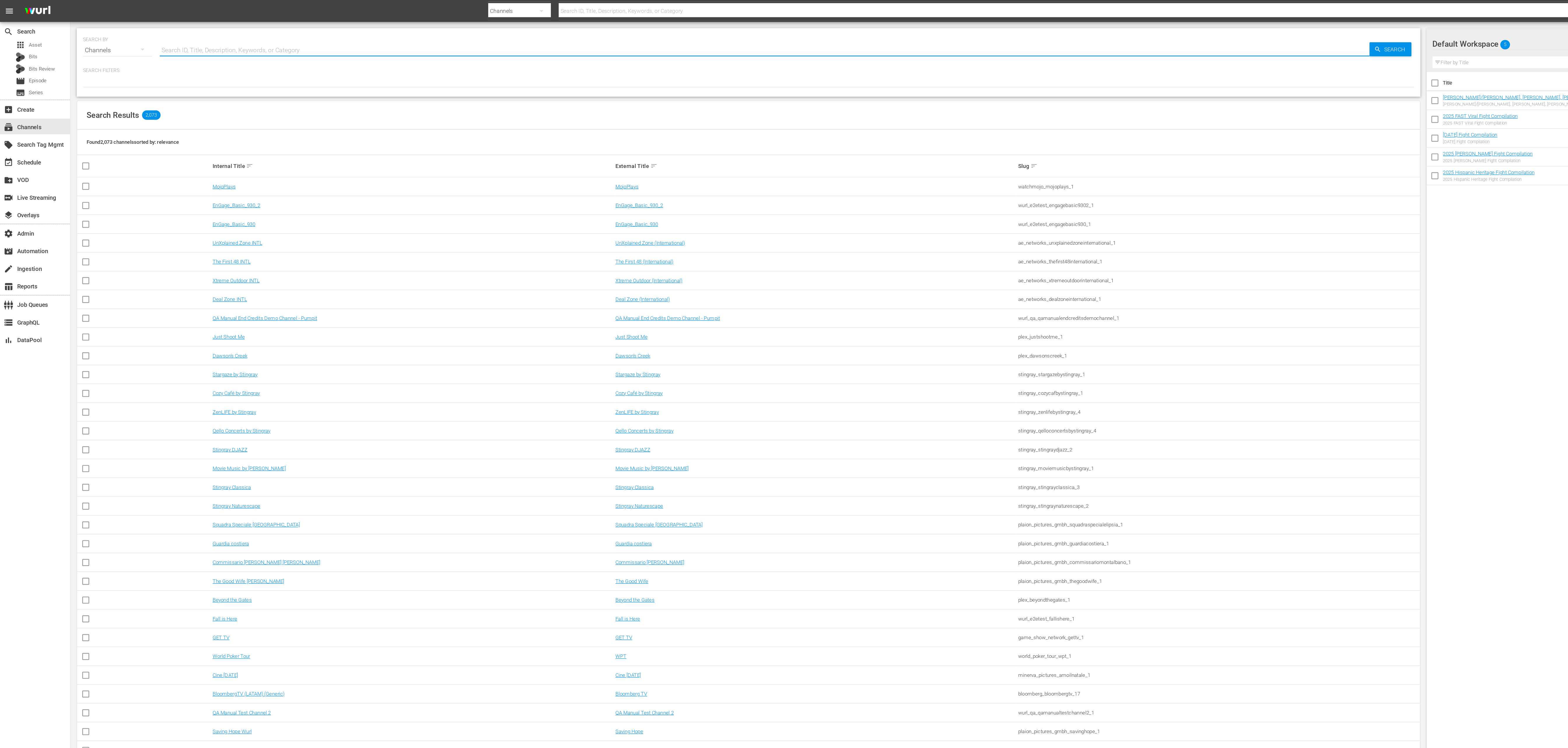
click at [187, 32] on input "text" at bounding box center [570, 37] width 901 height 14
type input "doctors"
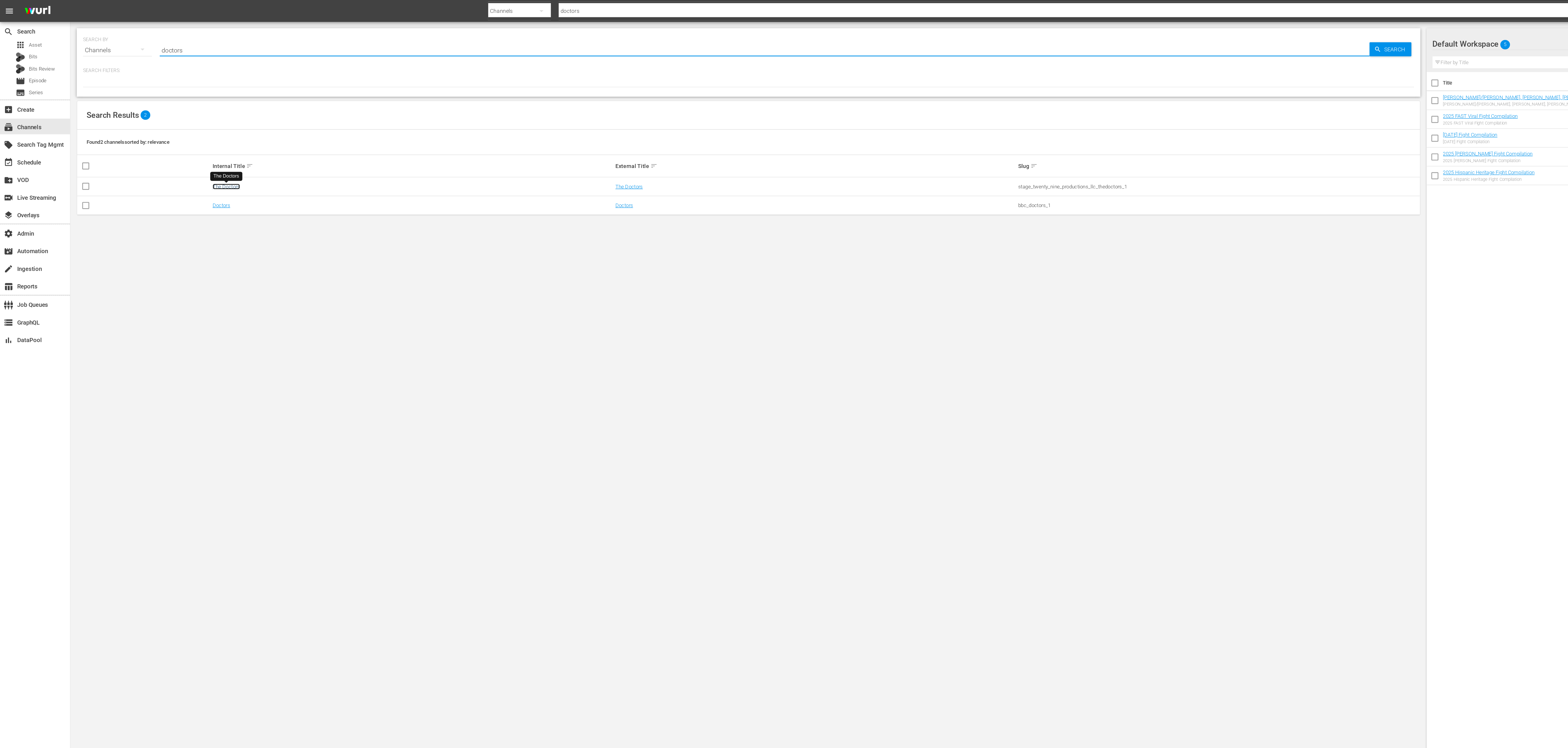
click at [169, 140] on link "The Doctors" at bounding box center [168, 139] width 20 height 4
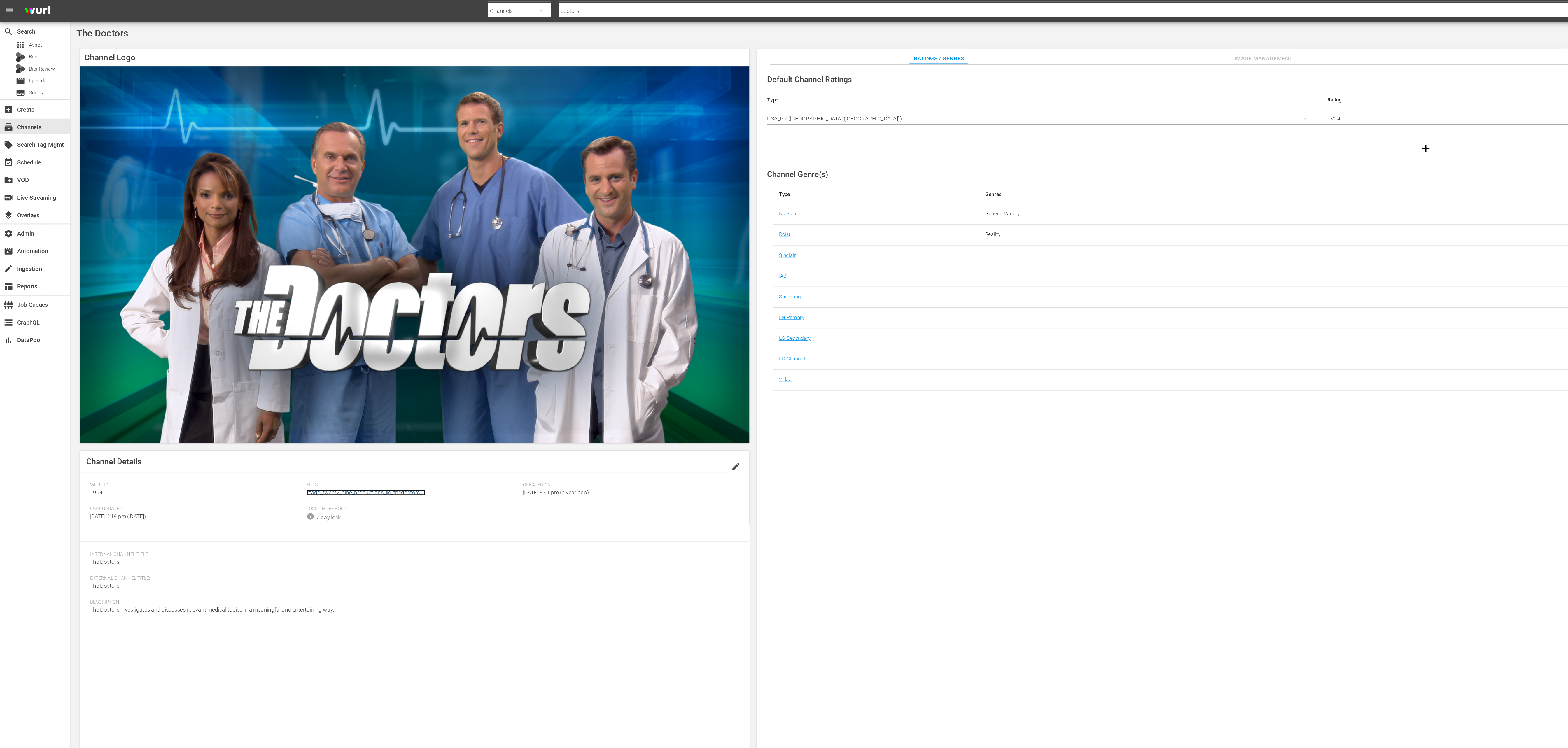
click at [274, 367] on link "stage_twenty_nine_productions_llc_thedoctors_1" at bounding box center [272, 367] width 88 height 5
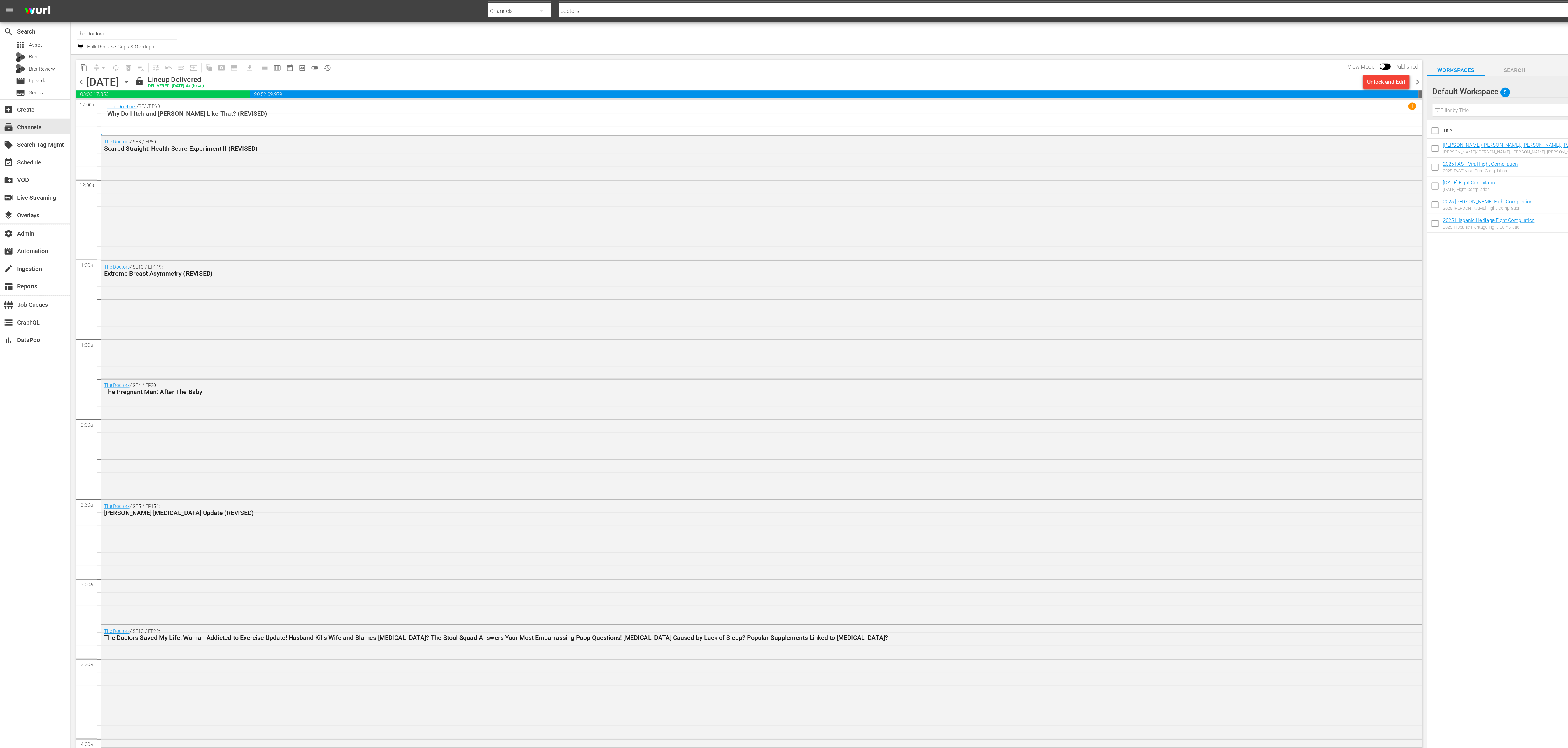
click at [97, 60] on icon "button" at bounding box center [94, 61] width 6 height 6
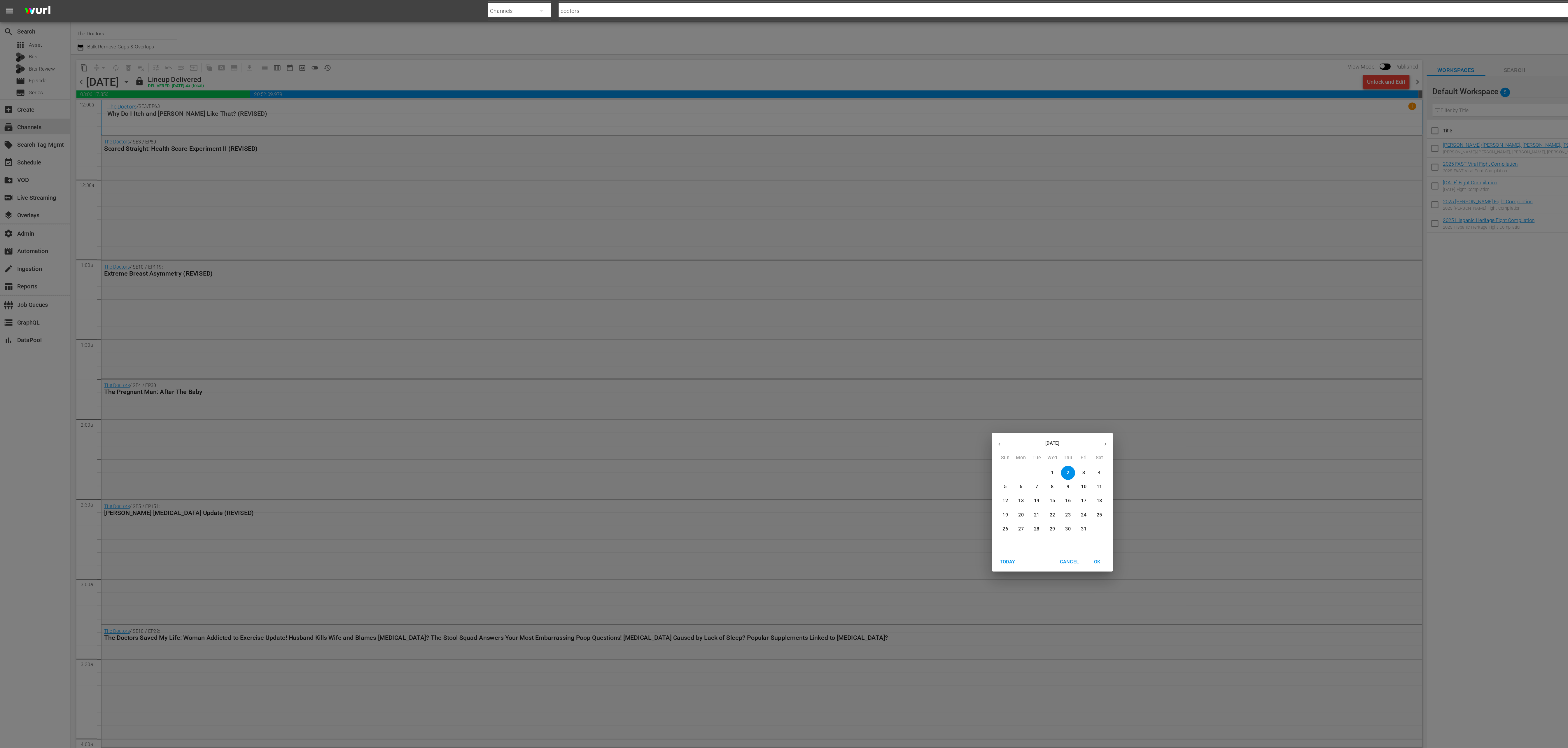
click at [748, 373] on p "12" at bounding box center [748, 373] width 4 height 5
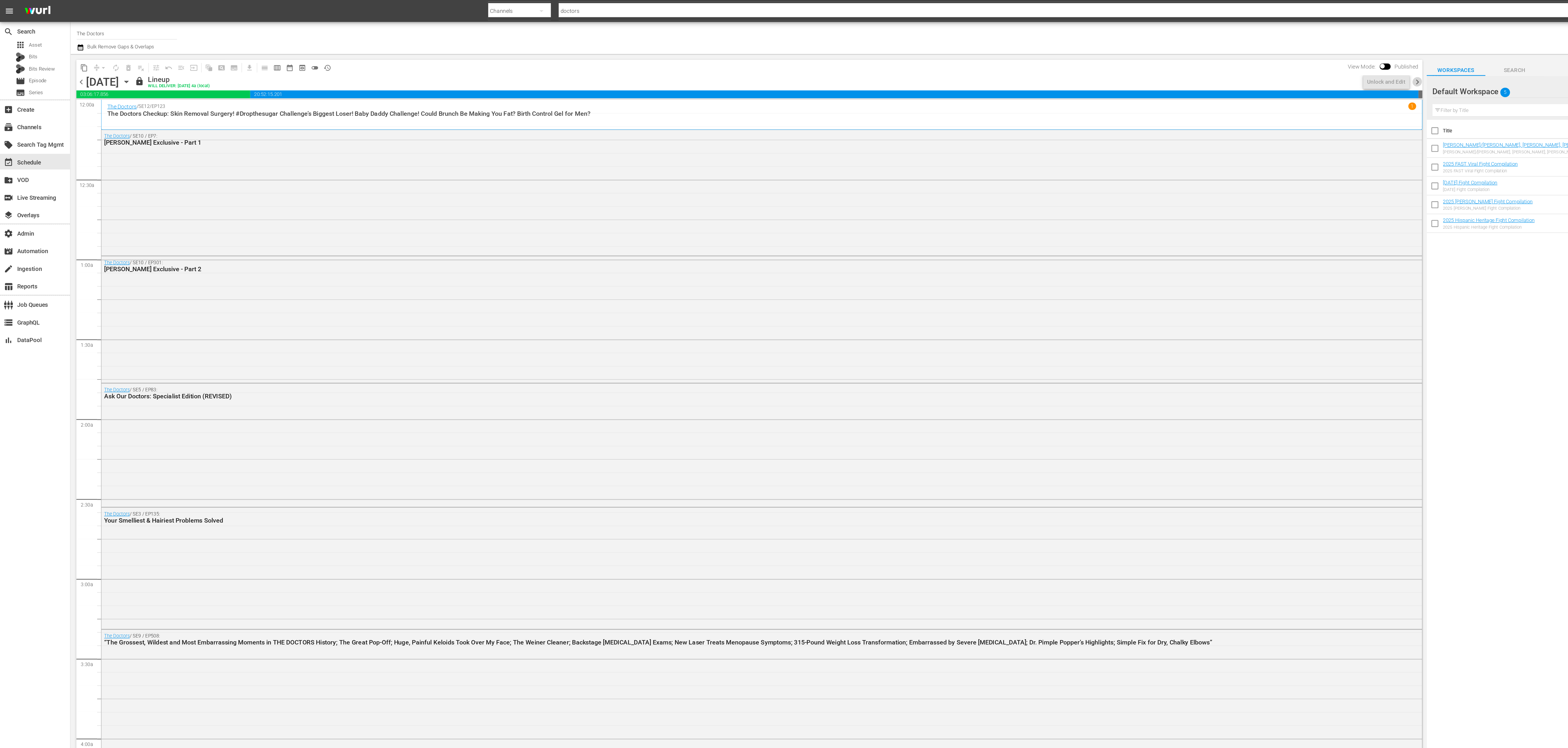
click at [1054, 62] on span "chevron_right" at bounding box center [1056, 61] width 7 height 7
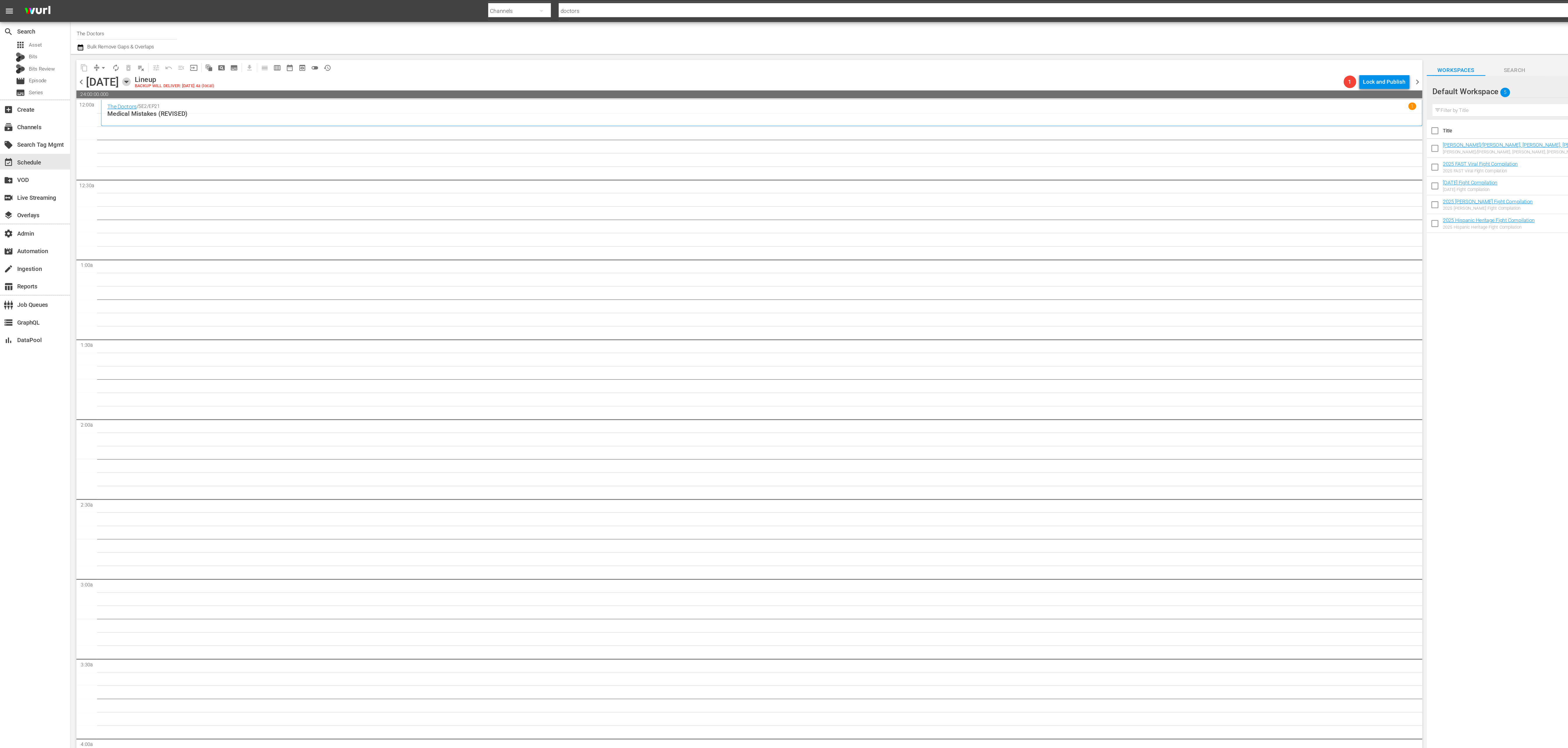
click at [97, 63] on icon "button" at bounding box center [94, 61] width 6 height 6
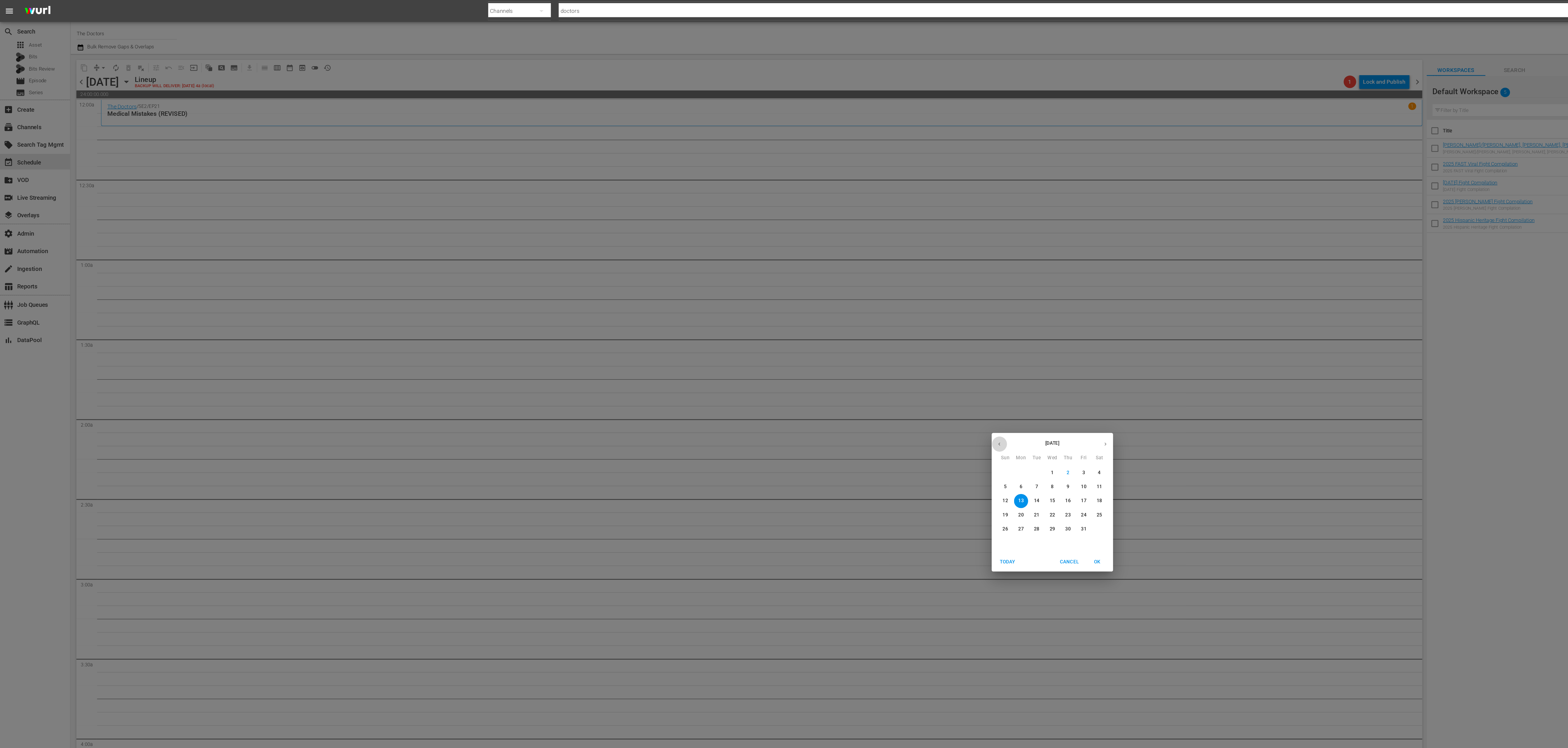
click at [746, 330] on icon "button" at bounding box center [744, 330] width 4 height 4
click at [762, 396] on p "29" at bounding box center [760, 394] width 4 height 5
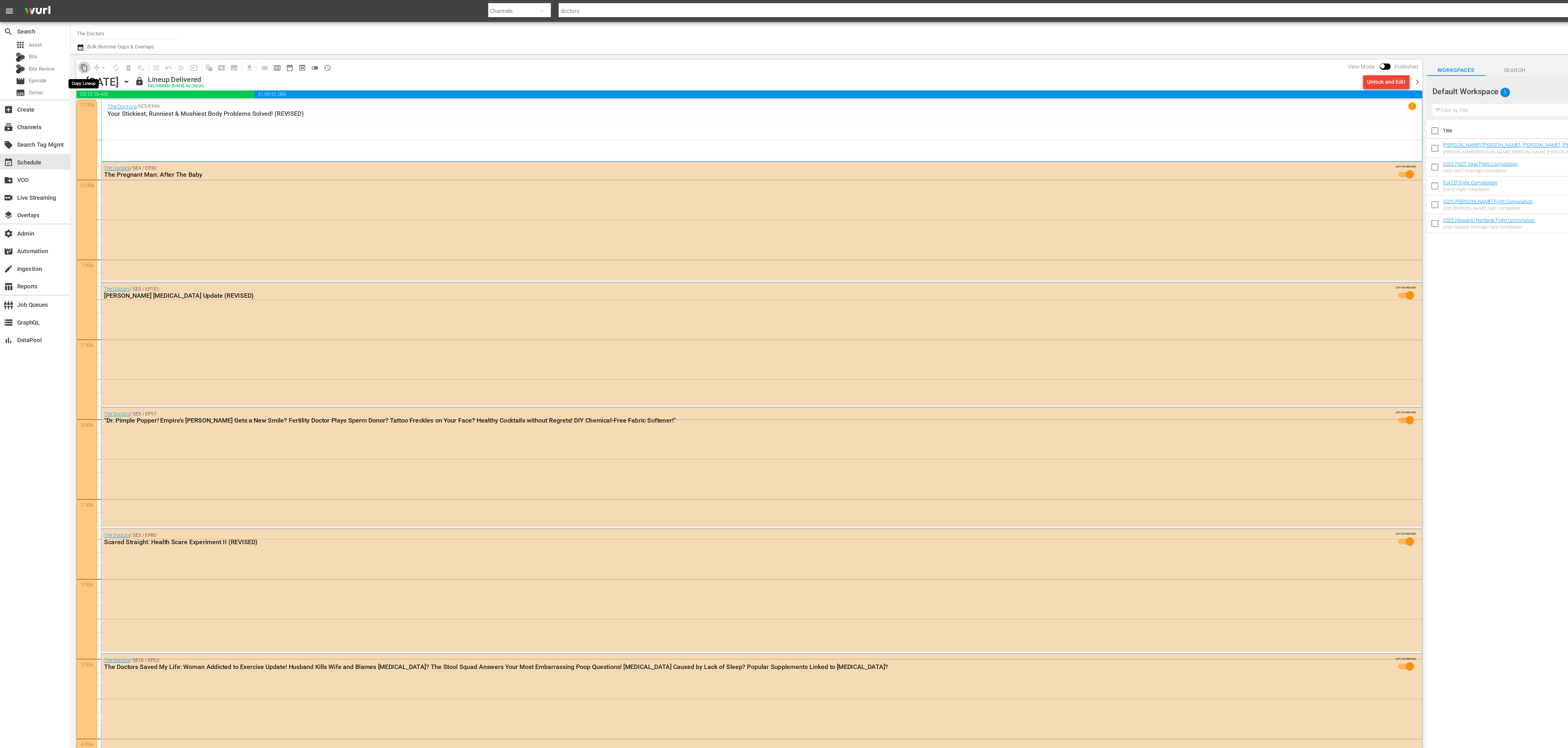
click at [62, 51] on span "content_copy" at bounding box center [62, 50] width 6 height 6
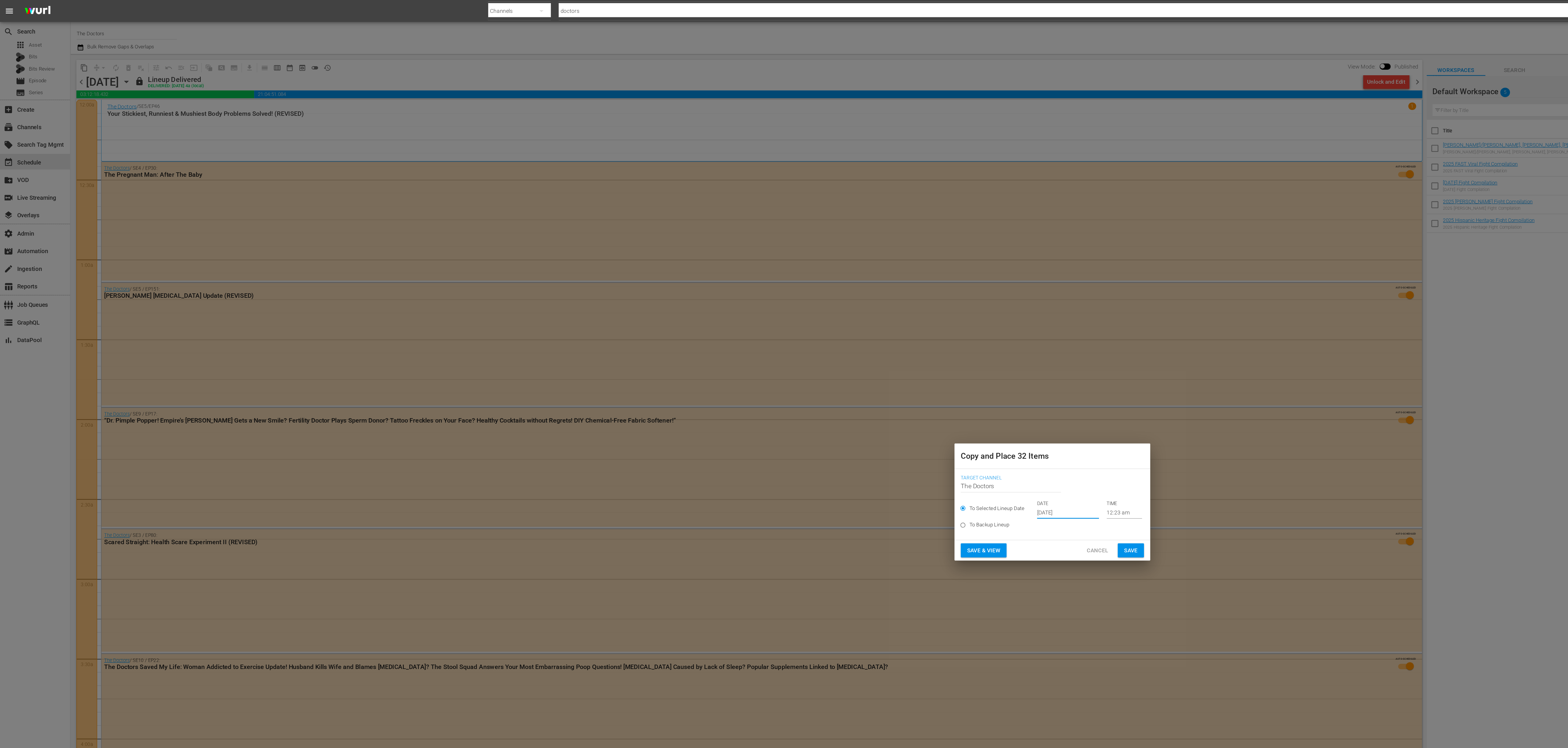
click at [794, 384] on input "[DATE]" at bounding box center [795, 381] width 46 height 9
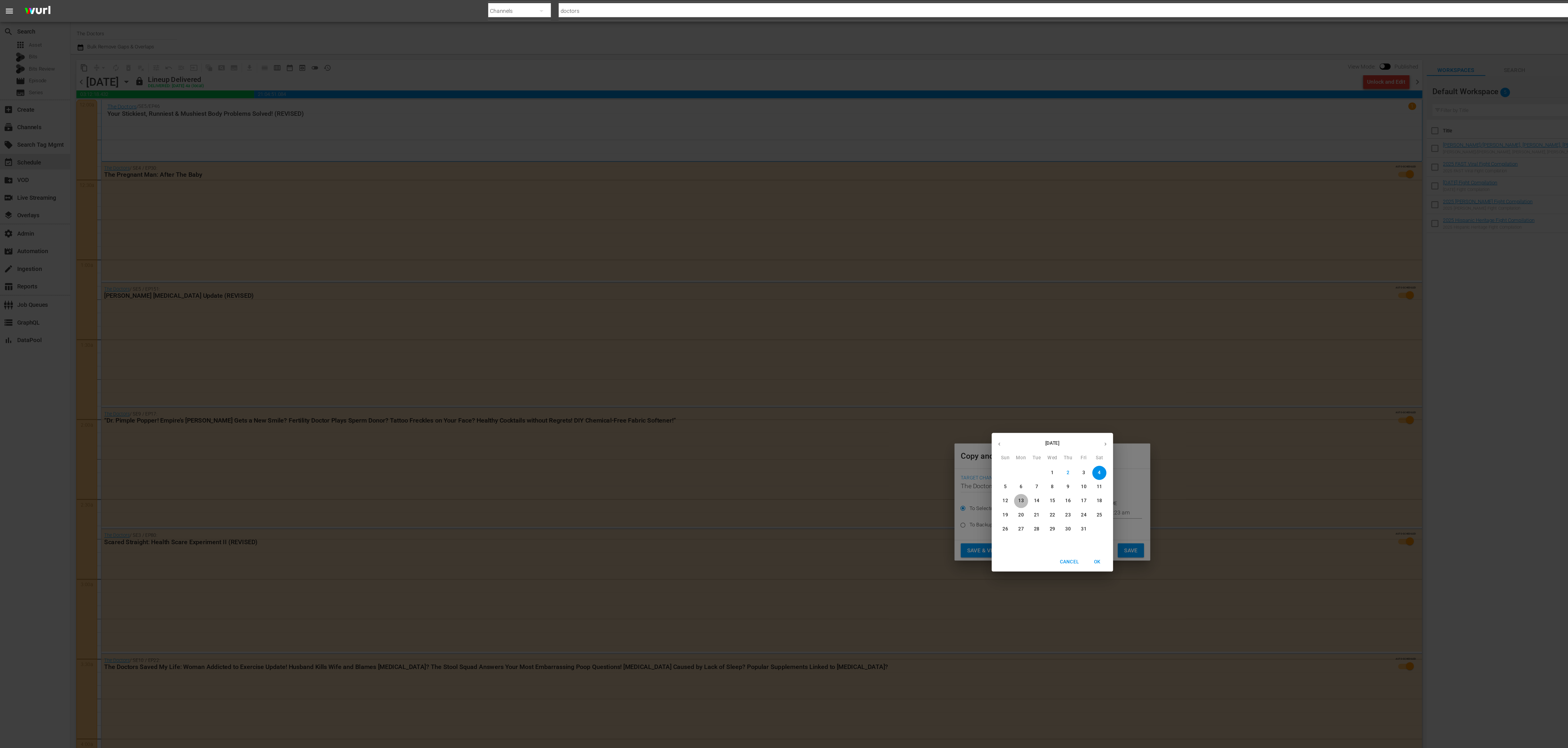
click at [760, 374] on p "13" at bounding box center [760, 373] width 4 height 5
type input "[DATE]"
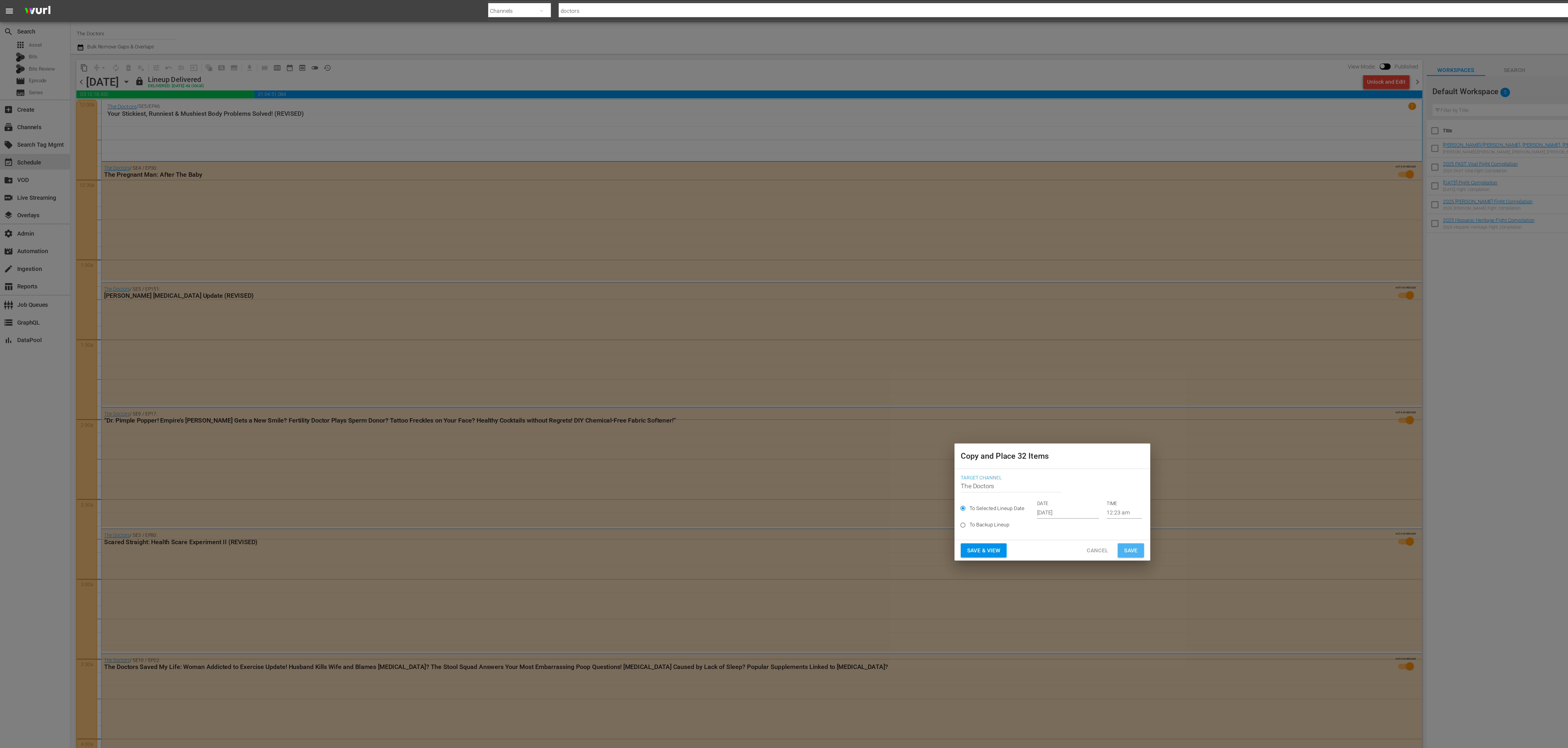
click at [841, 411] on span "Save" at bounding box center [842, 410] width 11 height 7
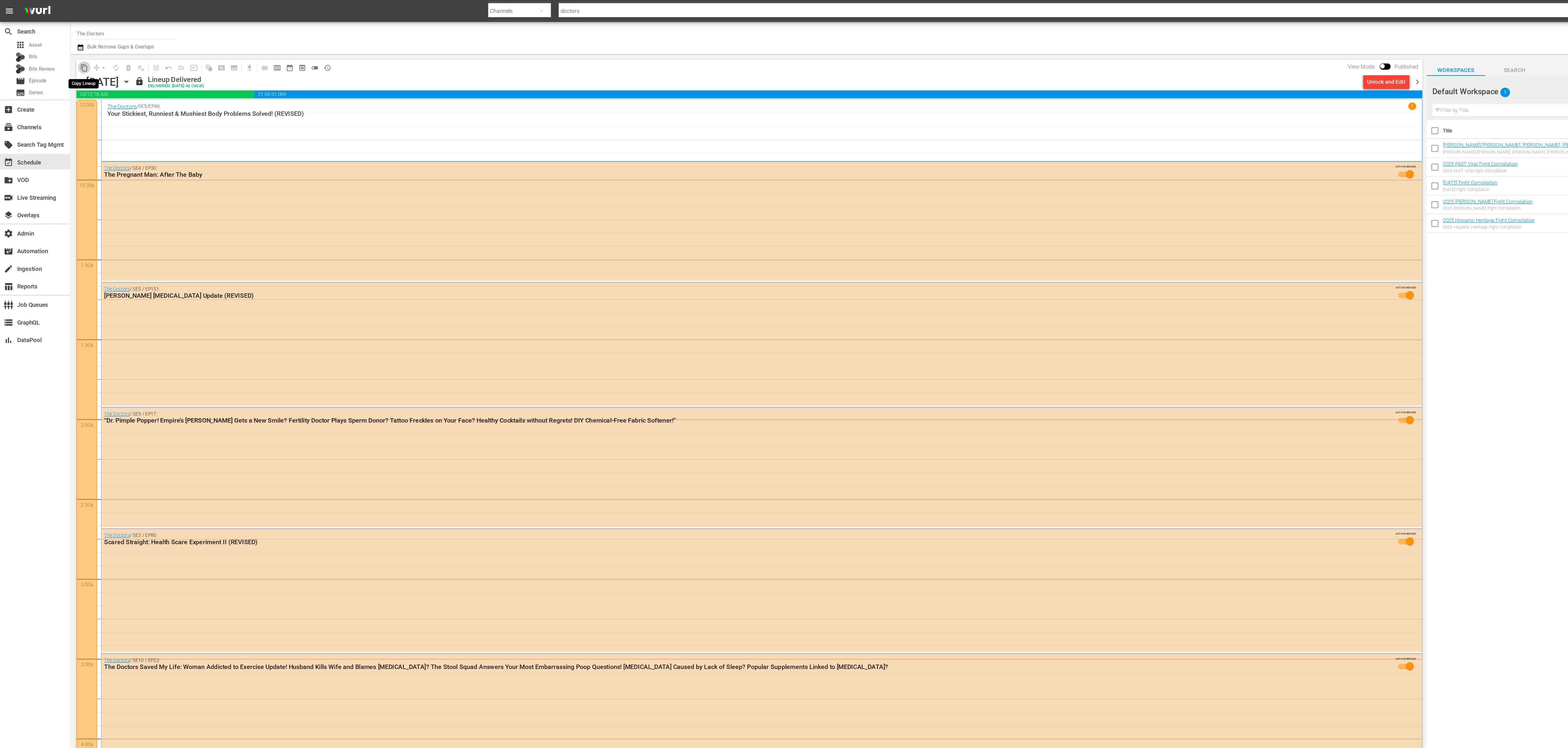
click at [64, 53] on span "content_copy" at bounding box center [62, 50] width 6 height 6
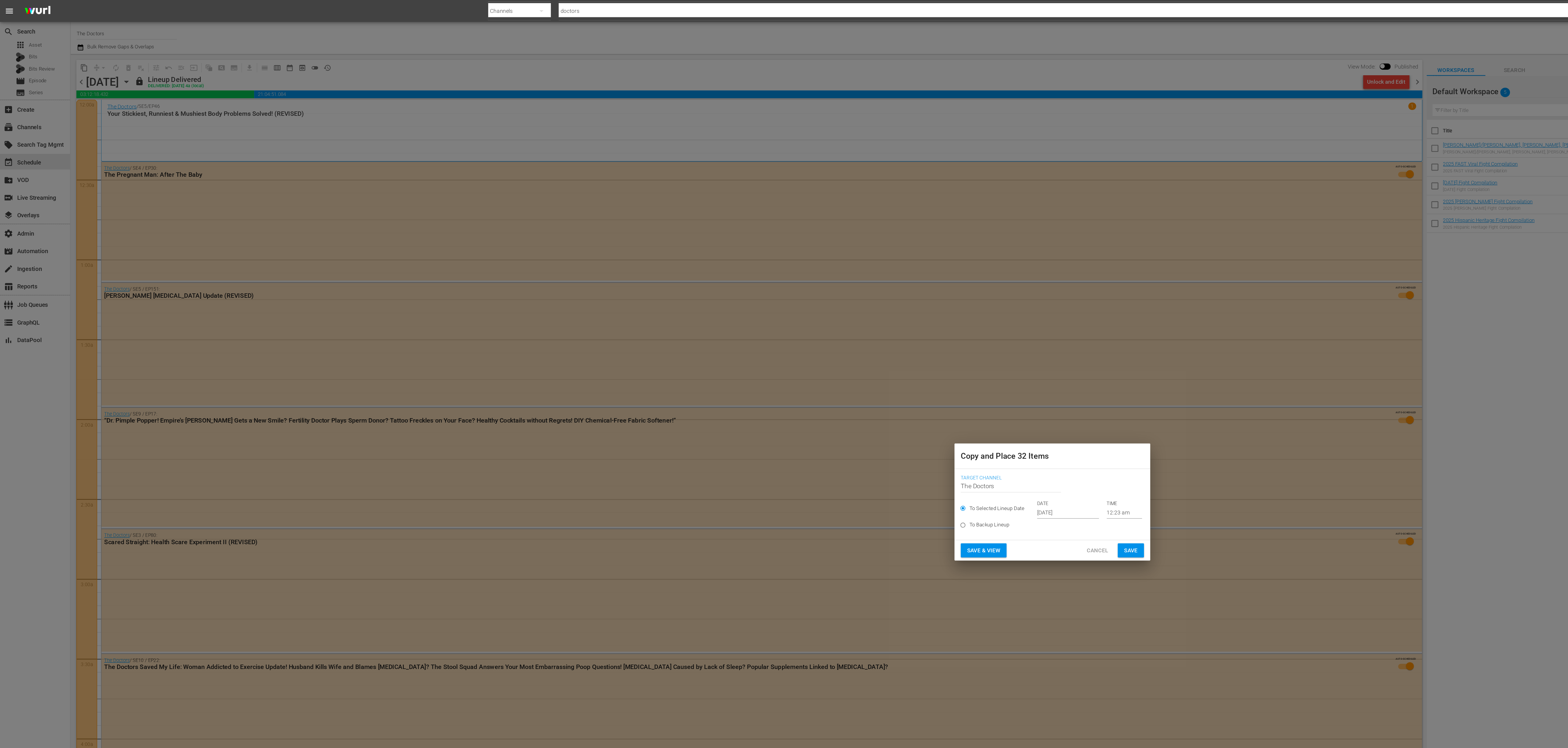
click at [789, 380] on input "[DATE]" at bounding box center [795, 381] width 46 height 9
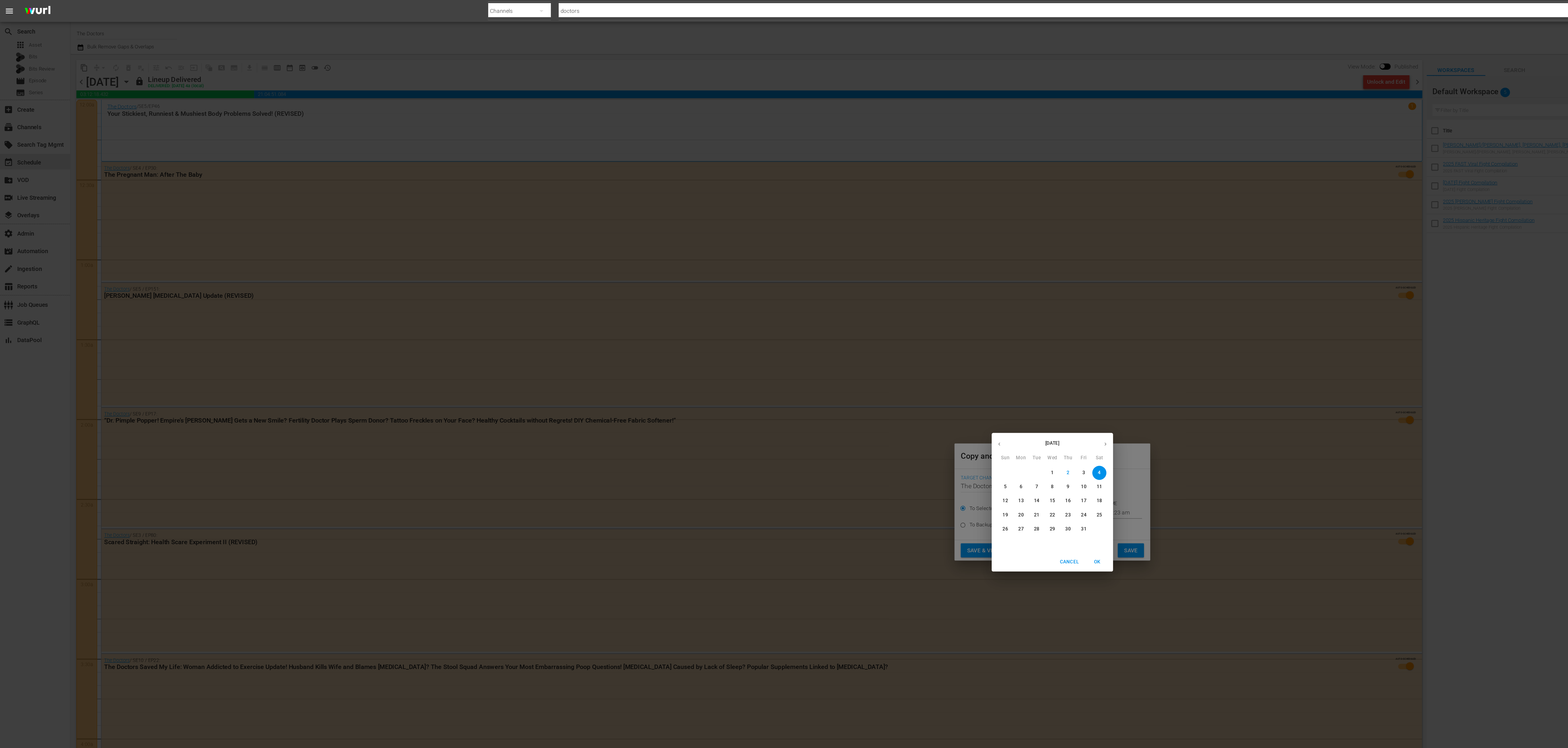
click at [760, 393] on p "27" at bounding box center [760, 394] width 4 height 5
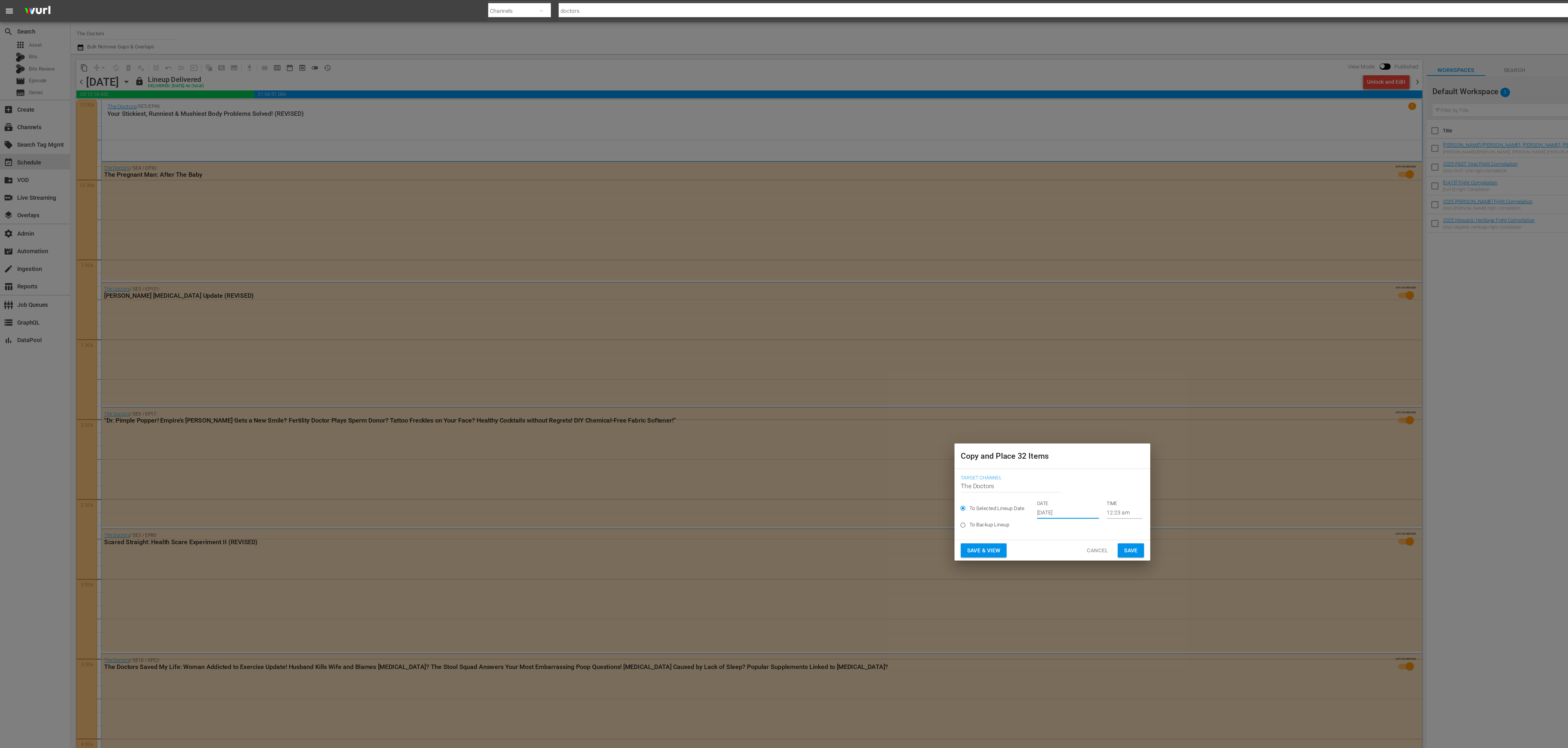
type input "[DATE]"
click at [839, 410] on span "Save" at bounding box center [842, 410] width 11 height 7
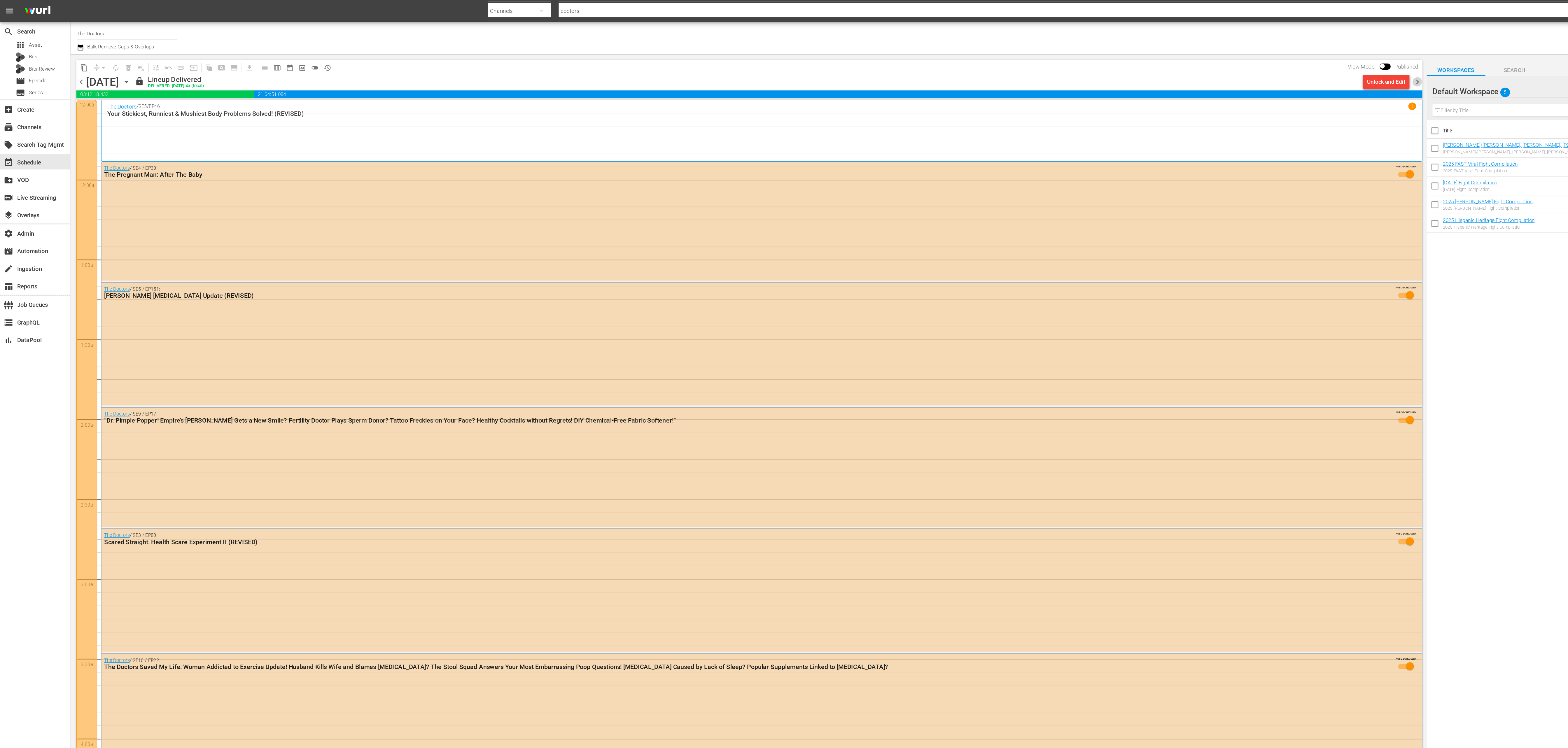
click at [1055, 59] on span "chevron_right" at bounding box center [1056, 61] width 7 height 7
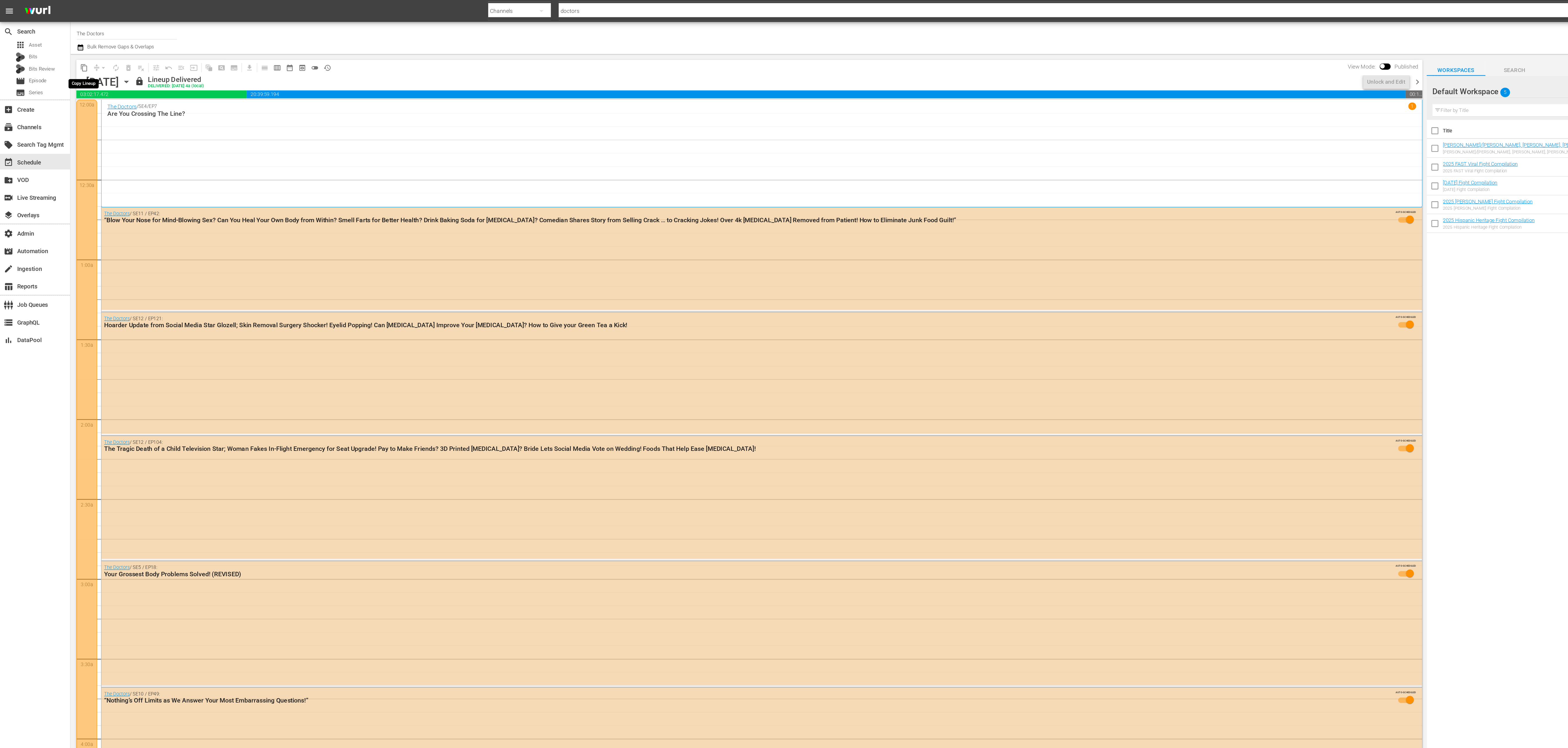
click at [62, 51] on span "content_copy" at bounding box center [62, 50] width 6 height 6
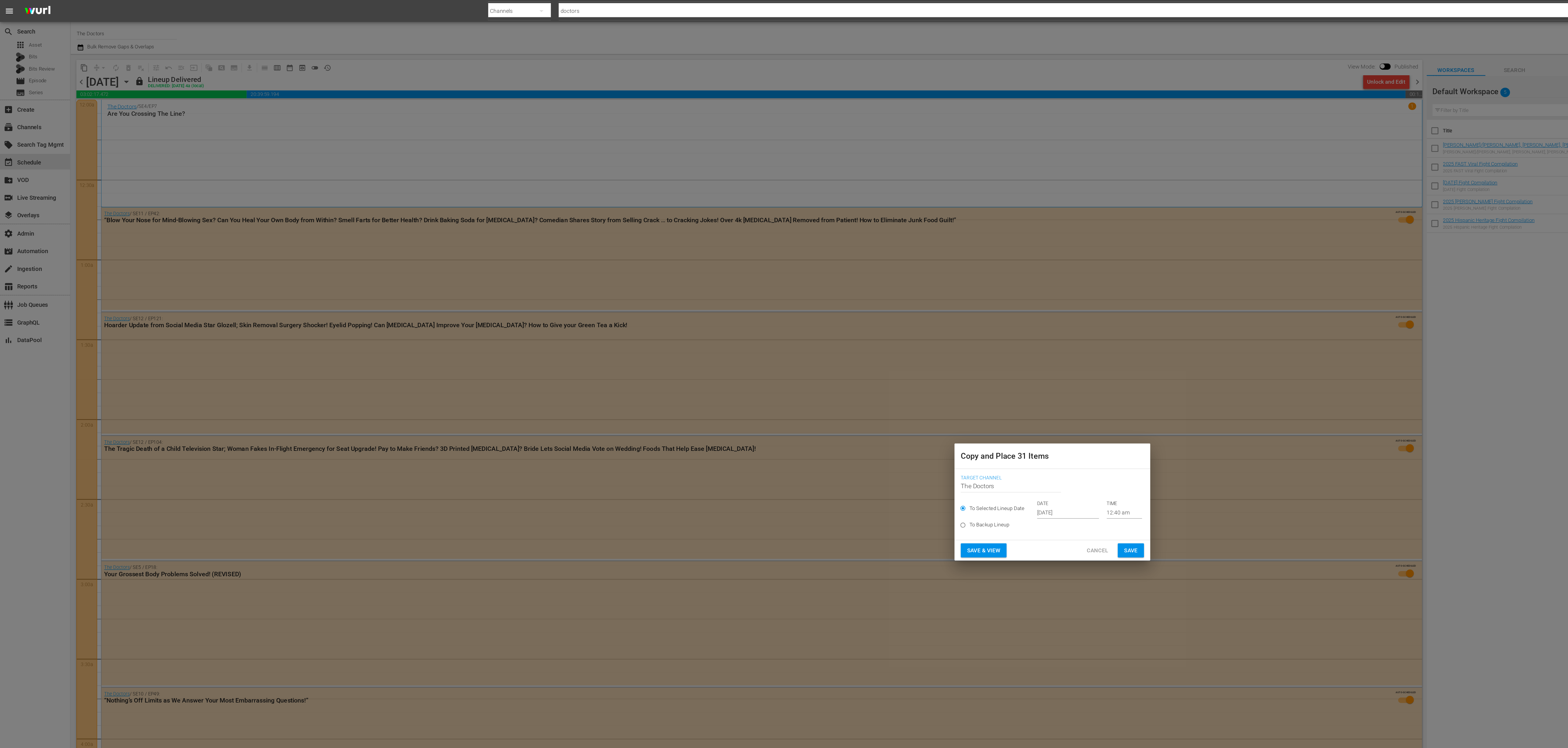
click at [782, 385] on input "[DATE]" at bounding box center [795, 381] width 46 height 9
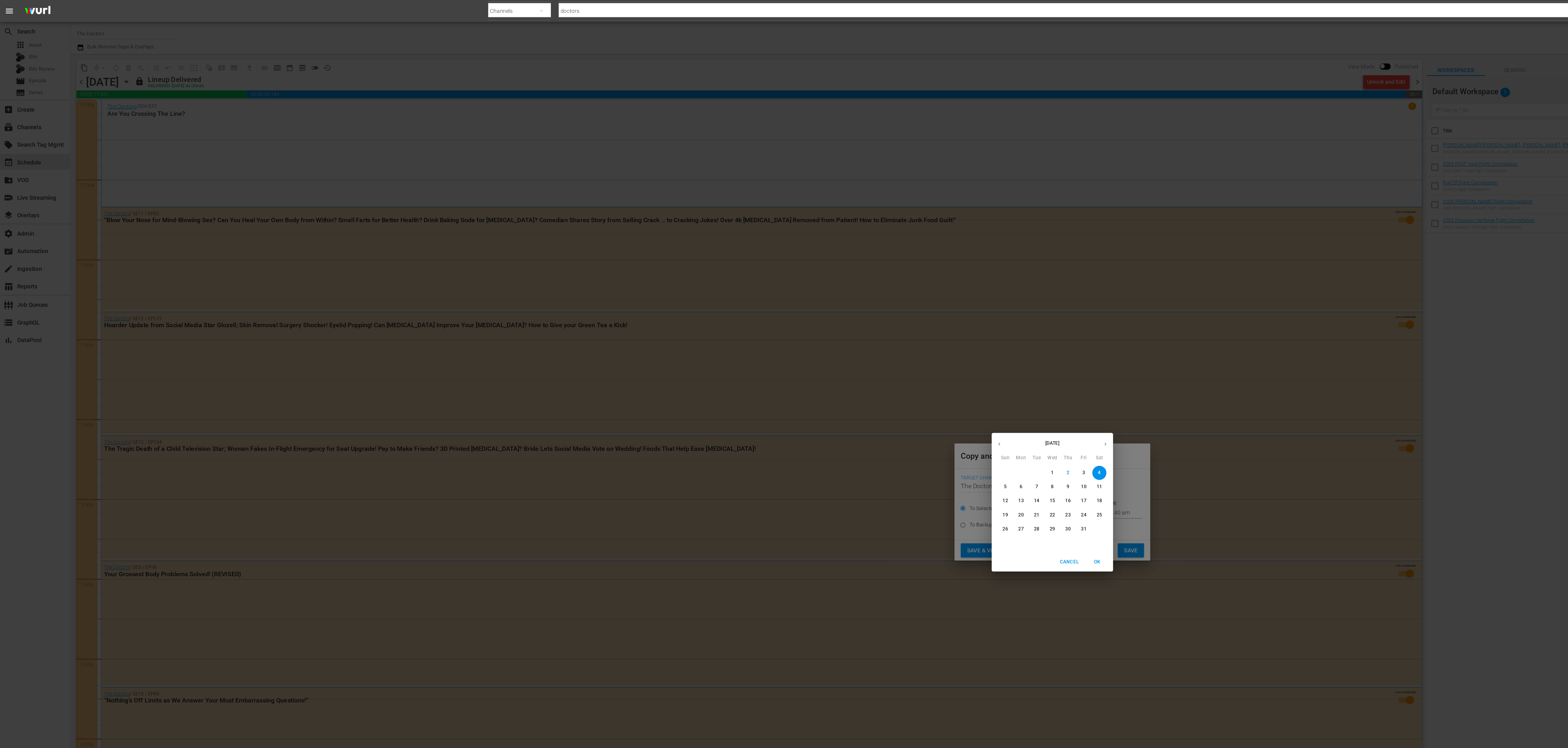
click at [773, 372] on p "14" at bounding box center [772, 373] width 4 height 5
type input "[DATE]"
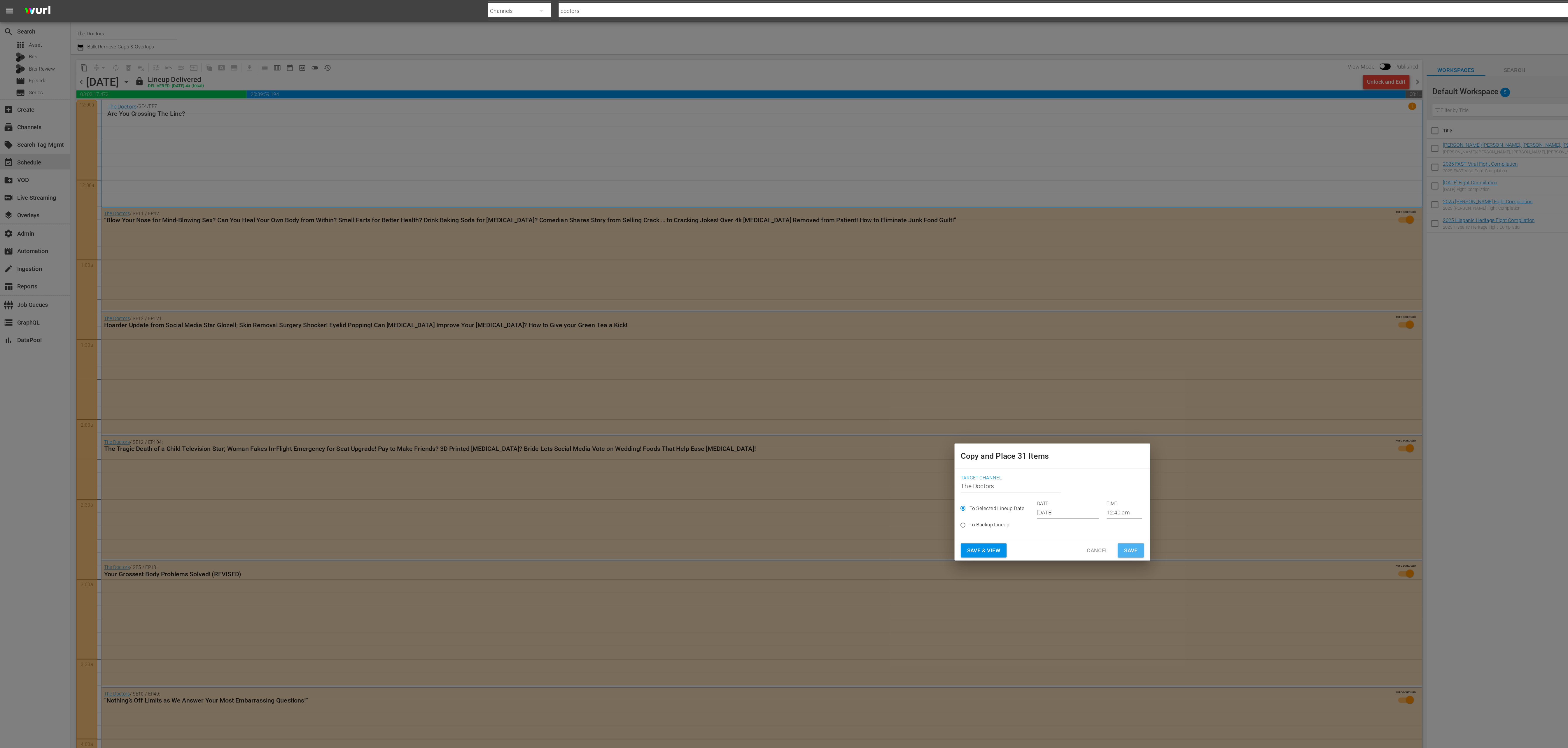
click at [843, 410] on span "Save" at bounding box center [842, 410] width 11 height 7
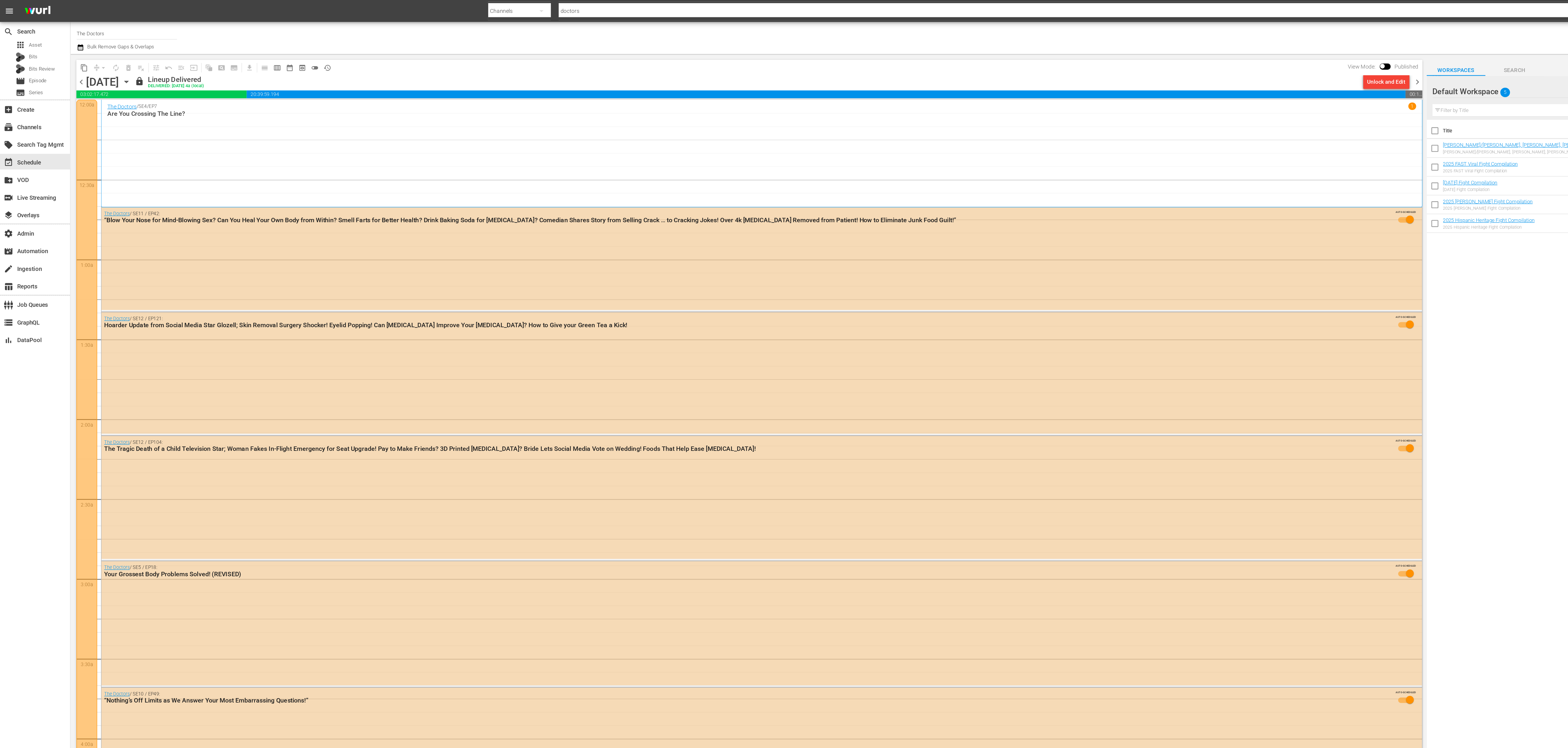
click at [63, 50] on span "content_copy" at bounding box center [62, 50] width 6 height 6
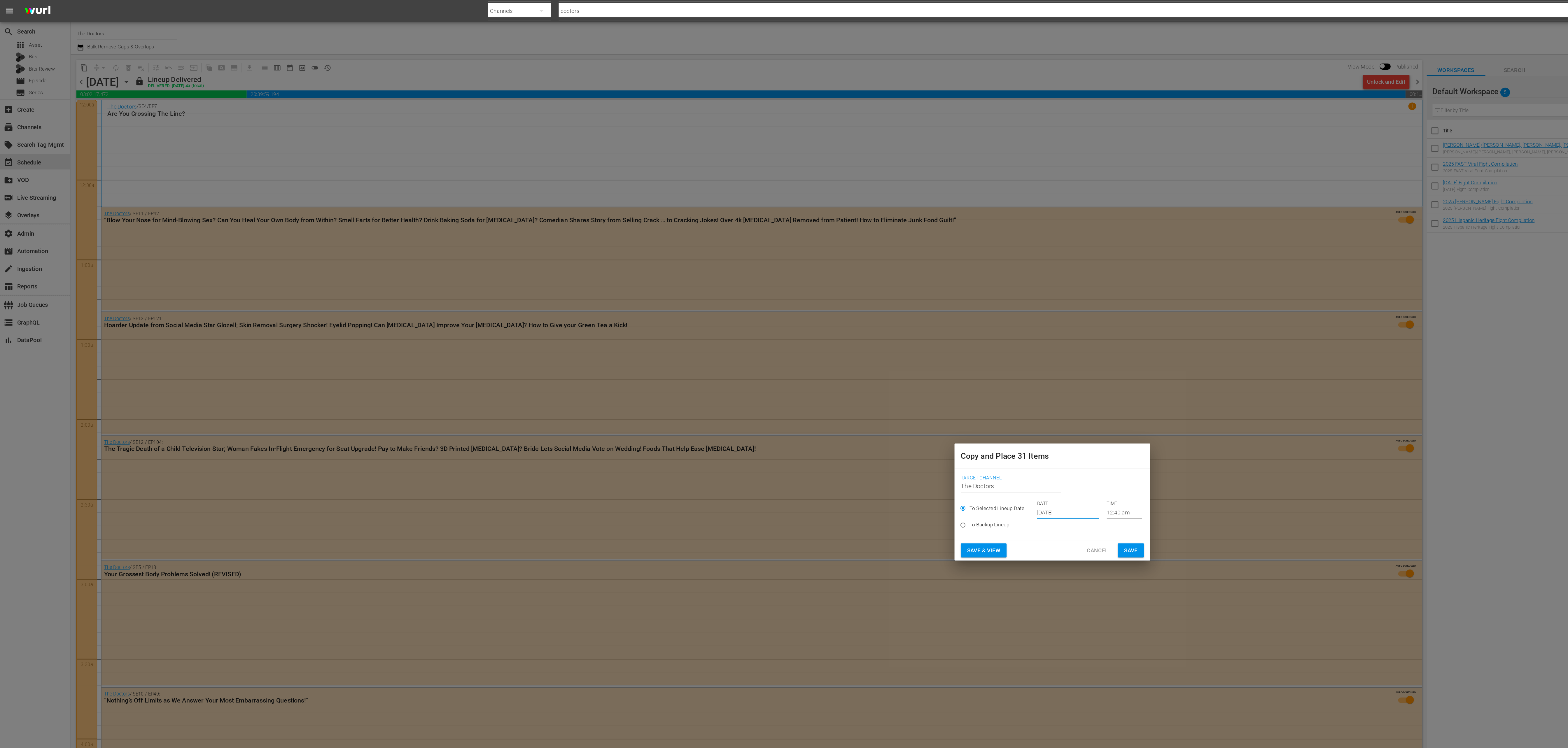
click at [789, 380] on input "[DATE]" at bounding box center [795, 381] width 46 height 9
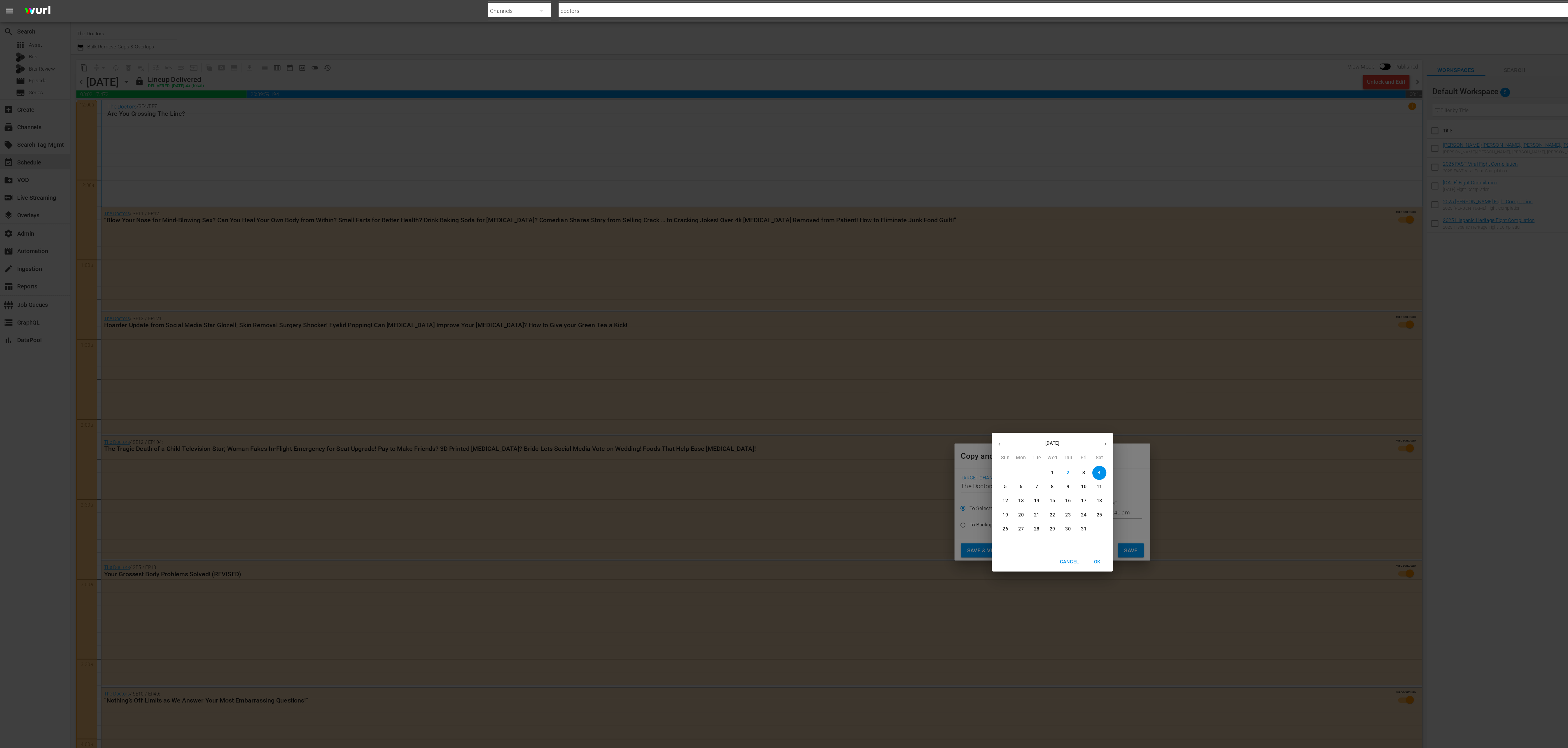
click at [774, 395] on span "28" at bounding box center [772, 394] width 11 height 5
type input "[DATE]"
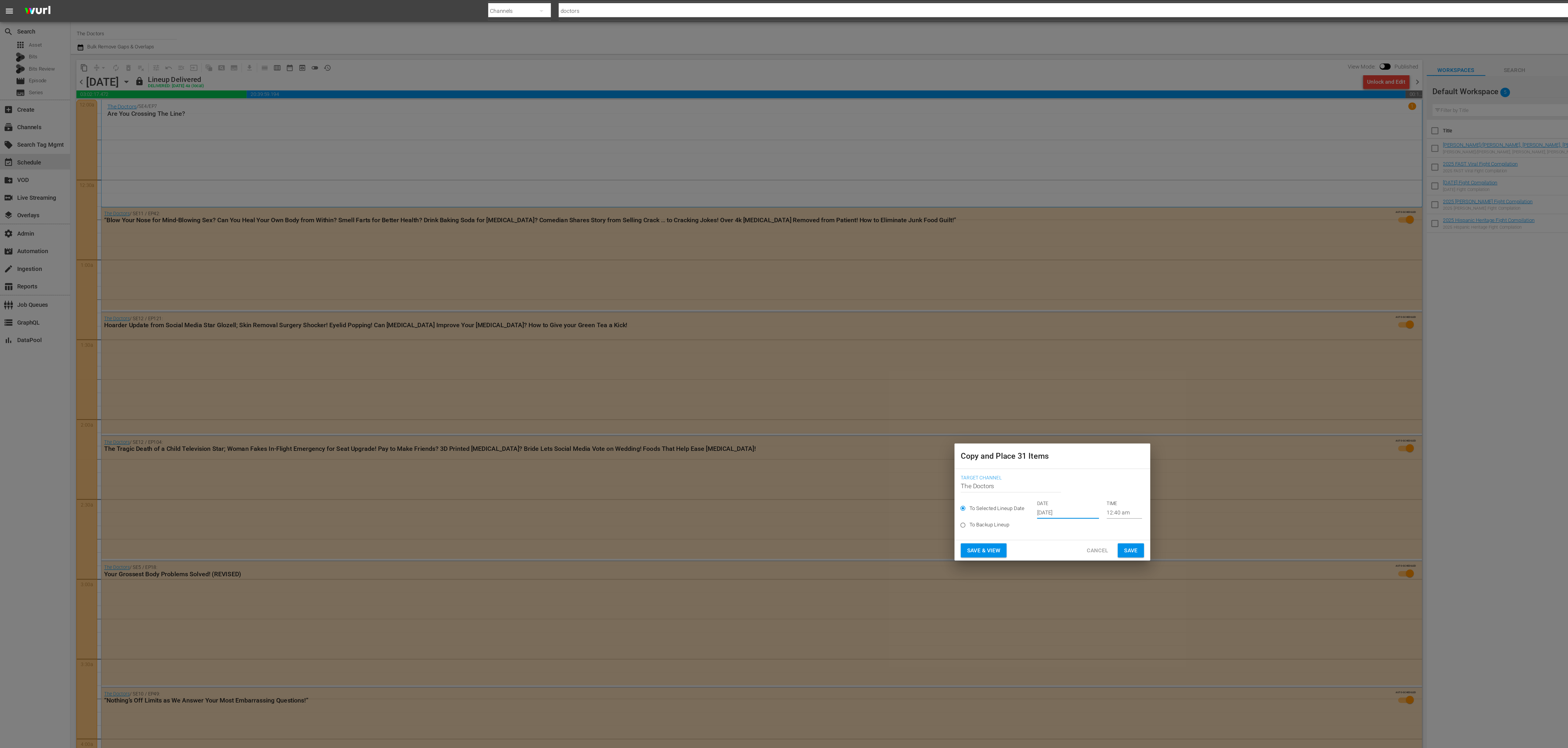
click at [843, 411] on span "Save" at bounding box center [842, 410] width 11 height 7
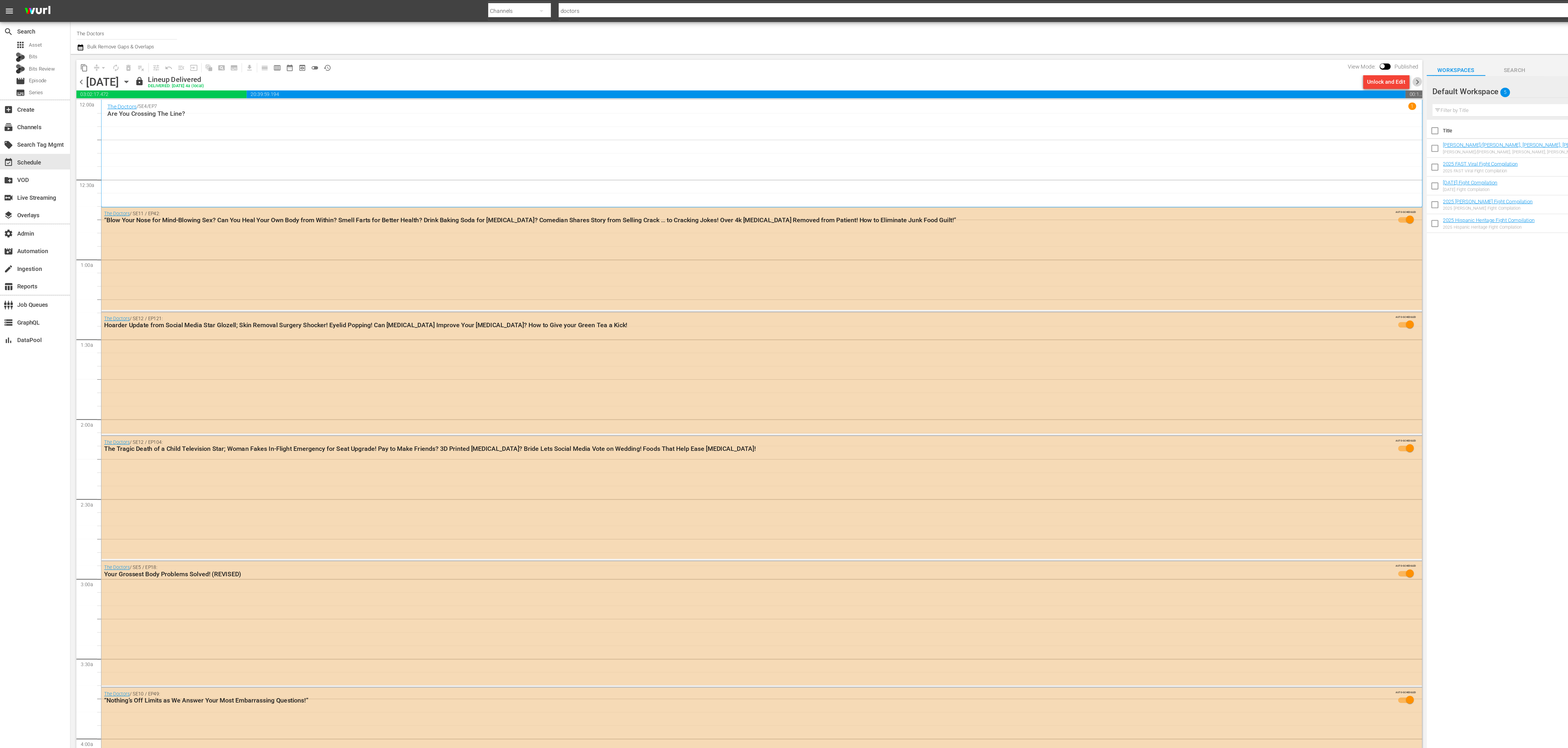
click at [1056, 61] on span "chevron_right" at bounding box center [1056, 61] width 7 height 7
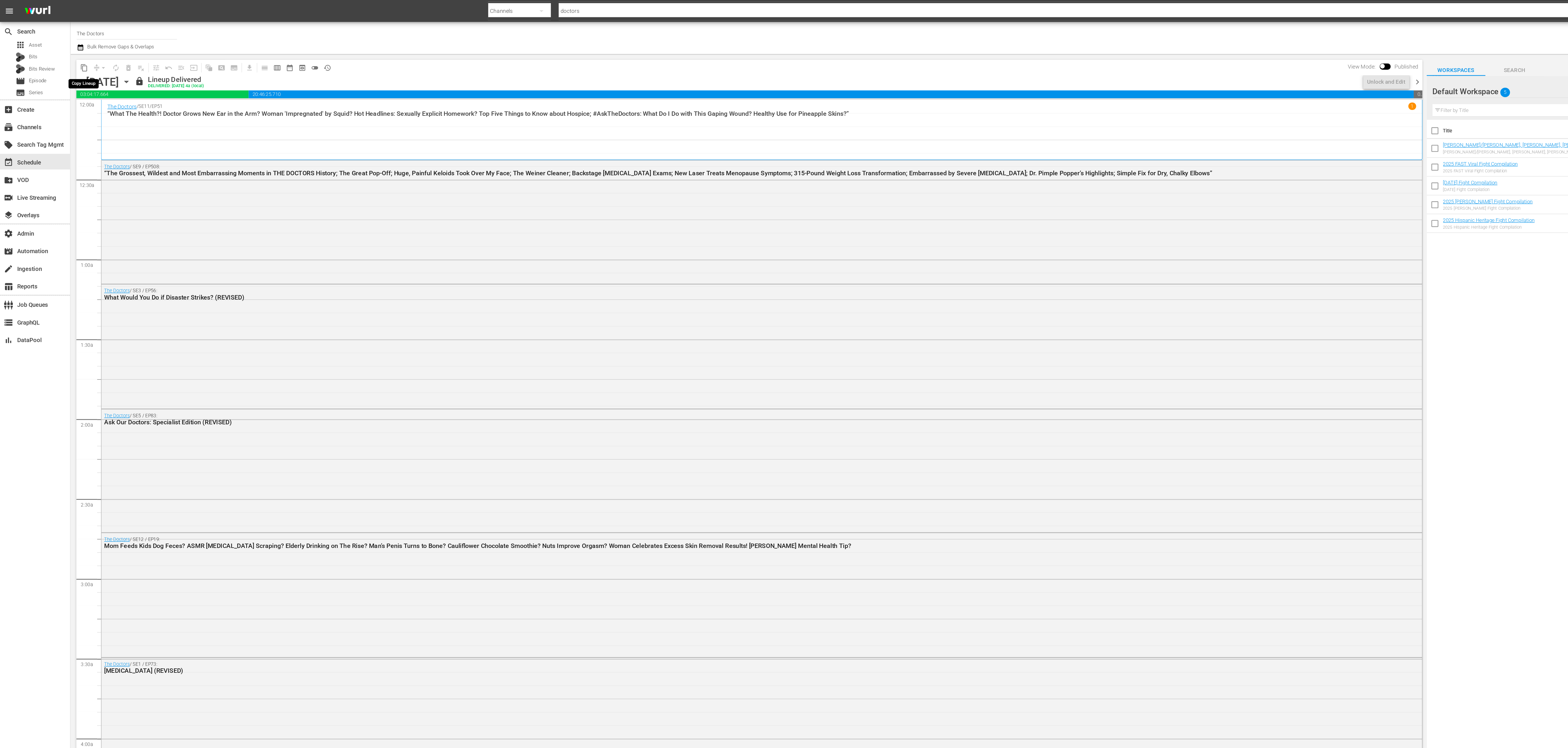
click at [63, 51] on span "content_copy" at bounding box center [62, 50] width 6 height 6
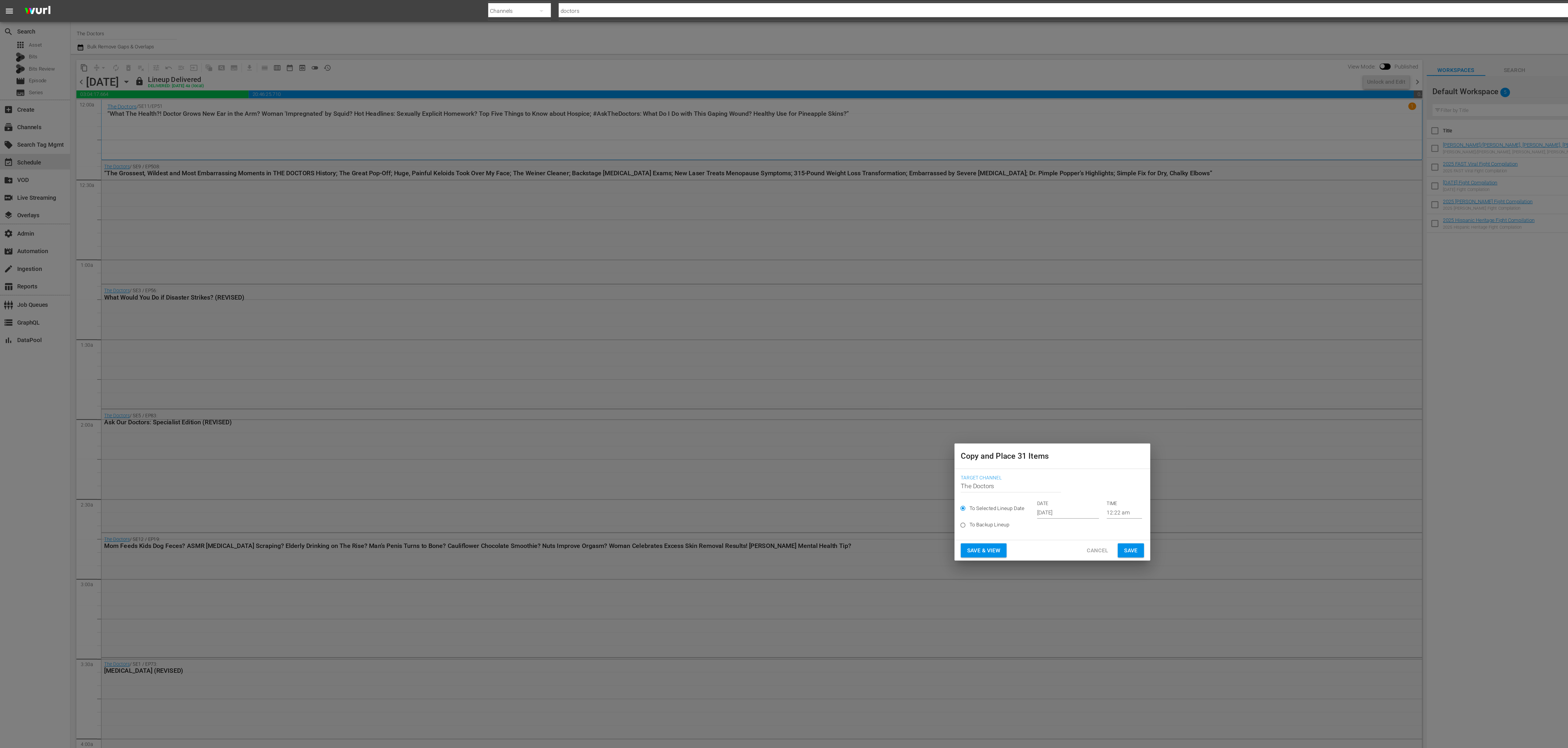
click at [783, 377] on input "[DATE]" at bounding box center [795, 381] width 46 height 9
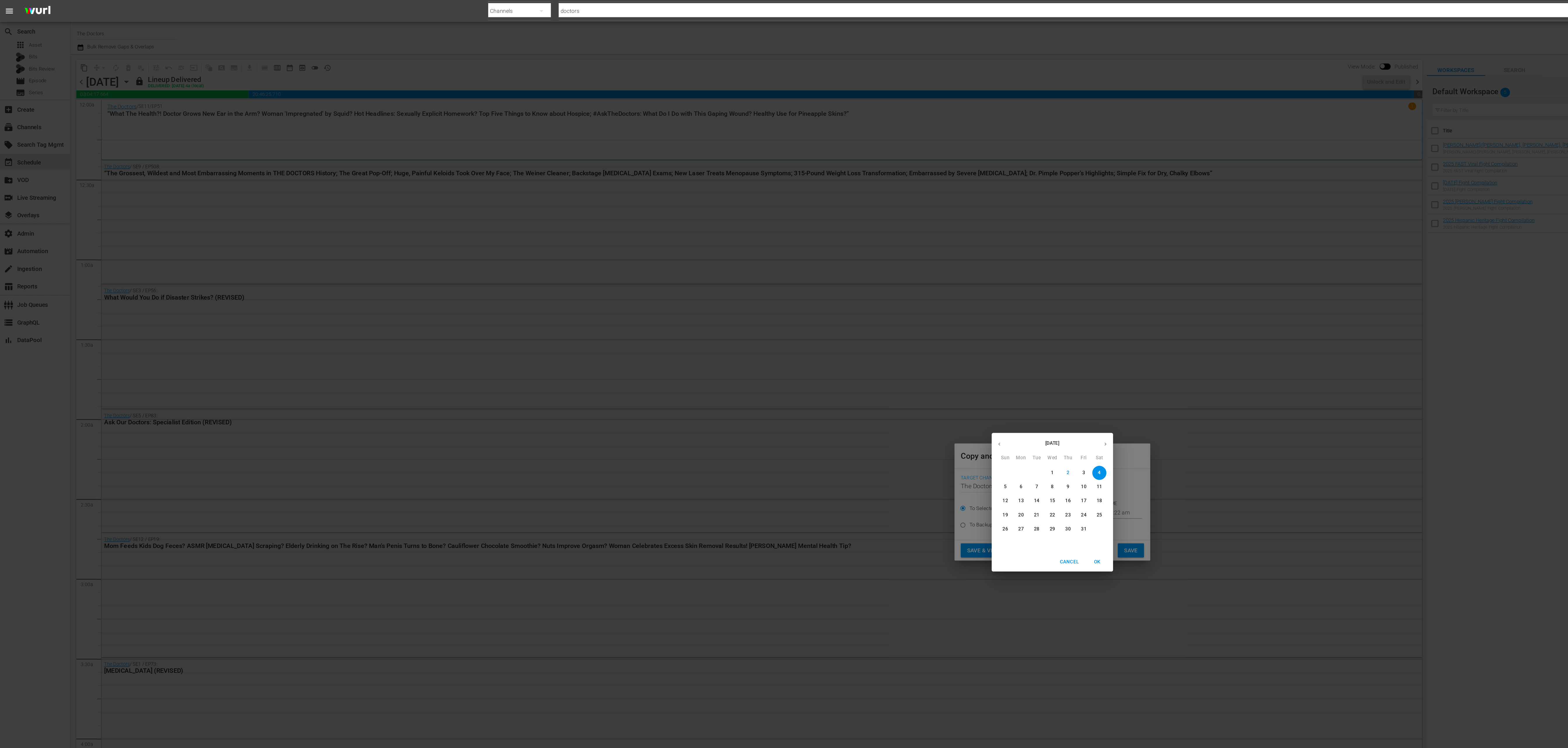
click at [787, 372] on span "15" at bounding box center [784, 373] width 11 height 5
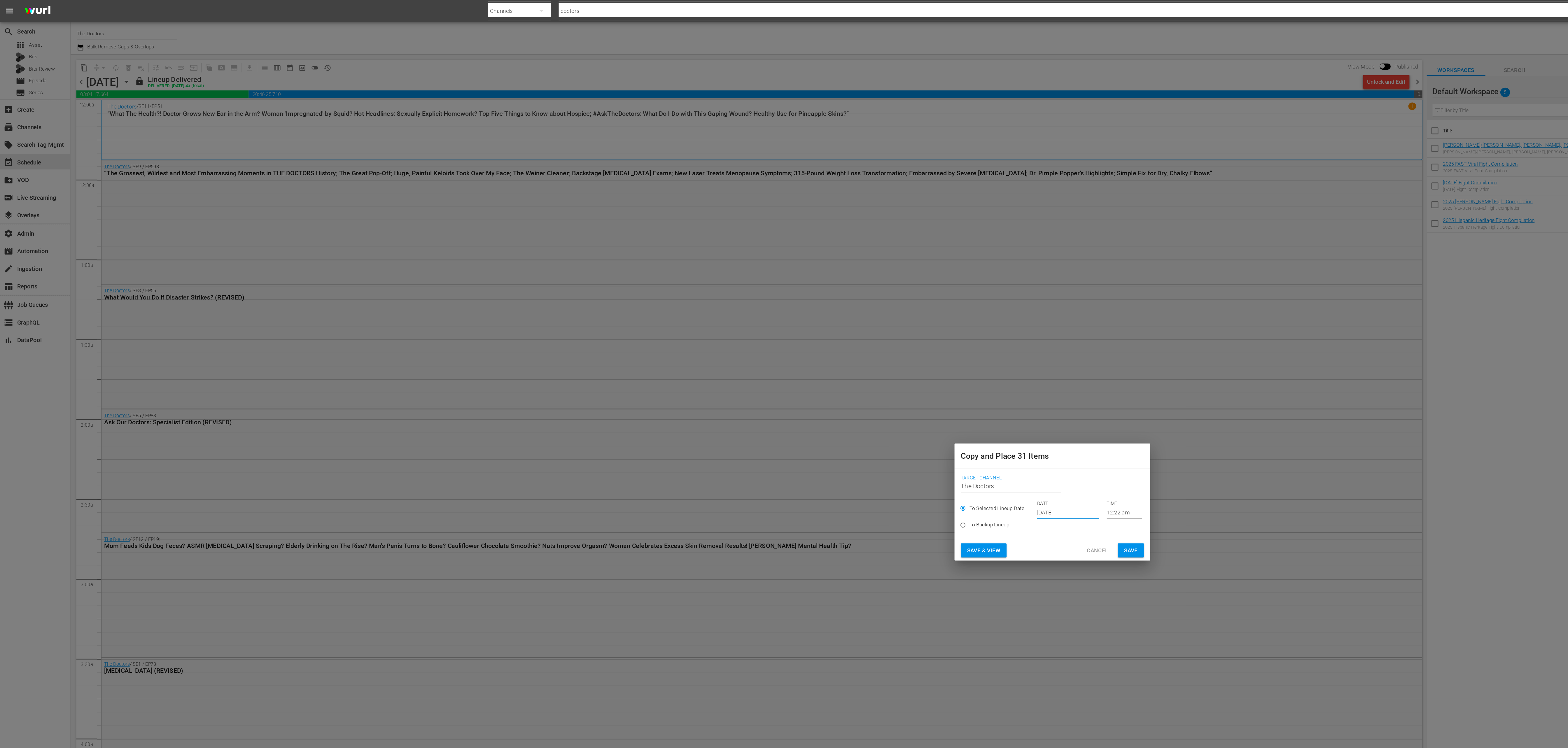
type input "[DATE]"
click at [845, 411] on span "Save" at bounding box center [842, 410] width 11 height 7
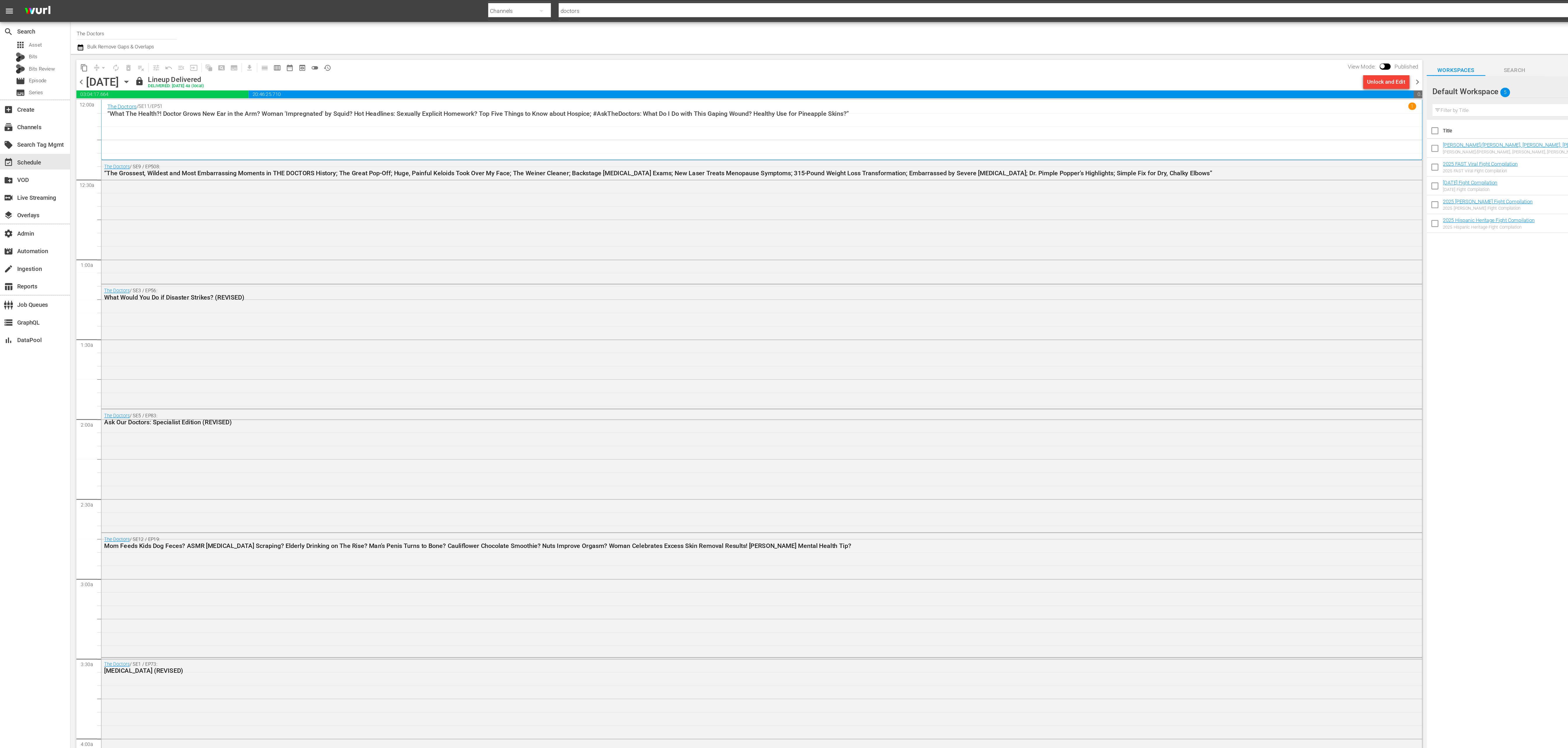
click at [64, 50] on span "content_copy" at bounding box center [62, 50] width 6 height 6
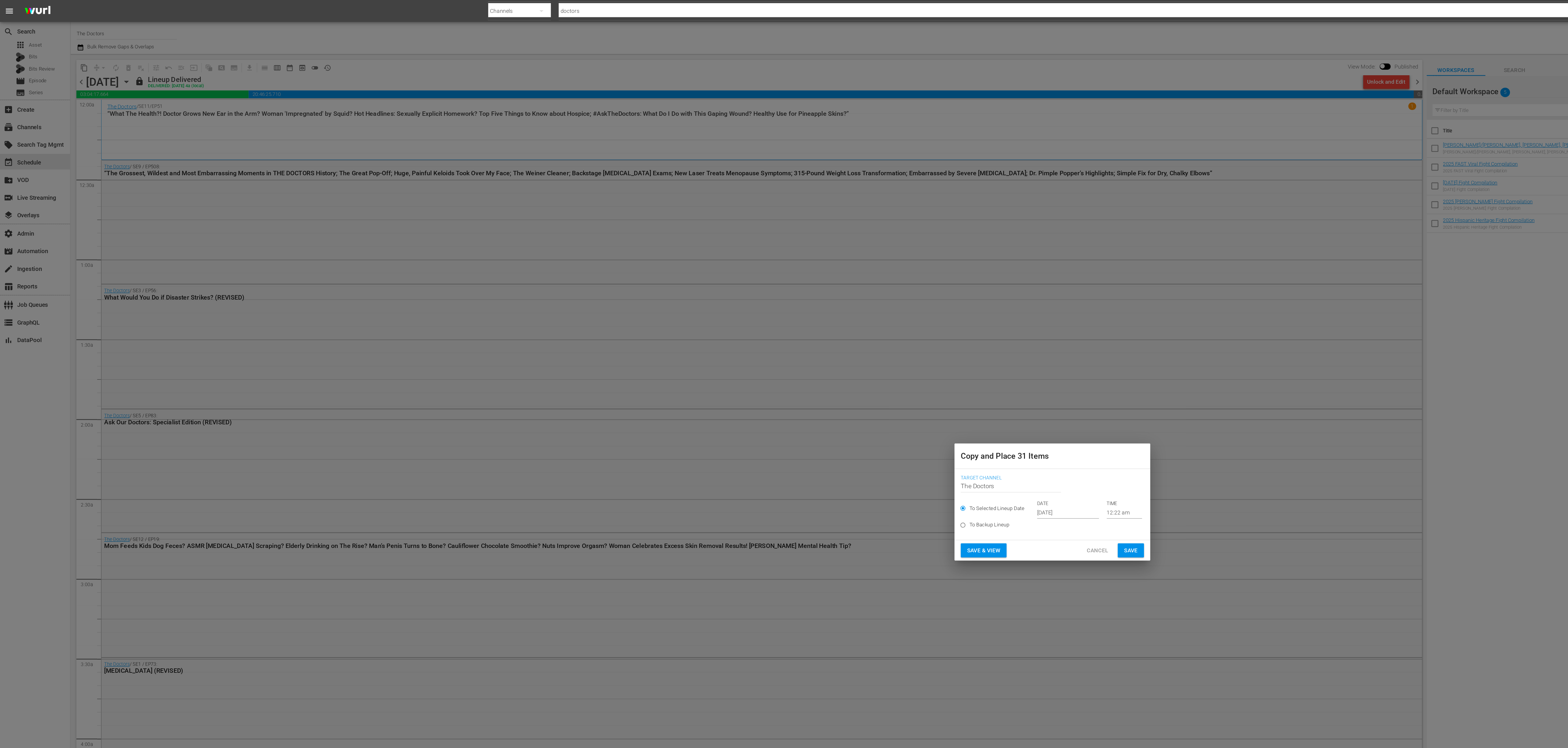
click at [782, 385] on input "[DATE]" at bounding box center [795, 381] width 46 height 9
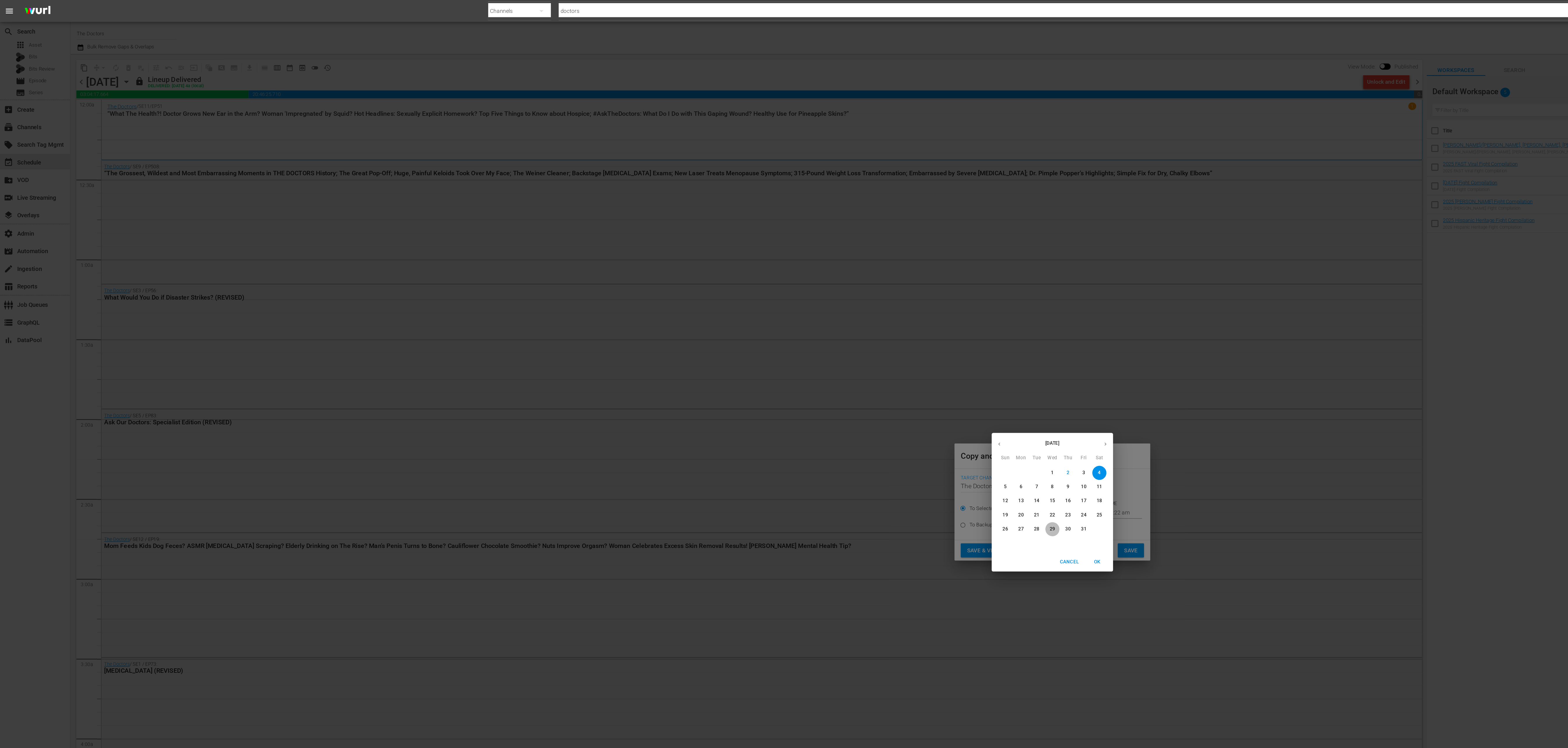
click at [785, 395] on p "29" at bounding box center [783, 394] width 4 height 5
type input "[DATE]"
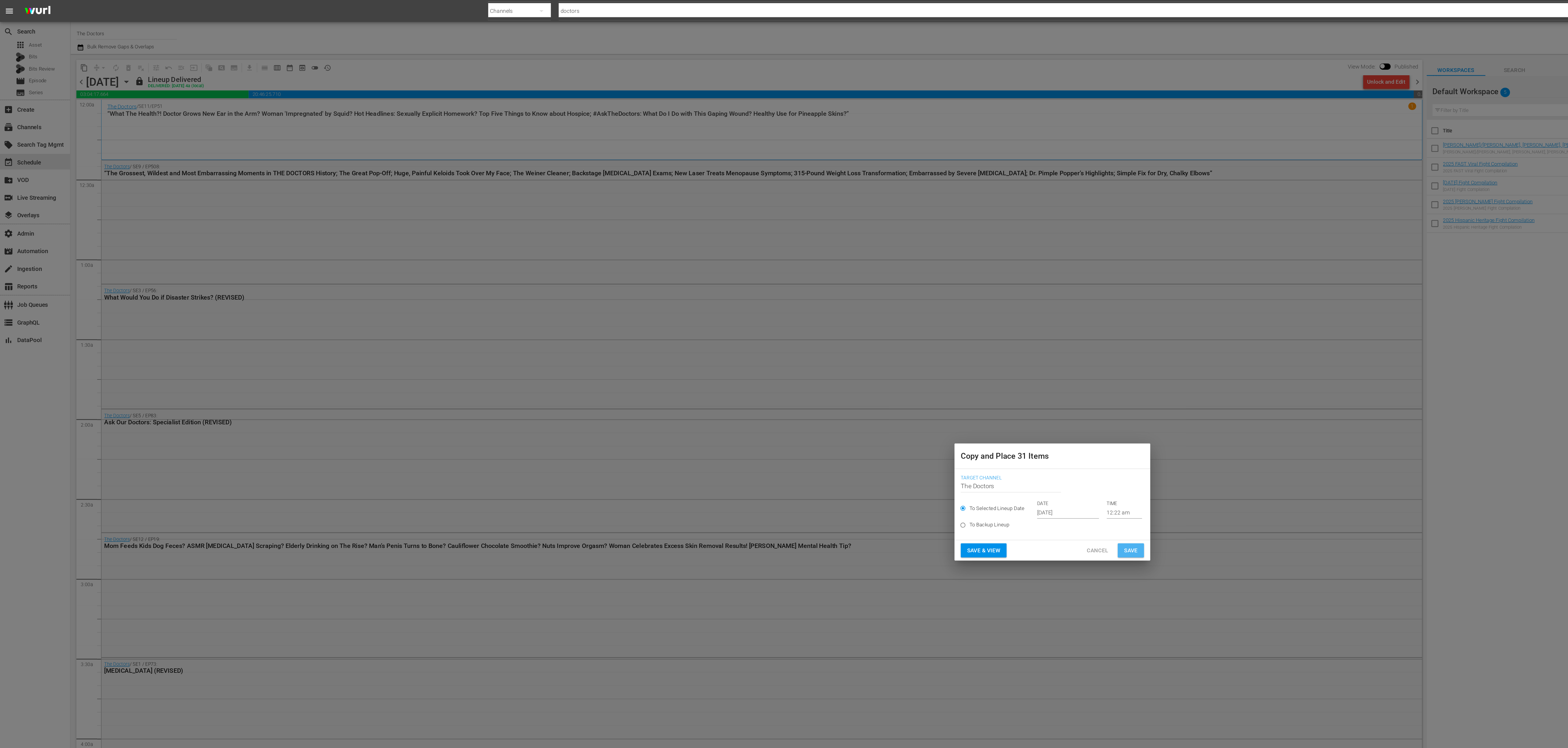
click at [847, 409] on button "Save" at bounding box center [842, 410] width 19 height 11
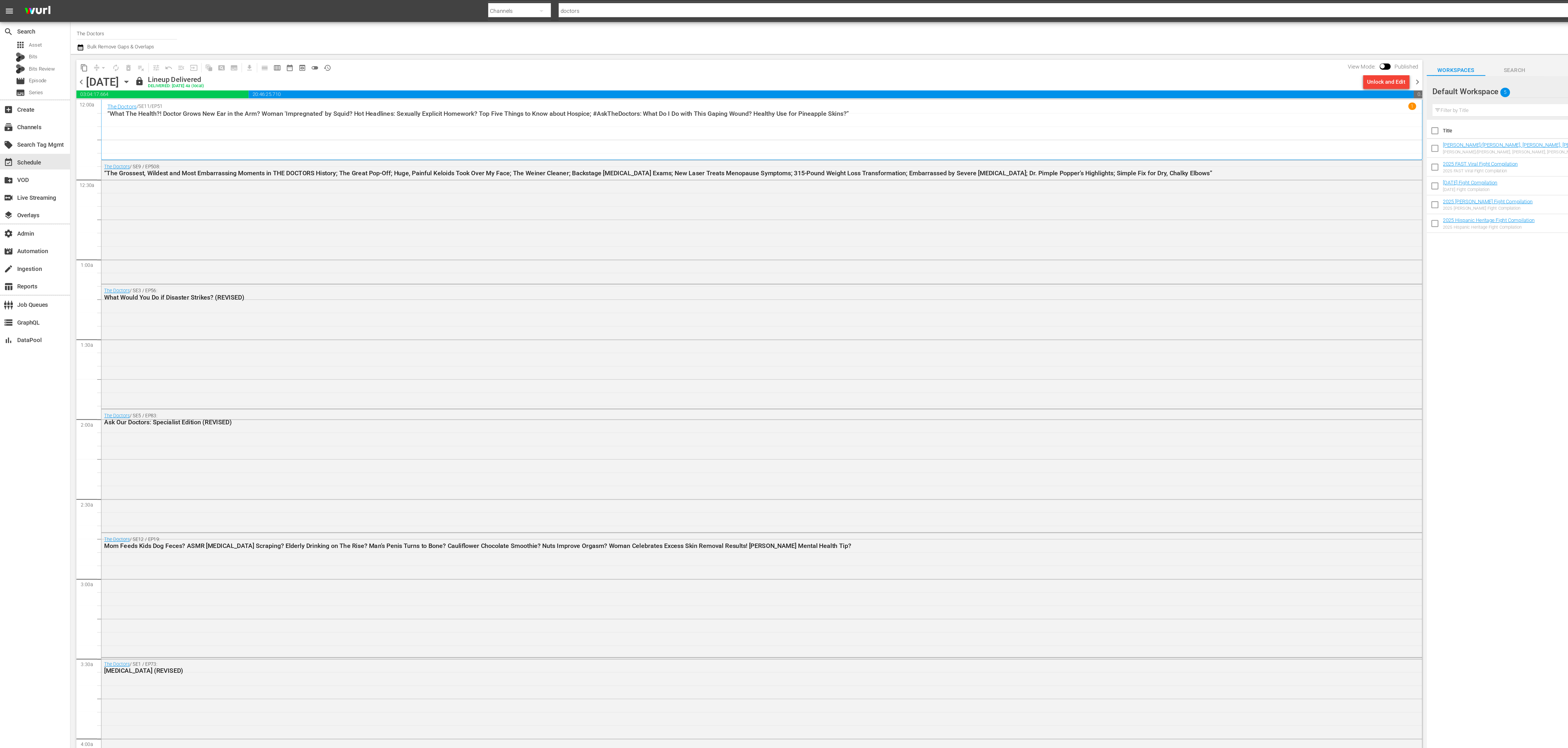
drag, startPoint x: 1056, startPoint y: 59, endPoint x: 373, endPoint y: 45, distance: 683.1
click at [1056, 59] on span "chevron_right" at bounding box center [1056, 61] width 7 height 7
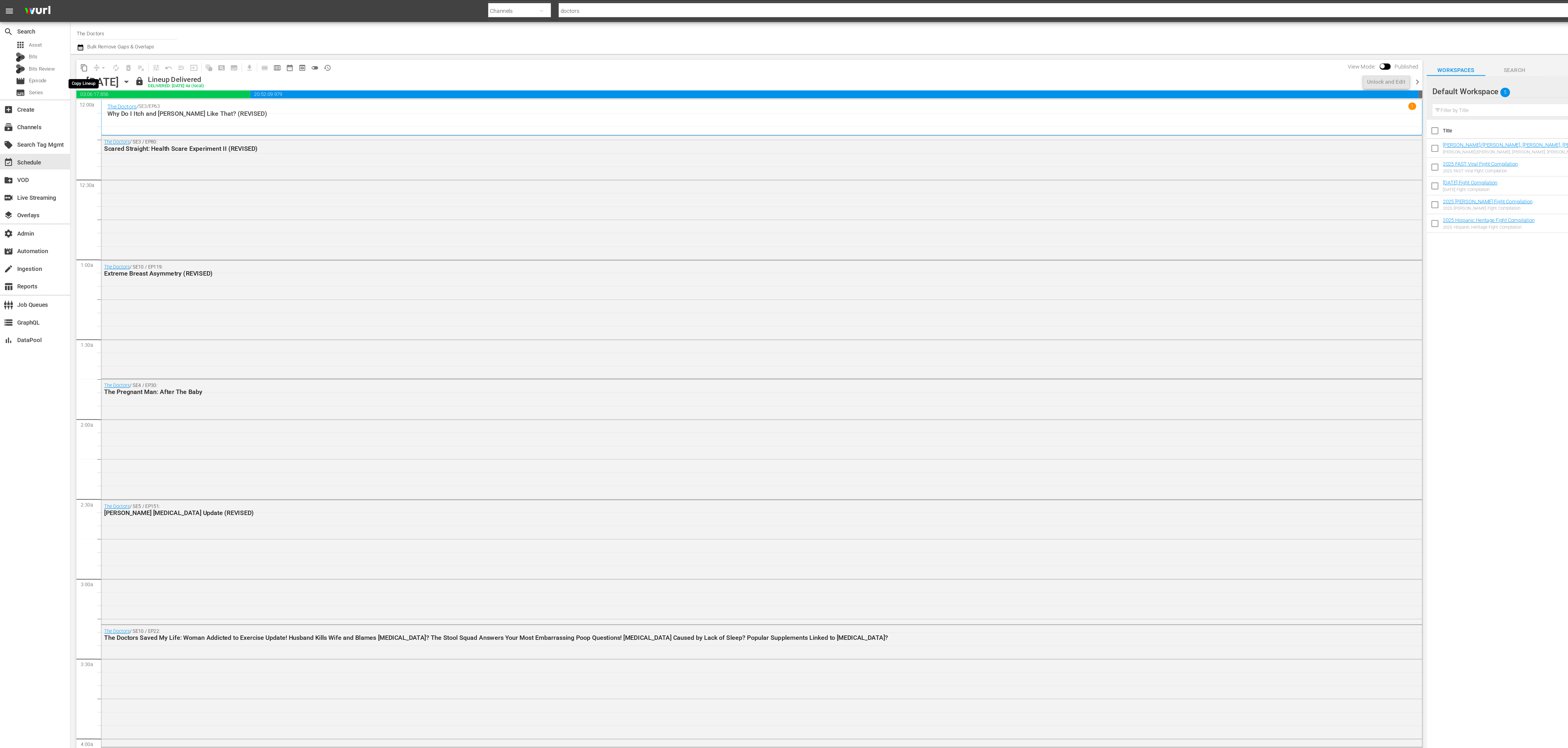
click at [63, 49] on span "content_copy" at bounding box center [62, 50] width 6 height 6
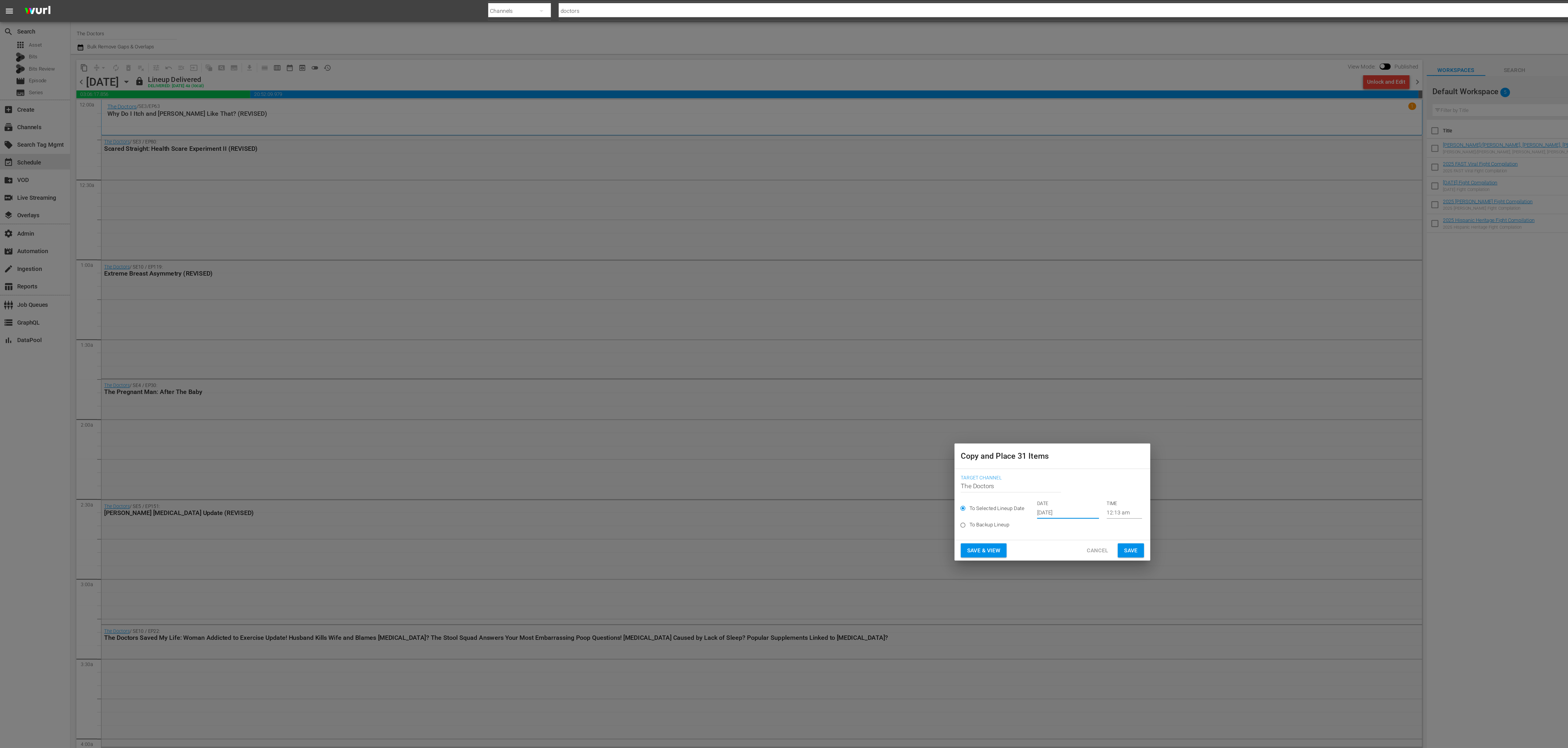
click at [777, 381] on input "[DATE]" at bounding box center [795, 381] width 46 height 9
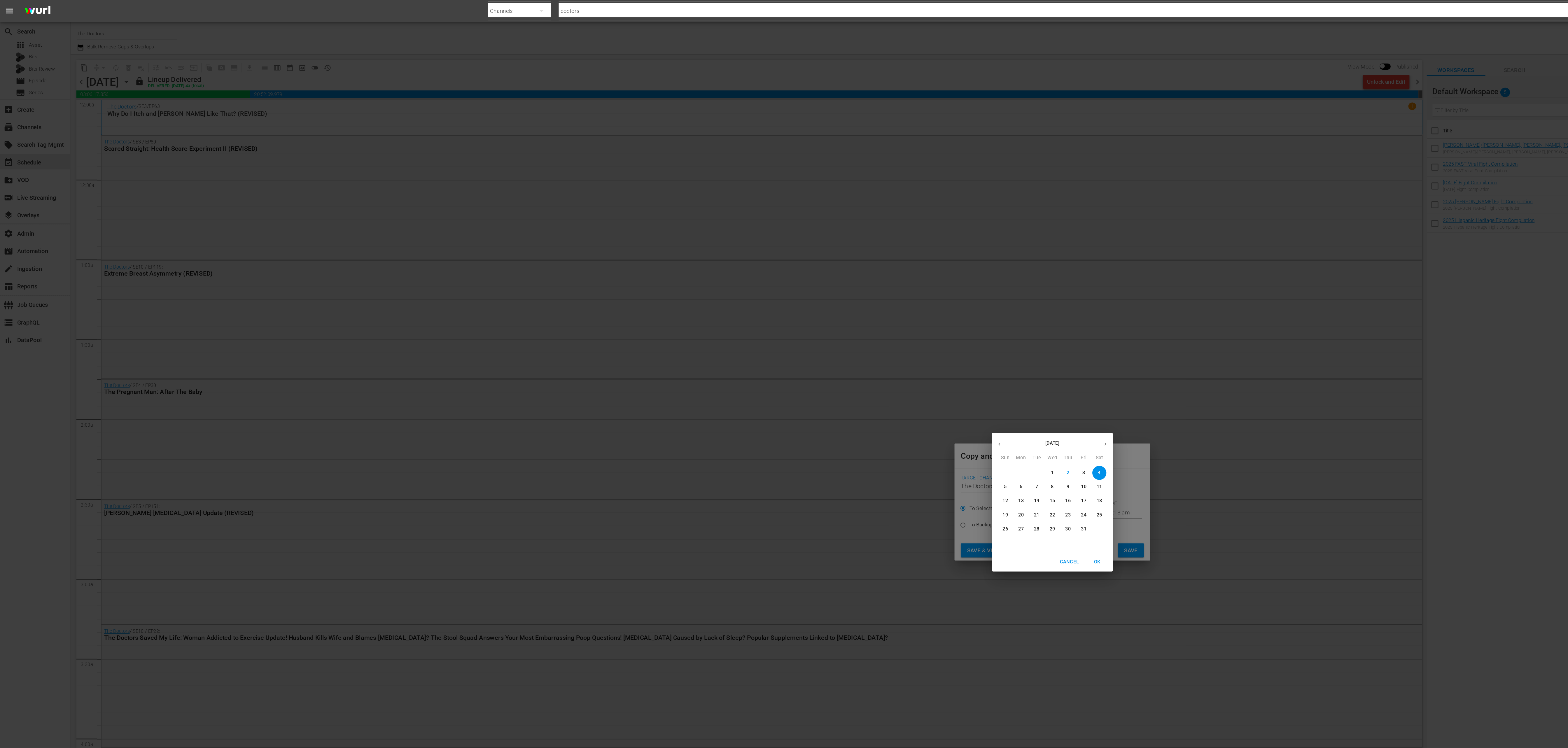
click at [795, 372] on p "16" at bounding box center [795, 373] width 4 height 5
type input "Oct 16th 2025"
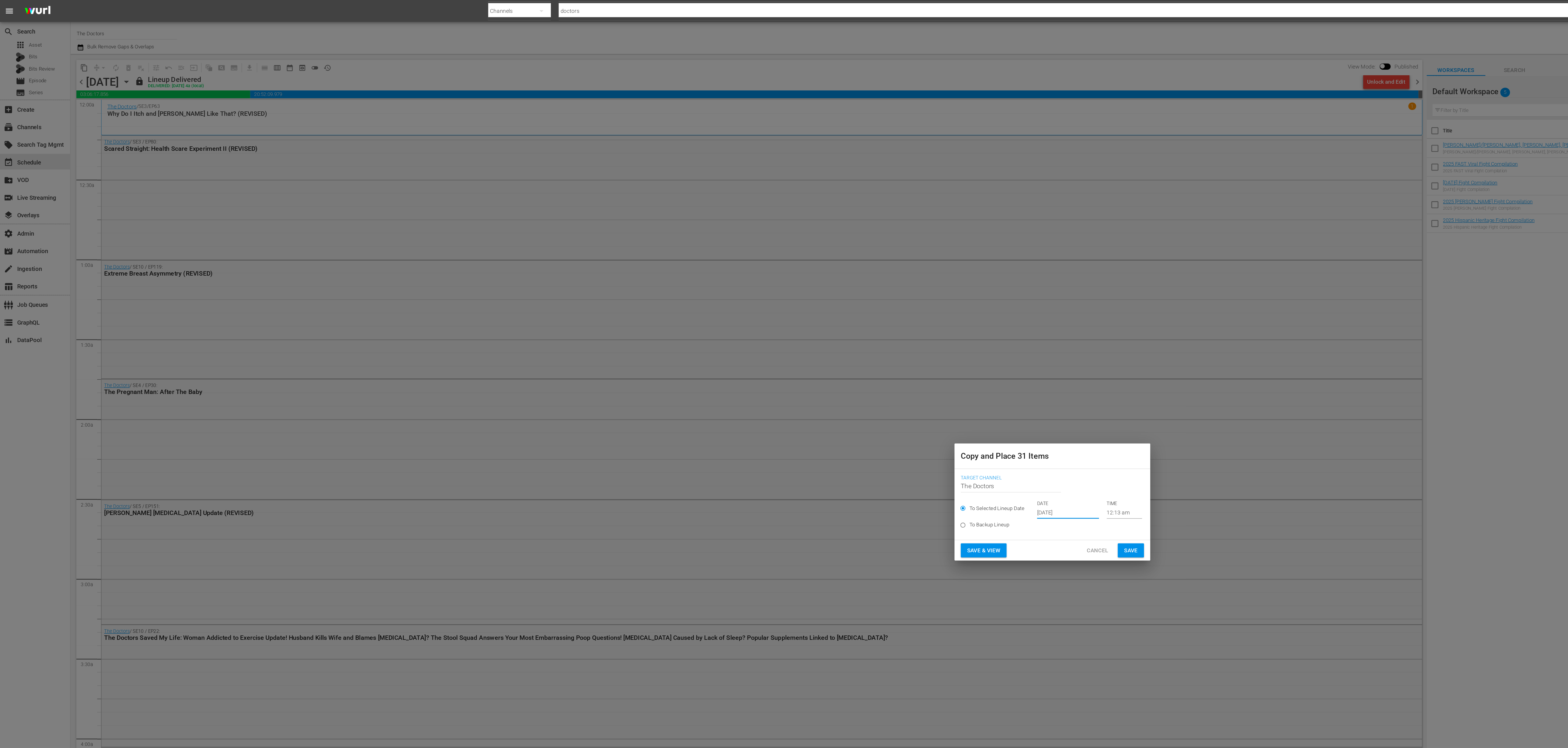
click at [840, 413] on span "Save" at bounding box center [842, 410] width 11 height 7
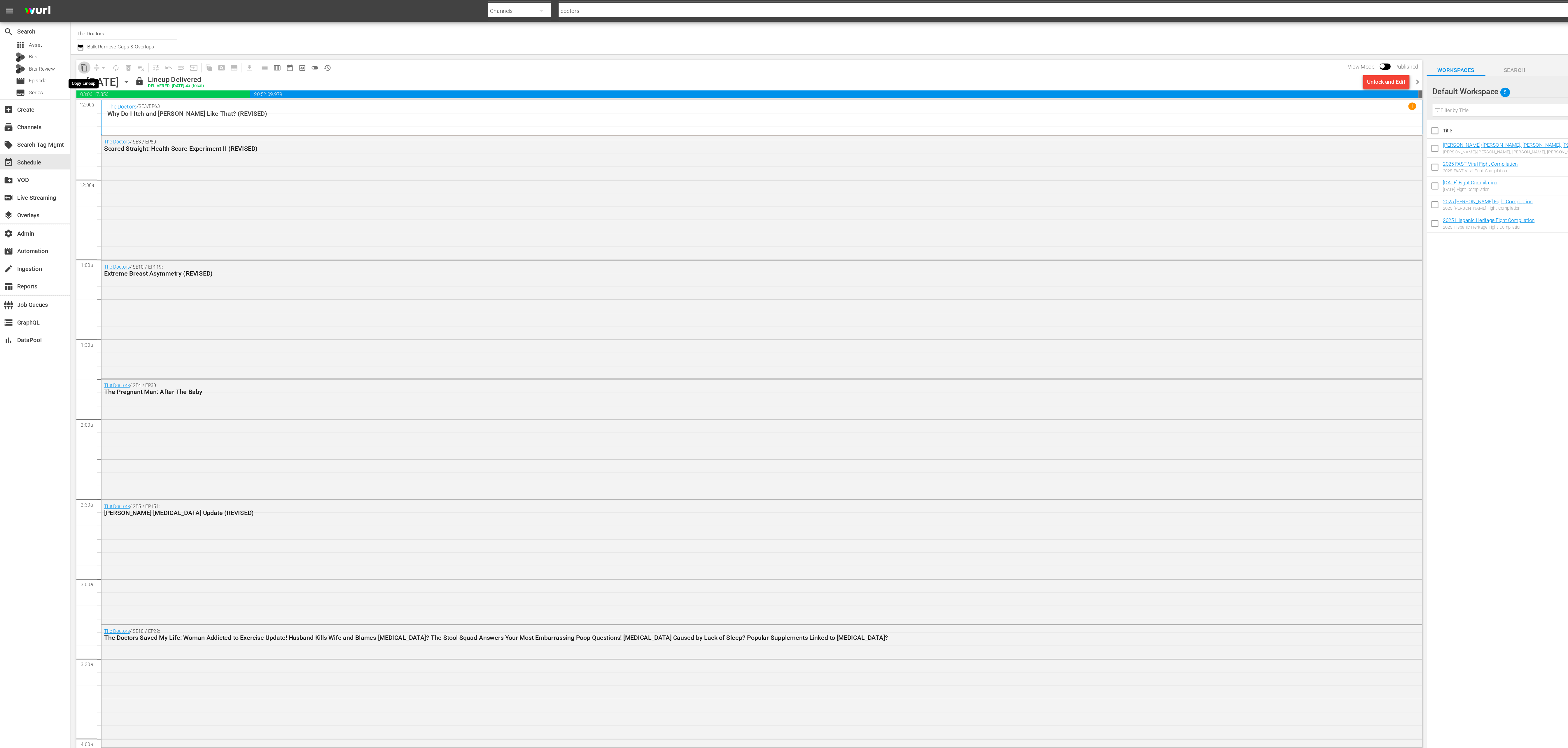
click at [62, 49] on span "content_copy" at bounding box center [62, 50] width 6 height 6
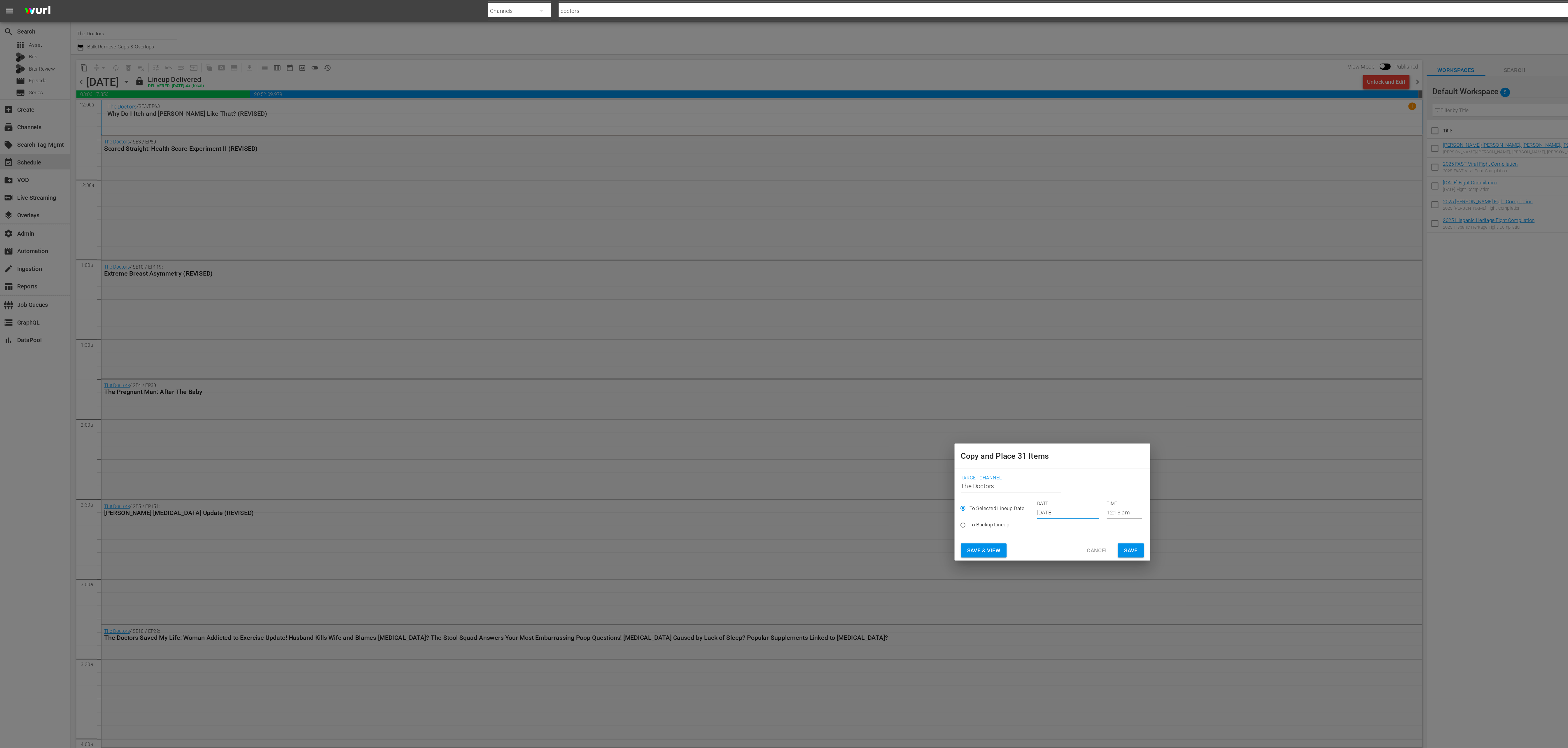
click at [799, 382] on input "Oct 4th 2025" at bounding box center [795, 381] width 46 height 9
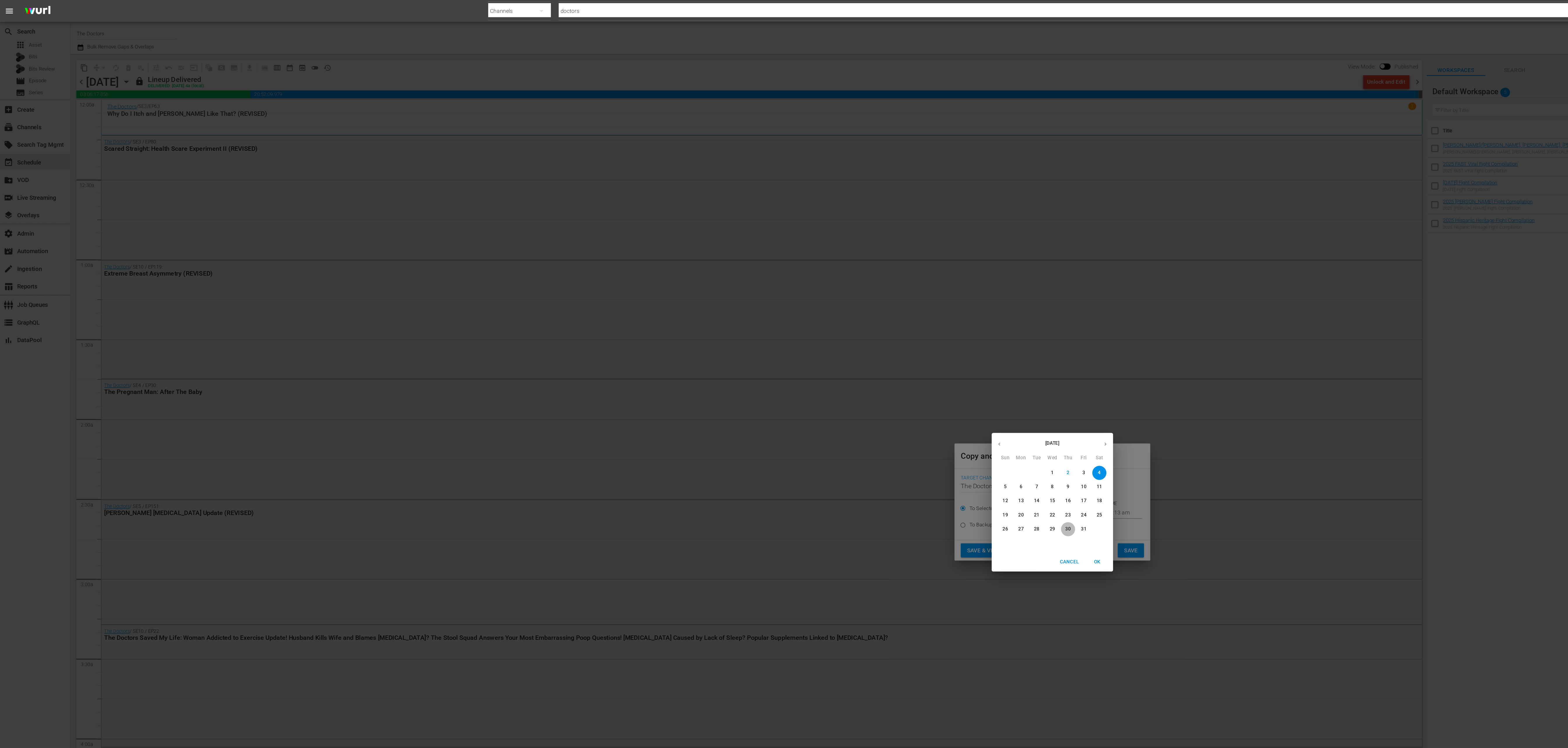
click at [795, 395] on p "30" at bounding box center [795, 394] width 4 height 5
type input "Oct 30th 2025"
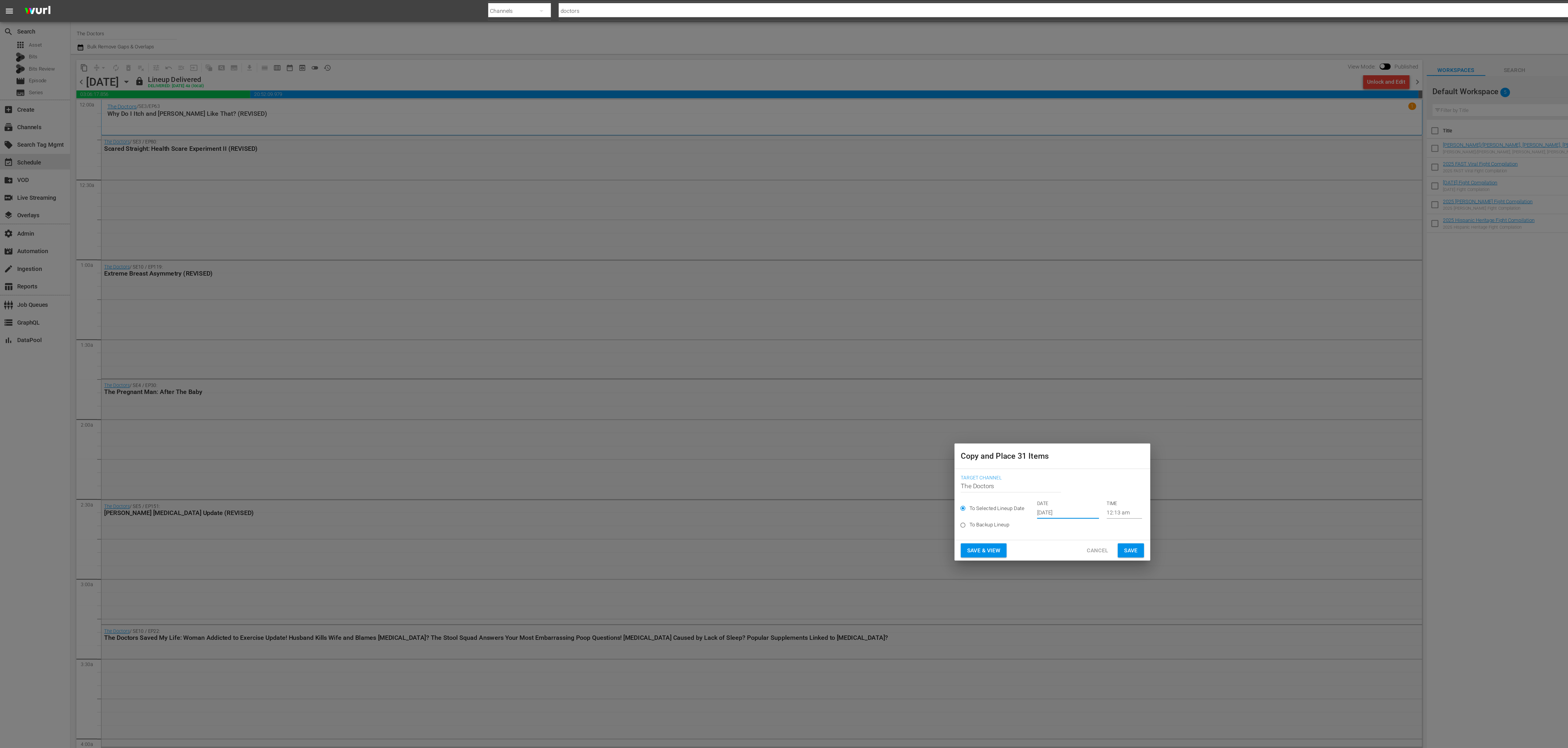
click at [843, 411] on span "Save" at bounding box center [842, 410] width 11 height 7
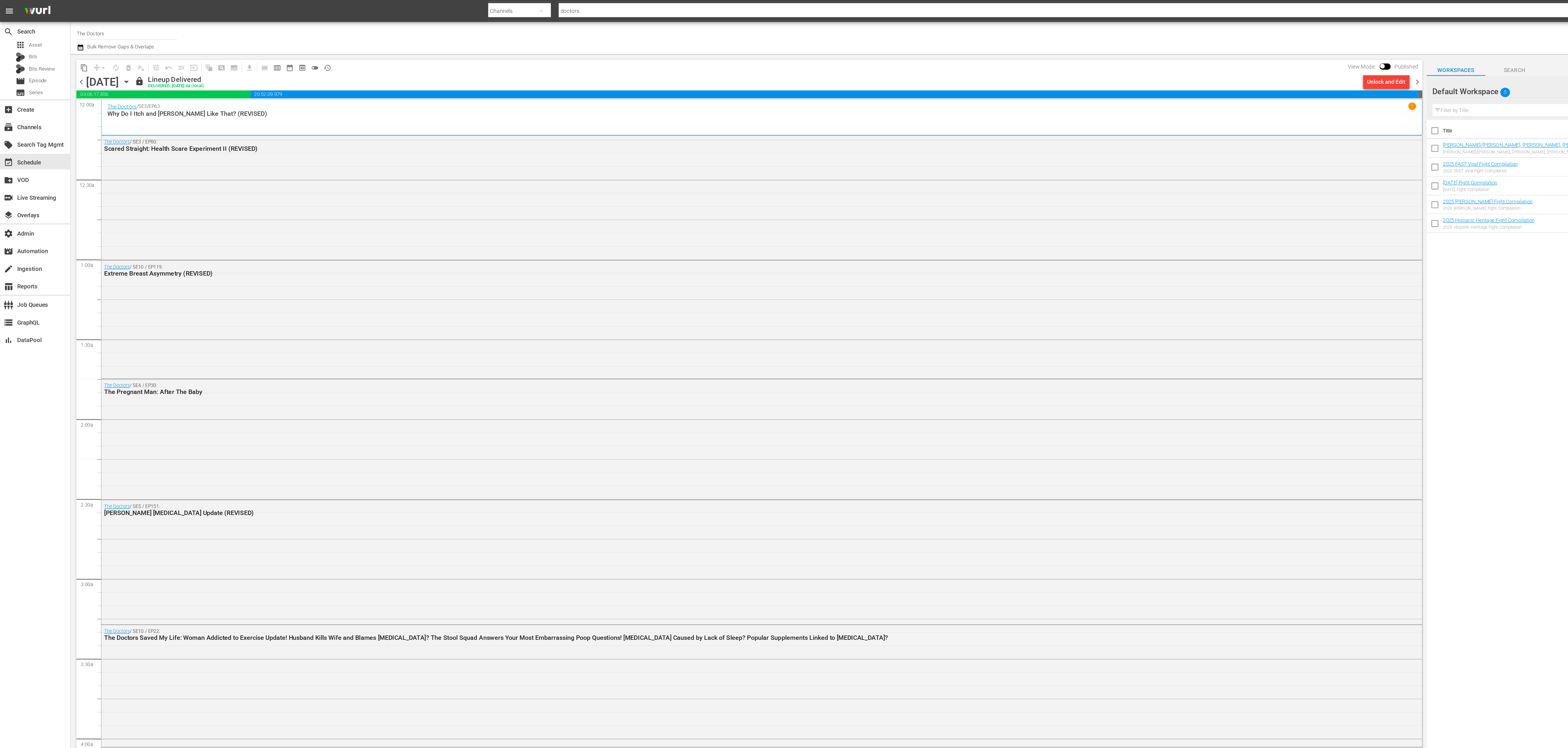
click at [1057, 59] on span "chevron_right" at bounding box center [1056, 61] width 7 height 7
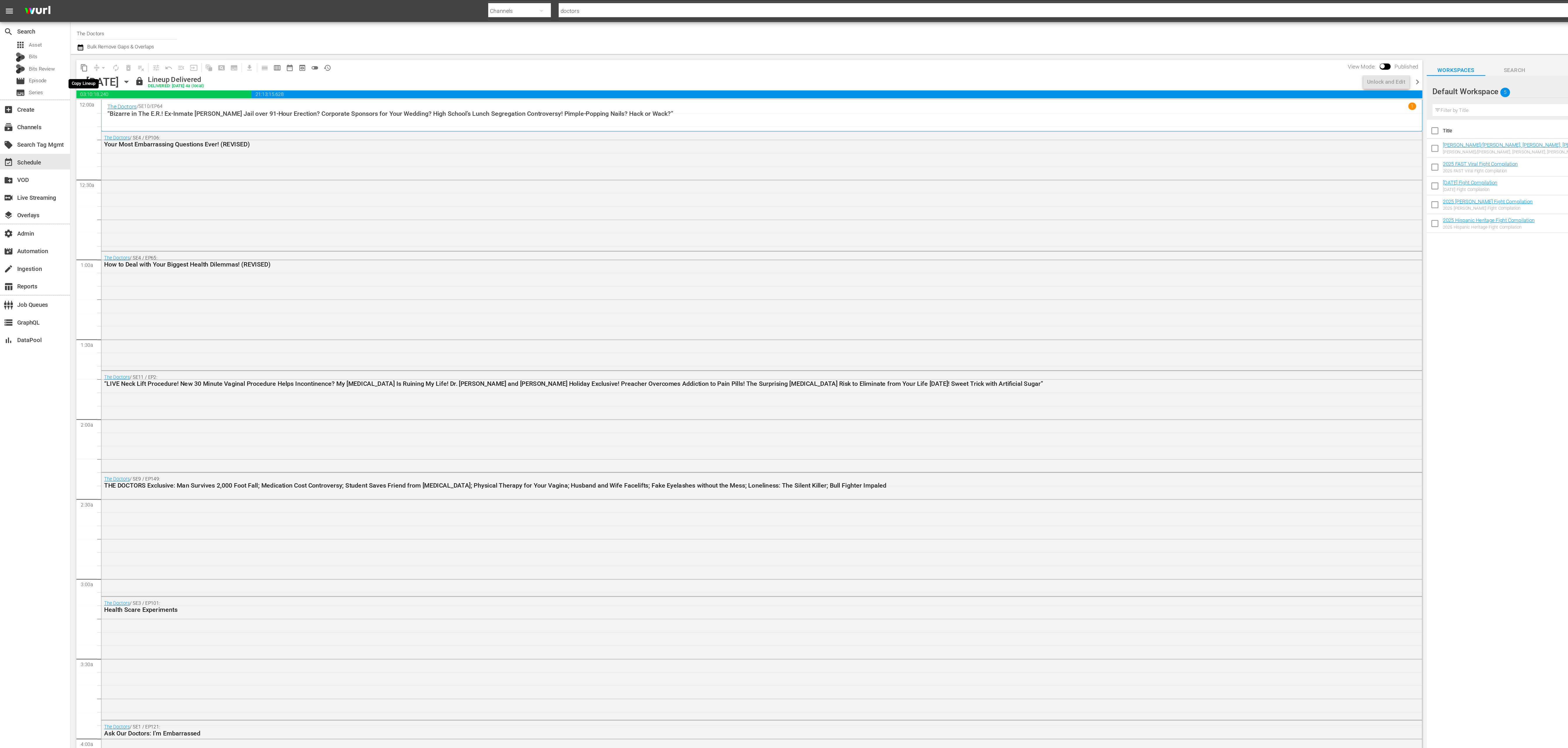
click at [63, 50] on span "content_copy" at bounding box center [62, 50] width 6 height 6
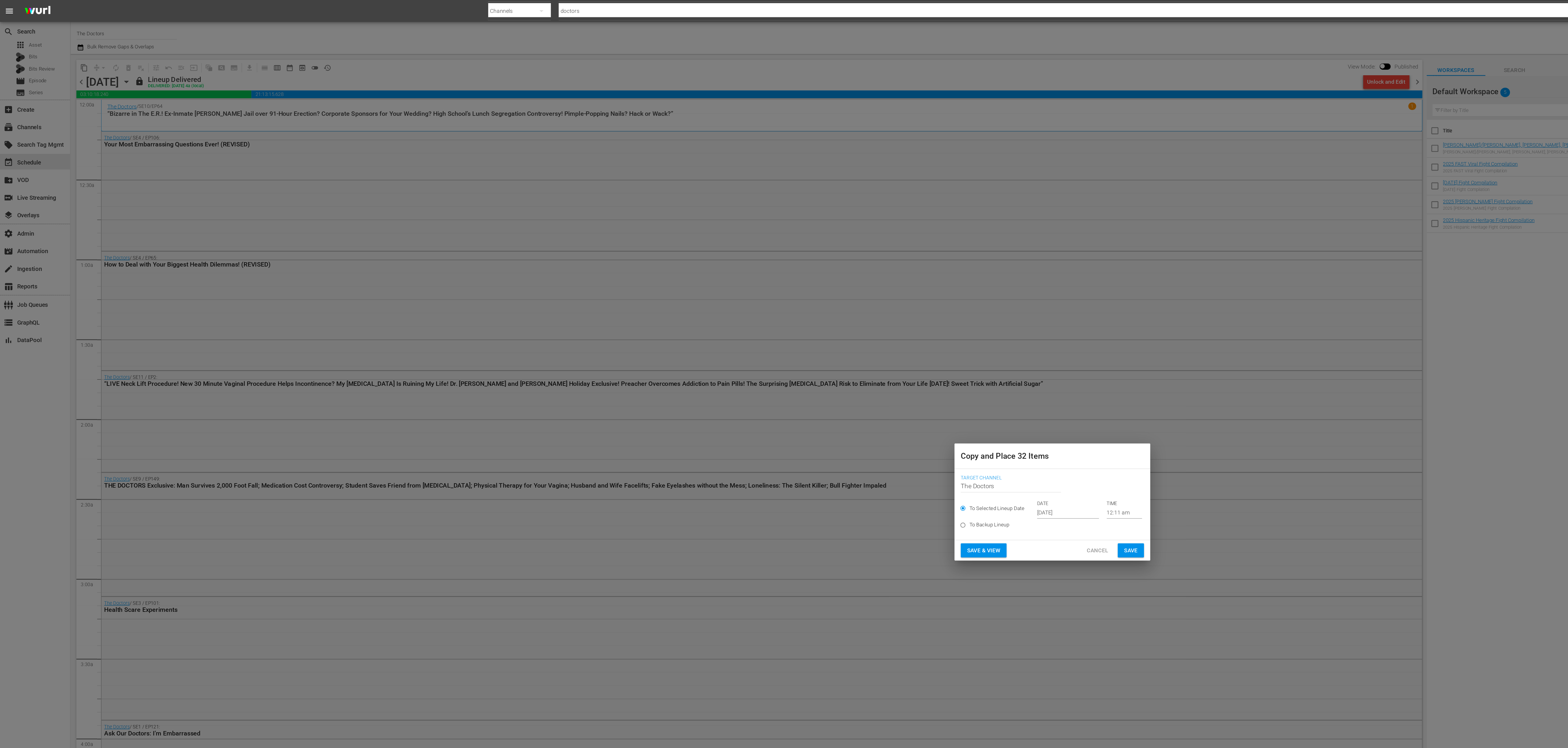
click at [782, 380] on input "Oct 4th 2025" at bounding box center [795, 381] width 46 height 9
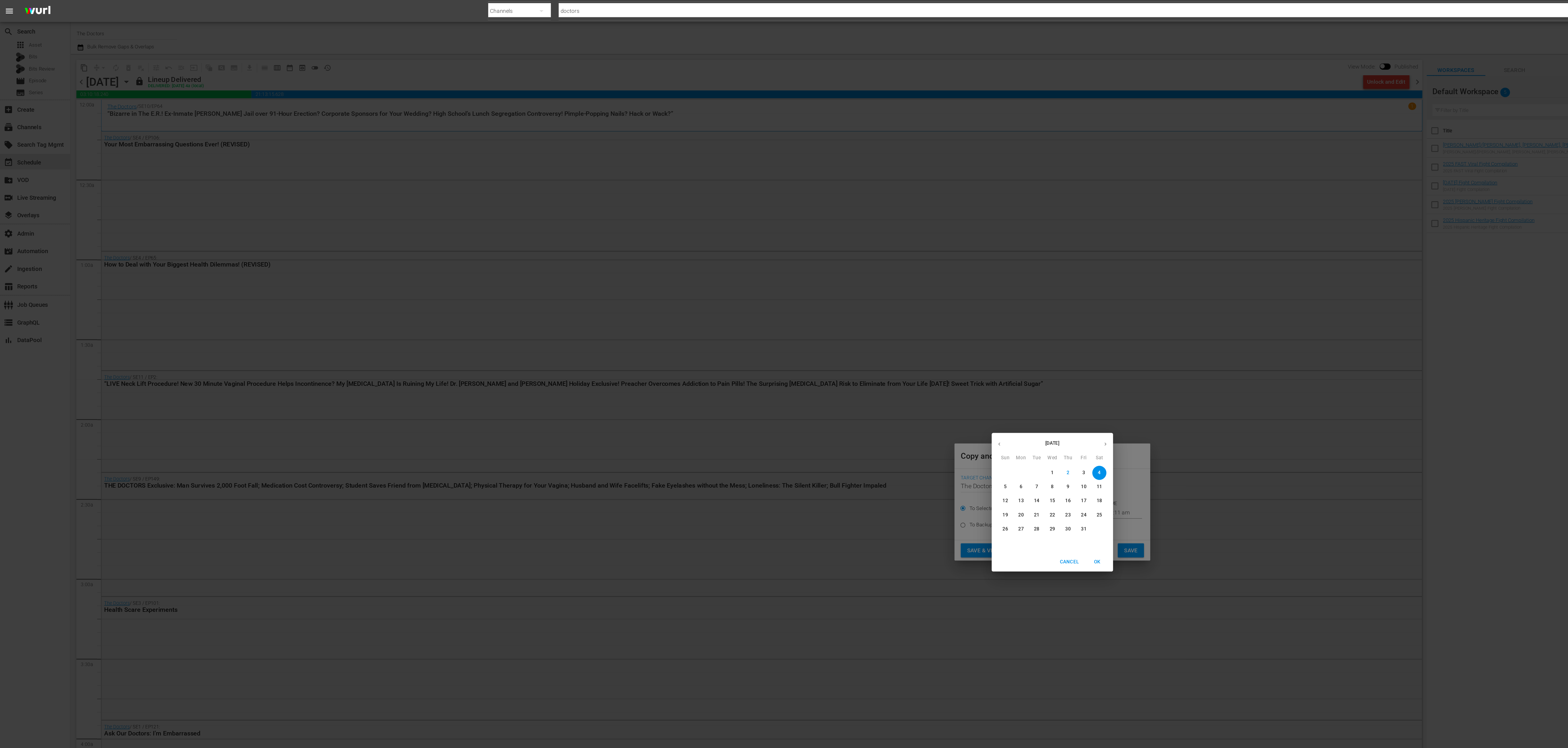
click at [810, 374] on span "17" at bounding box center [807, 373] width 11 height 5
type input "Oct 17th 2025"
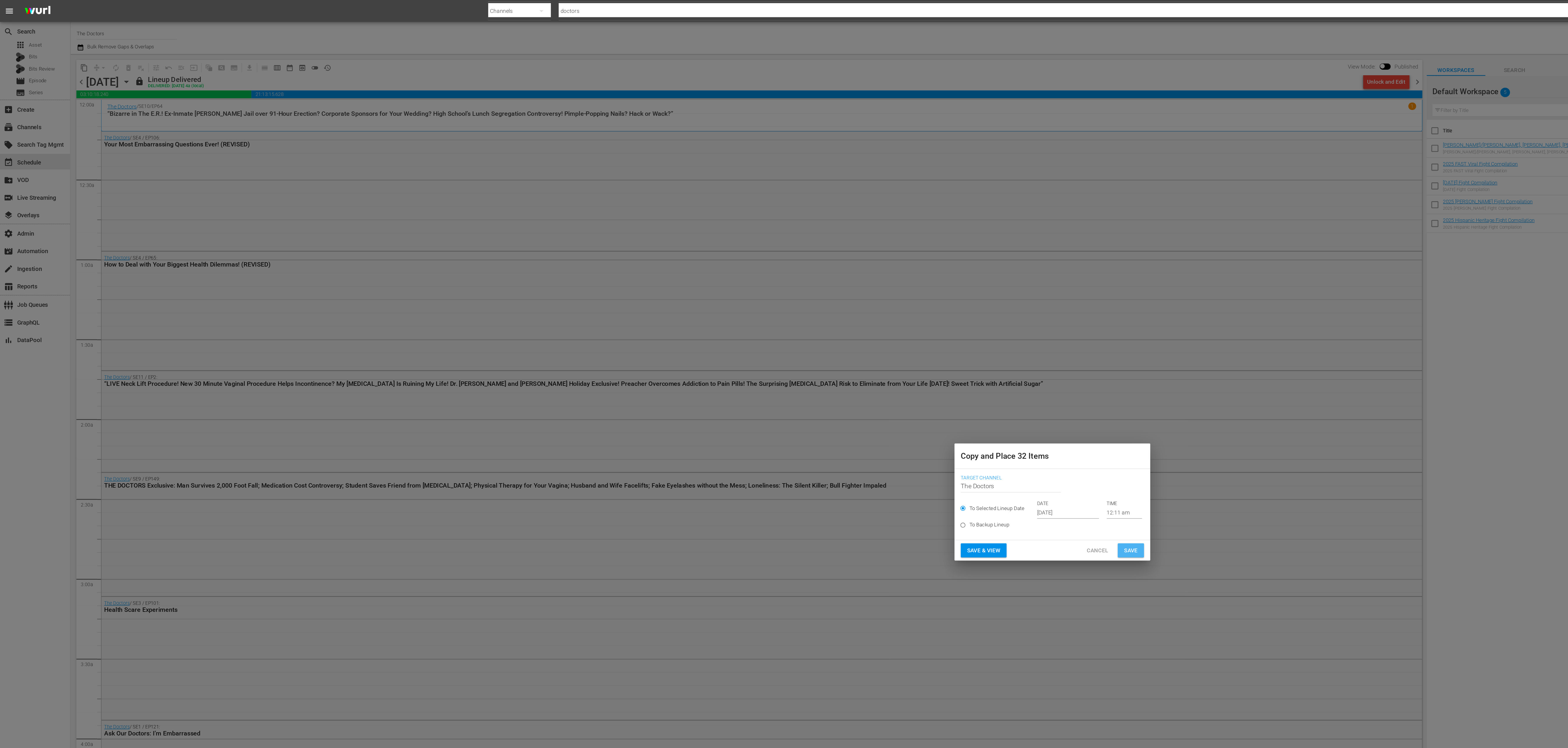
click at [846, 412] on span "Save" at bounding box center [842, 410] width 11 height 7
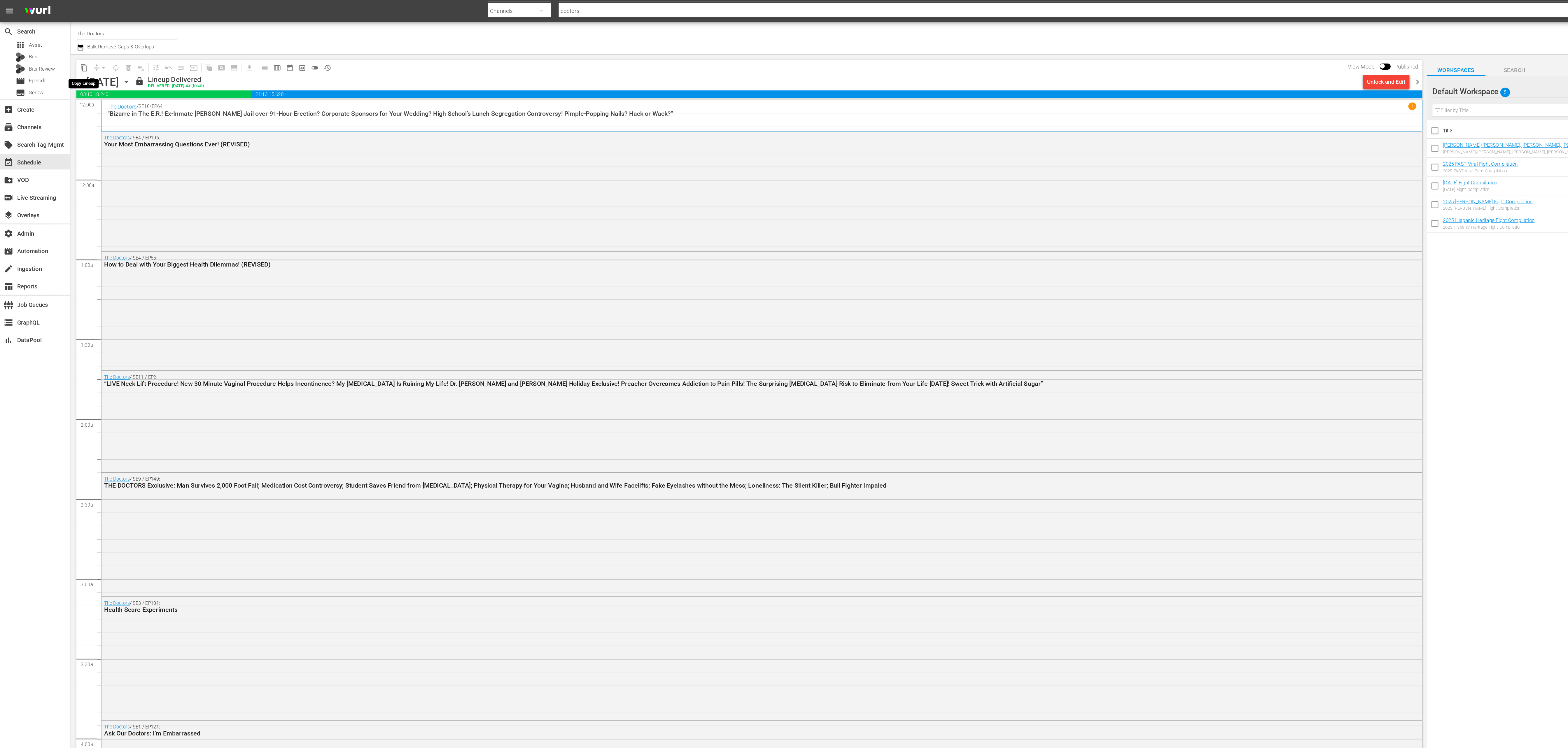
click at [61, 49] on span "content_copy" at bounding box center [62, 50] width 6 height 6
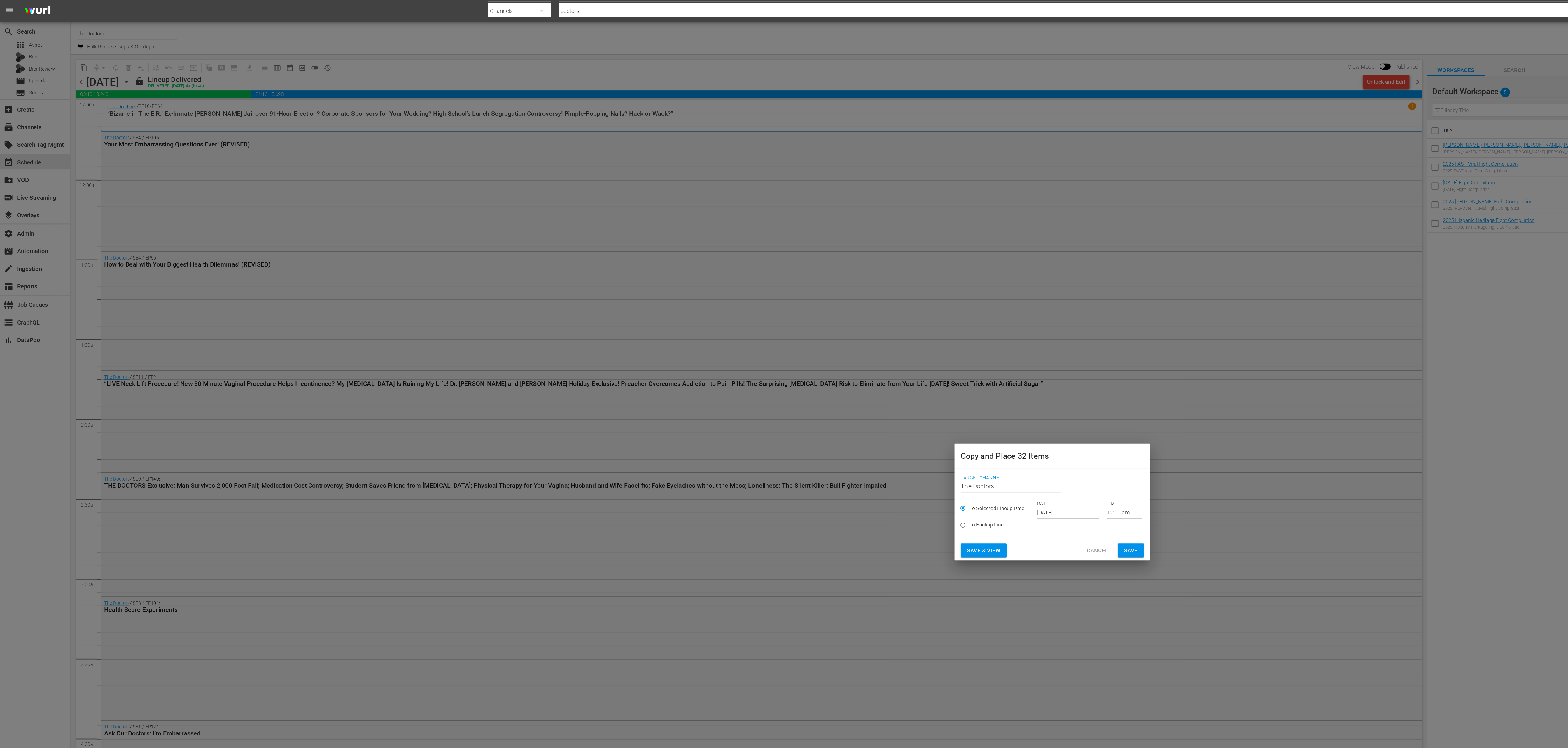
click at [785, 383] on input "Oct 4th 2025" at bounding box center [795, 381] width 46 height 9
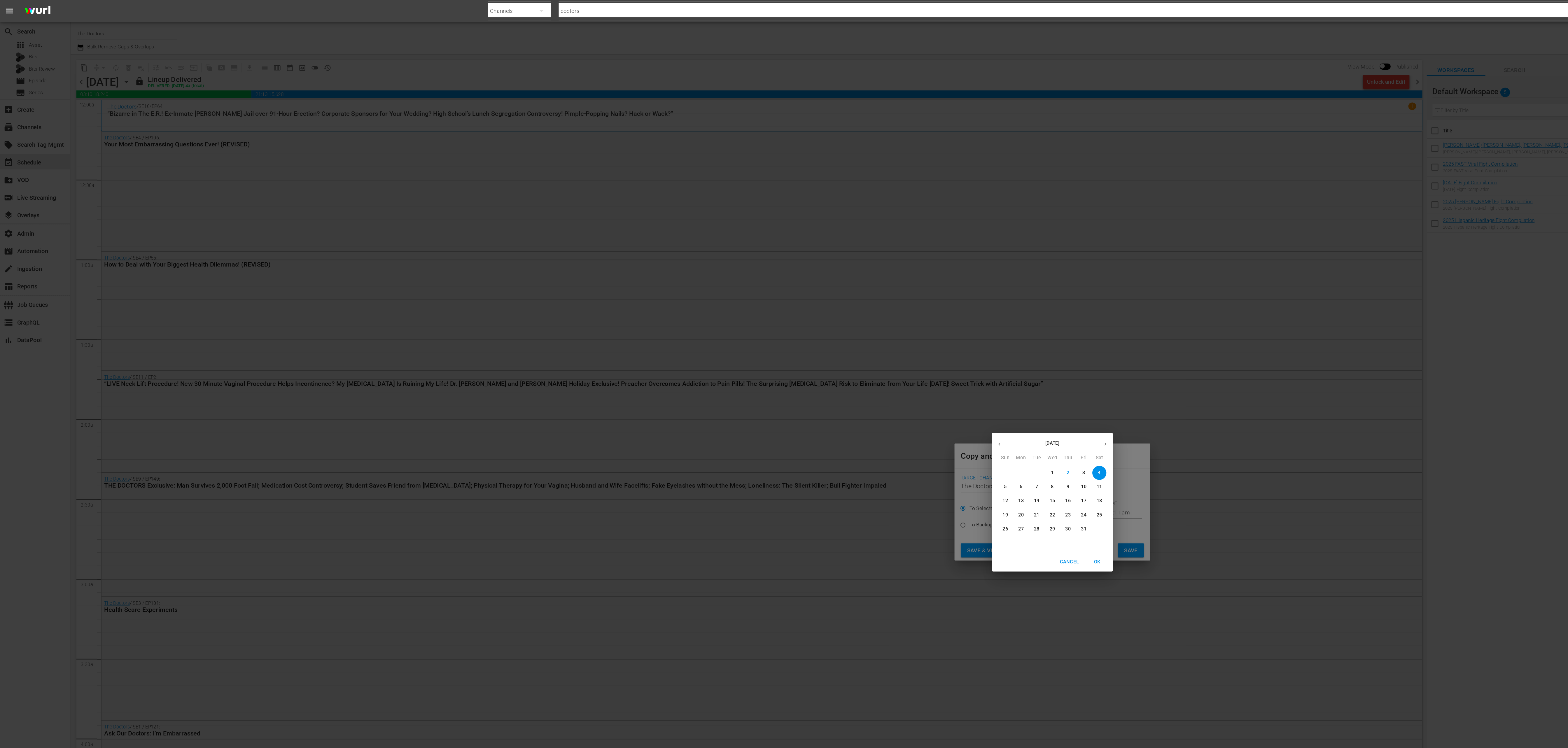
click at [803, 394] on span "31" at bounding box center [807, 394] width 11 height 5
type input "Oct 31st 2025"
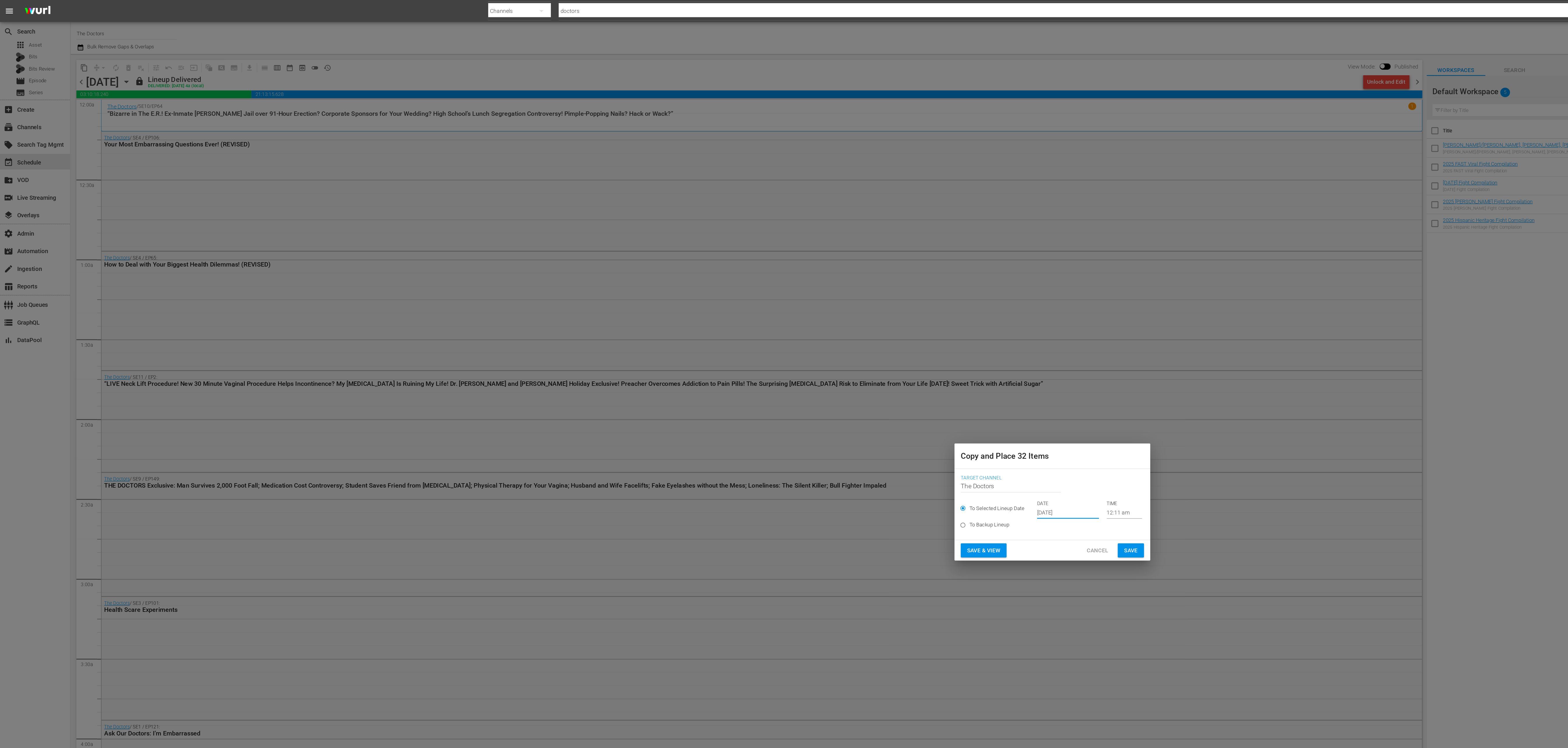
click at [849, 411] on button "Save" at bounding box center [842, 410] width 19 height 11
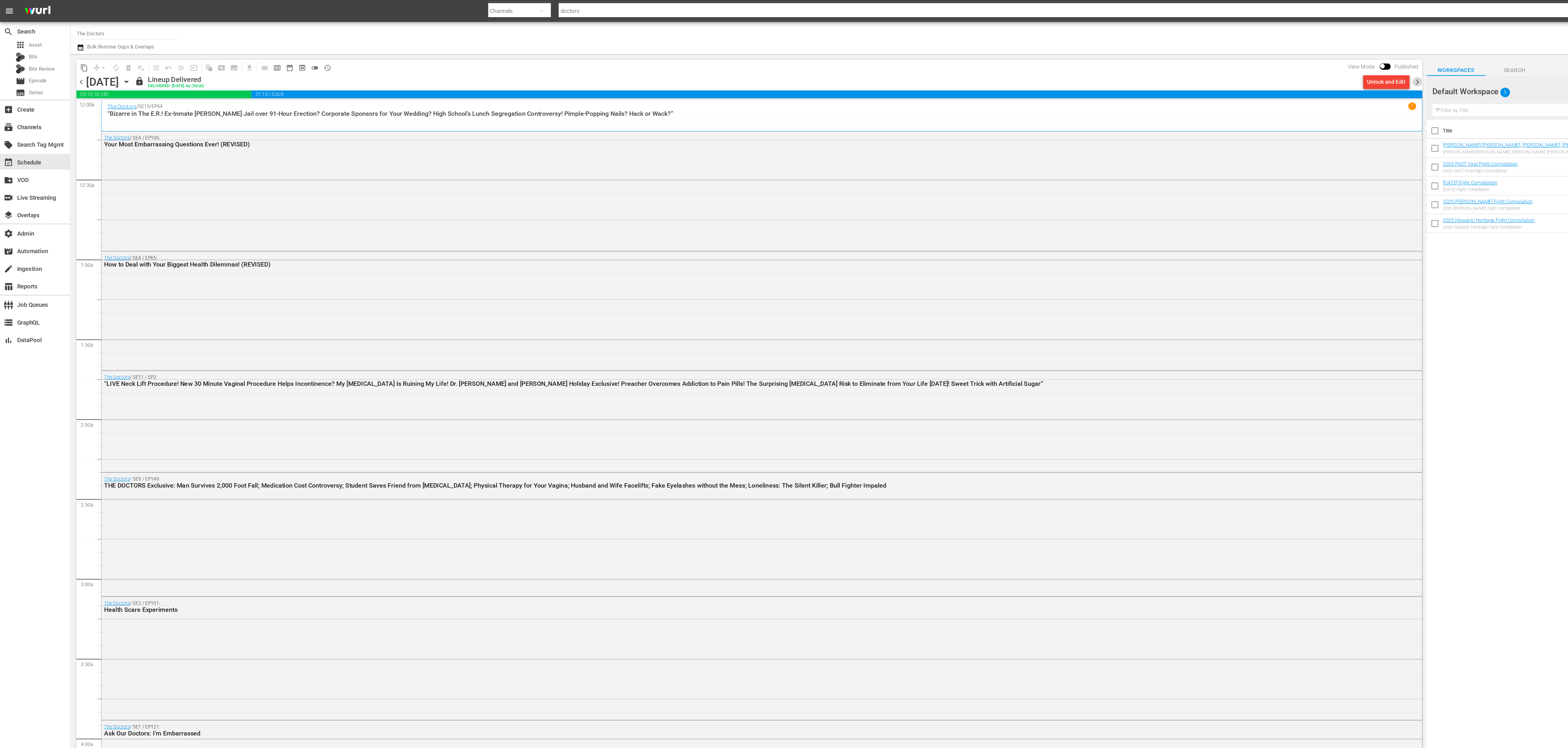
click at [1056, 60] on span "chevron_right" at bounding box center [1056, 61] width 7 height 7
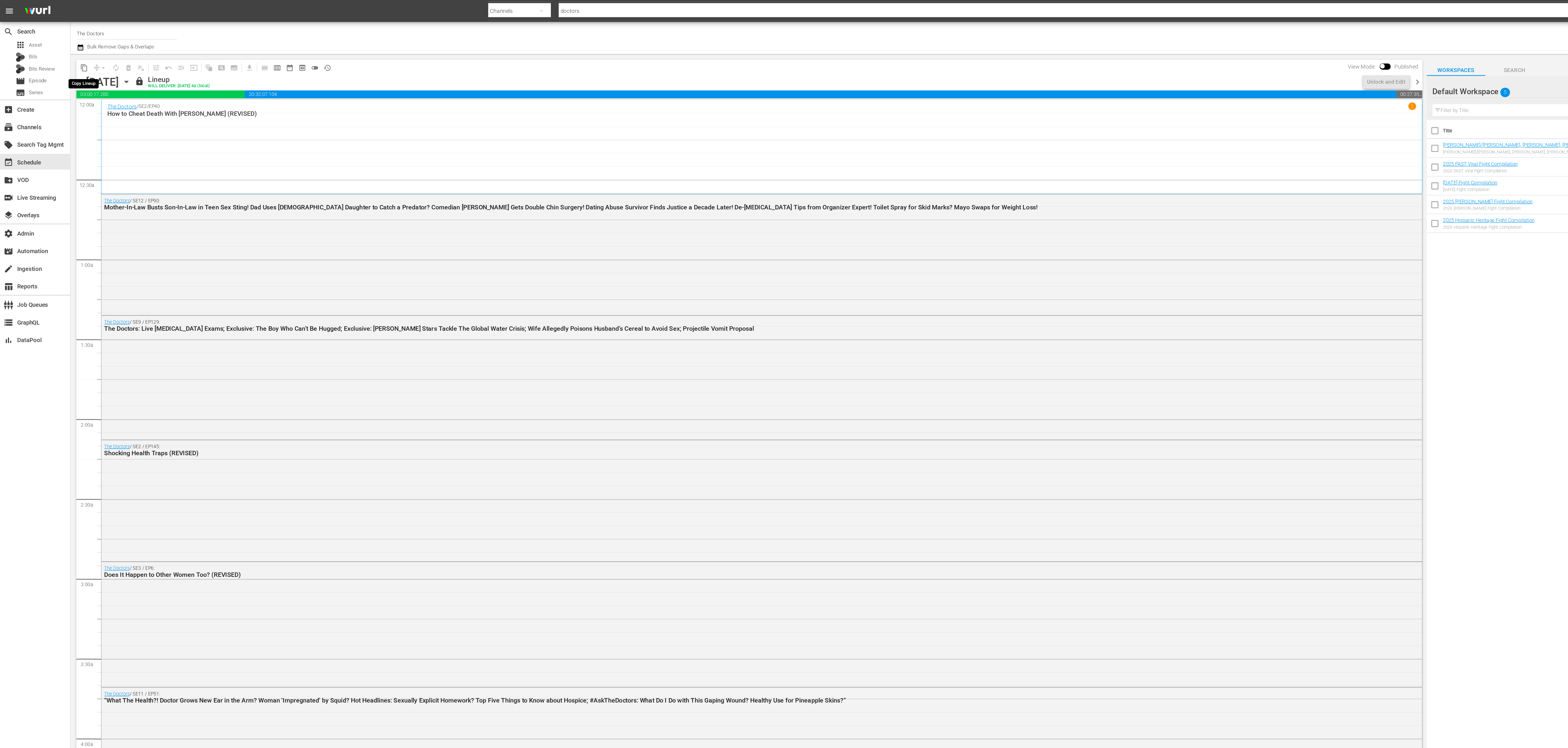
click at [63, 50] on span "content_copy" at bounding box center [62, 50] width 6 height 6
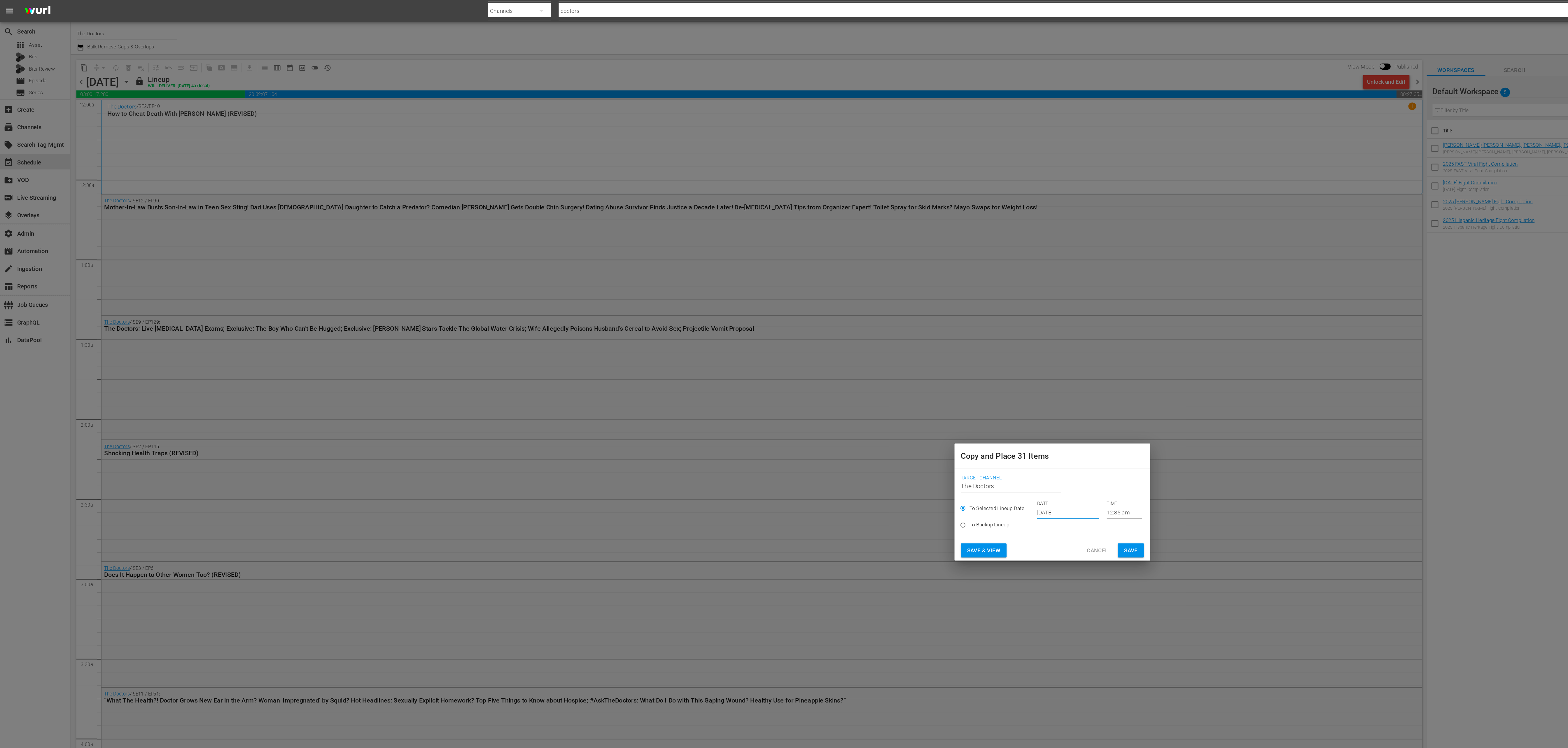
click at [786, 385] on input "Oct 4th 2025" at bounding box center [795, 381] width 46 height 9
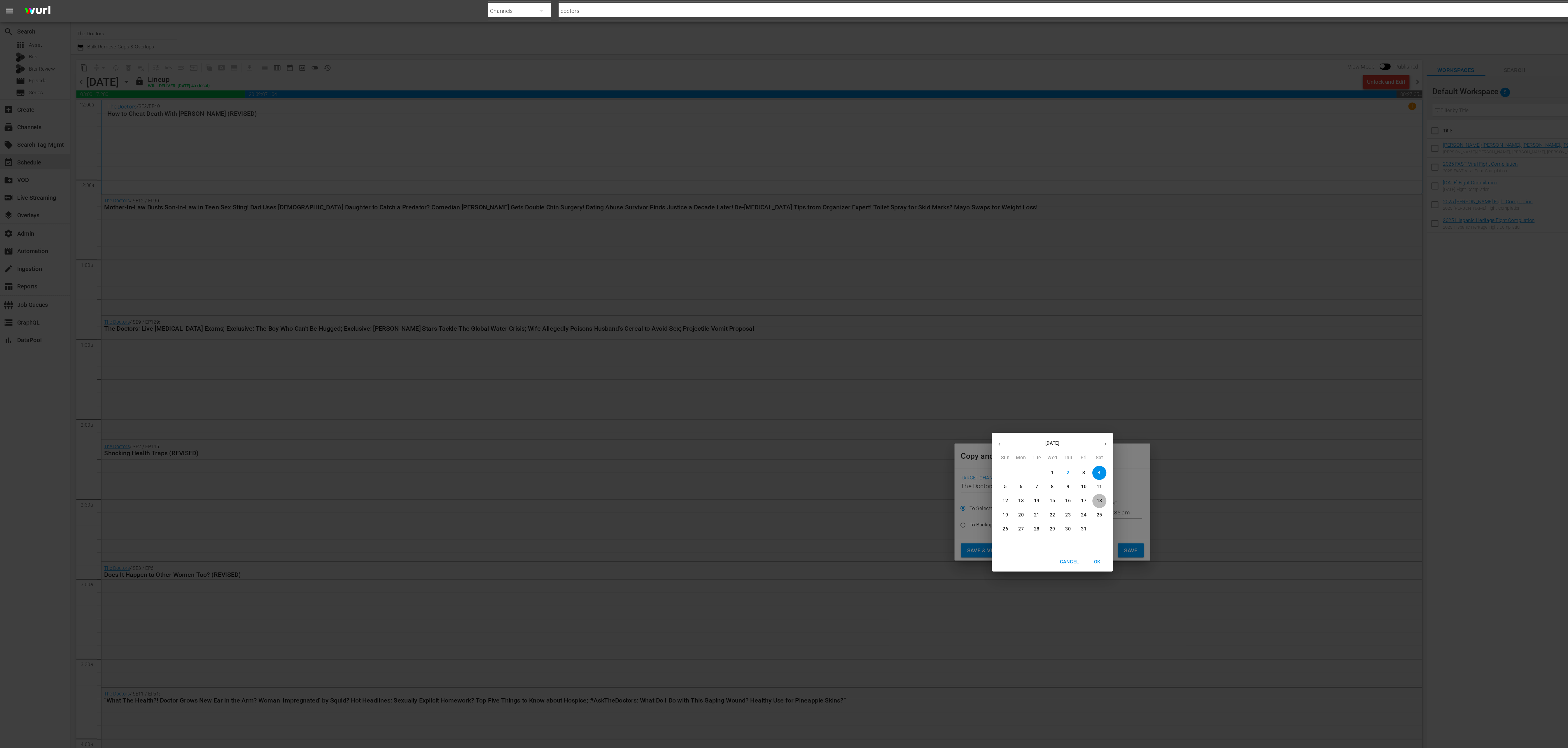
click at [821, 374] on span "18" at bounding box center [819, 373] width 11 height 5
type input "Oct 18th 2025"
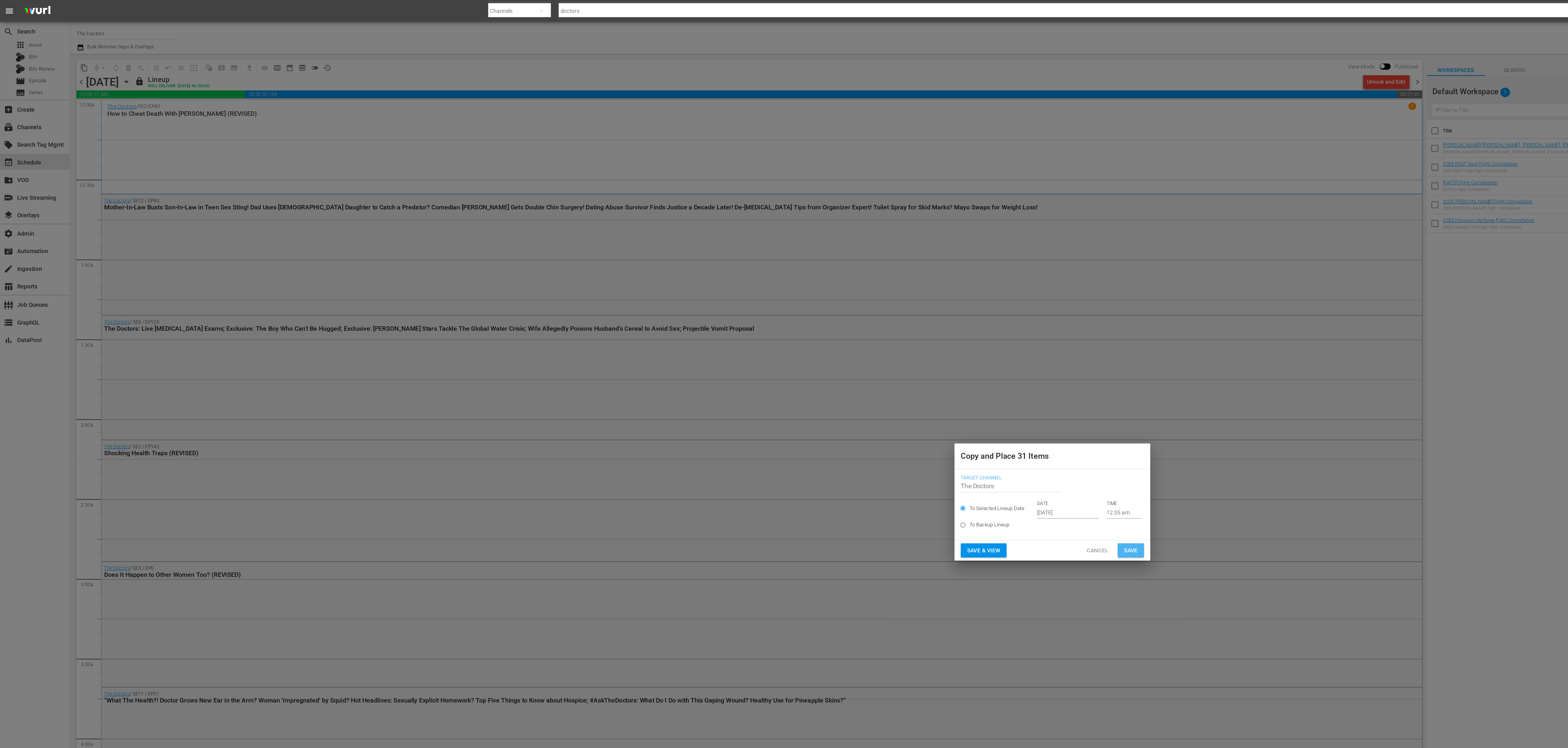
click at [847, 415] on button "Save" at bounding box center [842, 410] width 19 height 11
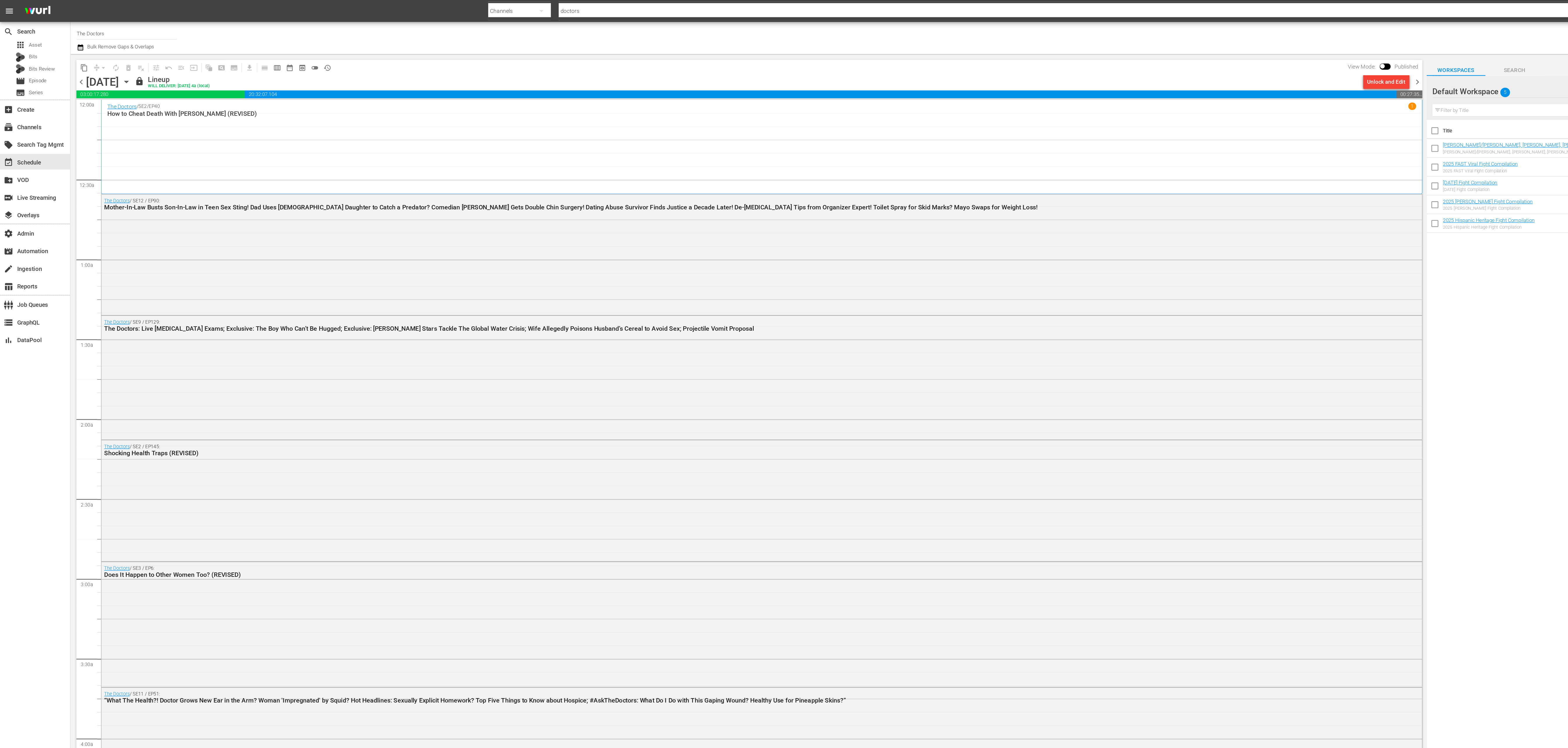
click at [1058, 62] on span "chevron_right" at bounding box center [1056, 61] width 7 height 7
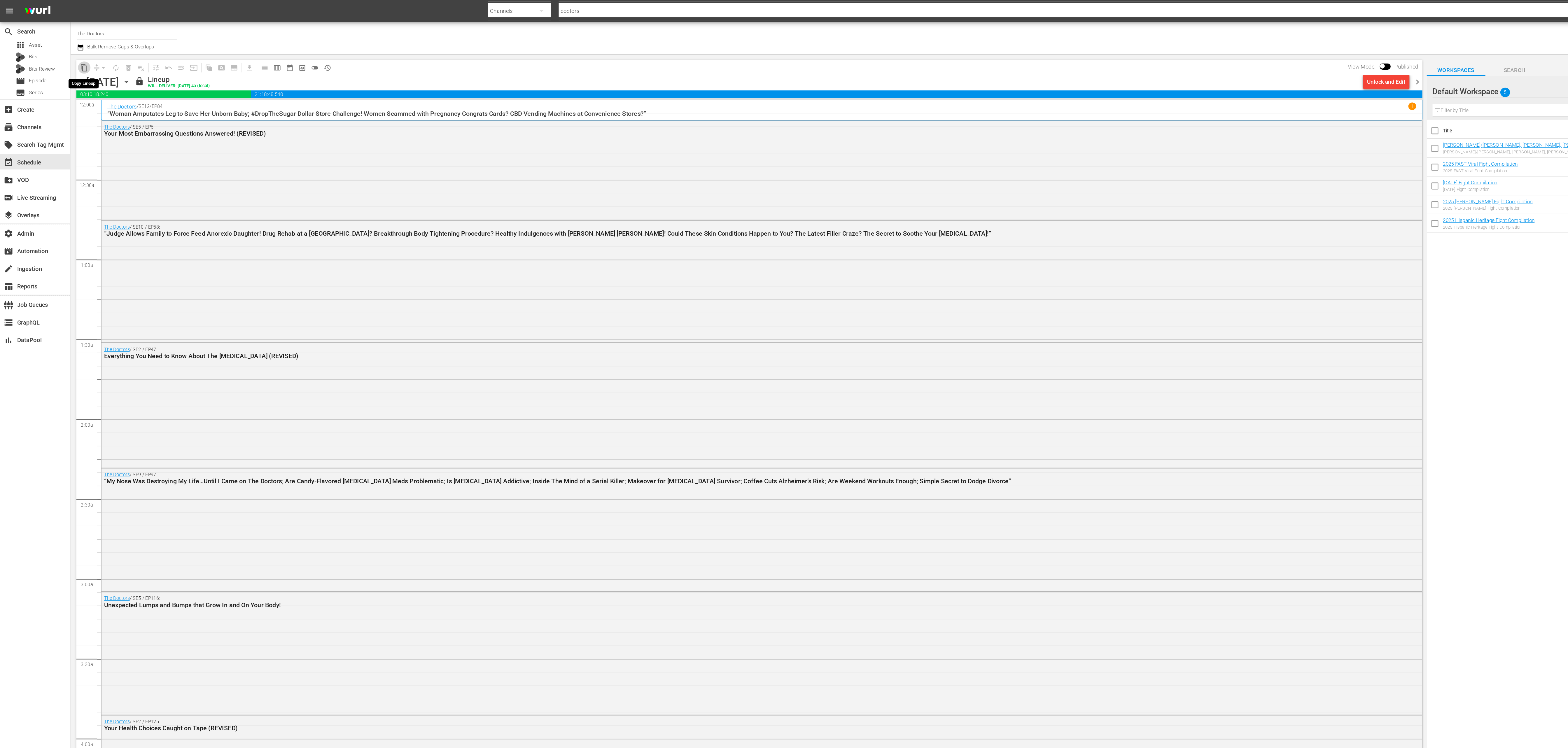
click at [62, 51] on span "content_copy" at bounding box center [62, 50] width 6 height 6
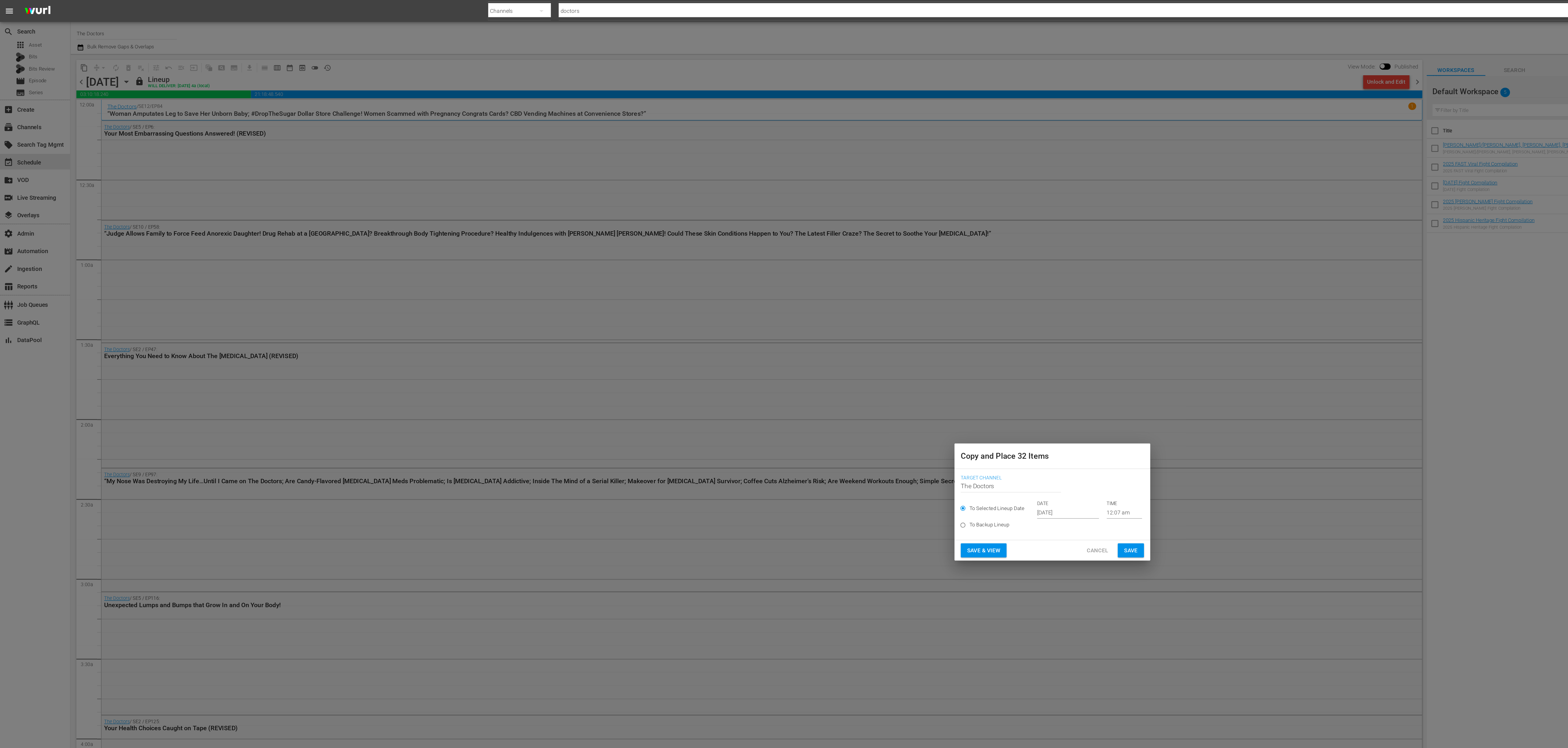
click at [783, 383] on input "Oct 4th 2025" at bounding box center [795, 381] width 46 height 9
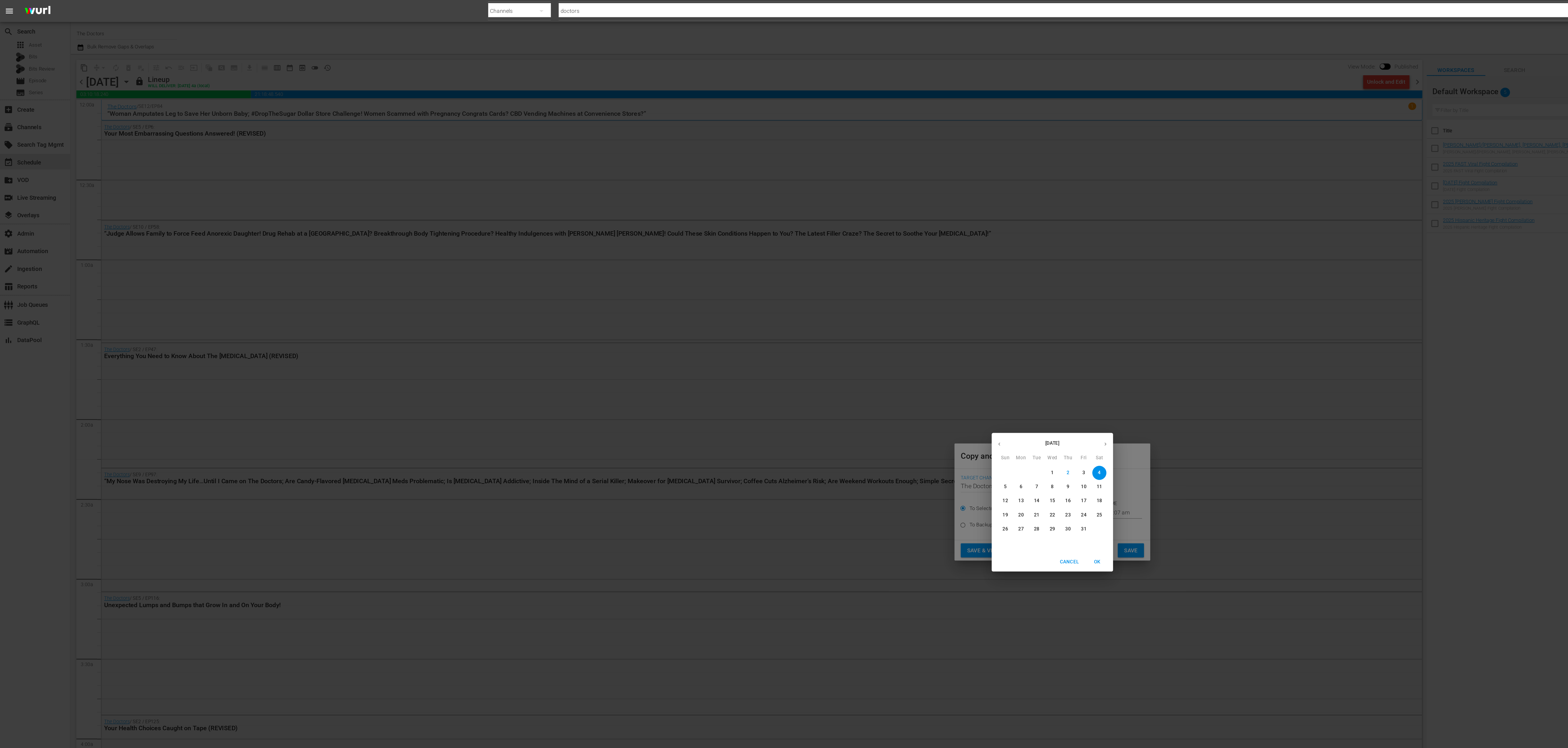
click at [752, 385] on span "19" at bounding box center [748, 384] width 11 height 5
type input "Oct 19th 2025"
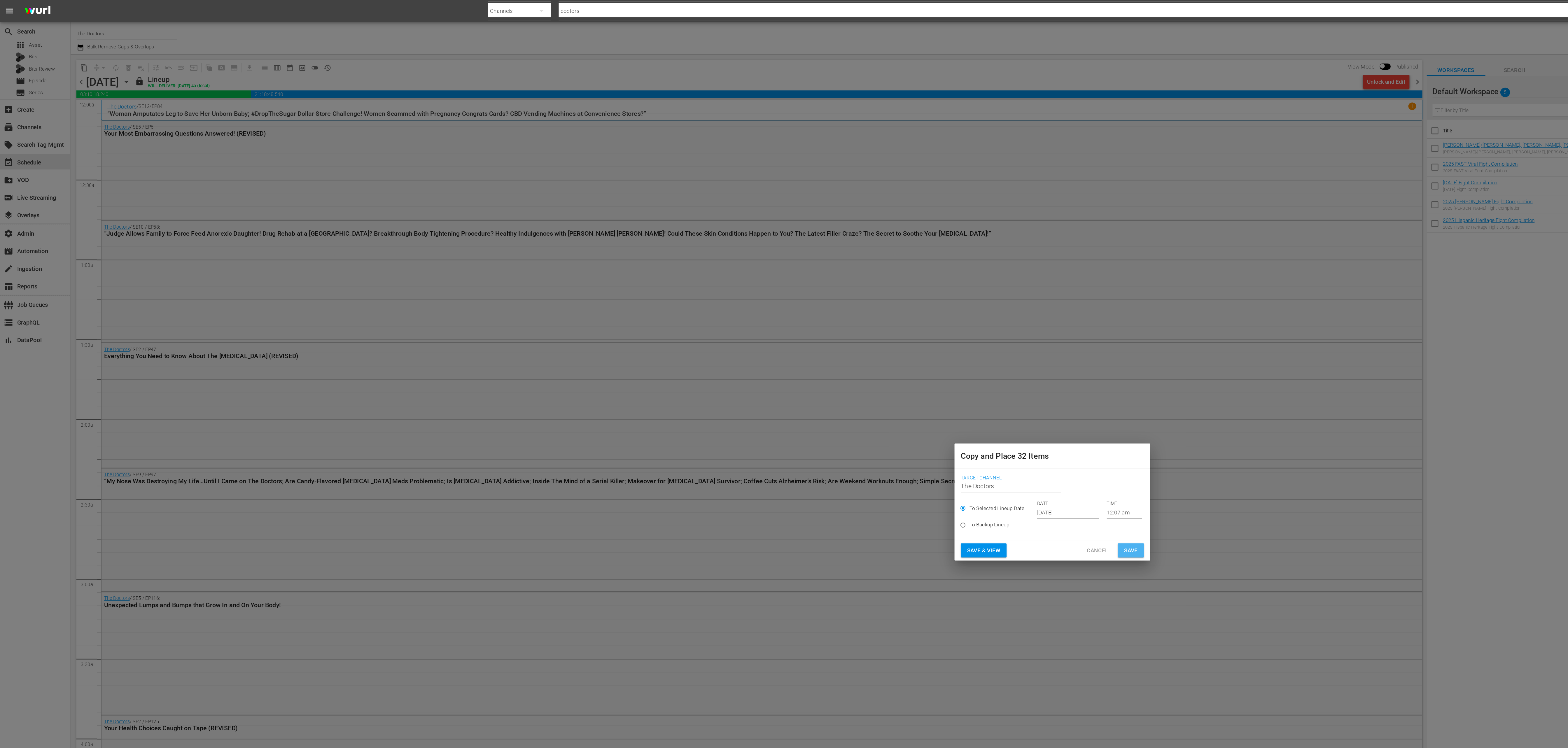
click at [842, 407] on span "Save" at bounding box center [842, 410] width 11 height 7
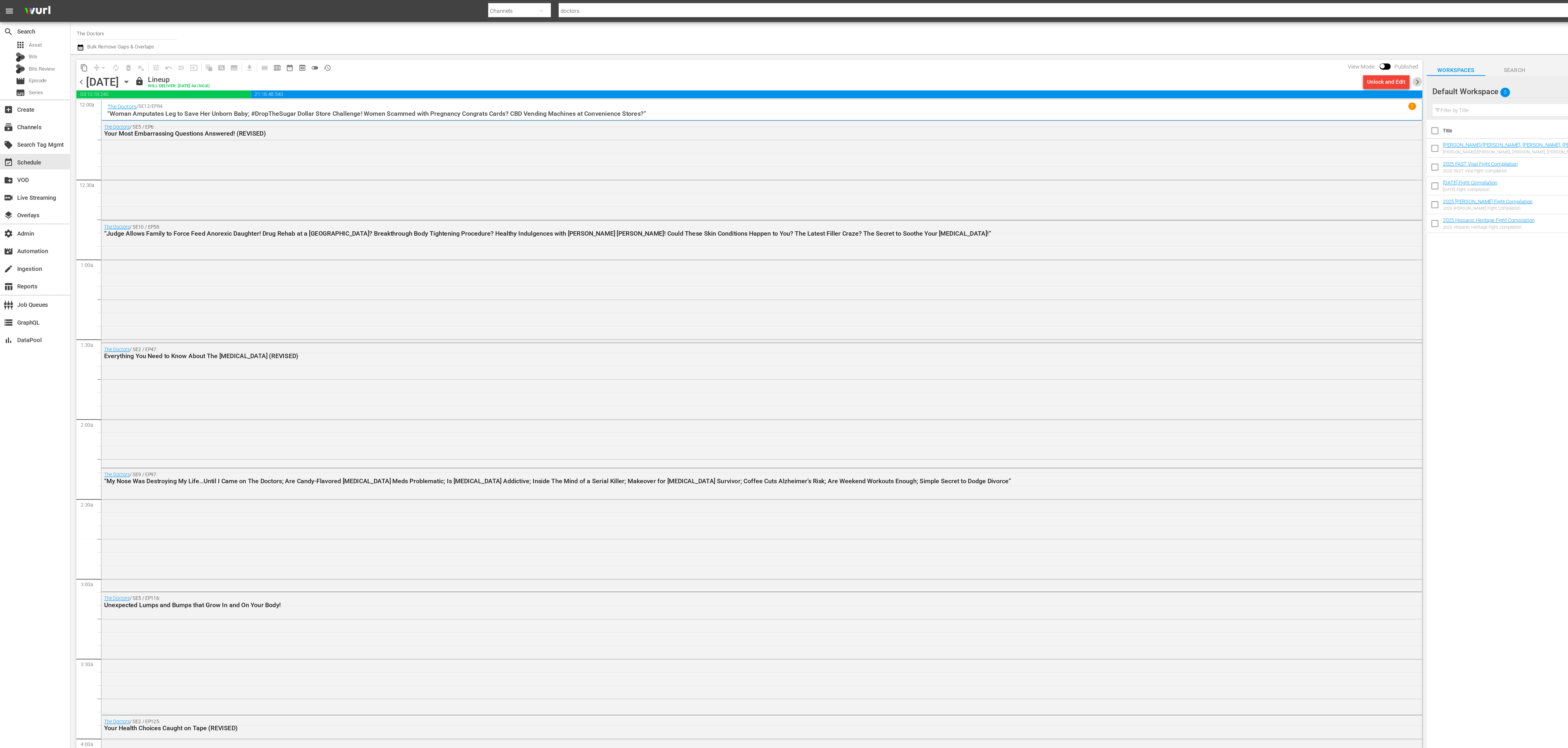
click at [1058, 62] on span "chevron_right" at bounding box center [1056, 61] width 7 height 7
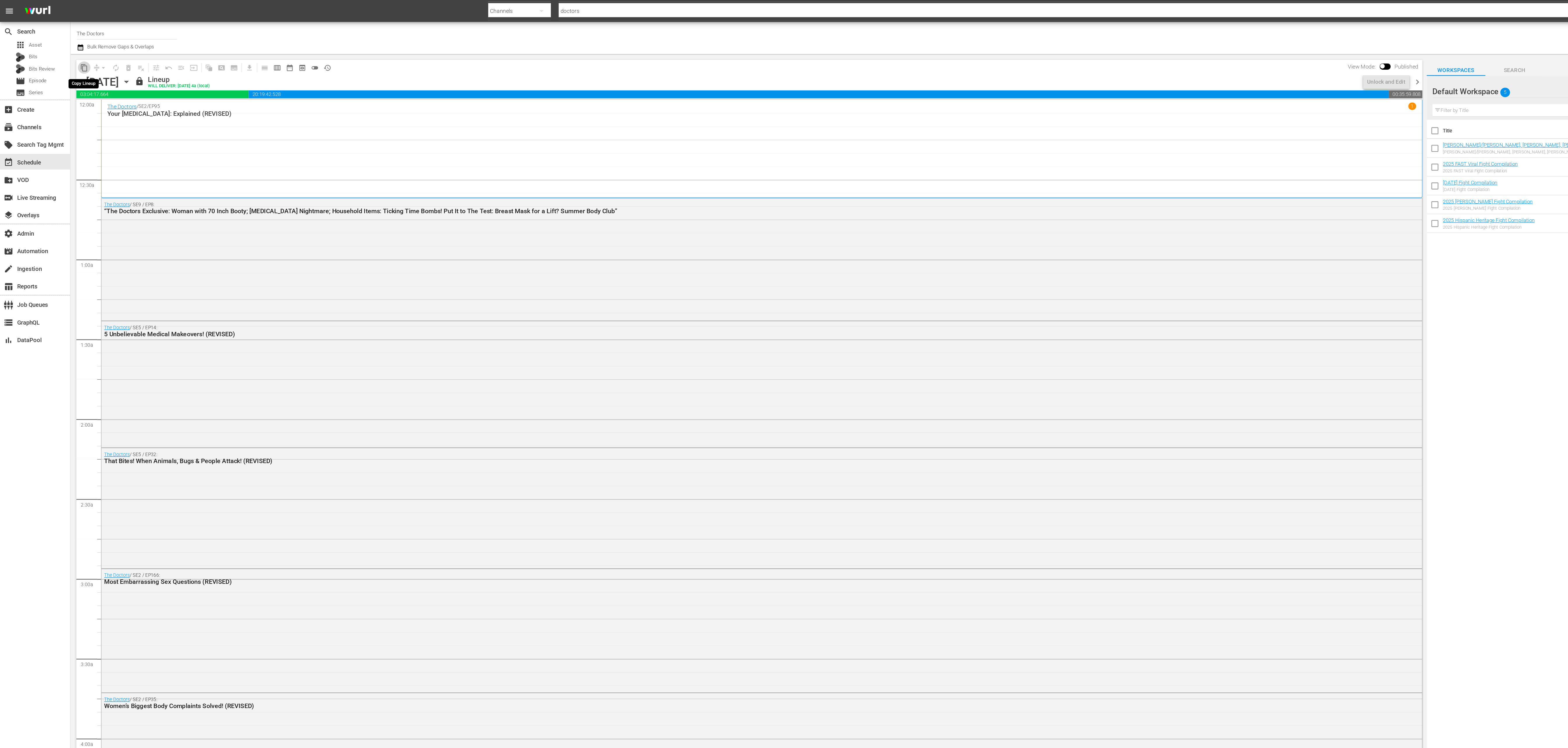
click at [62, 51] on span "content_copy" at bounding box center [62, 50] width 6 height 6
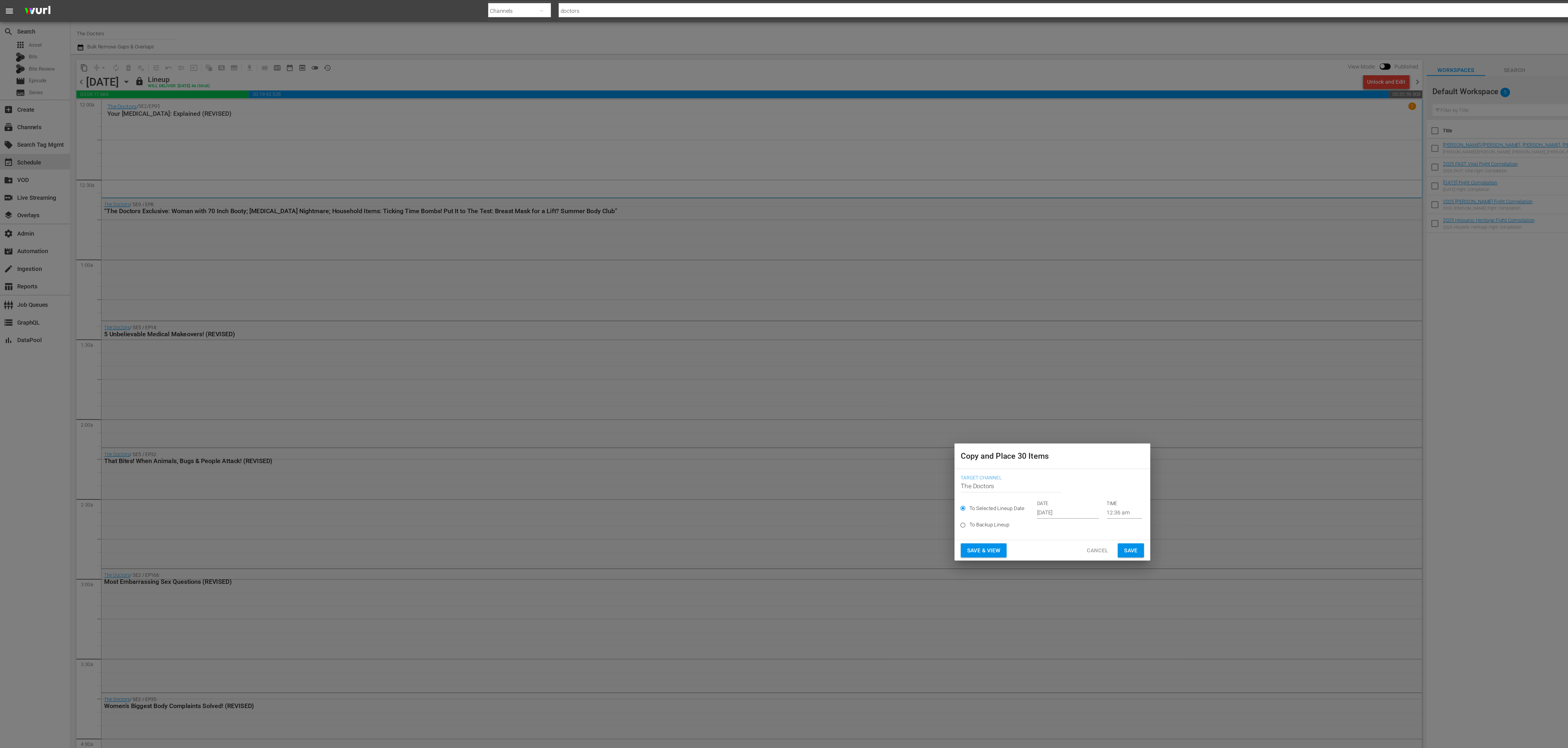
click at [783, 387] on label "To Backup Lineup" at bounding box center [780, 391] width 135 height 10
click at [722, 388] on input "To Backup Lineup" at bounding box center [717, 393] width 10 height 10
radio input "true"
click at [749, 377] on span "To Selected Lineup Date" at bounding box center [743, 378] width 41 height 6
click at [722, 377] on input "To Selected Lineup Date" at bounding box center [717, 380] width 10 height 10
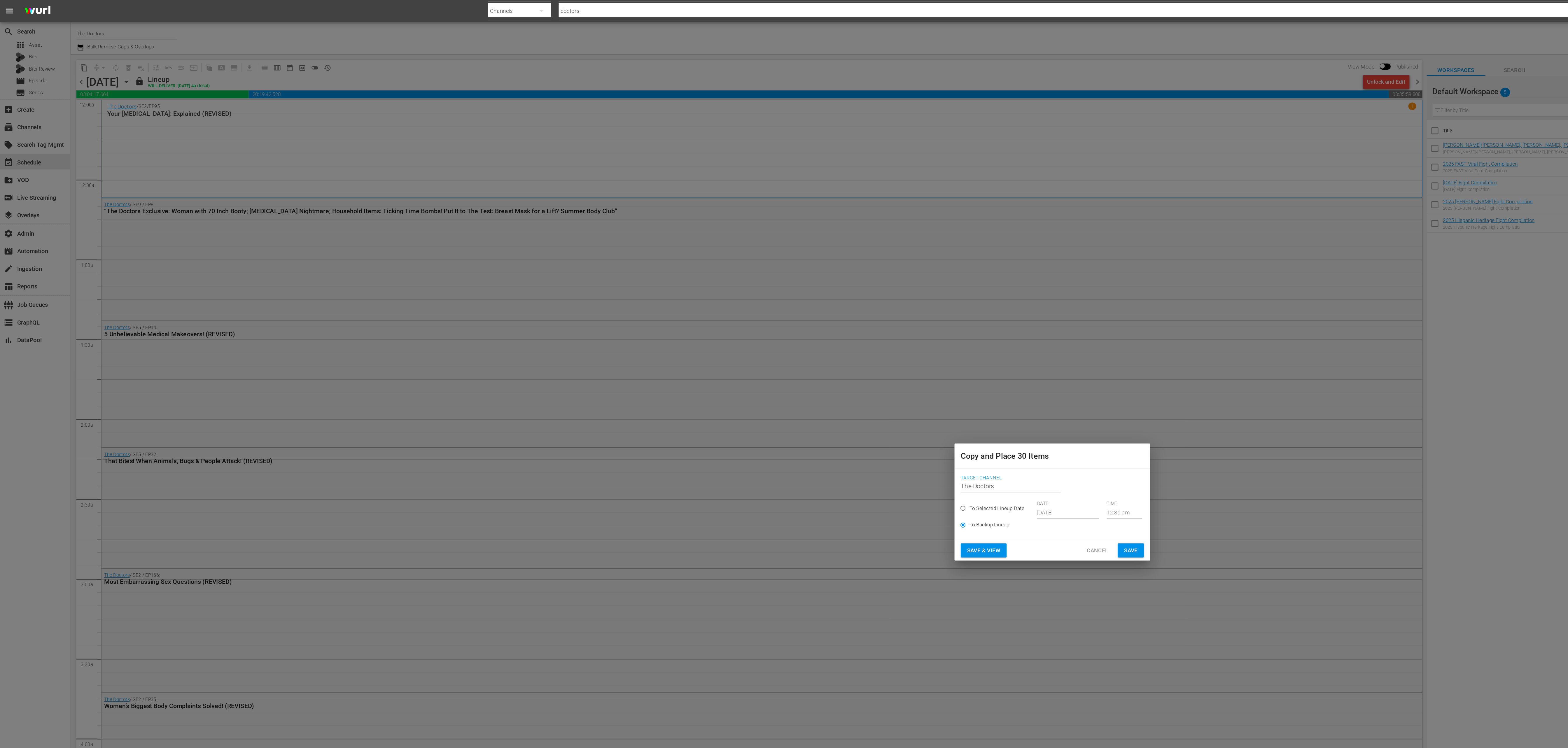
radio input "true"
click at [796, 377] on input "Oct 4th 2025" at bounding box center [795, 381] width 46 height 9
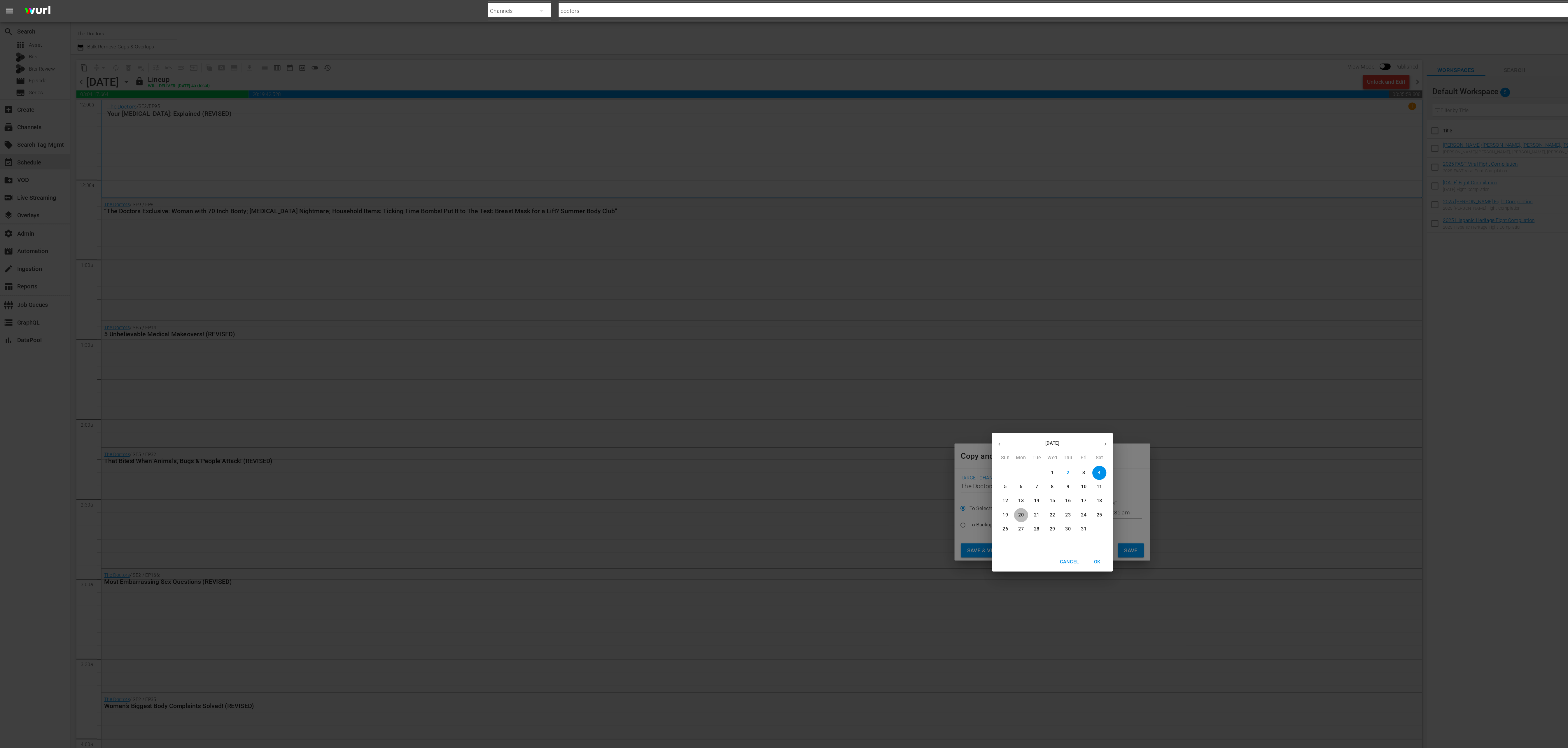
click at [764, 384] on span "20" at bounding box center [760, 384] width 11 height 5
type input "Oct 20th 2025"
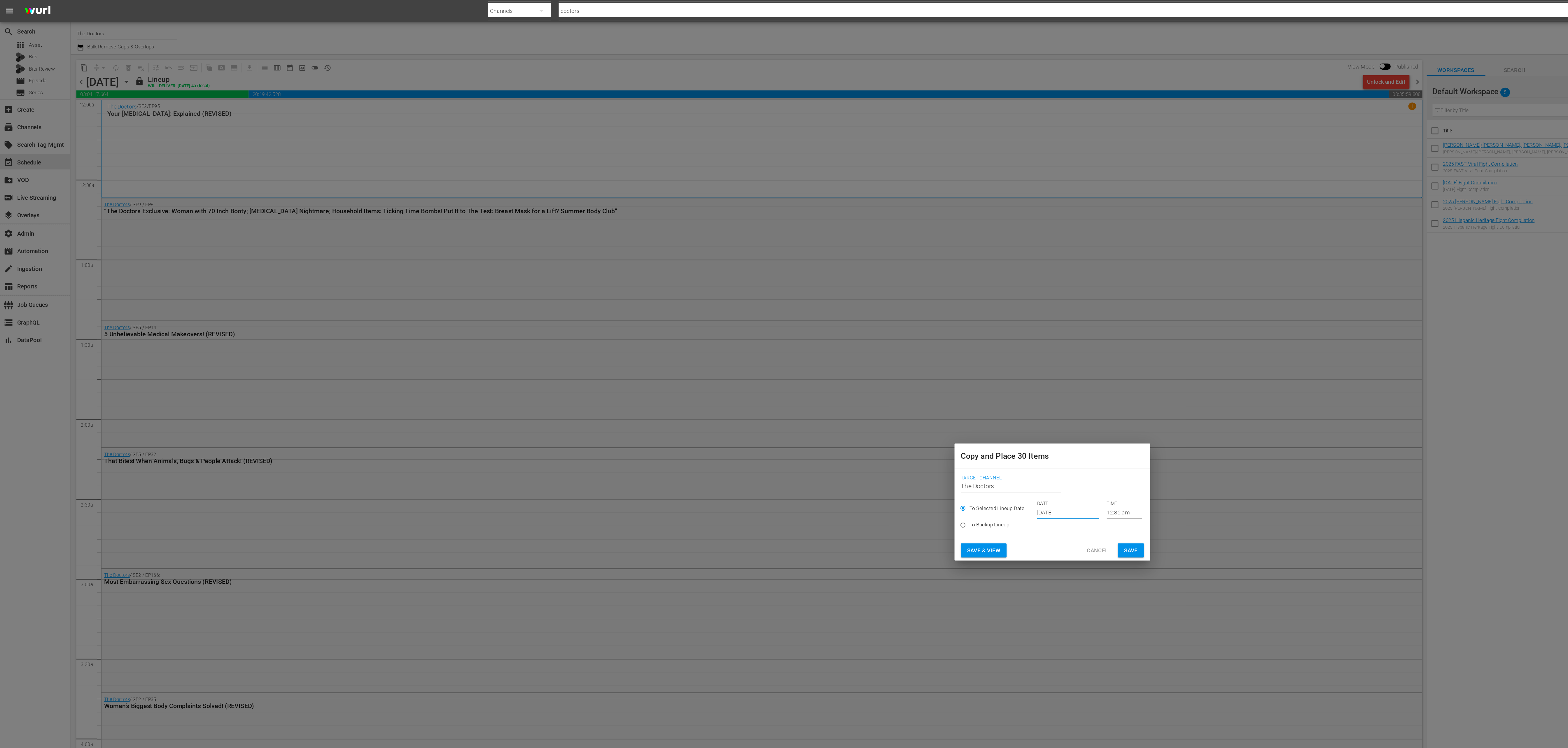
click at [848, 409] on button "Save" at bounding box center [842, 410] width 19 height 11
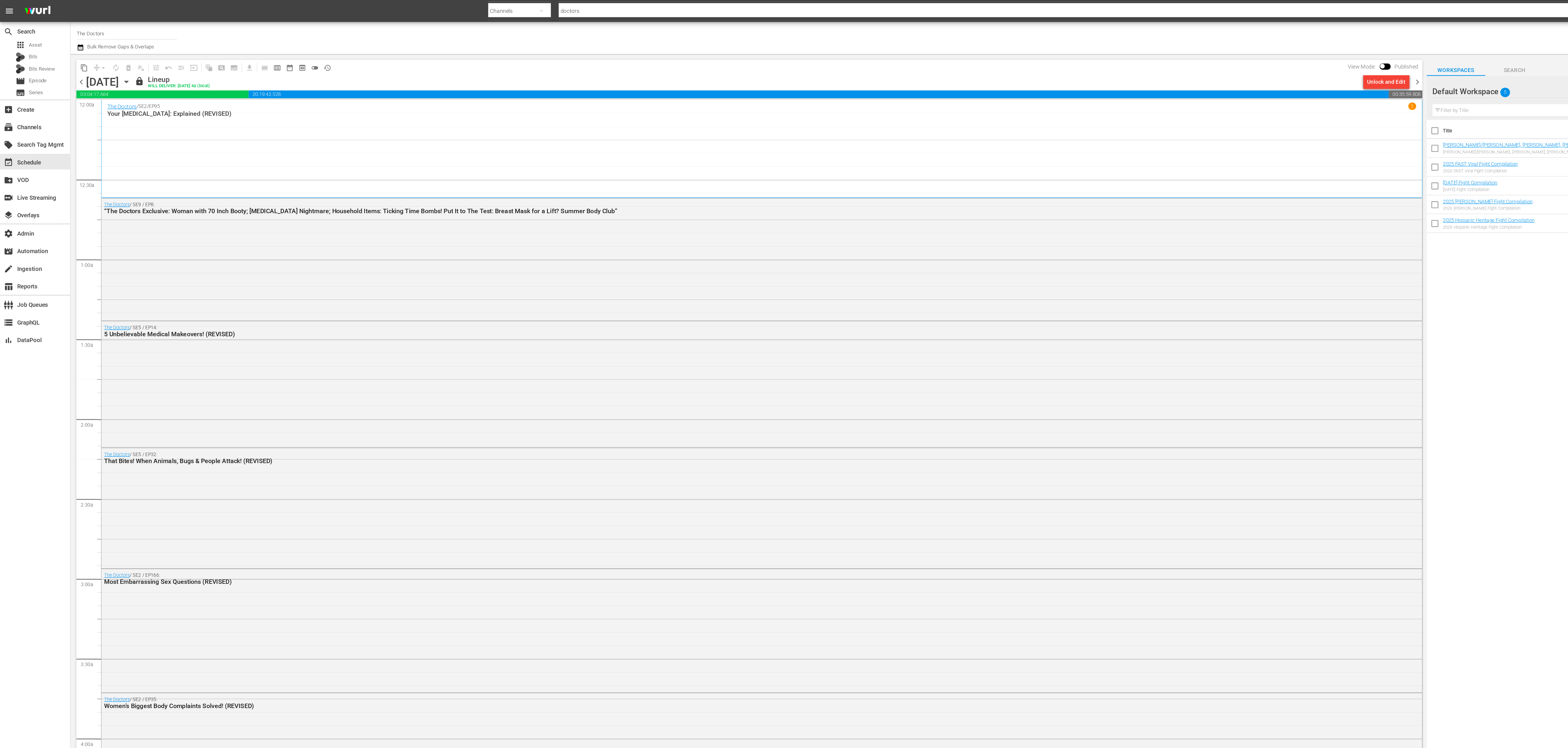
click at [1057, 59] on span "chevron_right" at bounding box center [1056, 61] width 7 height 7
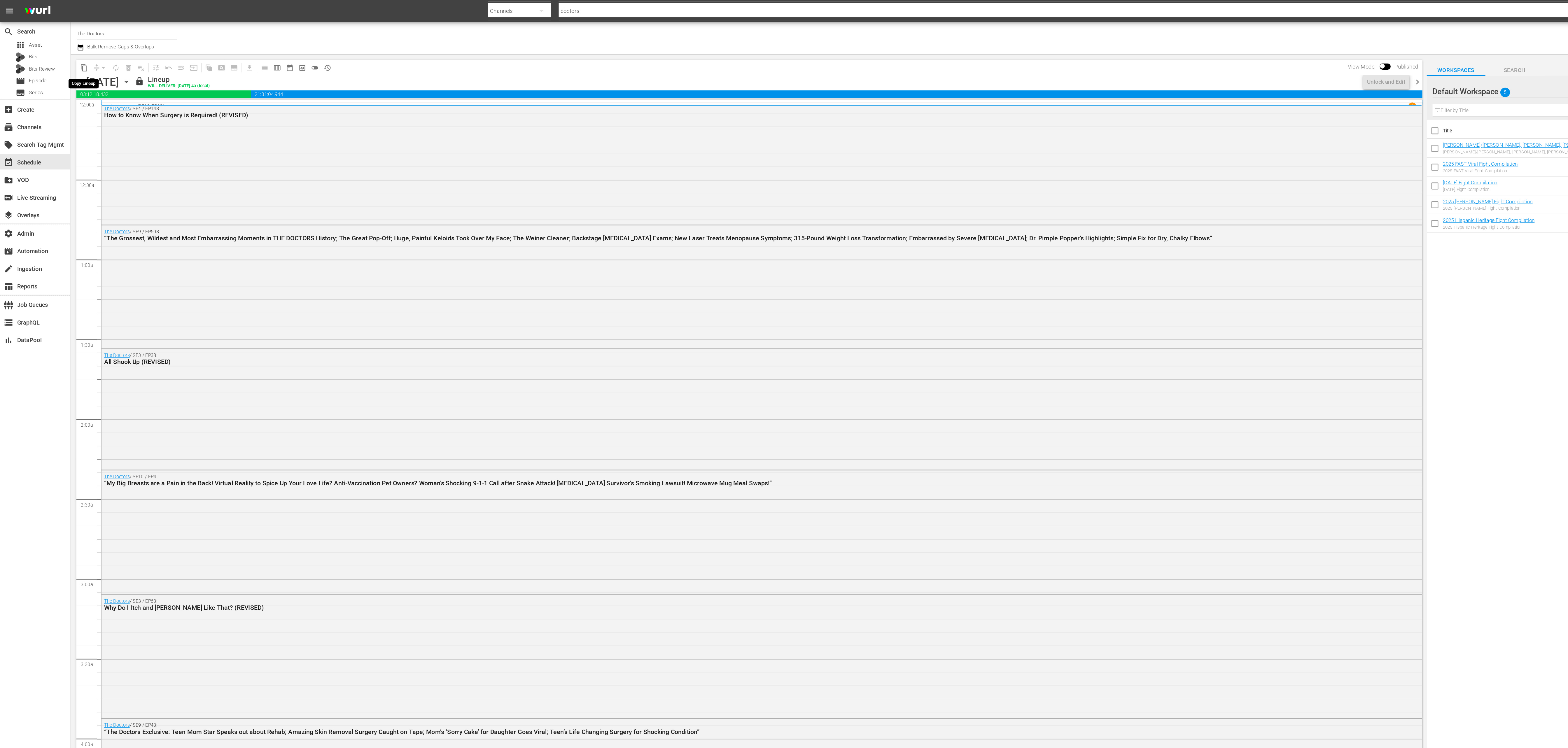
click at [64, 51] on span "content_copy" at bounding box center [62, 50] width 6 height 6
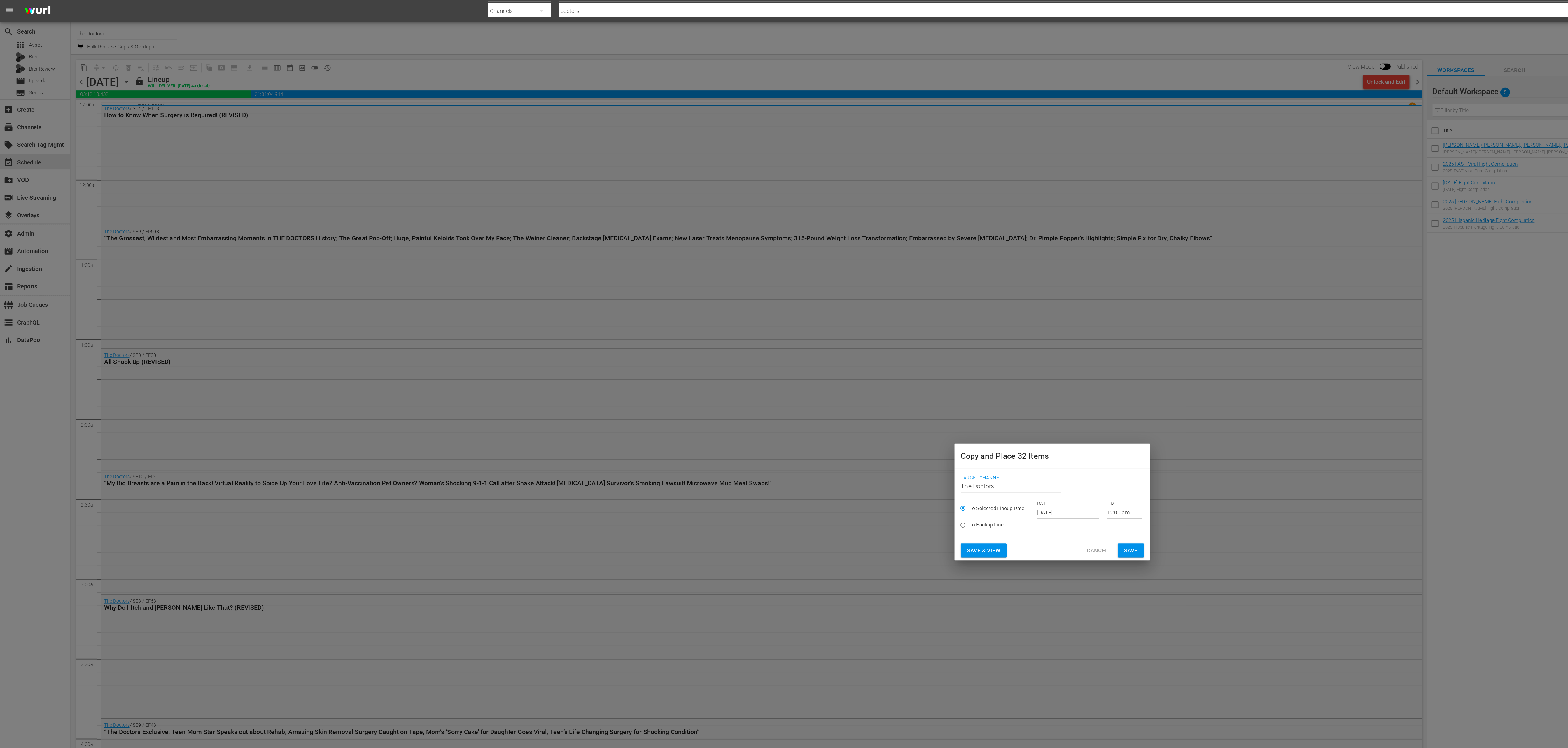
click at [786, 380] on input "Oct 4th 2025" at bounding box center [795, 381] width 46 height 9
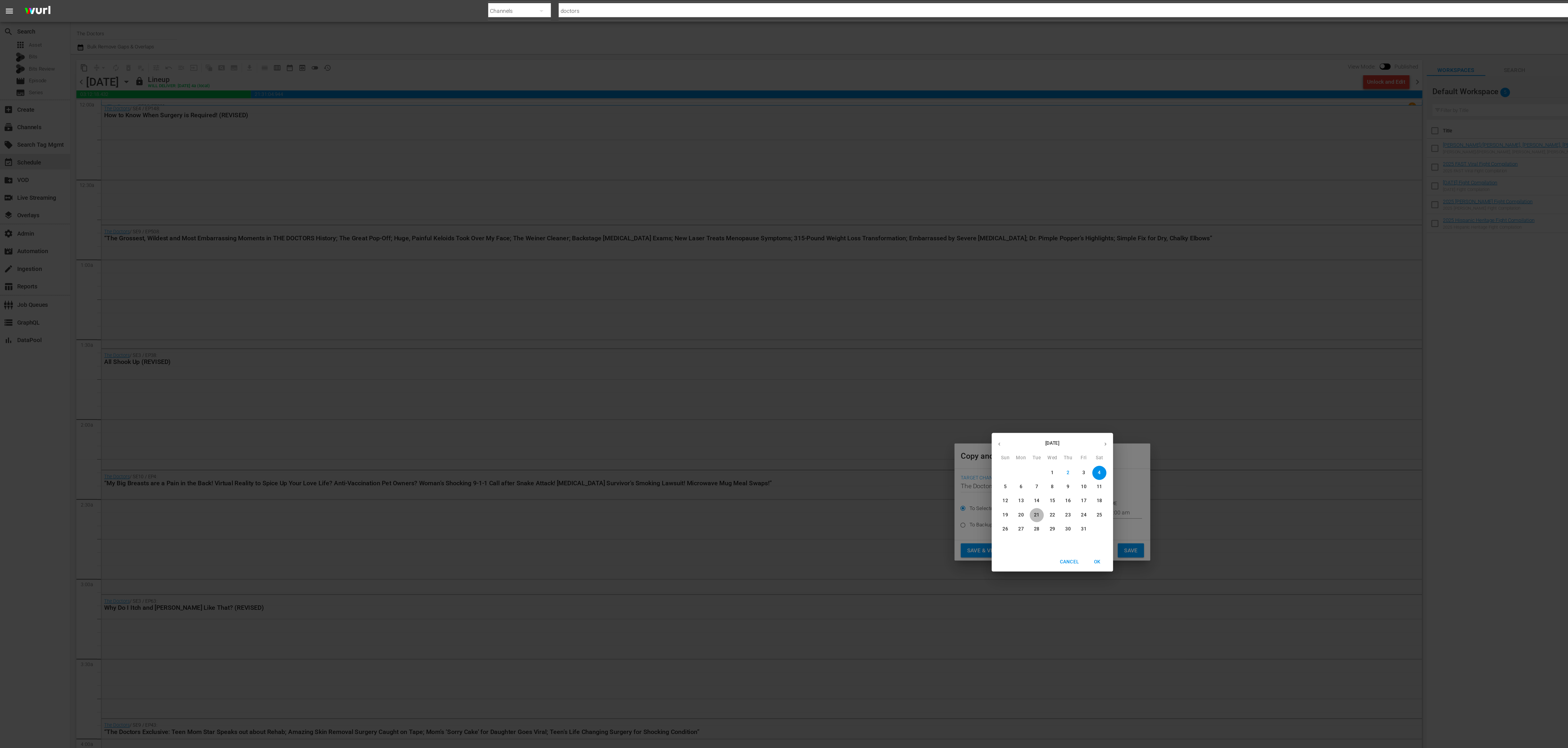
click at [775, 385] on span "21" at bounding box center [772, 384] width 11 height 5
type input "Oct 21st 2025"
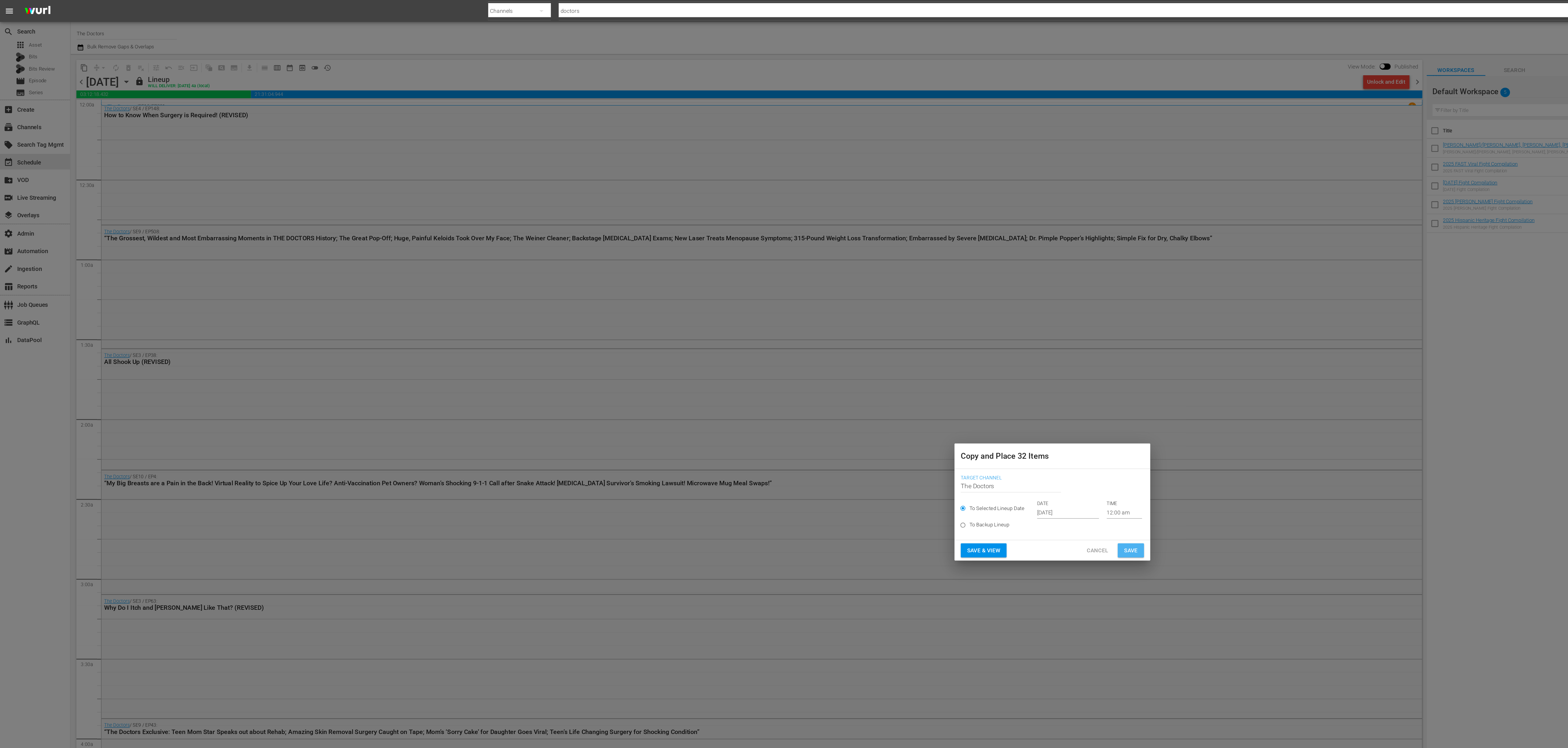
click at [848, 407] on button "Save" at bounding box center [842, 410] width 19 height 11
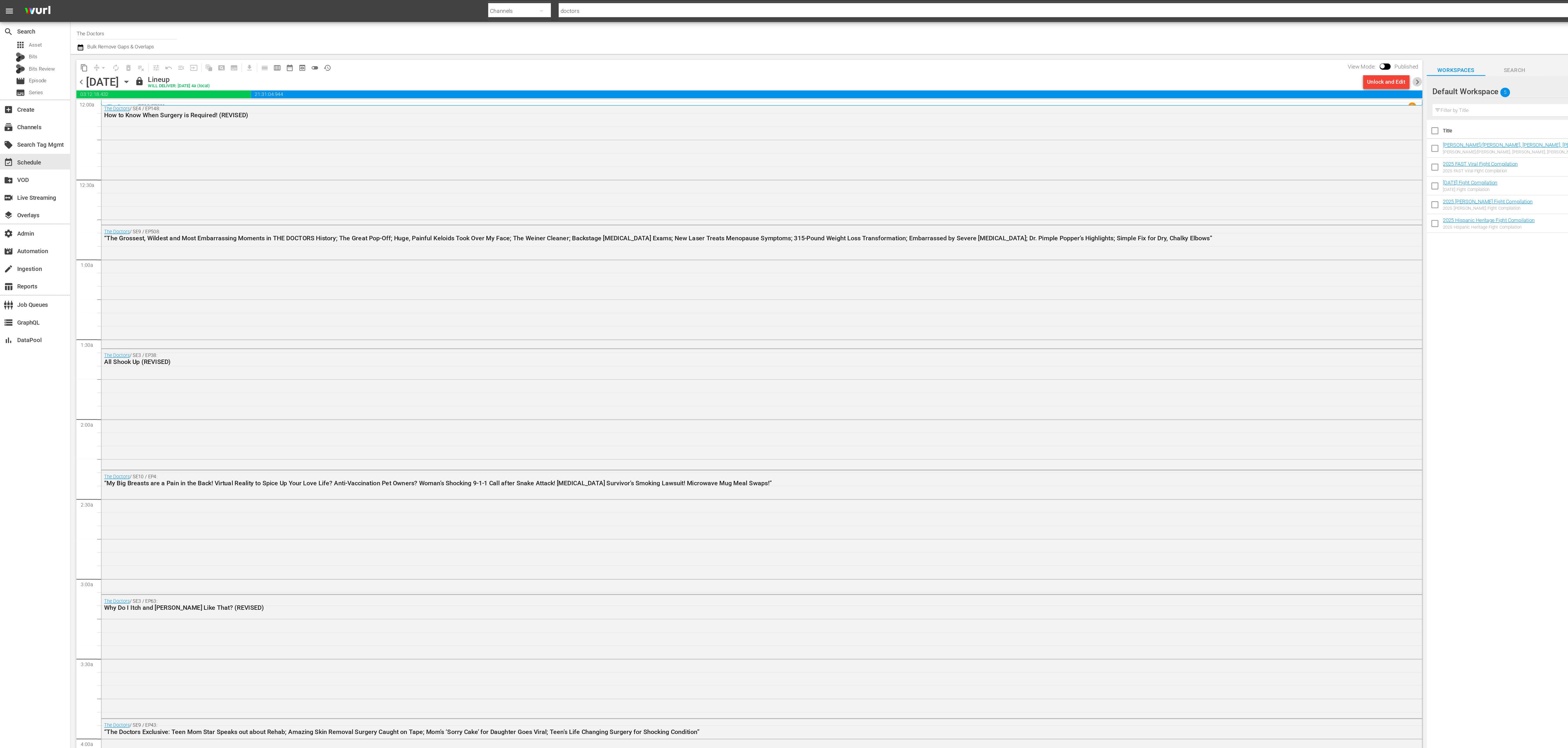
click at [1058, 64] on span "chevron_right" at bounding box center [1056, 61] width 7 height 7
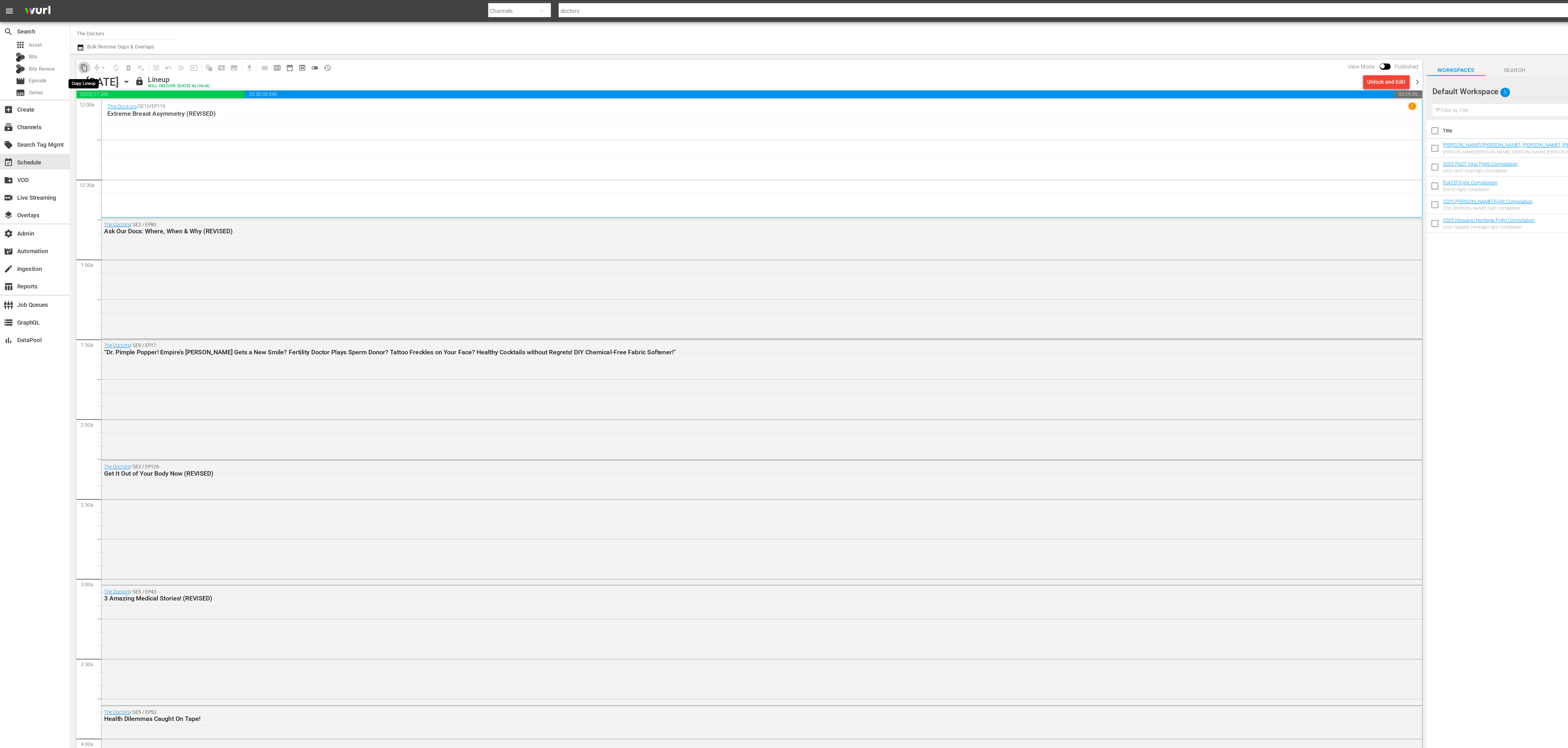
click at [62, 50] on span "content_copy" at bounding box center [62, 50] width 6 height 6
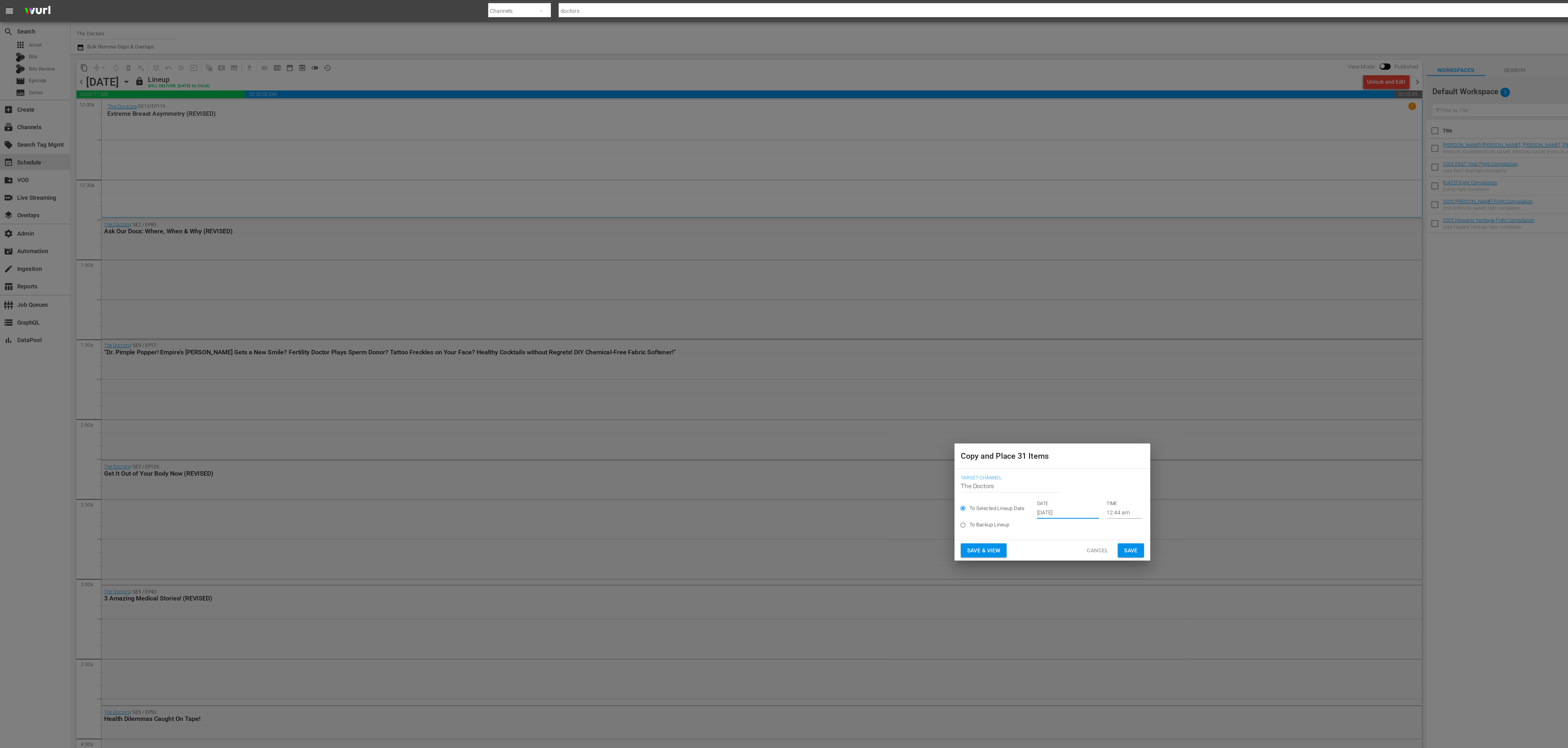
click at [788, 383] on input "Oct 4th 2025" at bounding box center [795, 381] width 46 height 9
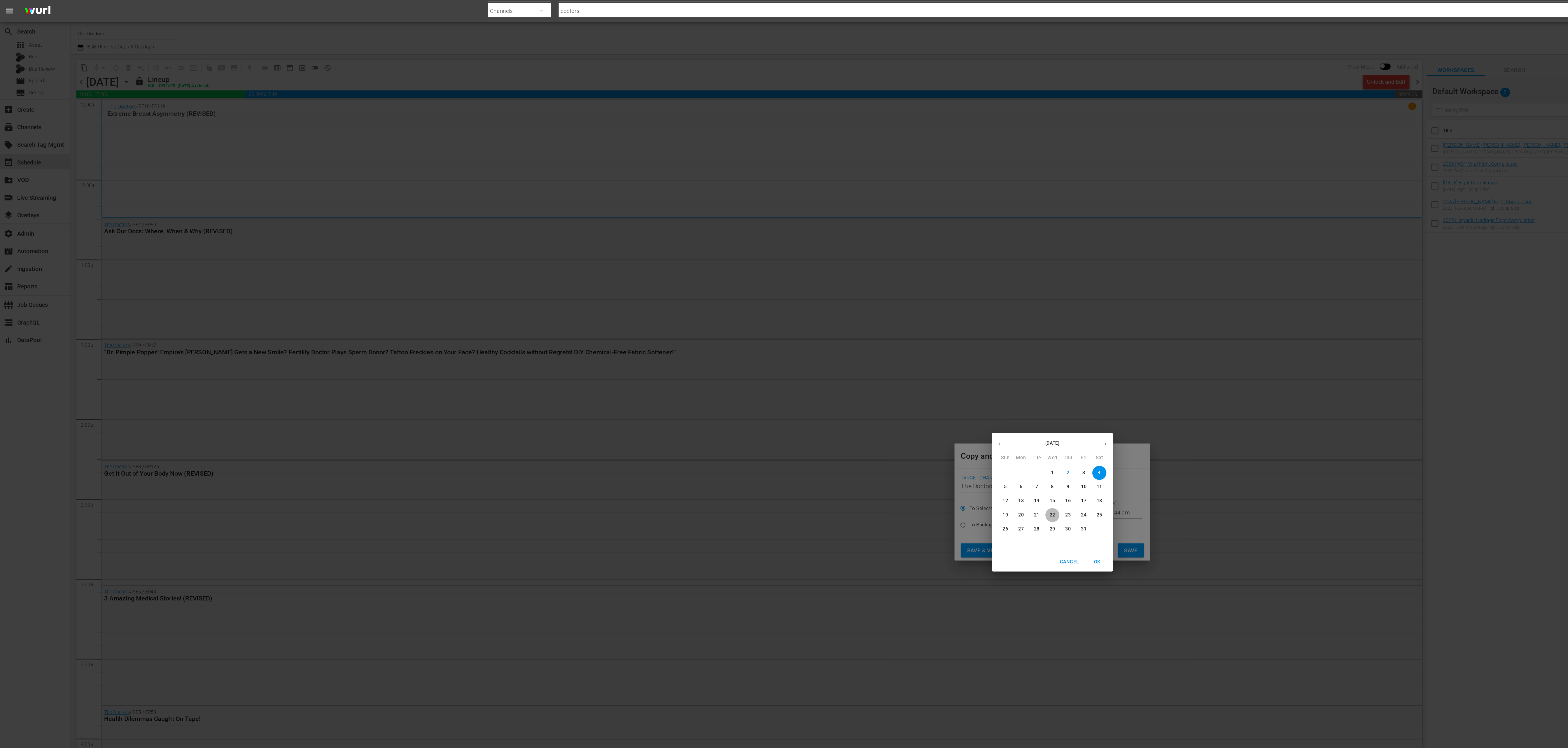
click at [784, 383] on p "22" at bounding box center [783, 384] width 4 height 5
type input "Oct 22nd 2025"
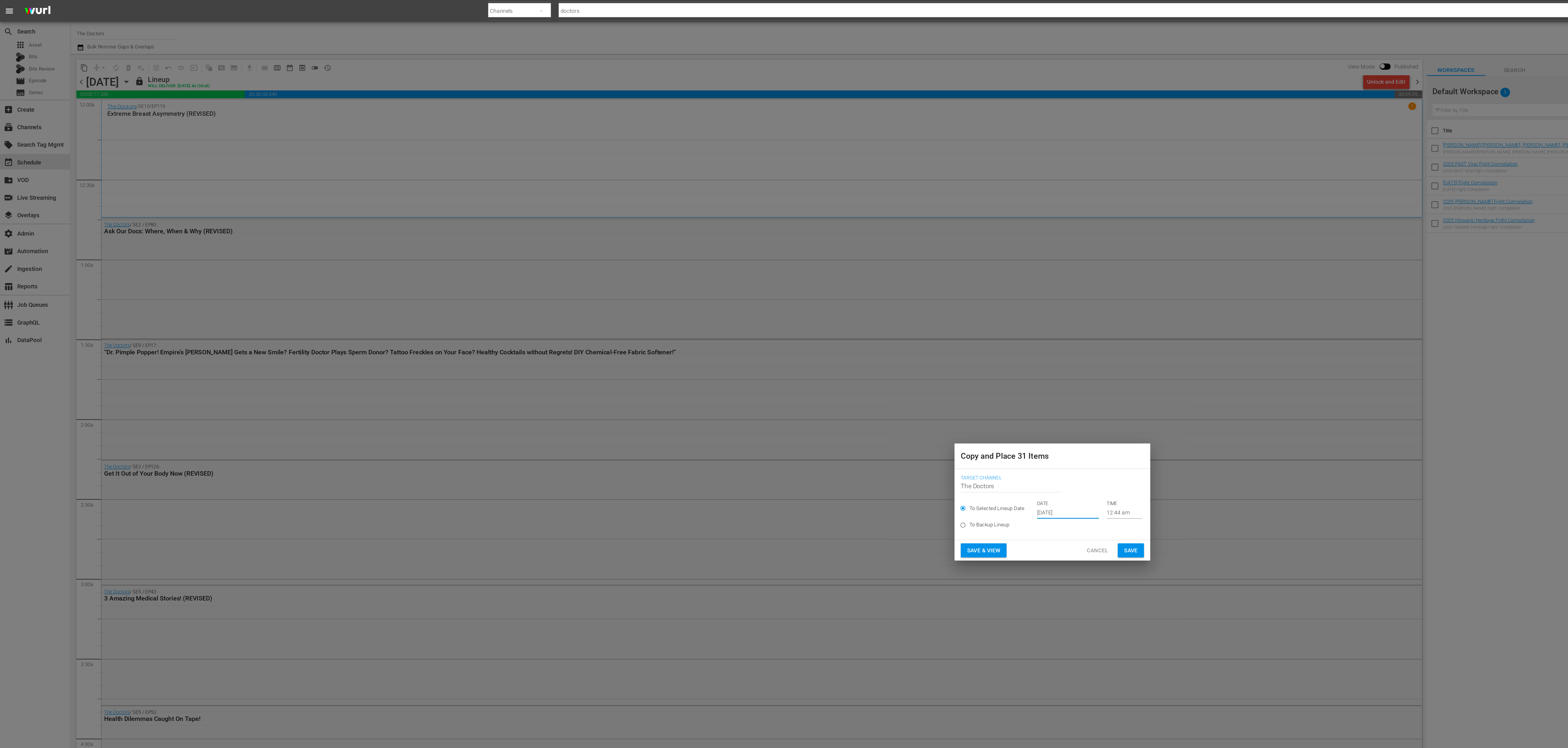
click at [850, 412] on button "Save" at bounding box center [842, 410] width 19 height 11
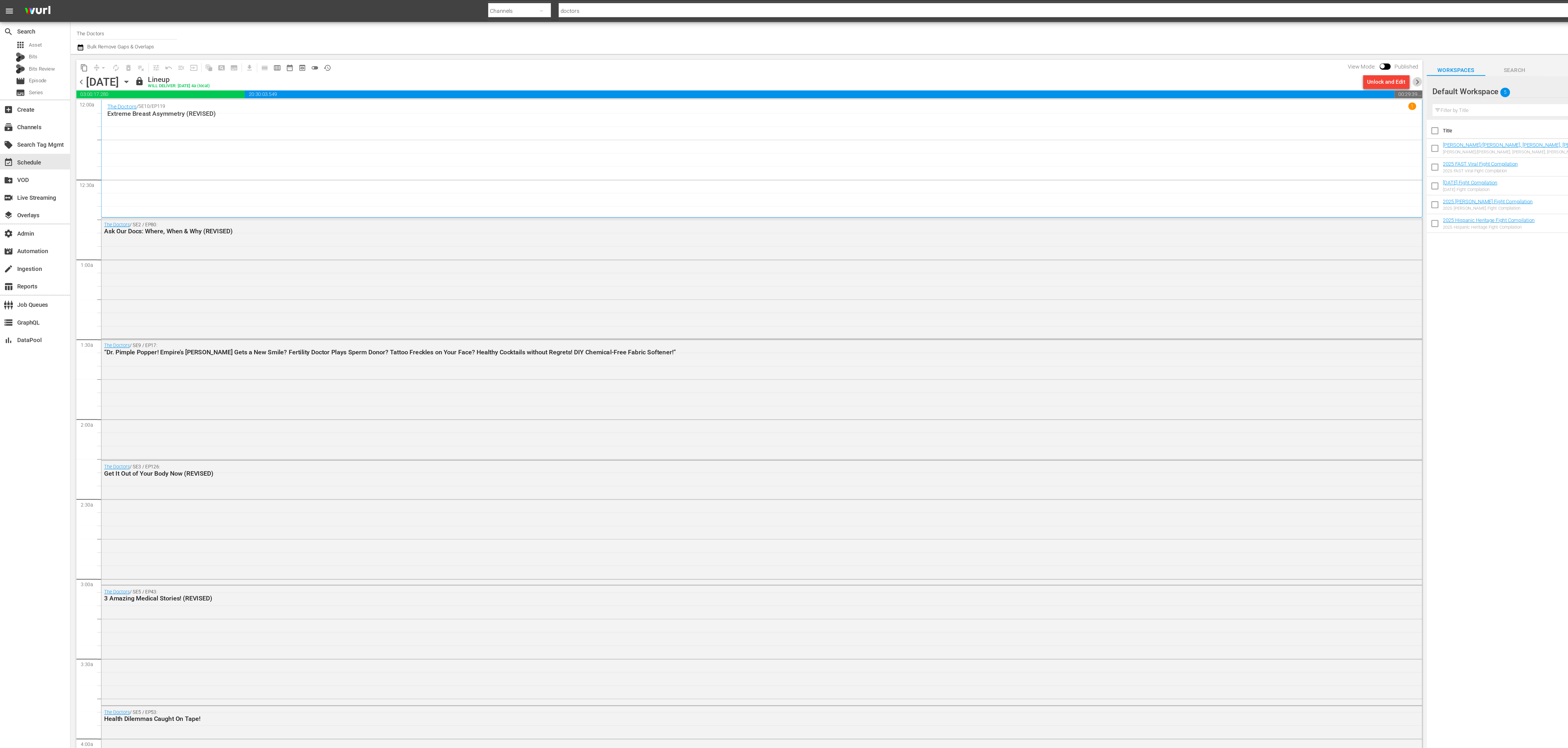
click at [1058, 60] on span "chevron_right" at bounding box center [1056, 61] width 7 height 7
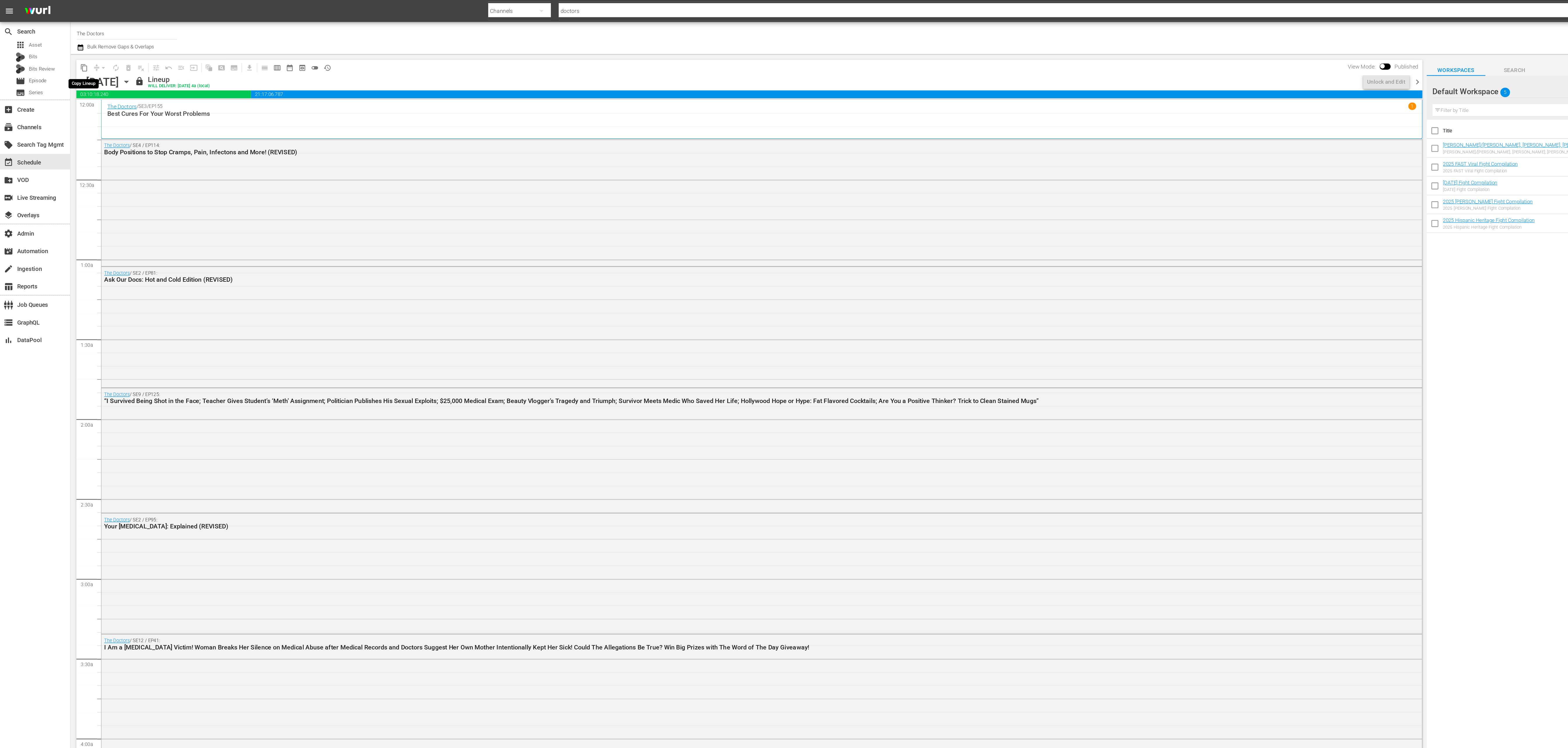
click at [63, 51] on span "content_copy" at bounding box center [62, 50] width 6 height 6
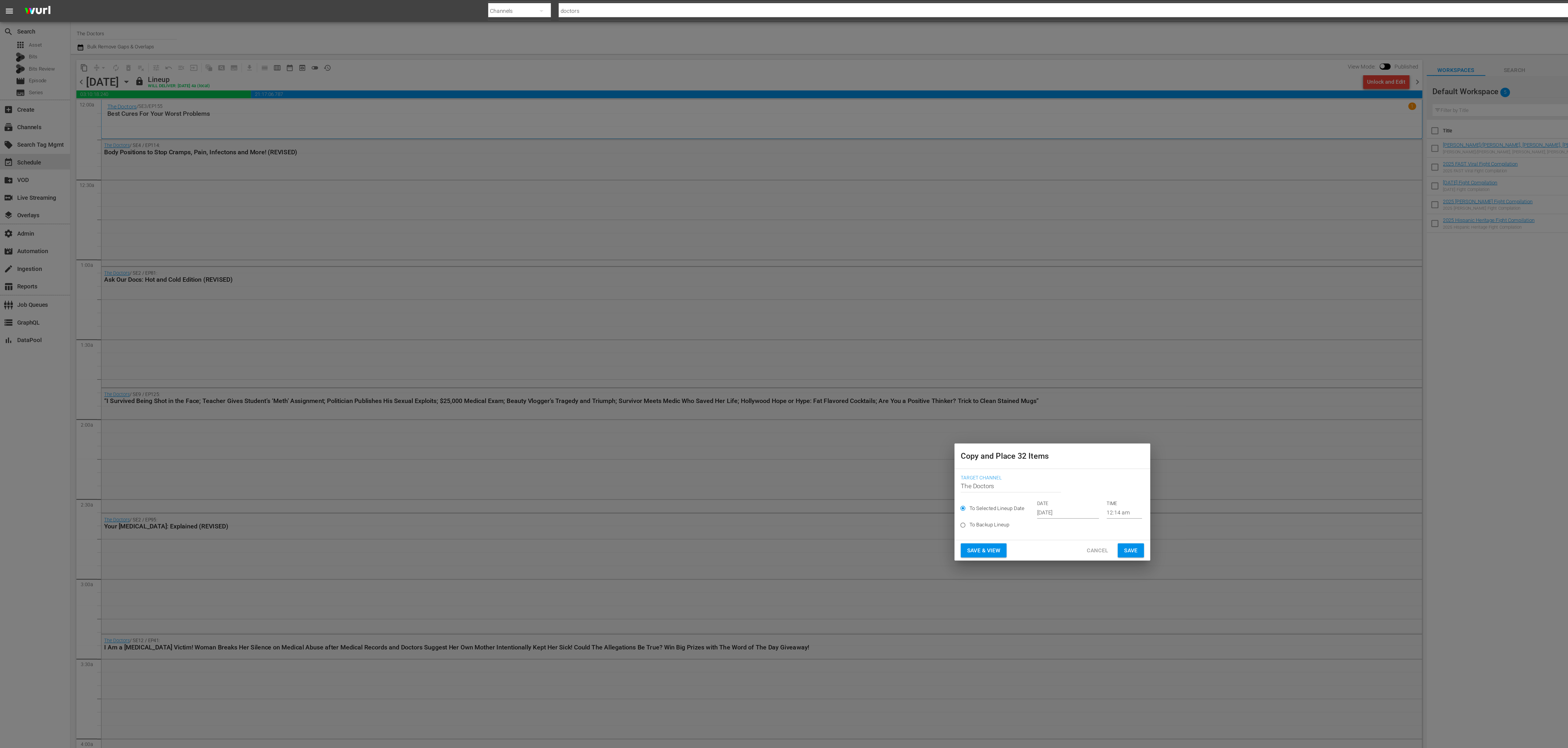
click at [774, 376] on p "DATE" at bounding box center [795, 375] width 46 height 5
click at [777, 380] on input "Oct 4th 2025" at bounding box center [795, 381] width 46 height 9
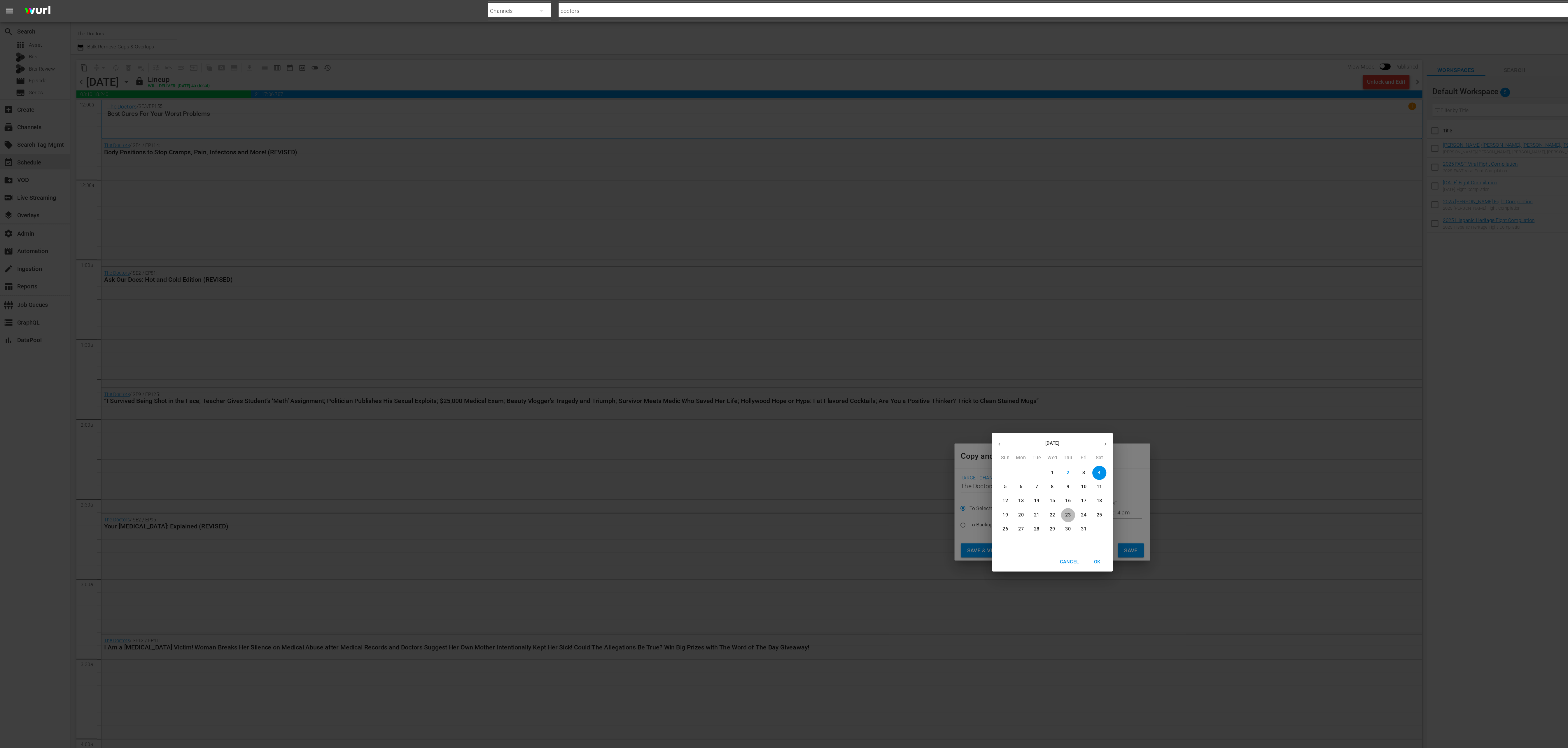
click at [799, 381] on span "23" at bounding box center [795, 384] width 11 height 5
type input "Oct 23rd 2025"
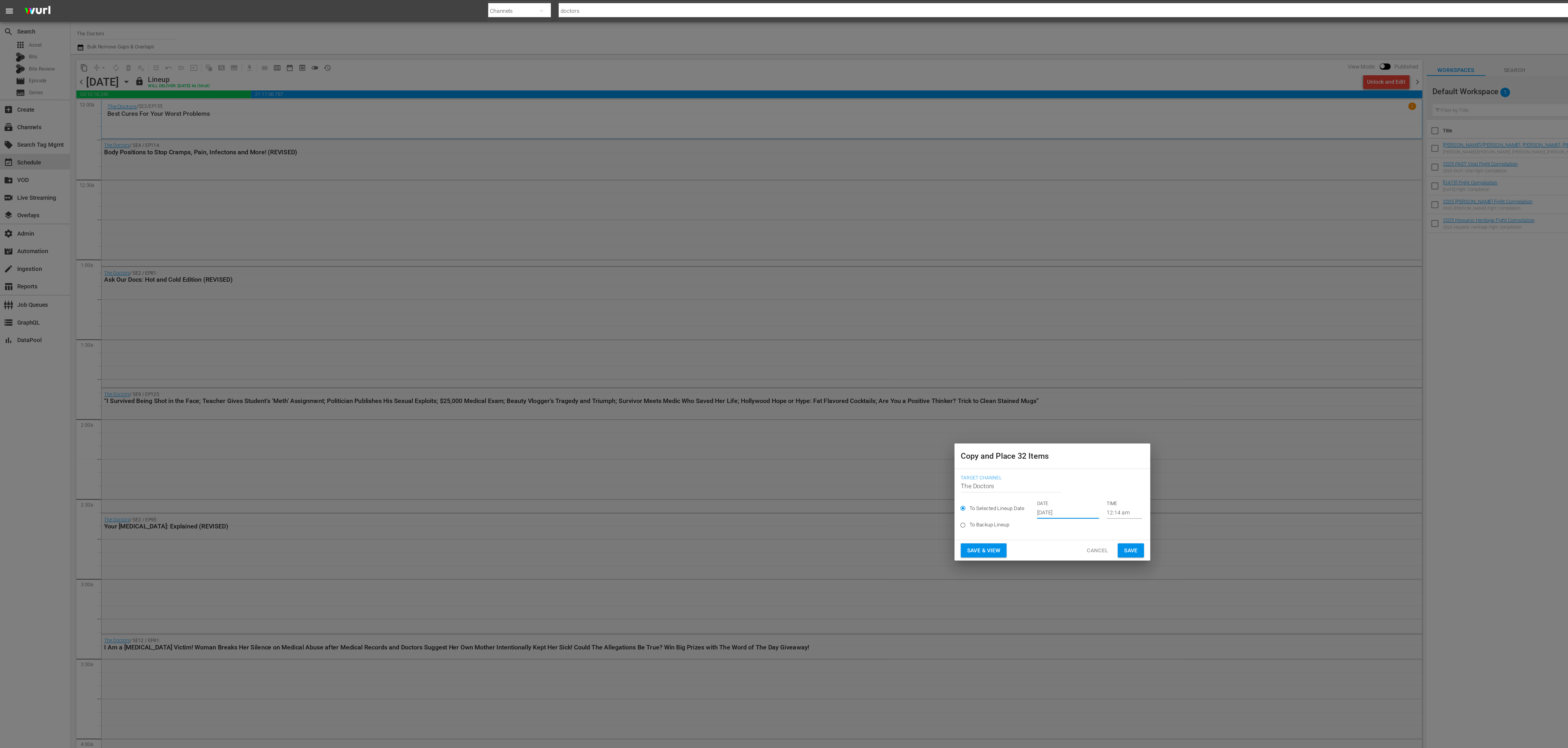
click at [852, 413] on div "Save & View Cancel Save" at bounding box center [784, 410] width 146 height 15
click at [844, 413] on span "Save" at bounding box center [842, 410] width 11 height 7
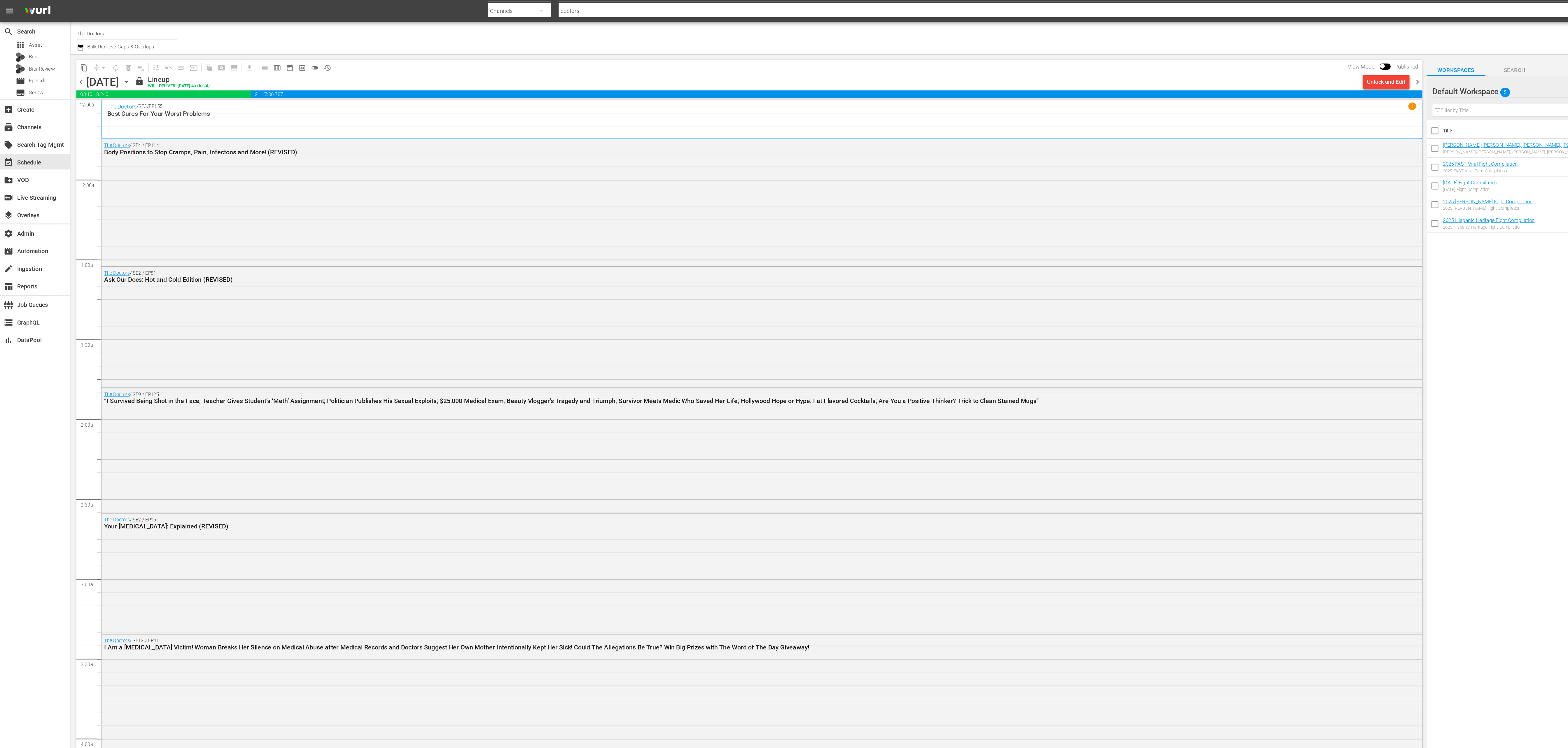
click at [1054, 61] on span "chevron_right" at bounding box center [1056, 61] width 7 height 7
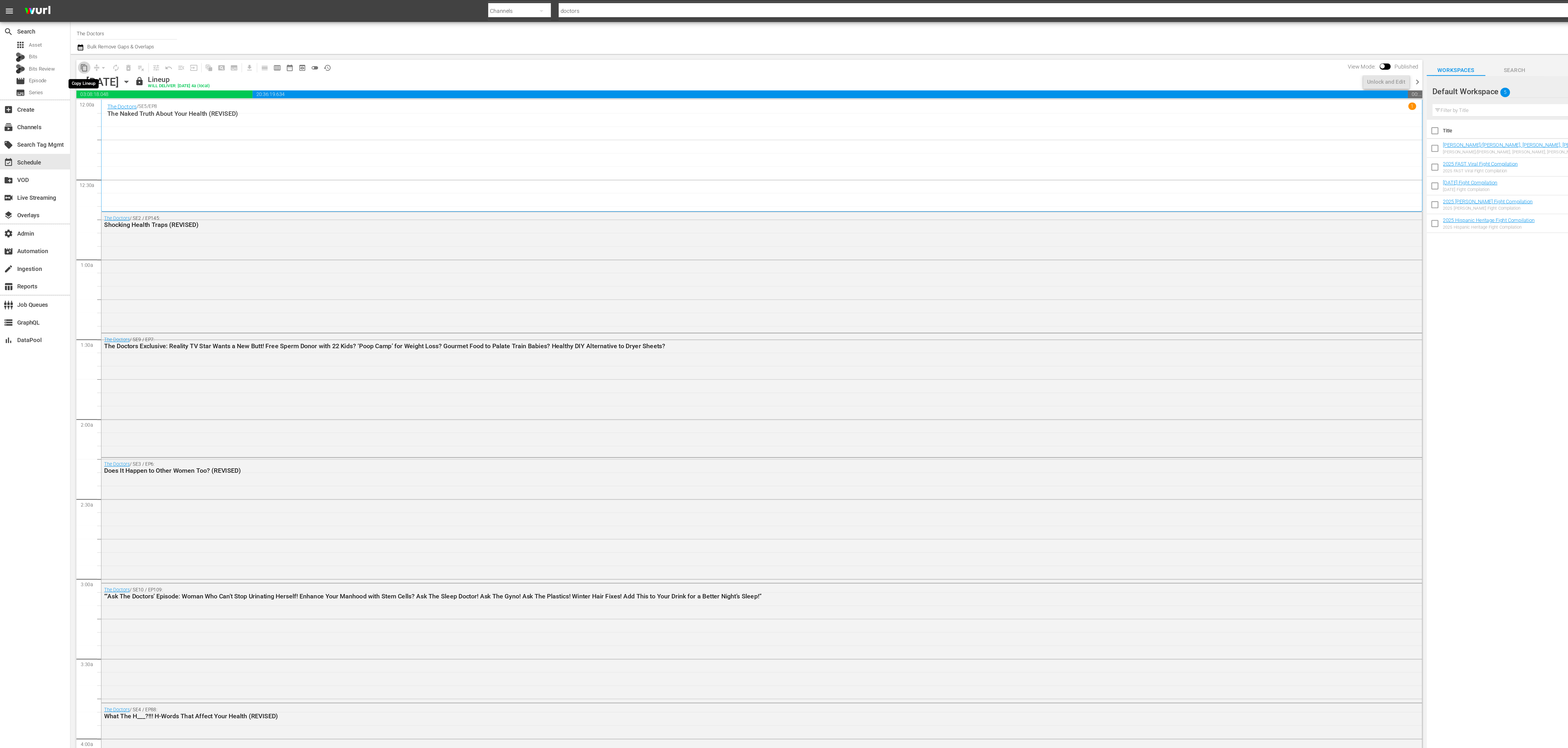
click at [64, 51] on span "content_copy" at bounding box center [62, 50] width 6 height 6
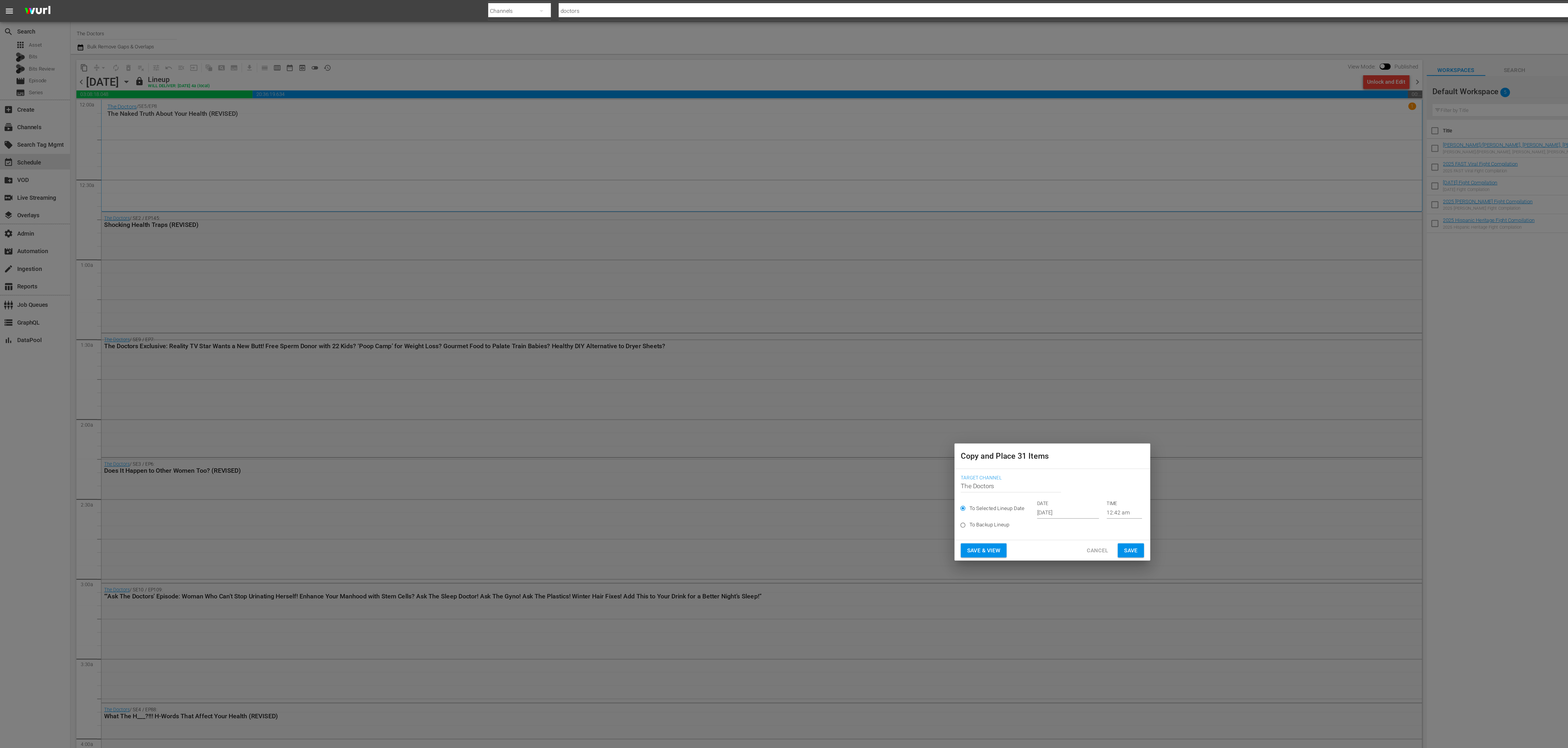
click at [788, 381] on input "Oct 4th 2025" at bounding box center [795, 381] width 46 height 9
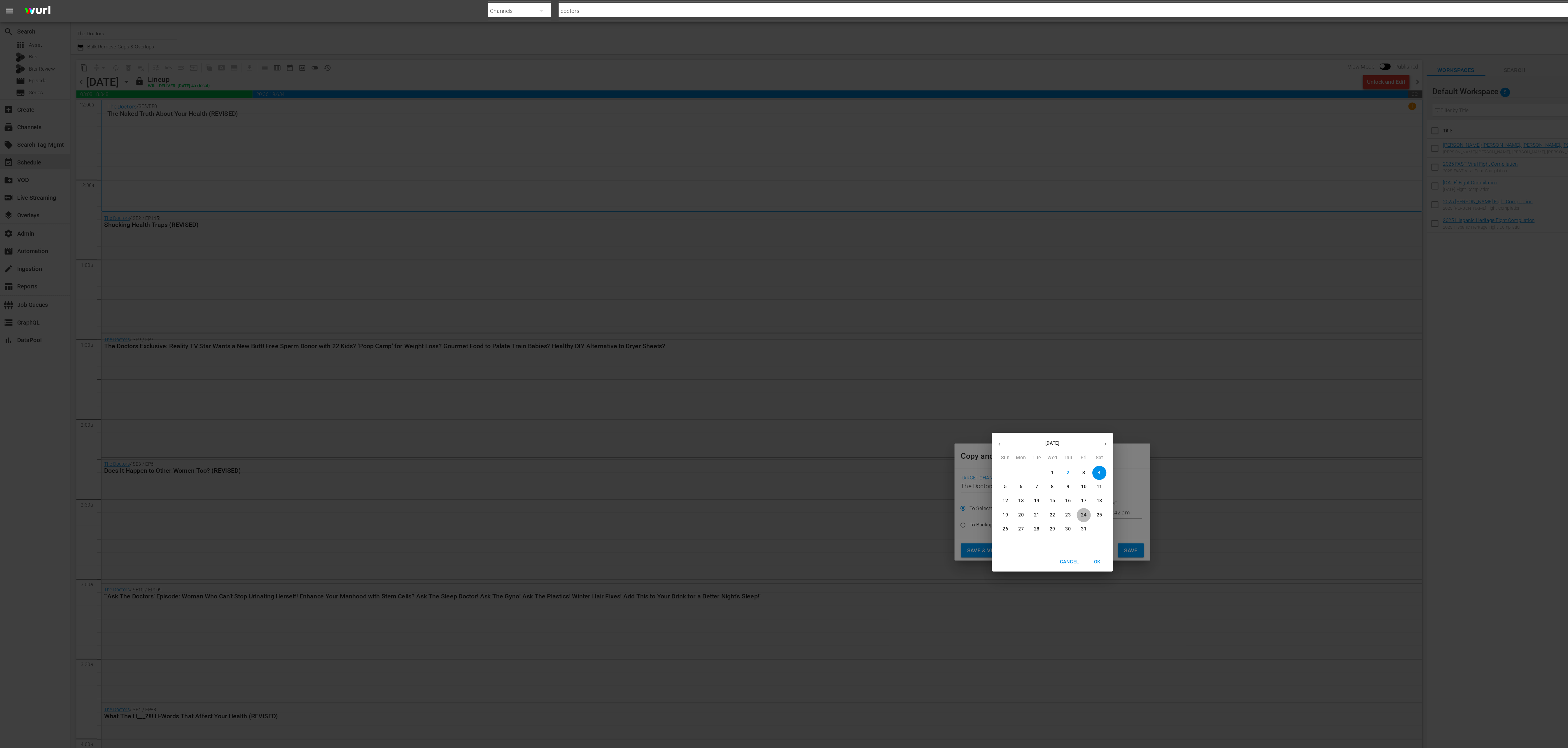
click at [805, 385] on span "24" at bounding box center [807, 384] width 11 height 5
type input "Oct 24th 2025"
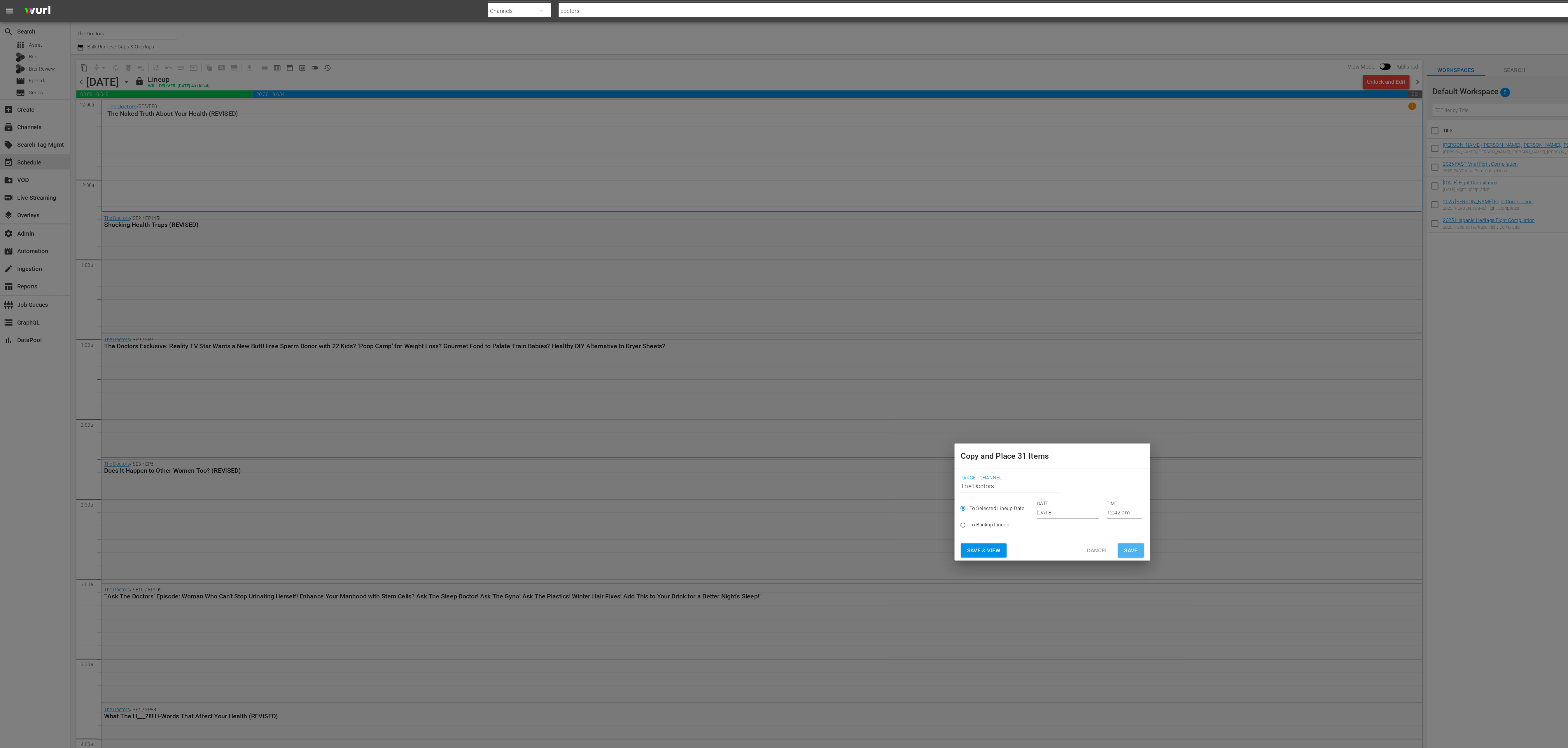
click at [841, 407] on span "Save" at bounding box center [842, 410] width 11 height 7
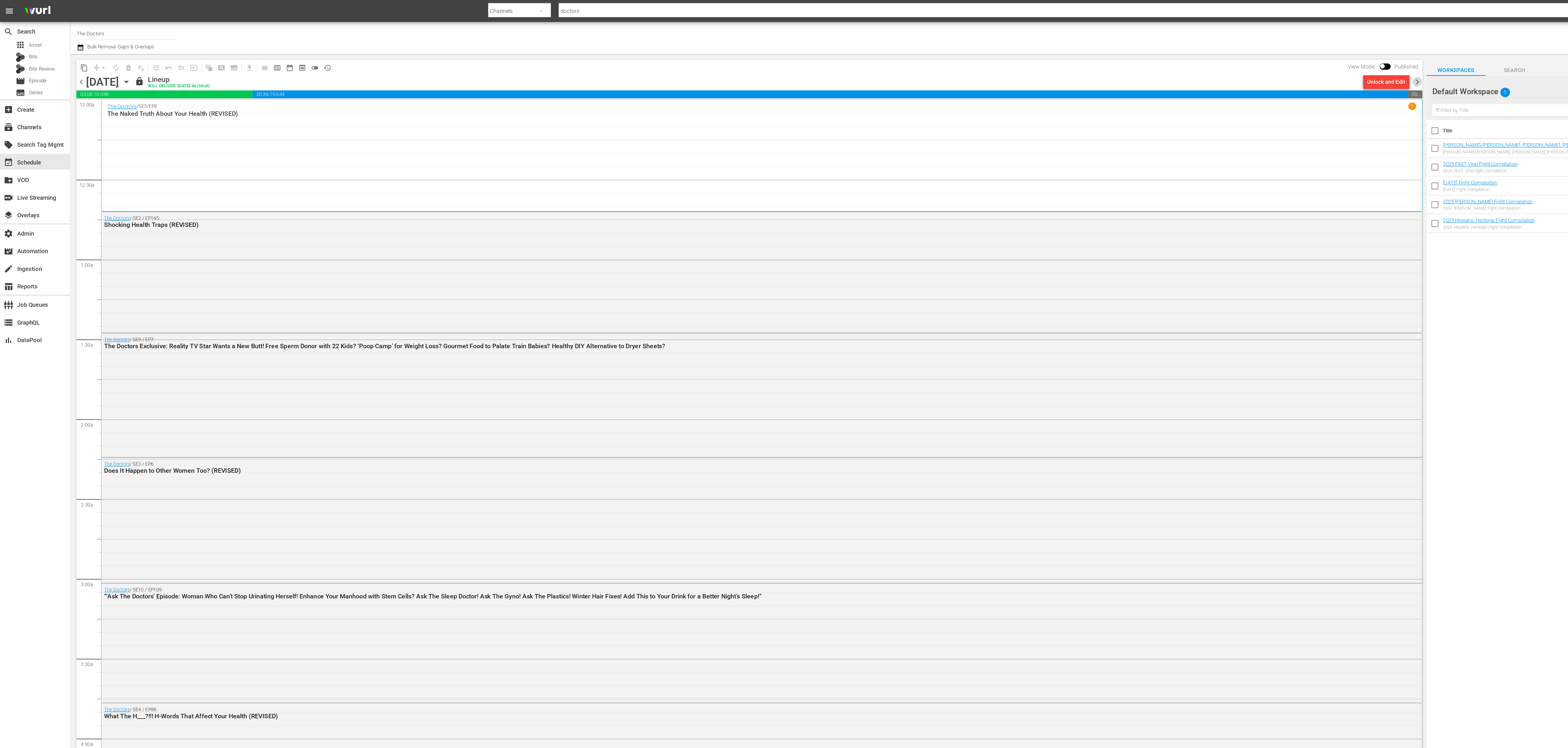
click at [1055, 62] on span "chevron_right" at bounding box center [1056, 61] width 7 height 7
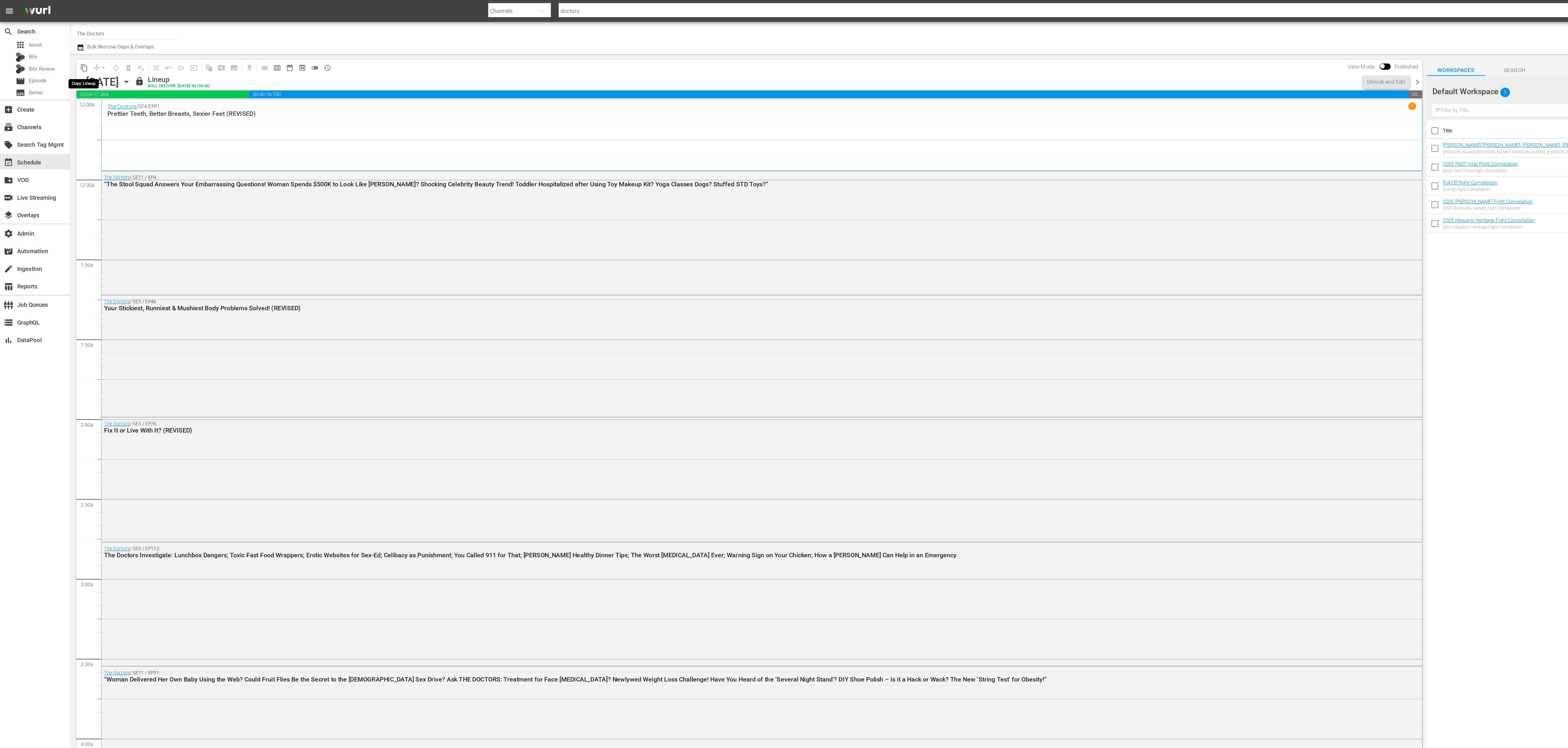
click at [64, 49] on span "content_copy" at bounding box center [62, 50] width 6 height 6
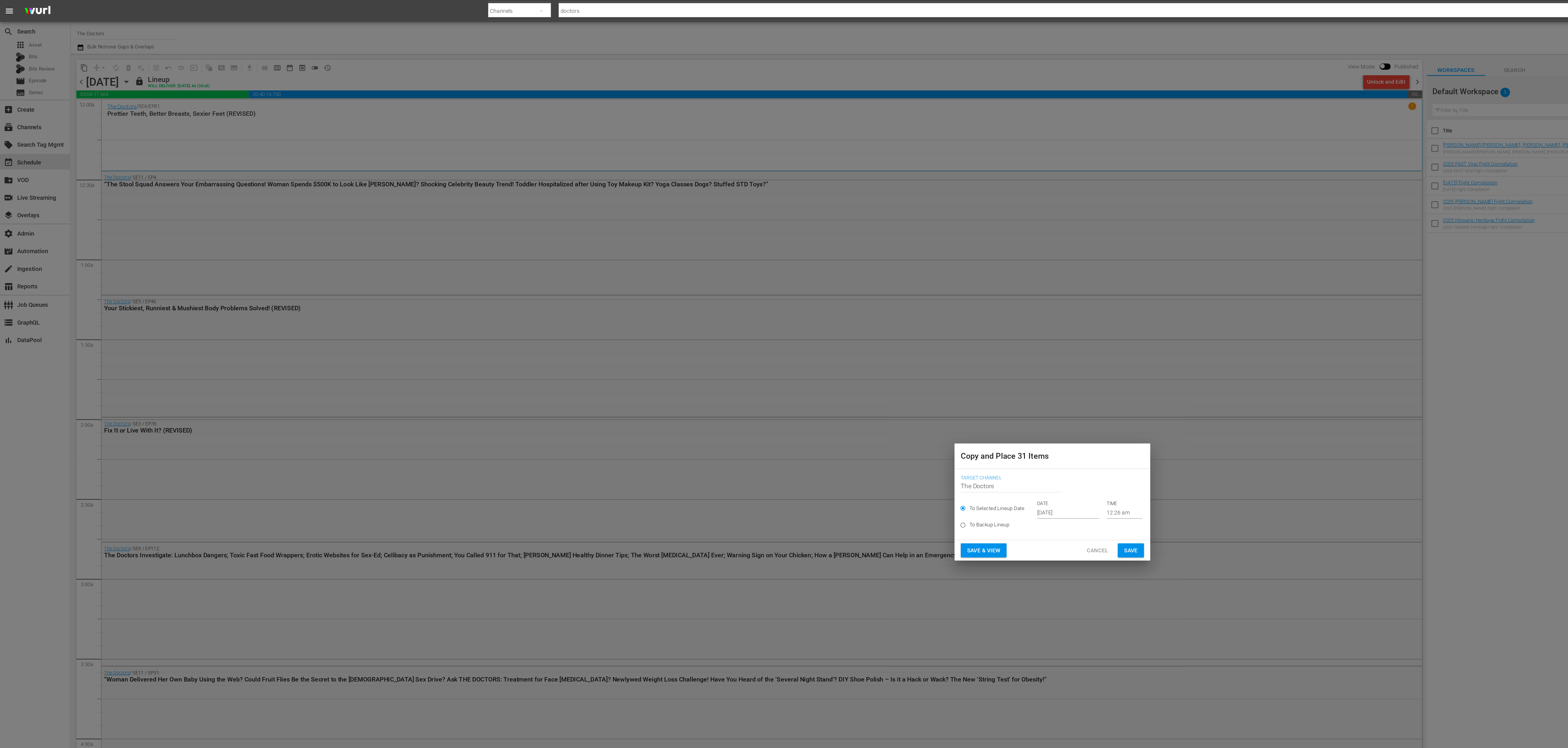
click at [778, 381] on input "Oct 4th 2025" at bounding box center [795, 381] width 46 height 9
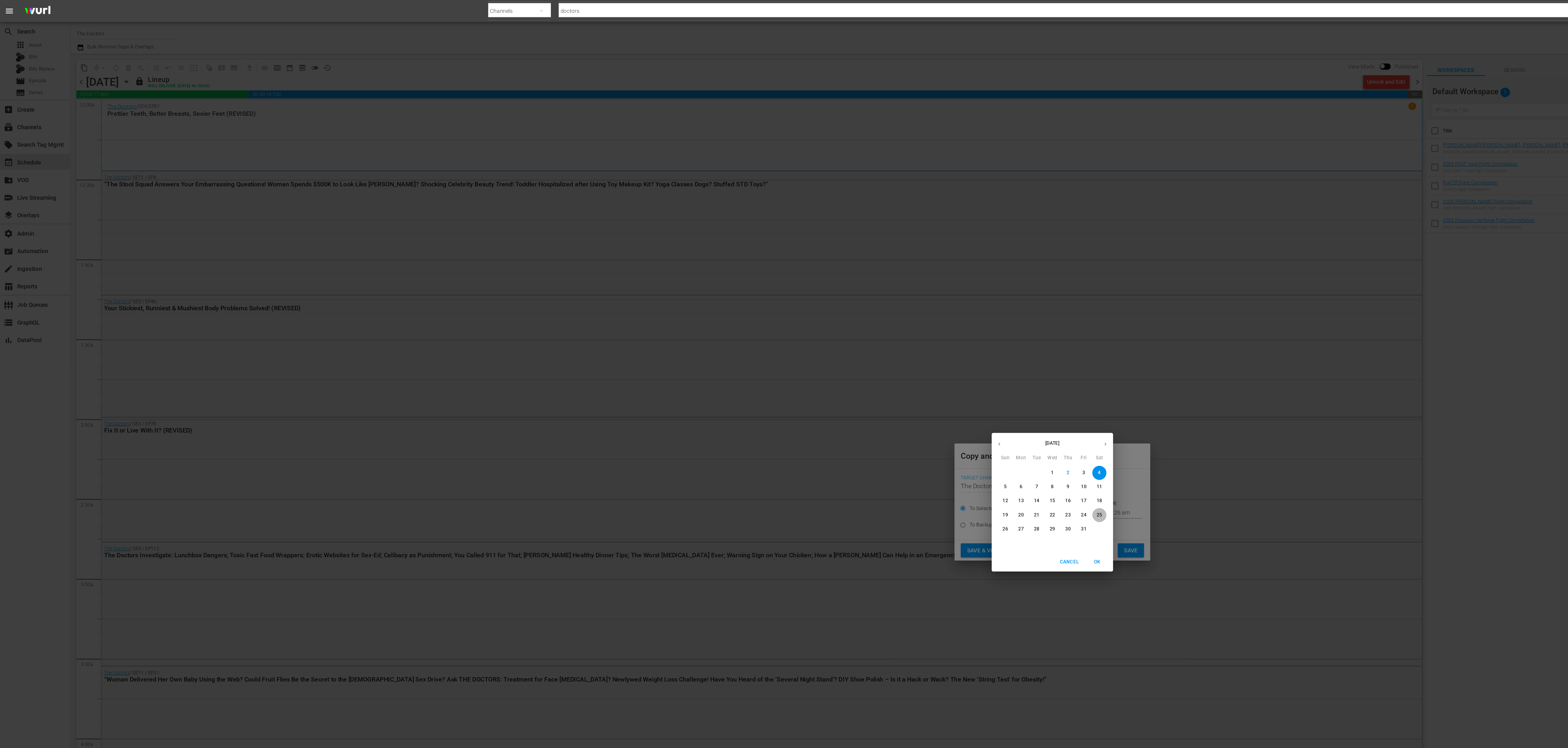
click at [821, 384] on span "25" at bounding box center [819, 384] width 11 height 5
type input "Oct 25th 2025"
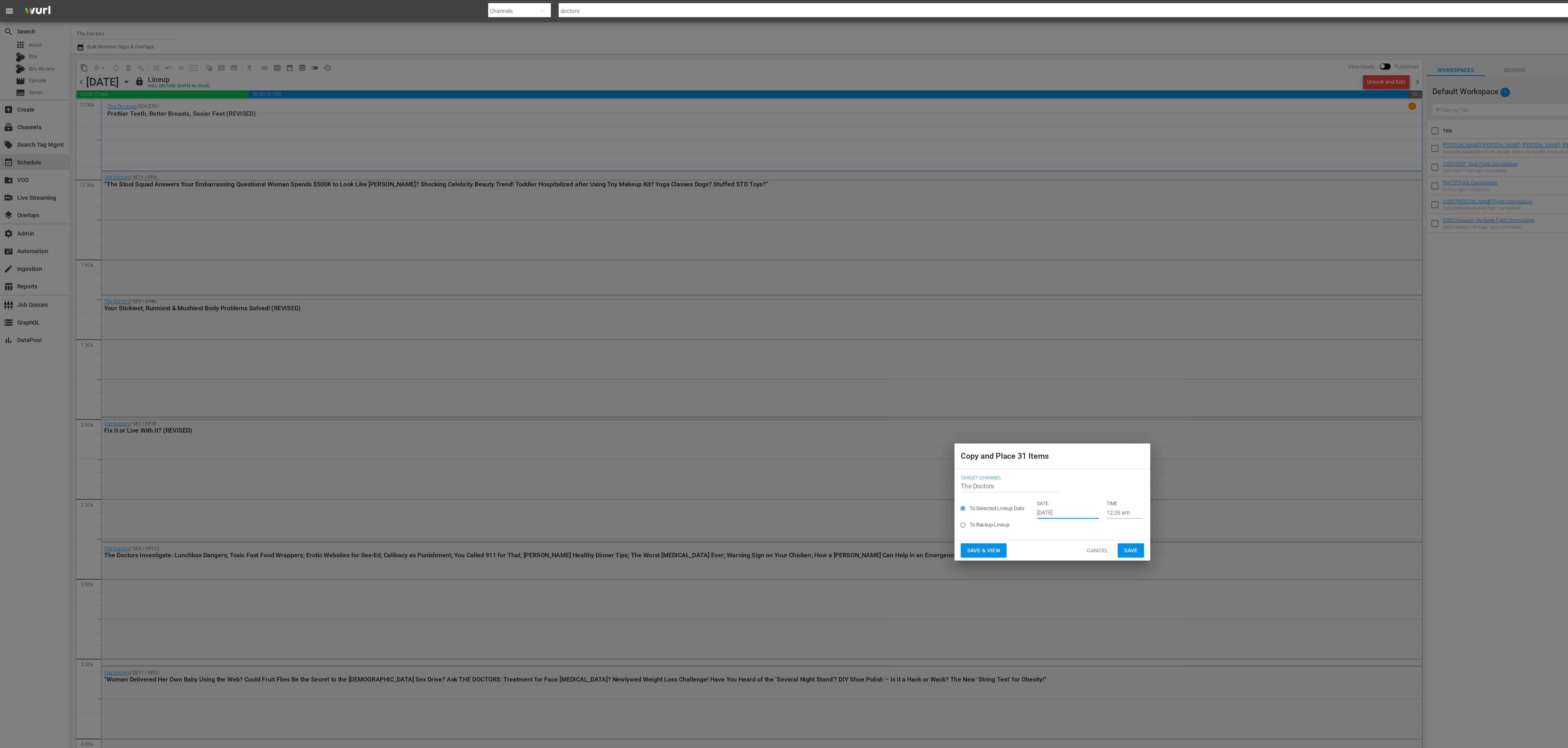
click at [841, 411] on span "Save" at bounding box center [842, 410] width 11 height 7
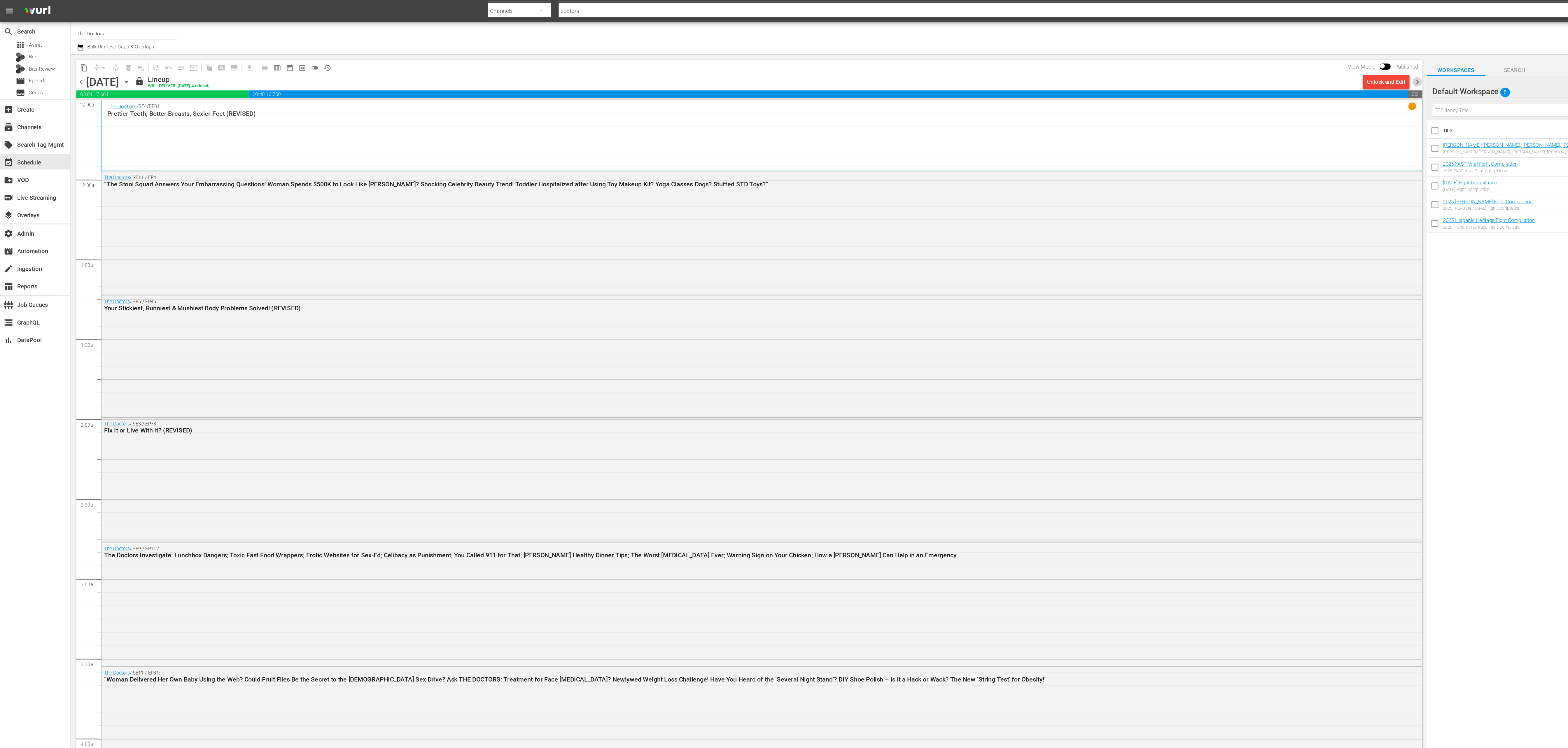
click at [1058, 61] on span "chevron_right" at bounding box center [1056, 61] width 7 height 7
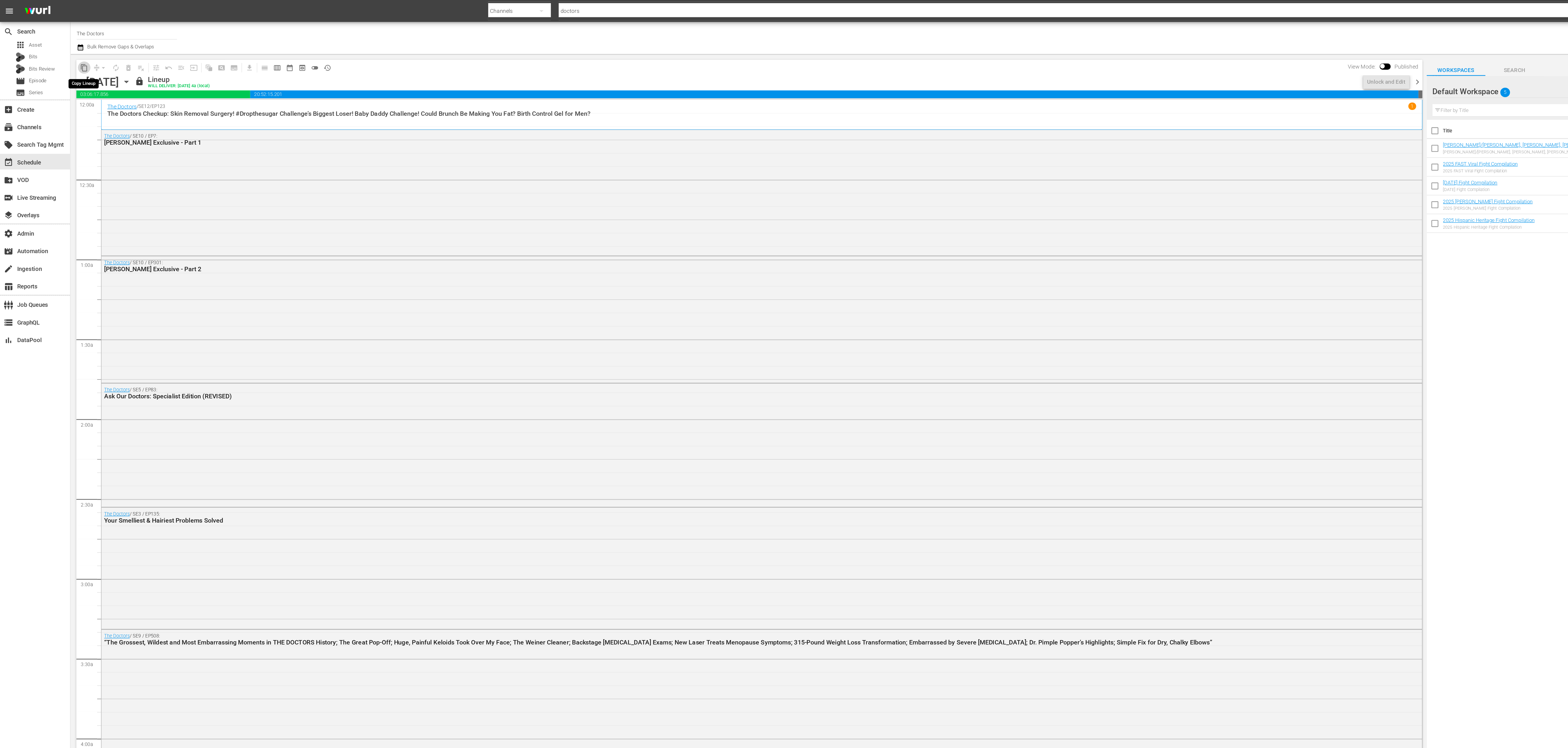
click at [62, 50] on span "content_copy" at bounding box center [62, 50] width 6 height 6
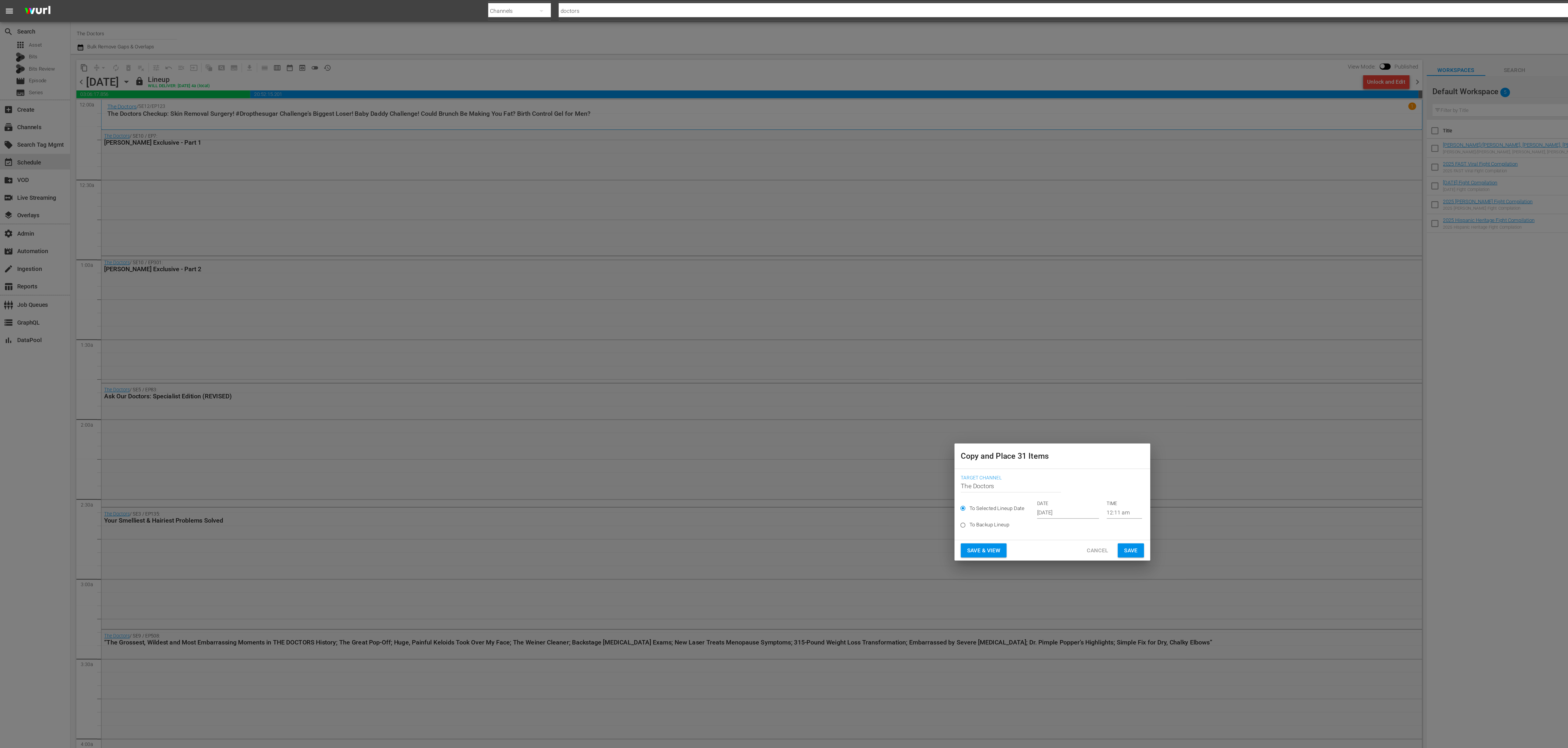
click at [784, 381] on input "Oct 4th 2025" at bounding box center [795, 381] width 46 height 9
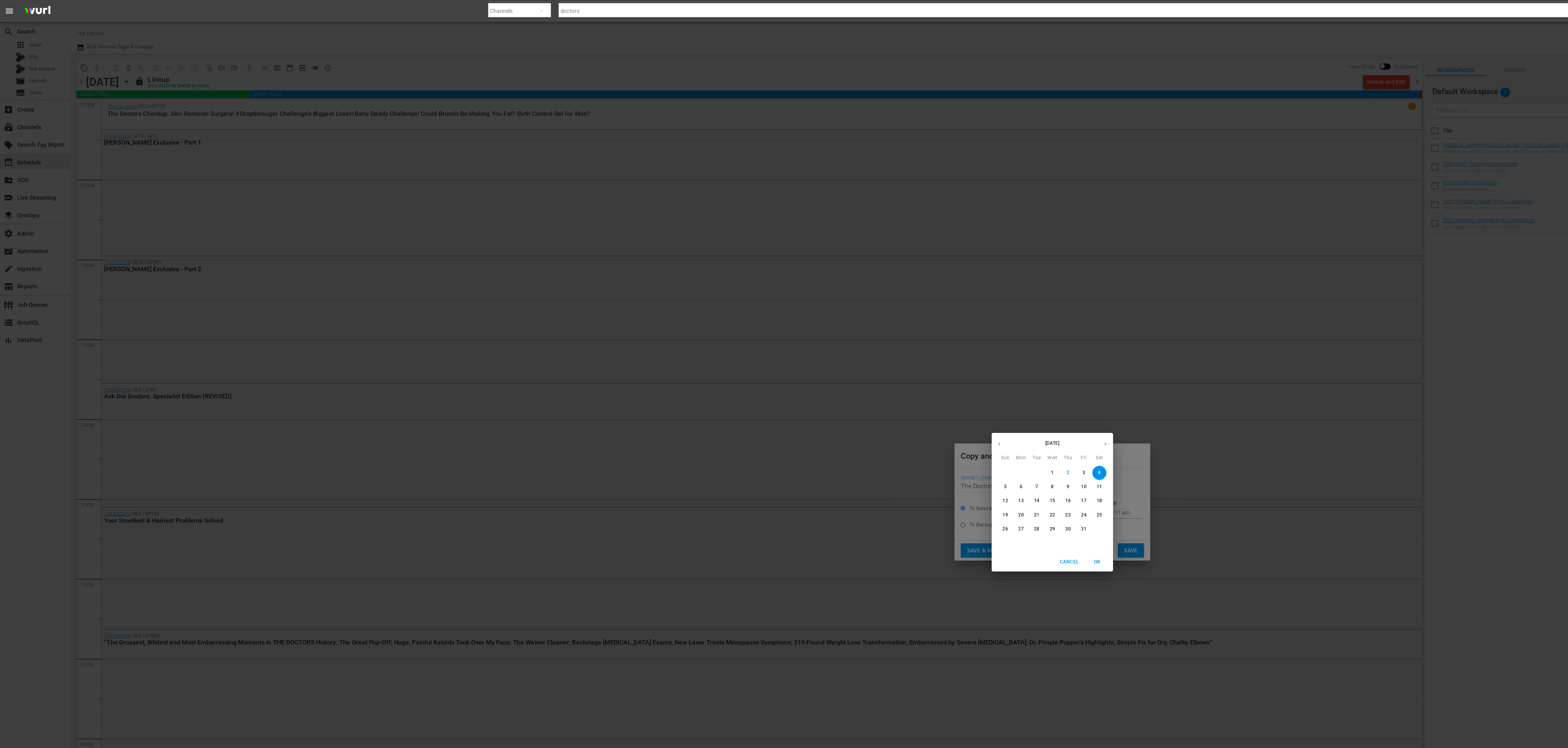
click at [749, 395] on p "26" at bounding box center [748, 394] width 4 height 5
type input "Oct 26th 2025"
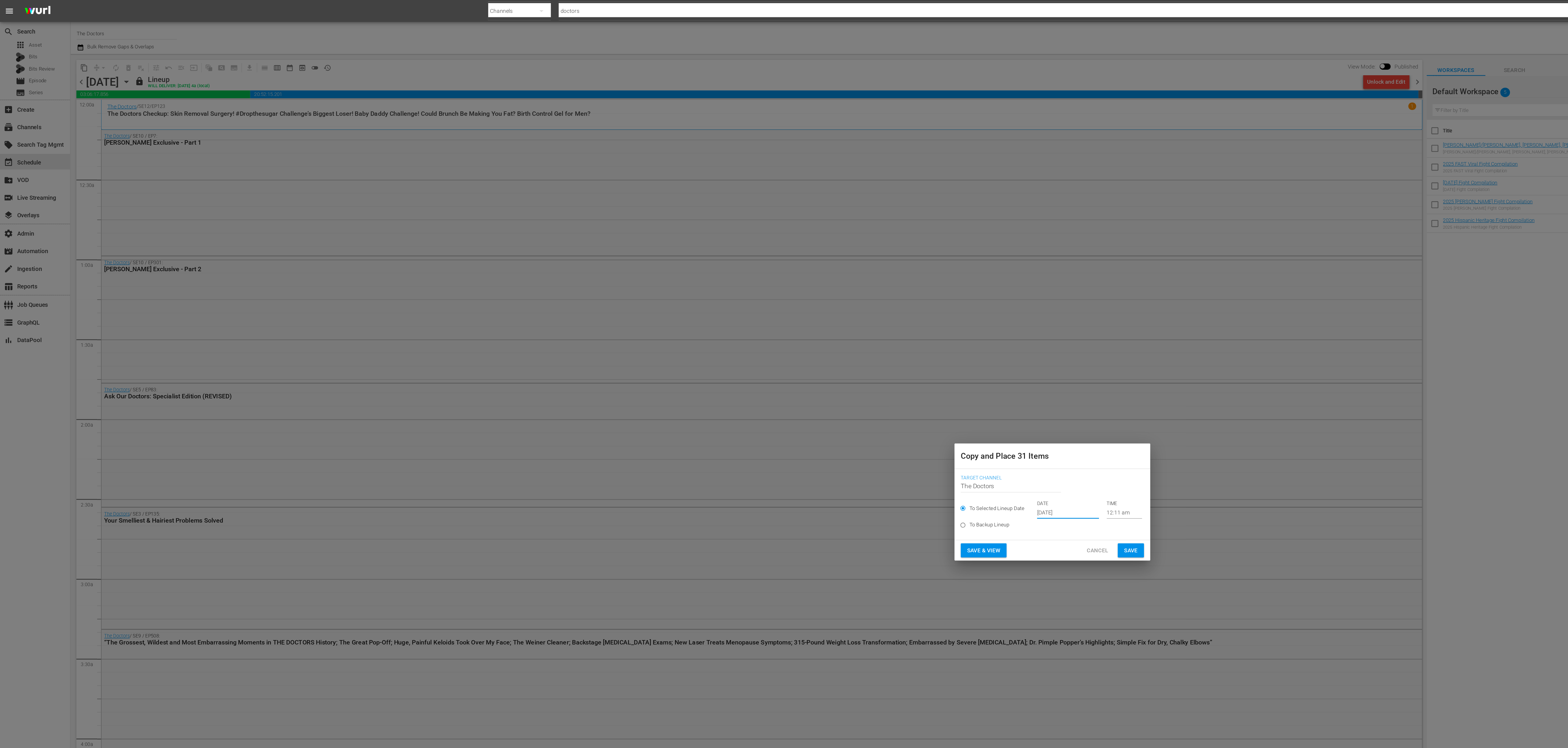
click at [848, 409] on button "Save" at bounding box center [842, 410] width 19 height 11
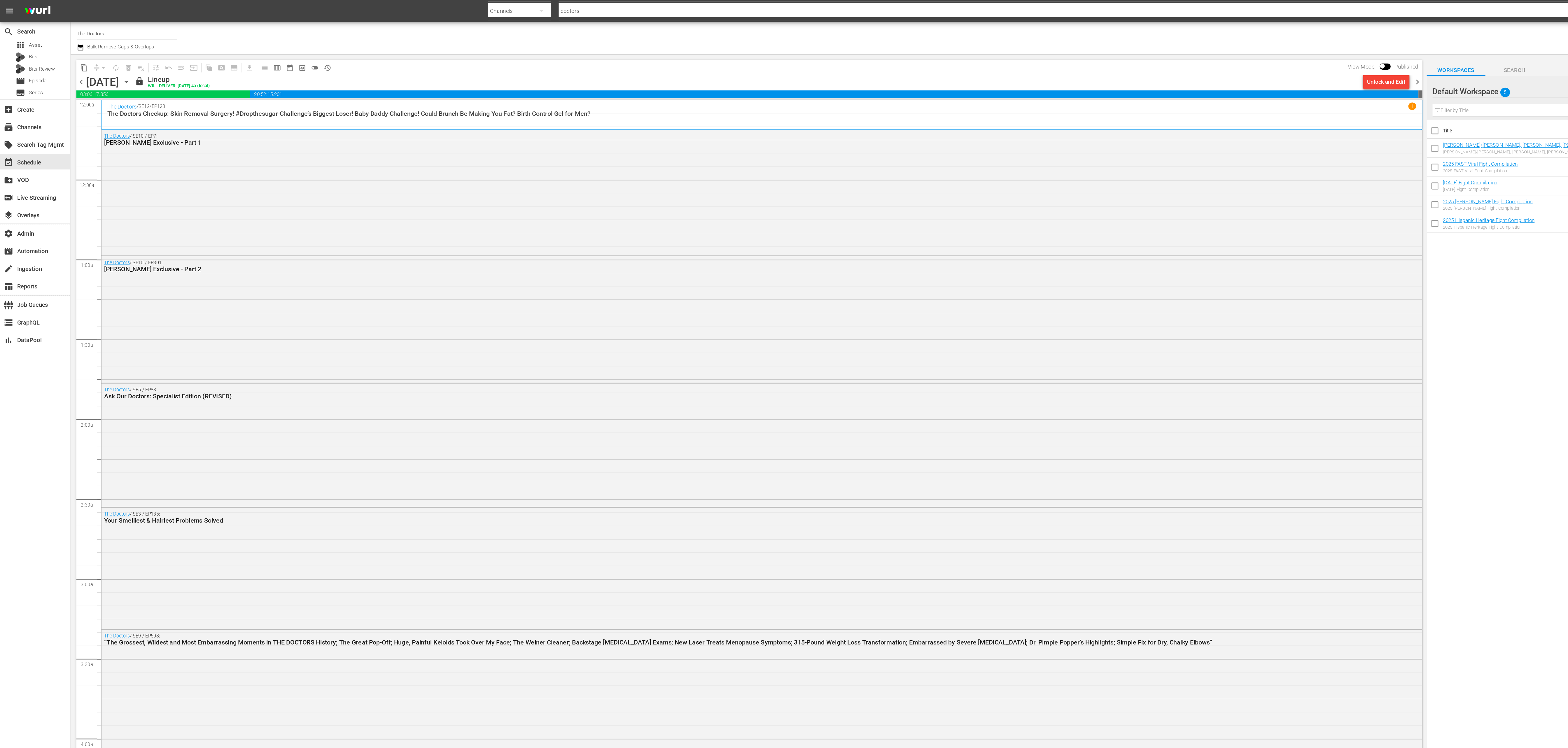
click at [1055, 59] on span "chevron_right" at bounding box center [1056, 61] width 7 height 7
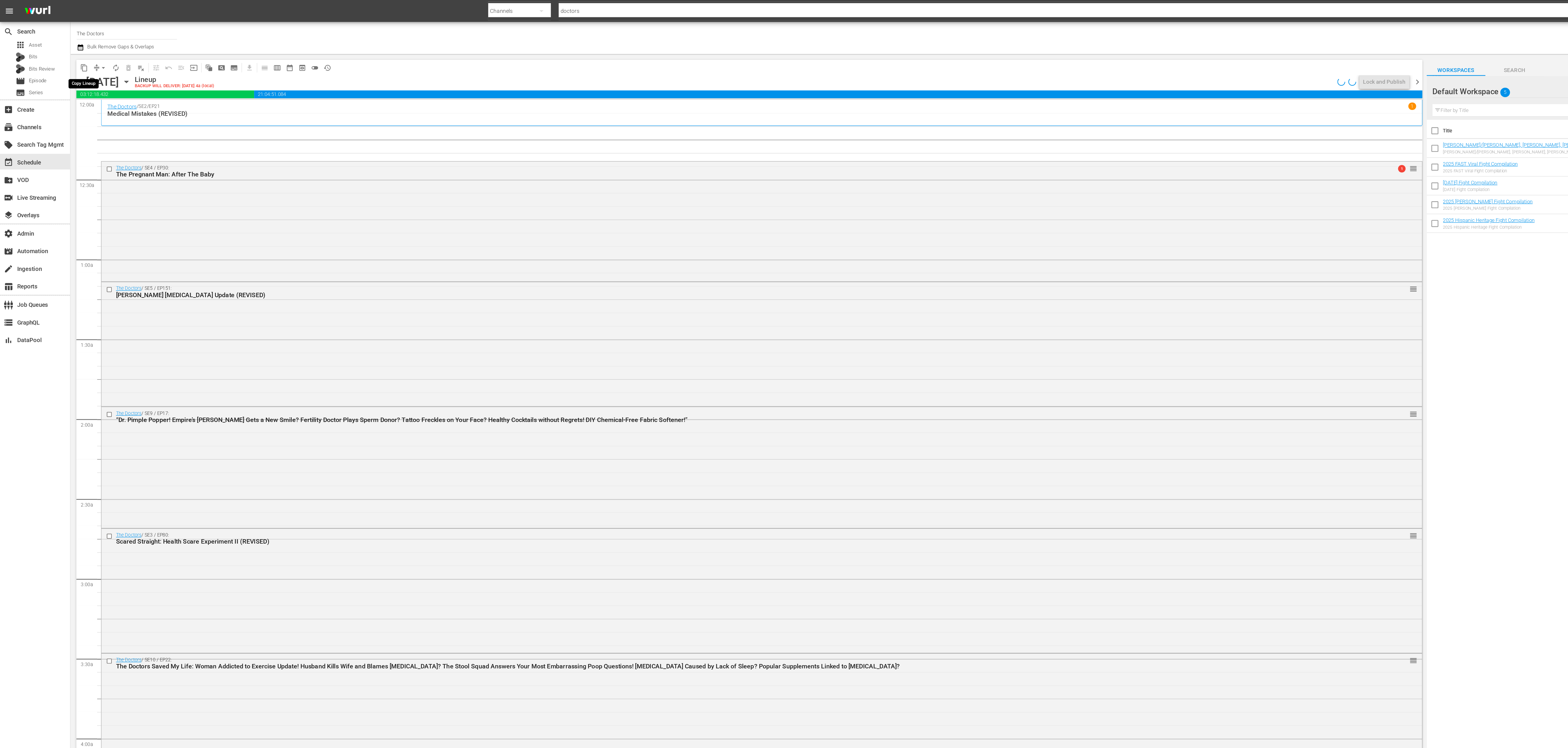
click at [63, 51] on span "content_copy" at bounding box center [62, 50] width 6 height 6
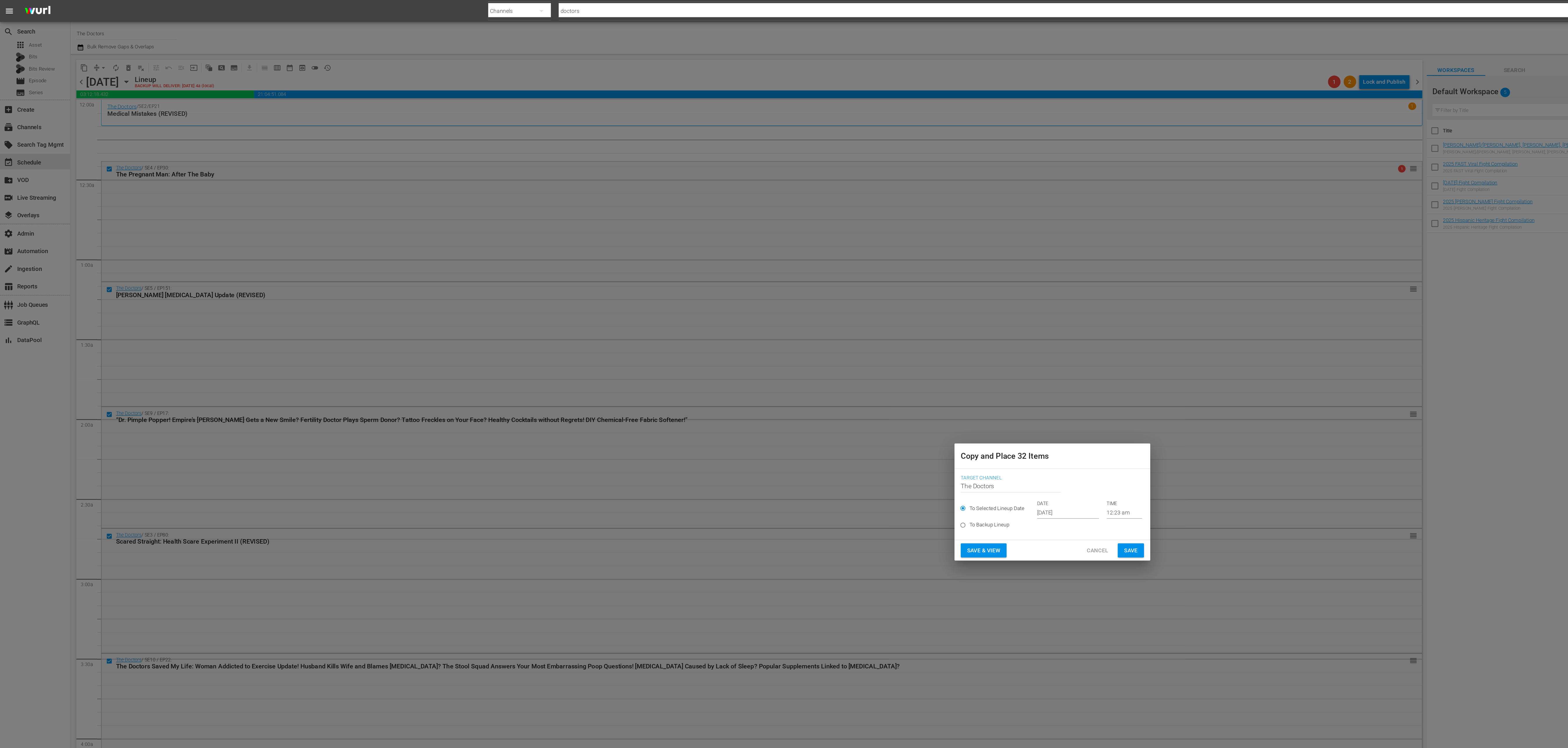
click at [783, 380] on input "Oct 4th 2025" at bounding box center [795, 381] width 46 height 9
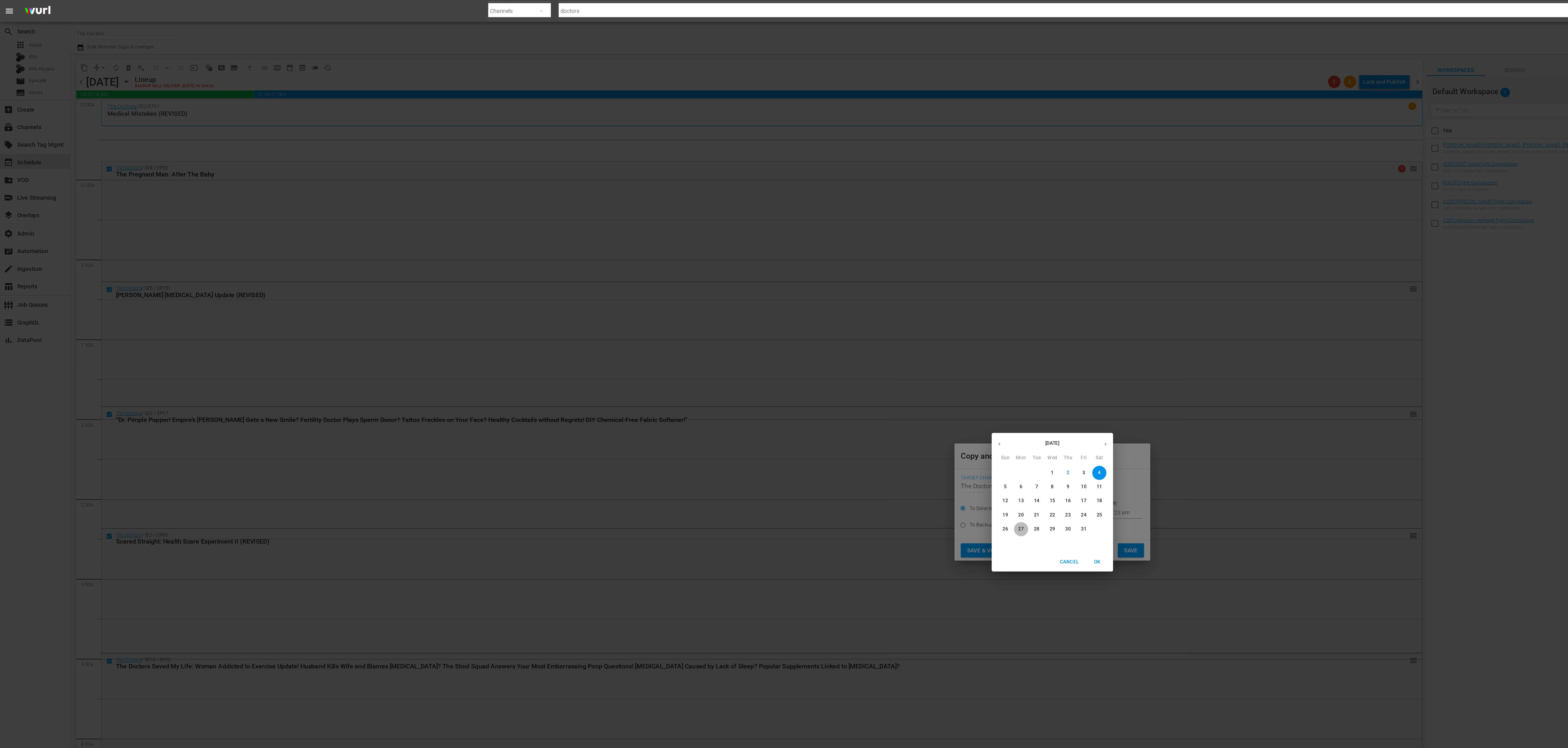
click at [761, 395] on p "27" at bounding box center [760, 394] width 4 height 5
type input "Oct 27th 2025"
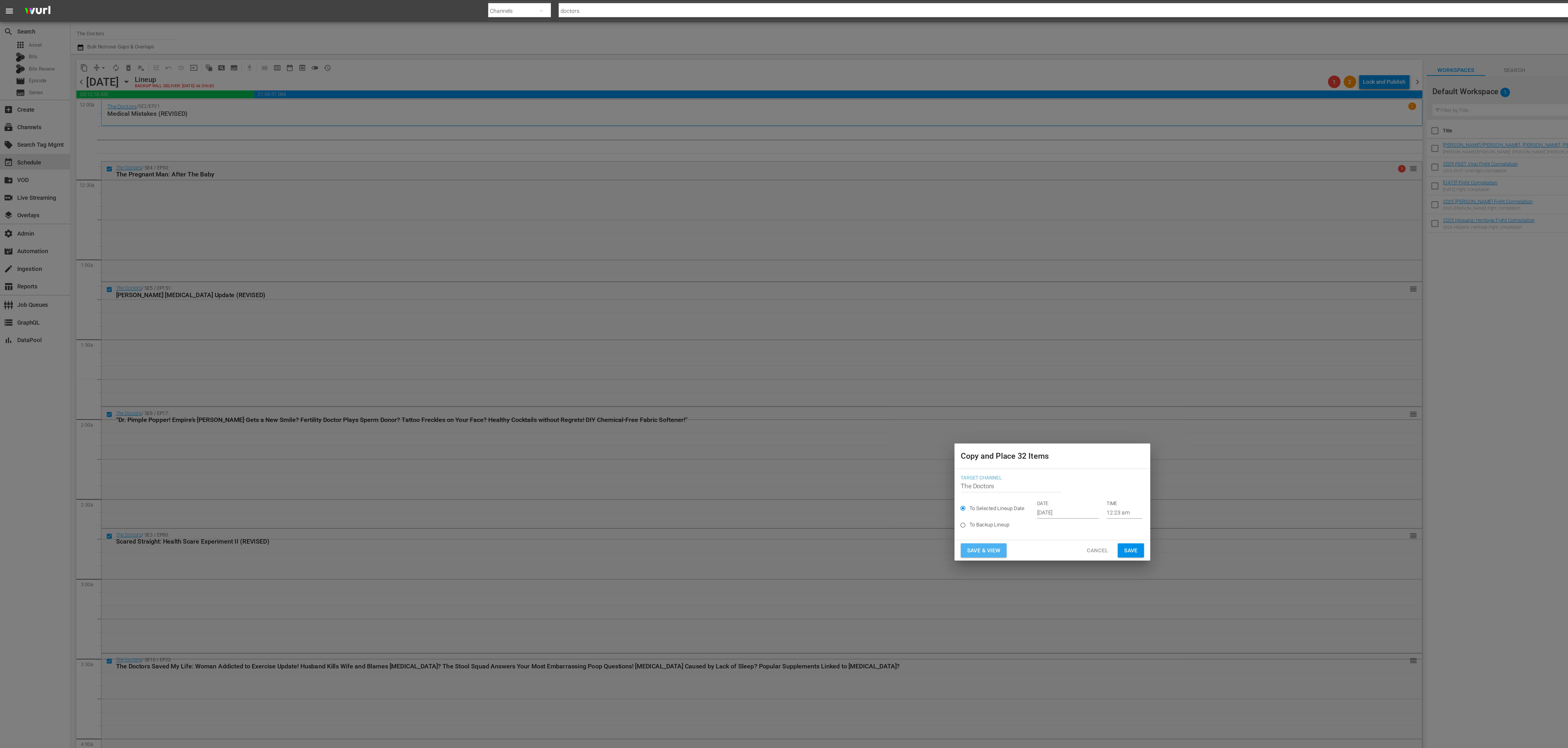
click at [743, 411] on span "Save & View" at bounding box center [733, 410] width 25 height 7
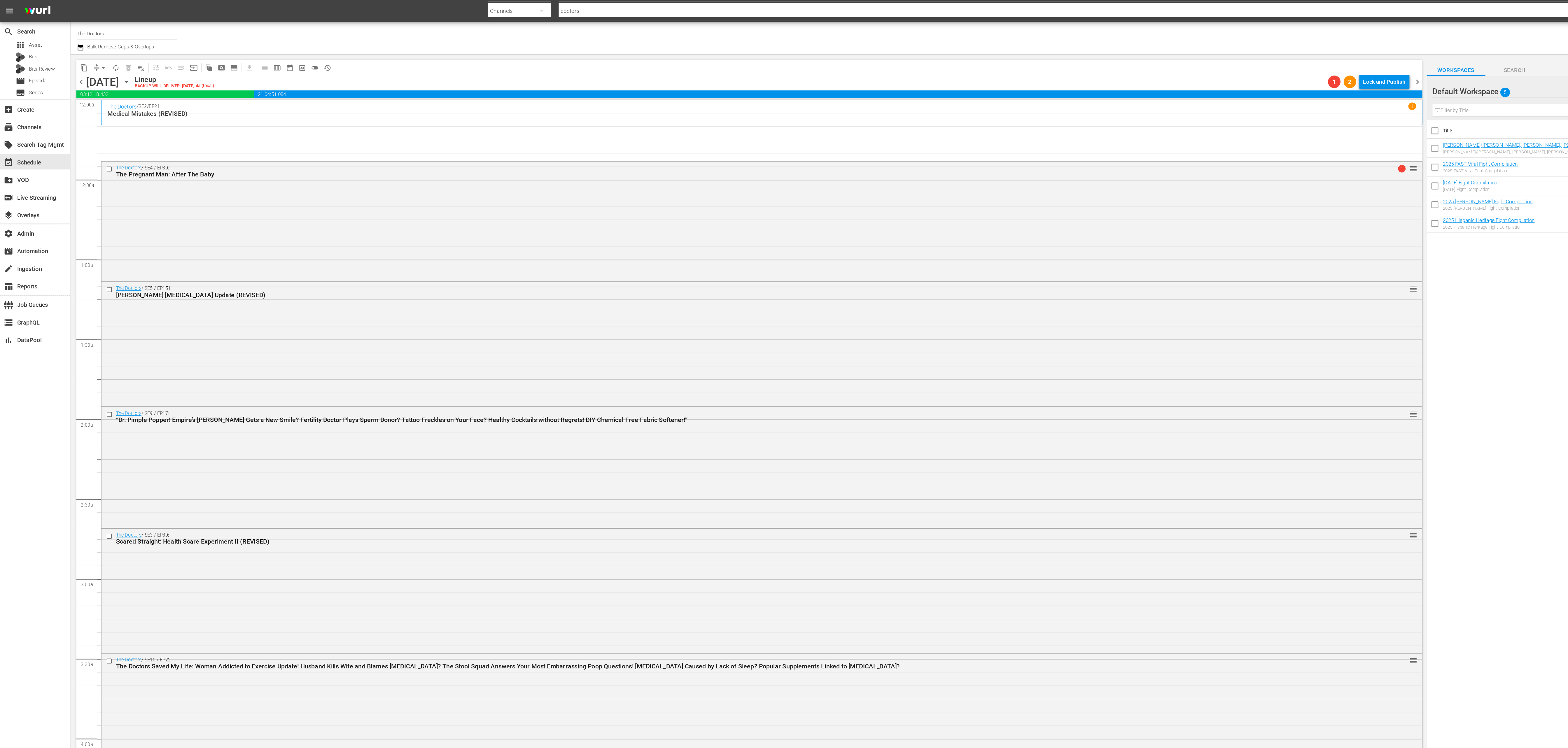
click at [1059, 62] on span "chevron_right" at bounding box center [1056, 61] width 7 height 7
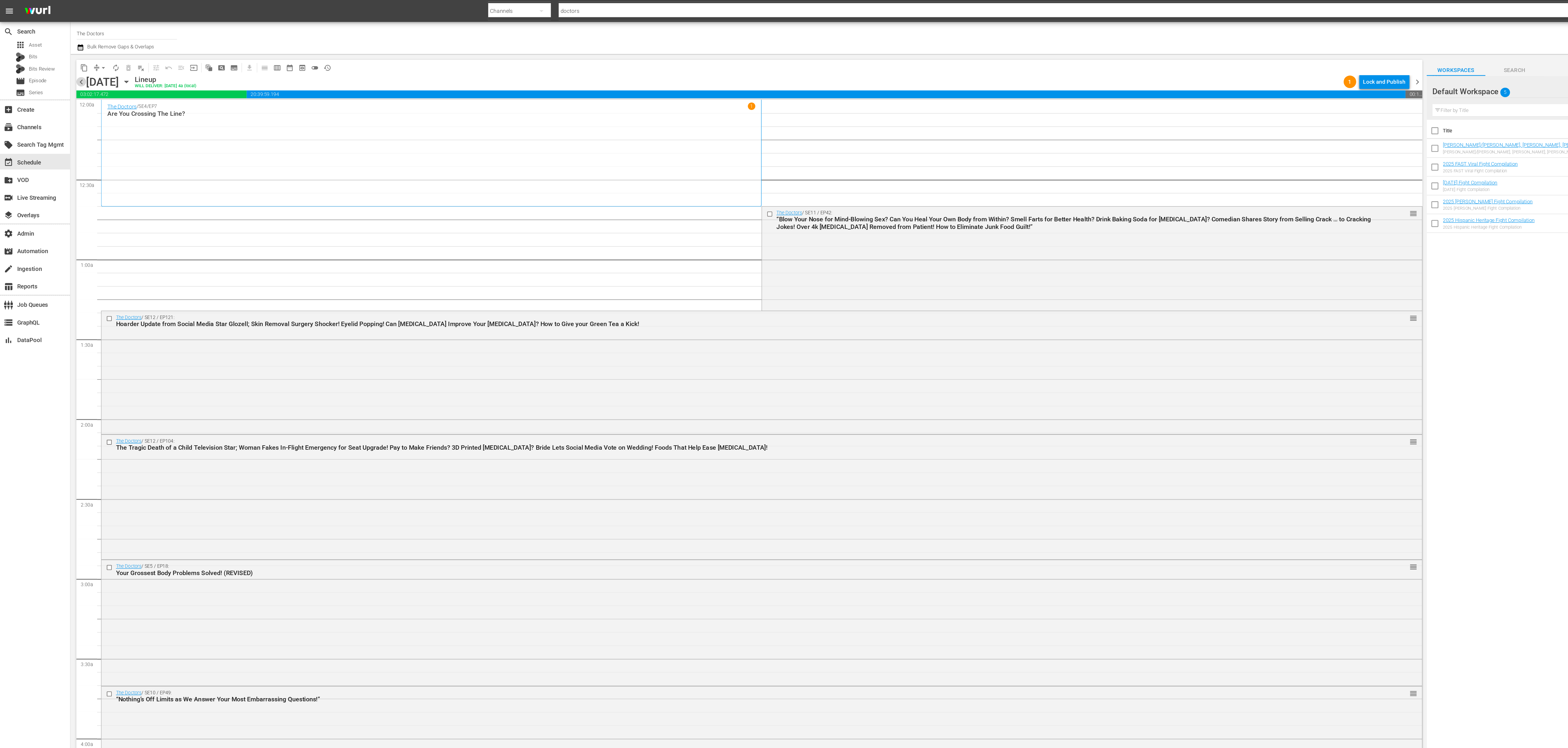
click at [61, 61] on span "chevron_left" at bounding box center [60, 61] width 7 height 7
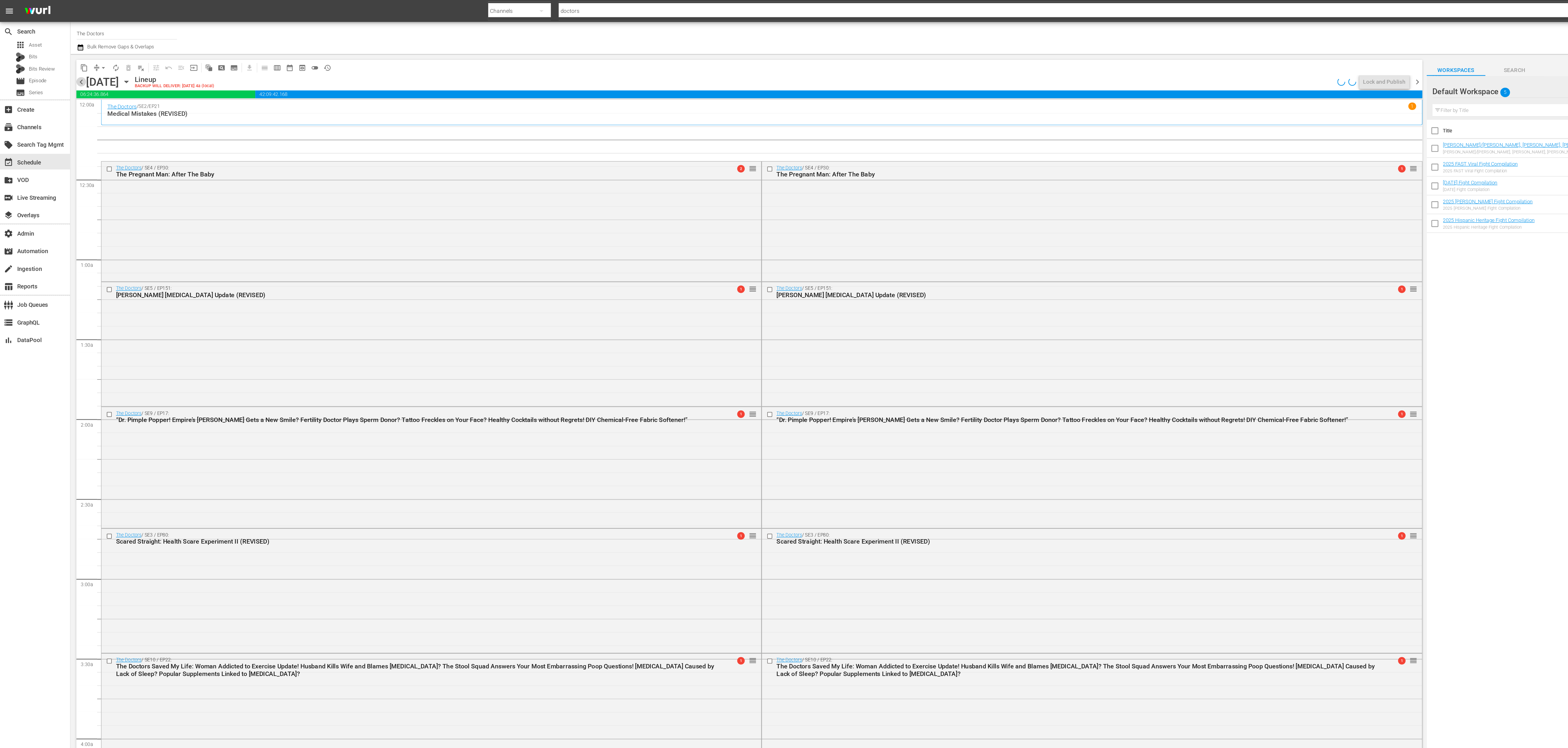
click at [61, 61] on span "chevron_left" at bounding box center [60, 61] width 7 height 7
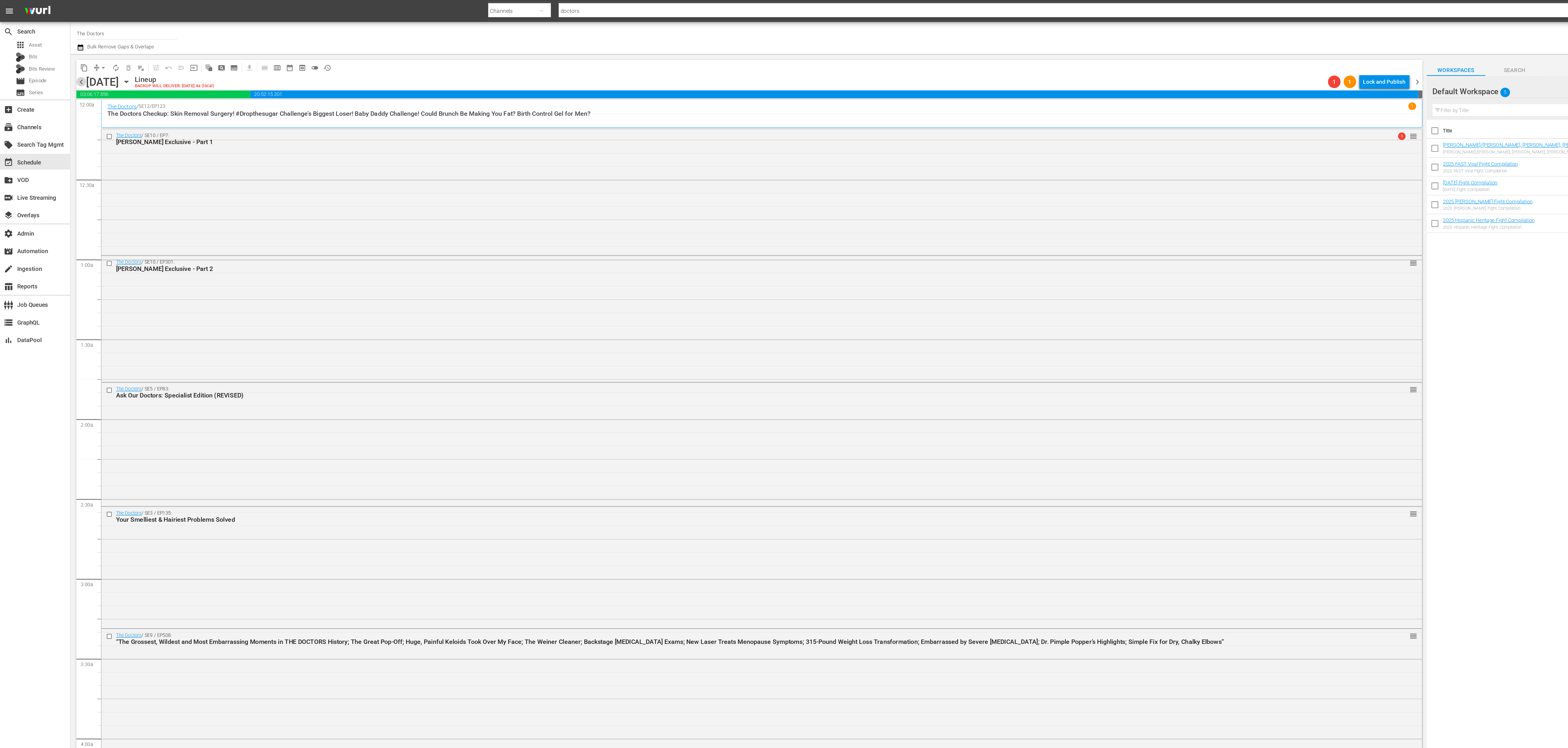
click at [62, 61] on span "chevron_left" at bounding box center [60, 61] width 7 height 7
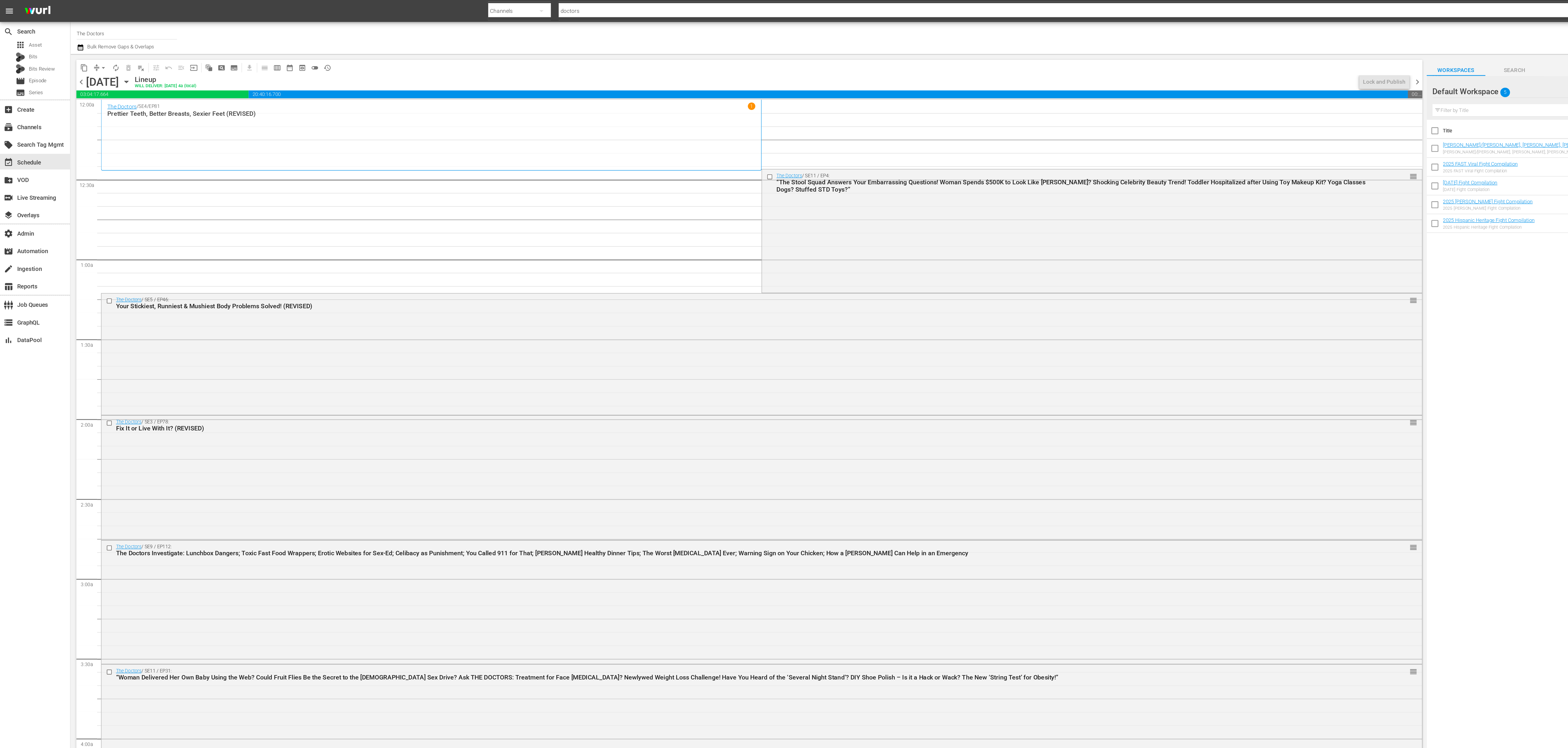
click at [62, 61] on span "chevron_left" at bounding box center [60, 61] width 7 height 7
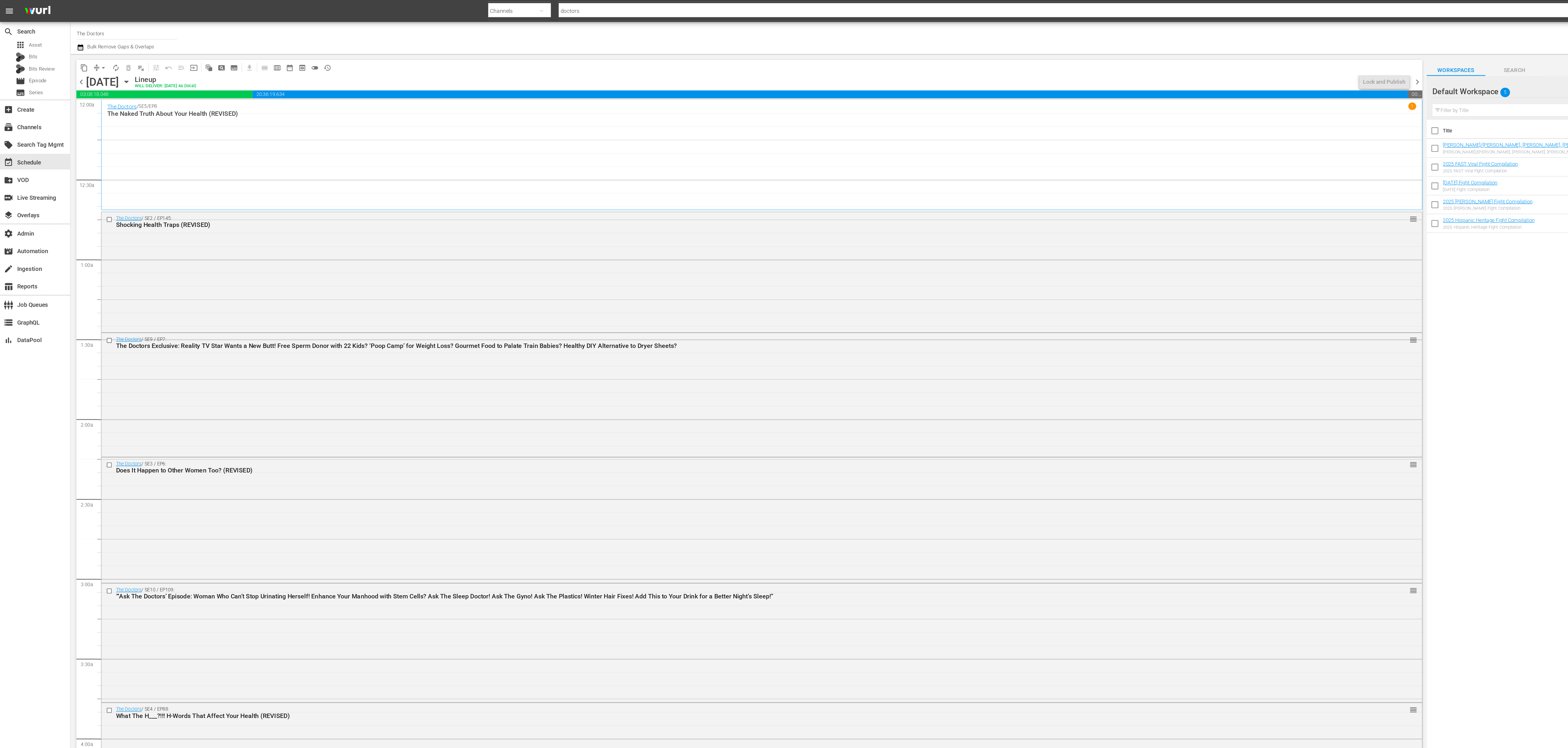
click at [62, 61] on span "chevron_left" at bounding box center [60, 61] width 7 height 7
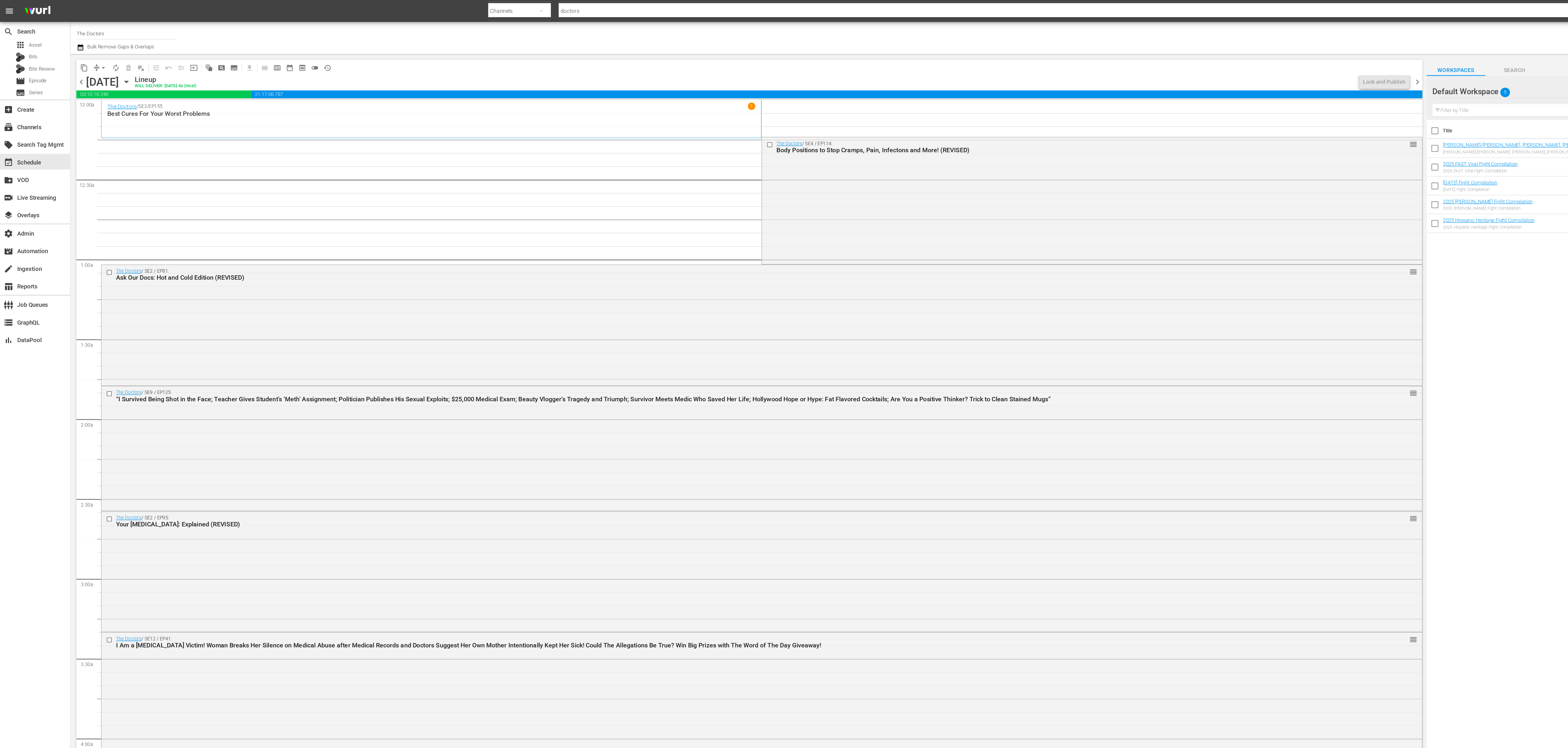
click at [62, 61] on span "chevron_left" at bounding box center [60, 61] width 7 height 7
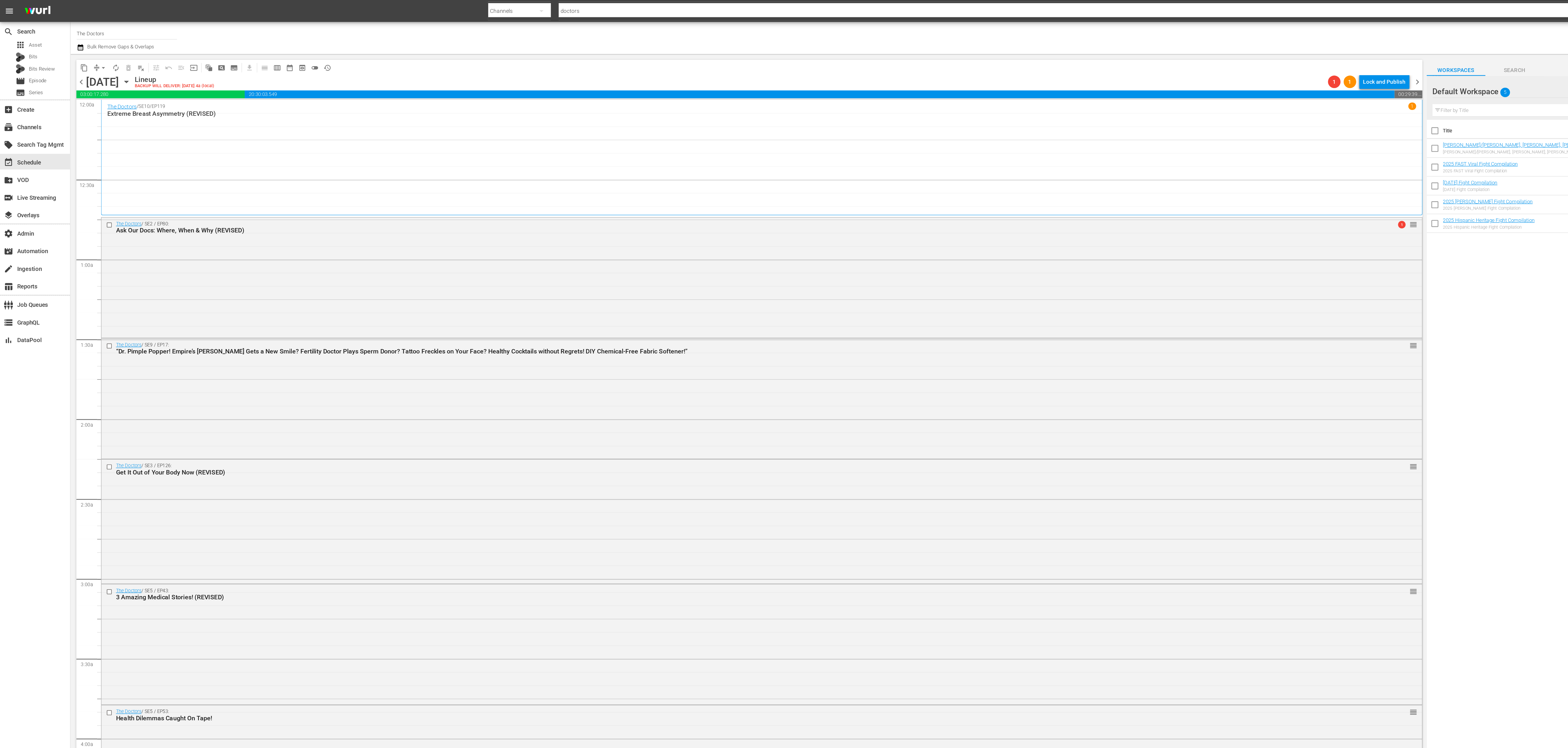
click at [62, 61] on span "chevron_left" at bounding box center [60, 61] width 7 height 7
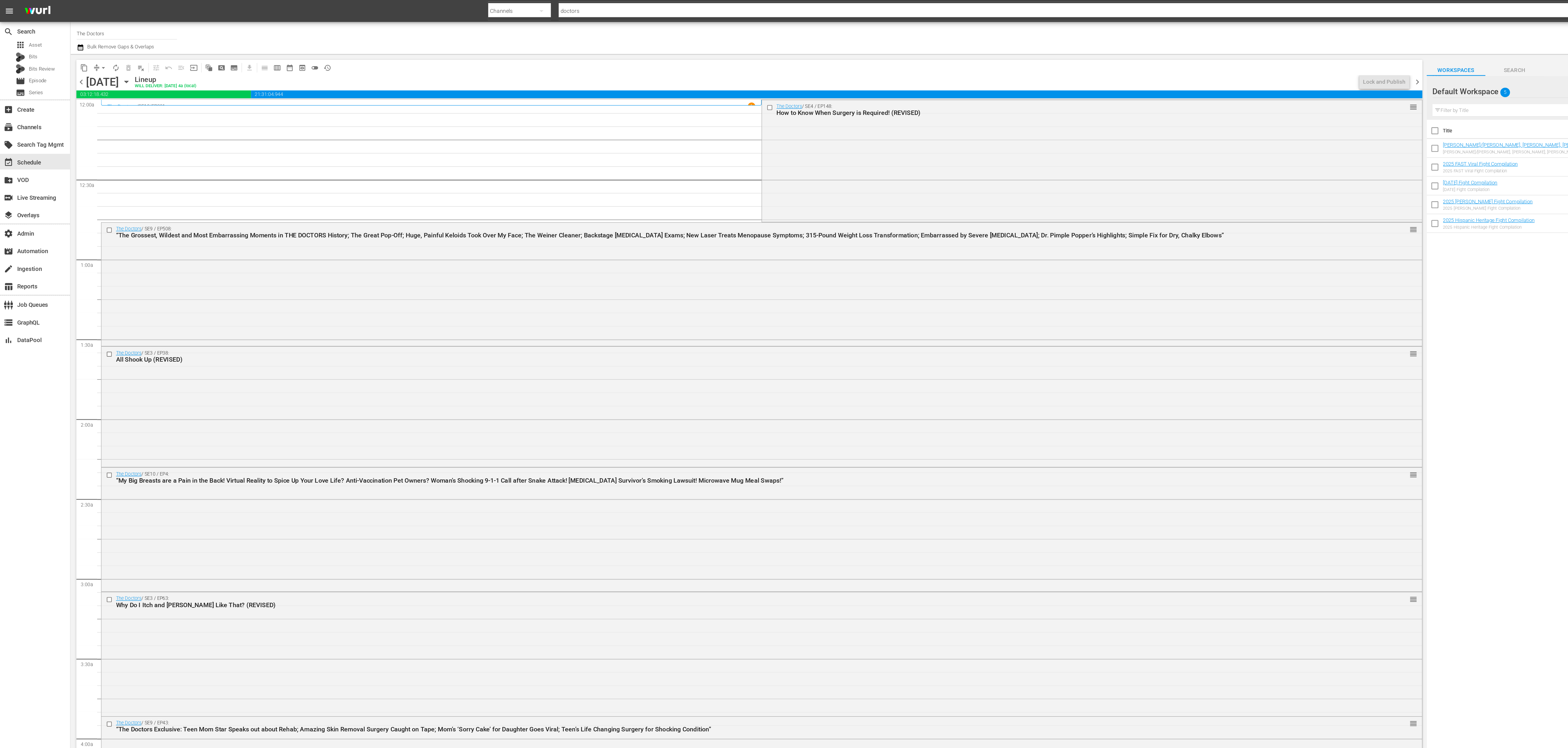
click at [62, 62] on span "chevron_left" at bounding box center [60, 61] width 7 height 7
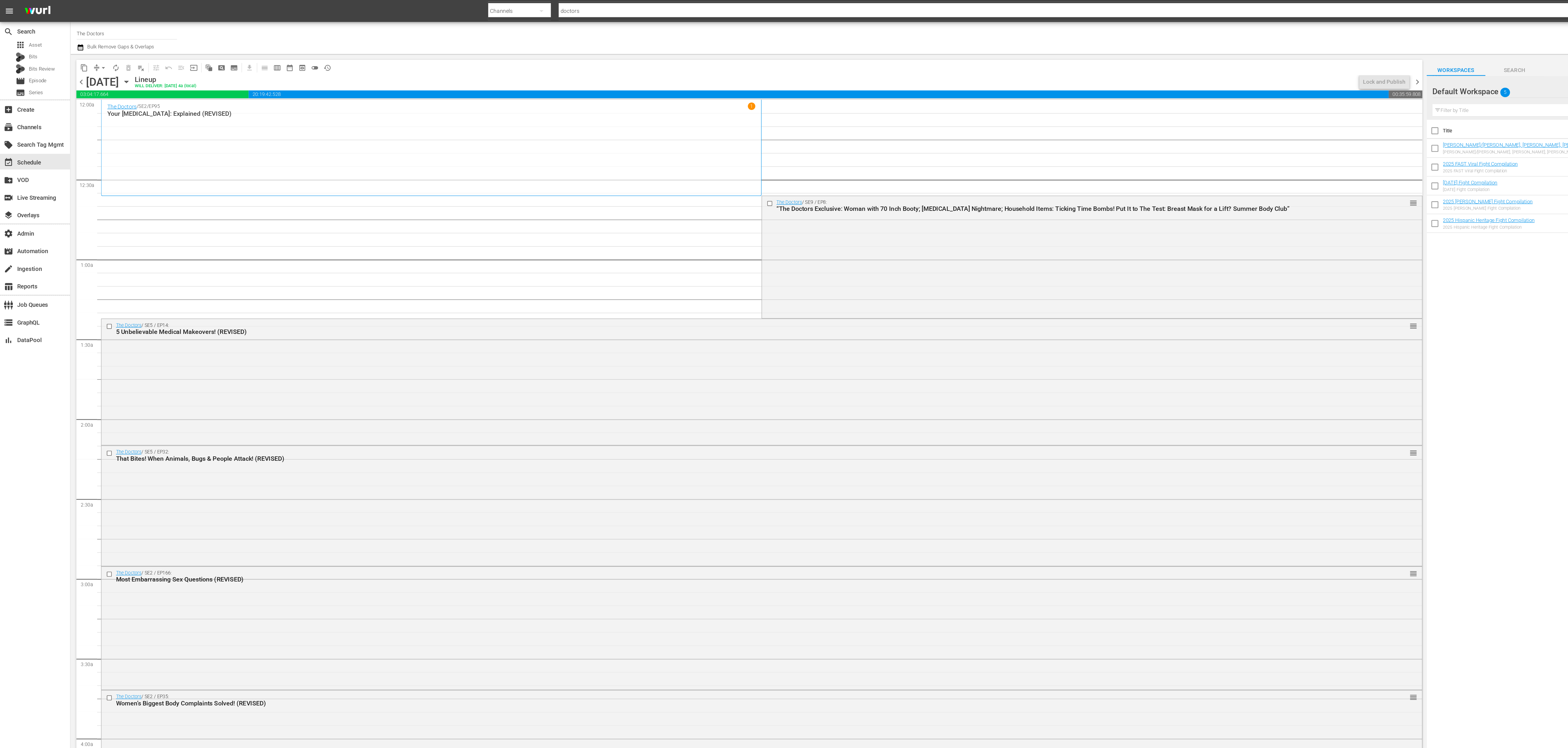
click at [62, 62] on span "chevron_left" at bounding box center [60, 61] width 7 height 7
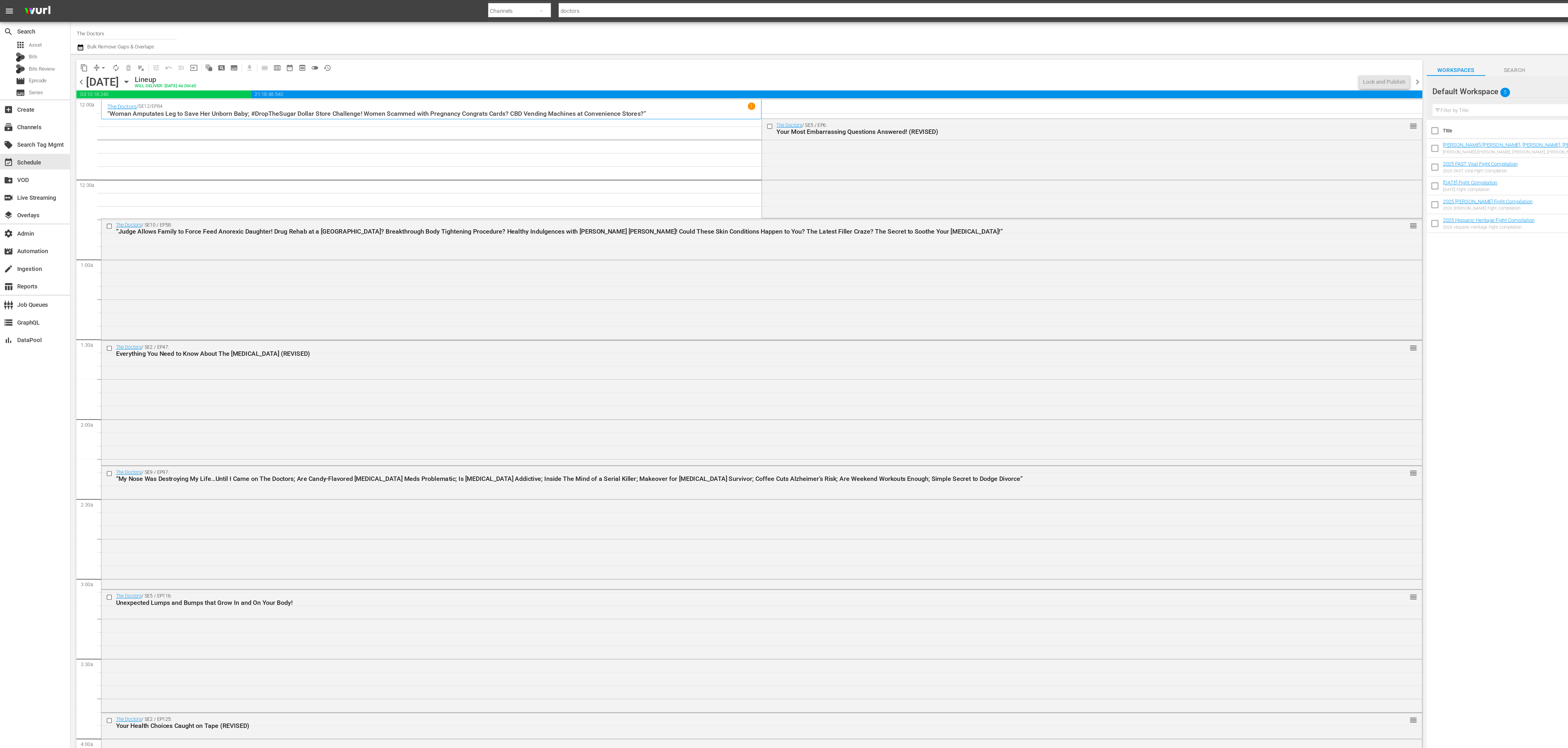
click at [61, 62] on span "chevron_left" at bounding box center [60, 61] width 7 height 7
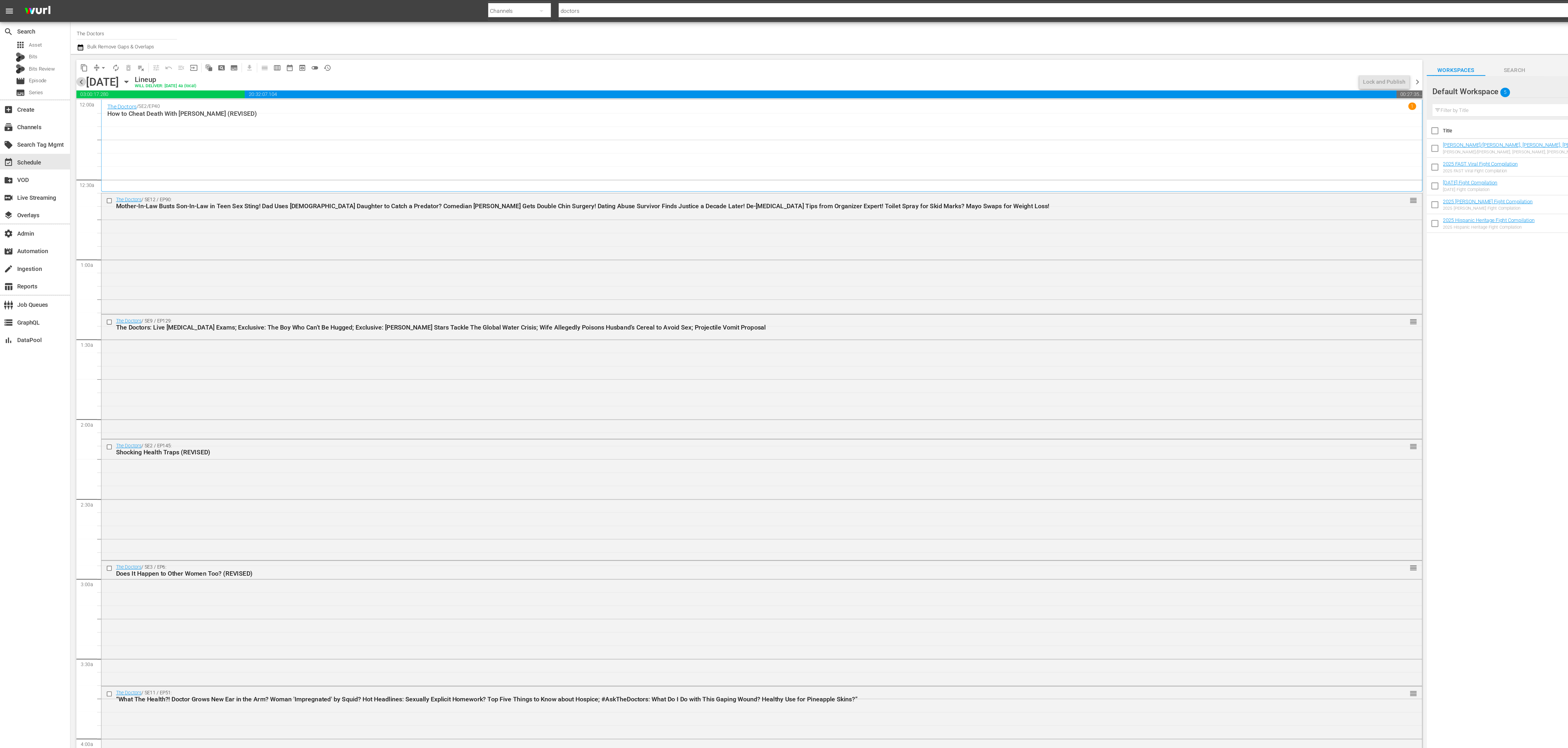
click at [61, 62] on span "chevron_left" at bounding box center [60, 61] width 7 height 7
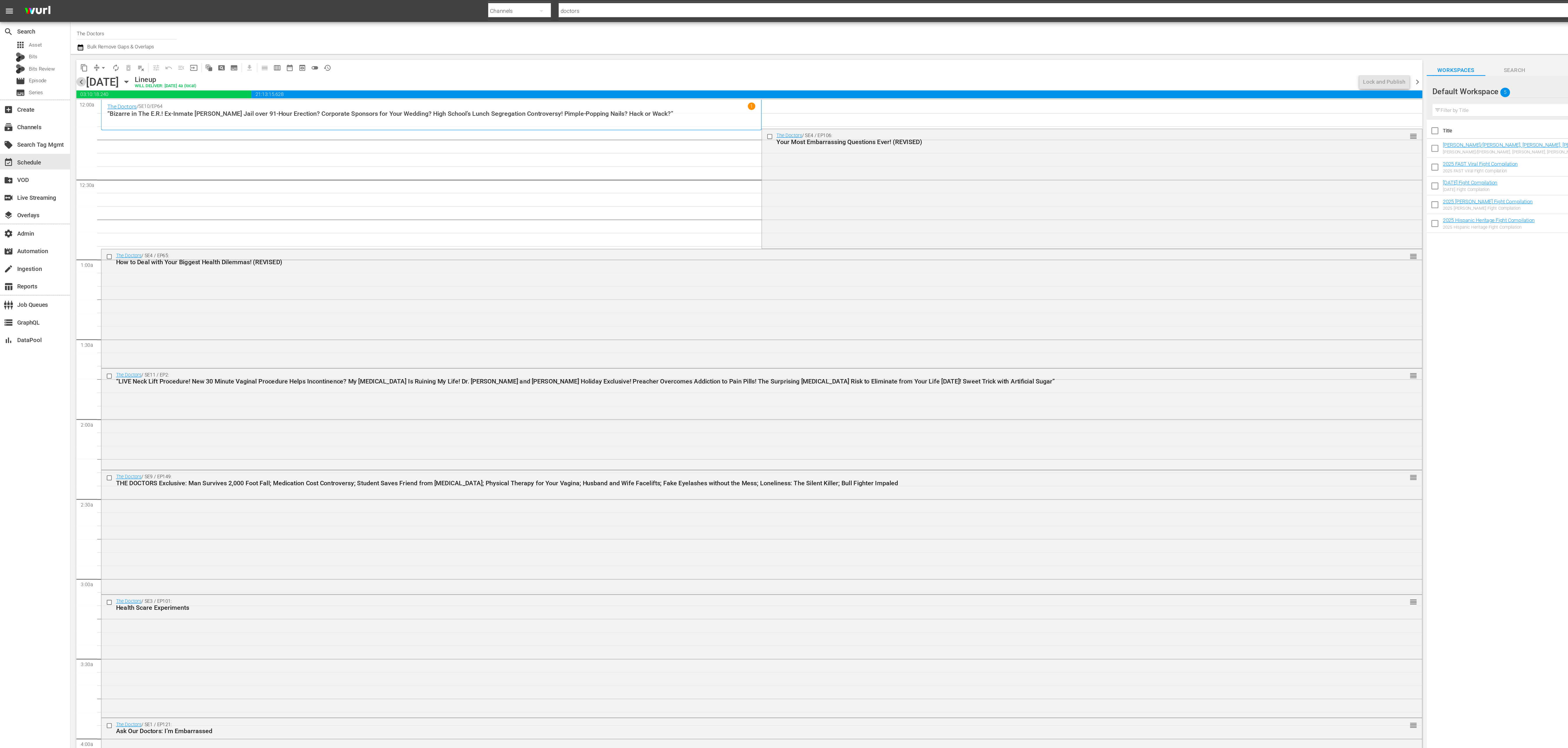
click at [61, 62] on span "chevron_left" at bounding box center [60, 61] width 7 height 7
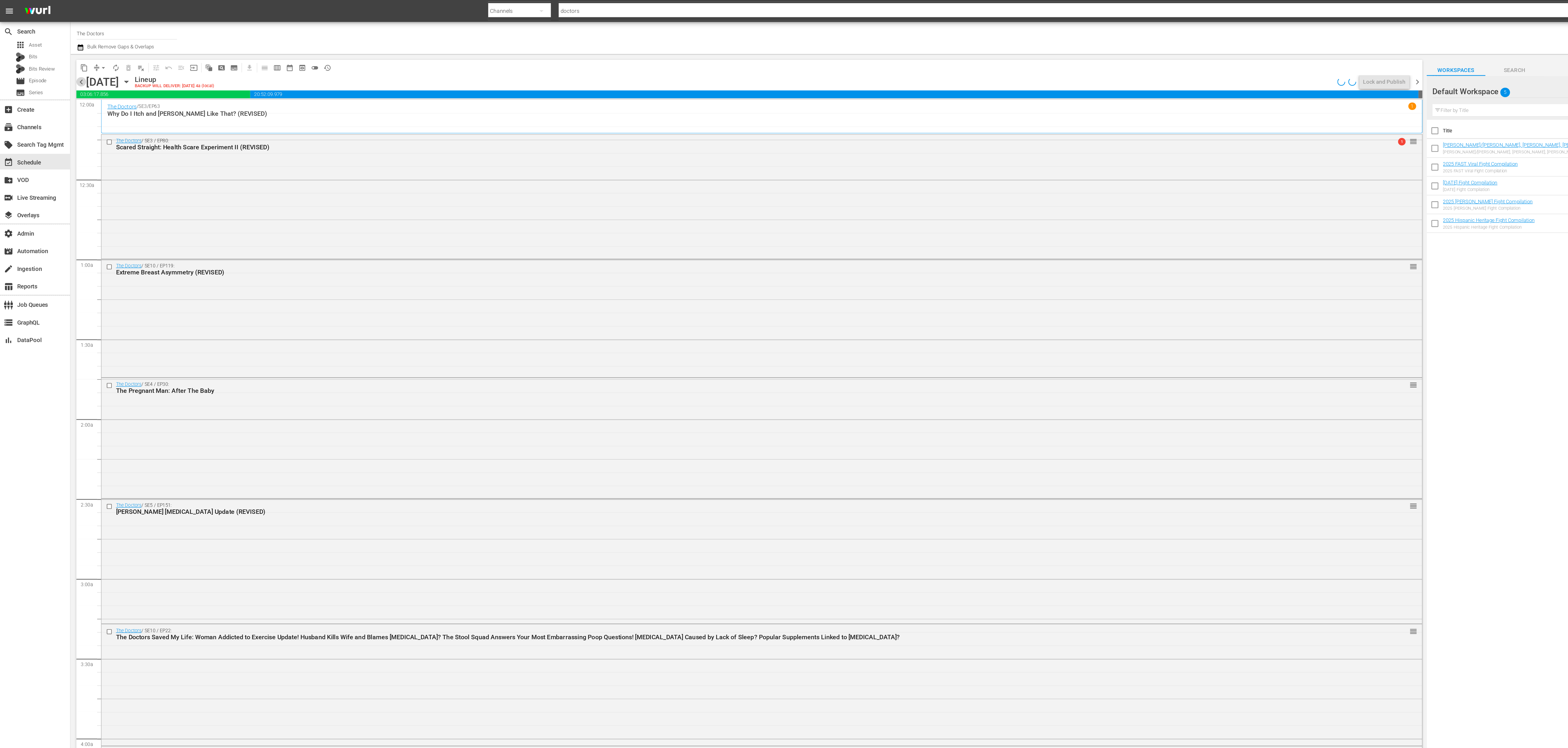
click at [61, 62] on span "chevron_left" at bounding box center [60, 61] width 7 height 7
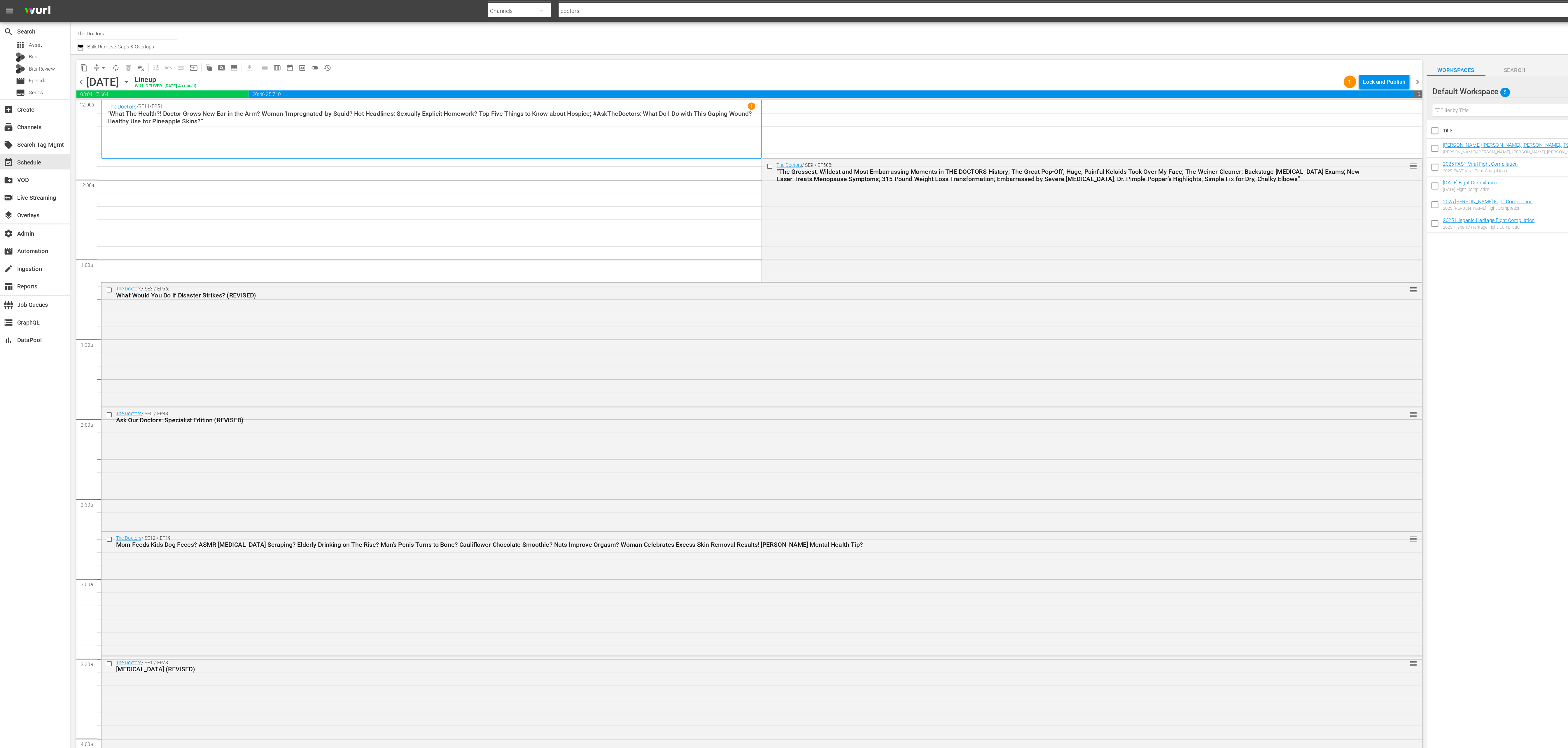
click at [61, 62] on span "chevron_left" at bounding box center [60, 61] width 7 height 7
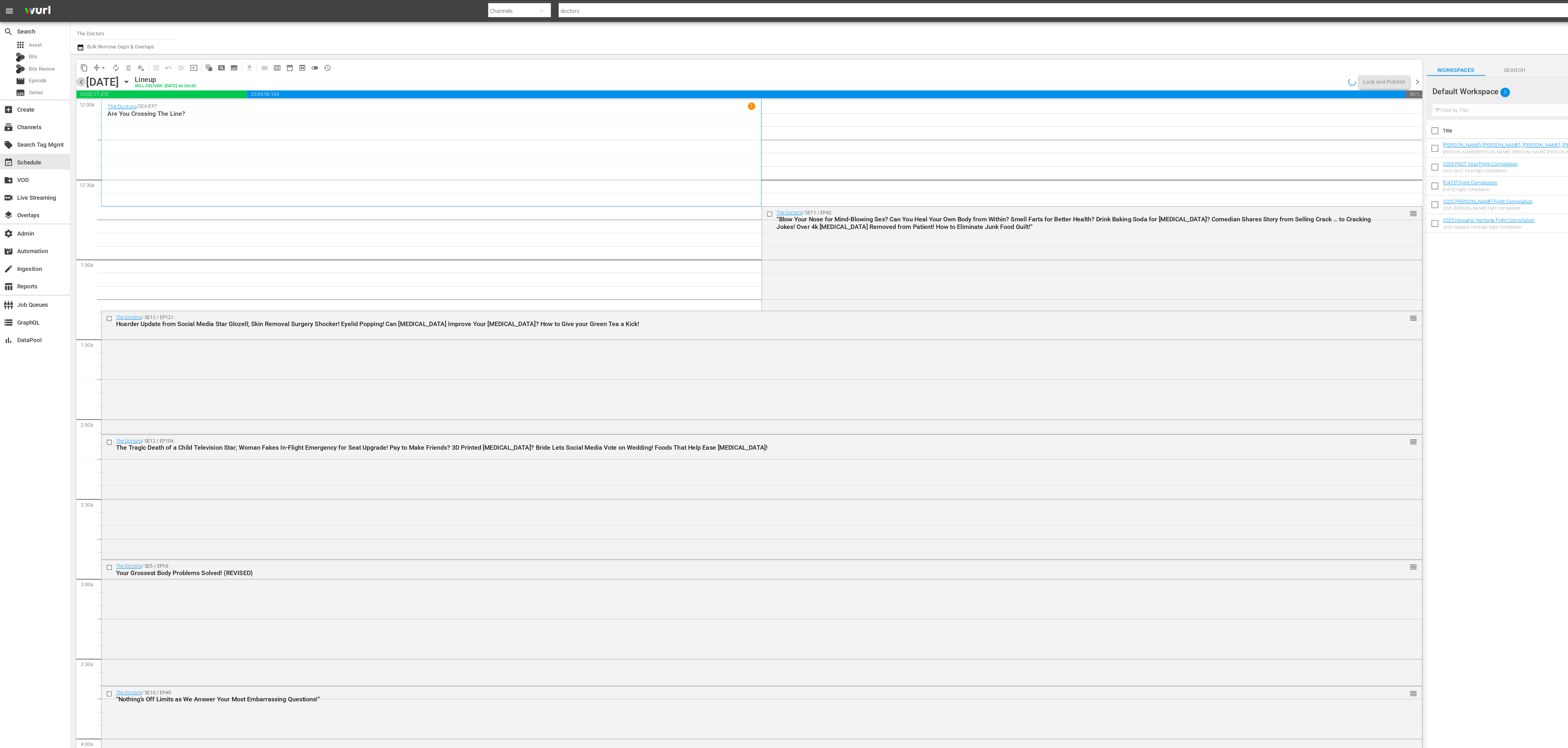
click at [61, 62] on span "chevron_left" at bounding box center [60, 61] width 7 height 7
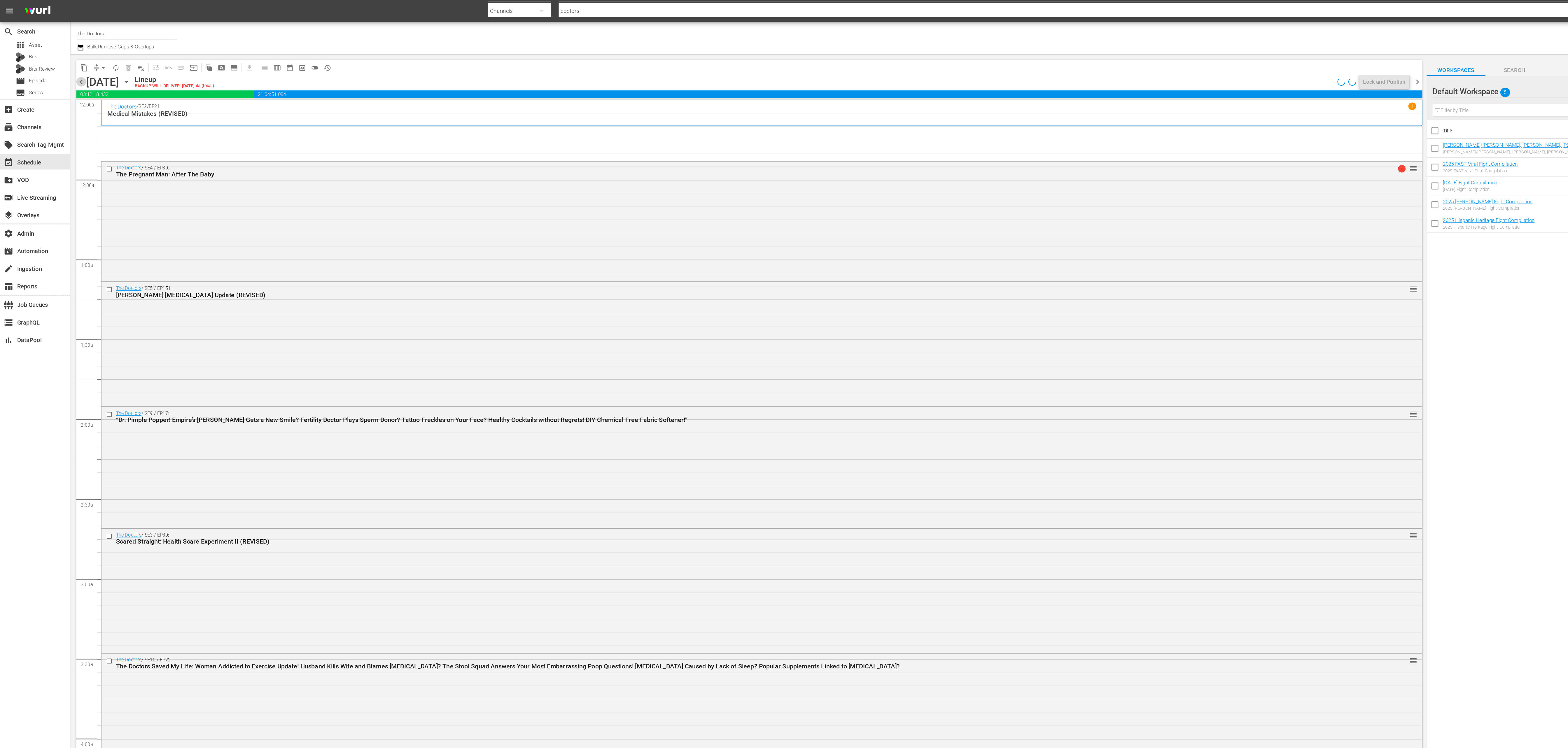
click at [61, 61] on span "chevron_left" at bounding box center [60, 61] width 7 height 7
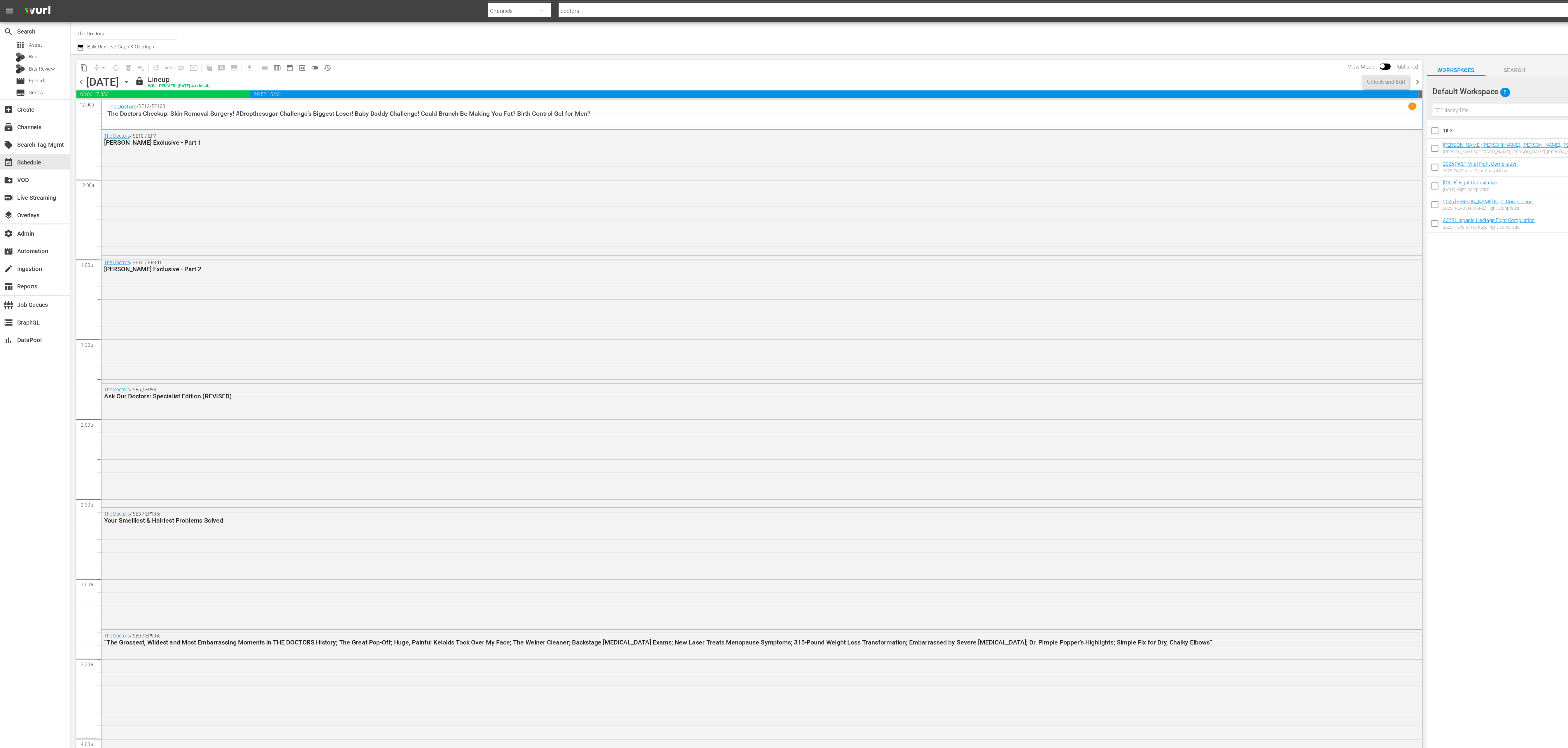
click at [97, 60] on icon "button" at bounding box center [94, 61] width 6 height 6
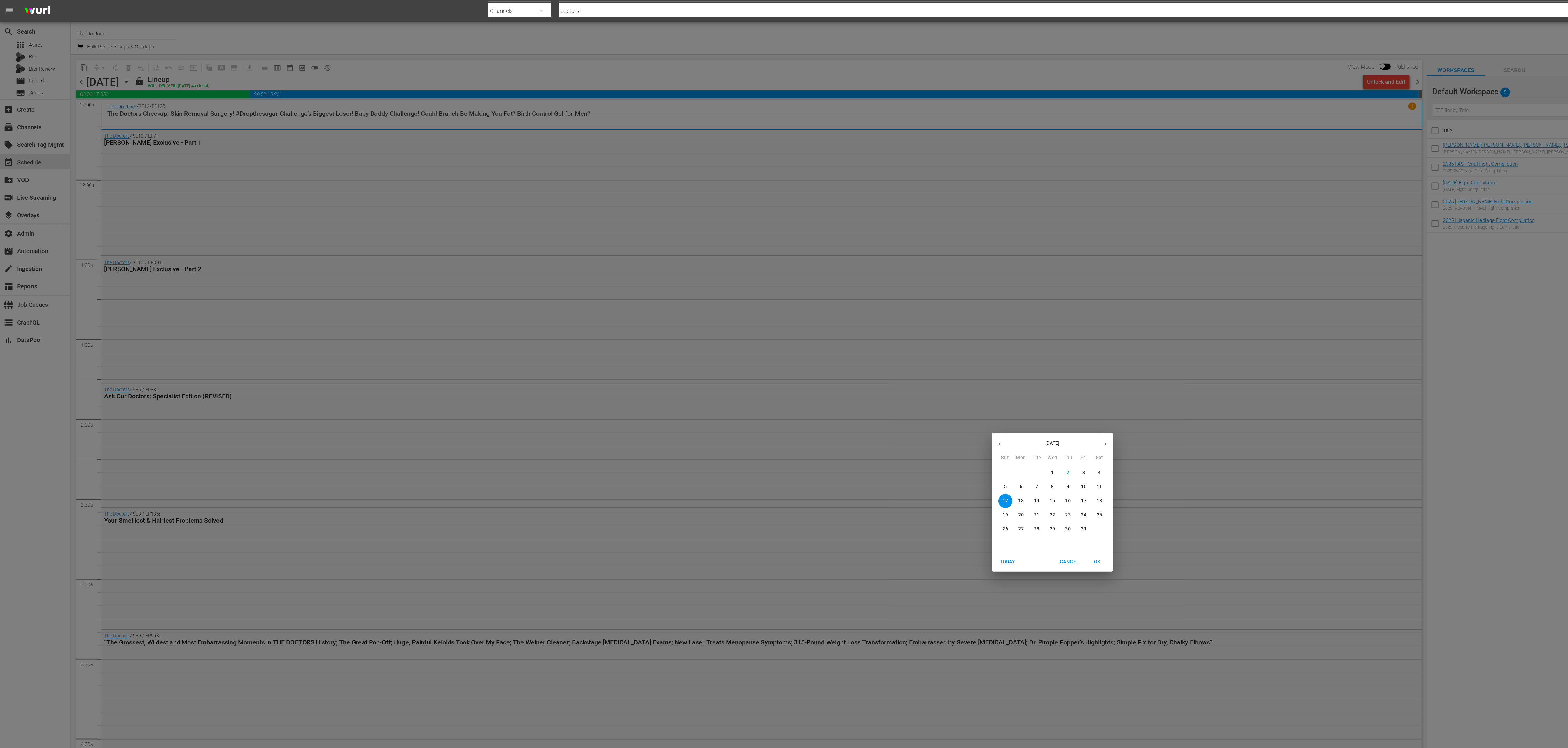
click at [762, 393] on p "27" at bounding box center [760, 394] width 4 height 5
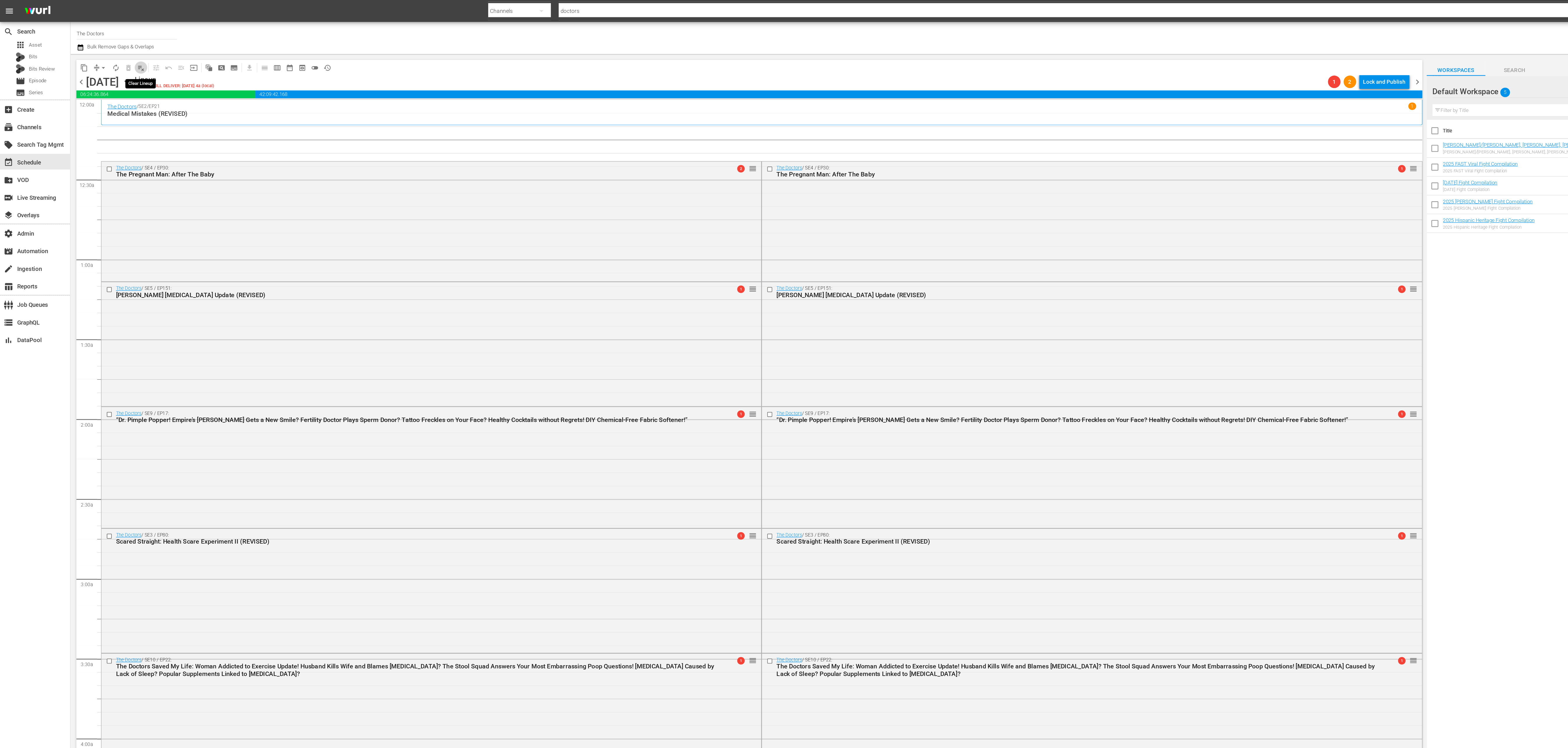
click at [106, 51] on span "playlist_remove_outlined" at bounding box center [105, 50] width 6 height 6
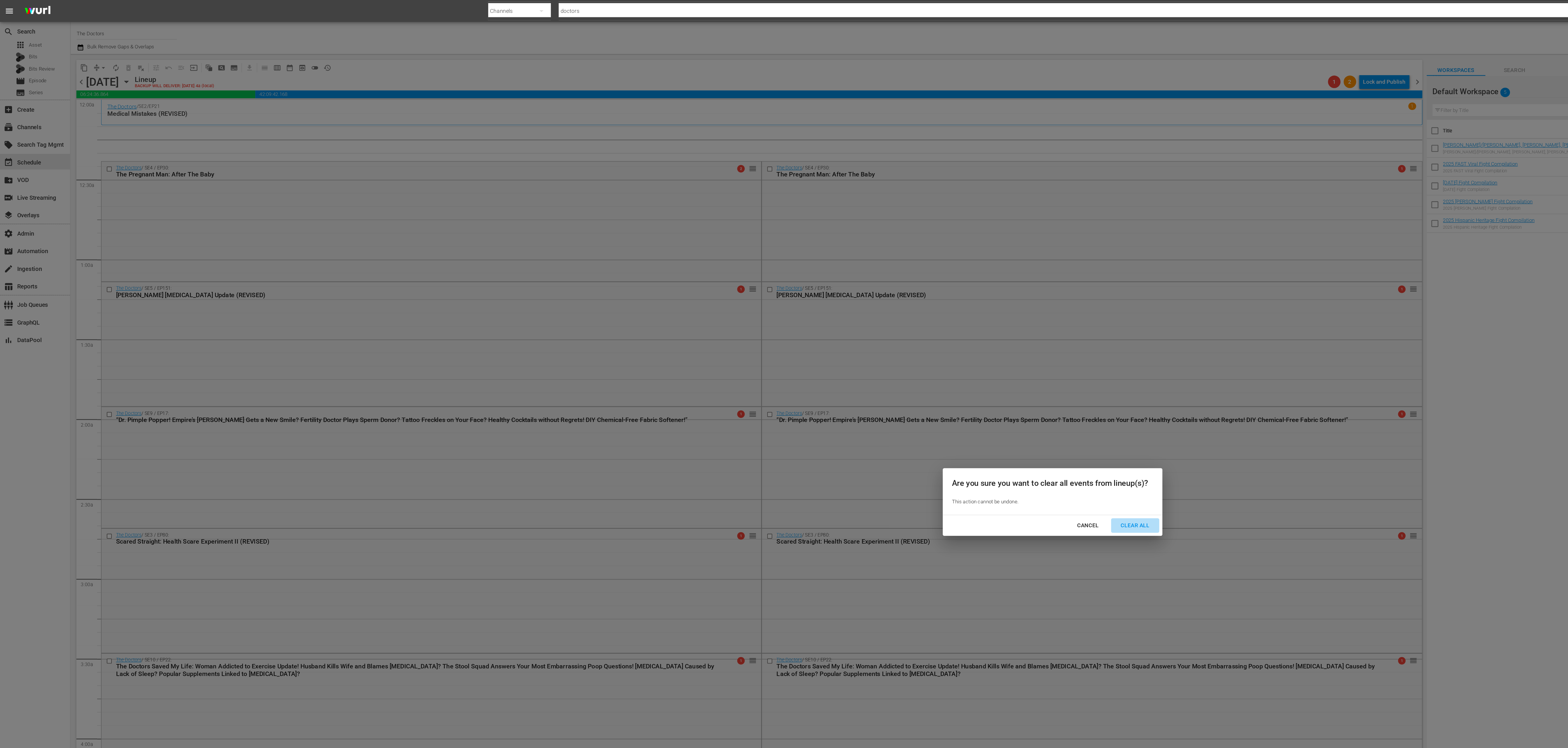
click at [834, 387] on button "Clear All" at bounding box center [846, 391] width 36 height 11
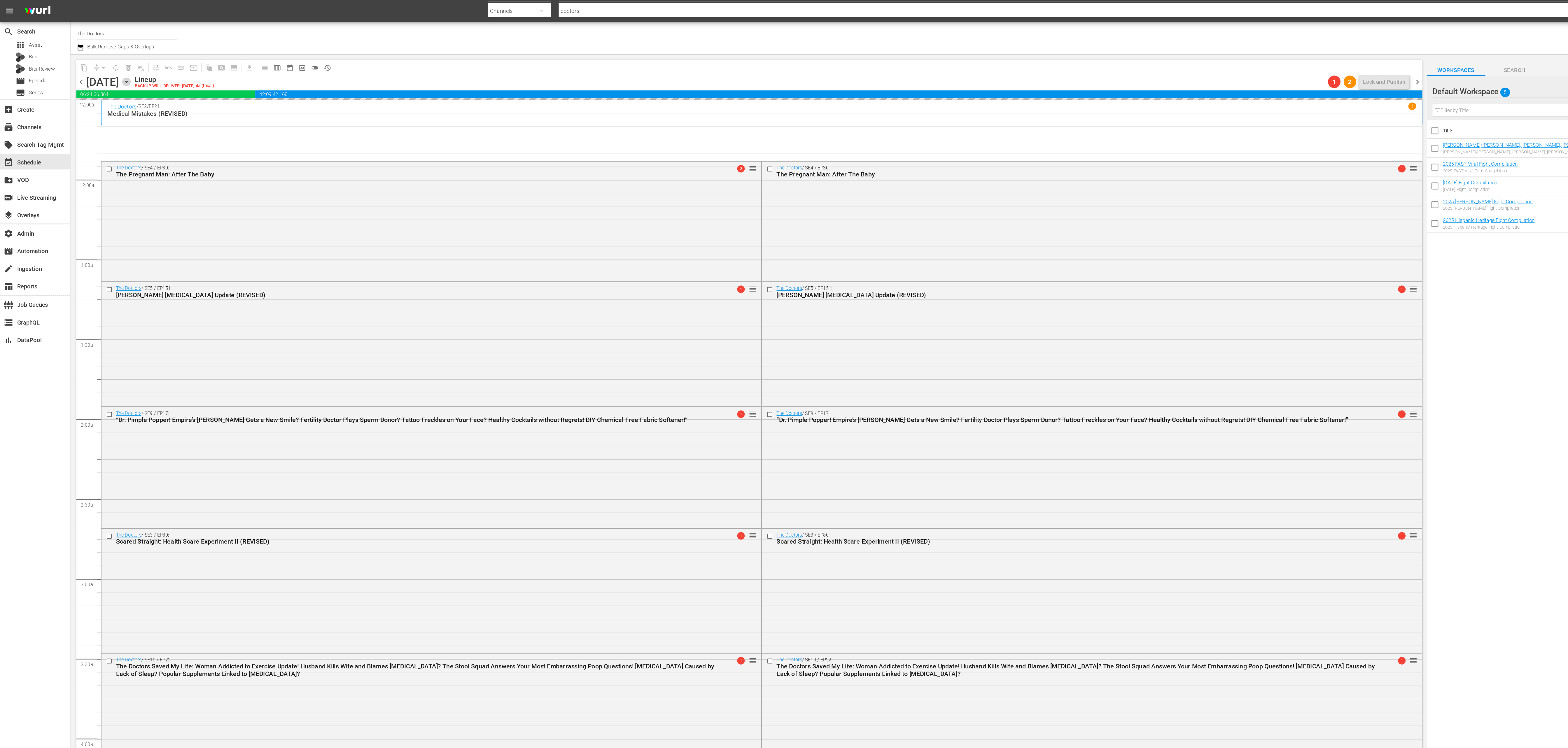
click at [97, 62] on icon "button" at bounding box center [94, 61] width 6 height 6
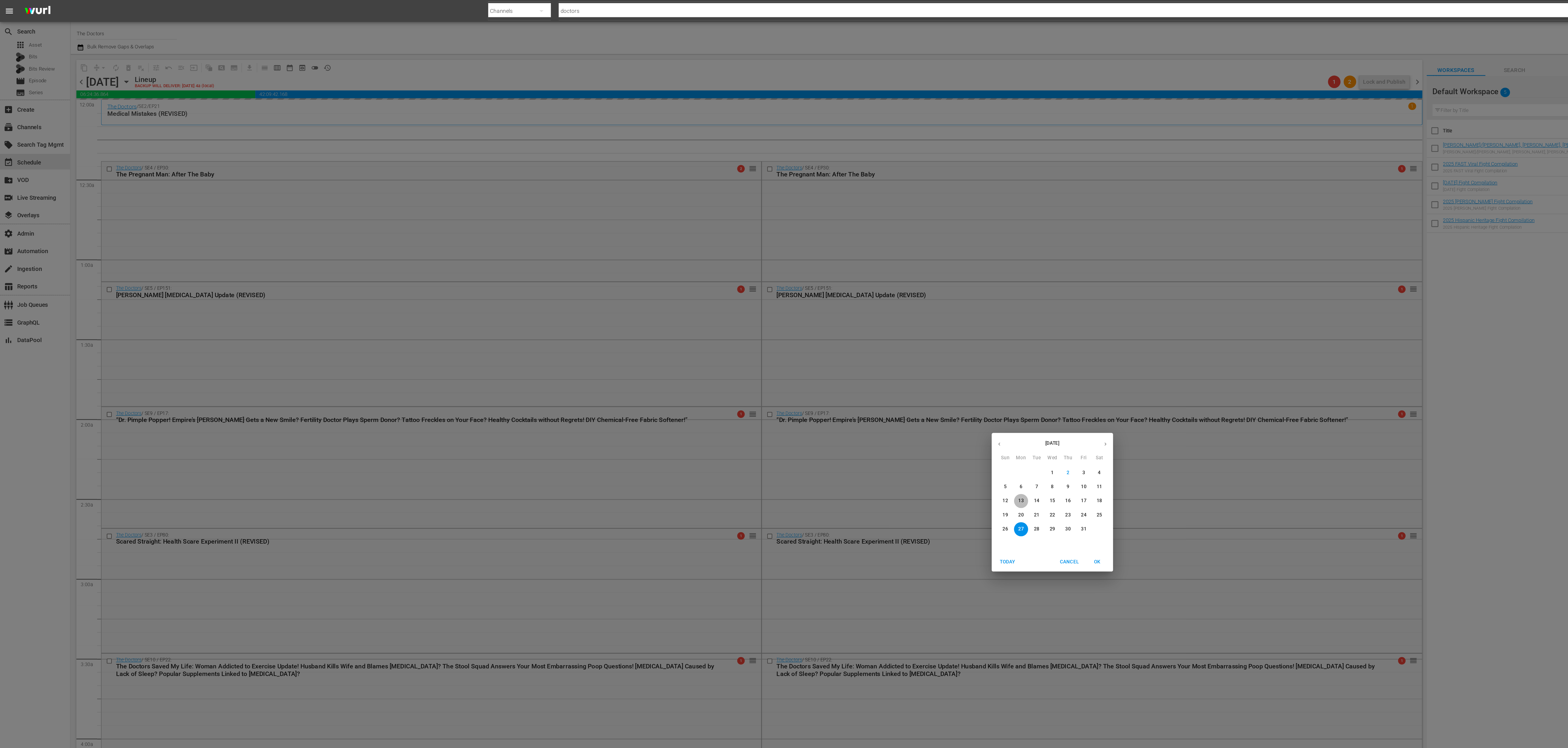
click at [762, 372] on p "13" at bounding box center [760, 373] width 4 height 5
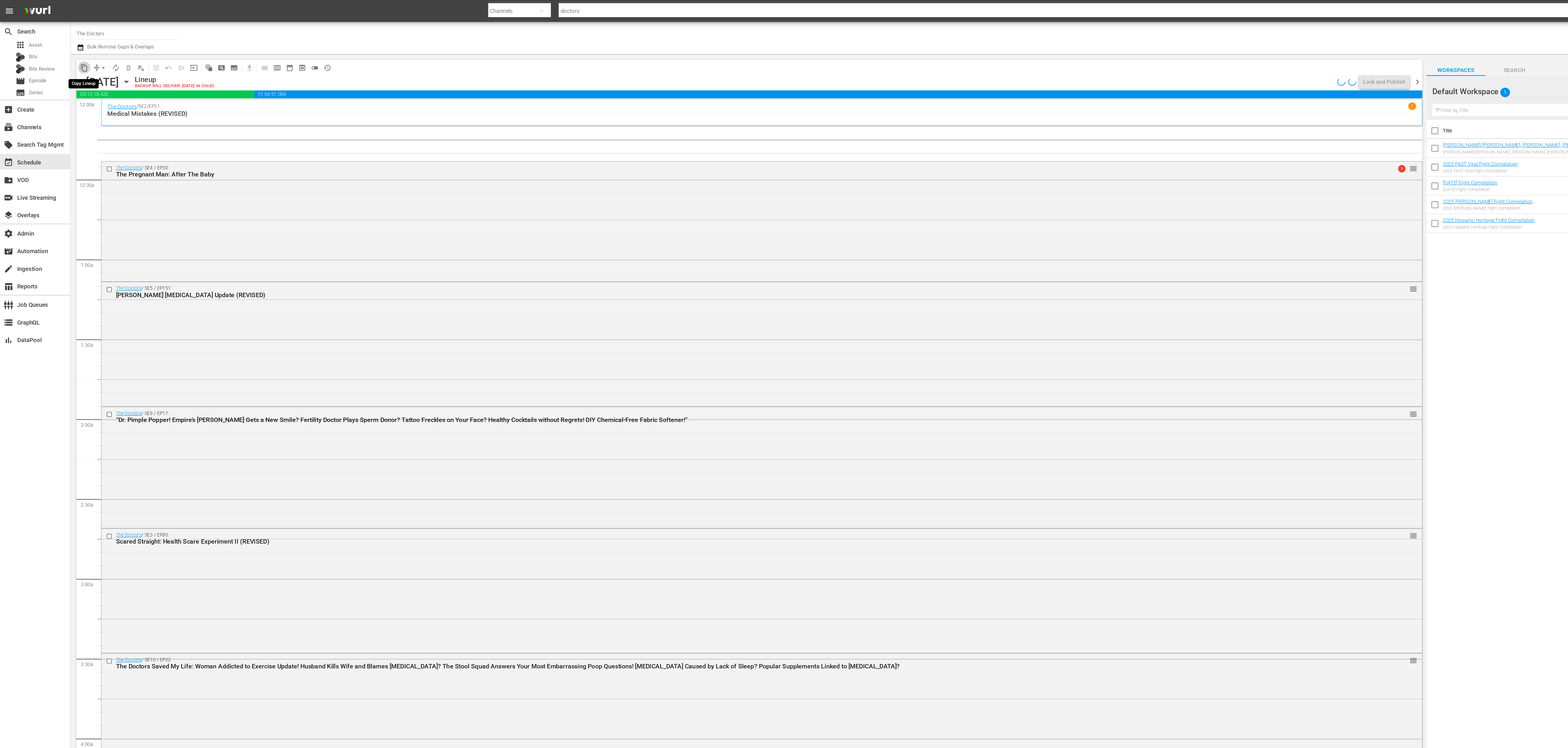
click at [63, 51] on span "content_copy" at bounding box center [62, 50] width 6 height 6
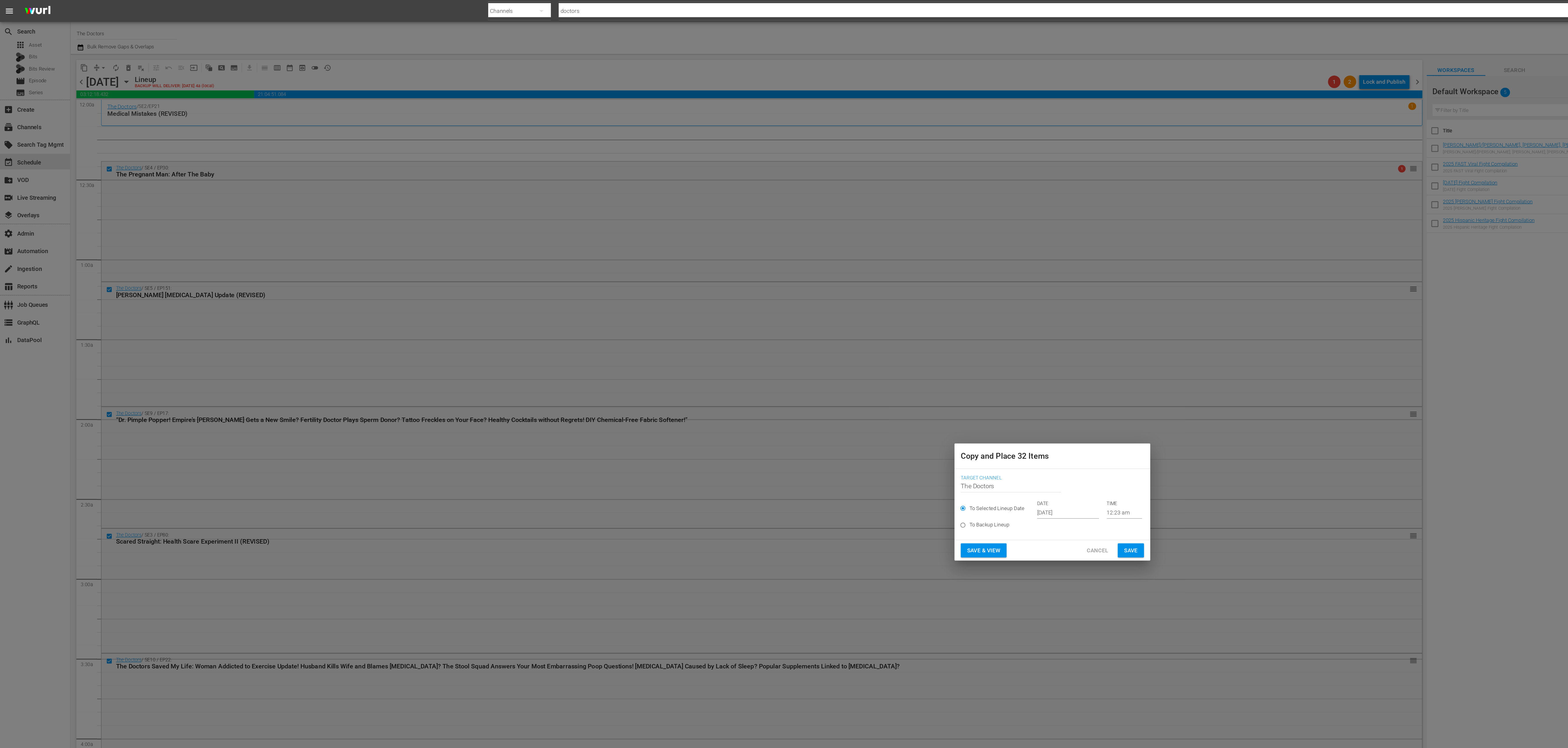
click at [790, 378] on input "Oct 4th 2025" at bounding box center [795, 381] width 46 height 9
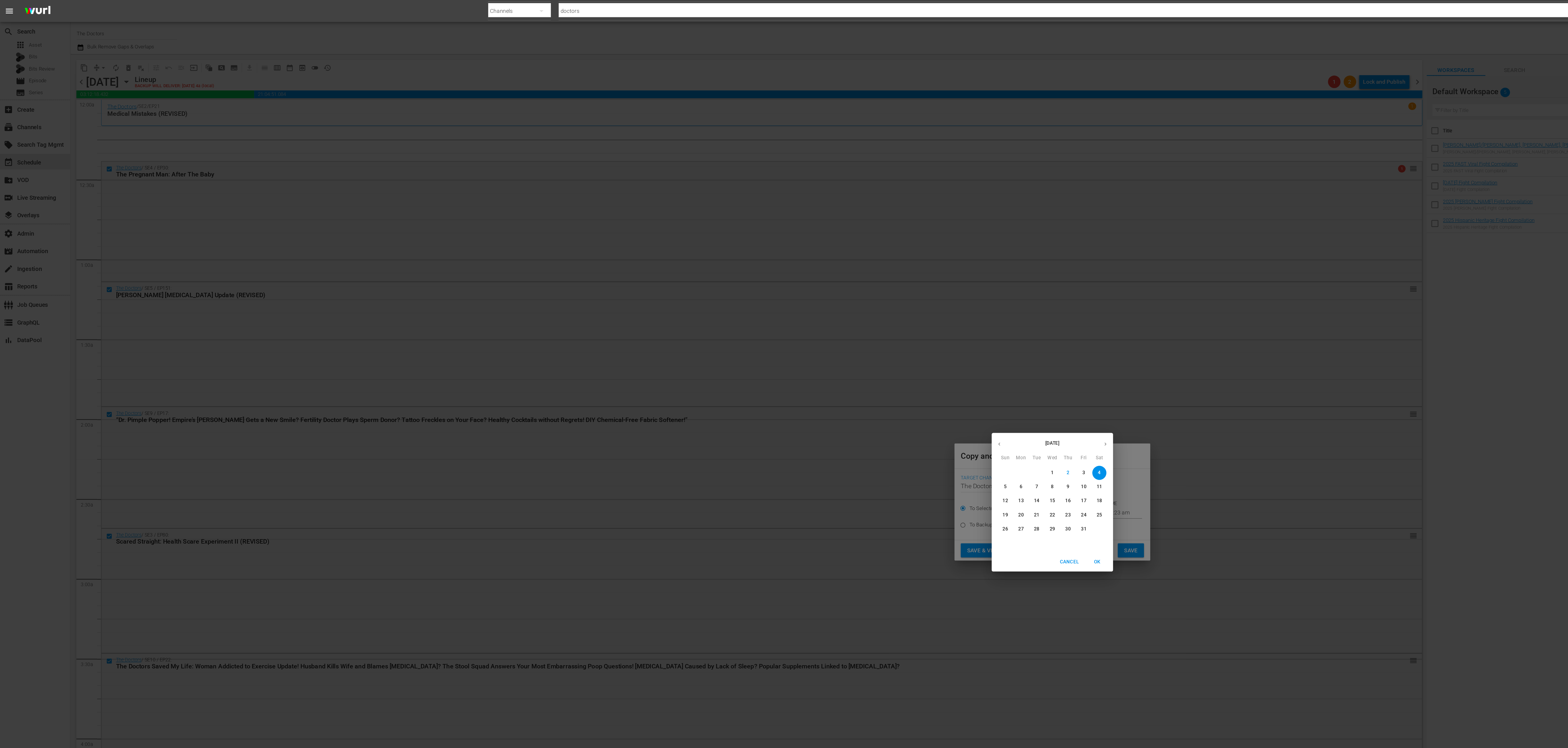
click at [761, 394] on p "27" at bounding box center [760, 394] width 4 height 5
type input "Oct 27th 2025"
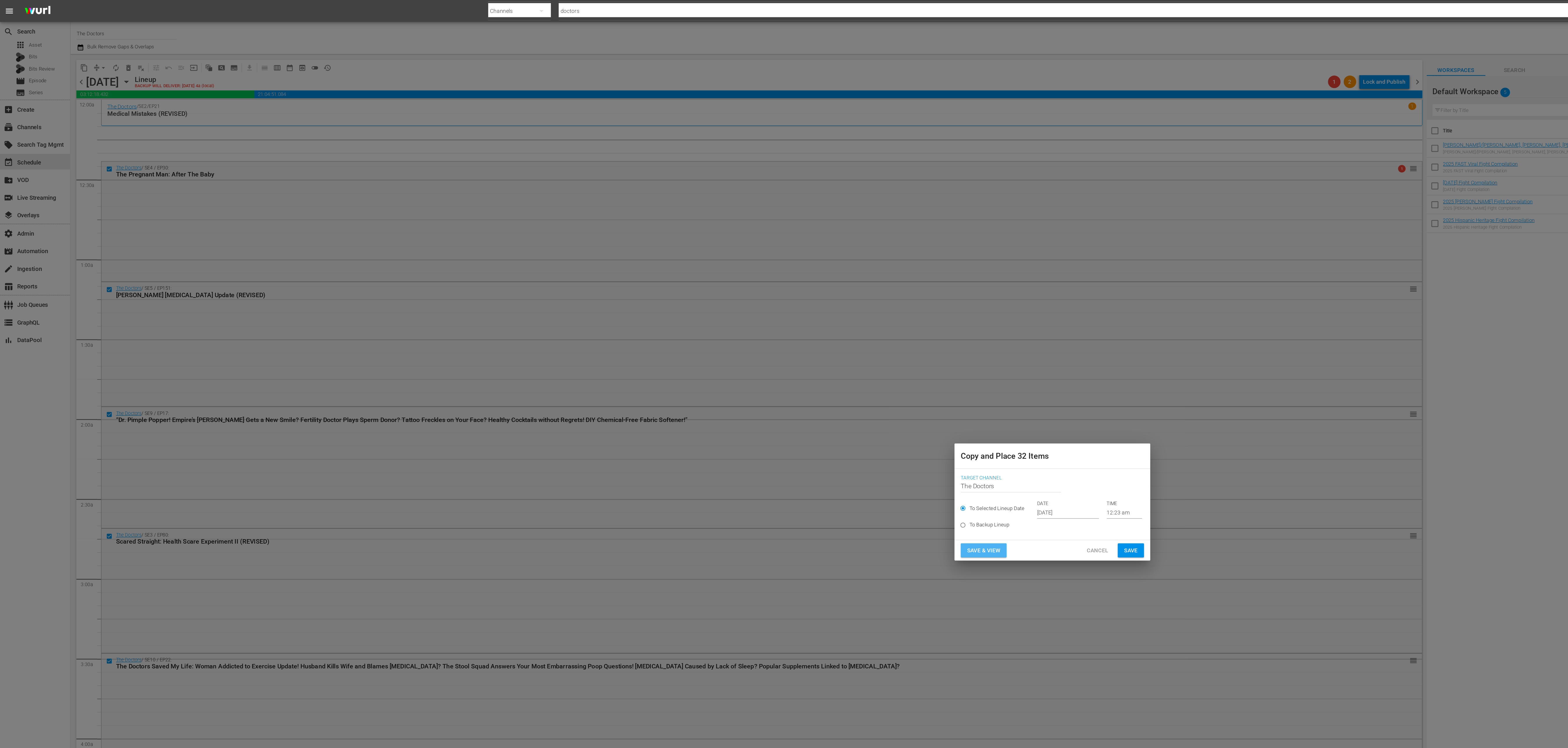
click at [739, 411] on span "Save & View" at bounding box center [733, 410] width 25 height 7
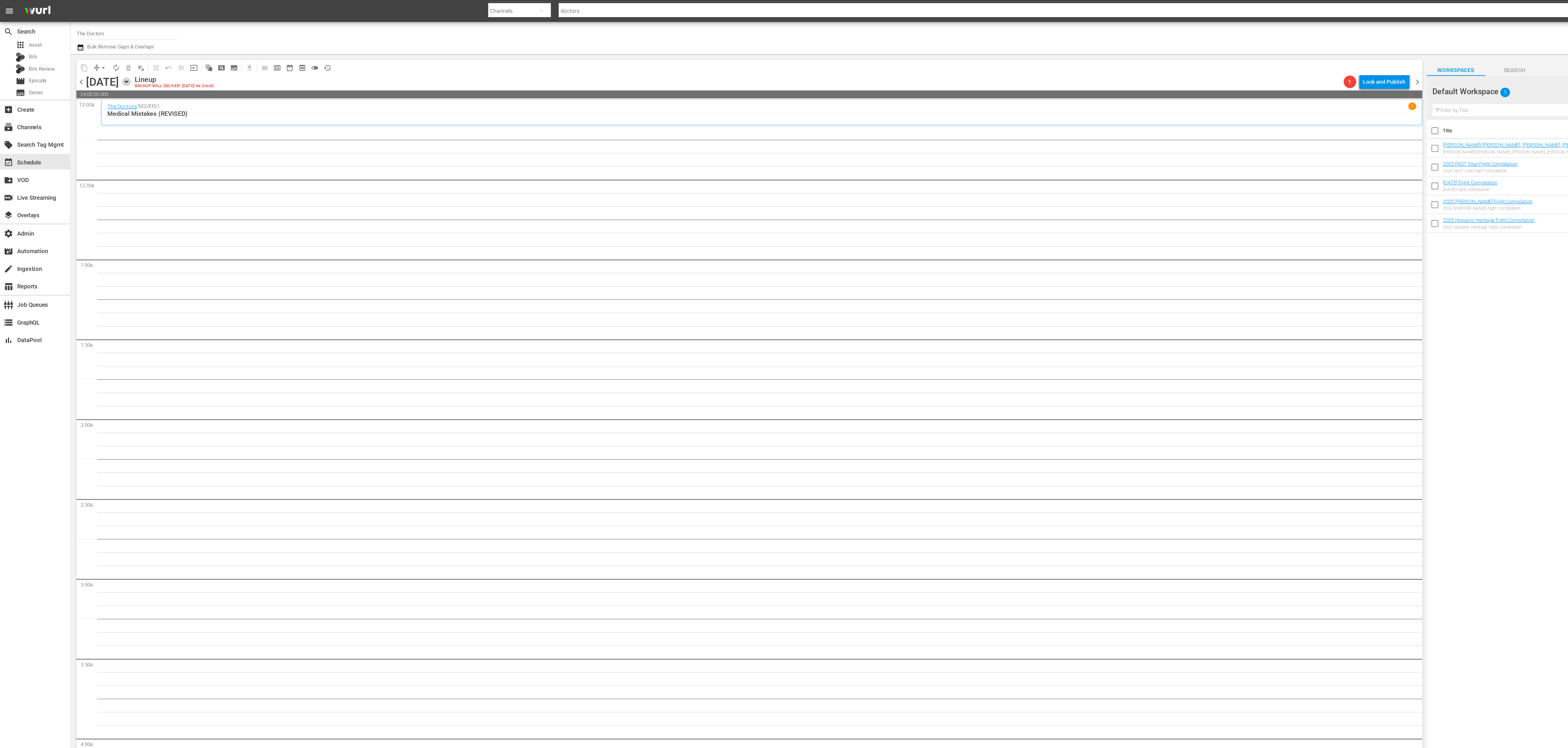
click at [97, 60] on icon "button" at bounding box center [94, 61] width 6 height 6
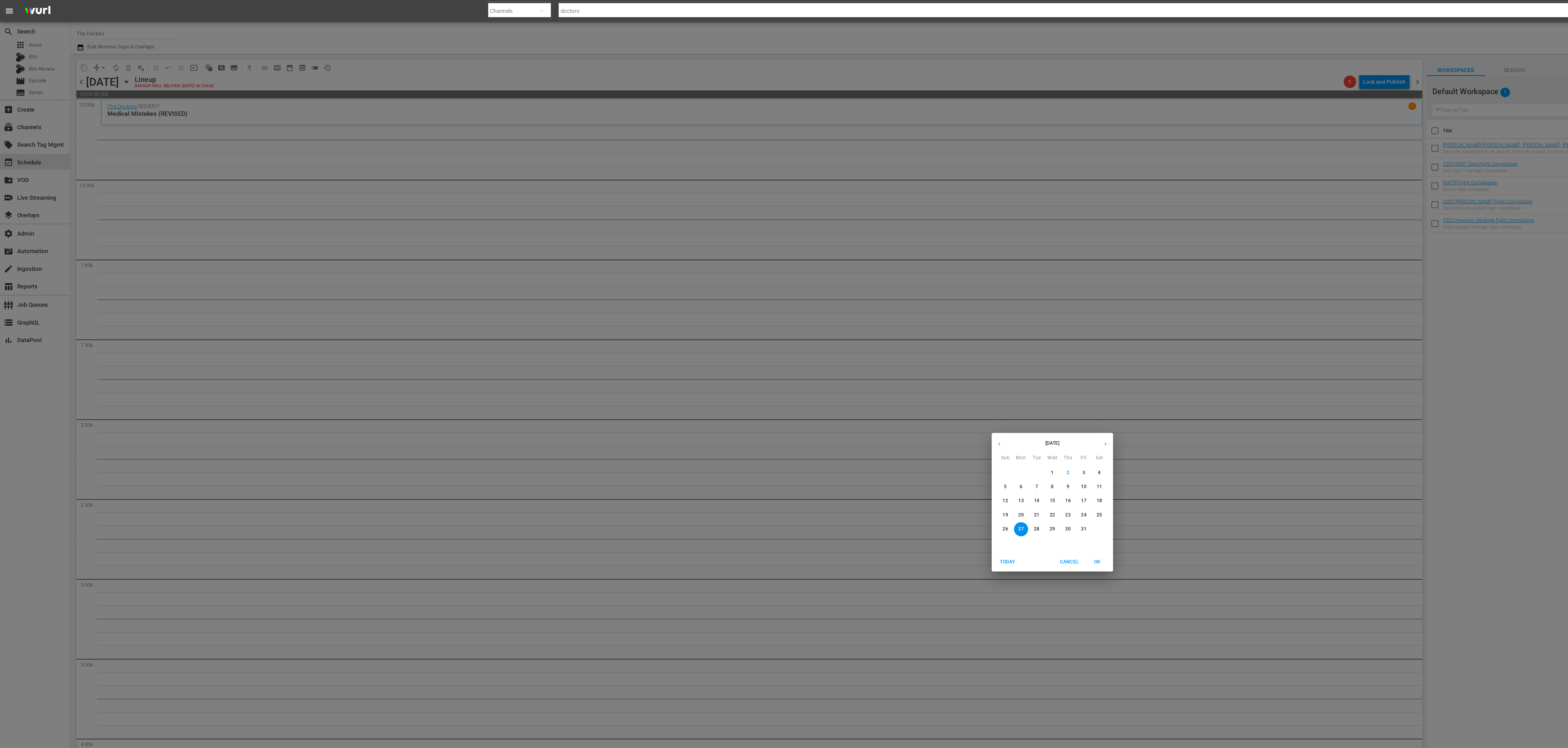
click at [766, 371] on div "14" at bounding box center [772, 373] width 11 height 11
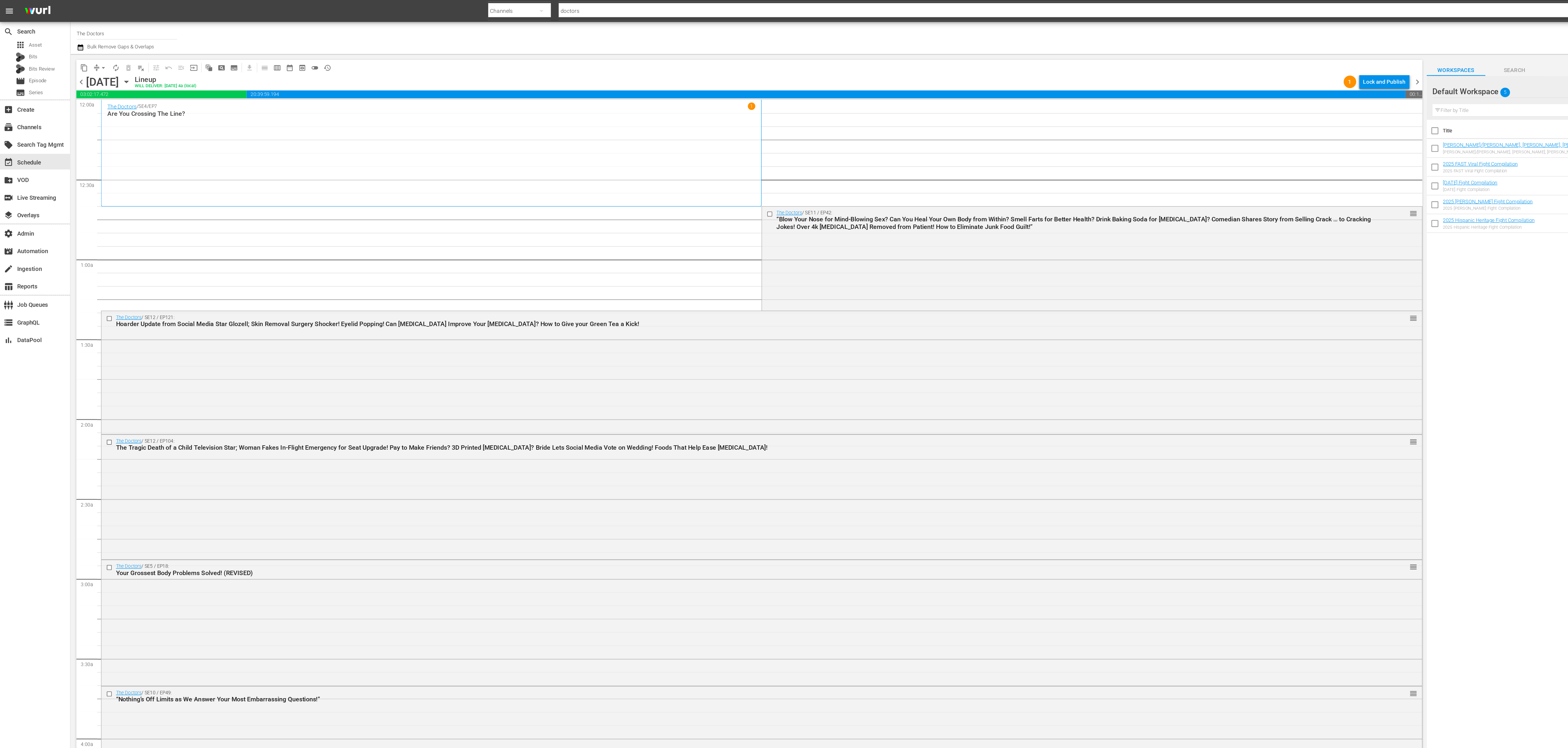
click at [62, 60] on span "chevron_left" at bounding box center [60, 61] width 7 height 7
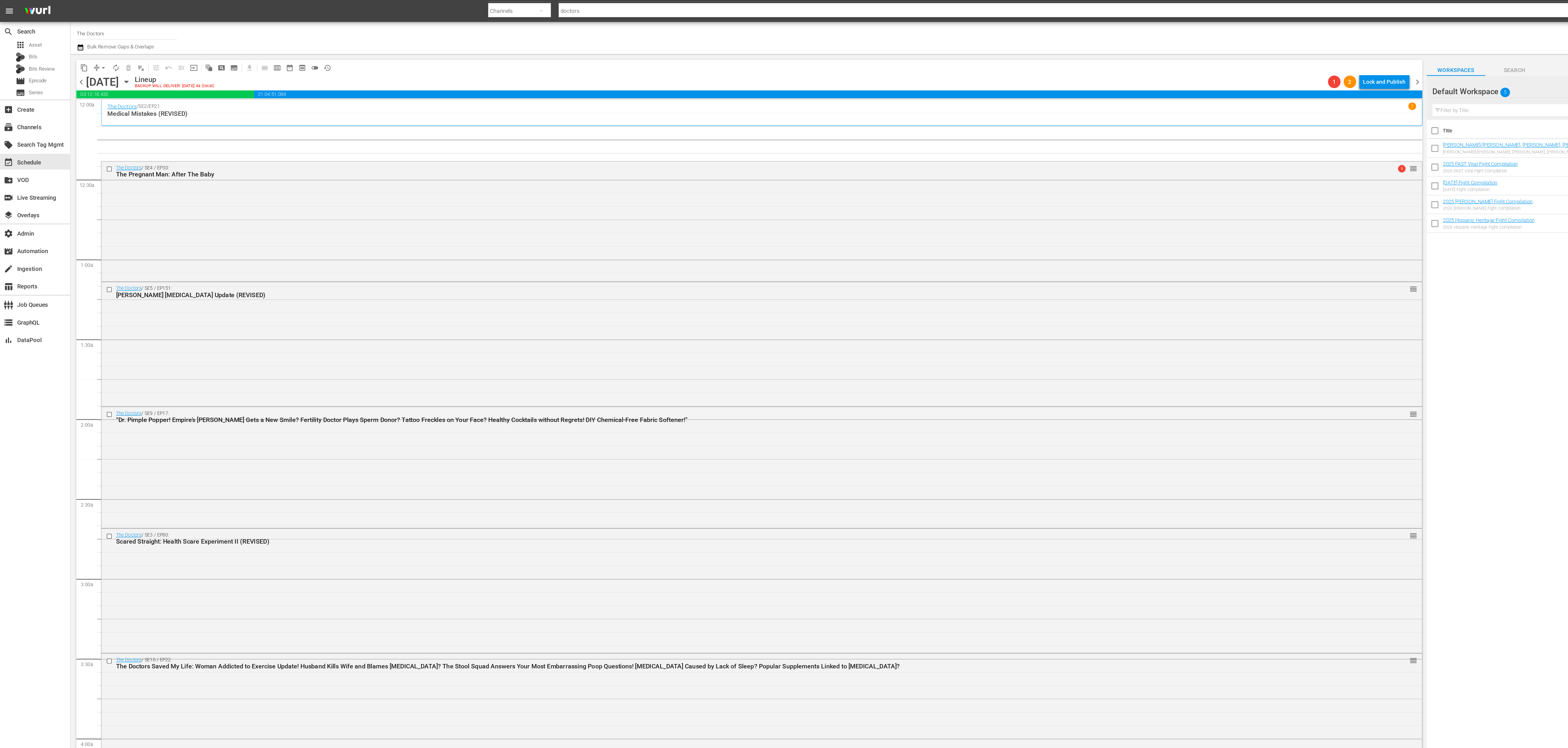
click at [191, 87] on p "Medical Mistakes (REVISED)" at bounding box center [566, 84] width 975 height 6
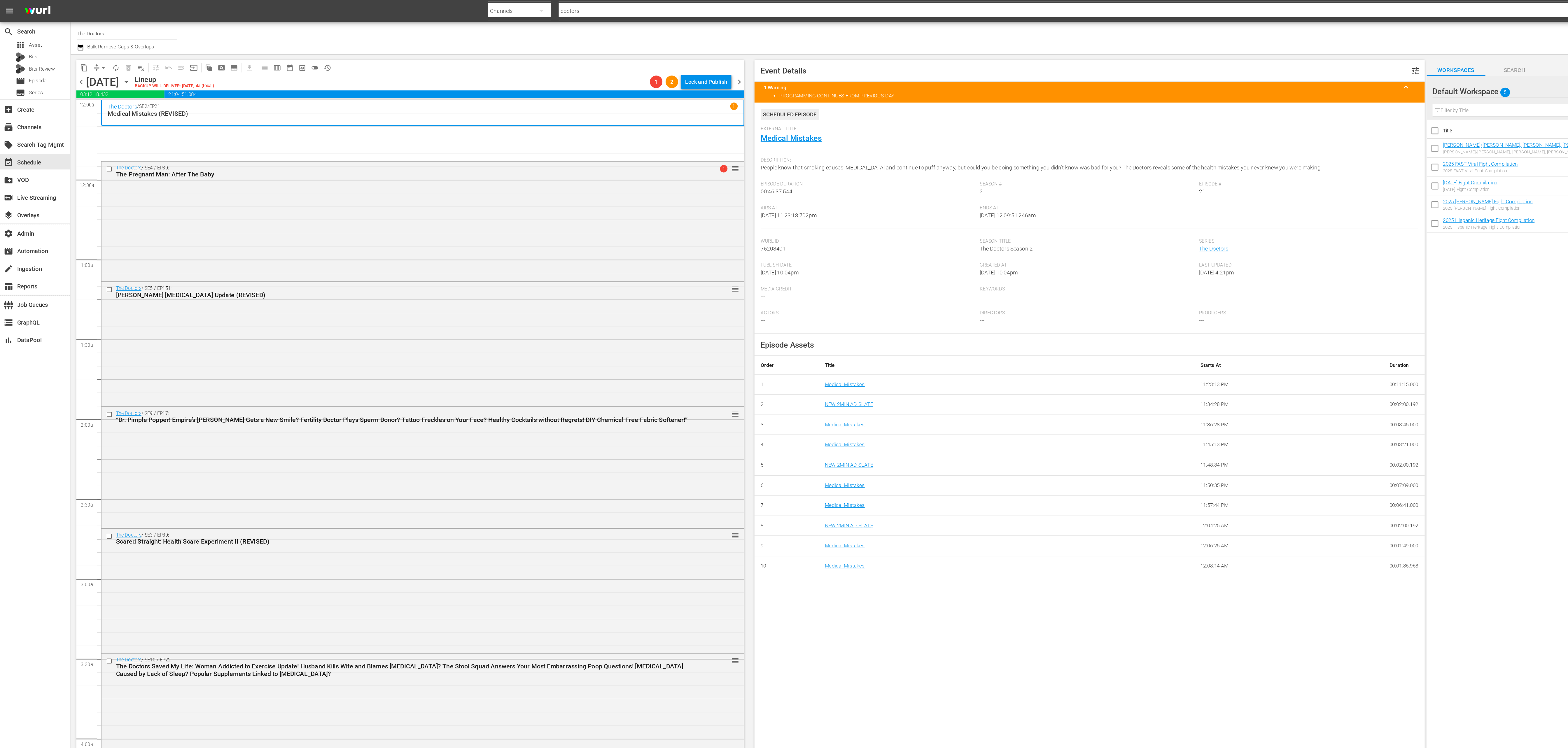
click at [907, 182] on span "Series" at bounding box center [974, 180] width 161 height 5
click at [907, 185] on link "The Doctors" at bounding box center [904, 185] width 22 height 5
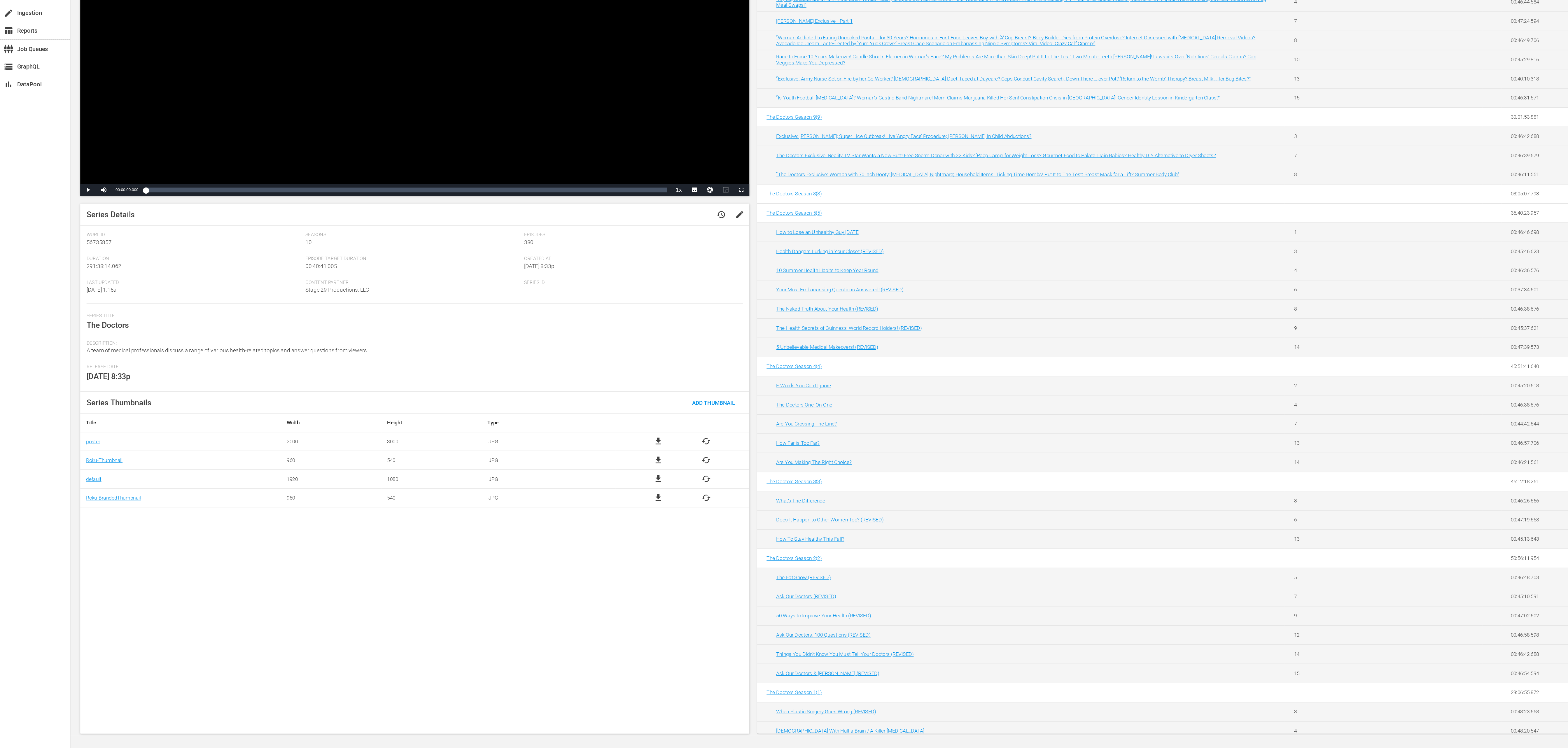
scroll to position [70, 0]
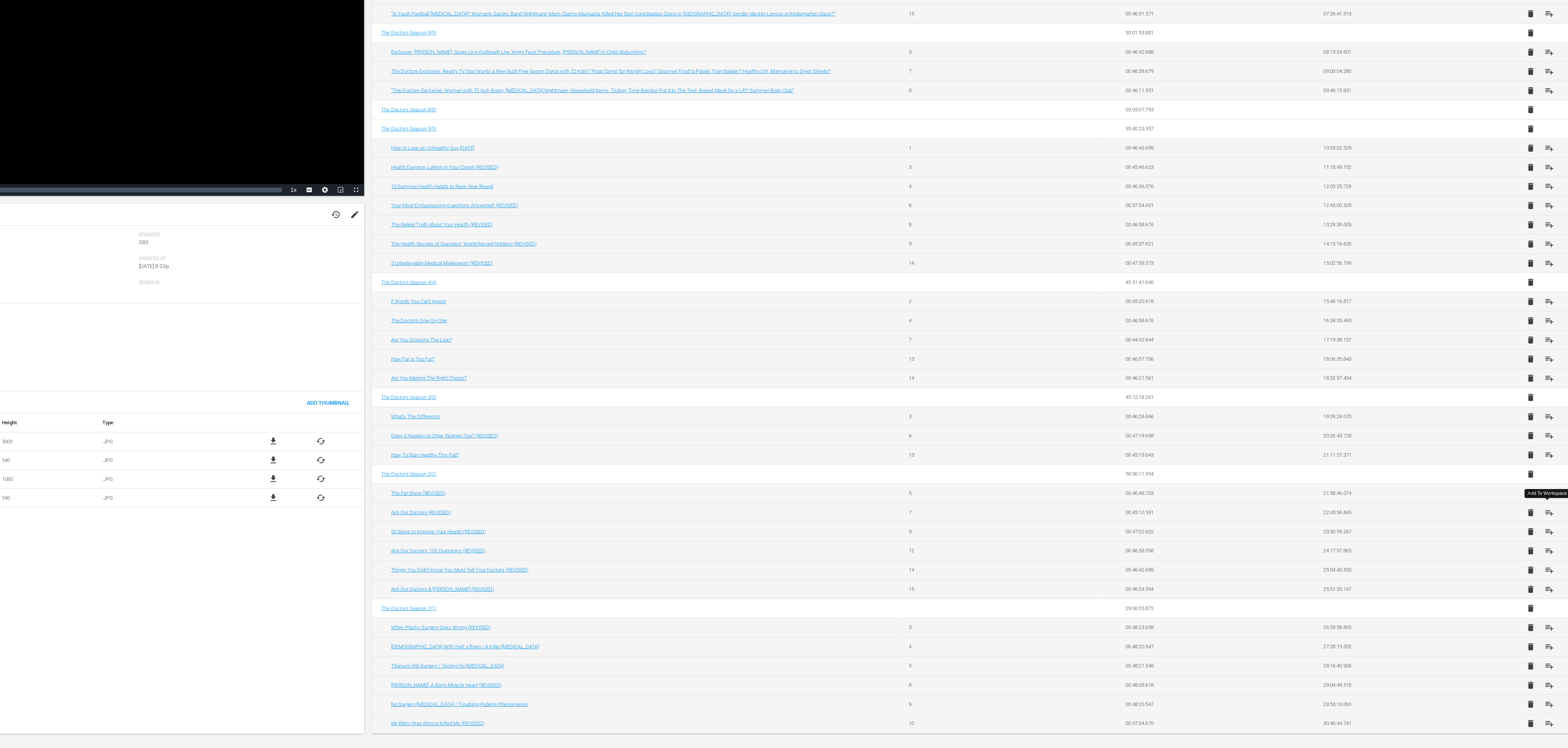
click at [1441, 572] on span "playlist_add" at bounding box center [1441, 572] width 7 height 7
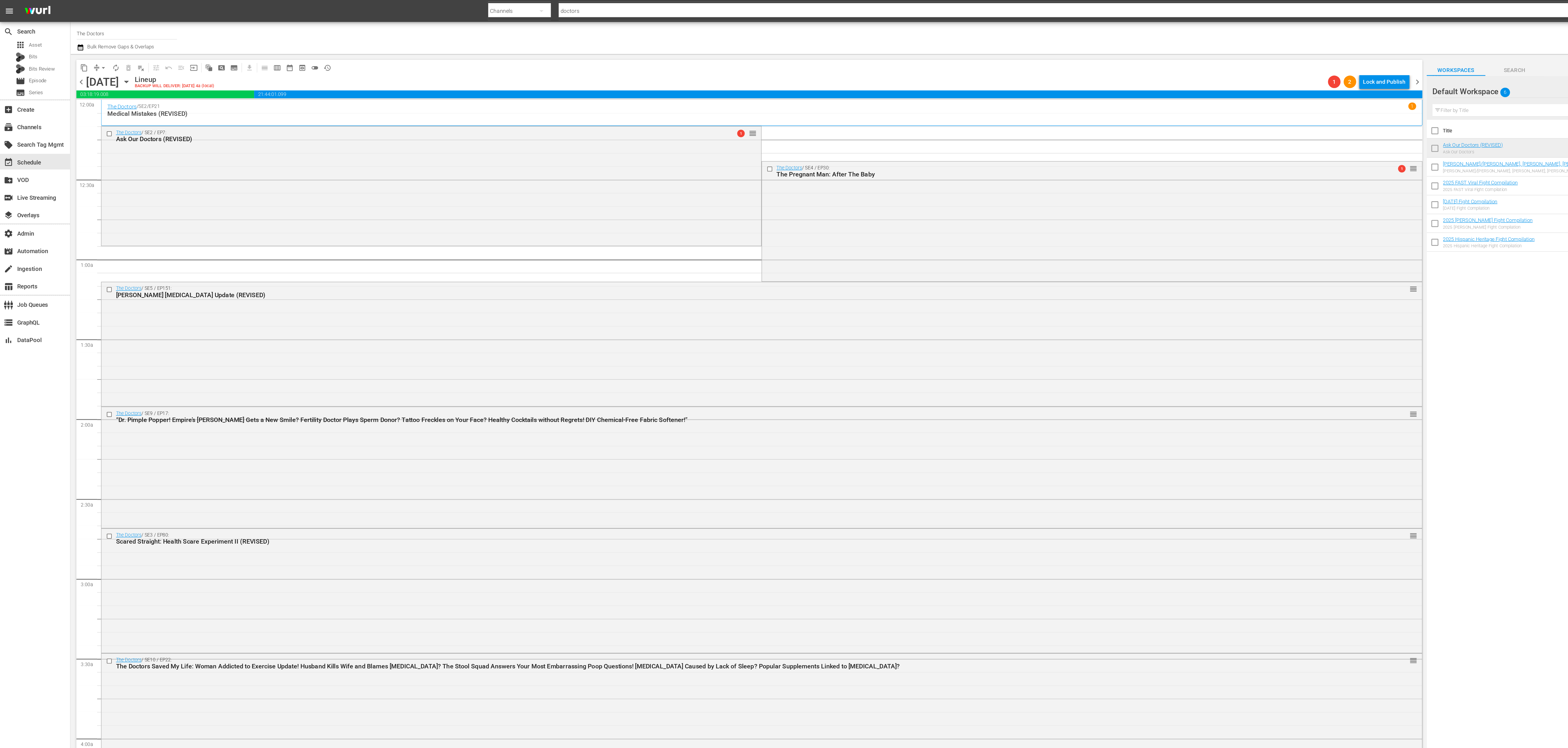
click at [1057, 62] on span "chevron_right" at bounding box center [1056, 61] width 7 height 7
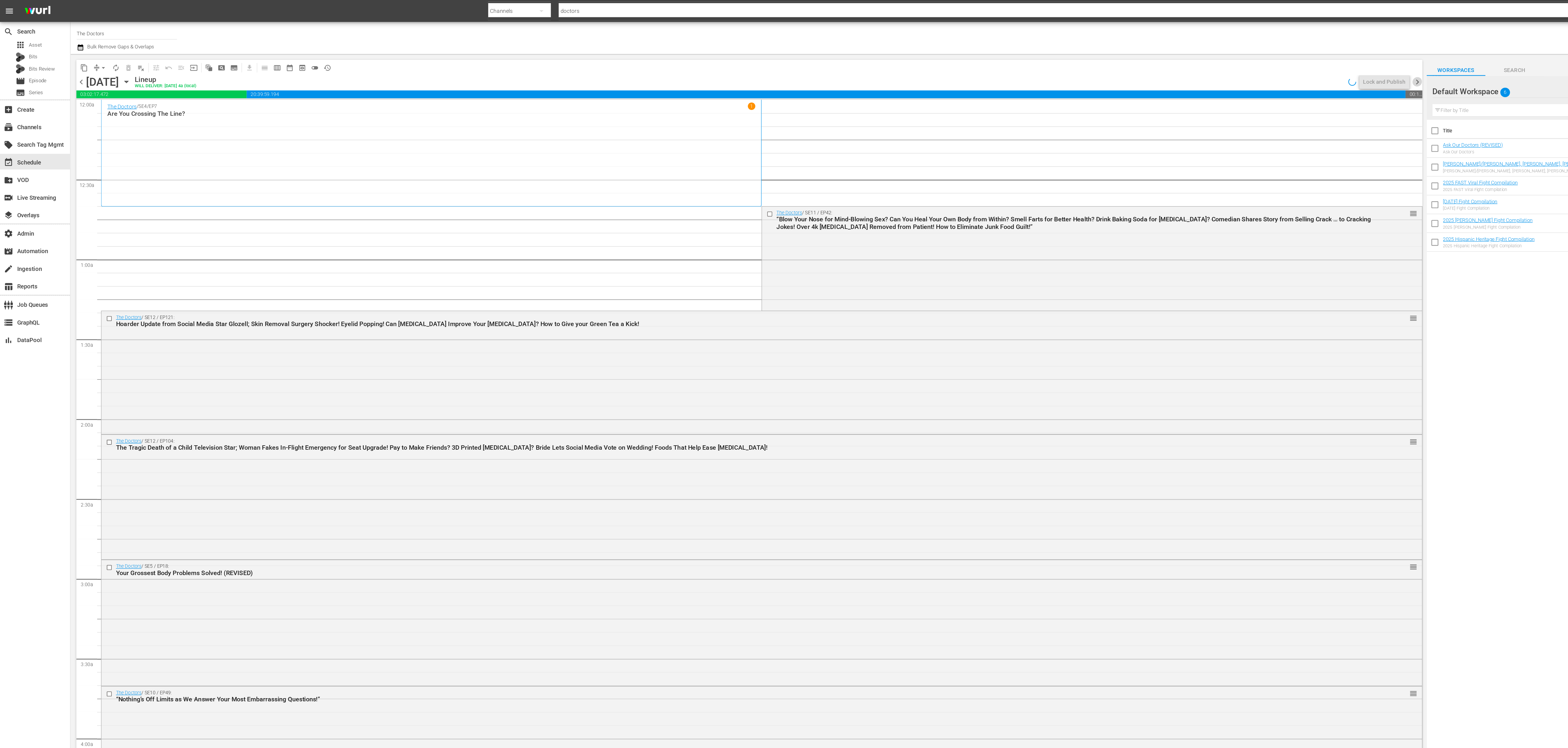
click at [1057, 62] on span "chevron_right" at bounding box center [1056, 61] width 7 height 7
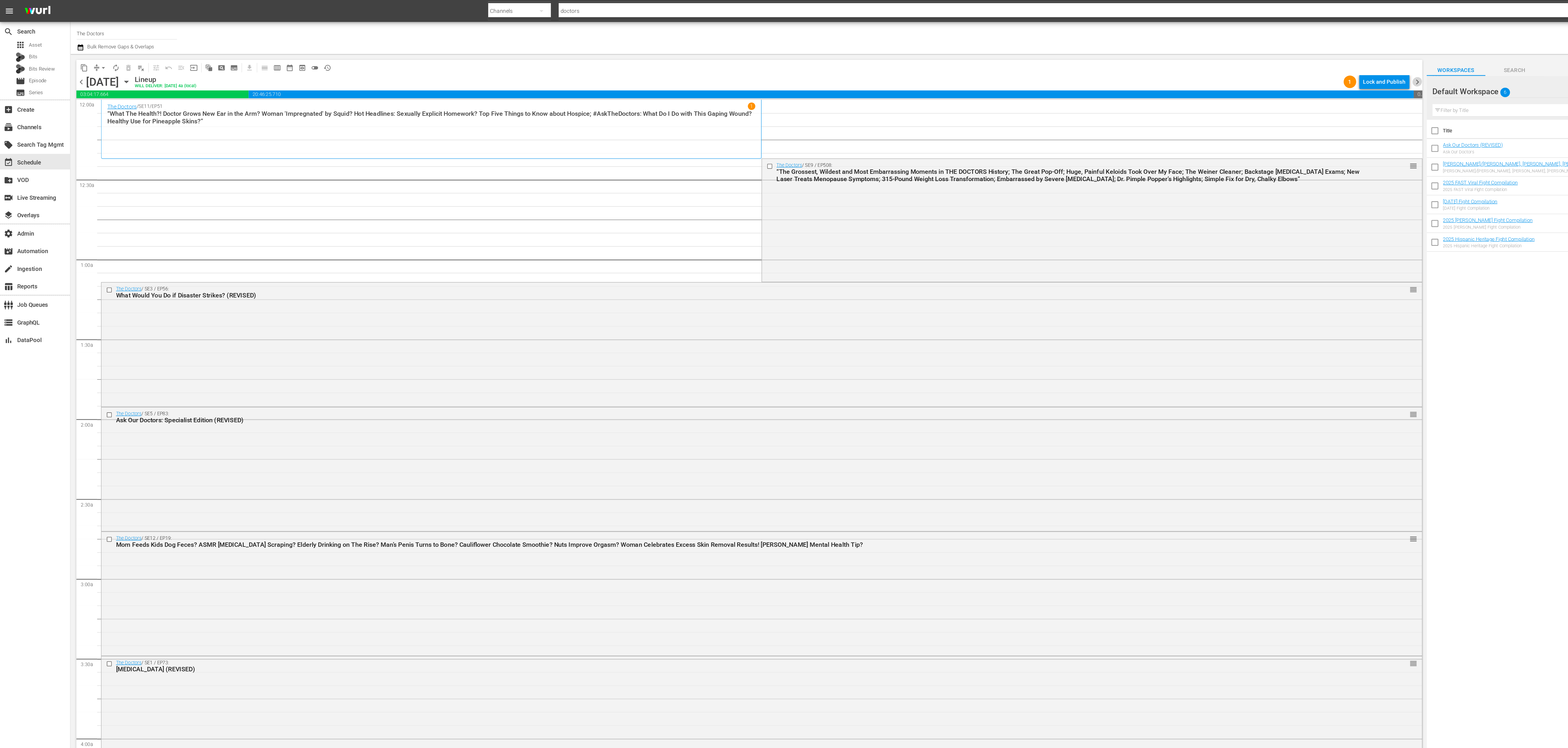
click at [1057, 62] on span "chevron_right" at bounding box center [1056, 61] width 7 height 7
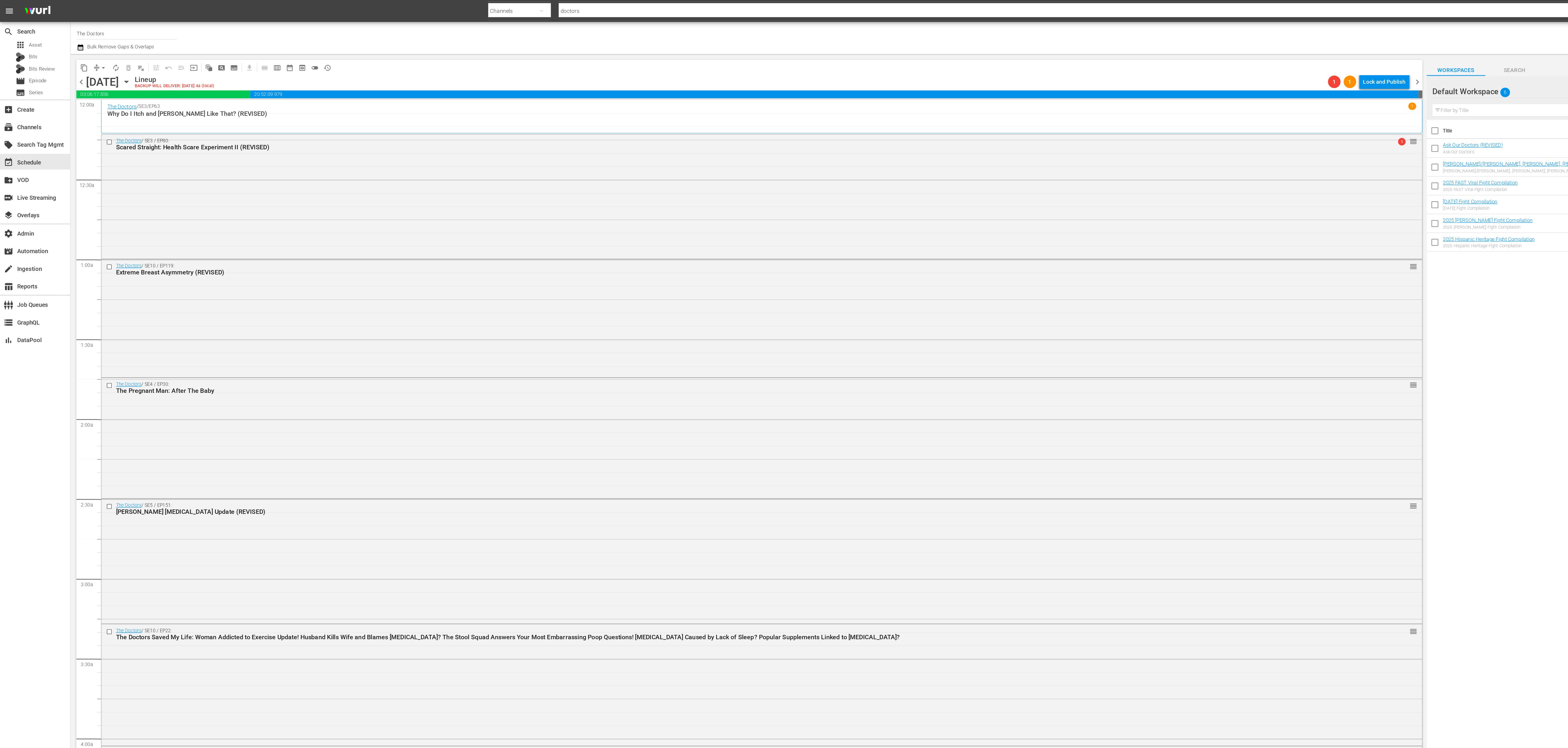
click at [1057, 62] on span "chevron_right" at bounding box center [1056, 61] width 7 height 7
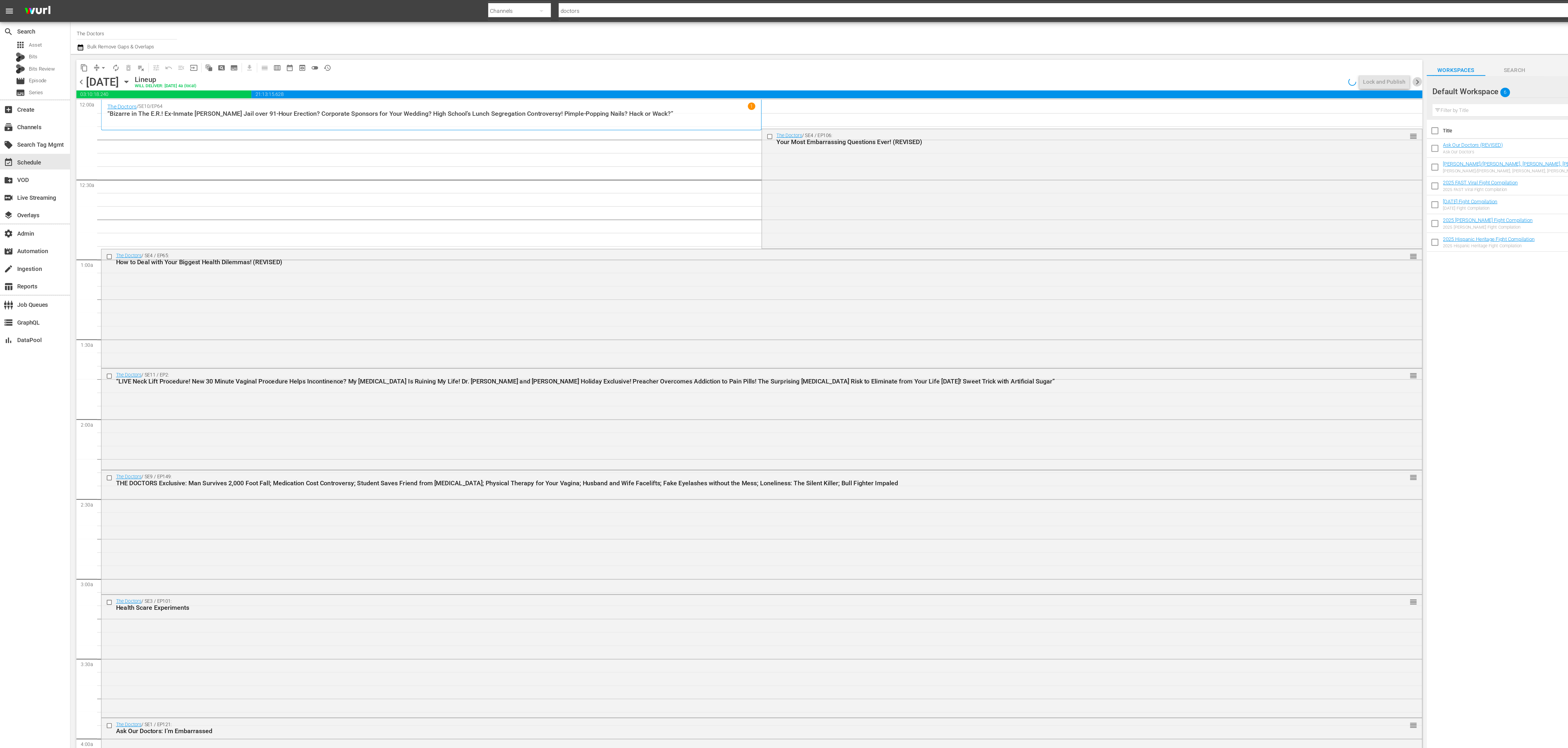
click at [1057, 62] on span "chevron_right" at bounding box center [1056, 61] width 7 height 7
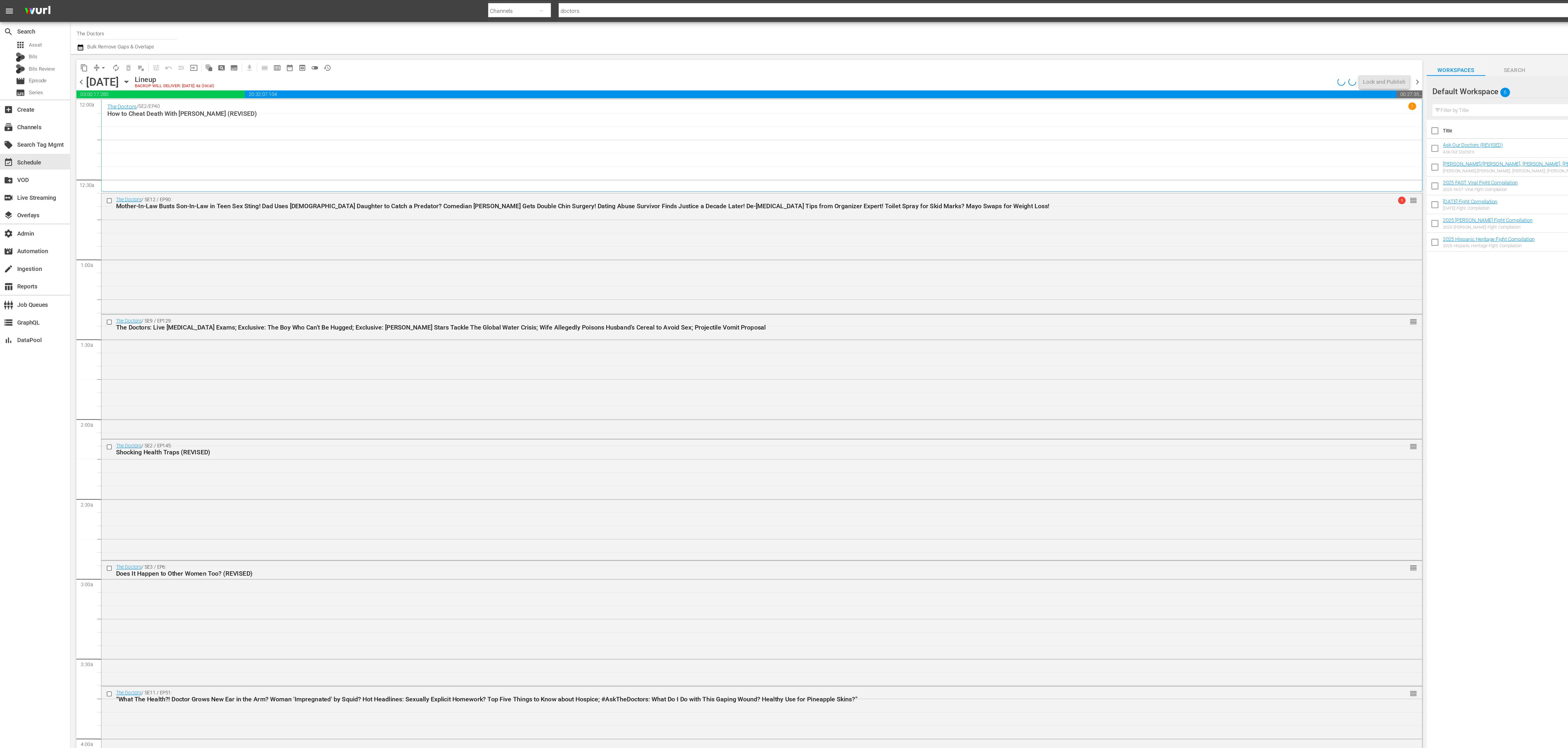
click at [1057, 62] on span "chevron_right" at bounding box center [1056, 61] width 7 height 7
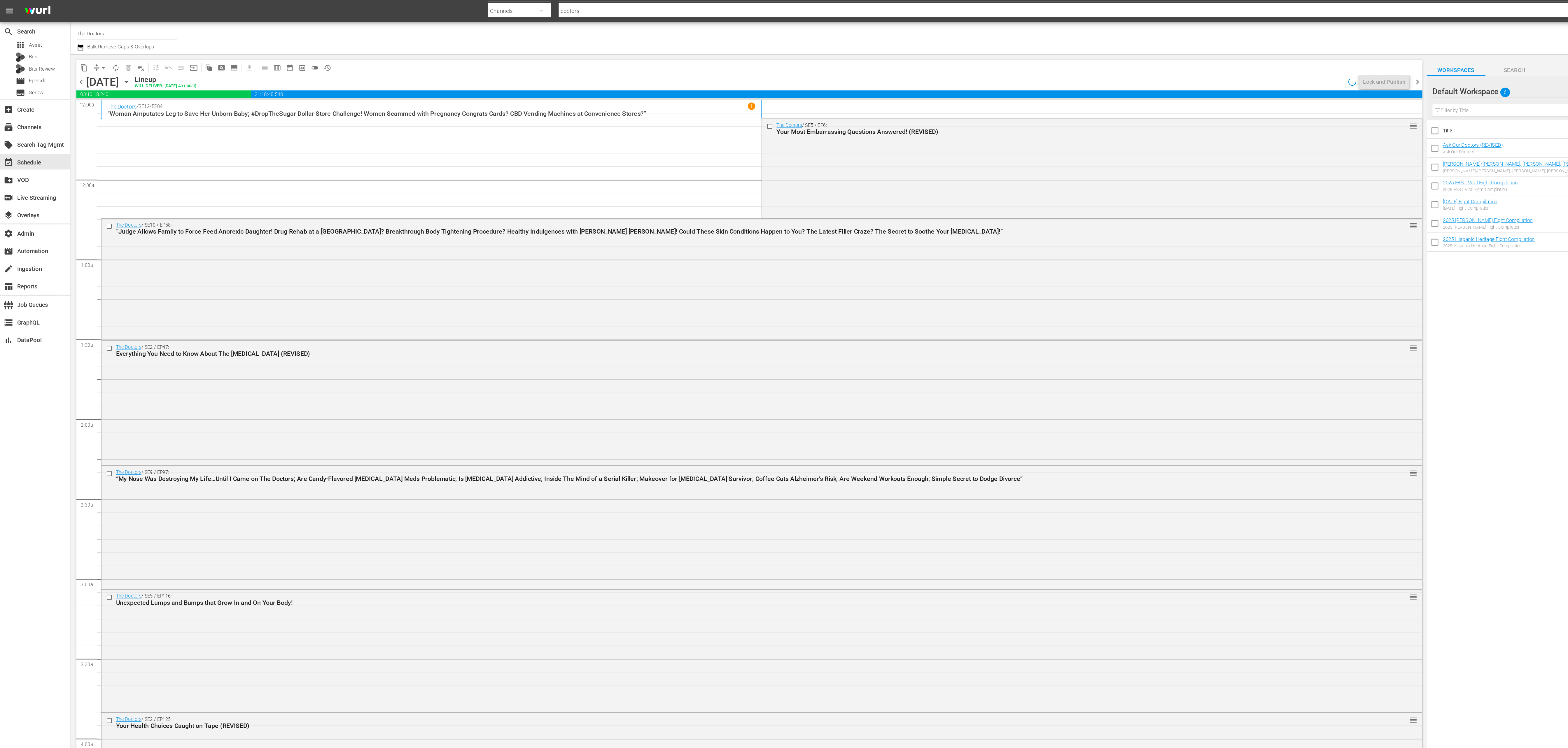
click at [1057, 62] on span "chevron_right" at bounding box center [1056, 61] width 7 height 7
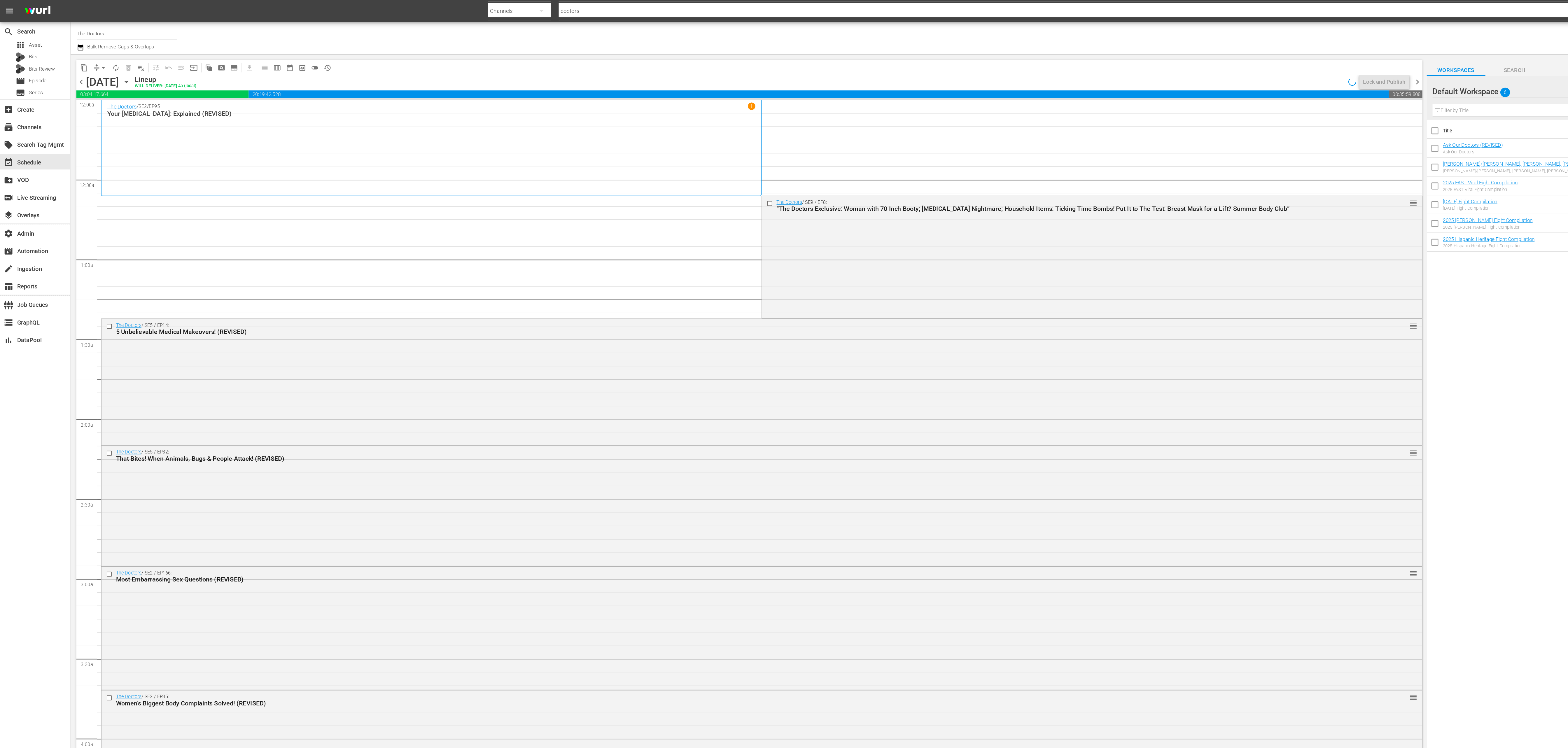
click at [1057, 62] on span "chevron_right" at bounding box center [1056, 61] width 7 height 7
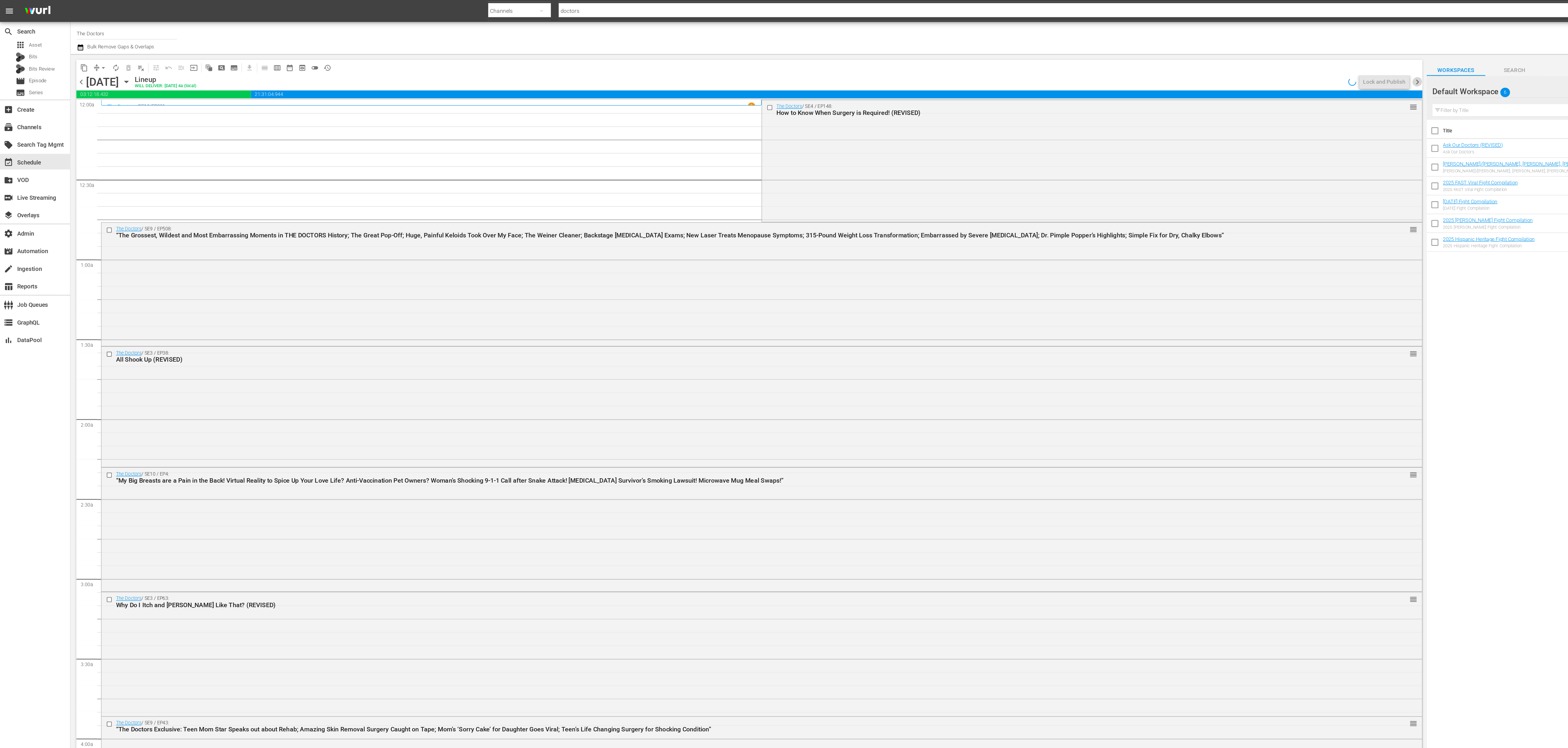
click at [1057, 62] on span "chevron_right" at bounding box center [1056, 61] width 7 height 7
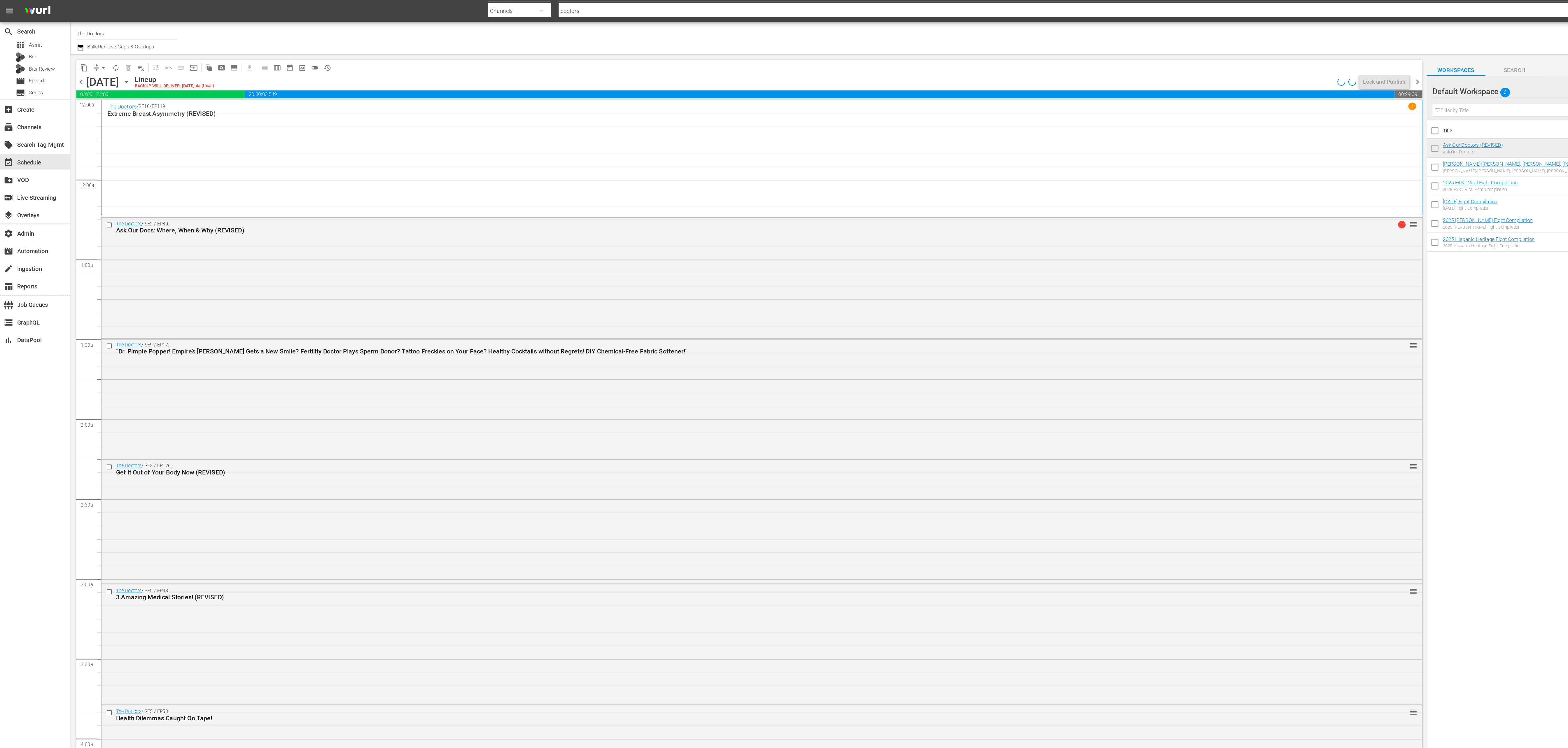
click at [1057, 62] on span "chevron_right" at bounding box center [1056, 61] width 7 height 7
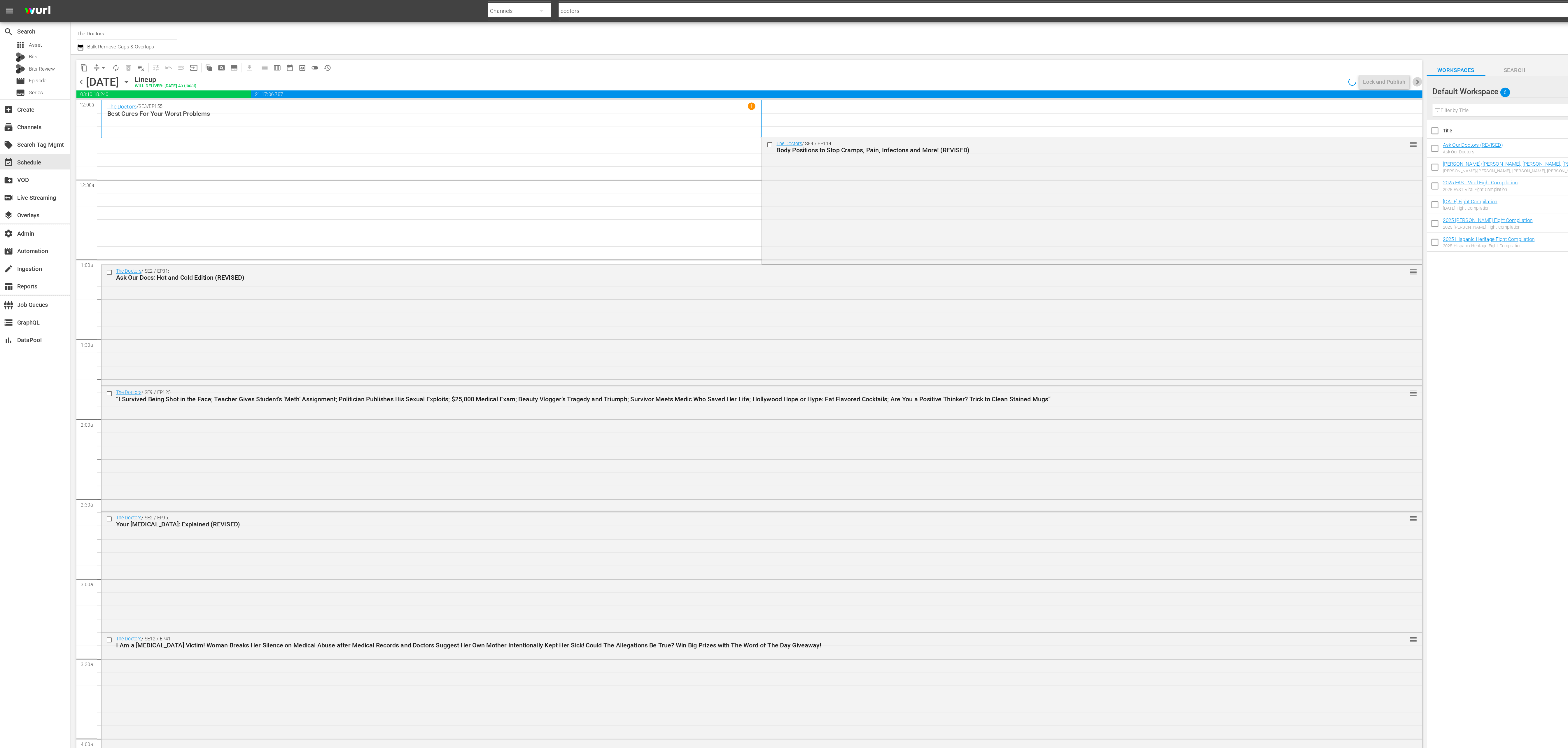
click at [1057, 62] on span "chevron_right" at bounding box center [1056, 61] width 7 height 7
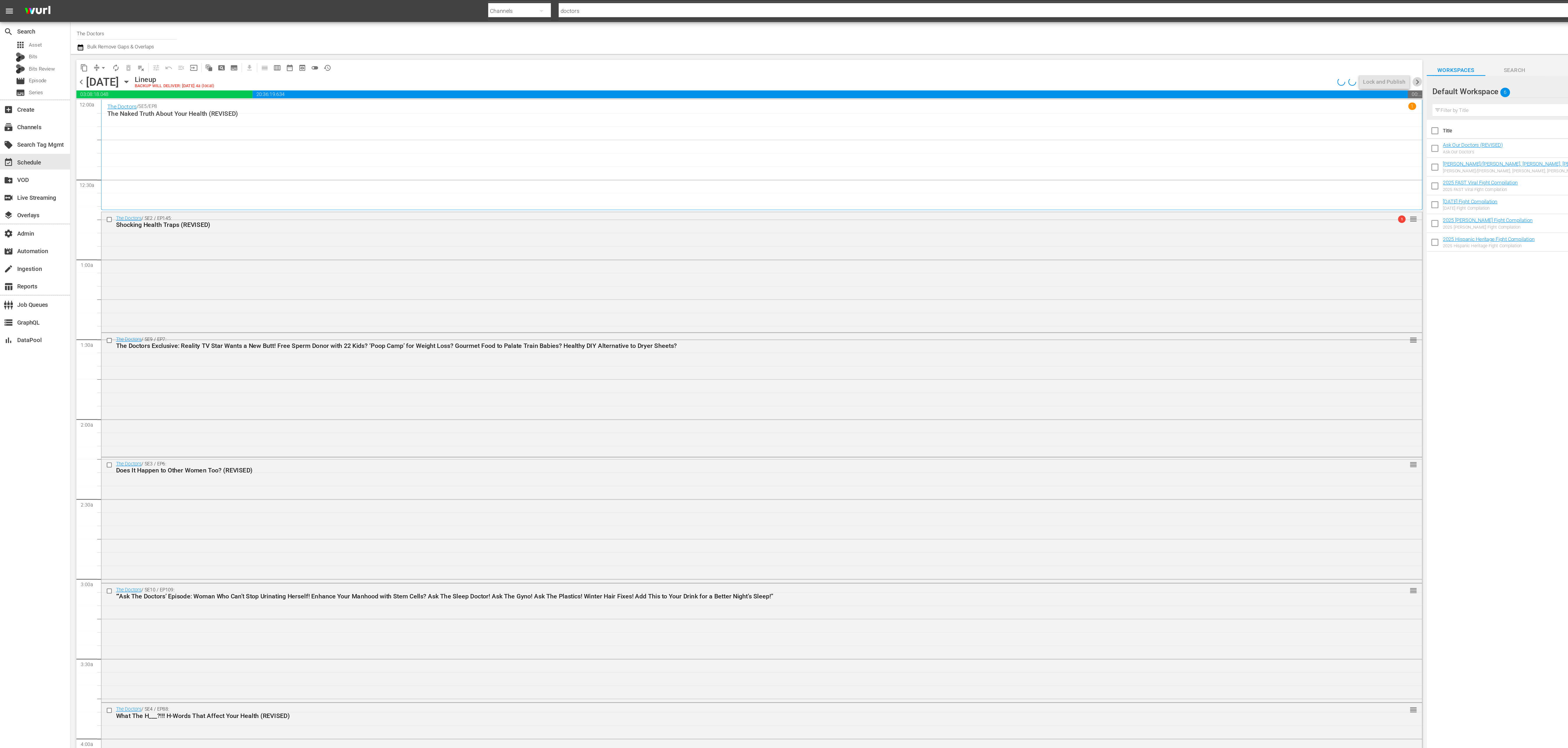
click at [1057, 62] on span "chevron_right" at bounding box center [1056, 61] width 7 height 7
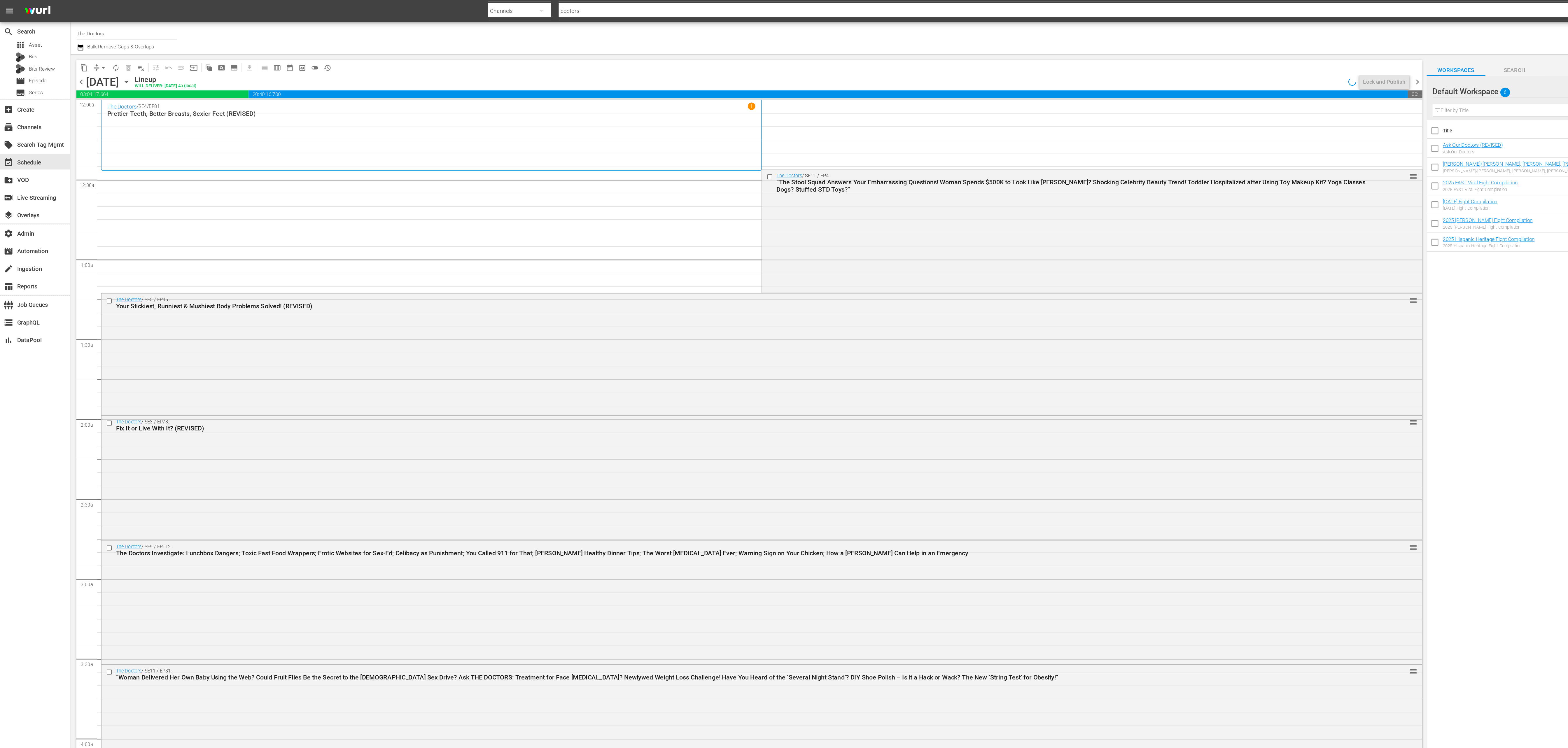
click at [1057, 62] on span "chevron_right" at bounding box center [1056, 61] width 7 height 7
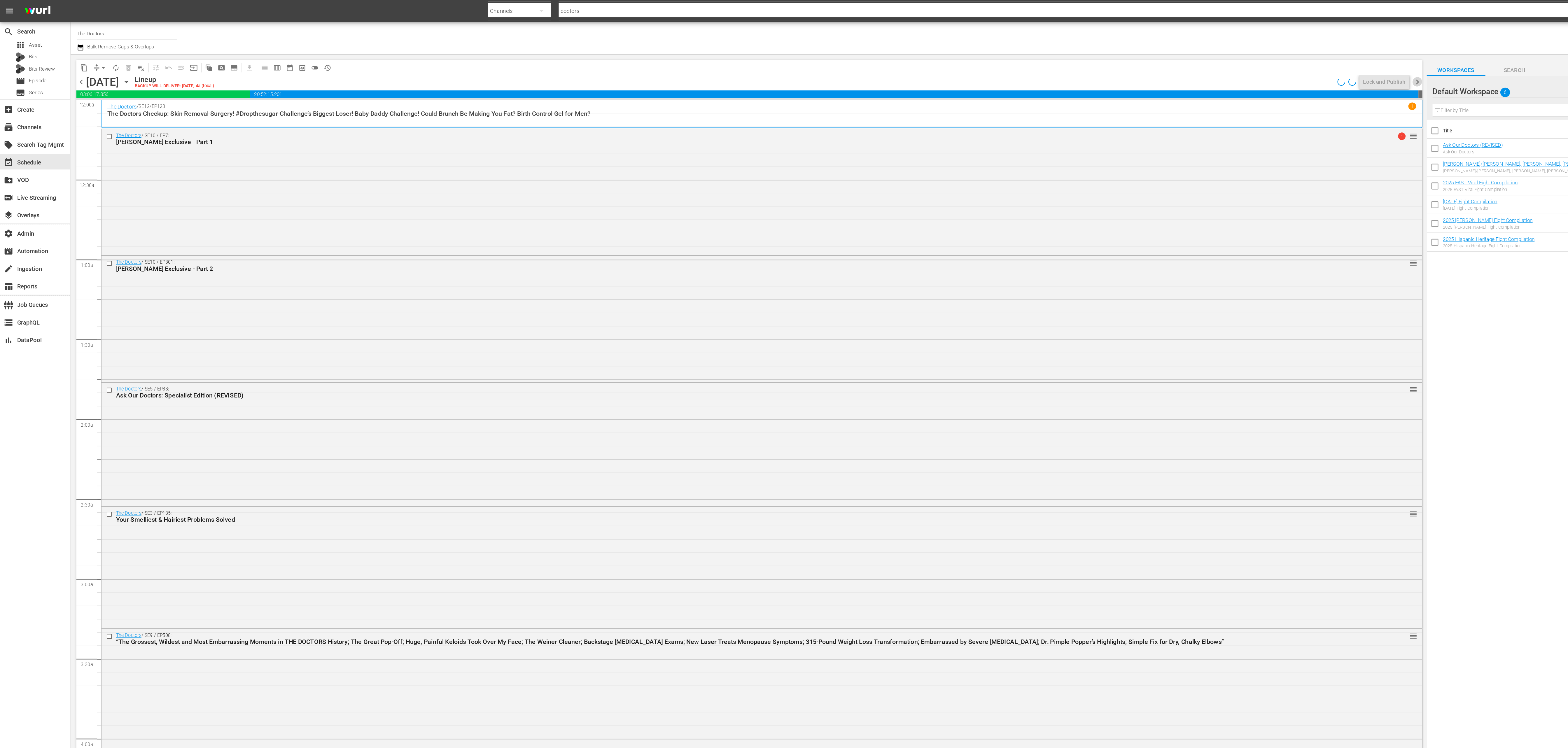
click at [1057, 62] on span "chevron_right" at bounding box center [1056, 61] width 7 height 7
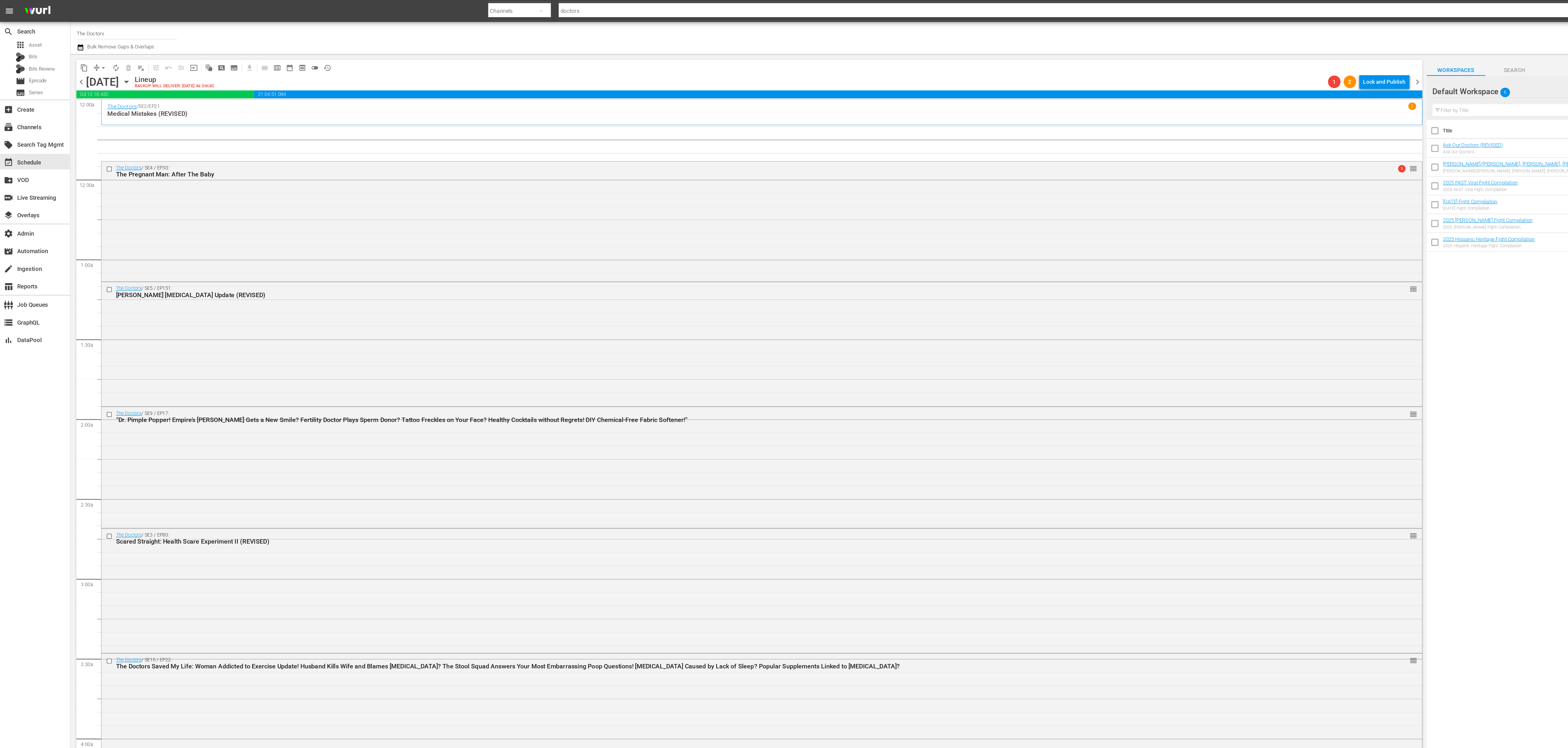
click at [58, 36] on icon "button" at bounding box center [59, 36] width 4 height 5
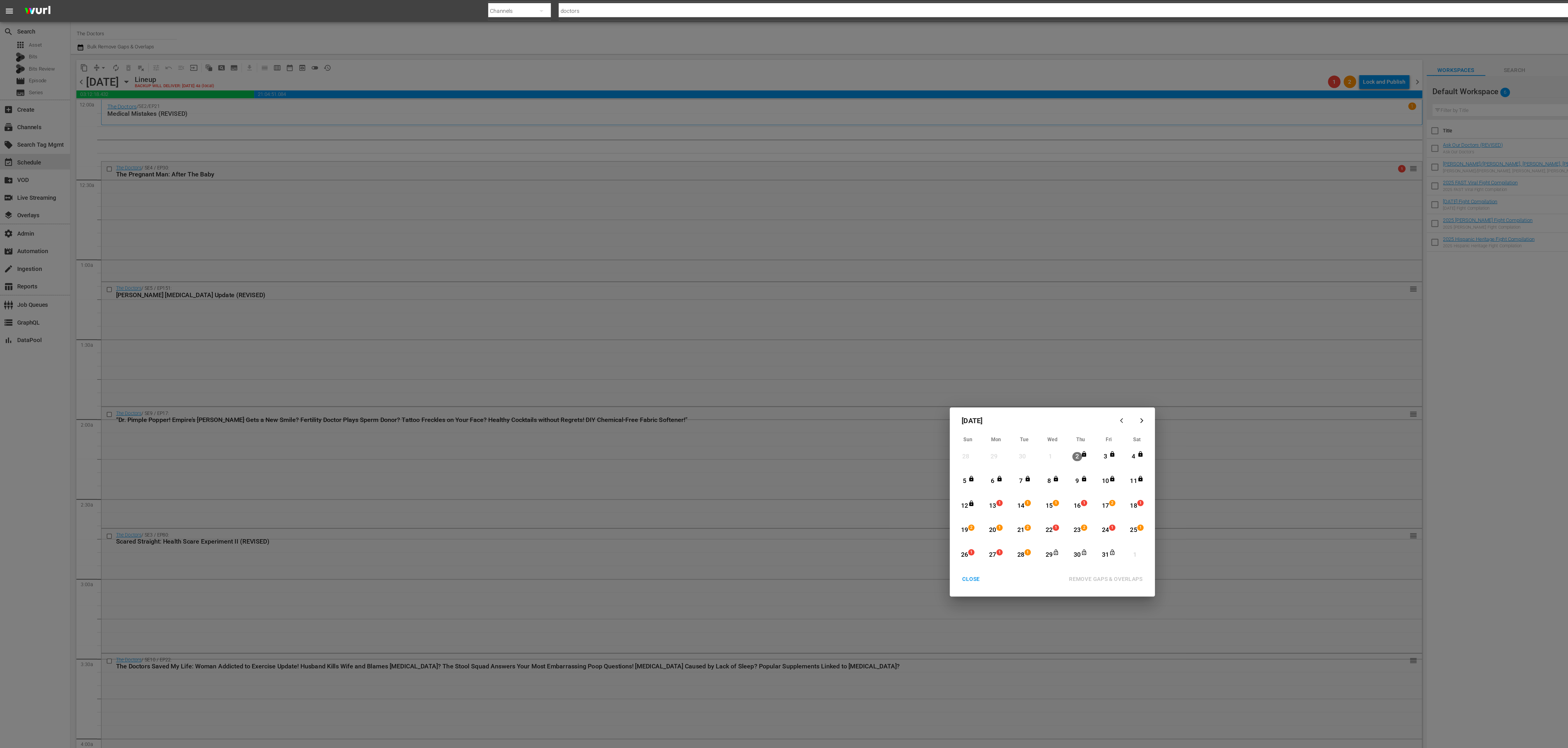
click at [743, 375] on span "1" at bounding box center [744, 375] width 4 height 5
click at [827, 417] on div "31" at bounding box center [823, 414] width 7 height 16
click at [832, 432] on div "REMOVE GAPS & OVERLAPS" at bounding box center [823, 431] width 64 height 7
click at [717, 411] on div "26" at bounding box center [718, 413] width 7 height 6
click at [834, 415] on div "31 2 View Lineup" at bounding box center [826, 414] width 18 height 16
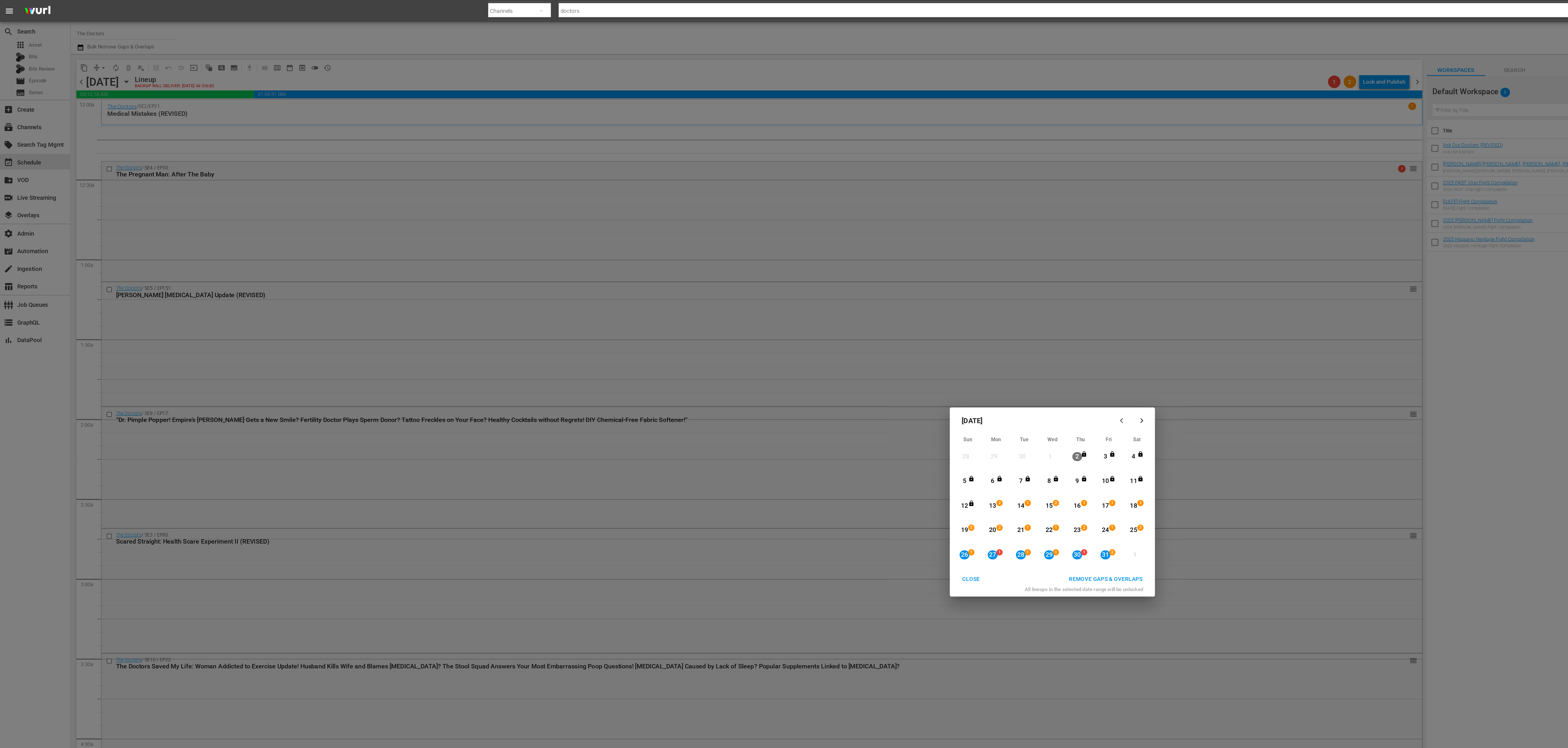
click at [825, 433] on div "REMOVE GAPS & OVERLAPS" at bounding box center [823, 431] width 64 height 7
click at [727, 433] on div "CLOSE" at bounding box center [724, 431] width 23 height 7
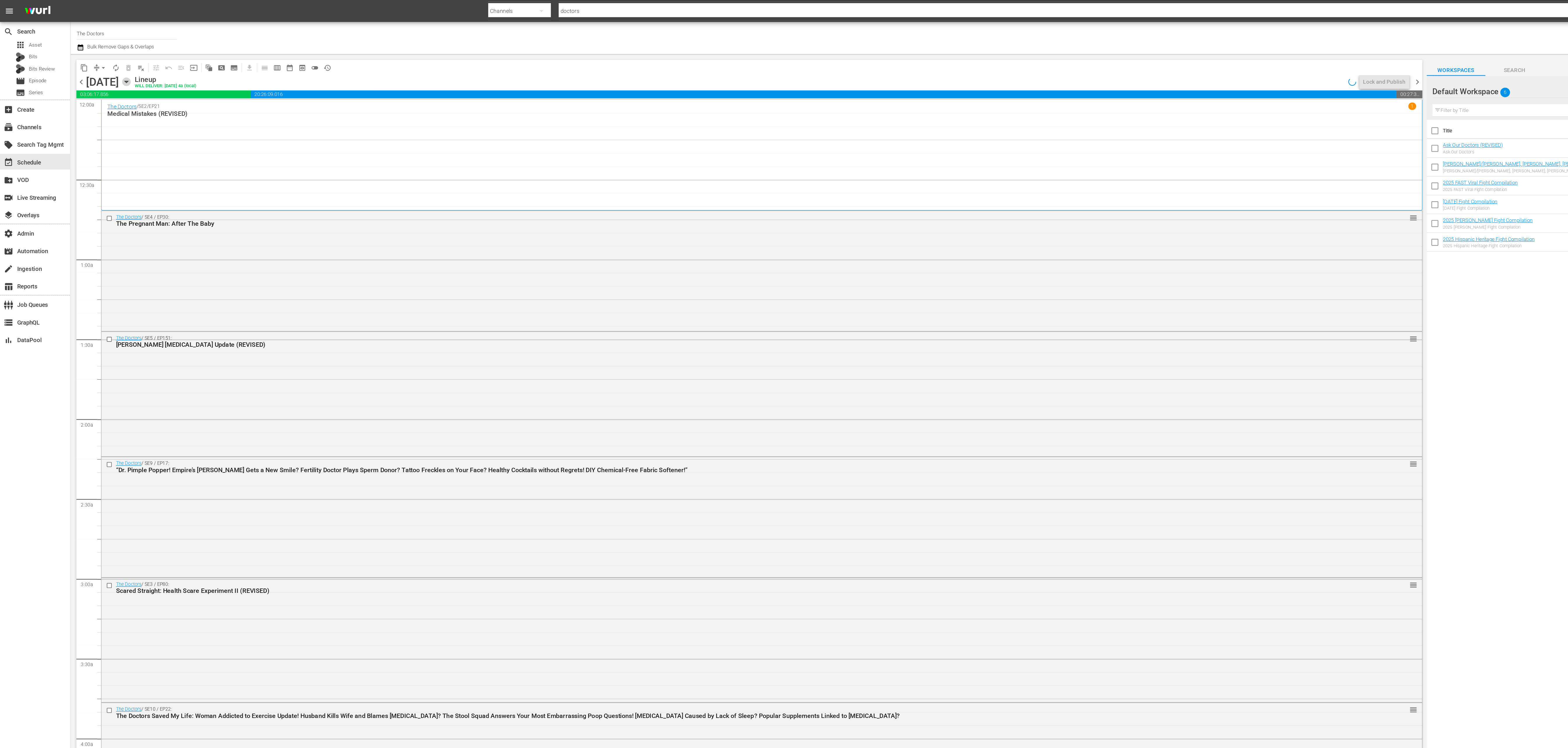
click at [97, 64] on icon "button" at bounding box center [94, 61] width 6 height 6
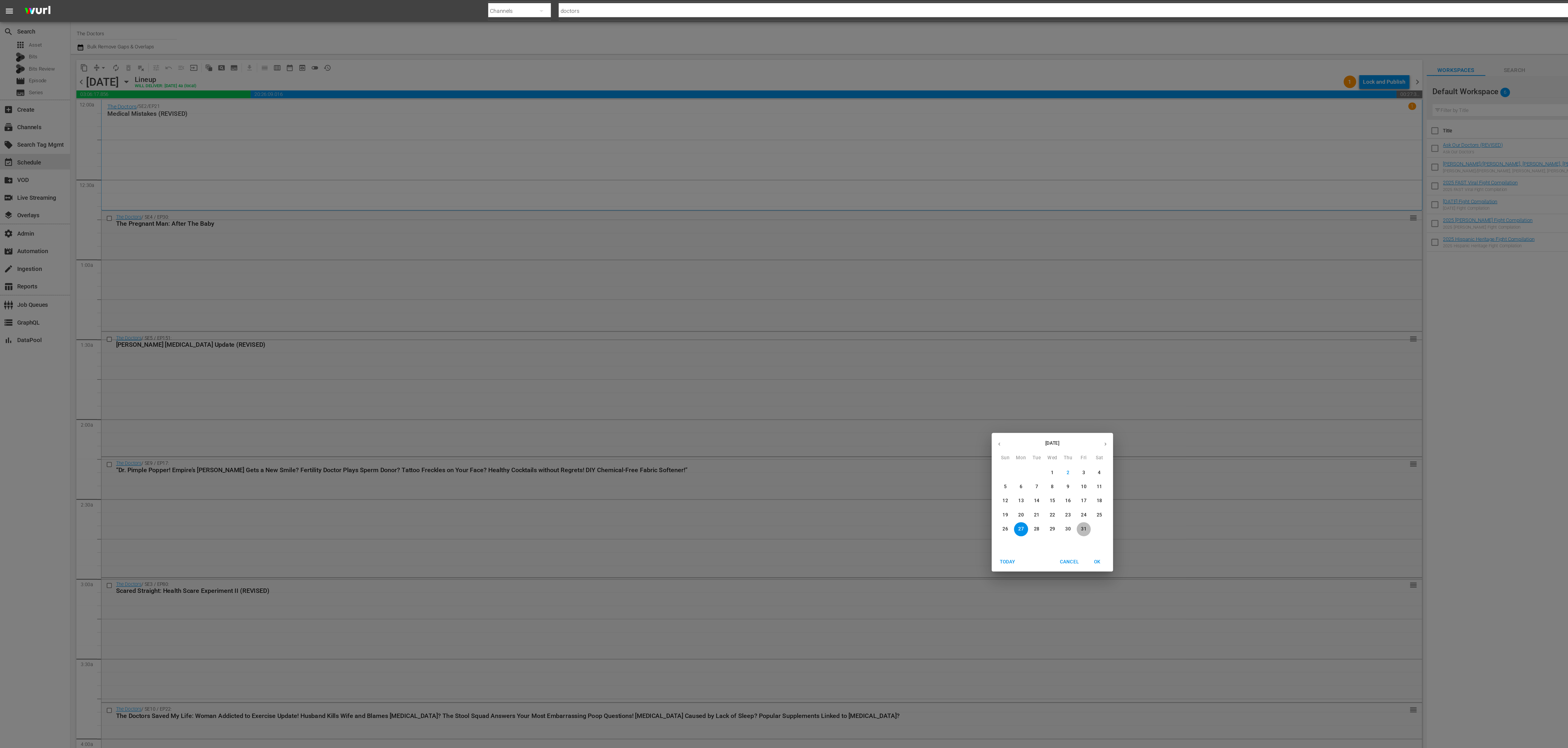
click at [803, 396] on span "31" at bounding box center [807, 394] width 11 height 5
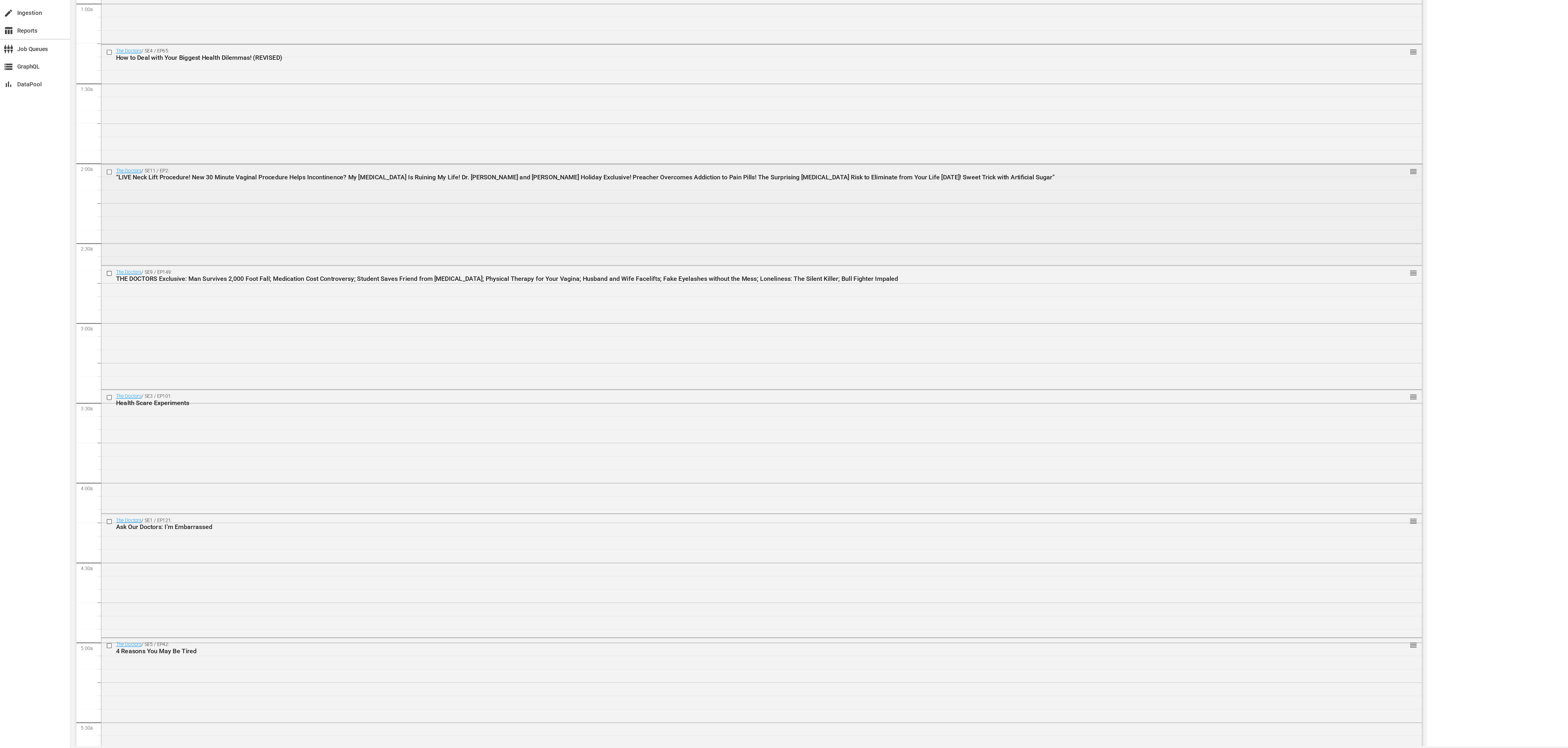
drag, startPoint x: 807, startPoint y: 540, endPoint x: 794, endPoint y: 316, distance: 224.4
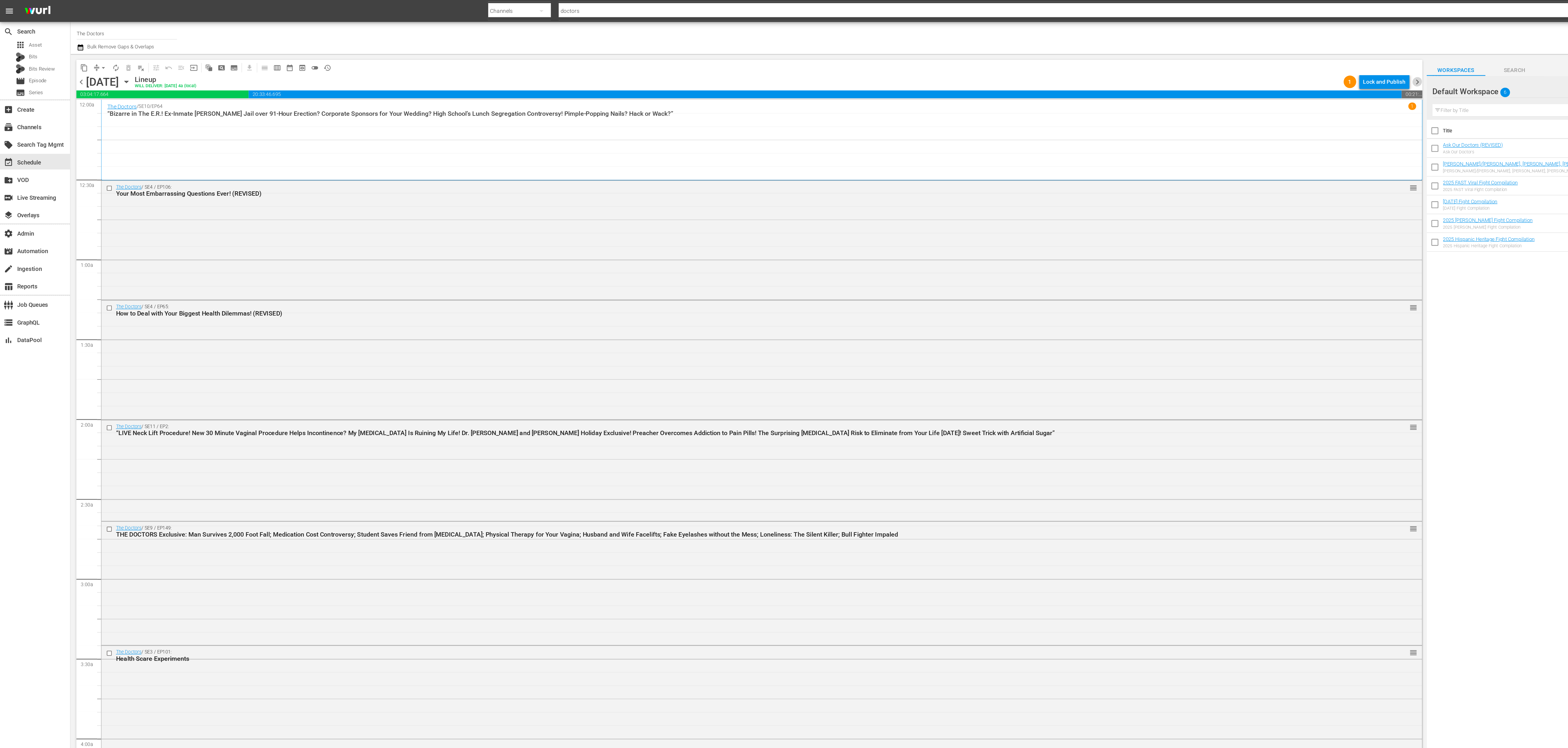
click at [1055, 62] on span "chevron_right" at bounding box center [1056, 61] width 7 height 7
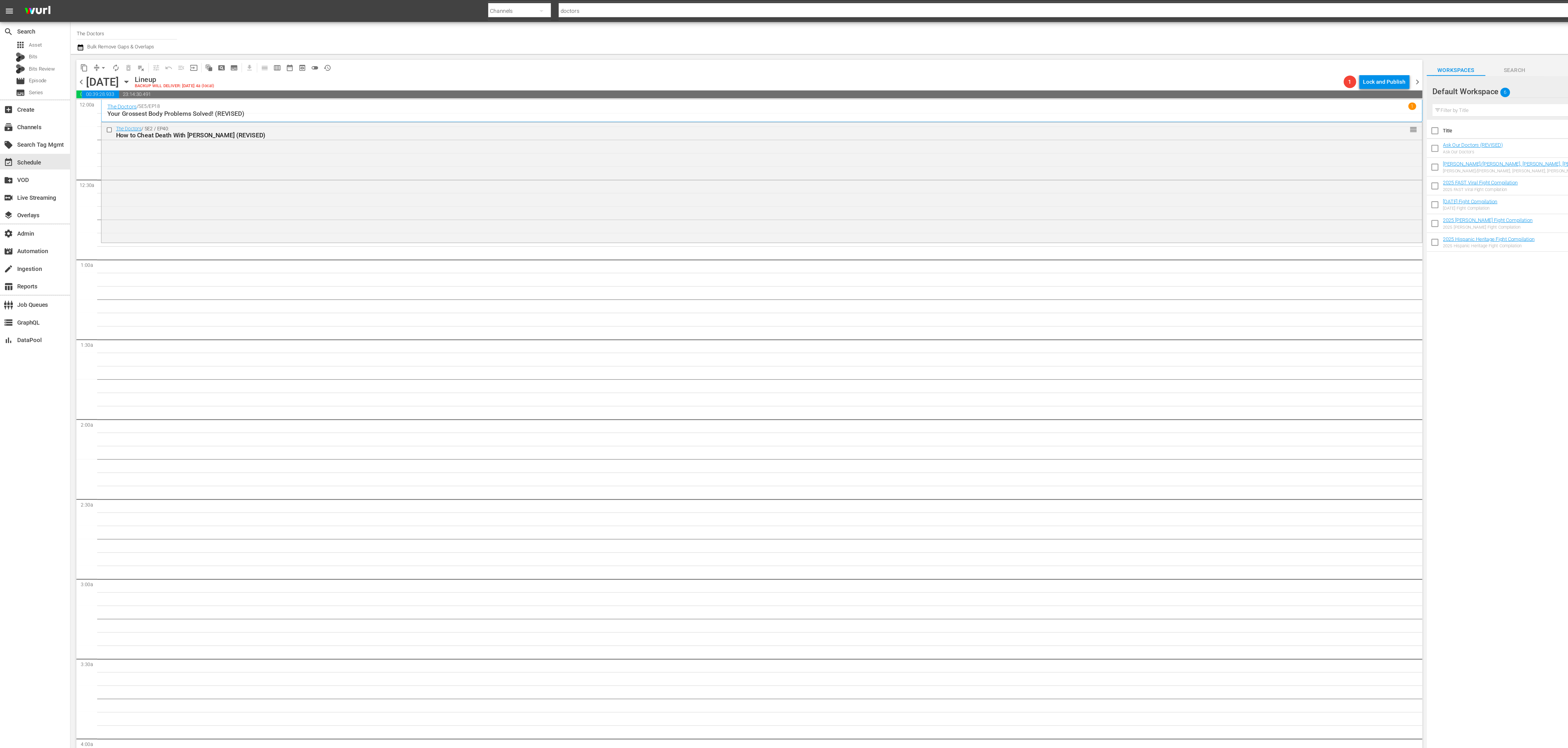
click at [61, 61] on span "chevron_left" at bounding box center [60, 61] width 7 height 7
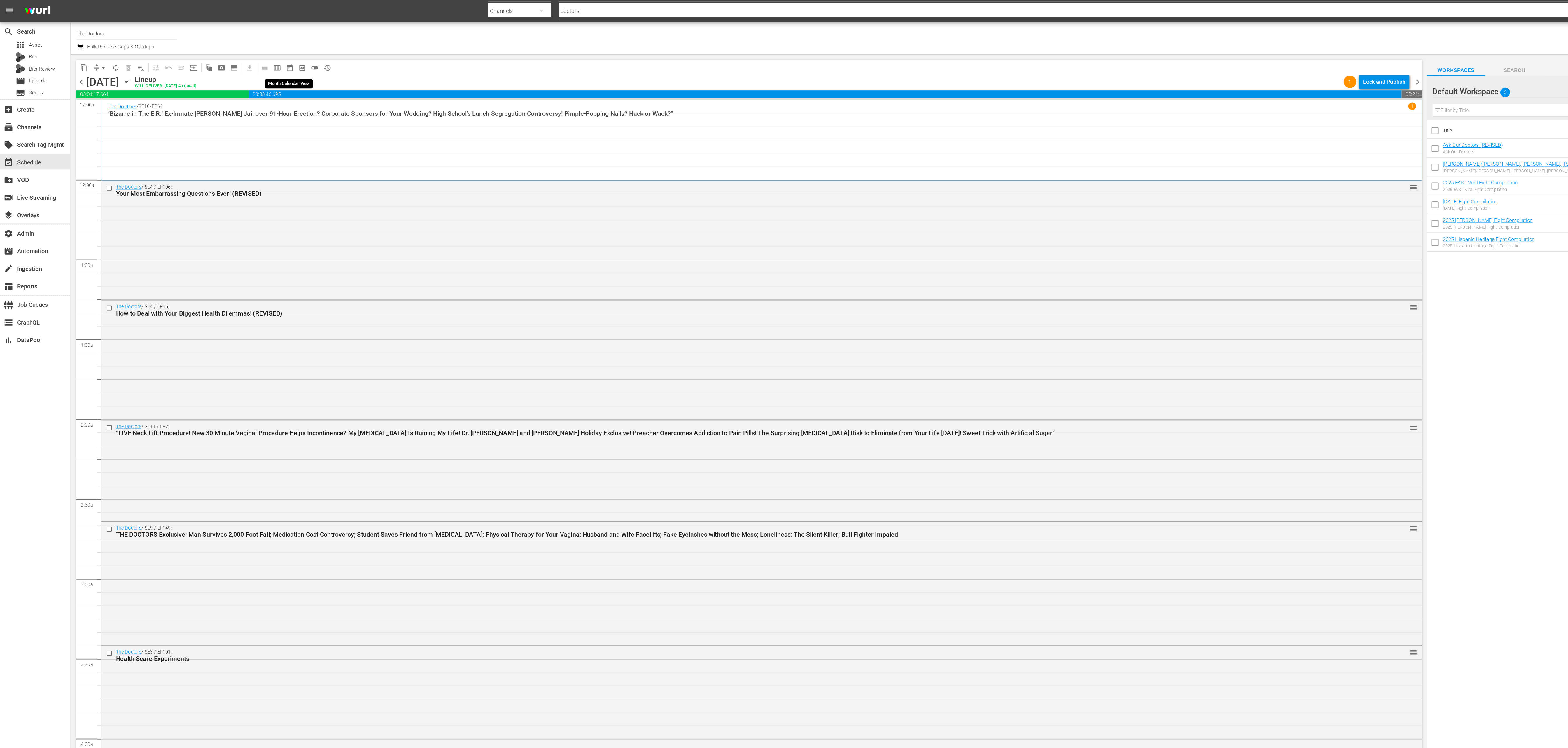
click at [217, 49] on span "date_range_outlined" at bounding box center [215, 50] width 6 height 6
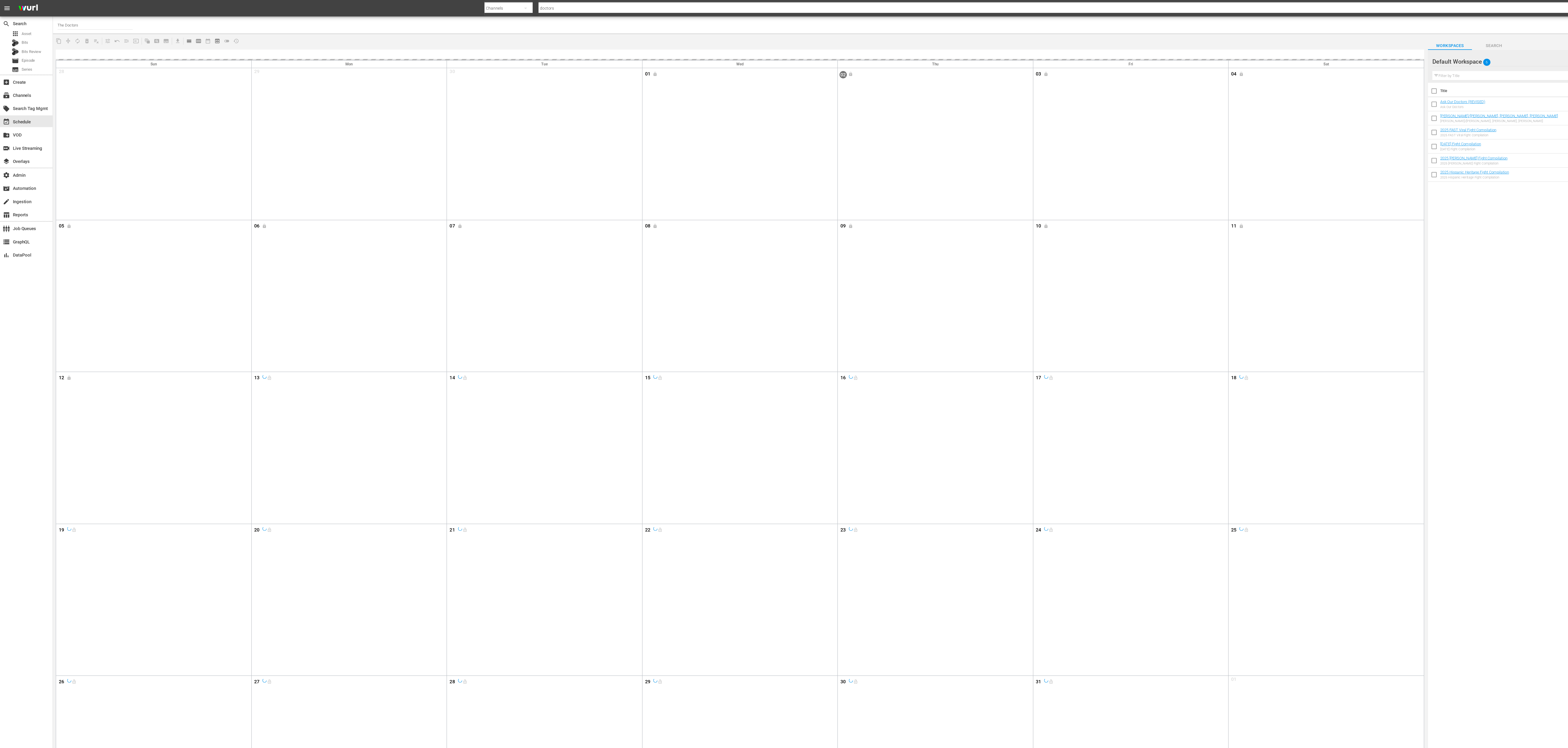
click at [236, 30] on div "content_copy compress autorenew_outlined delete_forever_outlined playlist_remov…" at bounding box center [551, 30] width 1024 height 9
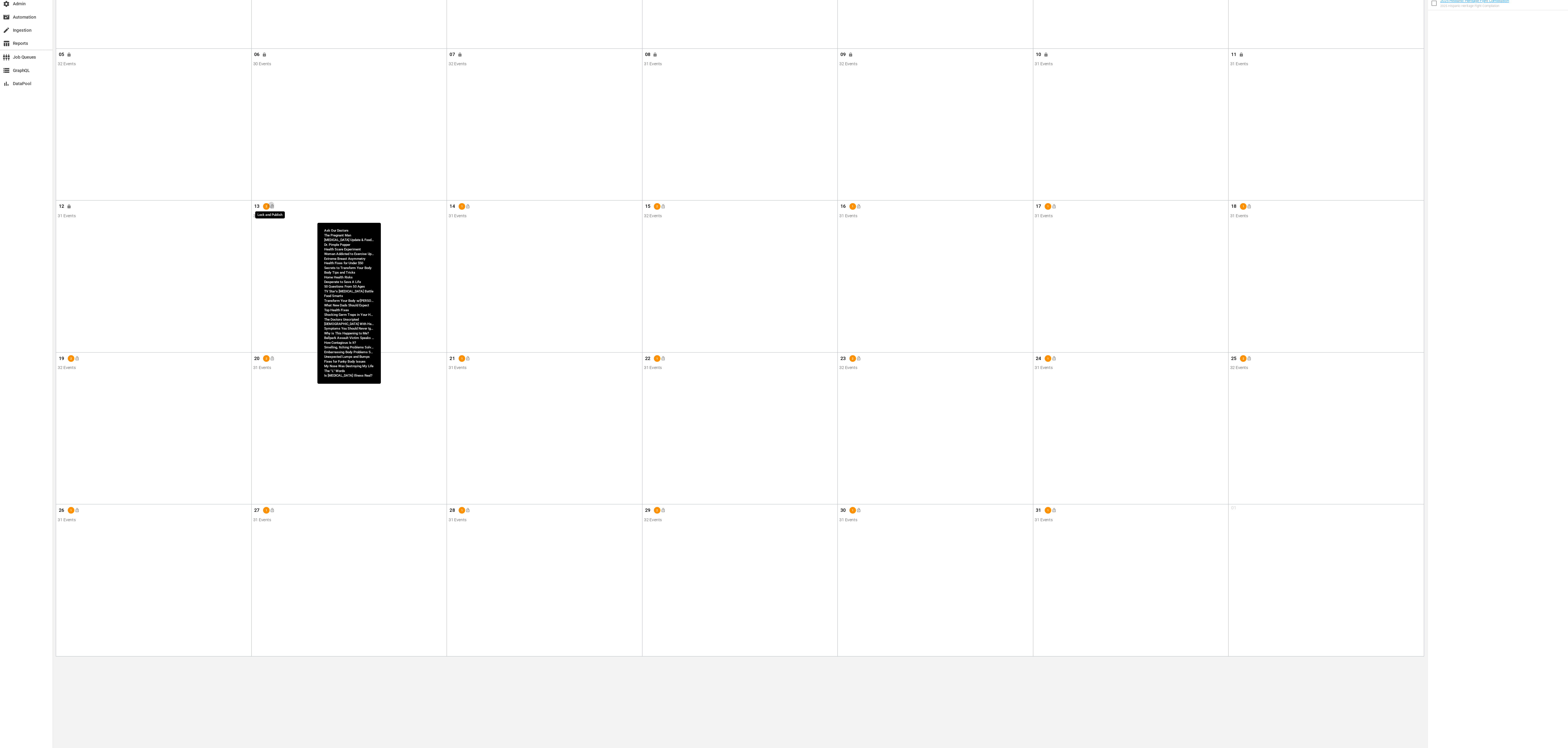
click at [205, 283] on button "lock_open" at bounding box center [203, 282] width 7 height 7
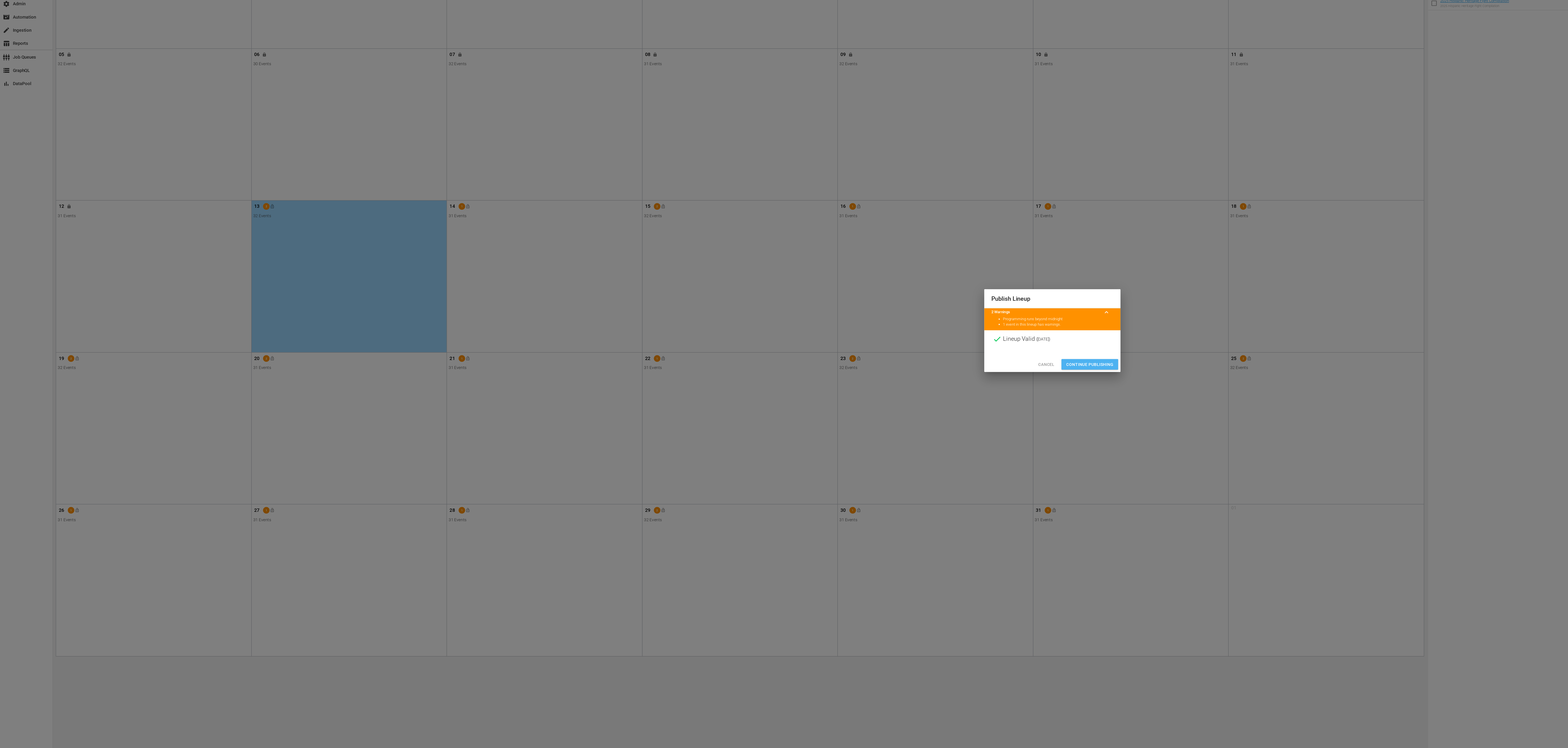
click at [810, 400] on span "Continue Publishing" at bounding box center [812, 399] width 35 height 5
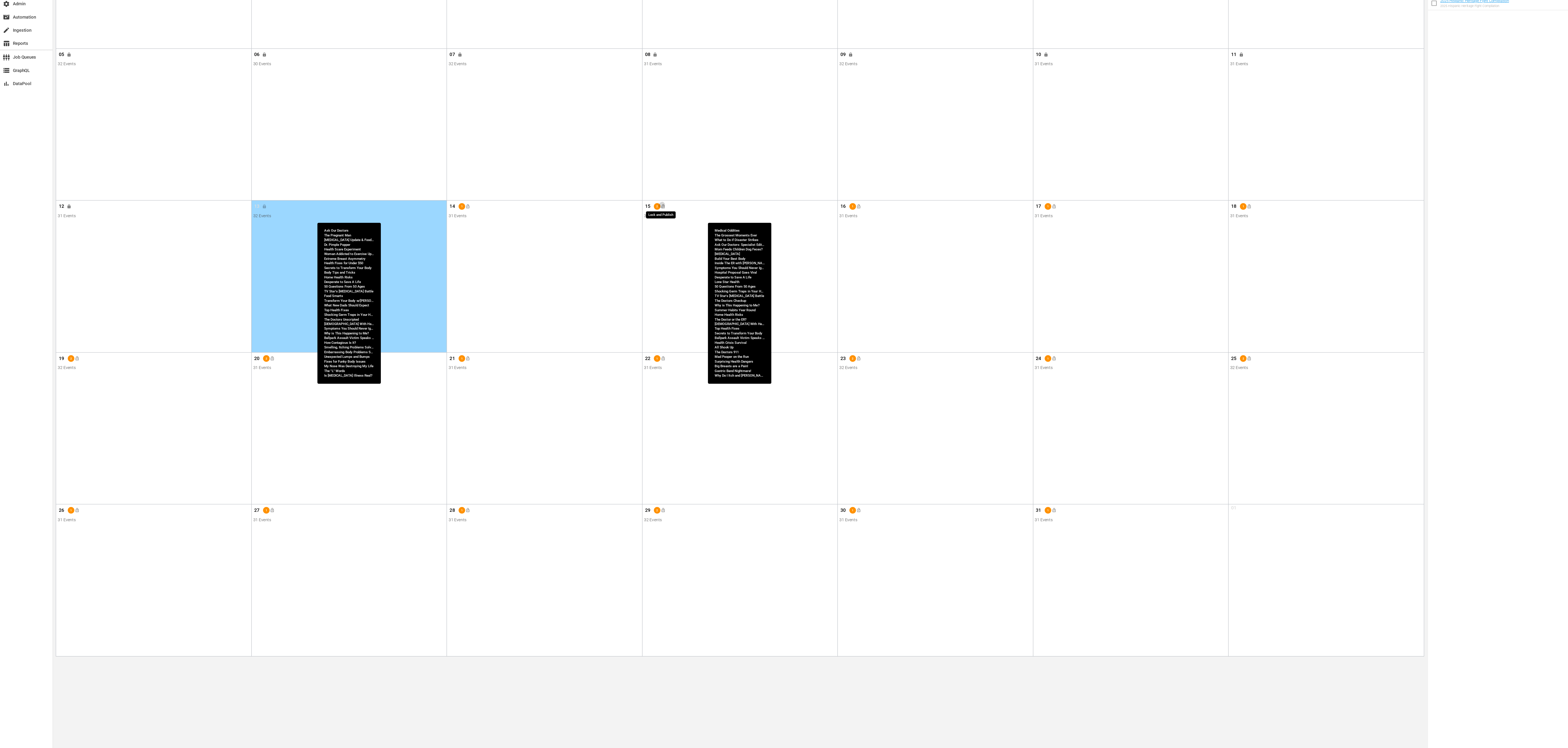
click at [493, 282] on span "lock_open" at bounding box center [494, 282] width 4 height 4
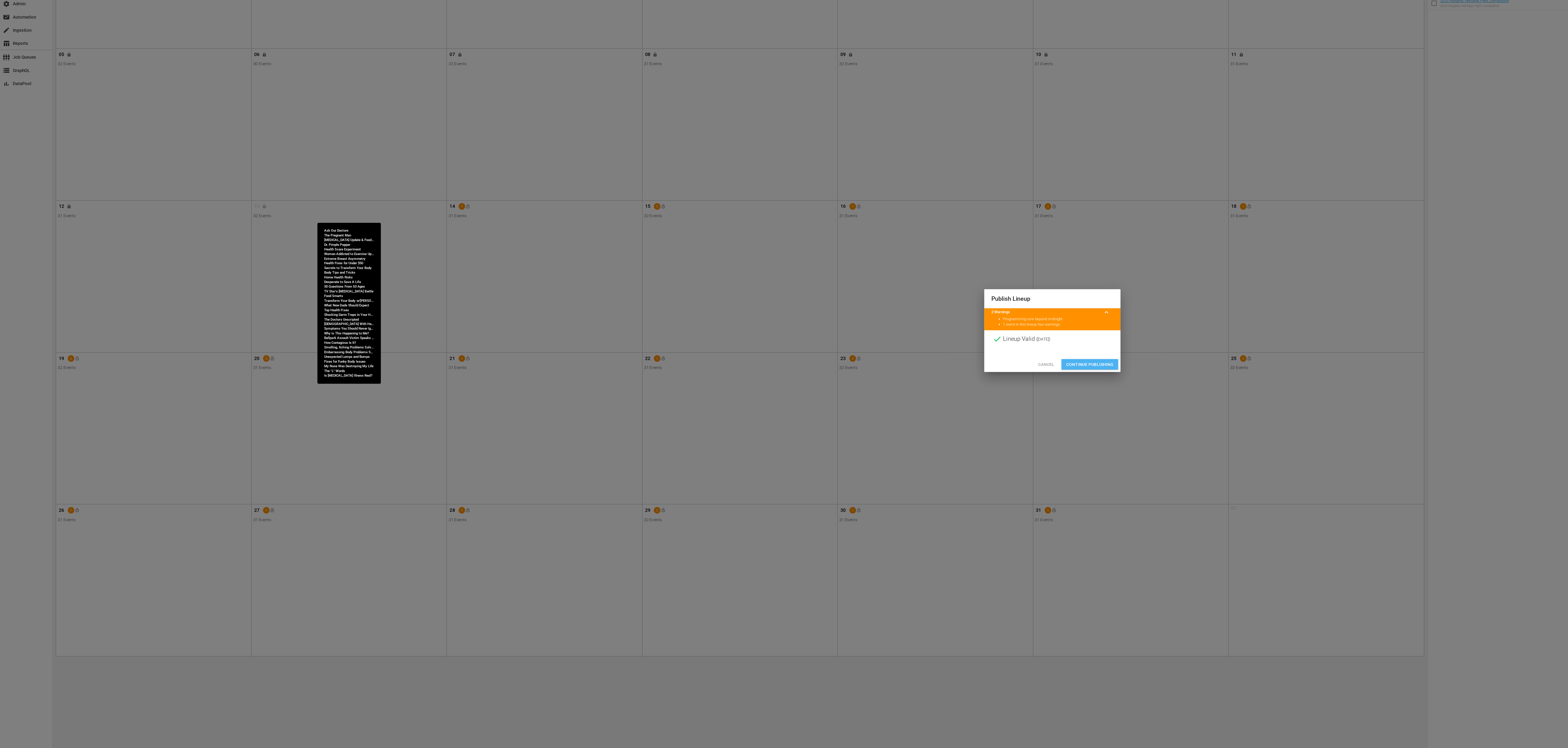
click at [817, 397] on span "Continue Publishing" at bounding box center [812, 399] width 35 height 5
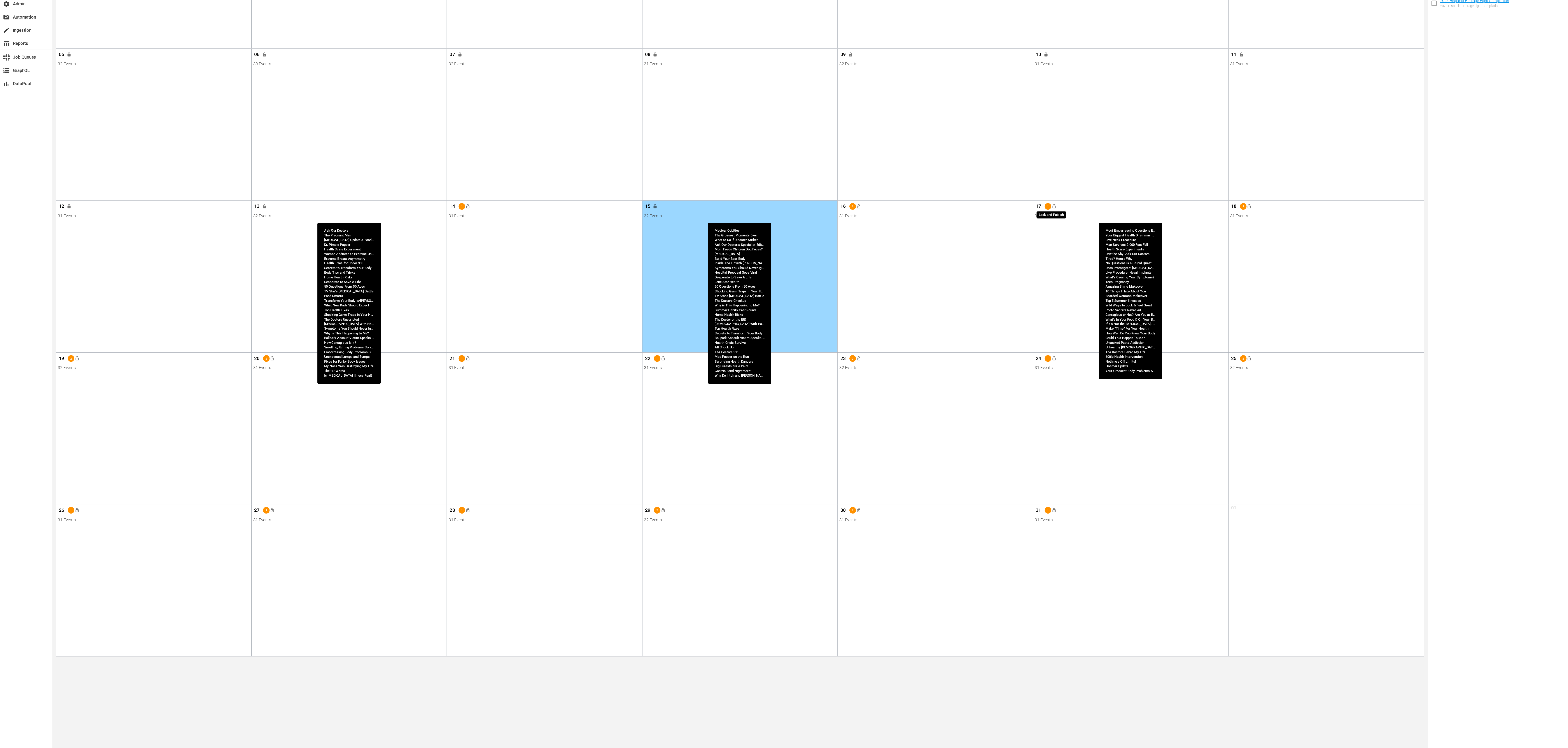
click at [787, 282] on button "lock_open" at bounding box center [785, 282] width 7 height 7
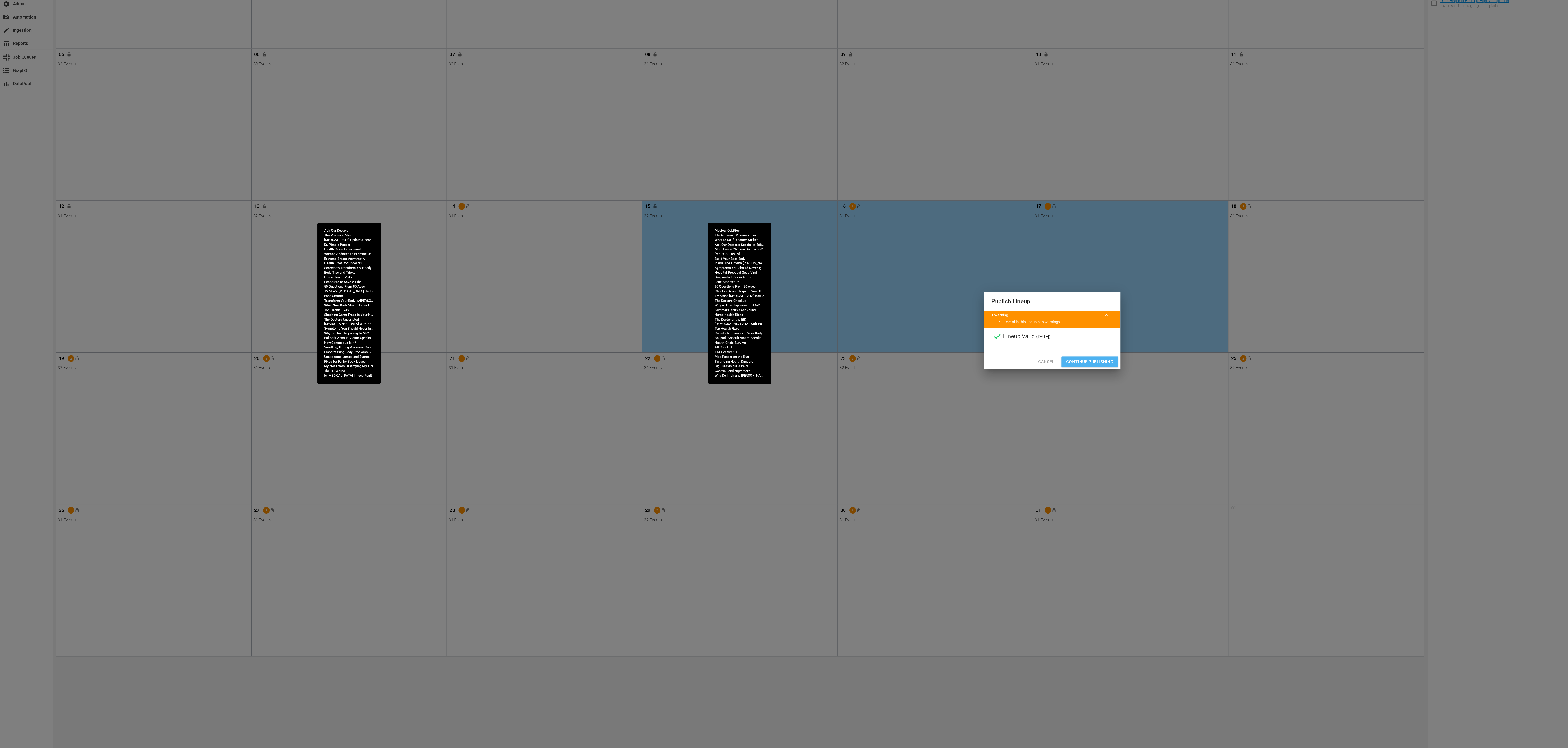
click at [803, 397] on span "Continue Publishing" at bounding box center [812, 397] width 35 height 5
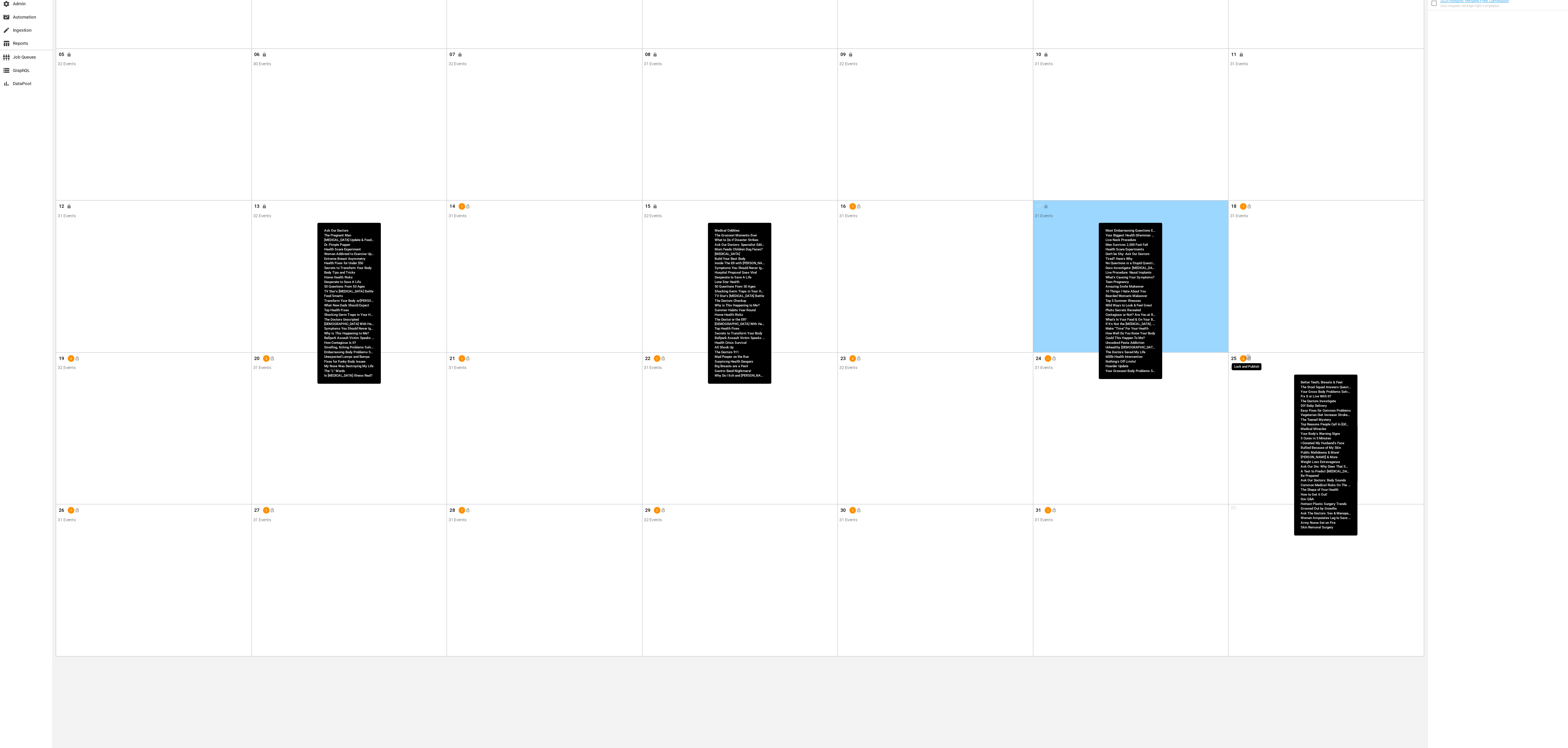
click at [933, 396] on button "lock_open" at bounding box center [931, 395] width 7 height 7
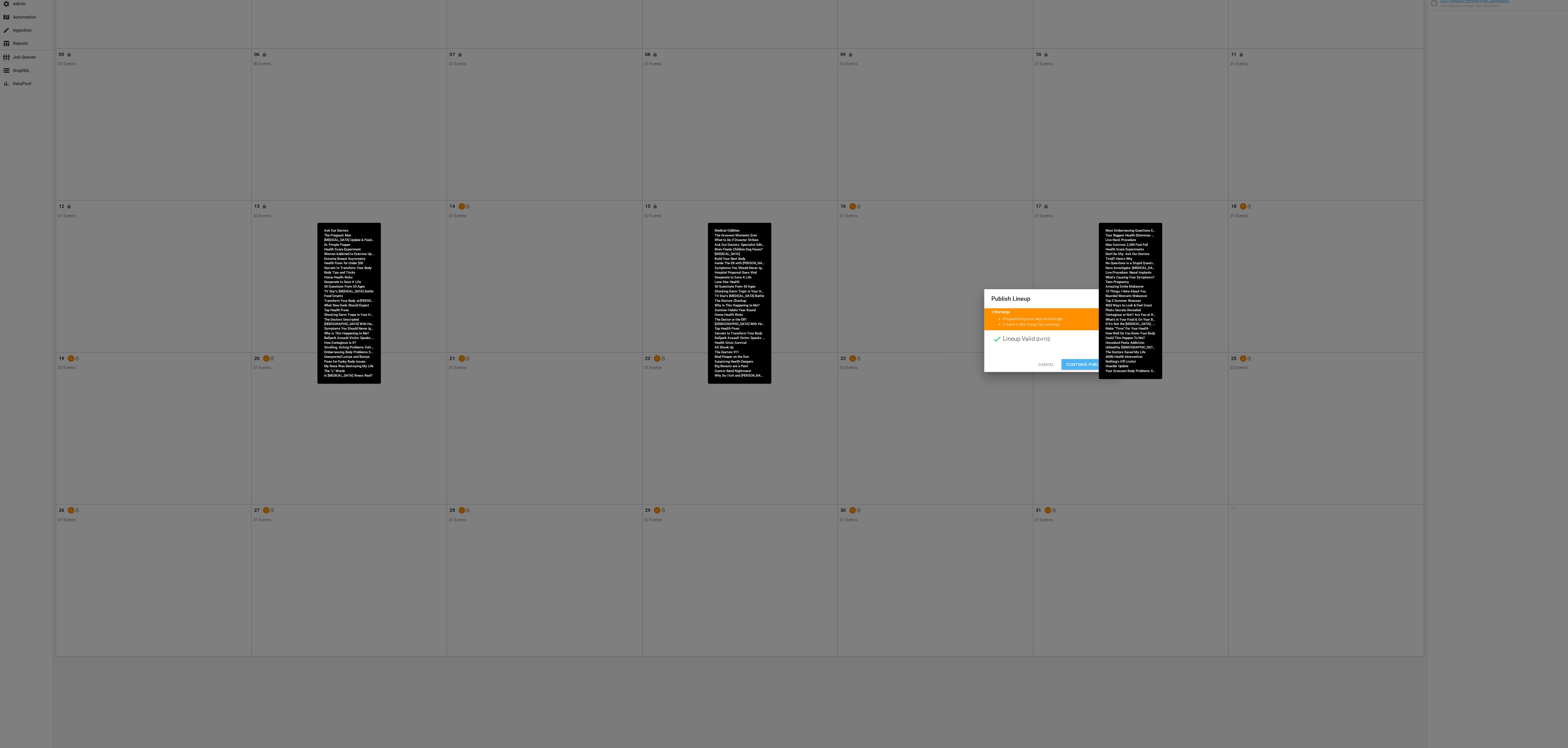
click at [810, 400] on span "Continue Publishing" at bounding box center [812, 399] width 35 height 5
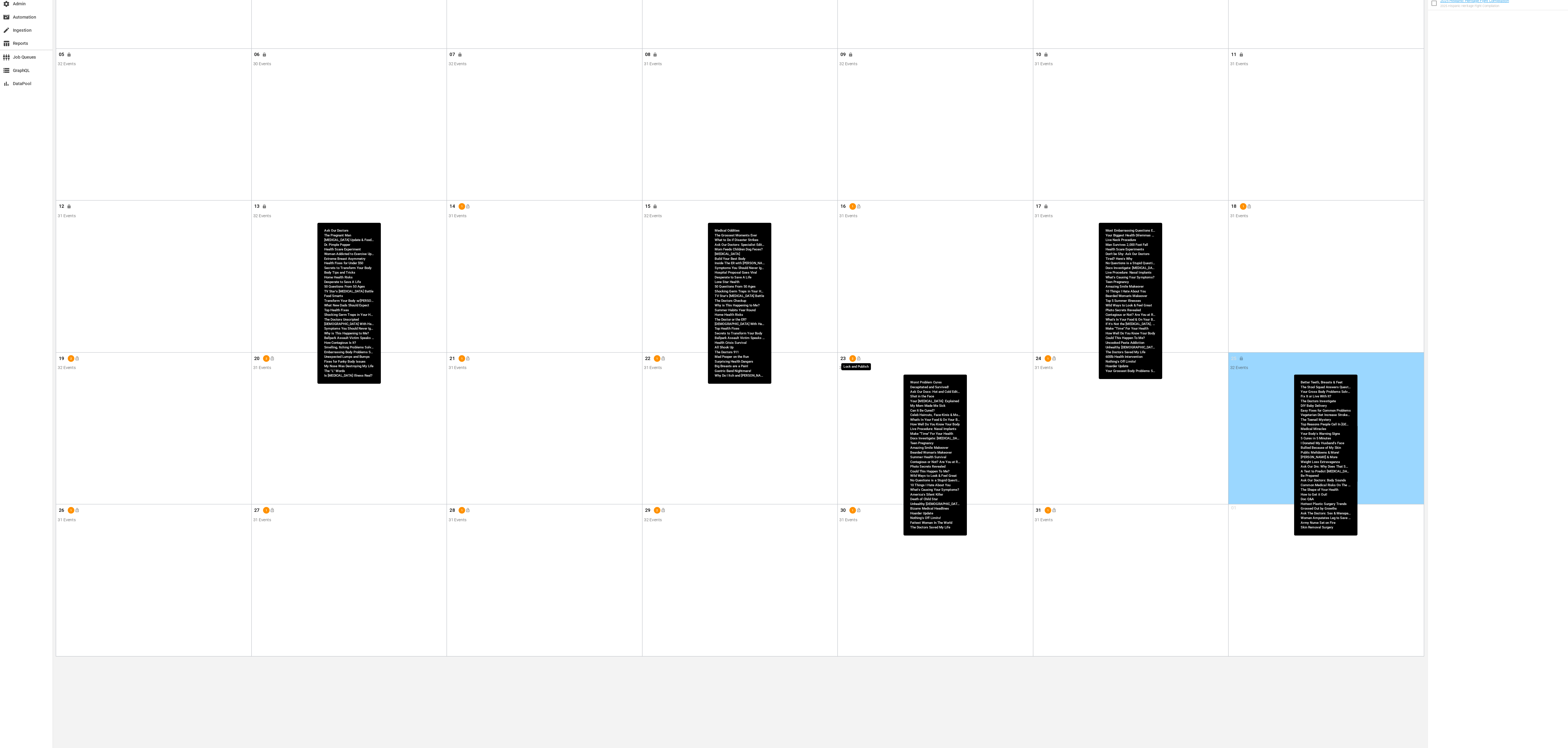
click at [640, 396] on span "lock_open" at bounding box center [640, 395] width 4 height 4
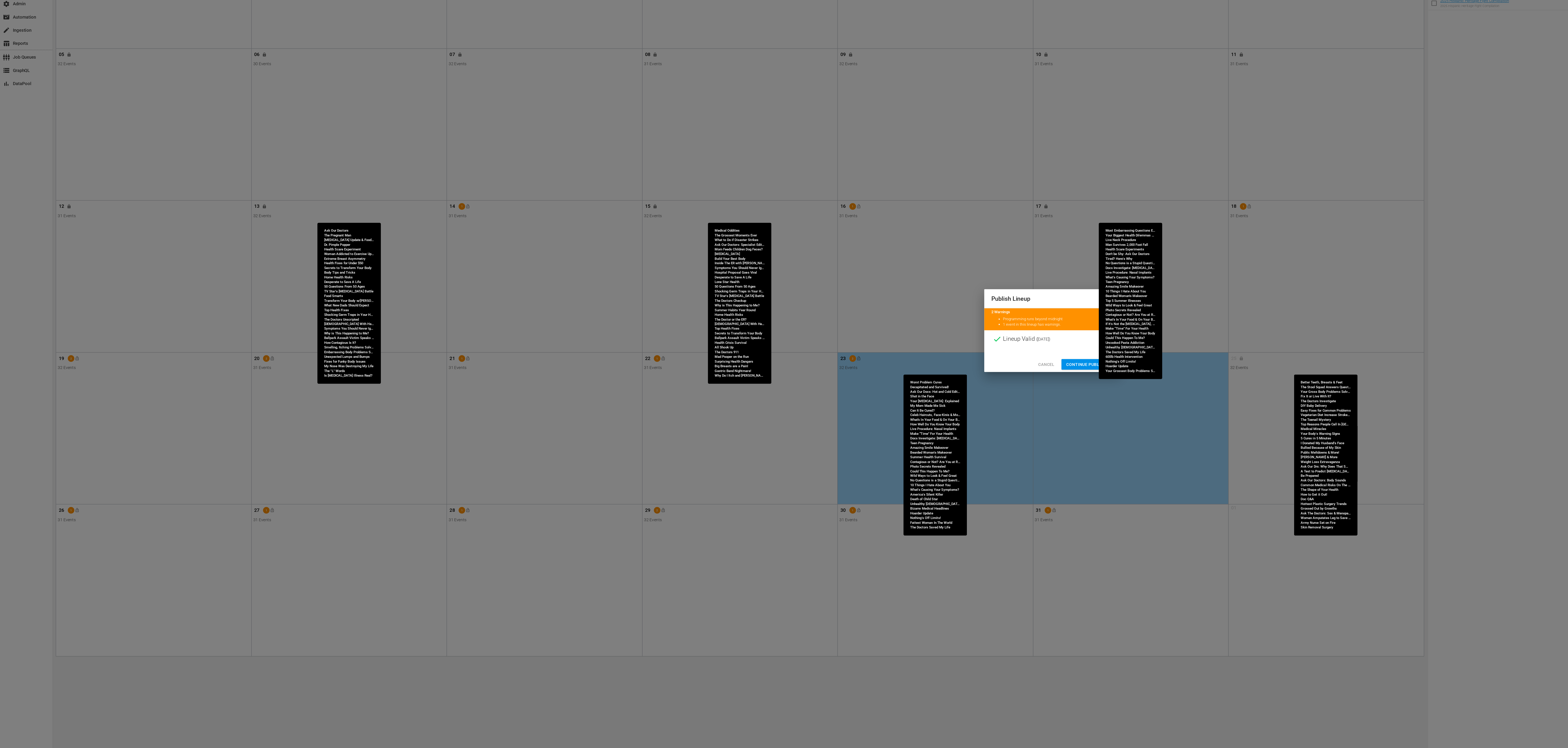
click at [806, 399] on span "Continue Publishing" at bounding box center [812, 399] width 35 height 5
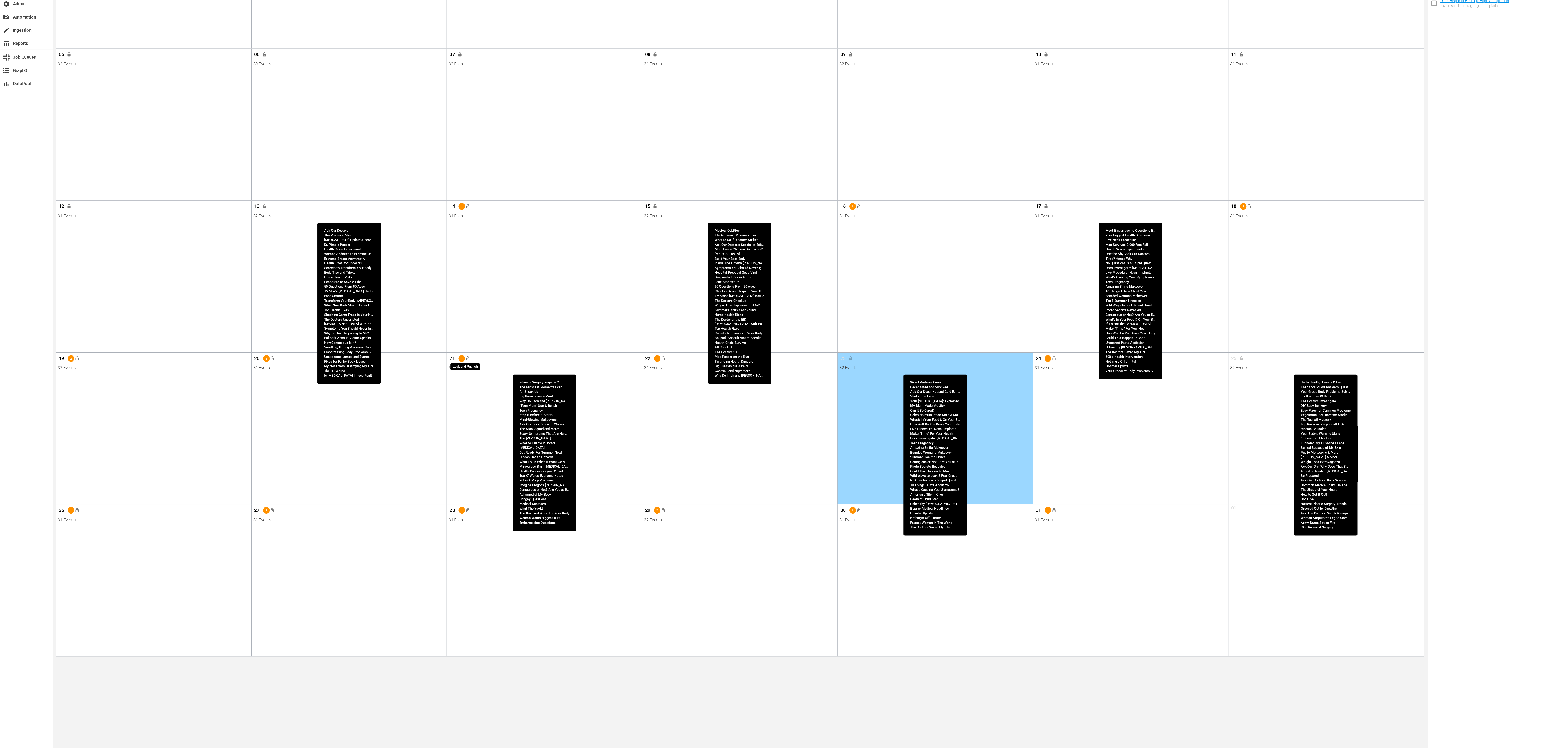
click at [349, 395] on span "lock_open" at bounding box center [349, 395] width 4 height 4
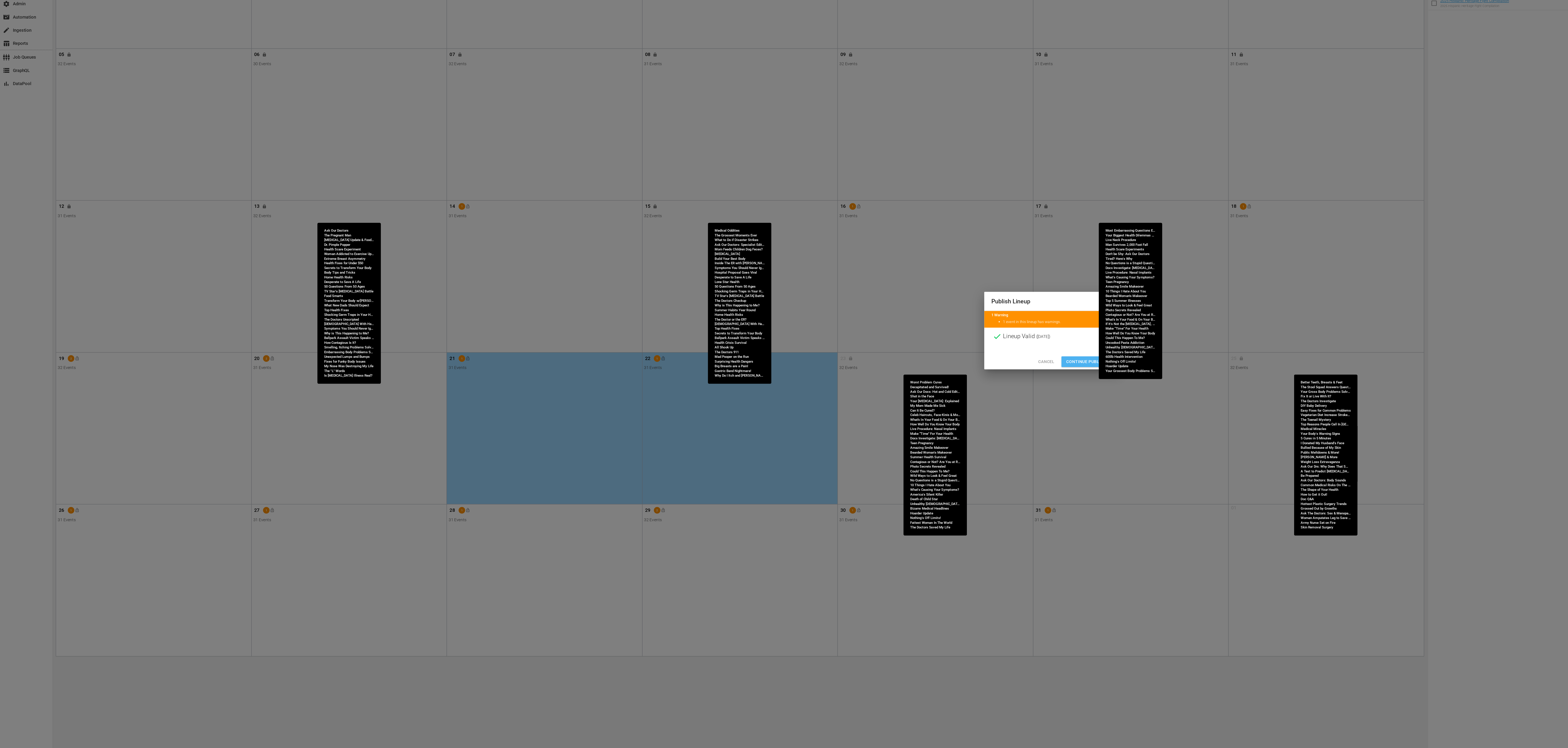
click at [805, 397] on span "Continue Publishing" at bounding box center [812, 397] width 35 height 5
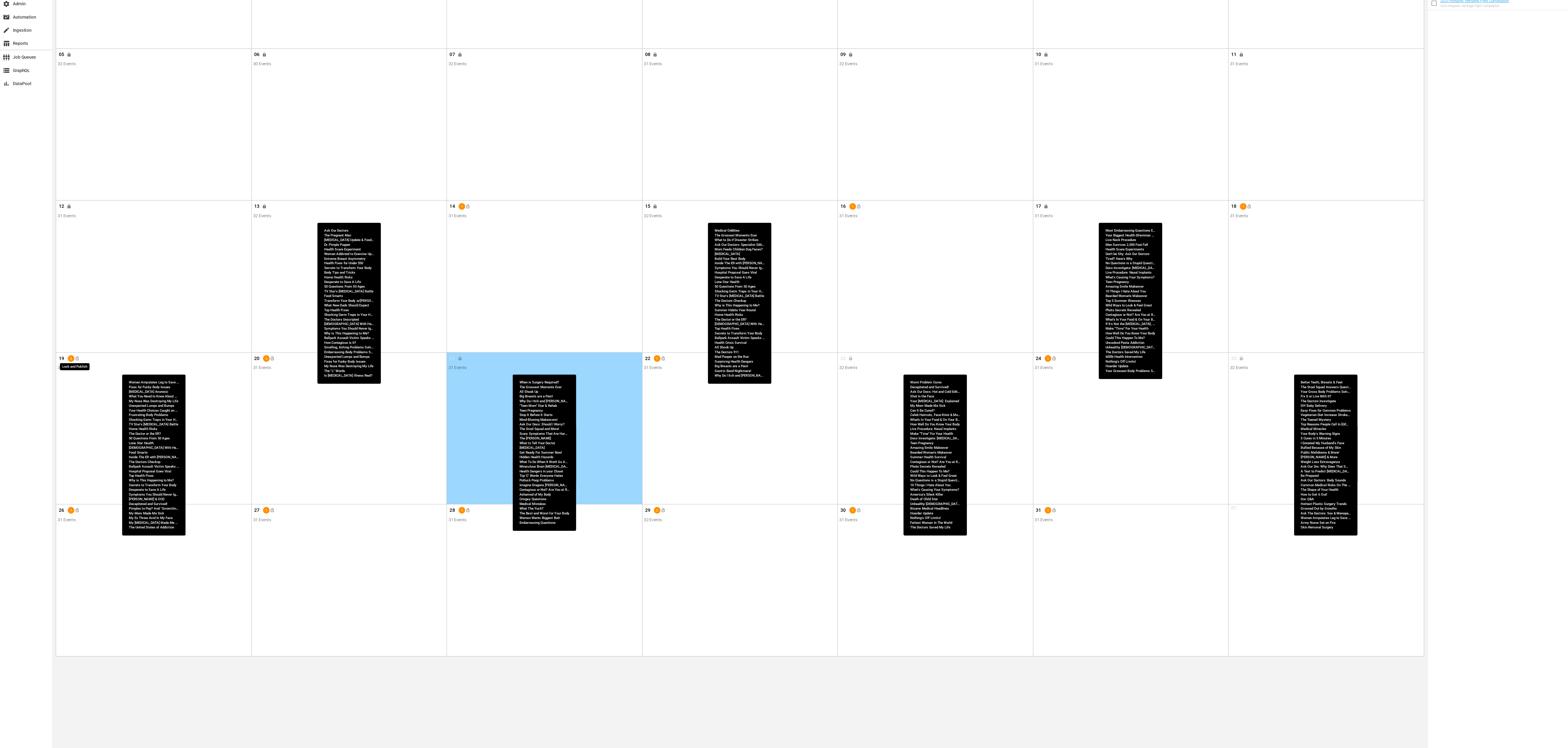
click at [58, 396] on span "lock_open" at bounding box center [58, 395] width 4 height 4
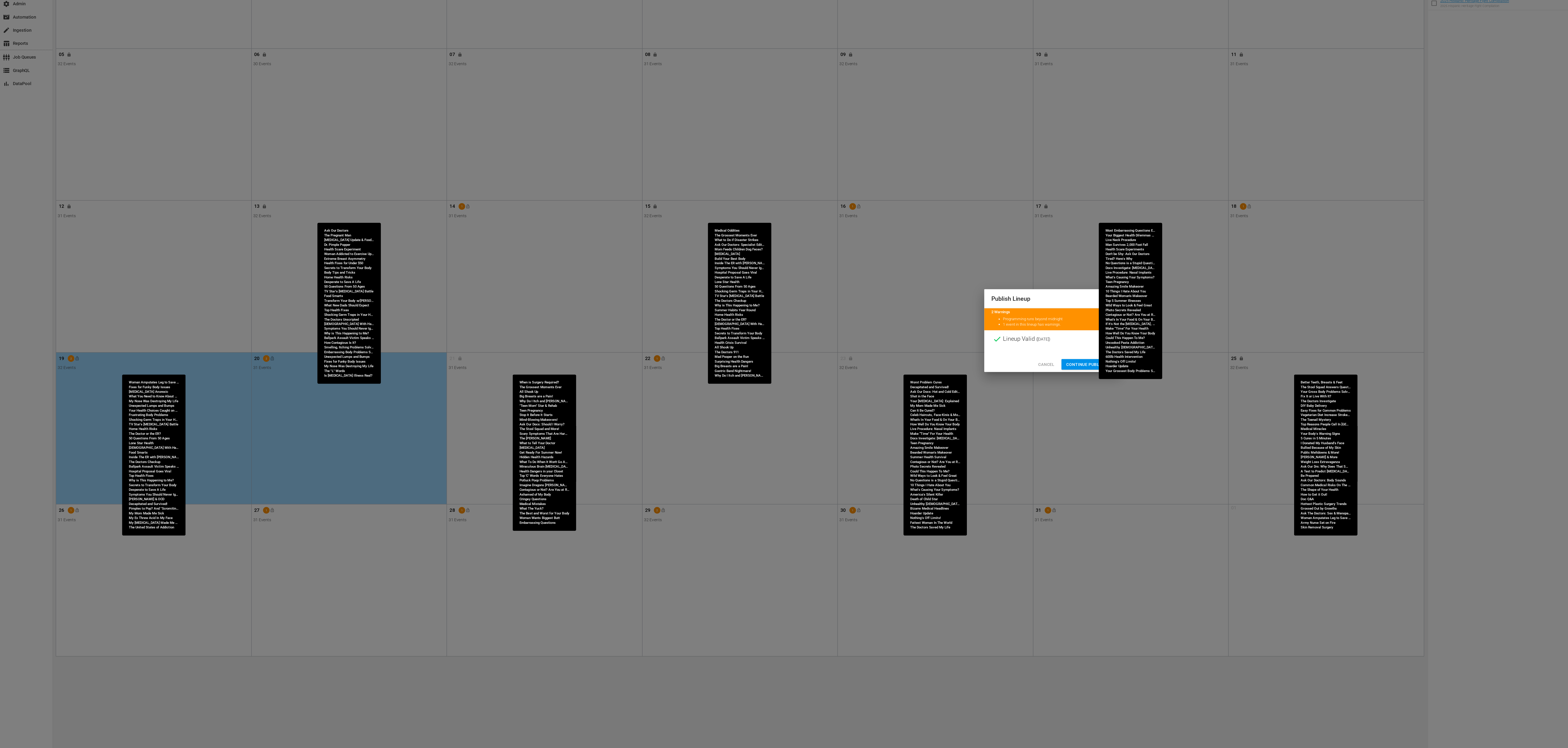
click at [805, 397] on span "Continue Publishing" at bounding box center [812, 399] width 35 height 5
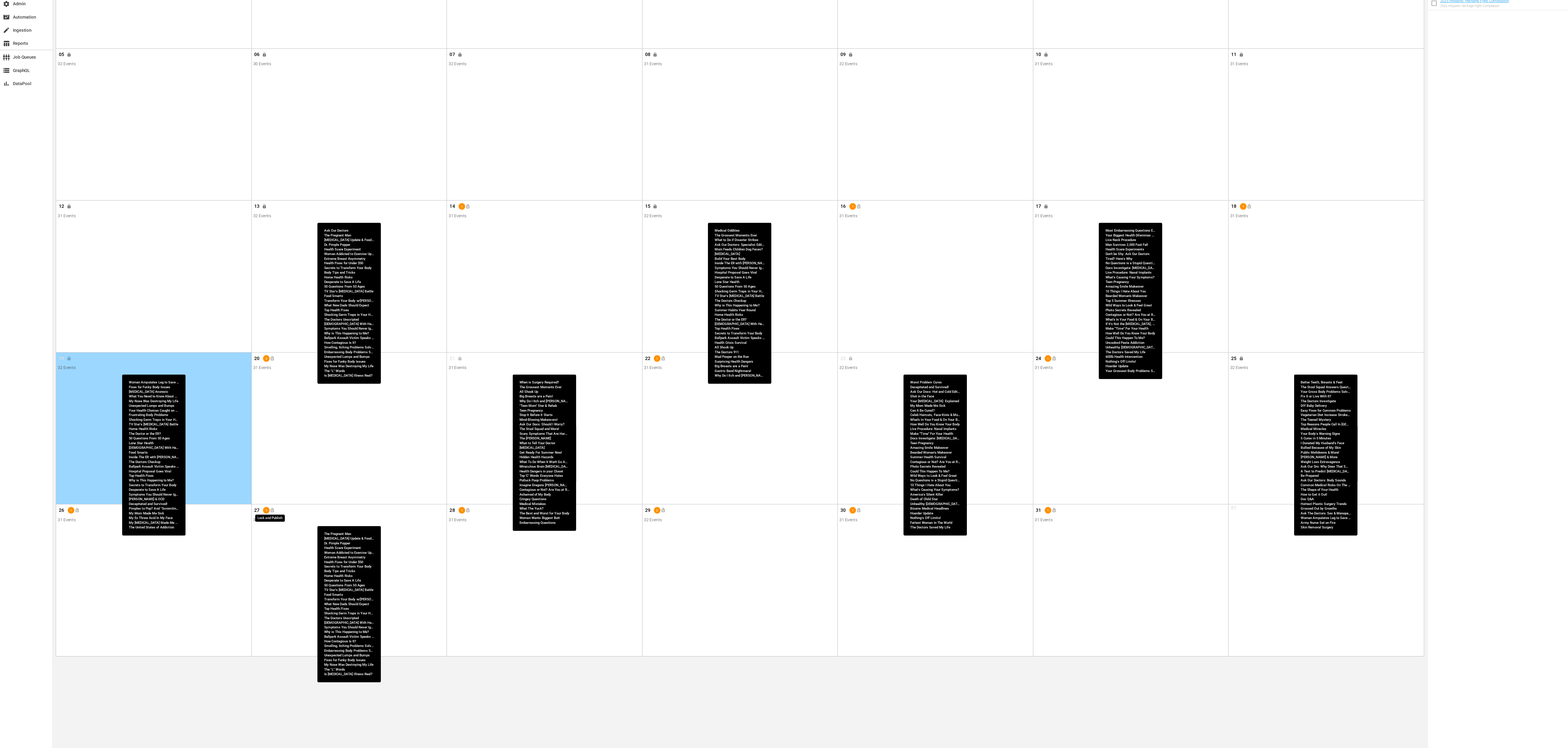
click at [205, 508] on span "lock_open" at bounding box center [203, 508] width 4 height 4
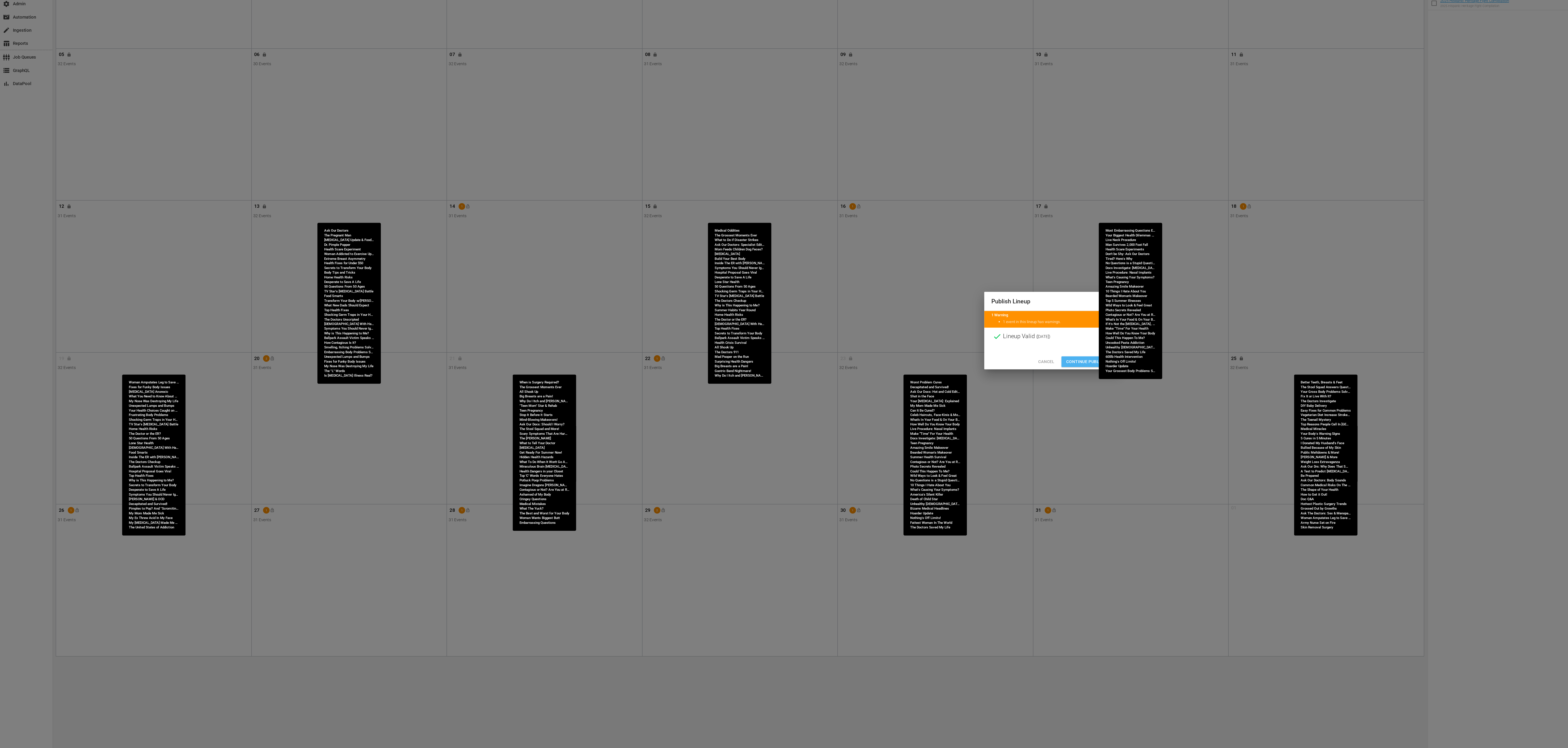
click at [807, 398] on span "Continue Publishing" at bounding box center [812, 397] width 35 height 5
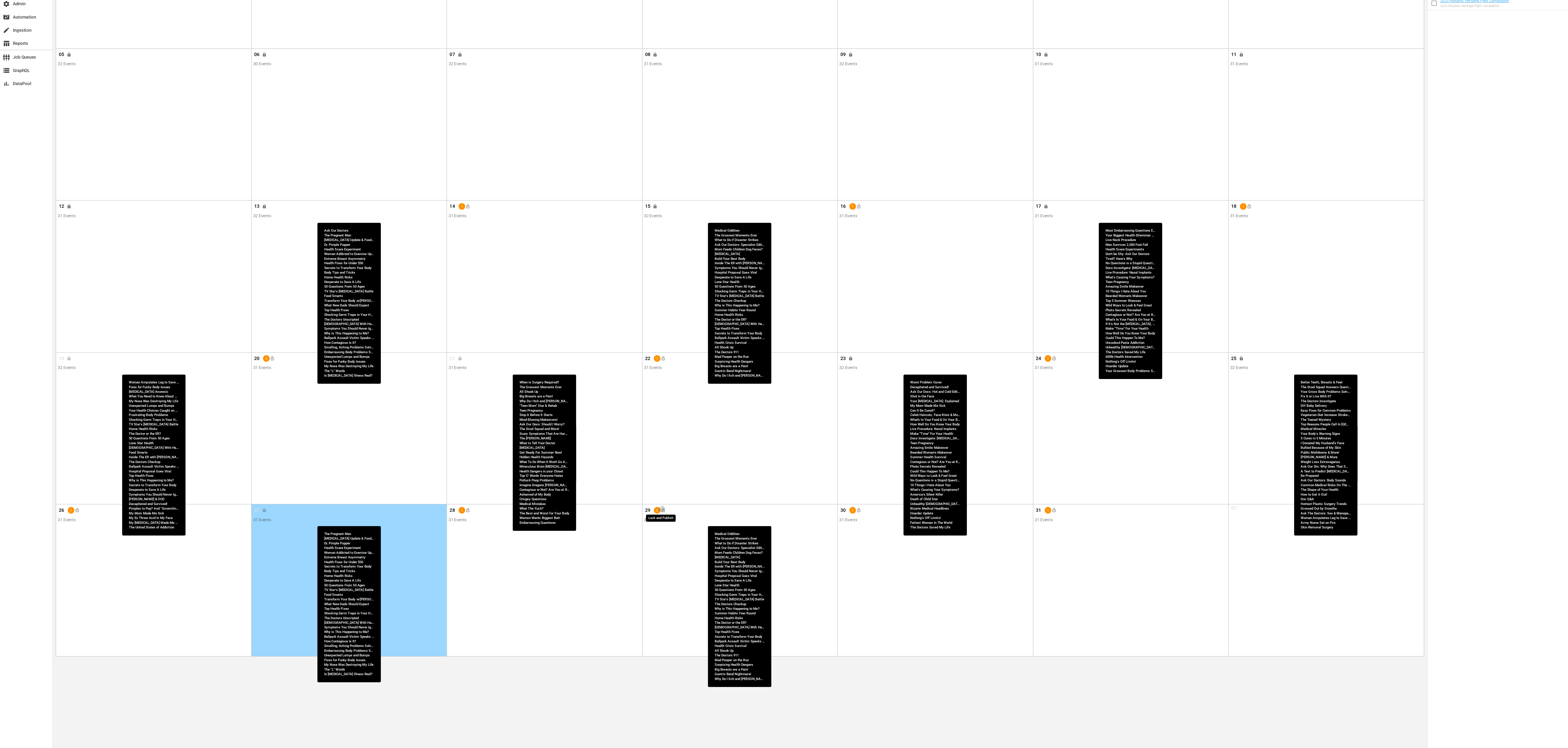
click at [494, 509] on span "lock_open" at bounding box center [494, 508] width 4 height 4
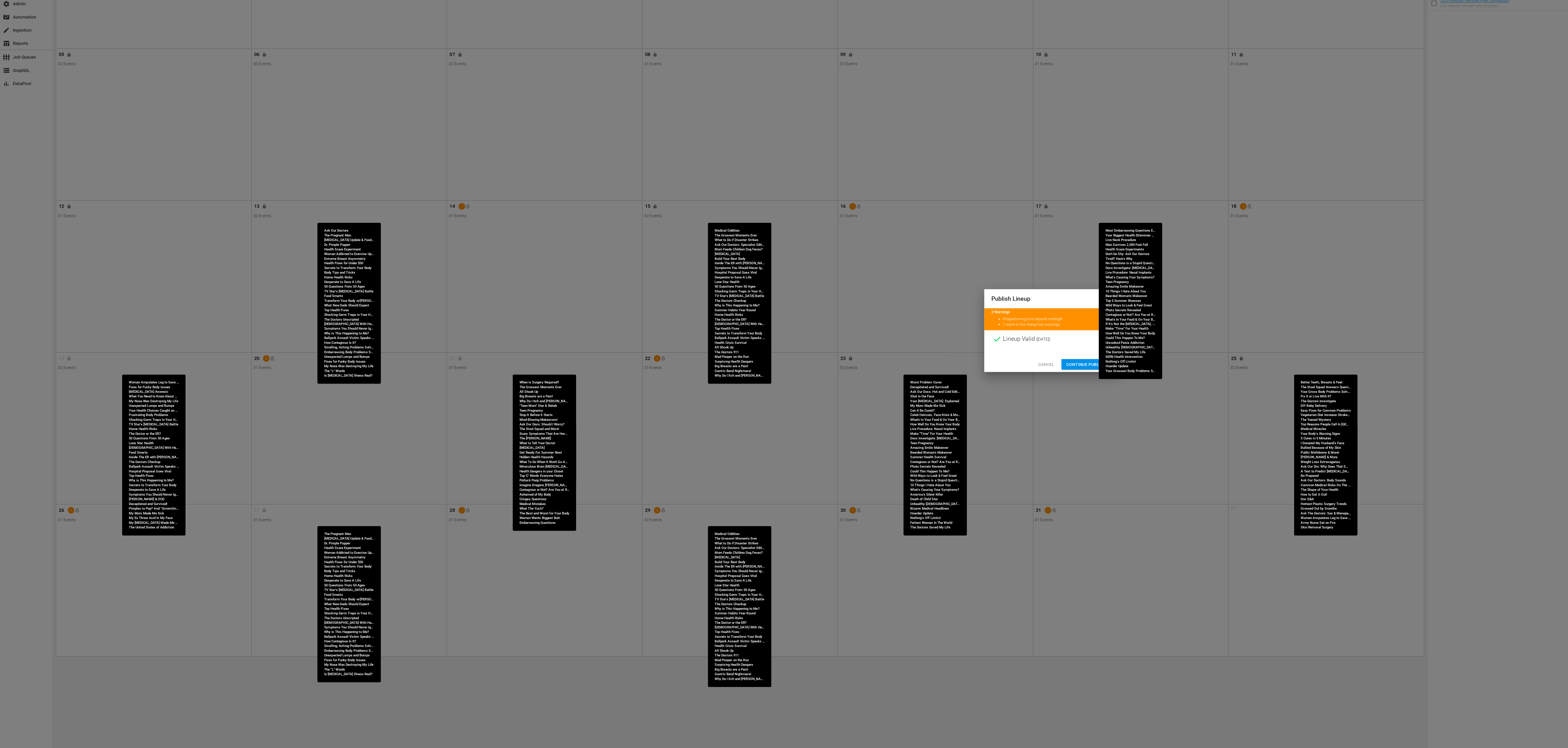
click at [803, 398] on span "Continue Publishing" at bounding box center [812, 399] width 35 height 5
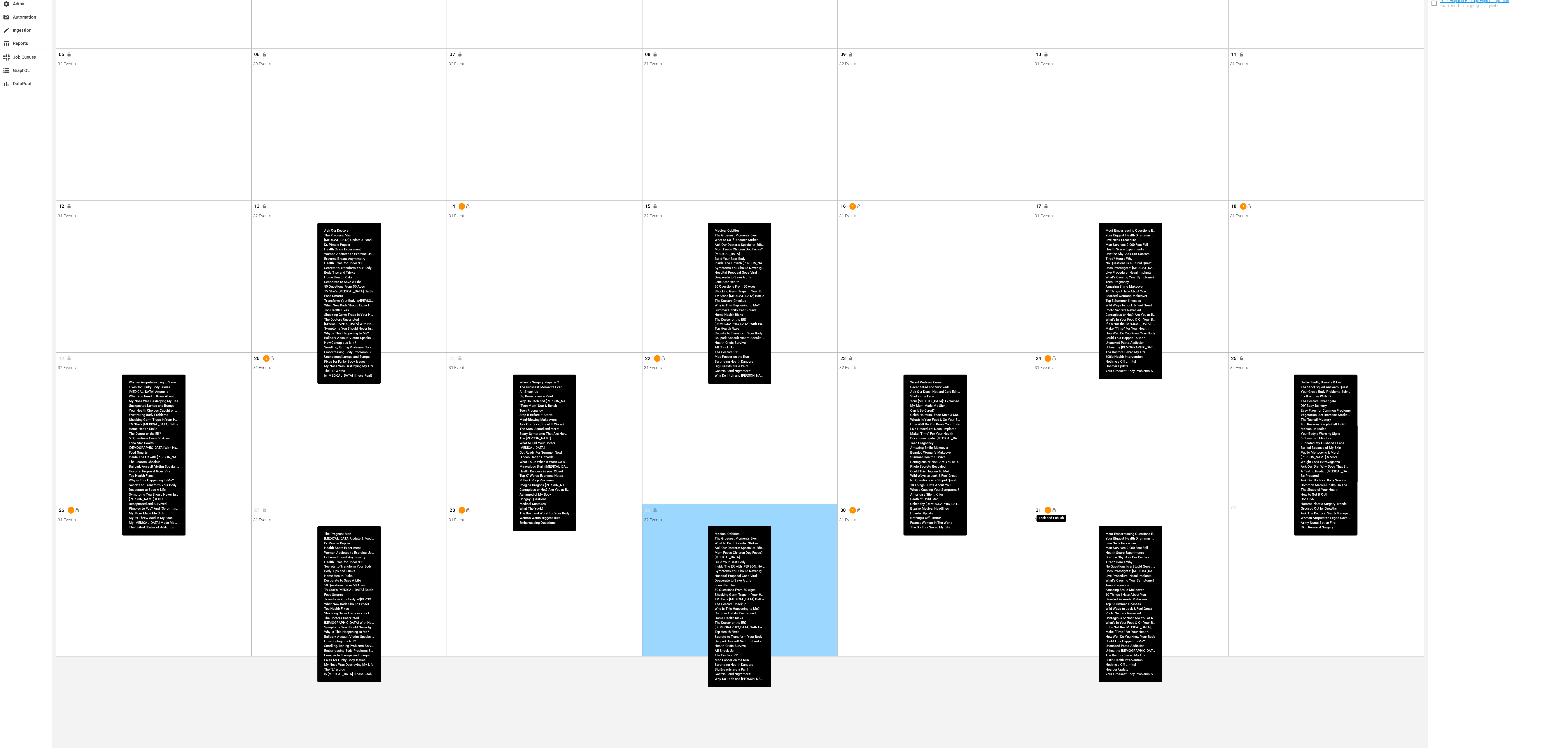
click at [786, 509] on span "lock_open" at bounding box center [785, 508] width 4 height 4
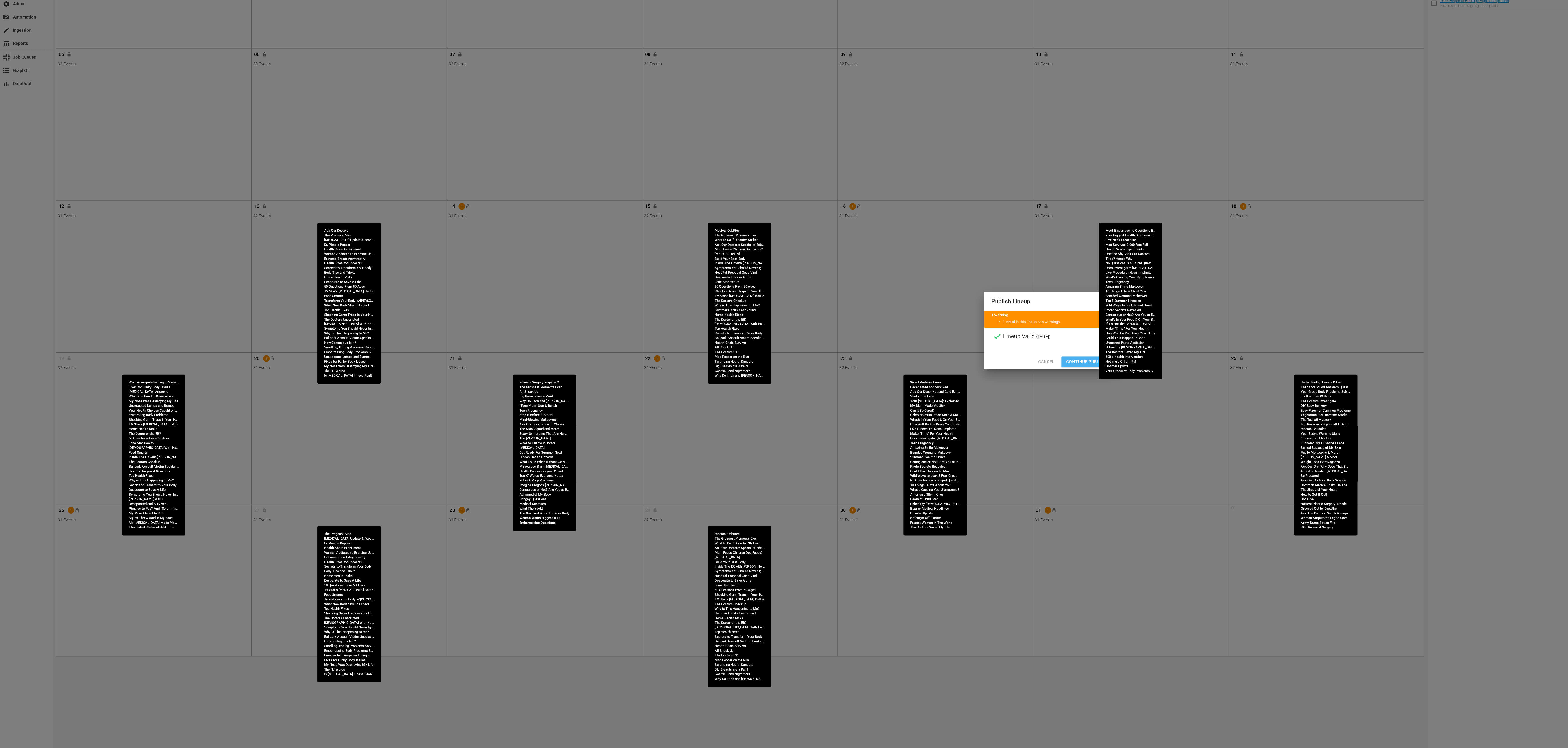
click at [803, 398] on span "Continue Publishing" at bounding box center [812, 397] width 35 height 5
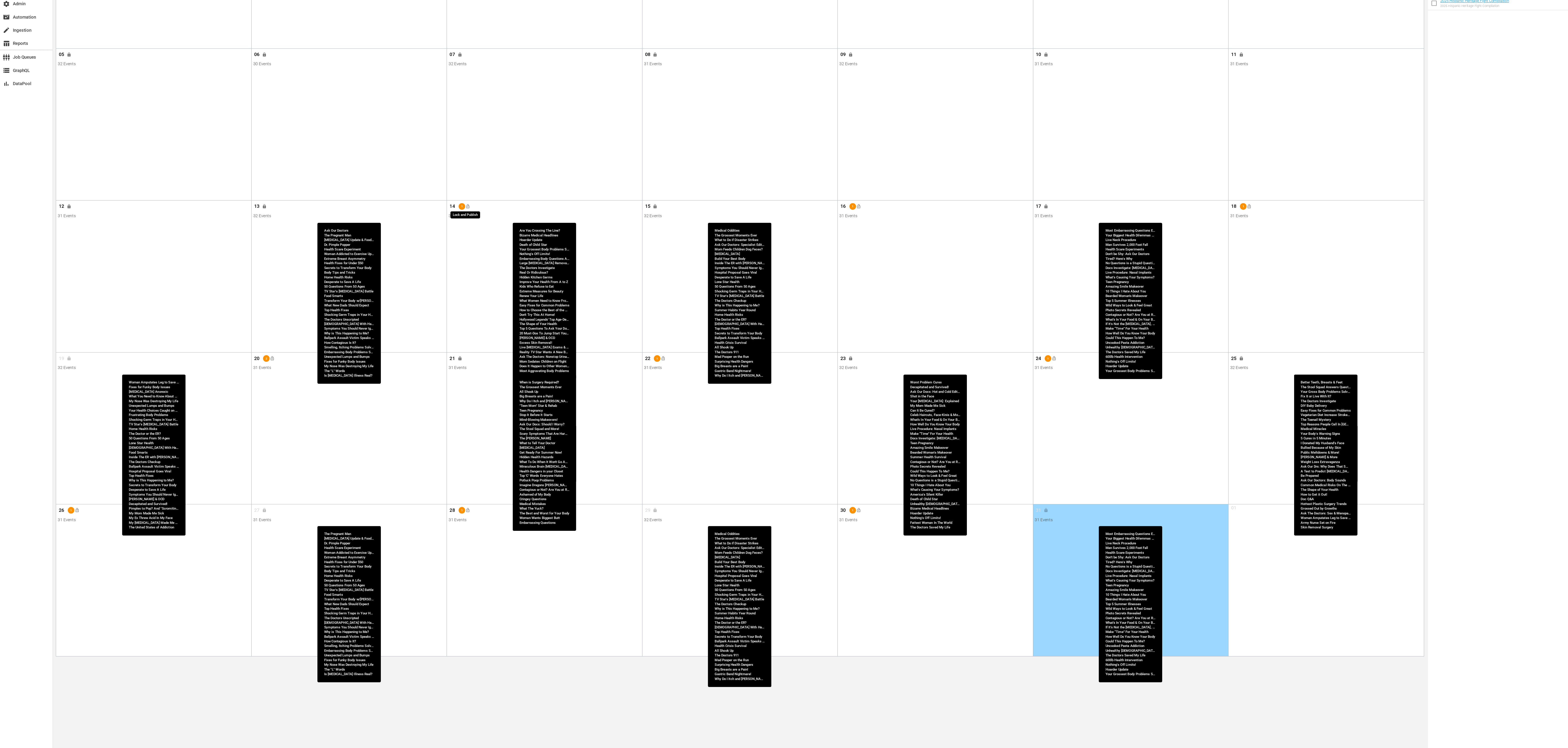
click at [349, 281] on span "lock_open" at bounding box center [349, 282] width 4 height 4
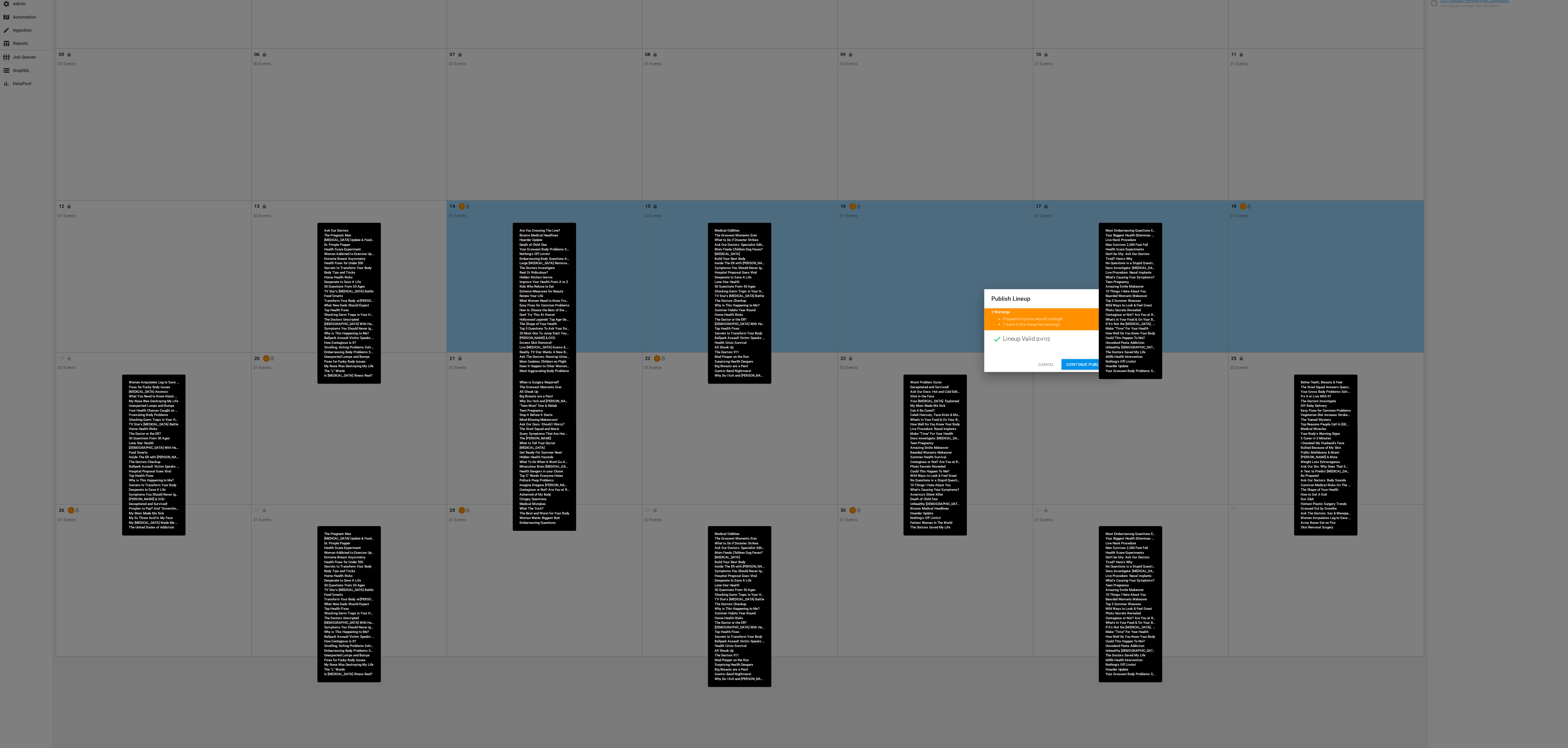
click at [807, 400] on span "Continue Publishing" at bounding box center [812, 399] width 35 height 5
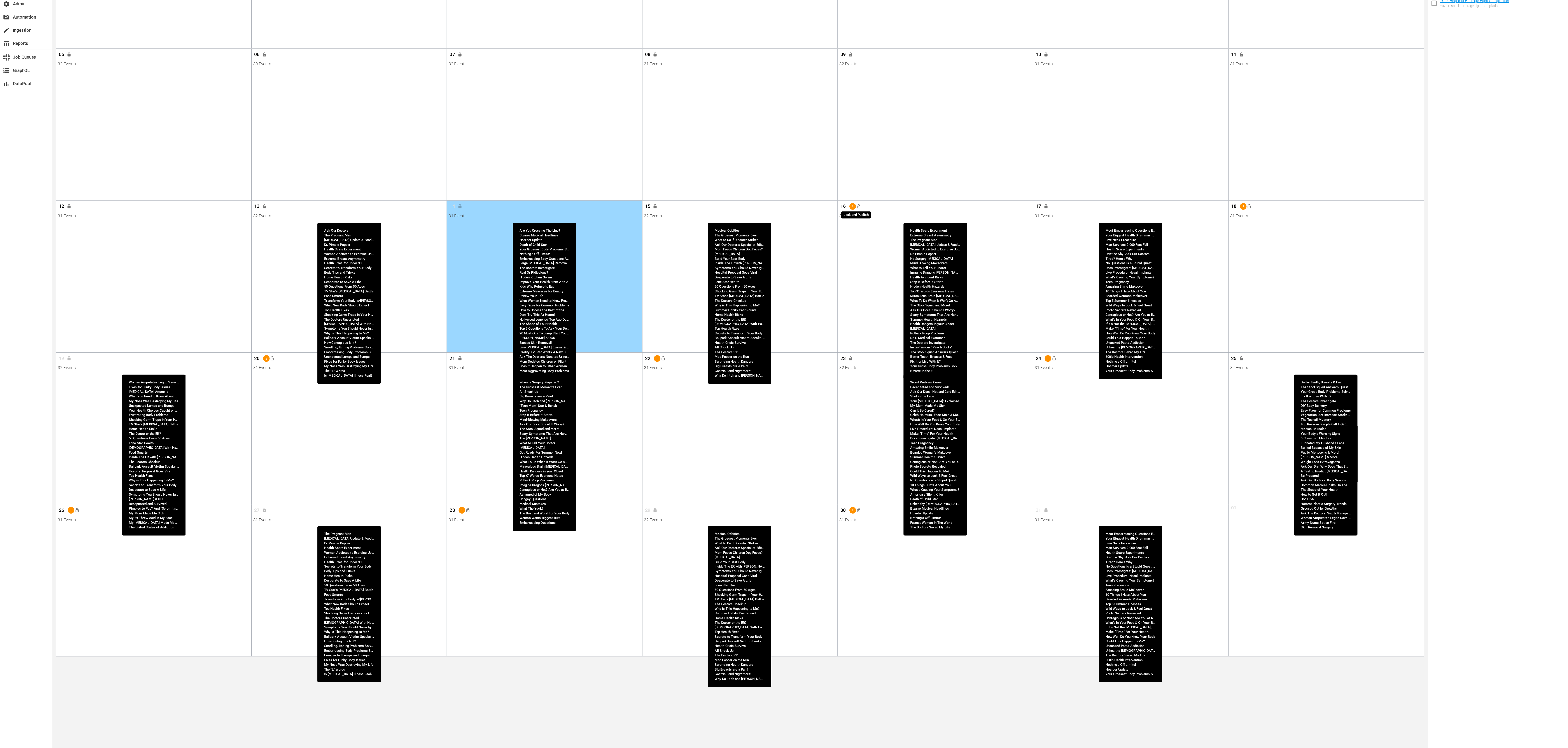
click at [640, 281] on span "lock_open" at bounding box center [640, 282] width 4 height 4
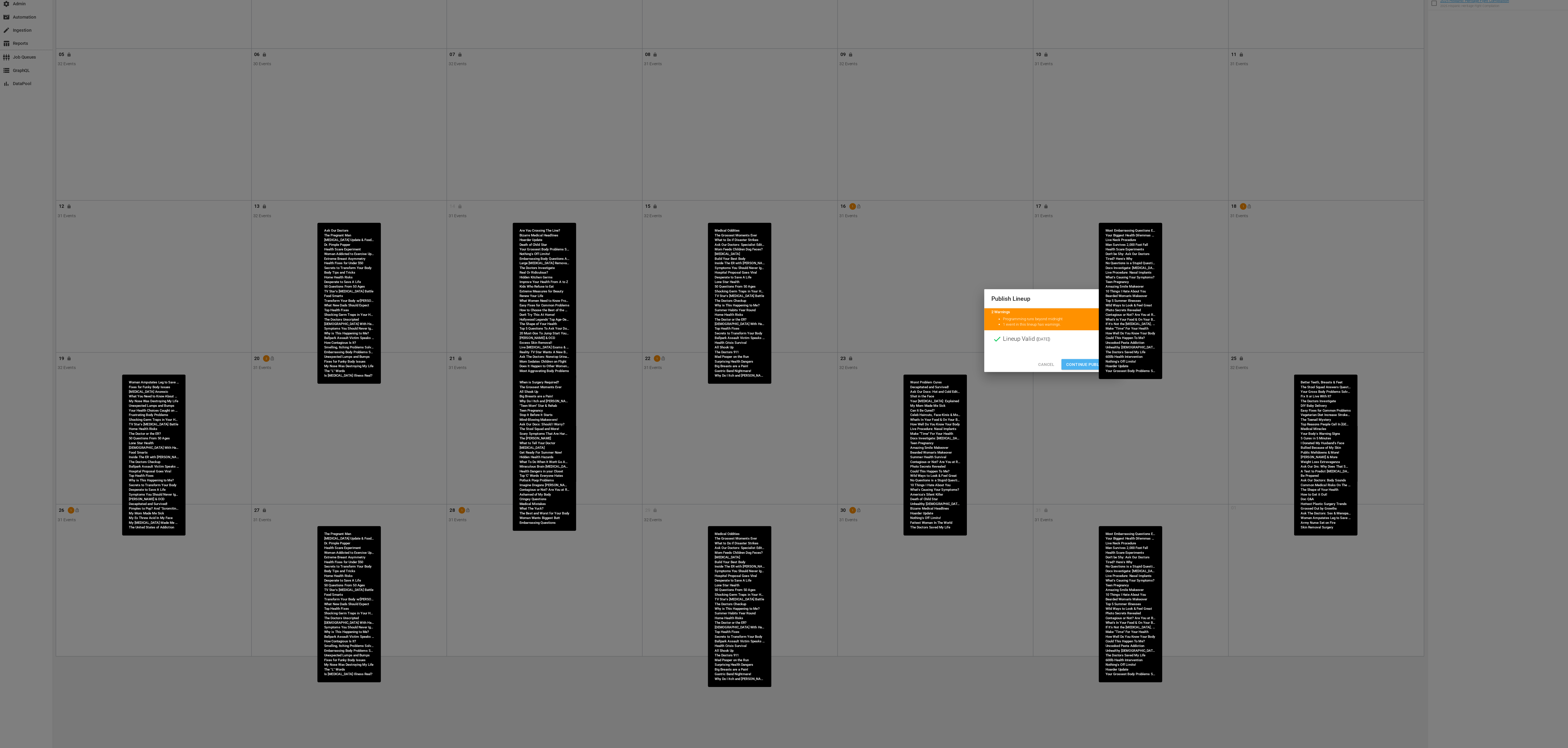
click at [800, 398] on span "Continue Publishing" at bounding box center [812, 399] width 35 height 5
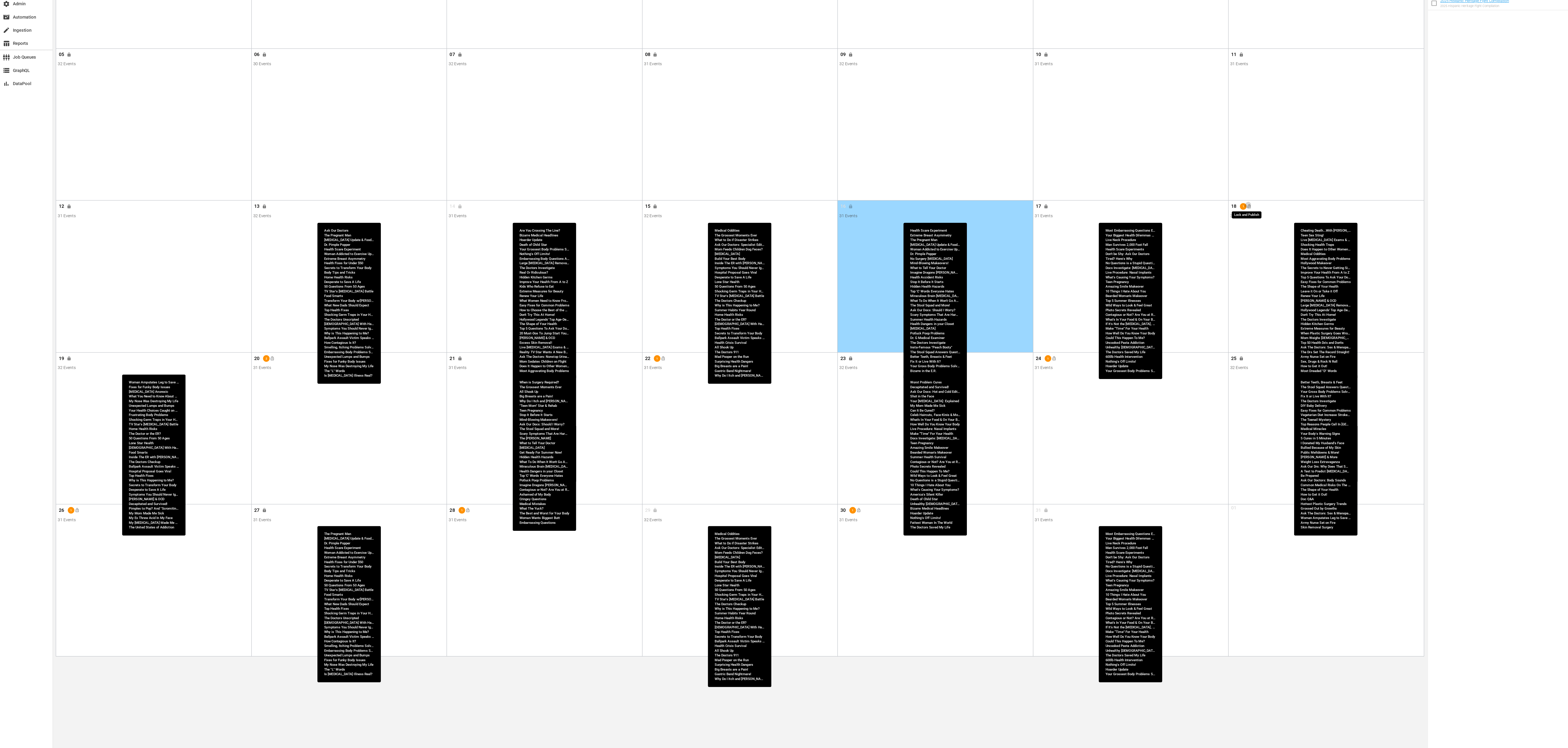
click at [931, 282] on span "lock_open" at bounding box center [931, 282] width 4 height 4
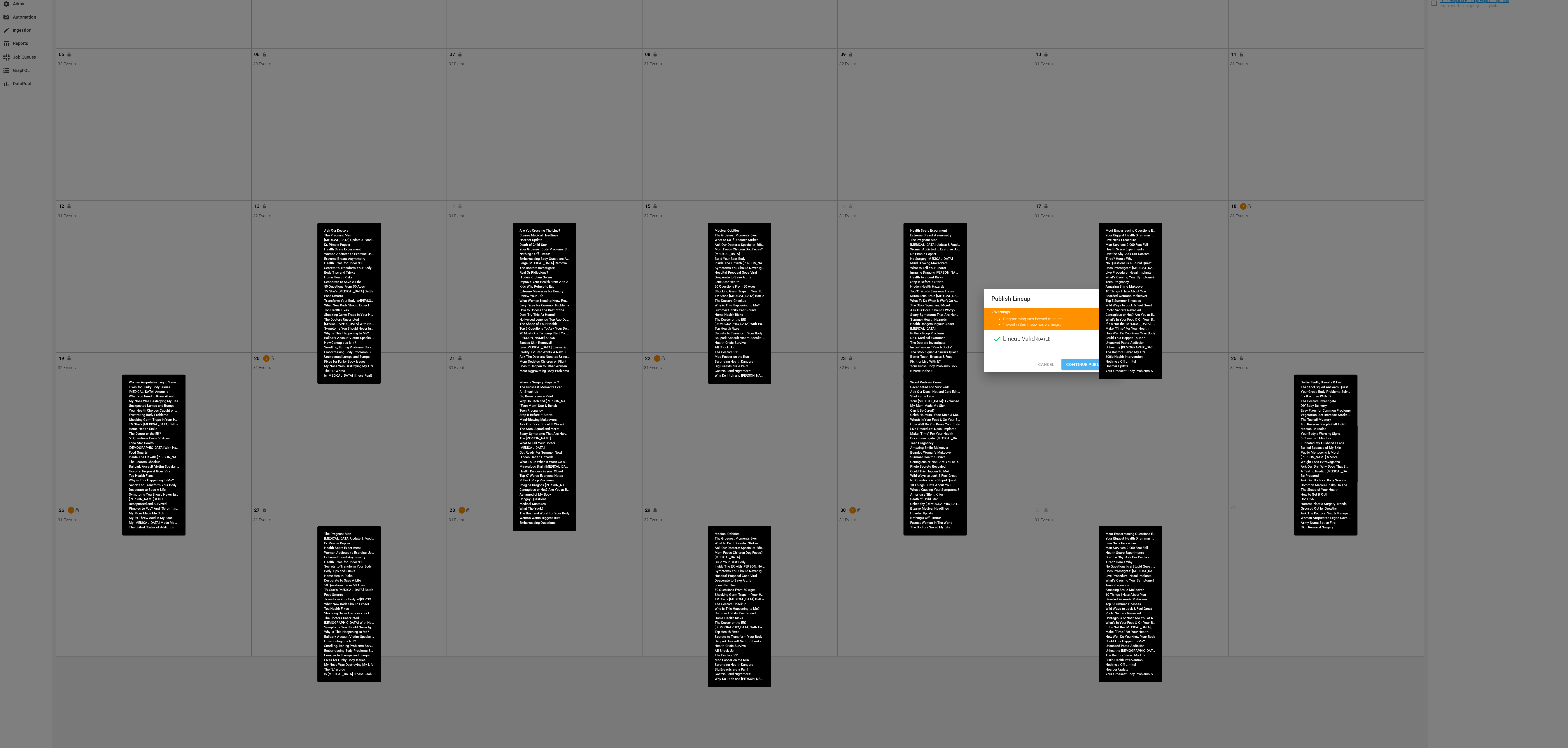
click at [810, 399] on span "Continue Publishing" at bounding box center [812, 399] width 35 height 5
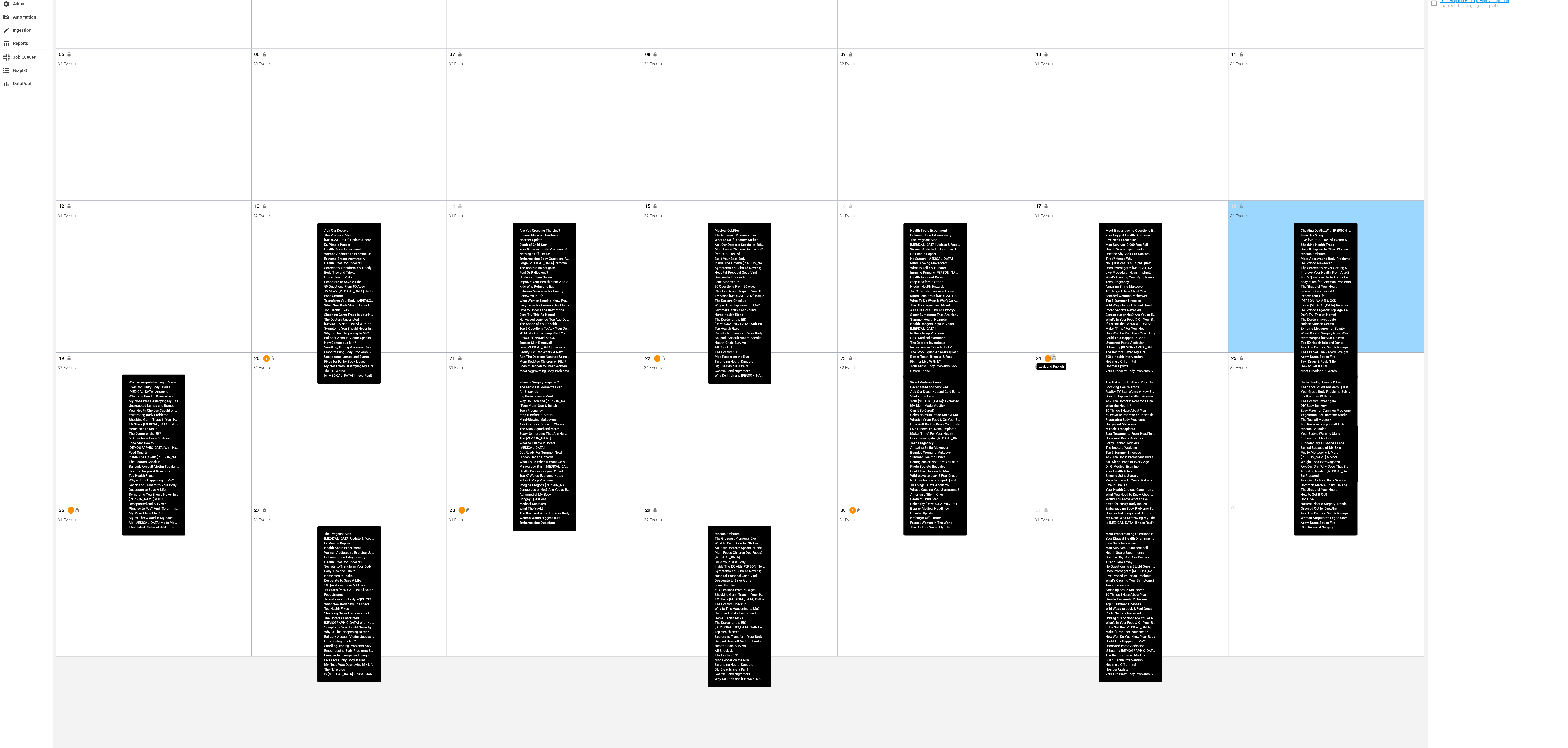
click at [785, 394] on span "lock_open" at bounding box center [785, 395] width 4 height 4
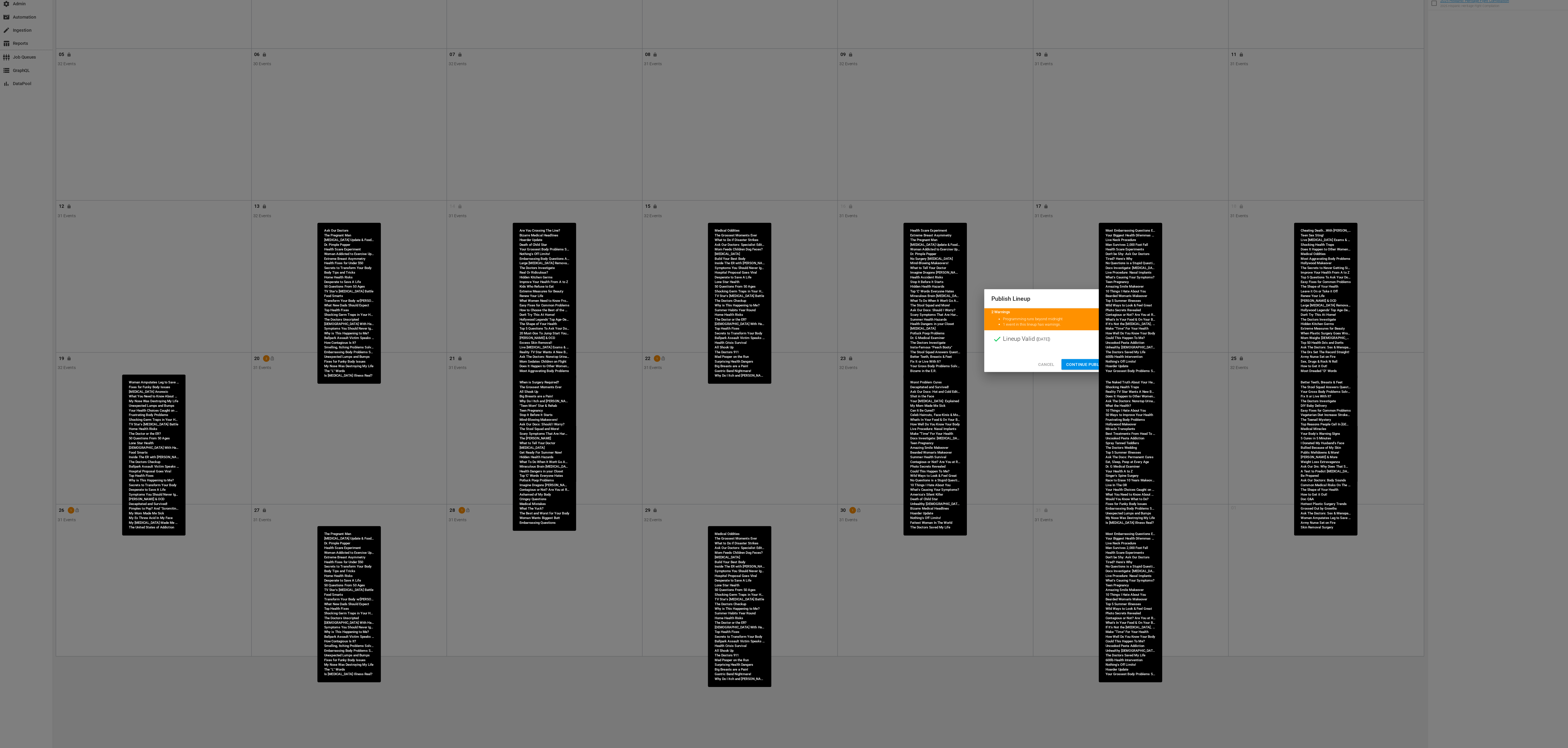
click at [800, 397] on span "Continue Publishing" at bounding box center [812, 399] width 35 height 5
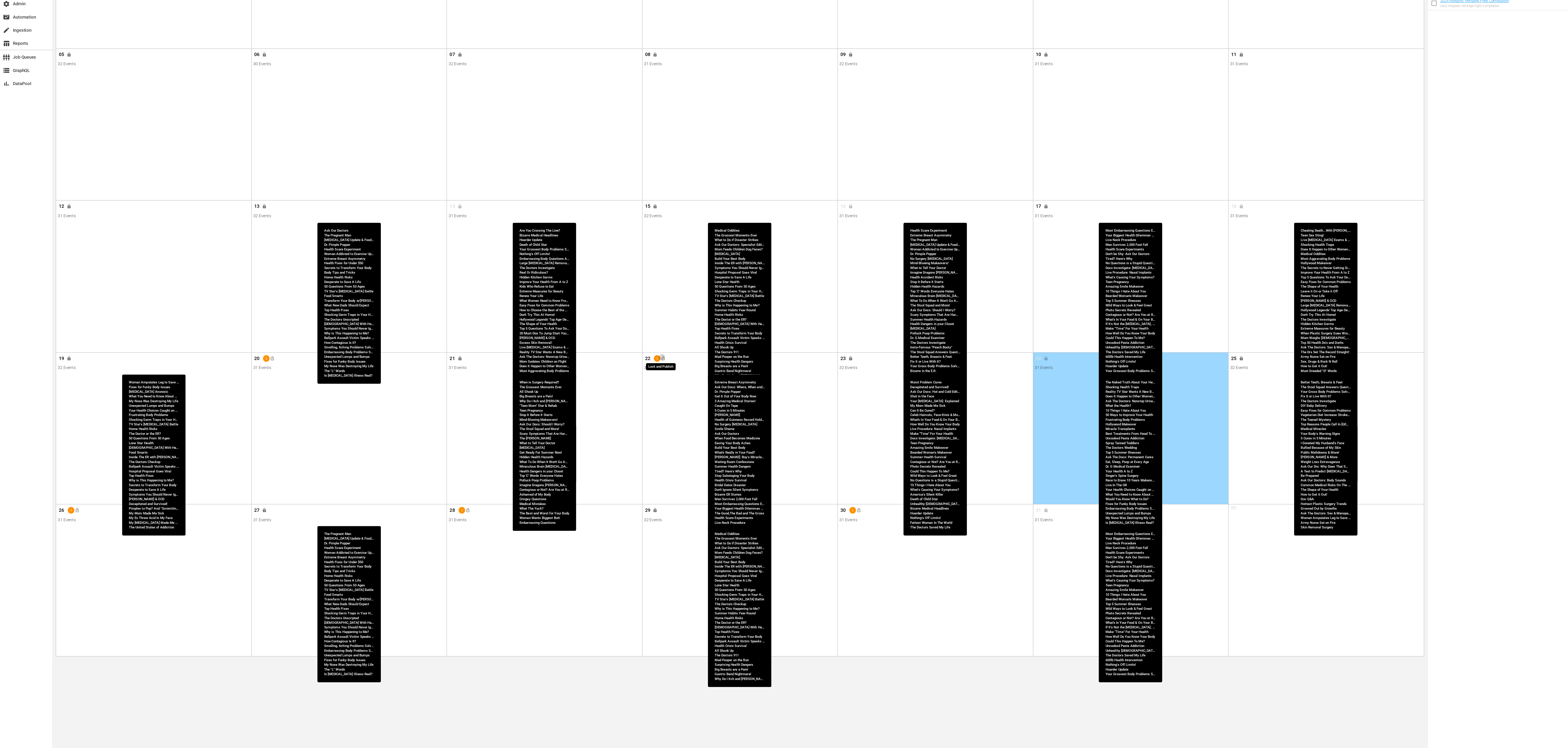
click at [495, 396] on span "lock_open" at bounding box center [494, 395] width 4 height 4
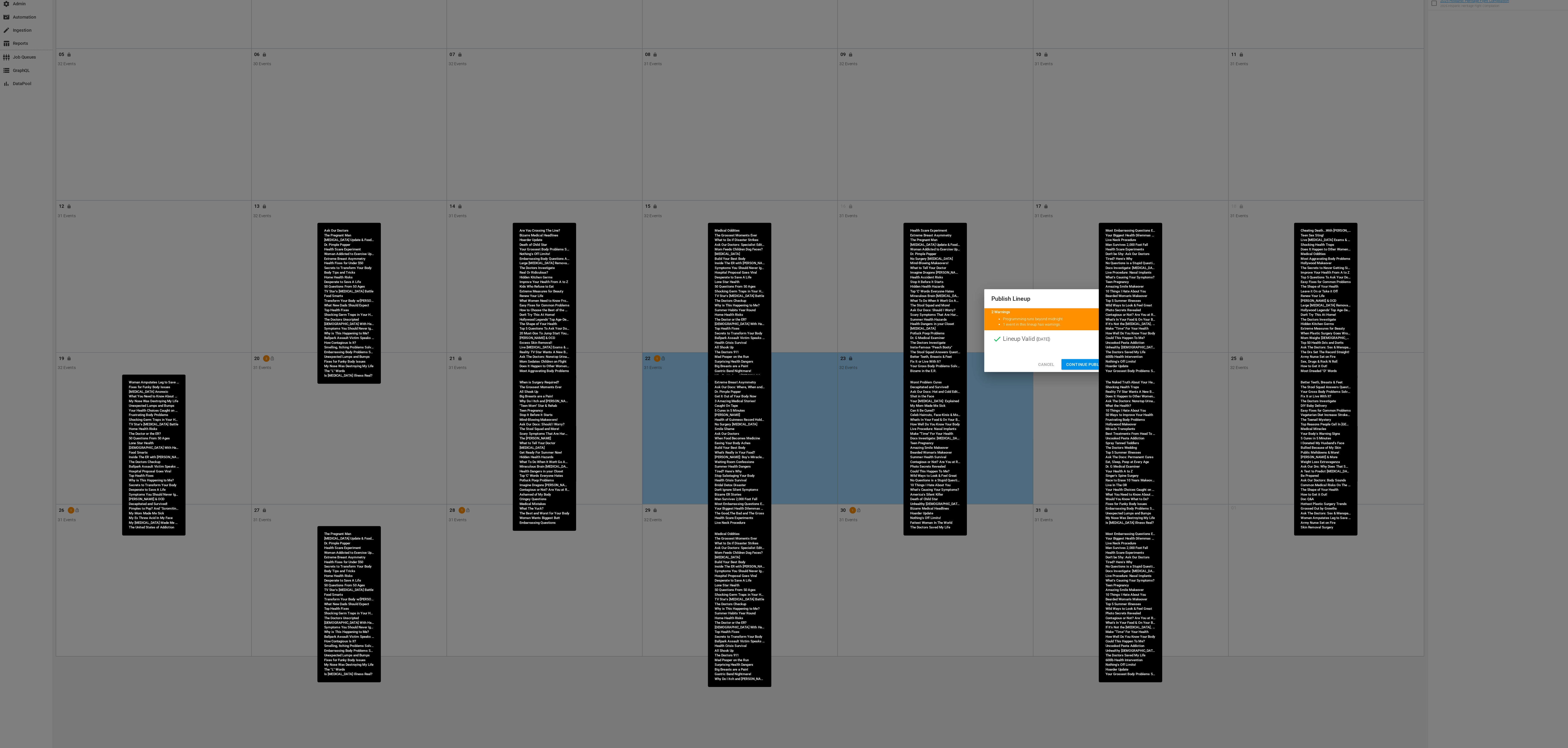
click at [803, 397] on span "Continue Publishing" at bounding box center [812, 399] width 35 height 5
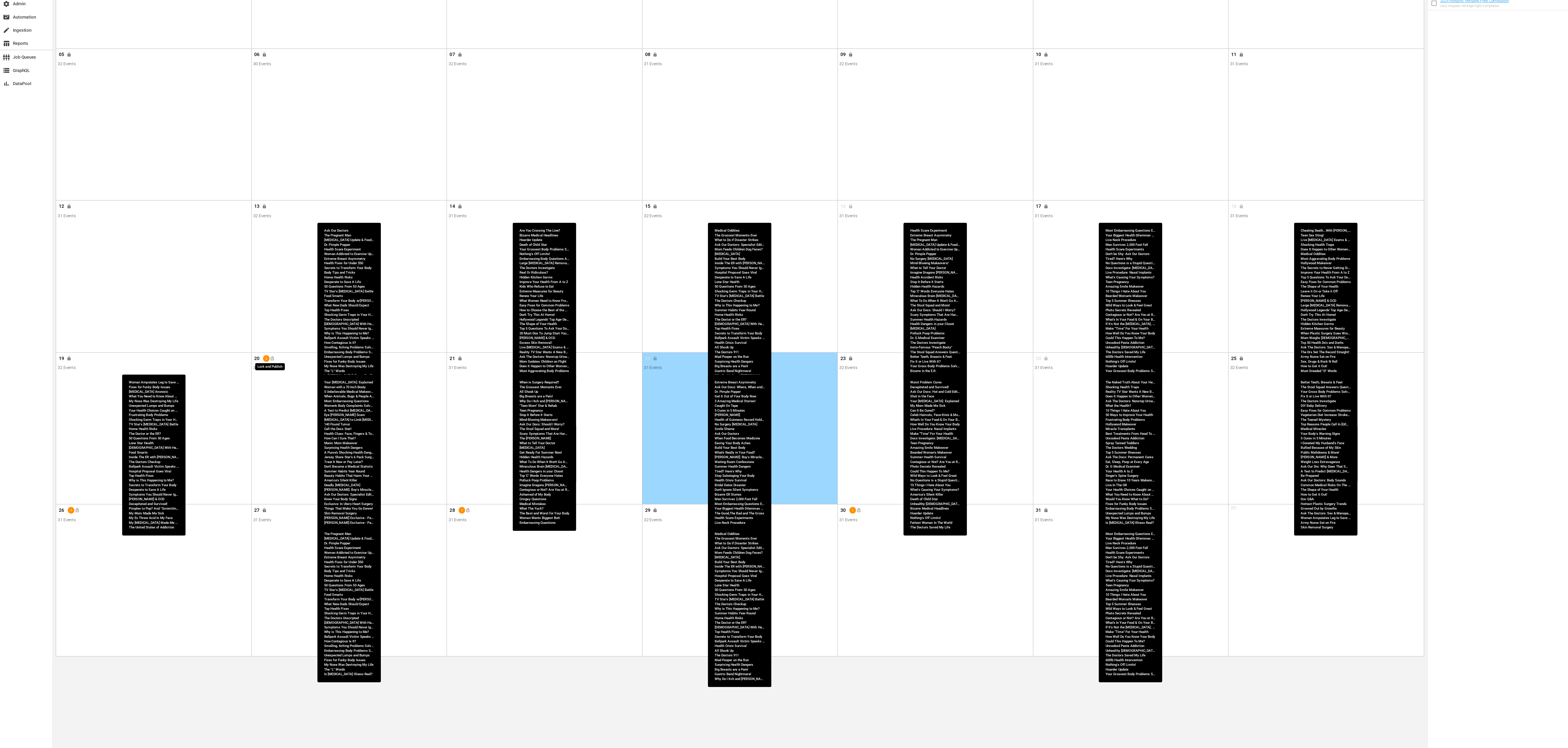
click at [205, 395] on button "lock_open" at bounding box center [203, 395] width 7 height 7
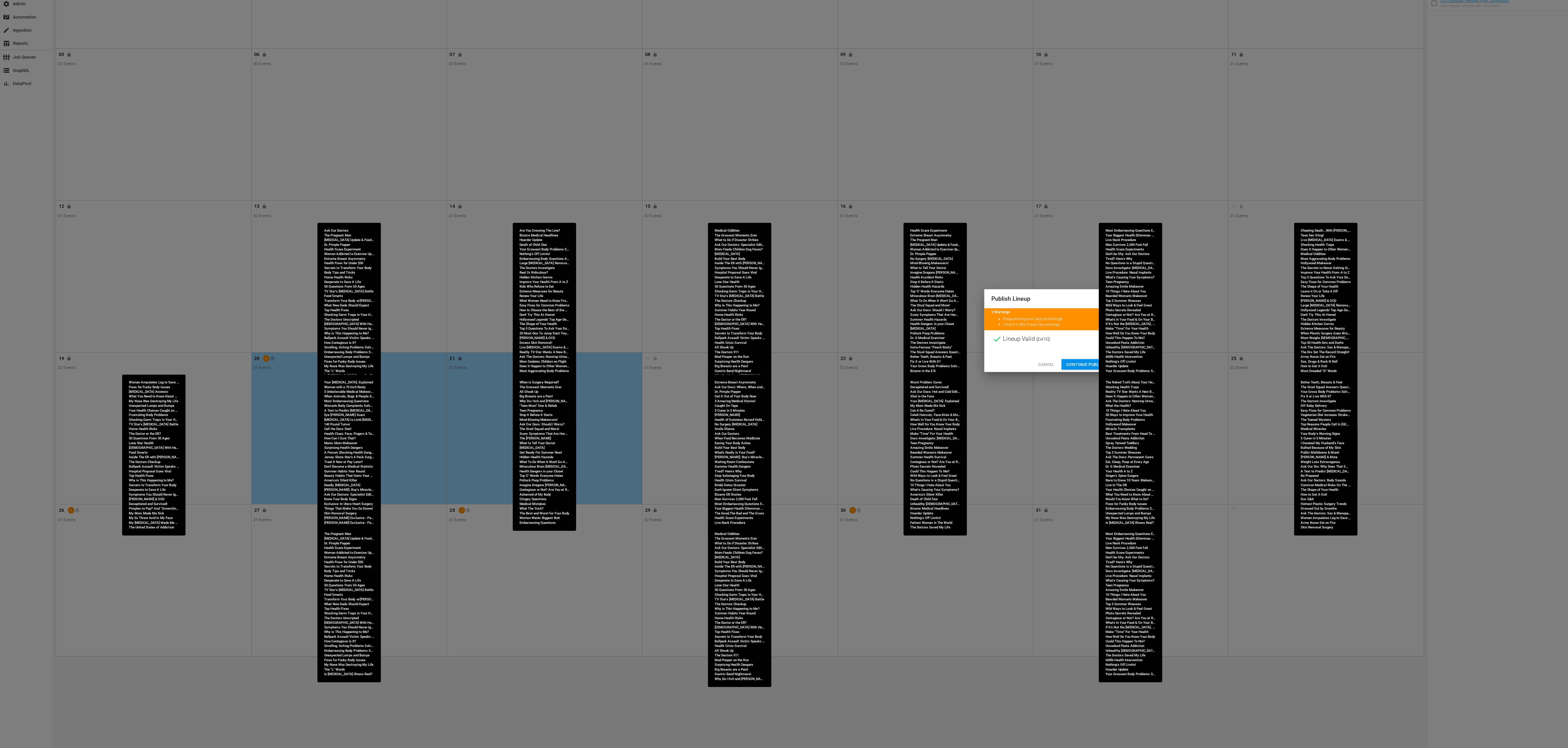
click at [801, 398] on span "Continue Publishing" at bounding box center [812, 399] width 35 height 5
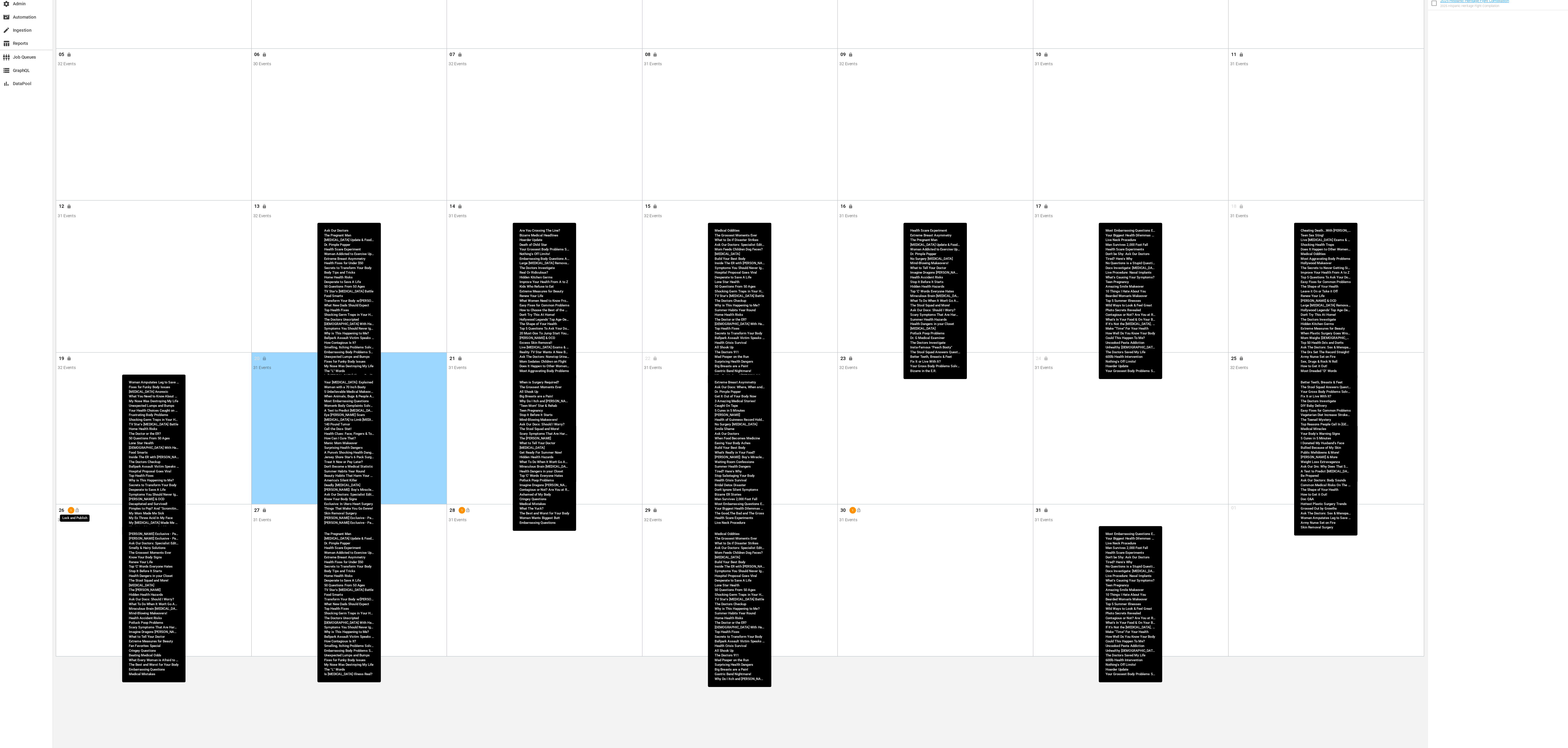
click at [58, 508] on span "lock_open" at bounding box center [58, 508] width 4 height 4
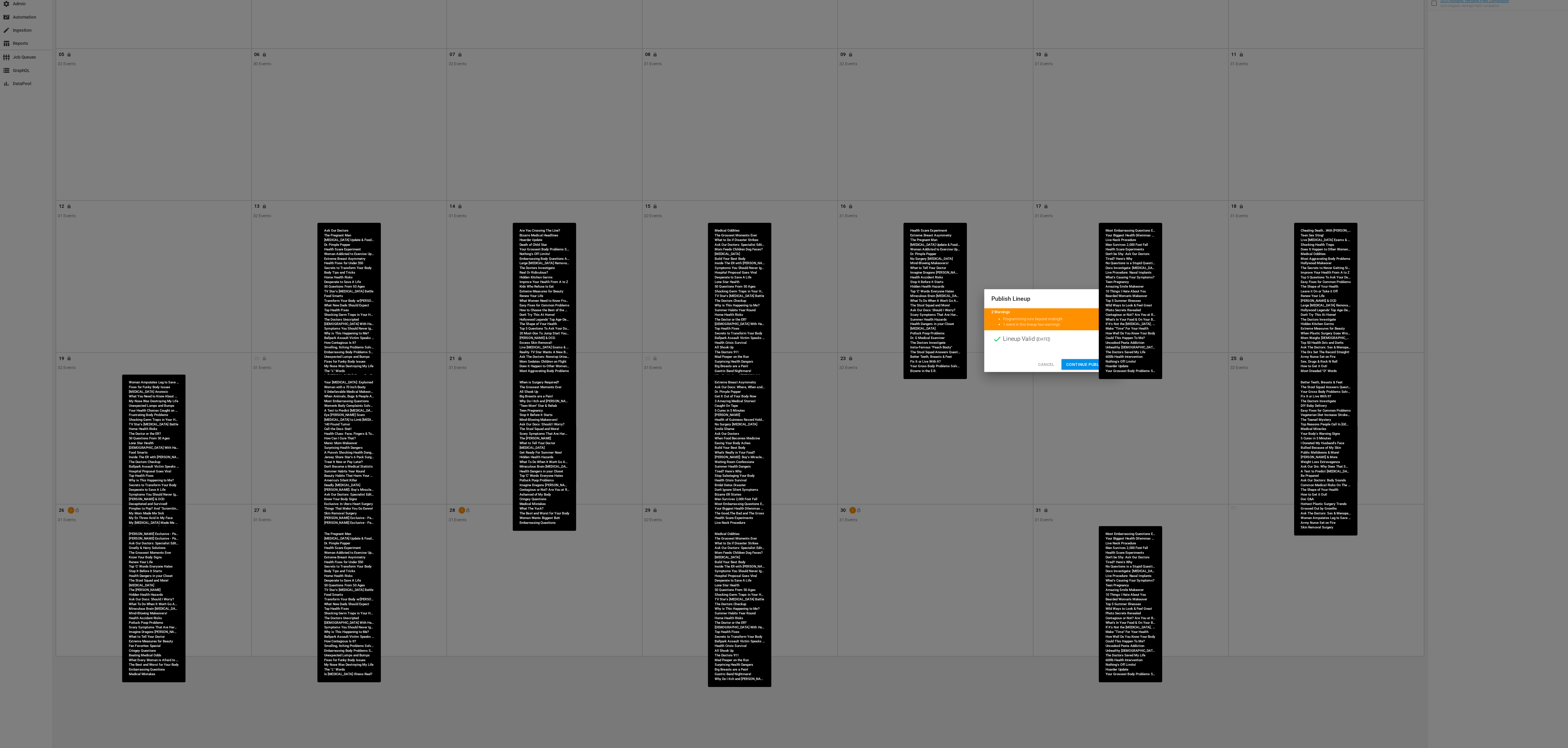
click at [803, 399] on span "Continue Publishing" at bounding box center [812, 399] width 35 height 5
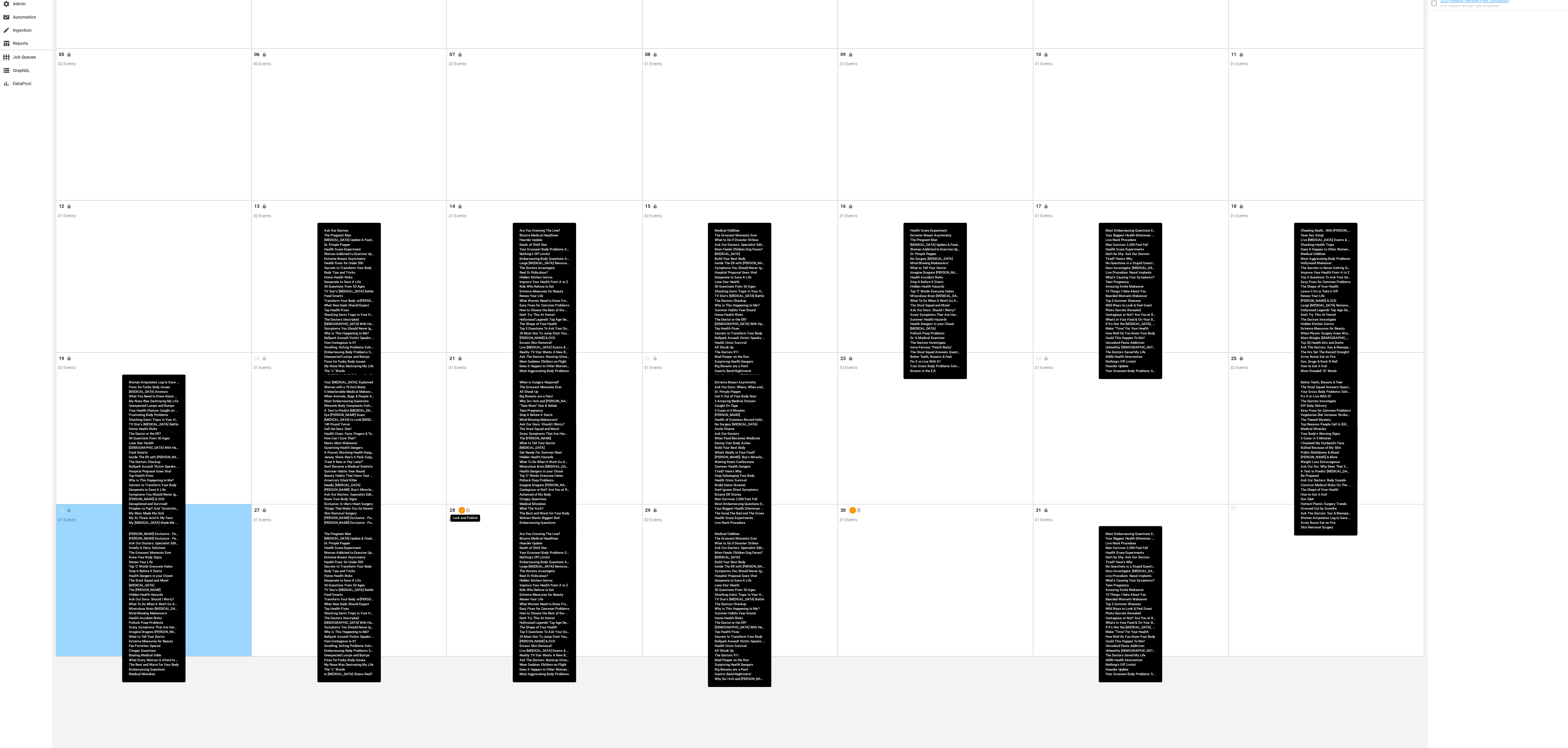
click at [349, 509] on span "lock_open" at bounding box center [349, 508] width 4 height 4
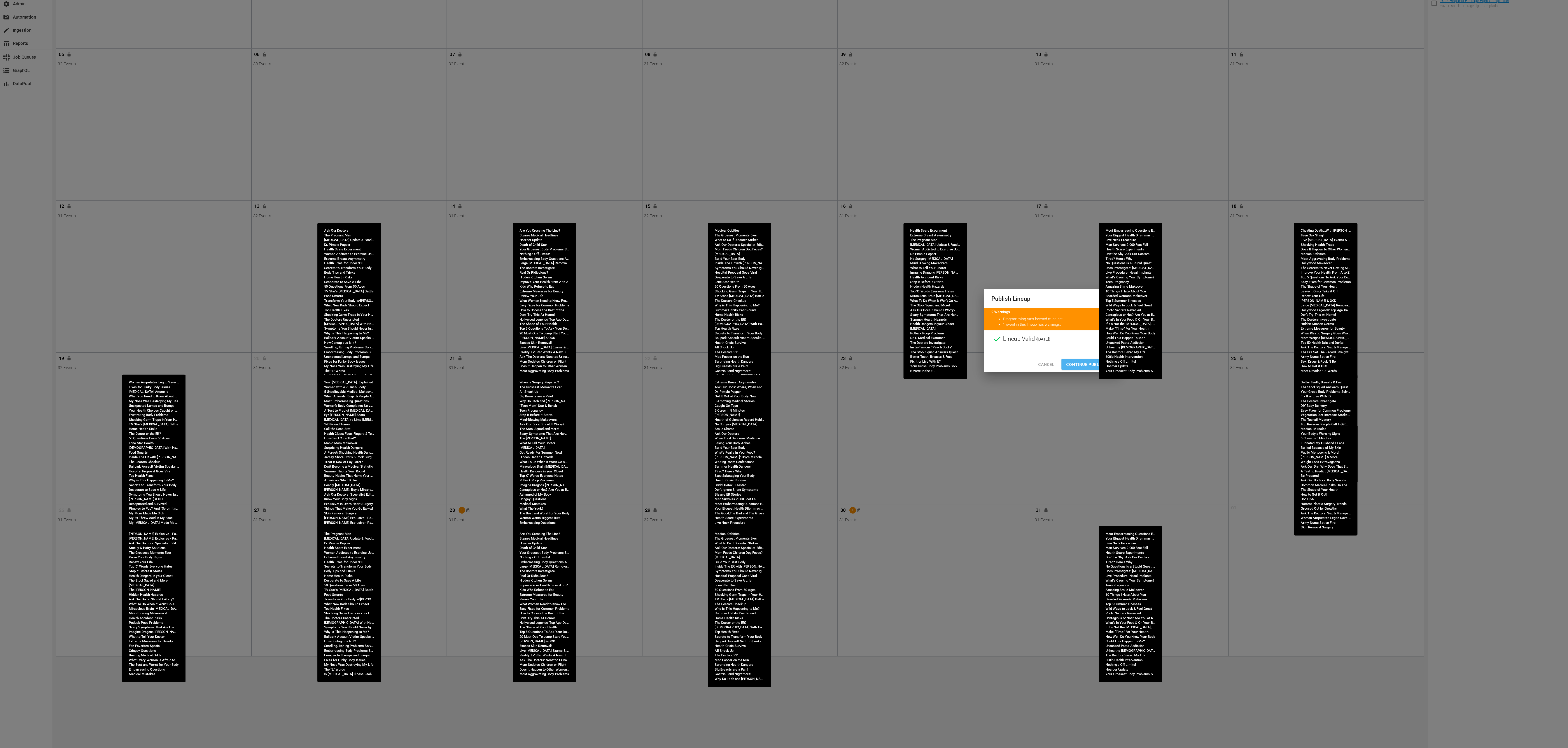
click at [802, 400] on span "Continue Publishing" at bounding box center [812, 399] width 35 height 5
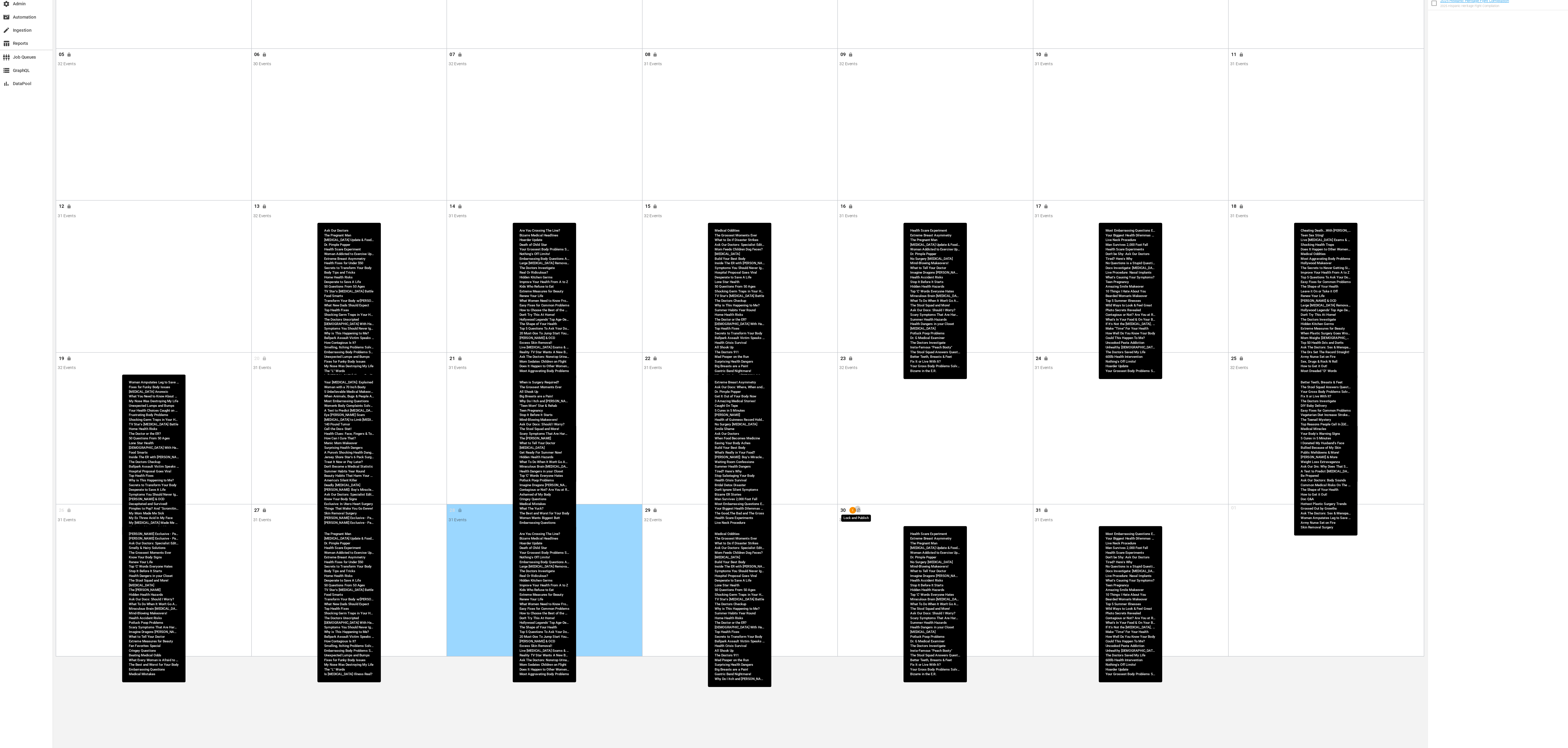
click at [639, 508] on span "lock_open" at bounding box center [640, 508] width 4 height 4
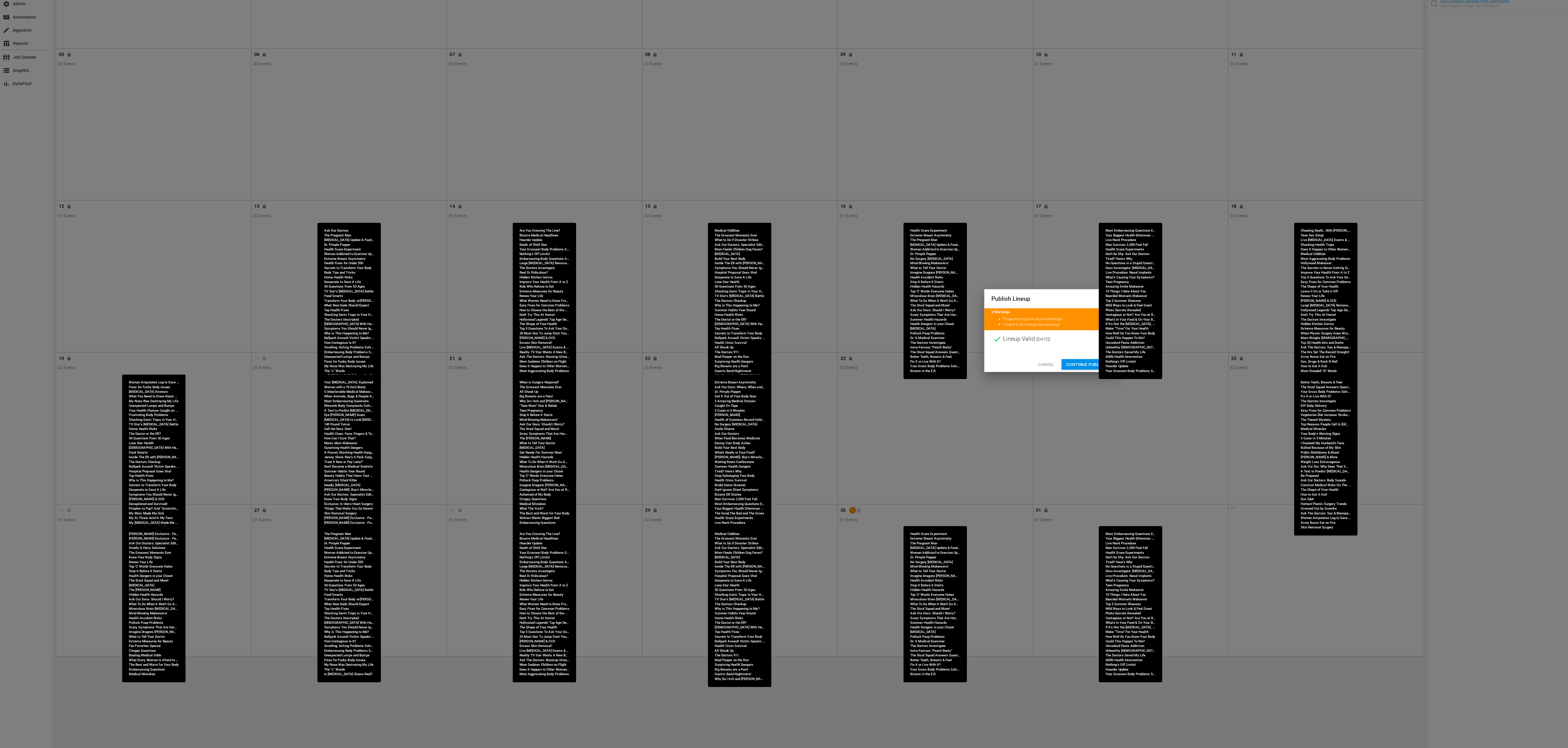
click at [807, 399] on span "Continue Publishing" at bounding box center [812, 399] width 35 height 5
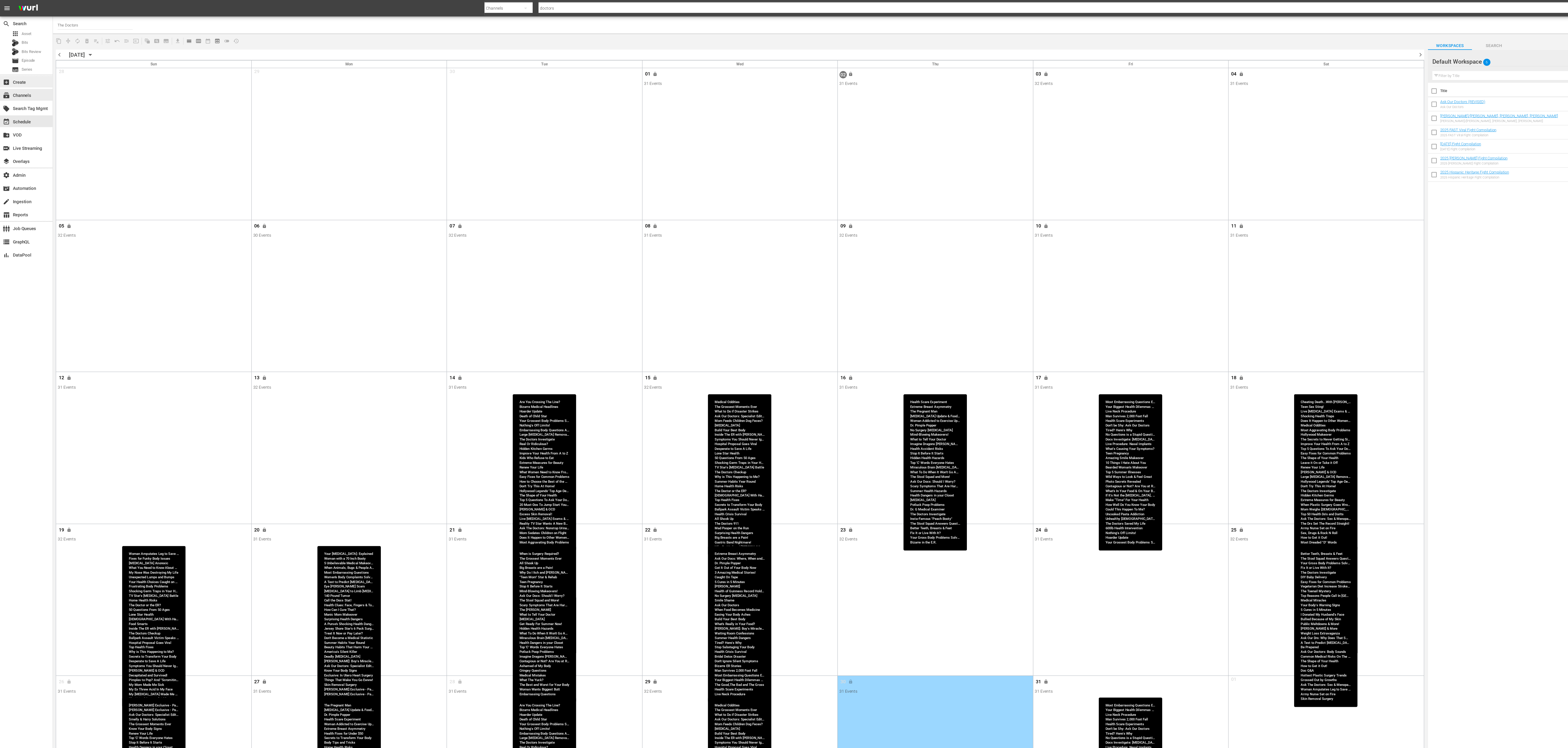
click at [22, 64] on div "add_box Create" at bounding box center [19, 61] width 39 height 9
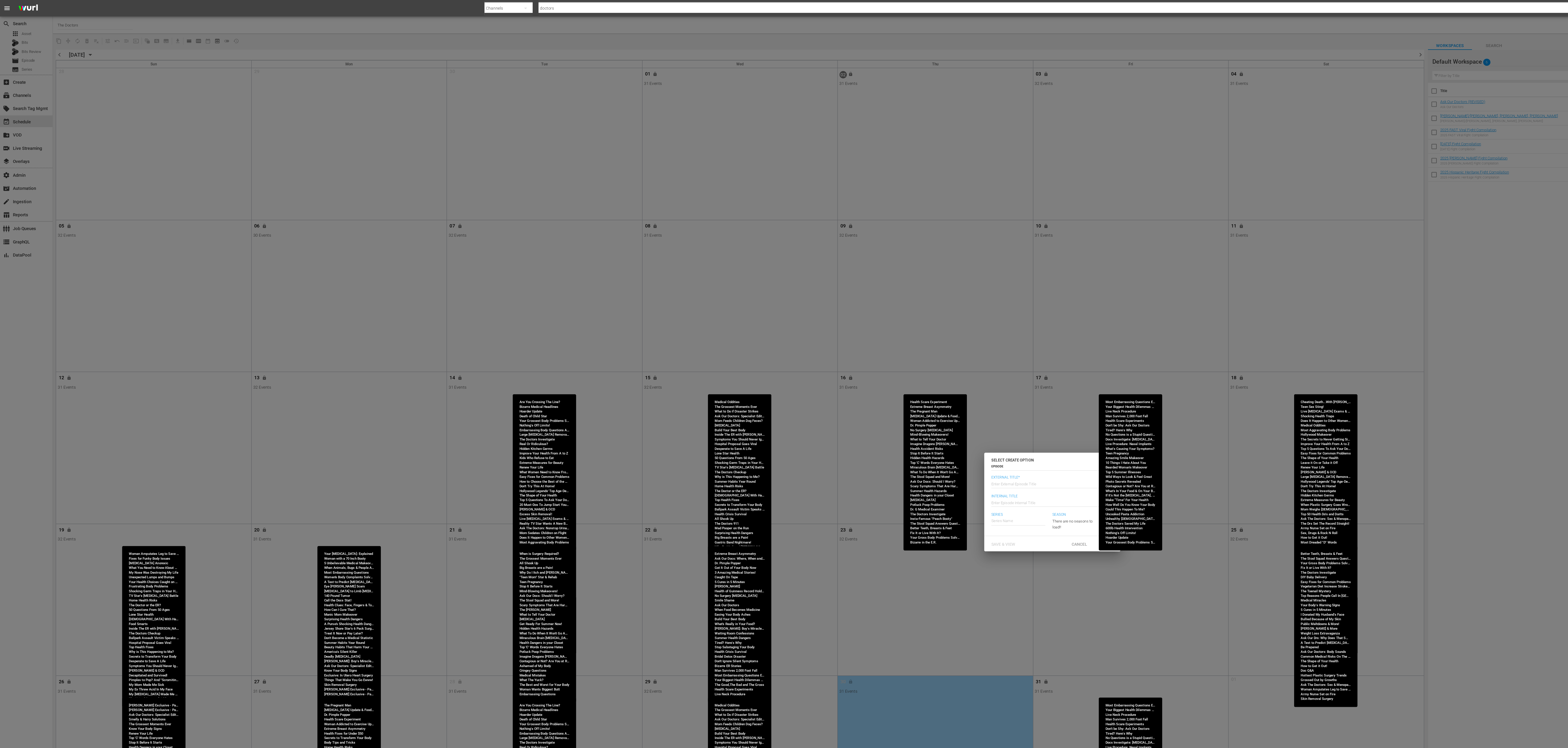
click at [22, 71] on div "SELECT CREATE OPTION EPISODE episode External Title* Enter External Episode Tit…" at bounding box center [784, 374] width 1568 height 748
click at [799, 400] on div "Save & View Cancel Save" at bounding box center [784, 405] width 102 height 12
click at [799, 406] on span "Cancel" at bounding box center [804, 405] width 19 height 4
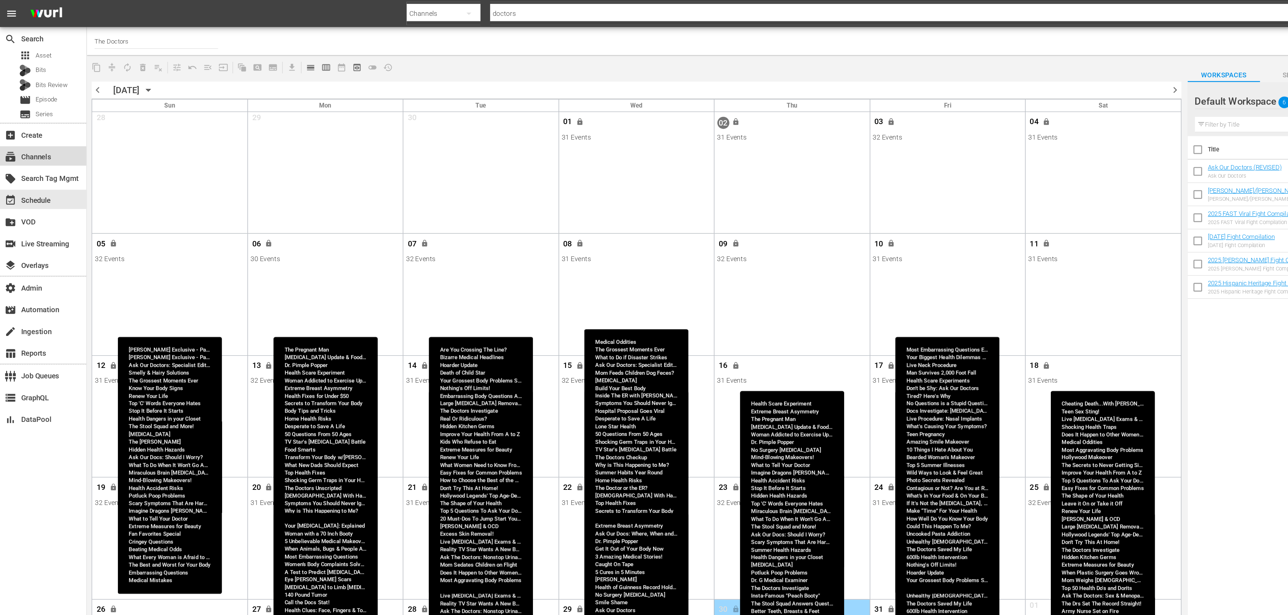
click at [25, 110] on div "subscriptions Channels" at bounding box center [32, 116] width 64 height 14
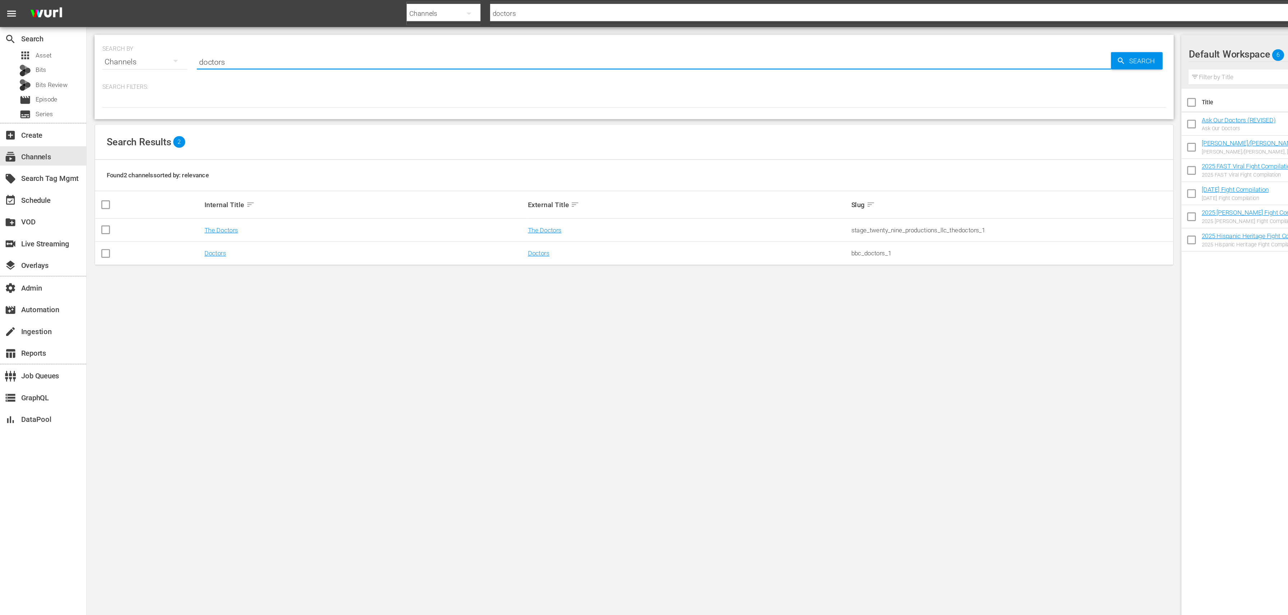
click at [340, 45] on input "doctors" at bounding box center [487, 45] width 681 height 17
type input "alk"
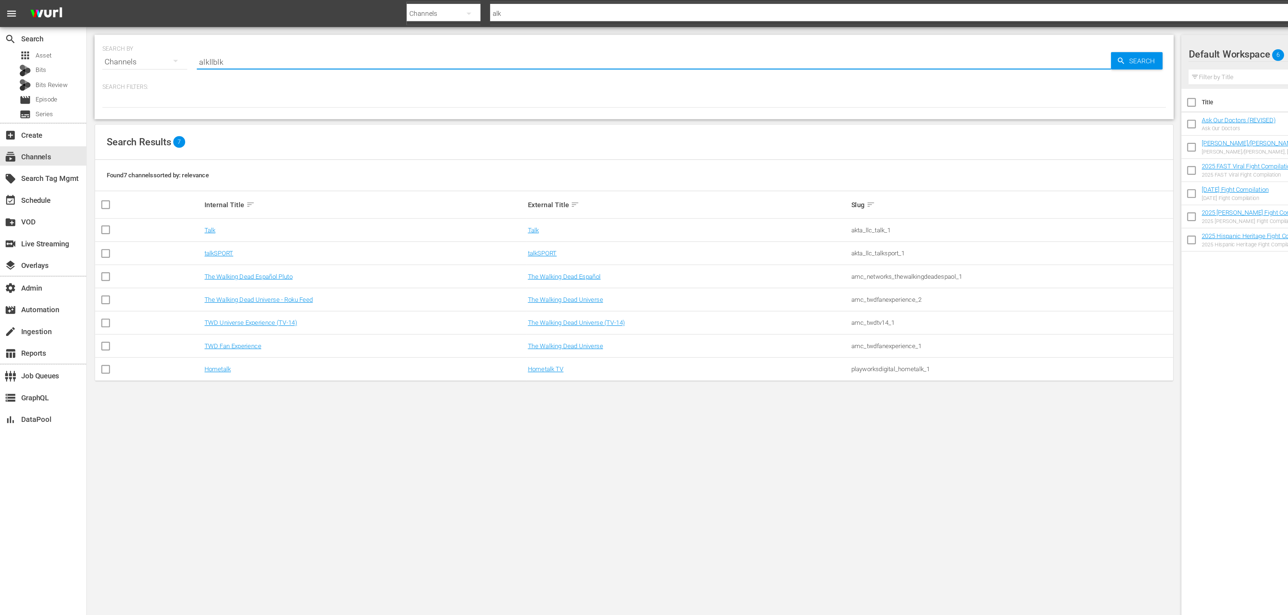
type input "alkllblk"
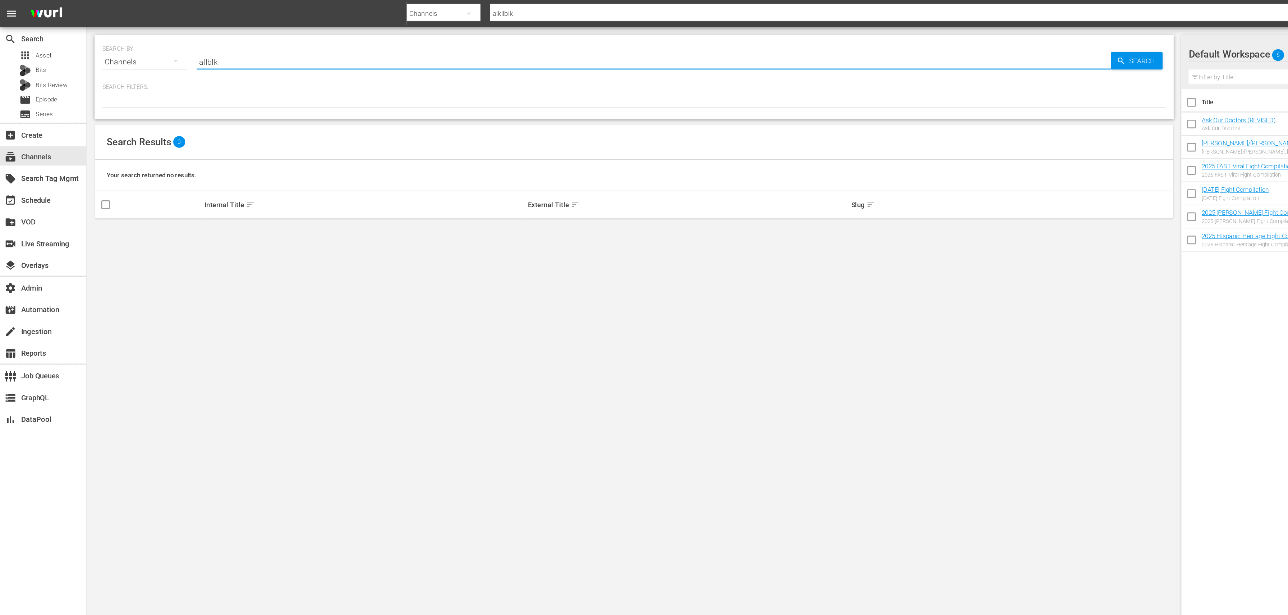
type input "allblk"
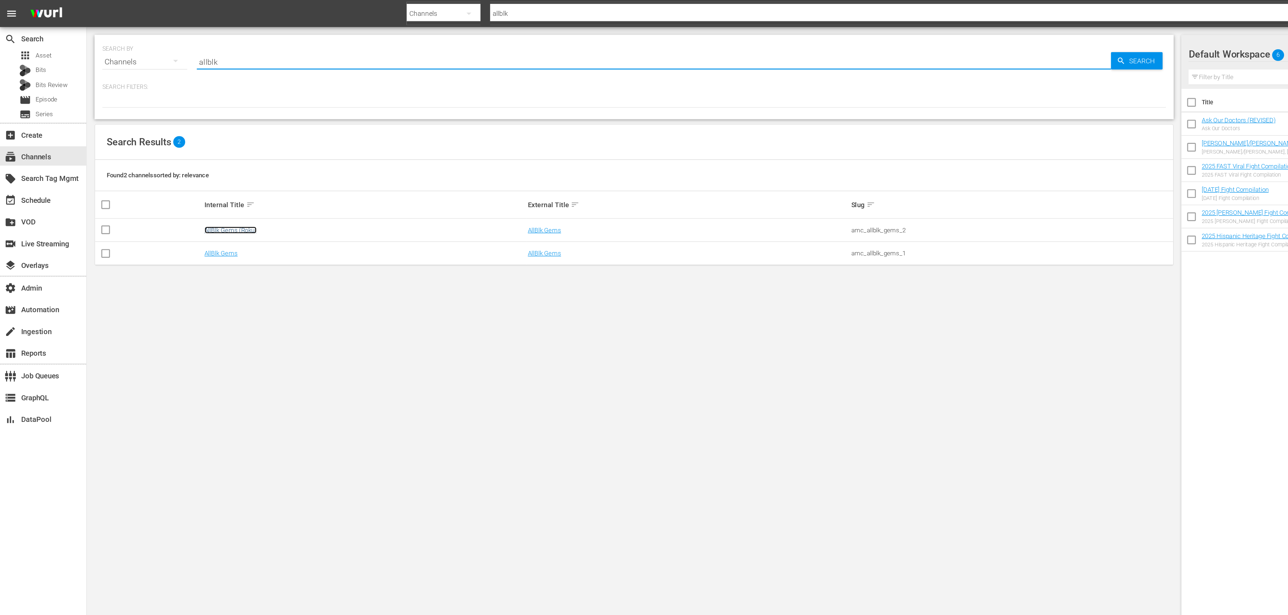
click at [165, 171] on link "AllBlk Gems (Roku)" at bounding box center [171, 171] width 39 height 5
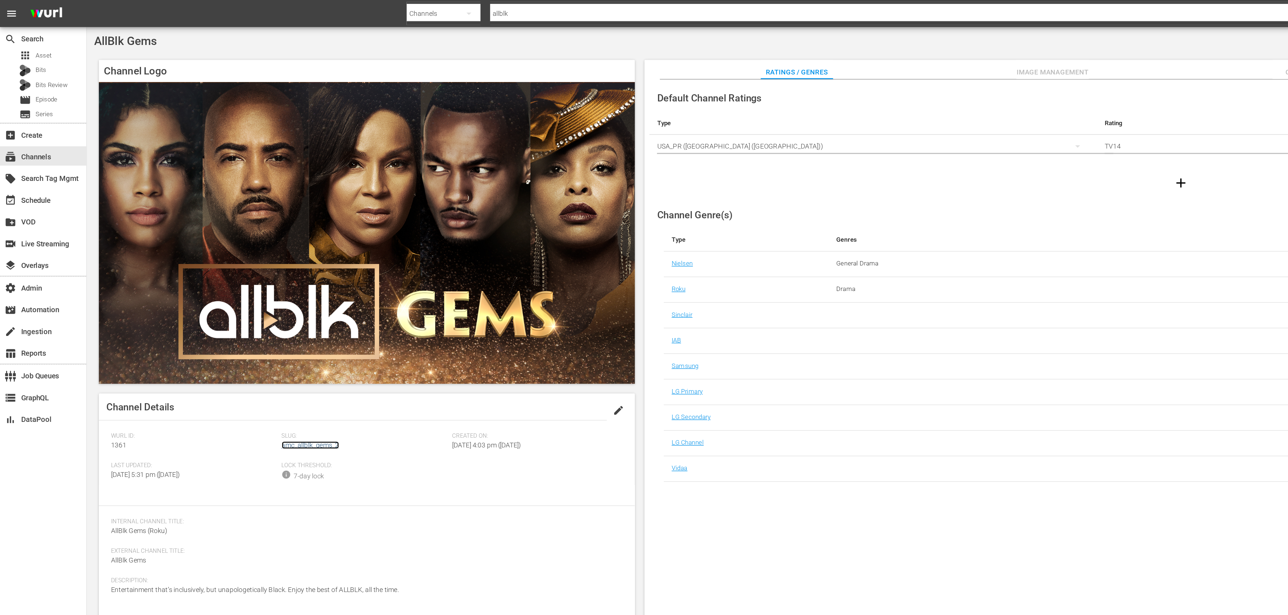
click at [251, 329] on link "amc_allblk_gems_2" at bounding box center [231, 331] width 43 height 6
